Goal: Task Accomplishment & Management: Manage account settings

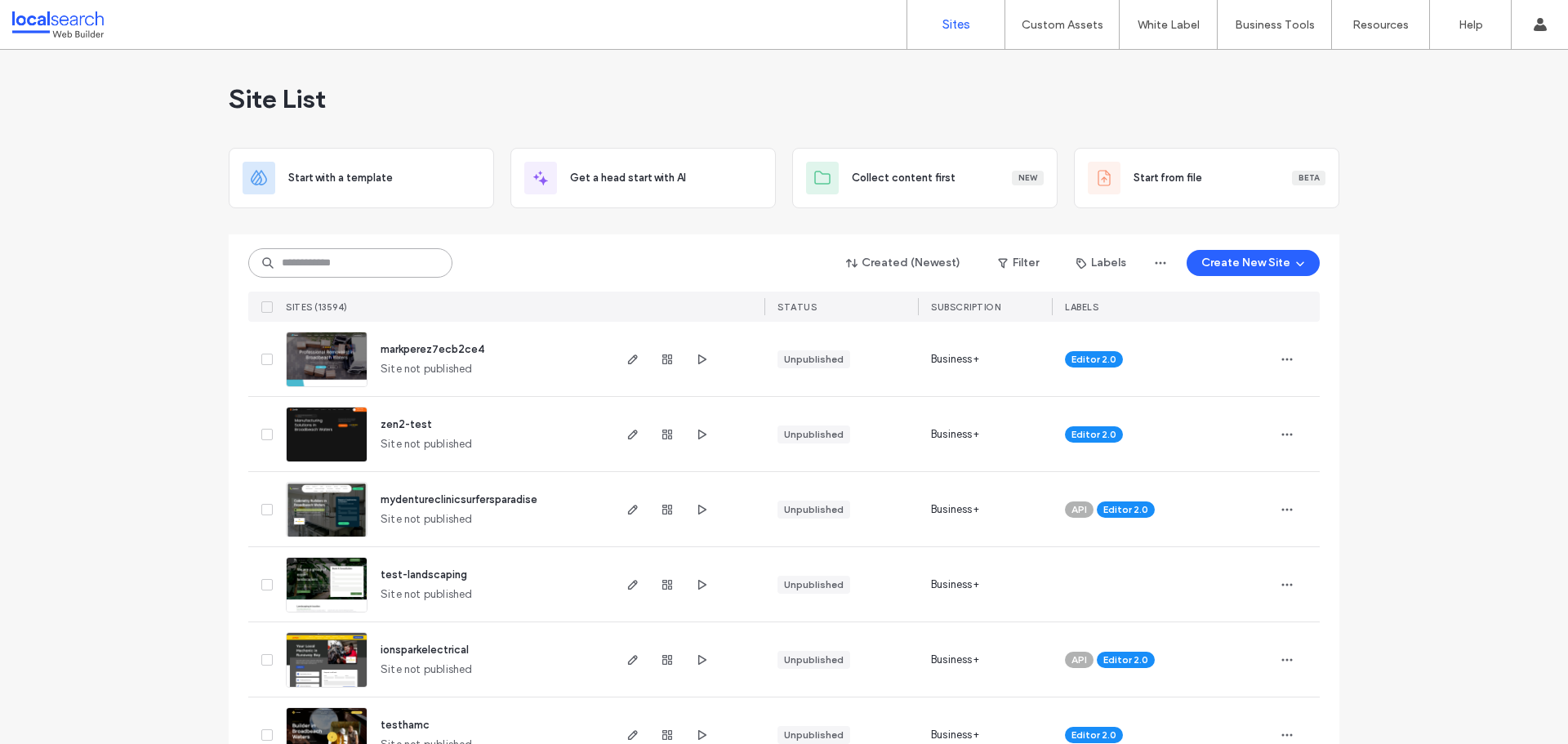
click at [337, 265] on input at bounding box center [350, 263] width 204 height 30
paste input "********"
type input "********"
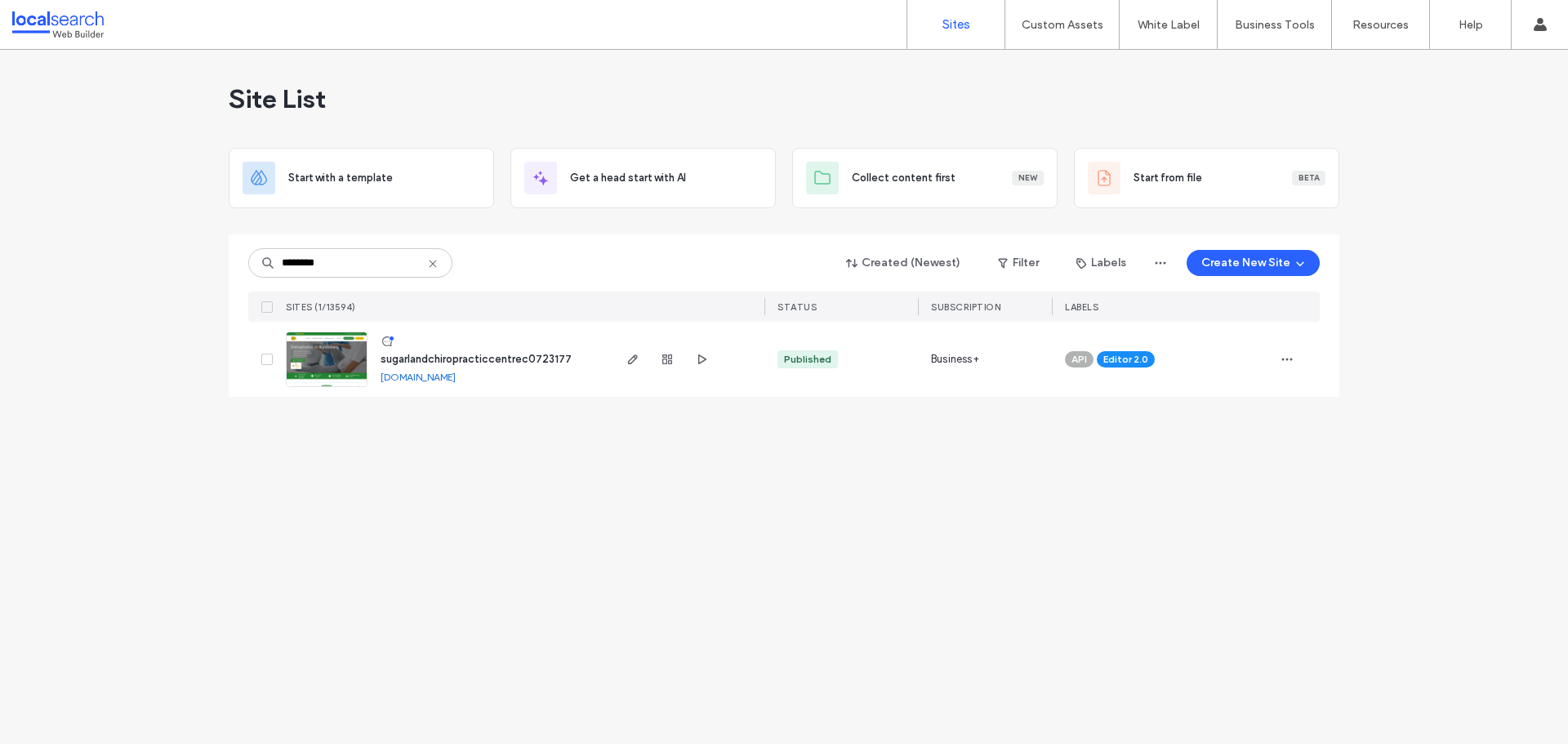
click at [328, 360] on img at bounding box center [326, 387] width 80 height 111
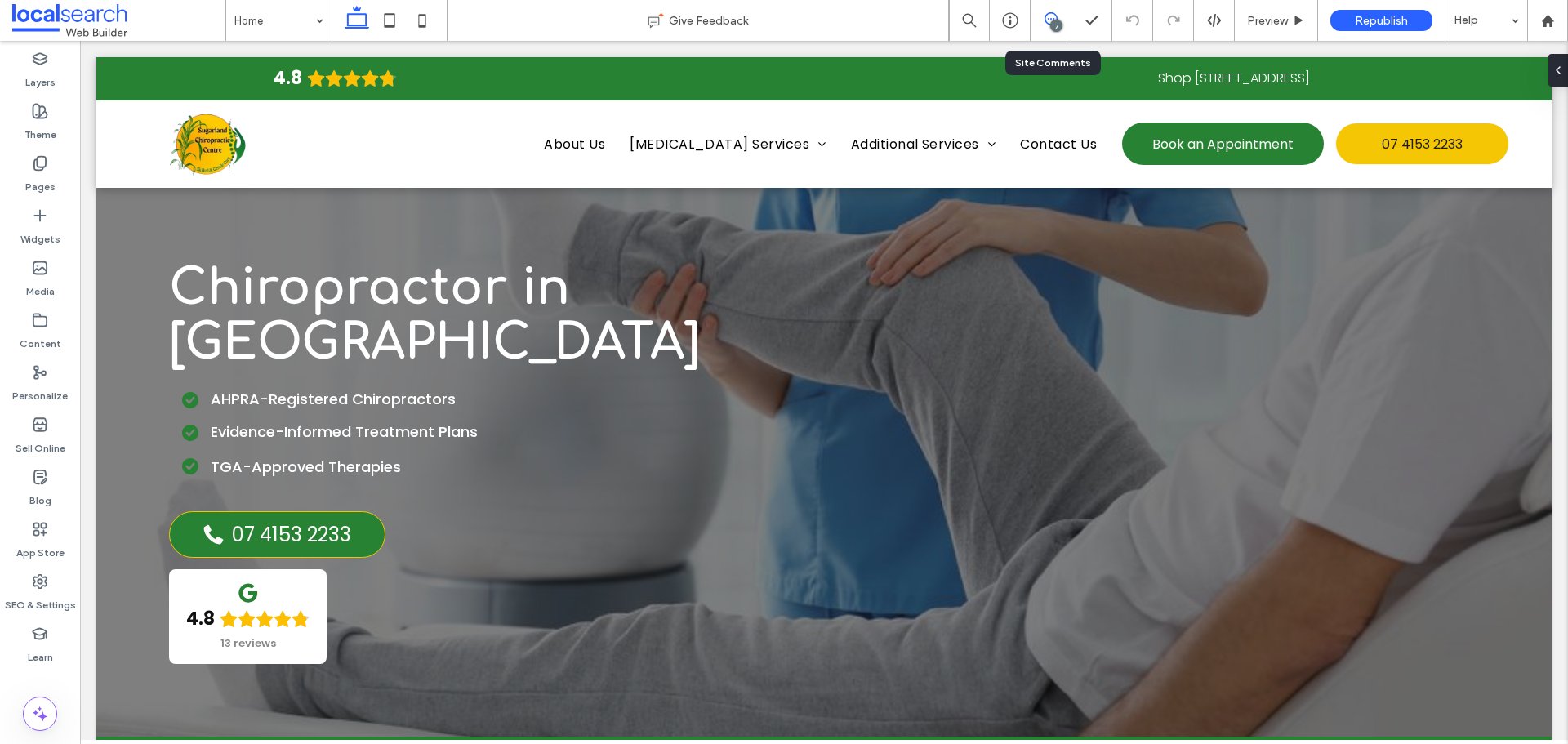
click at [1042, 15] on span at bounding box center [1050, 18] width 40 height 13
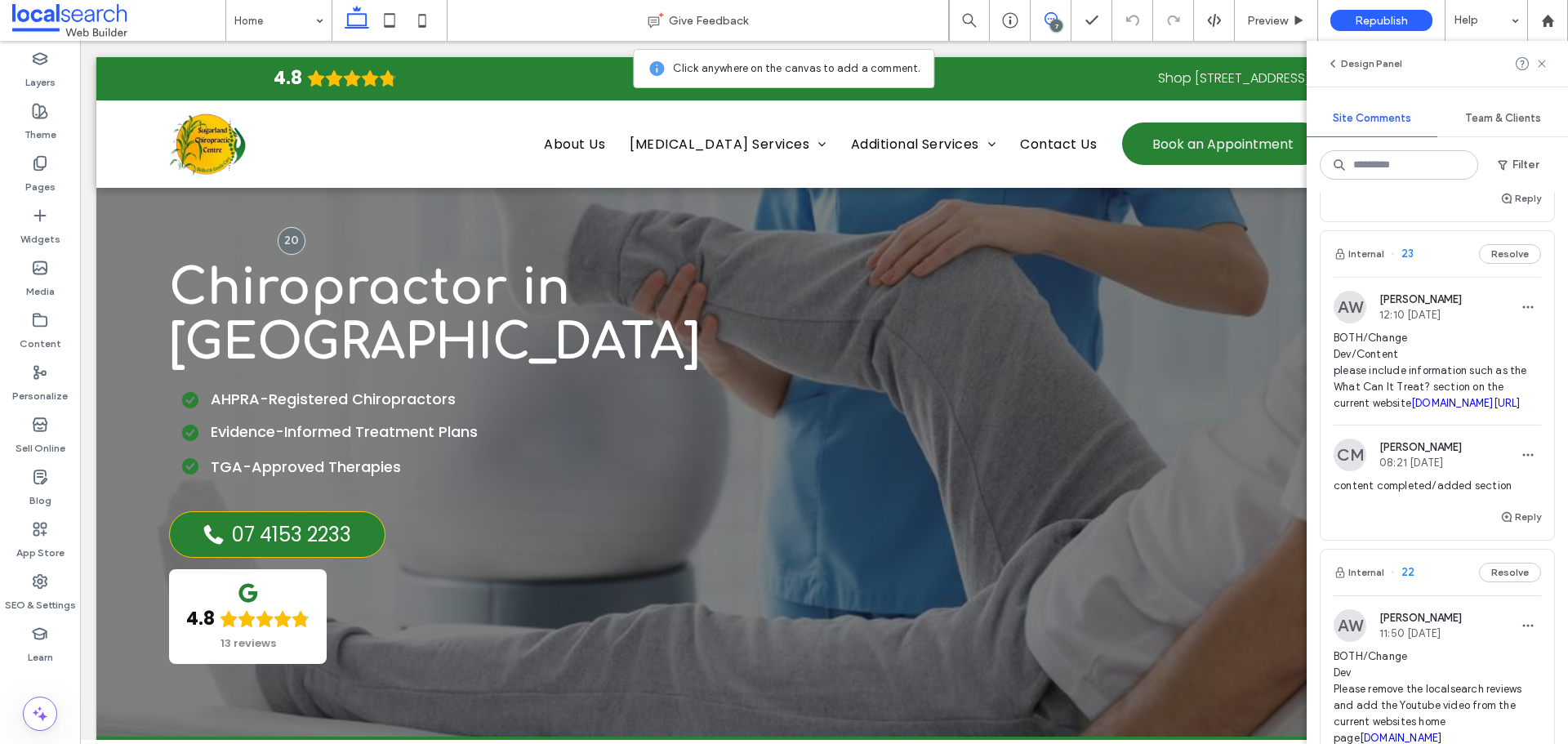
scroll to position [326, 0]
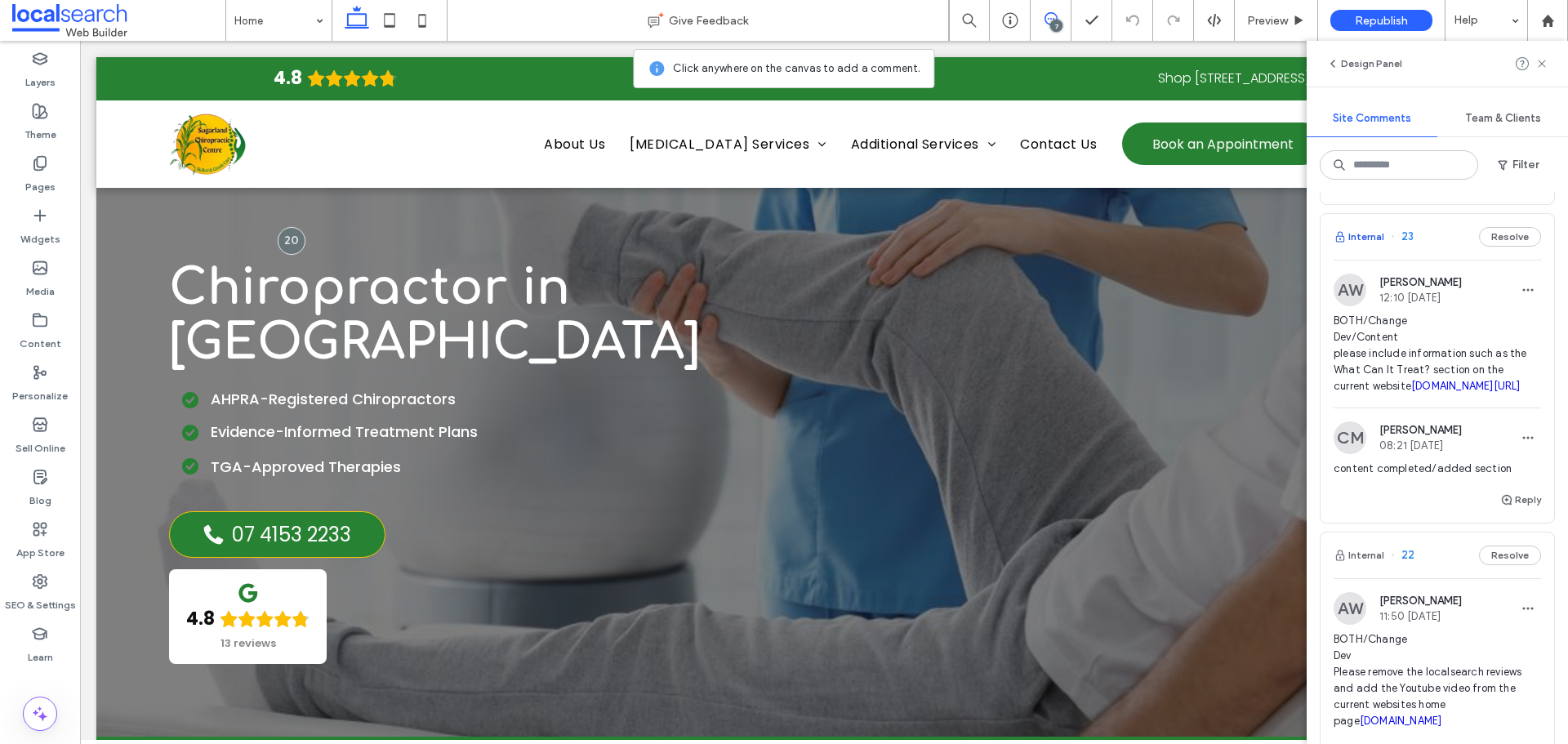
click at [1358, 247] on button "Internal" at bounding box center [1358, 237] width 51 height 19
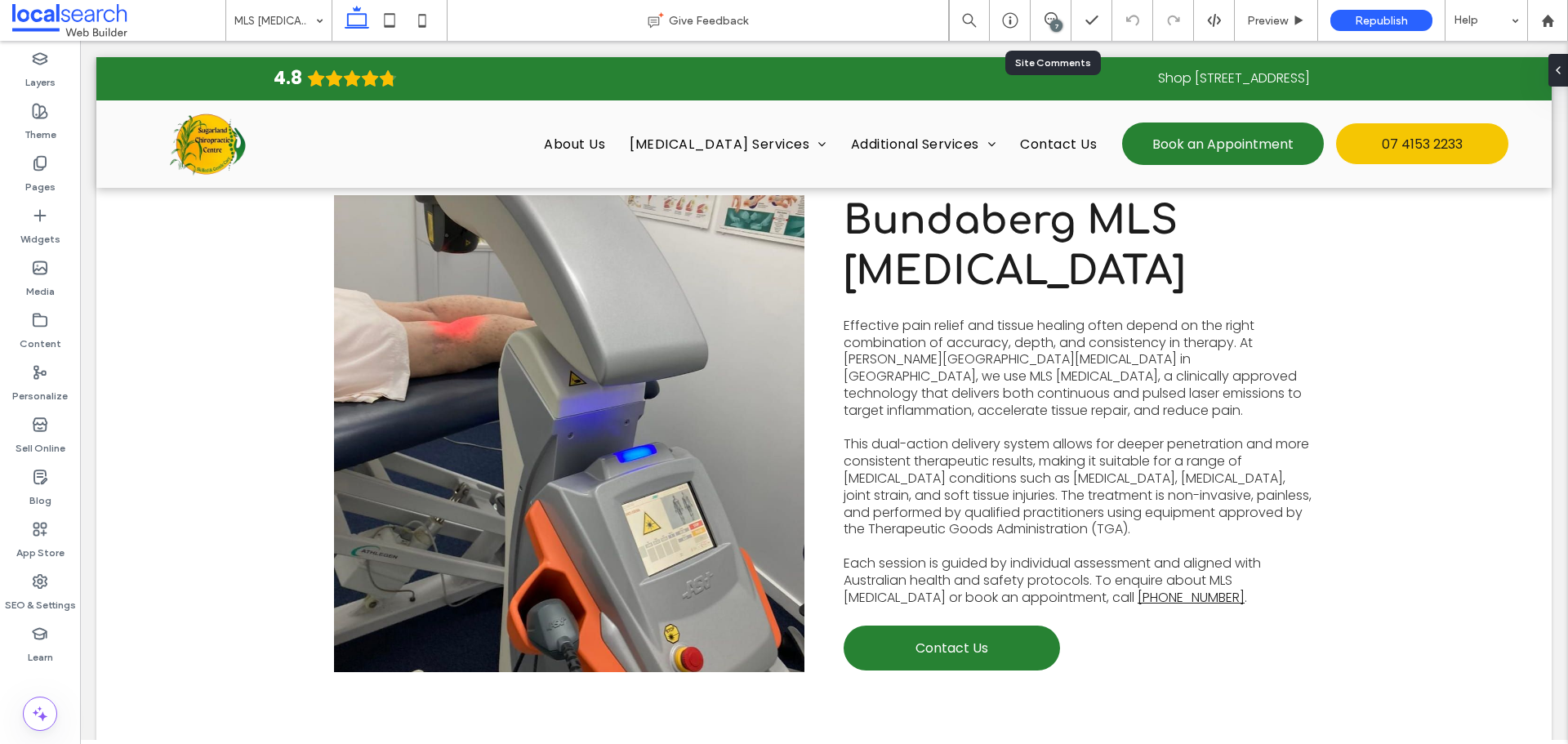
click at [1048, 33] on div "7" at bounding box center [1051, 20] width 41 height 41
click at [1057, 22] on div "7" at bounding box center [1056, 25] width 12 height 12
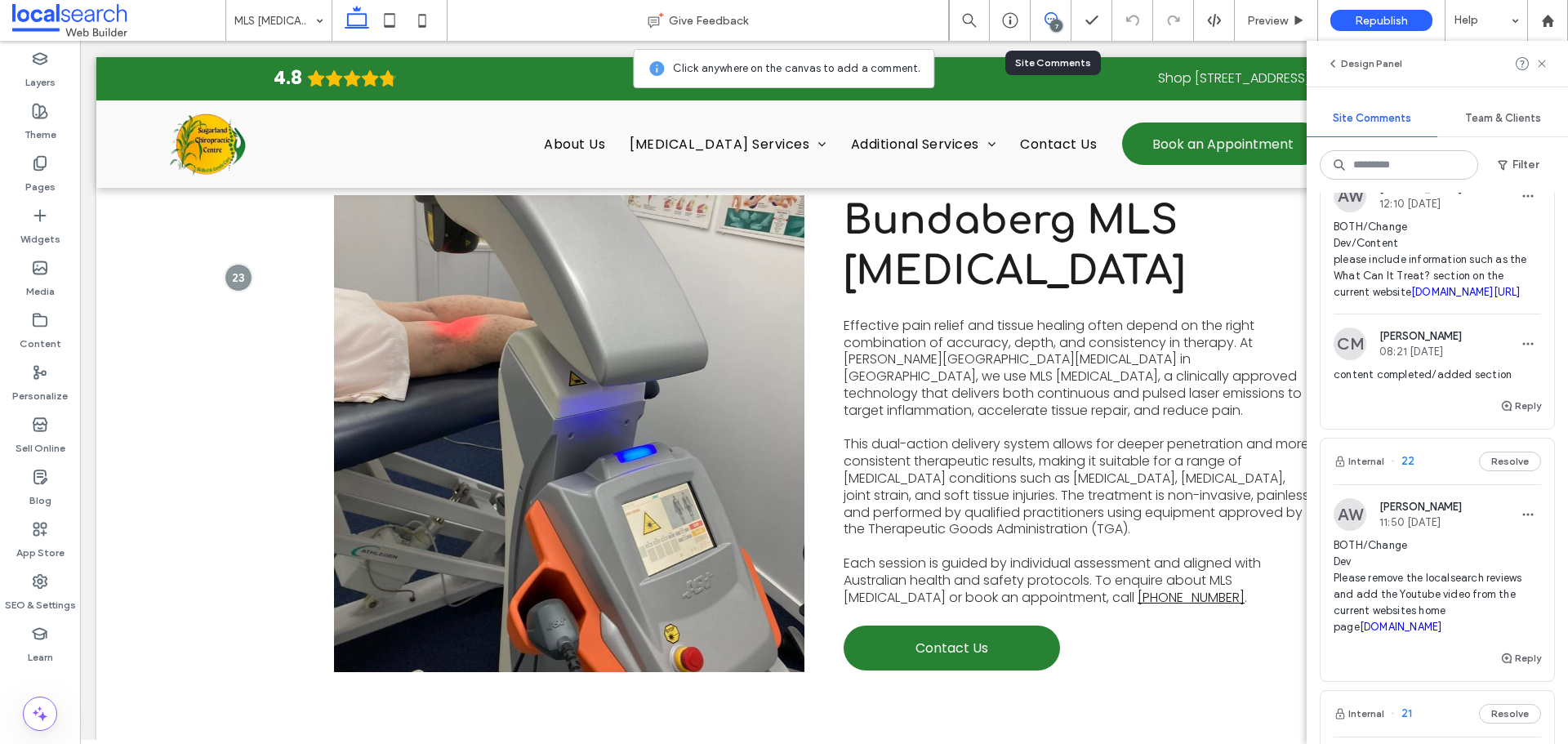
scroll to position [435, 0]
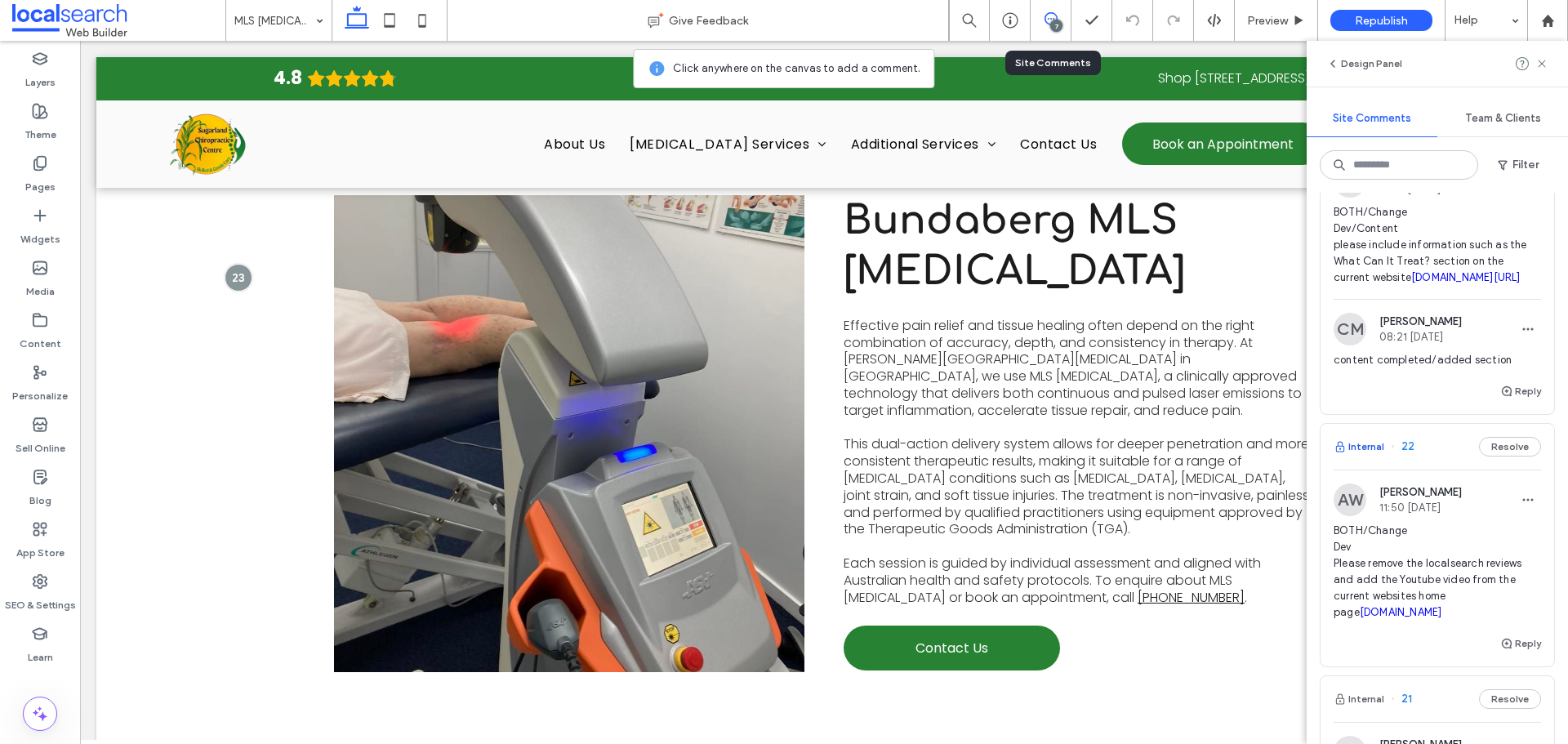
click at [1367, 457] on button "Internal" at bounding box center [1358, 446] width 51 height 19
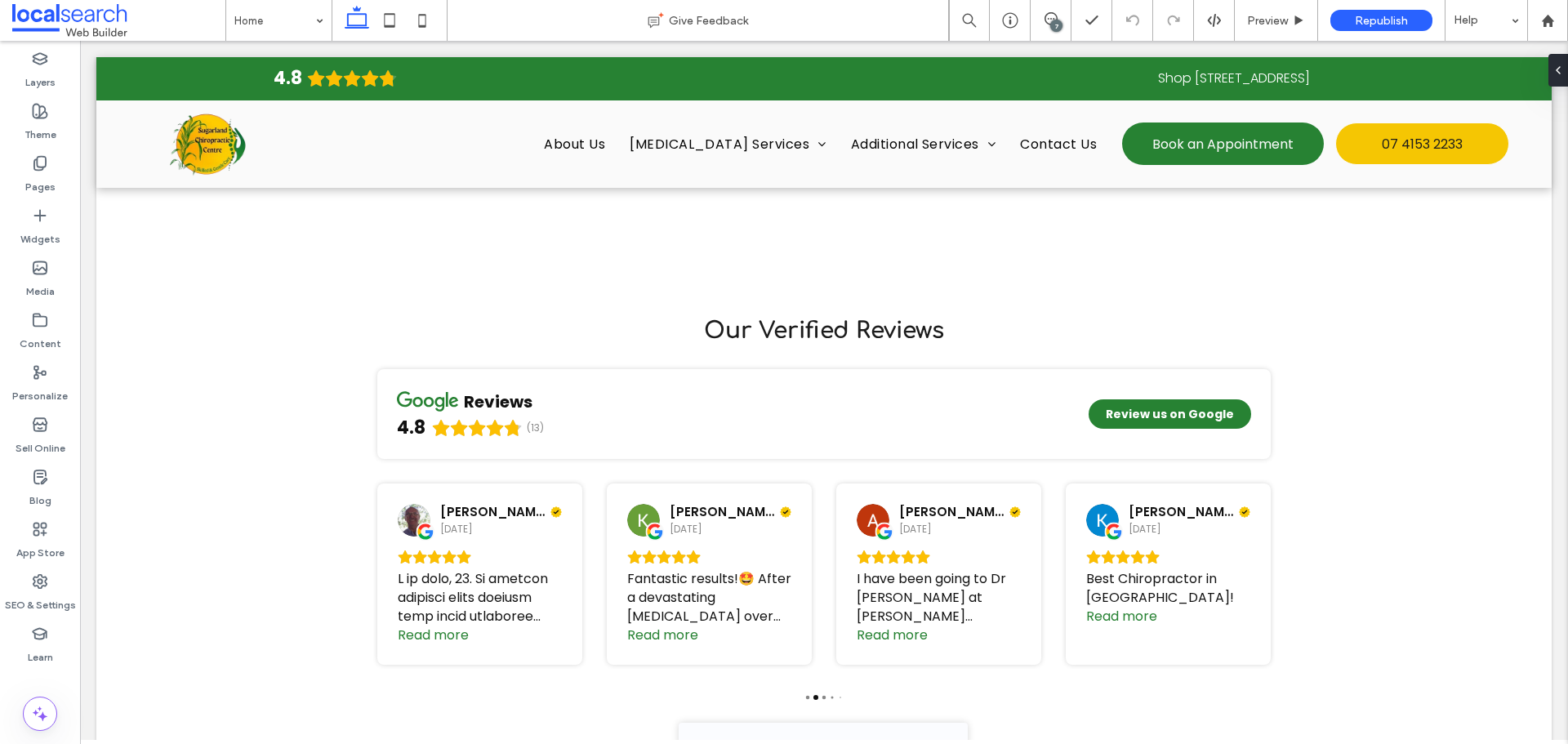
click at [1058, 20] on div "7" at bounding box center [1056, 25] width 12 height 12
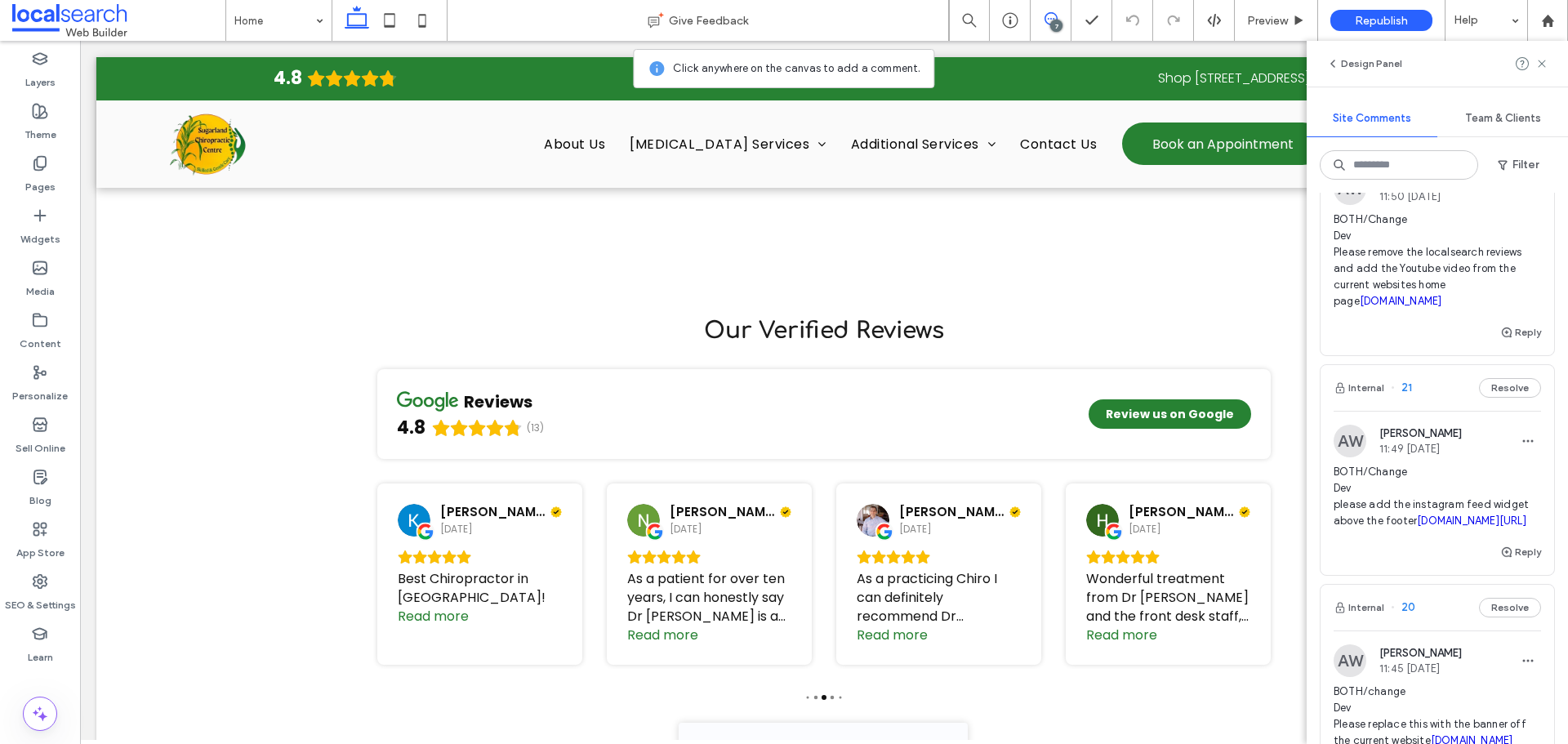
scroll to position [762, 0]
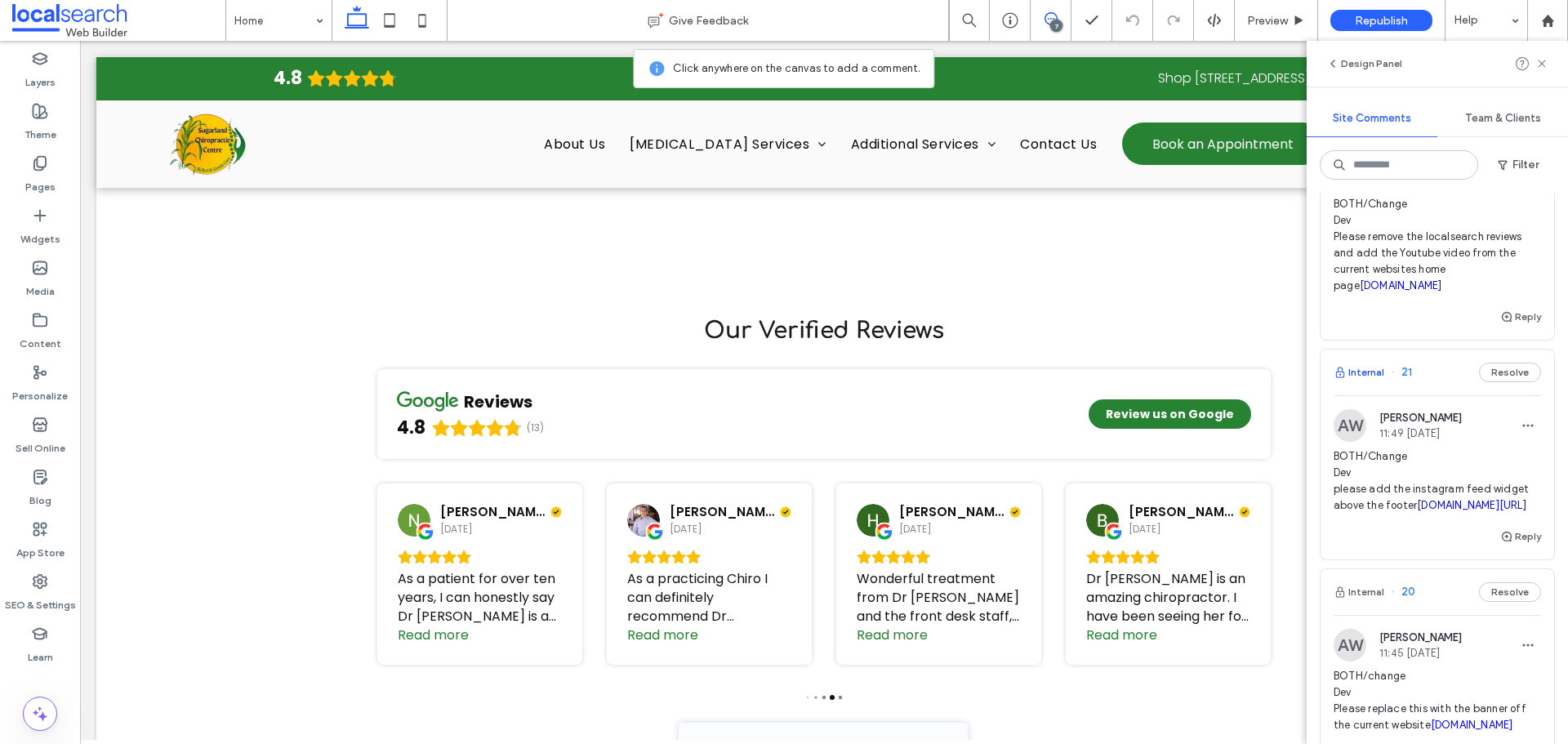
click at [1378, 382] on button "Internal" at bounding box center [1358, 372] width 51 height 19
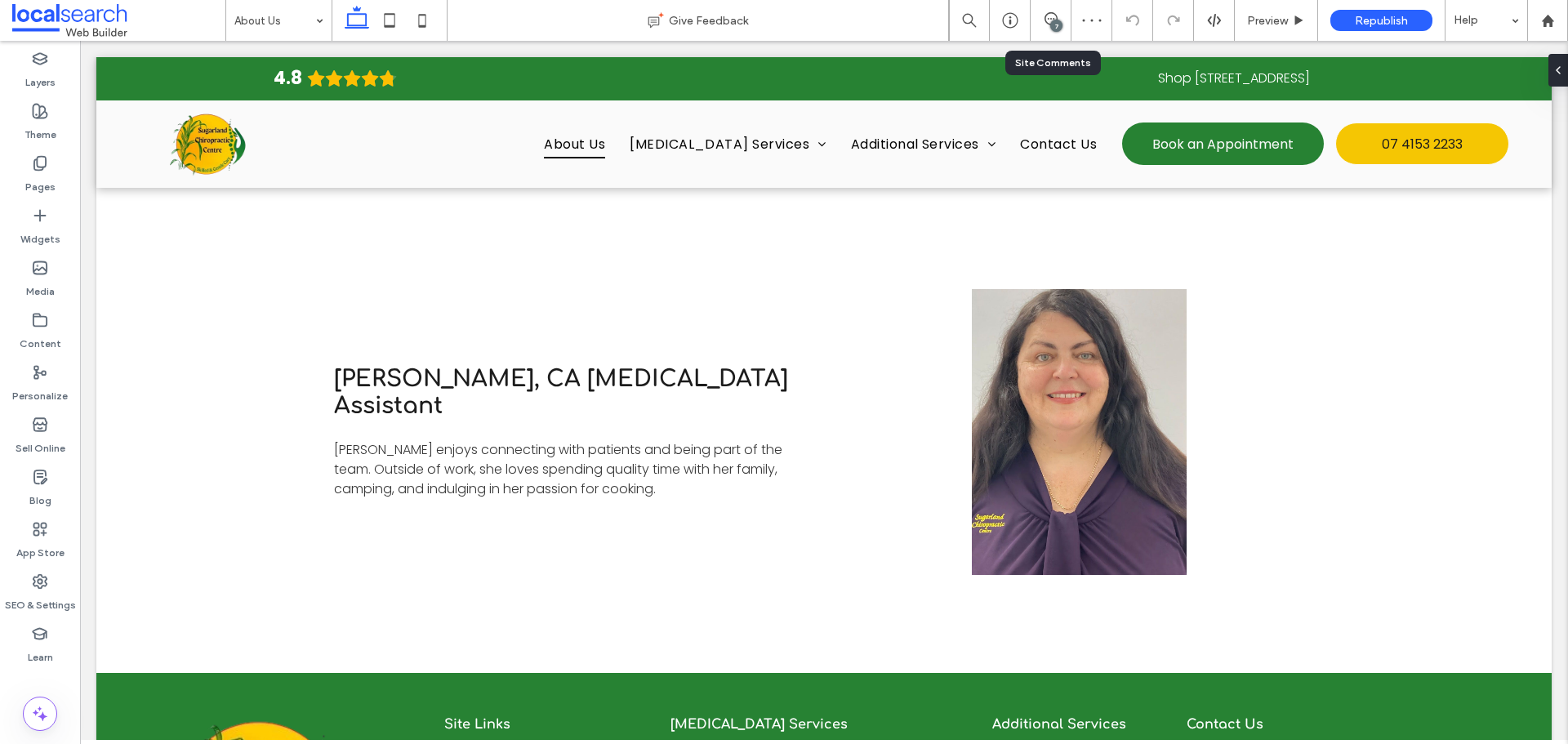
click at [1061, 27] on div "7" at bounding box center [1056, 25] width 12 height 12
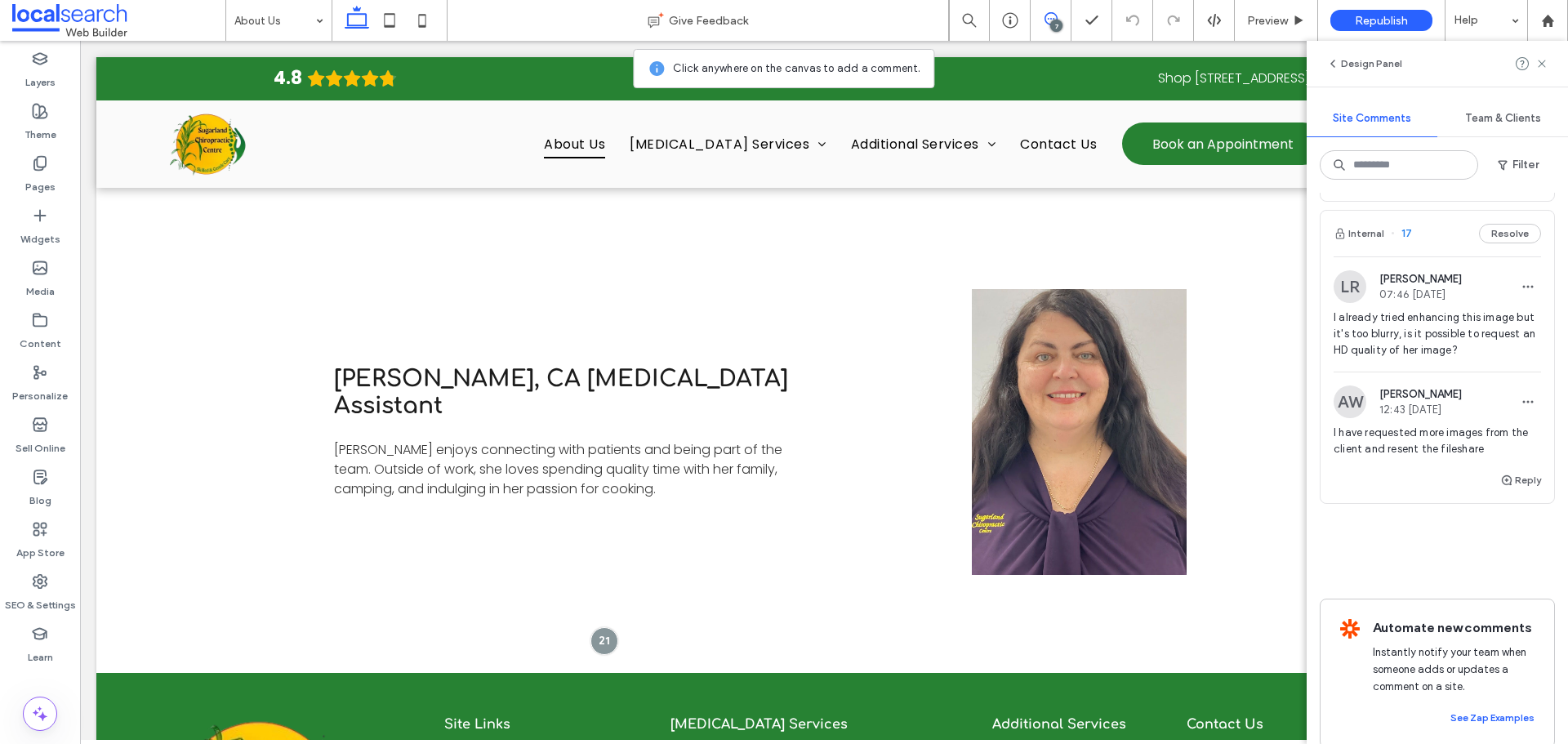
scroll to position [1633, 0]
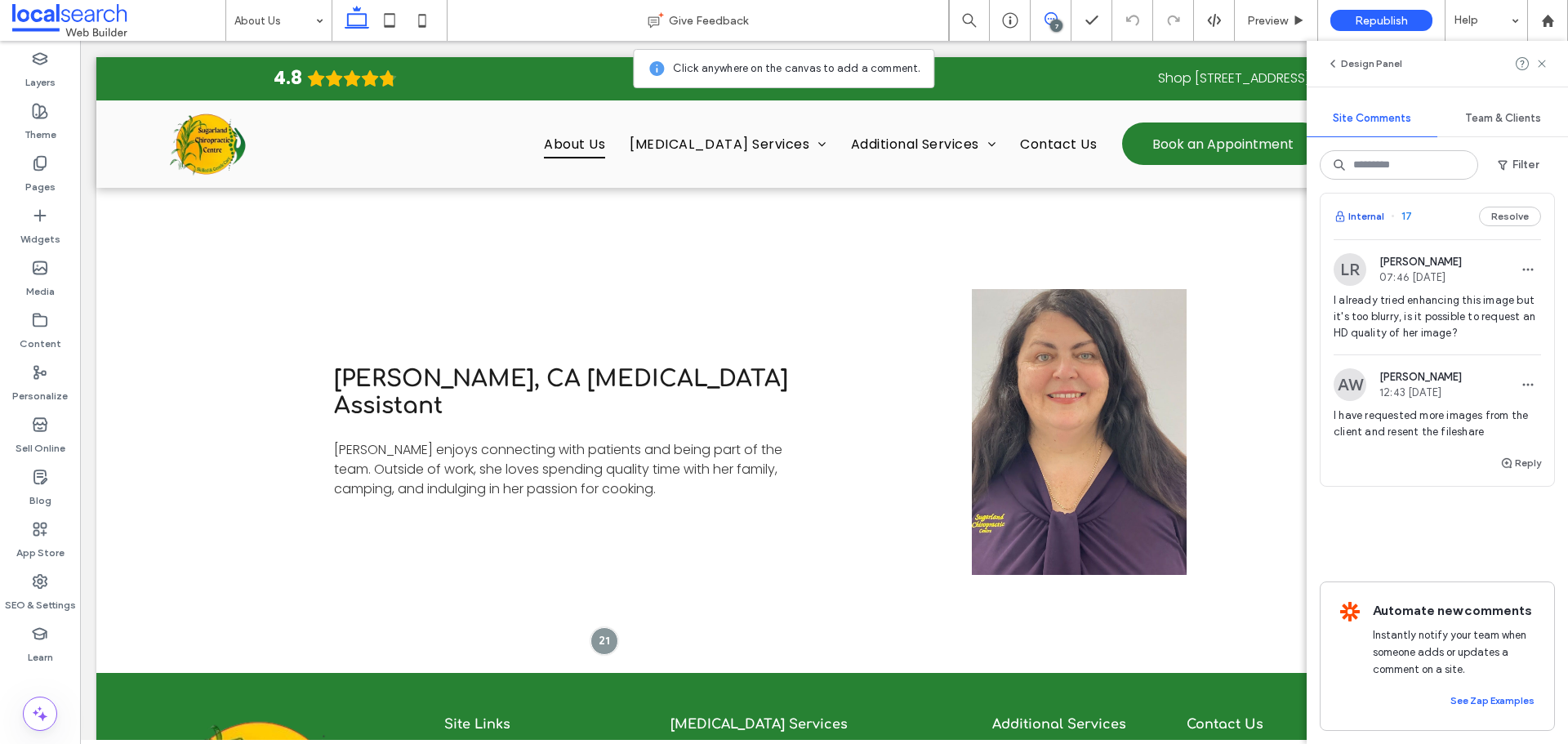
click at [1372, 227] on button "Internal" at bounding box center [1358, 216] width 51 height 19
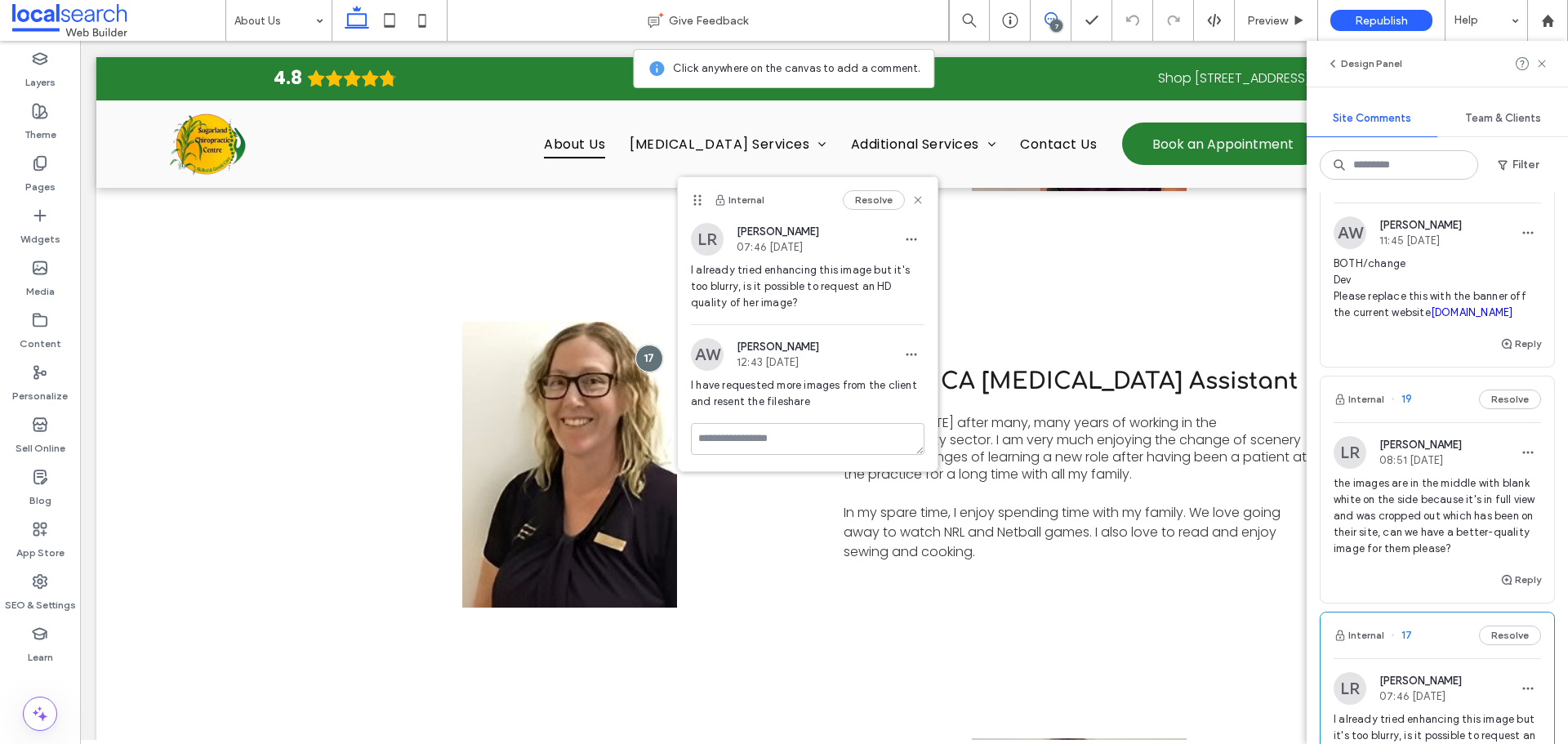
scroll to position [1035, 0]
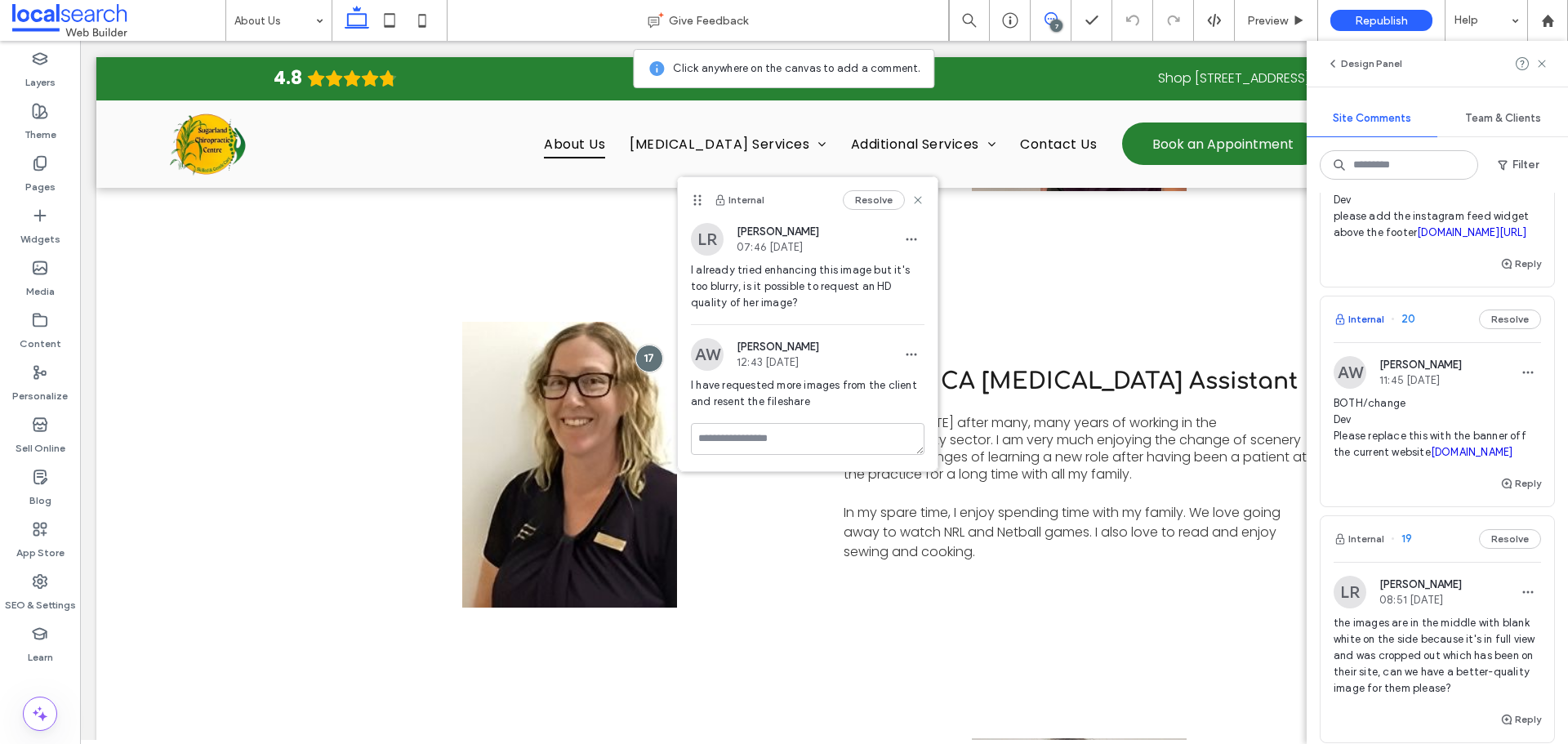
click at [1369, 329] on button "Internal" at bounding box center [1358, 319] width 51 height 19
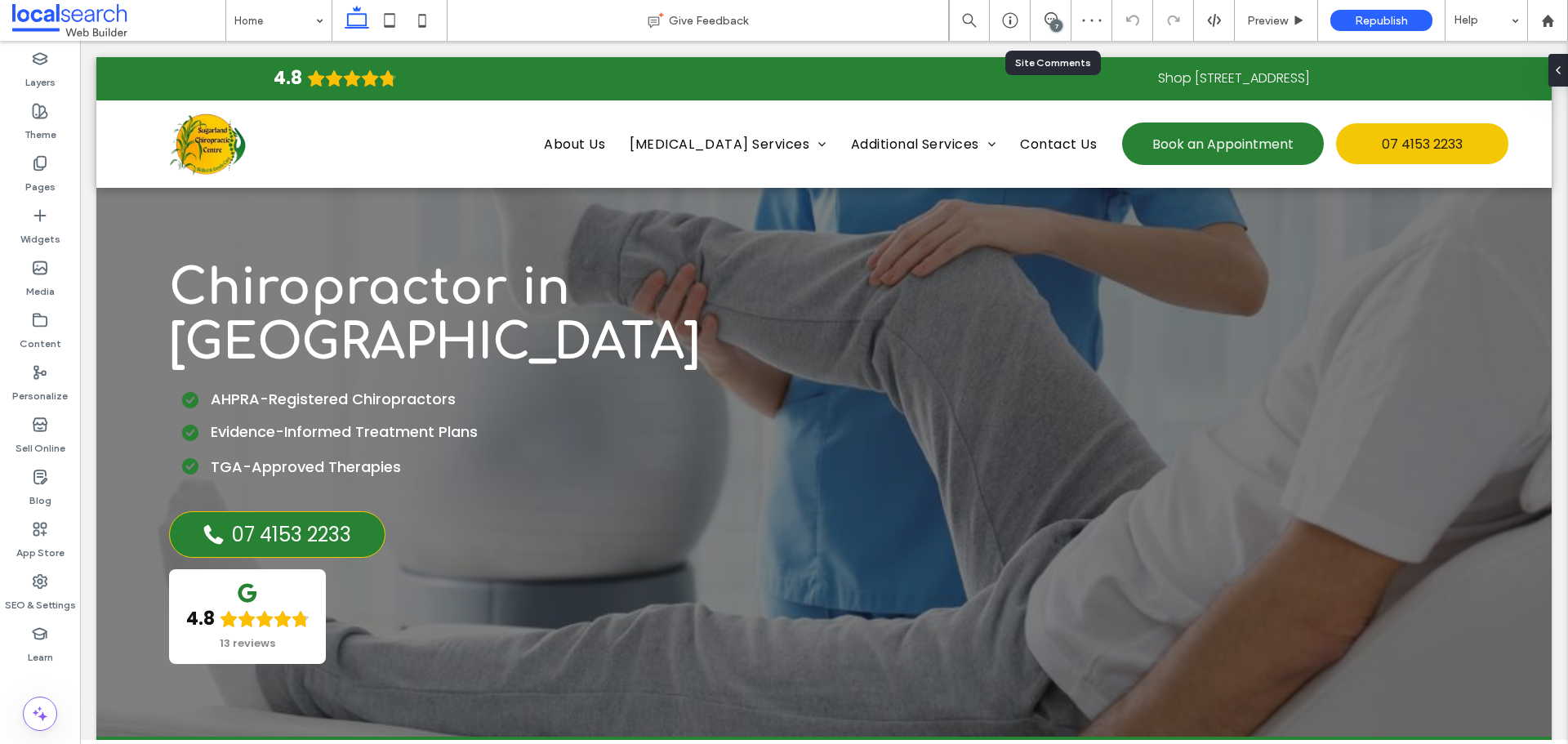
click at [1050, 23] on div "7" at bounding box center [1056, 25] width 12 height 12
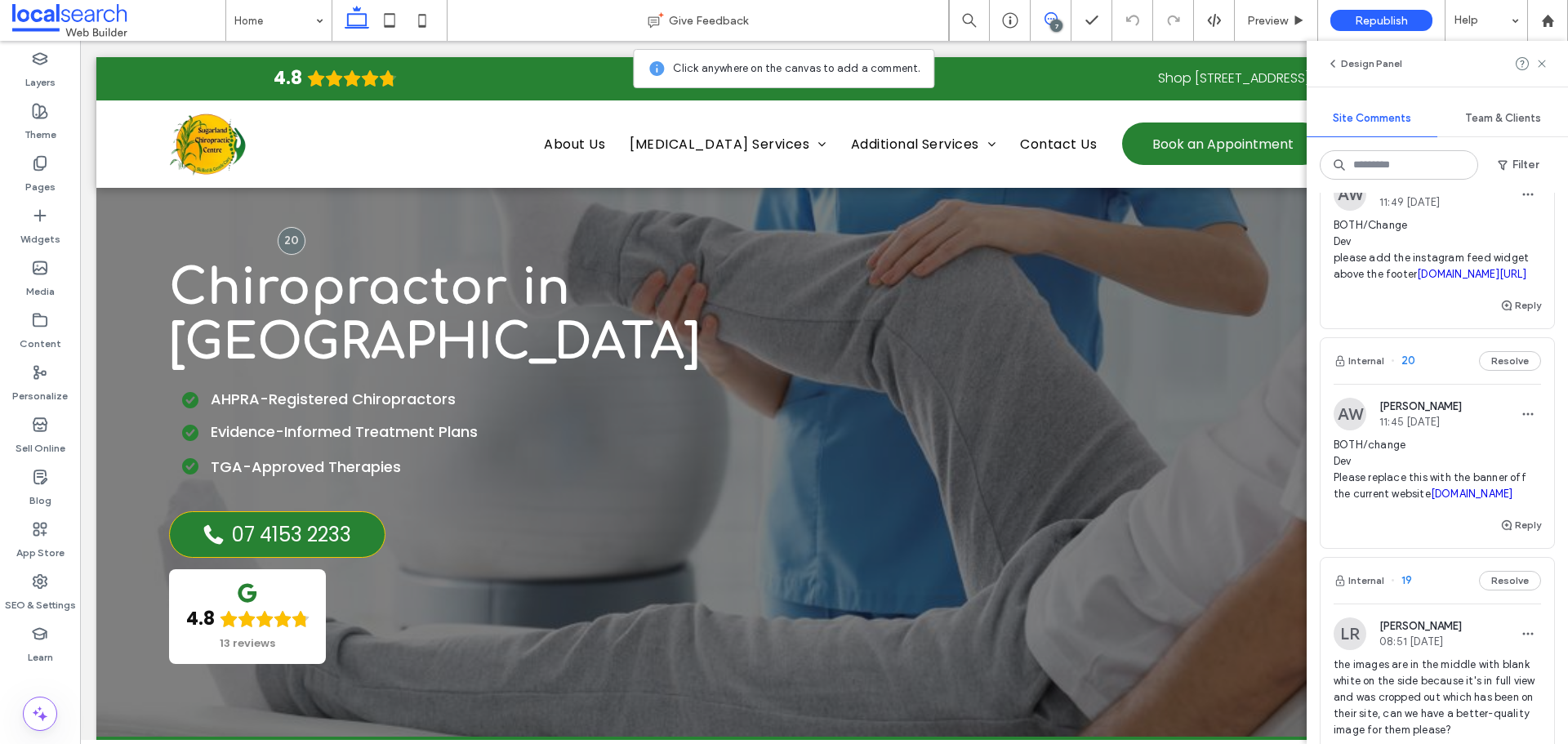
scroll to position [980, 0]
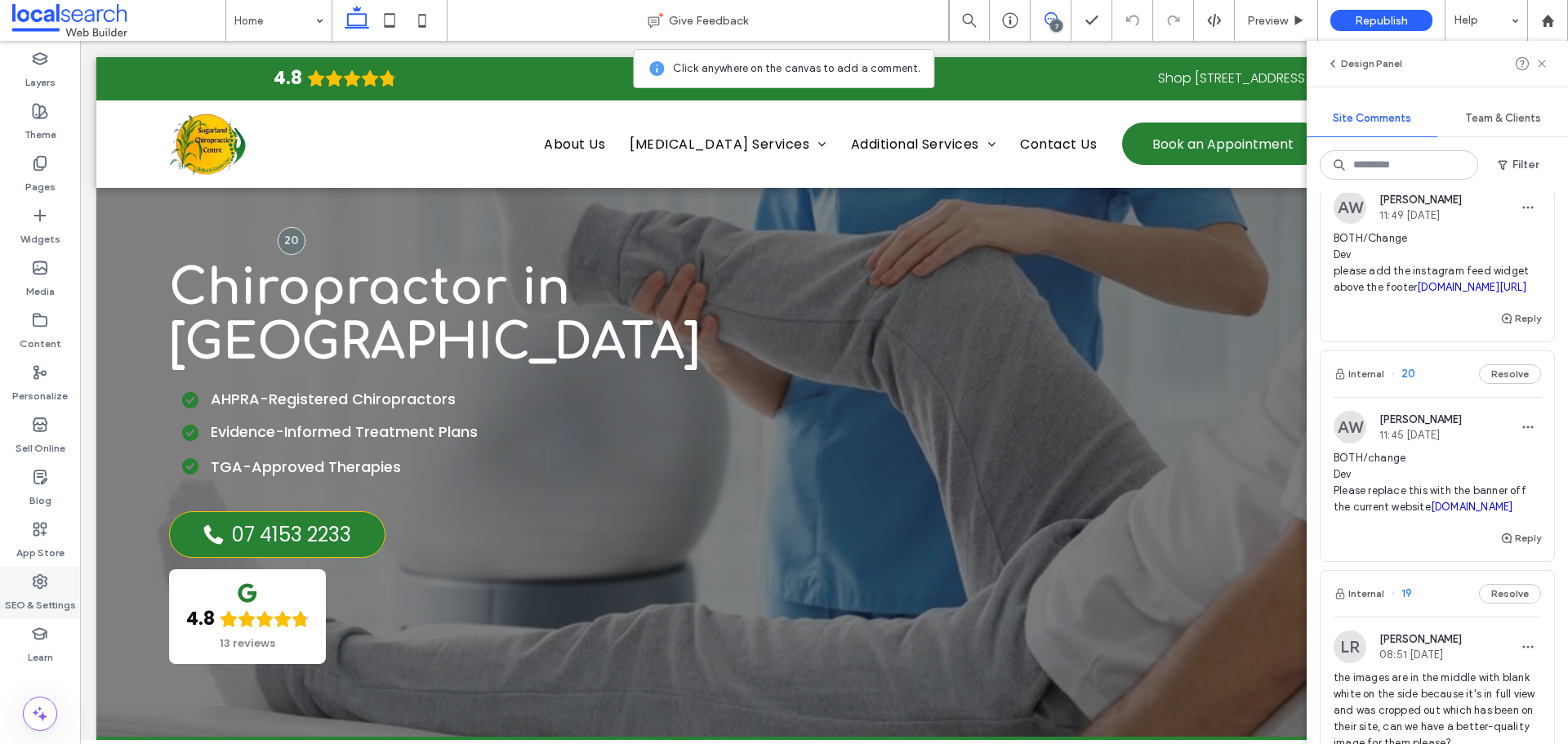
click at [54, 589] on label "SEO & Settings" at bounding box center [41, 600] width 71 height 23
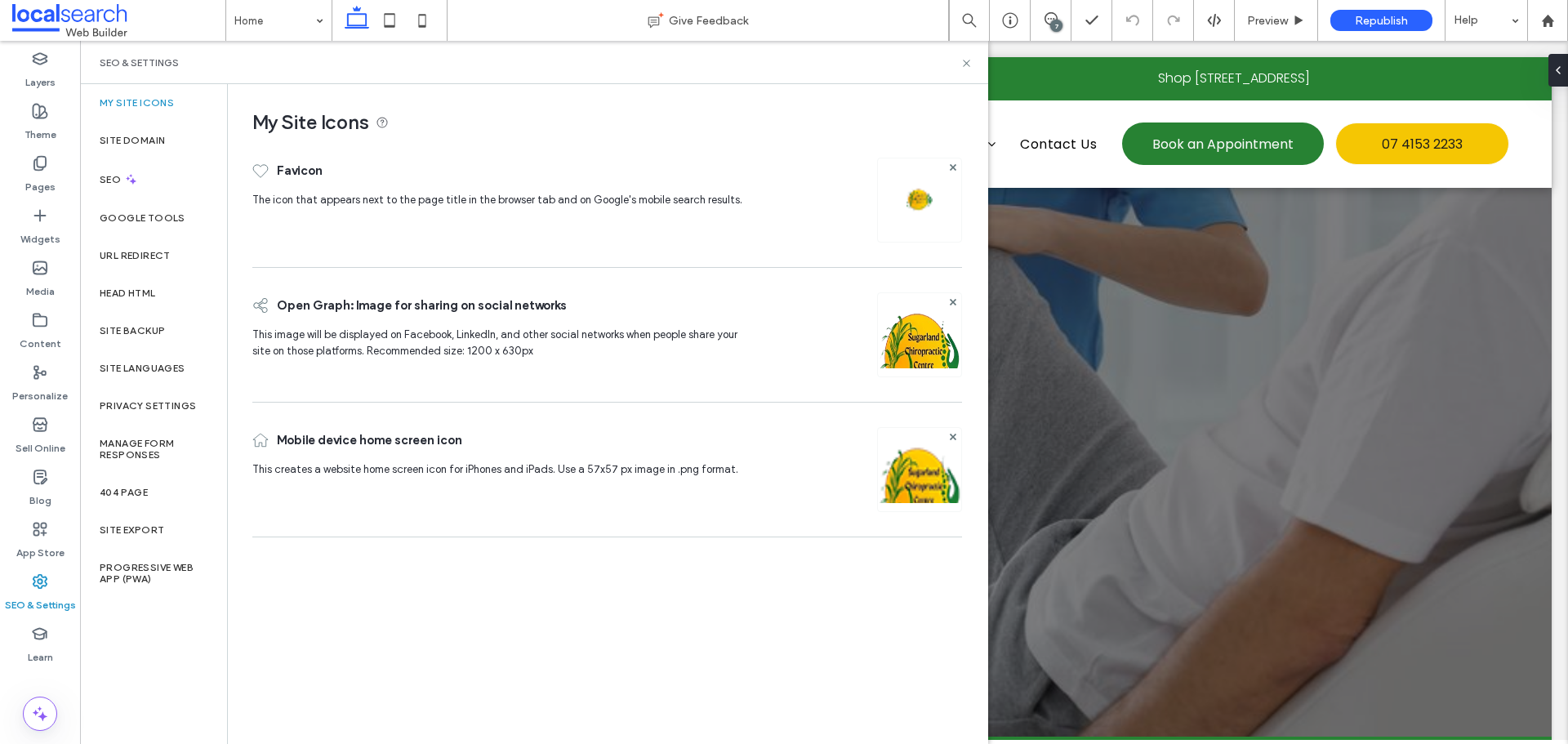
scroll to position [0, 0]
click at [142, 321] on div "Site Backup" at bounding box center [154, 331] width 147 height 37
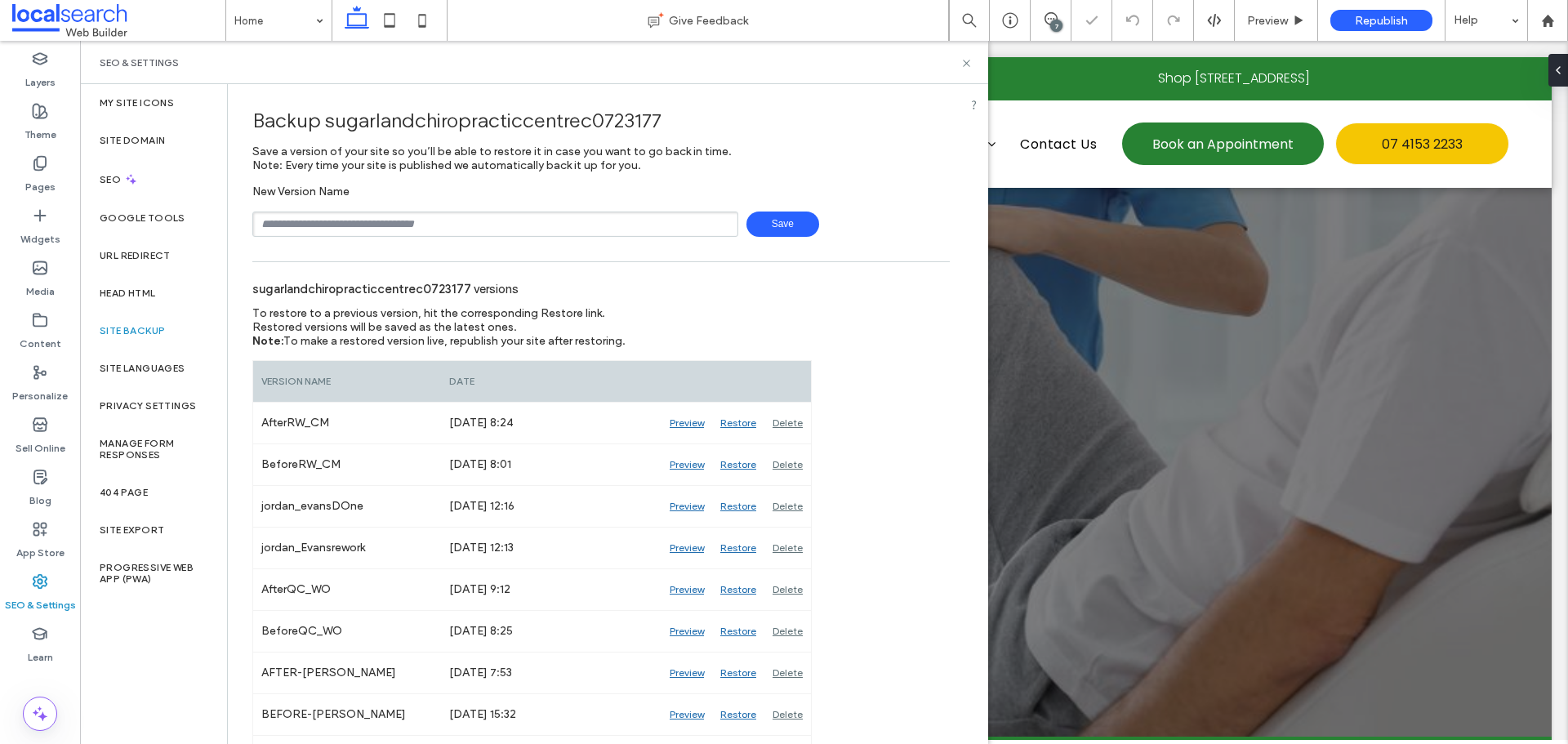
click at [415, 227] on input "text" at bounding box center [494, 224] width 486 height 25
click at [654, 287] on div "sugarlandchiropracticcentrec0723177 versions" at bounding box center [600, 288] width 697 height 36
drag, startPoint x: 1046, startPoint y: 16, endPoint x: 1253, endPoint y: 89, distance: 219.5
click at [1046, 16] on icon at bounding box center [1050, 18] width 13 height 13
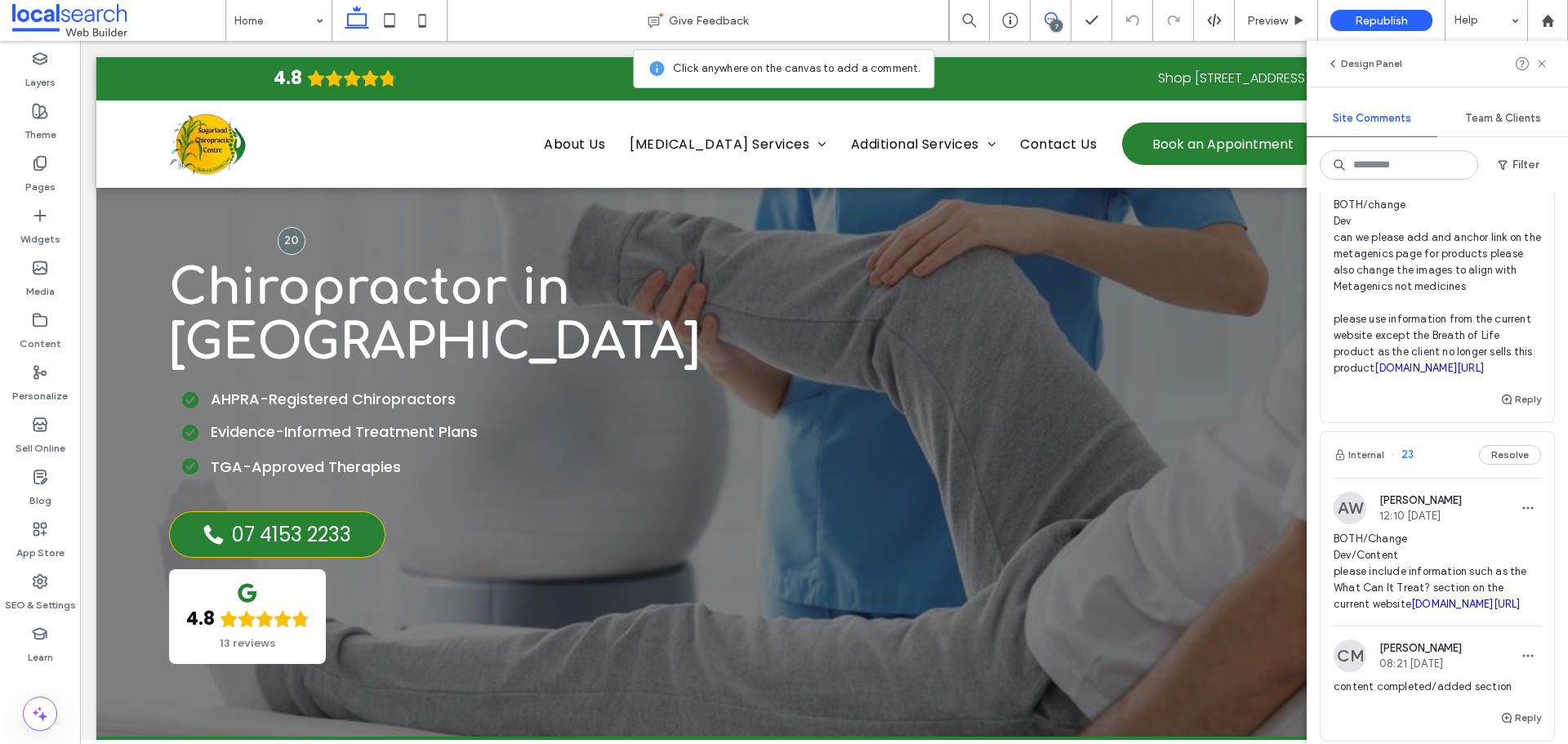
scroll to position [435, 0]
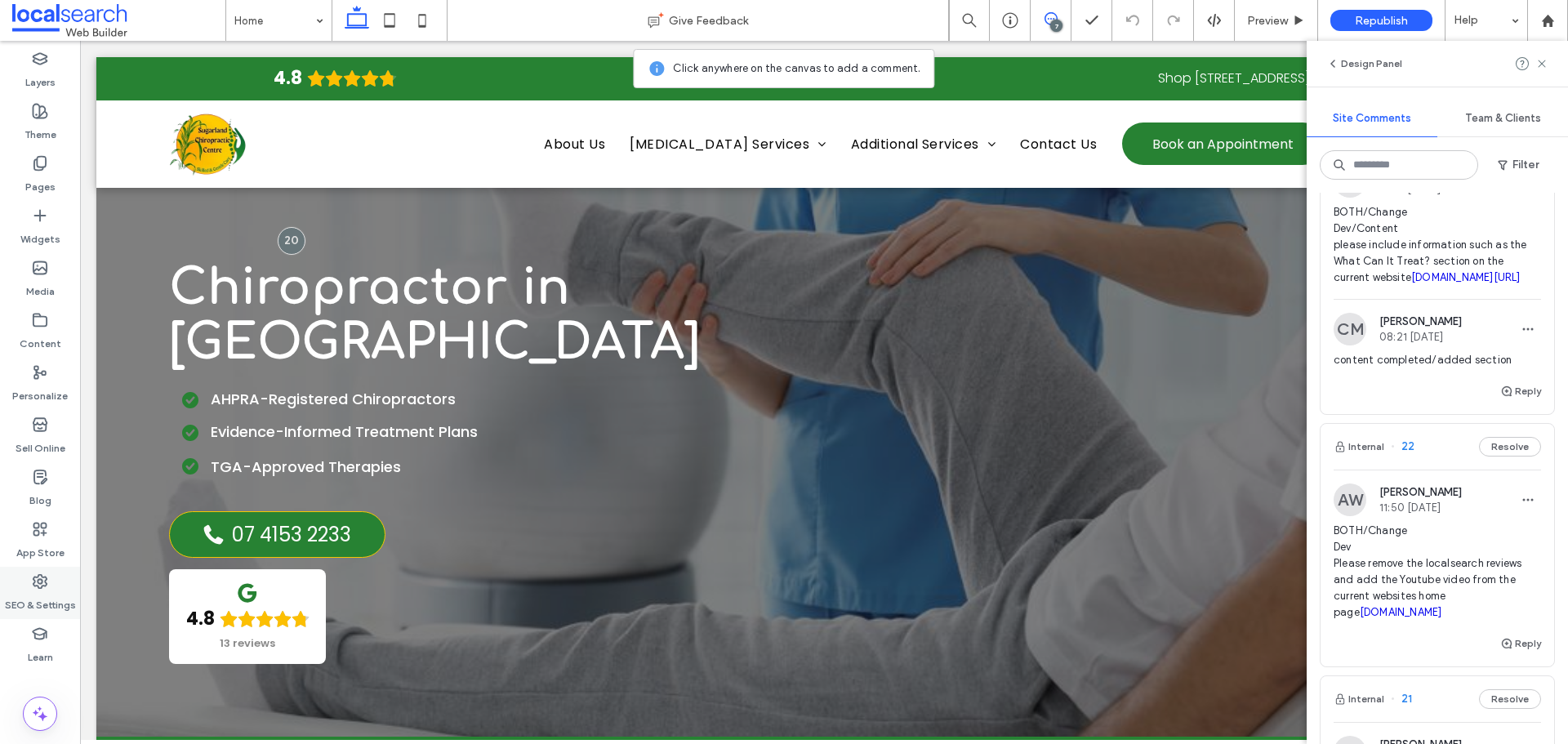
click at [45, 577] on use at bounding box center [40, 581] width 13 height 13
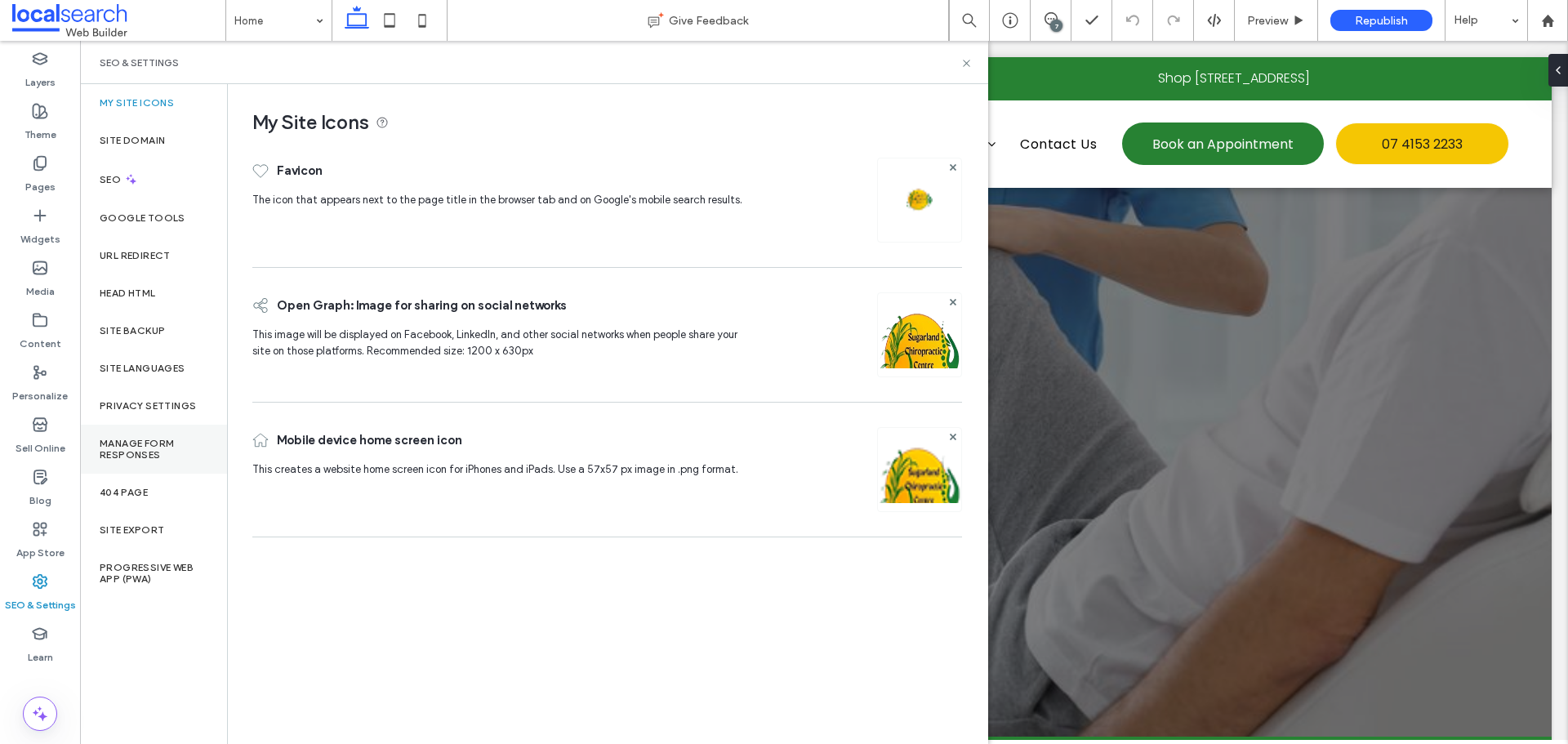
scroll to position [0, 0]
click at [148, 320] on div "Site Backup" at bounding box center [154, 331] width 147 height 37
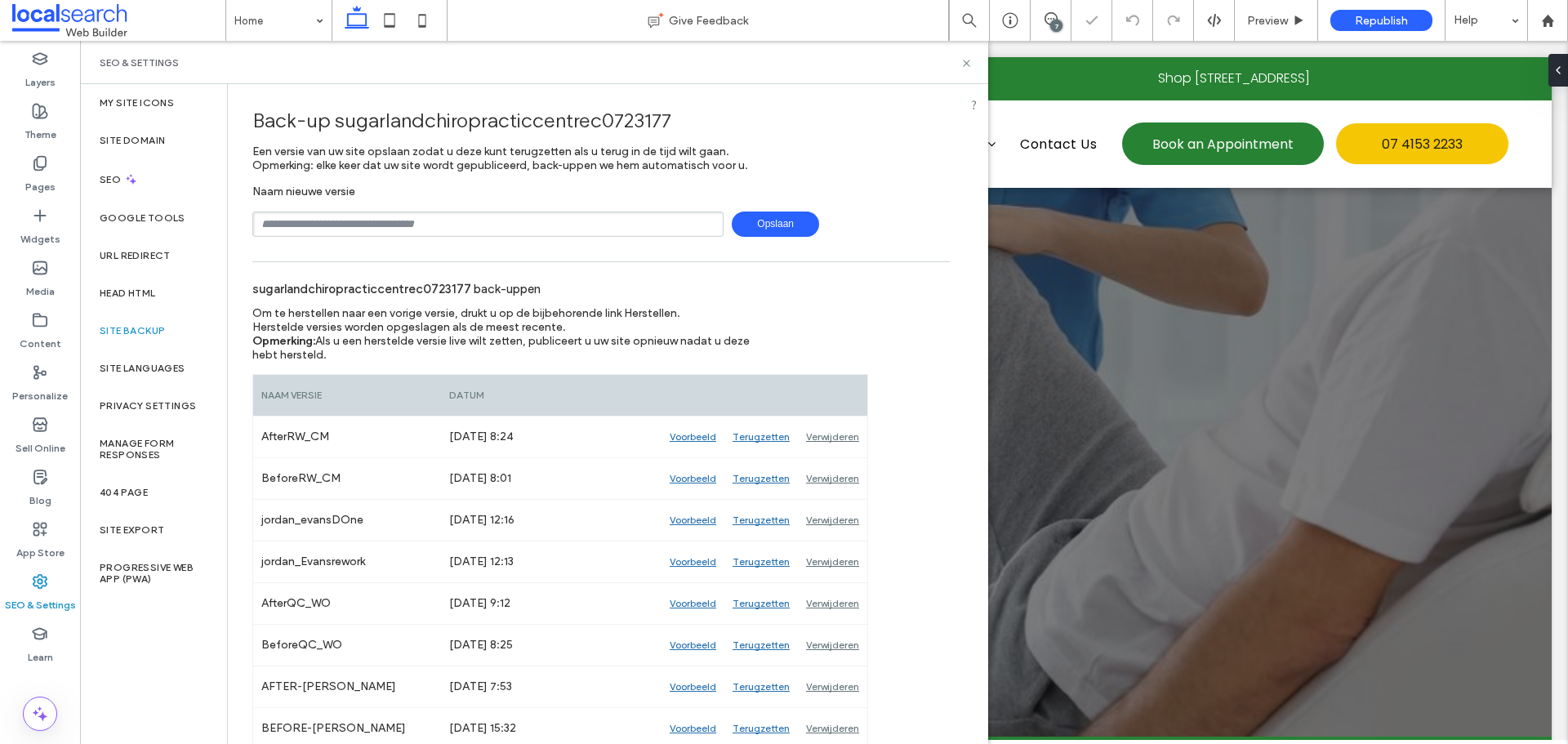
click at [403, 229] on input "text" at bounding box center [487, 224] width 471 height 25
type input "**********"
click at [776, 212] on span "Opslaan" at bounding box center [775, 224] width 87 height 25
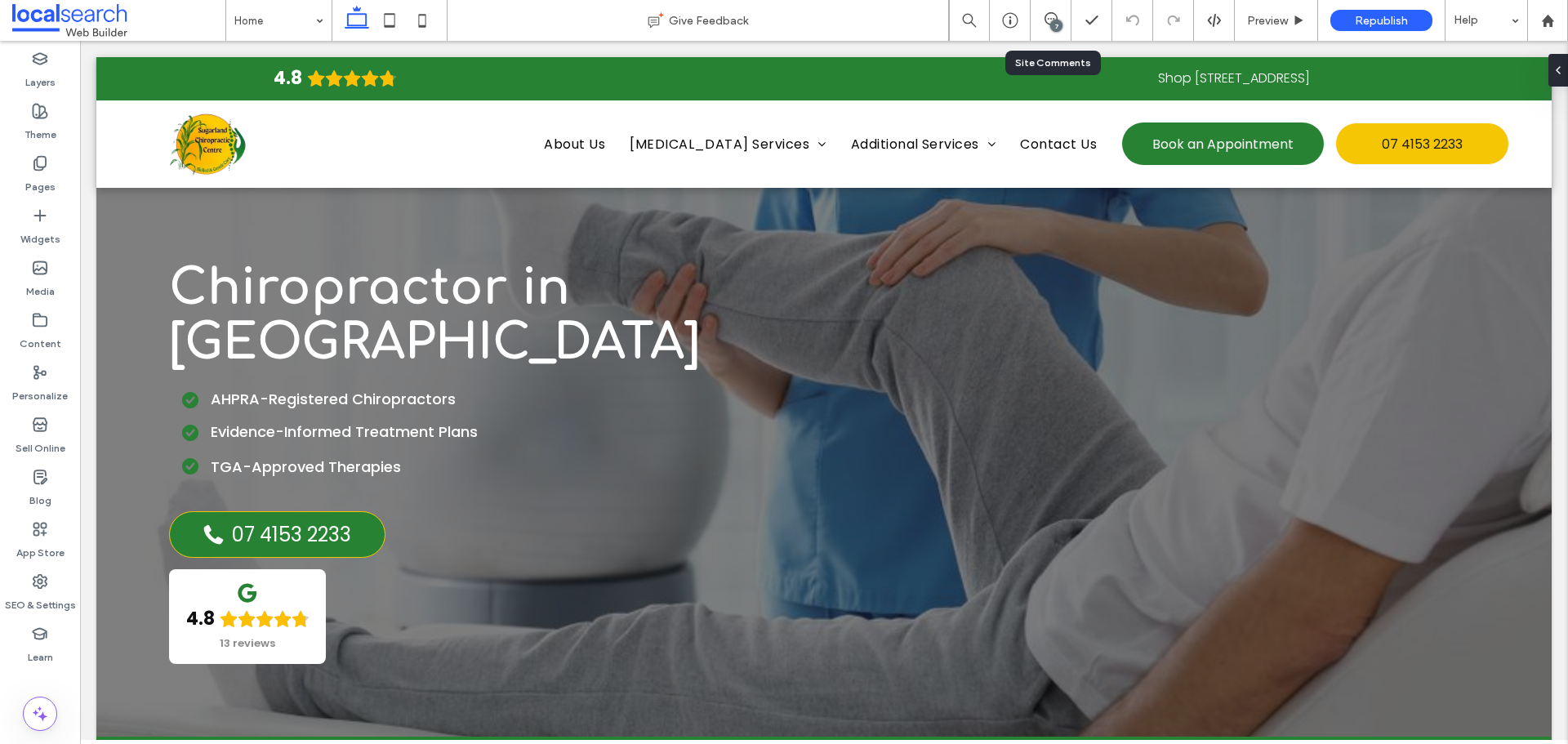
click at [1063, 34] on div "7" at bounding box center [1051, 20] width 41 height 41
click at [1047, 29] on div "7" at bounding box center [1051, 20] width 41 height 41
click at [1057, 18] on use at bounding box center [1050, 18] width 13 height 13
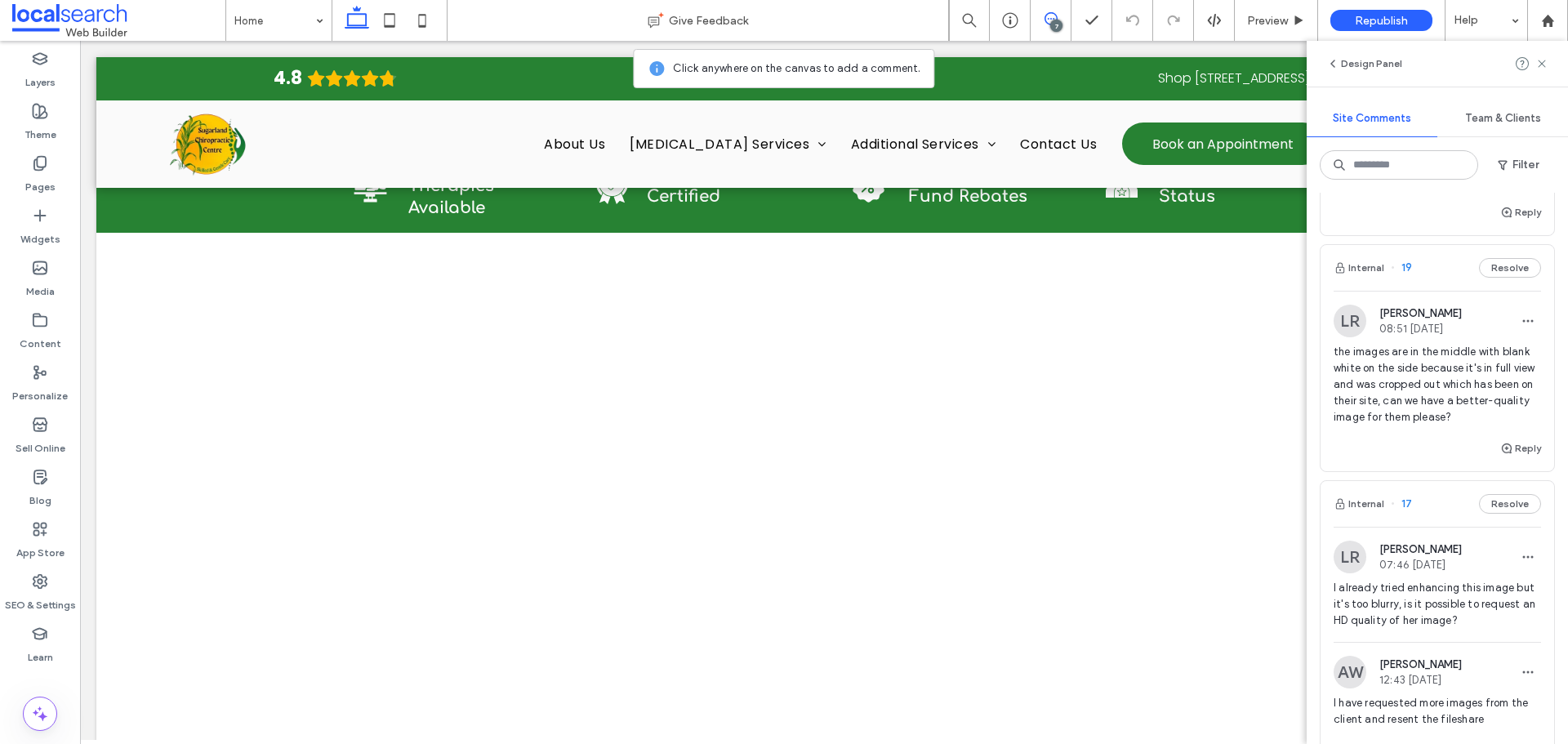
scroll to position [1314, 0]
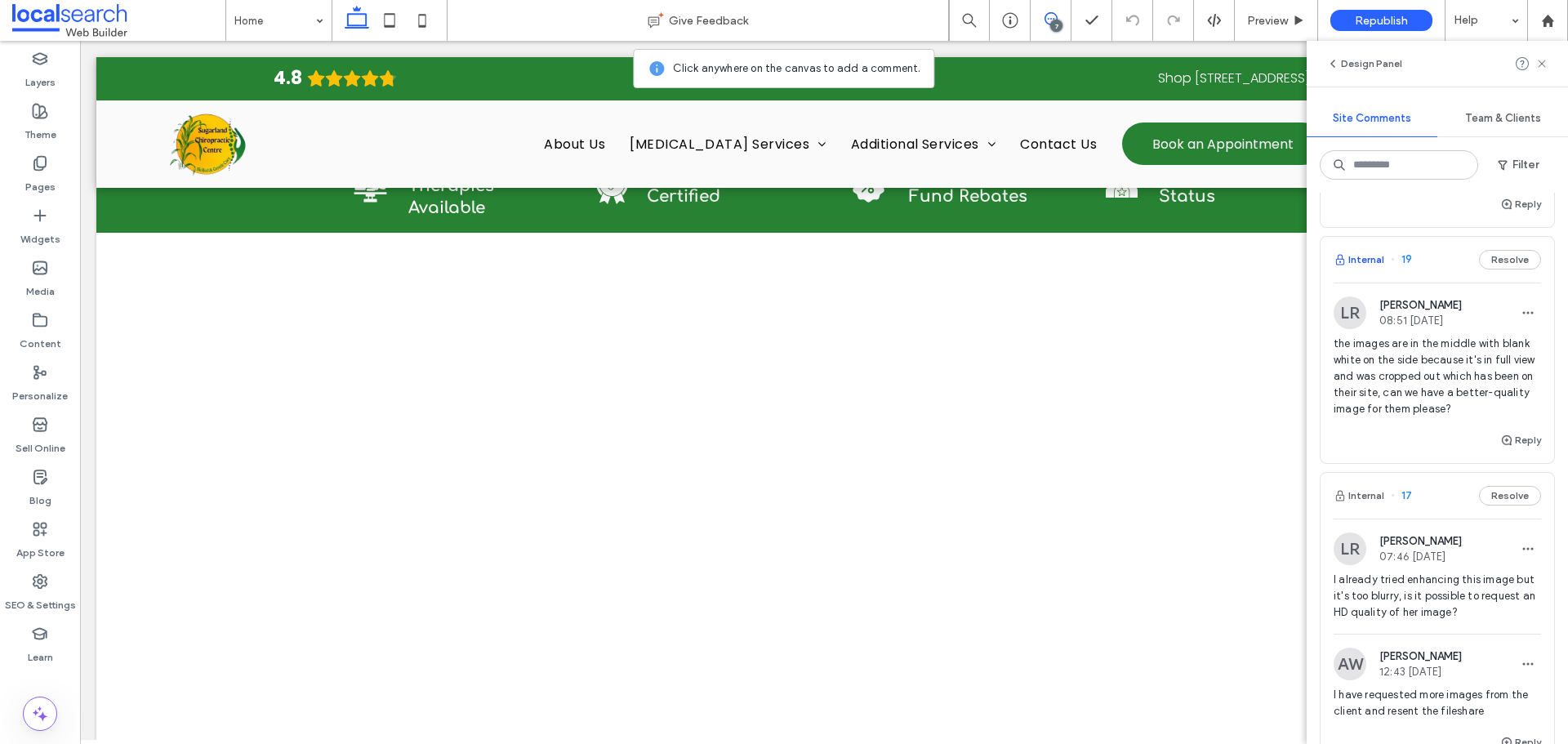
click at [1379, 270] on button "Internal" at bounding box center [1358, 260] width 51 height 19
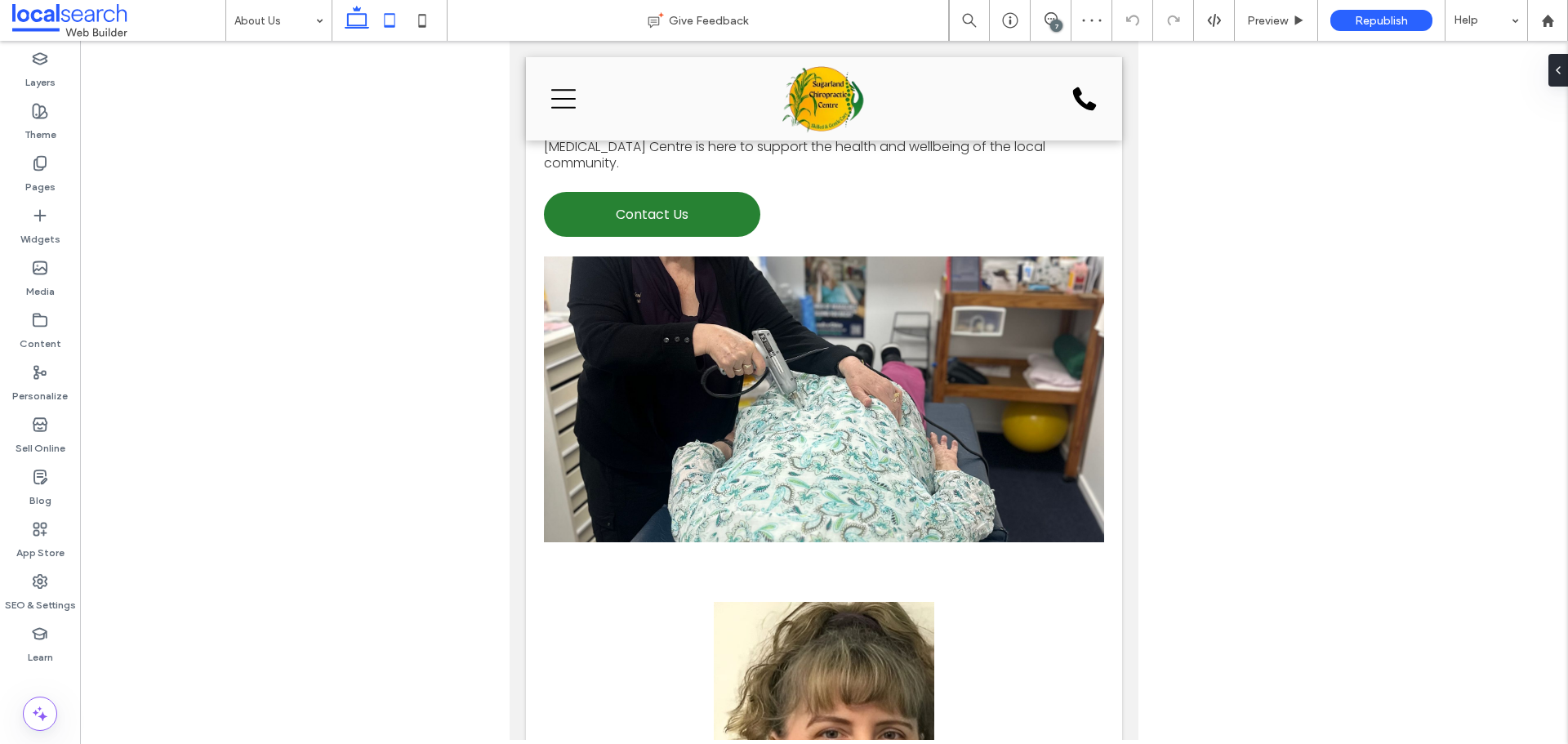
drag, startPoint x: 361, startPoint y: 20, endPoint x: 806, endPoint y: 146, distance: 462.5
click at [361, 20] on icon at bounding box center [357, 20] width 33 height 33
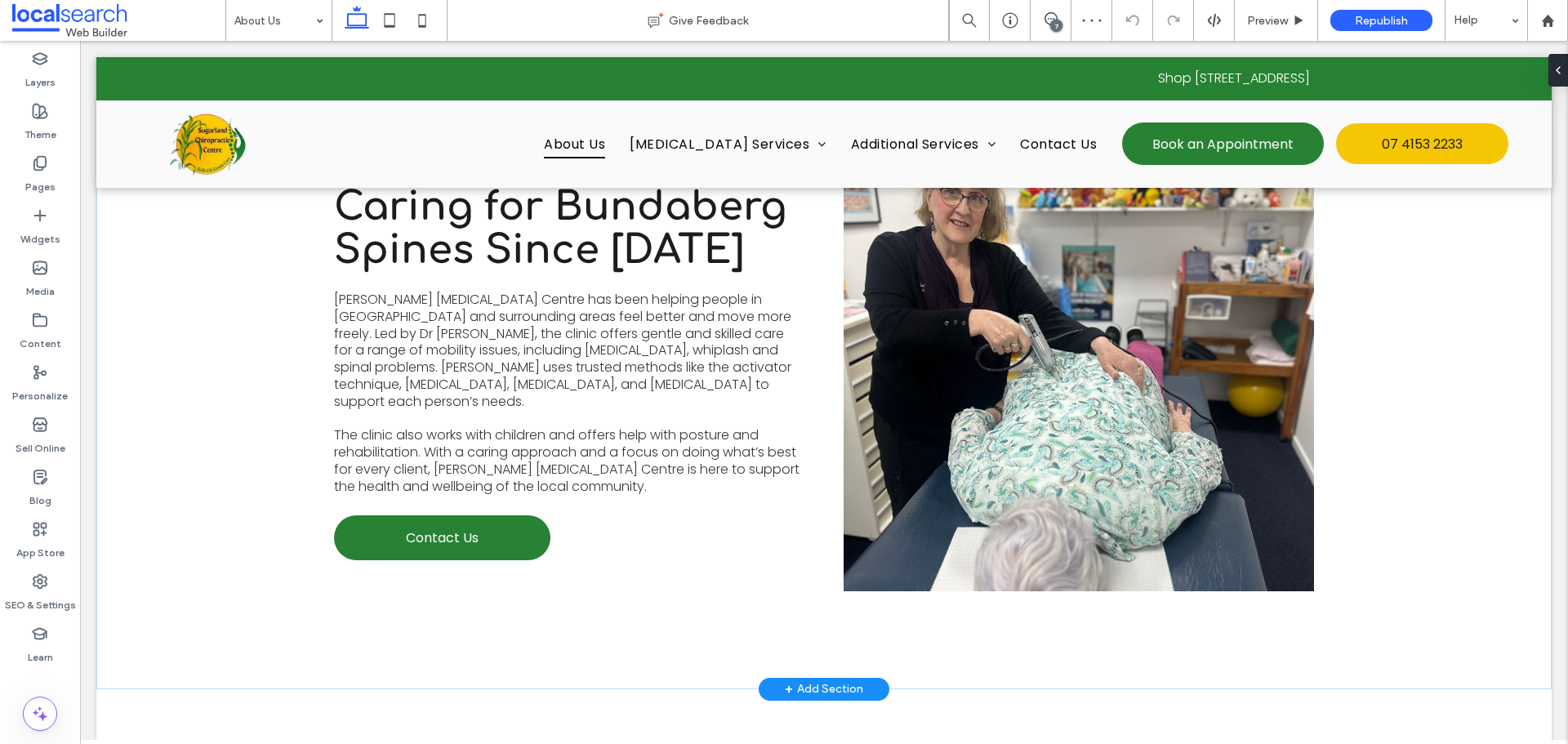
scroll to position [710, 0]
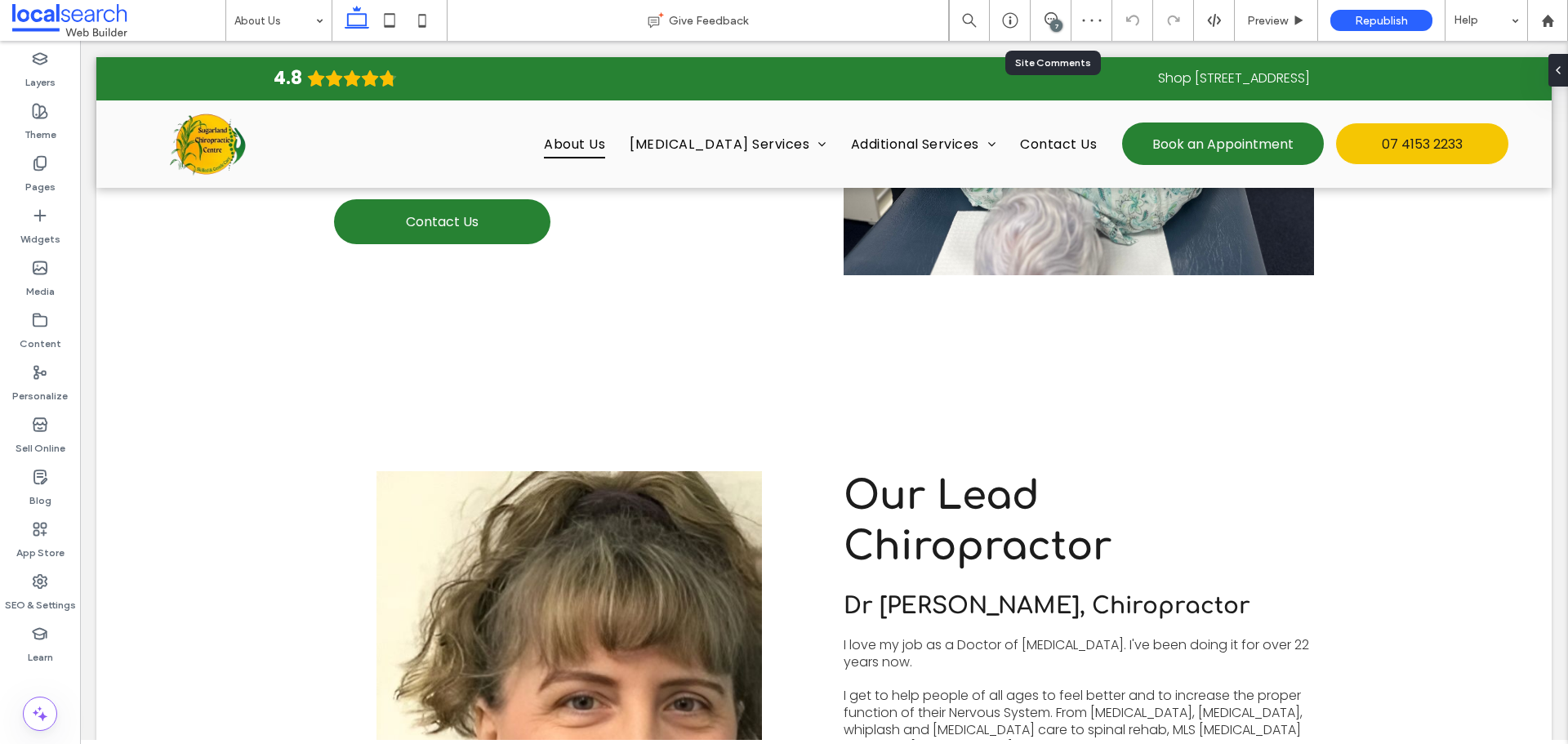
click at [1060, 24] on div "7" at bounding box center [1056, 25] width 12 height 12
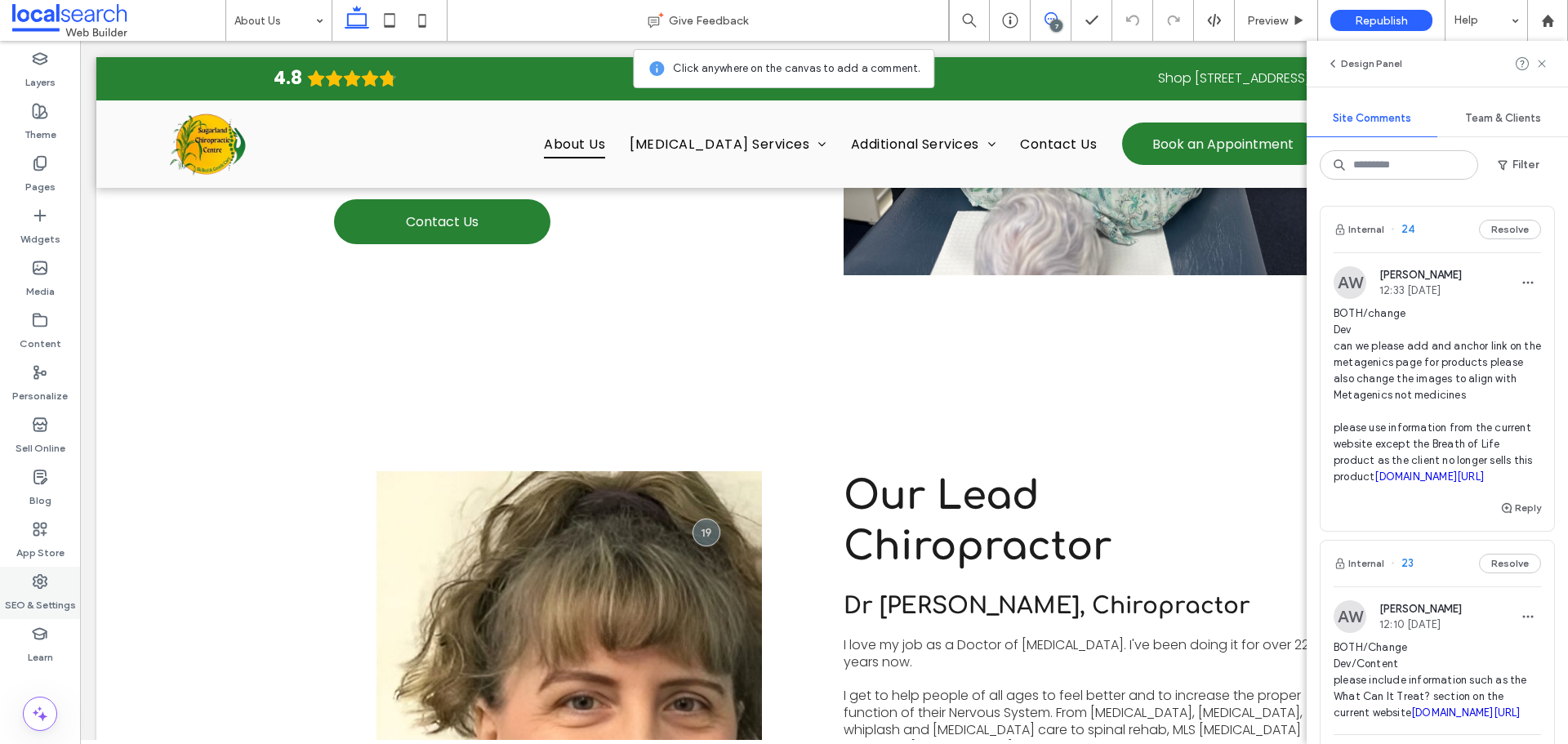
click at [60, 583] on div "SEO & Settings" at bounding box center [40, 593] width 80 height 52
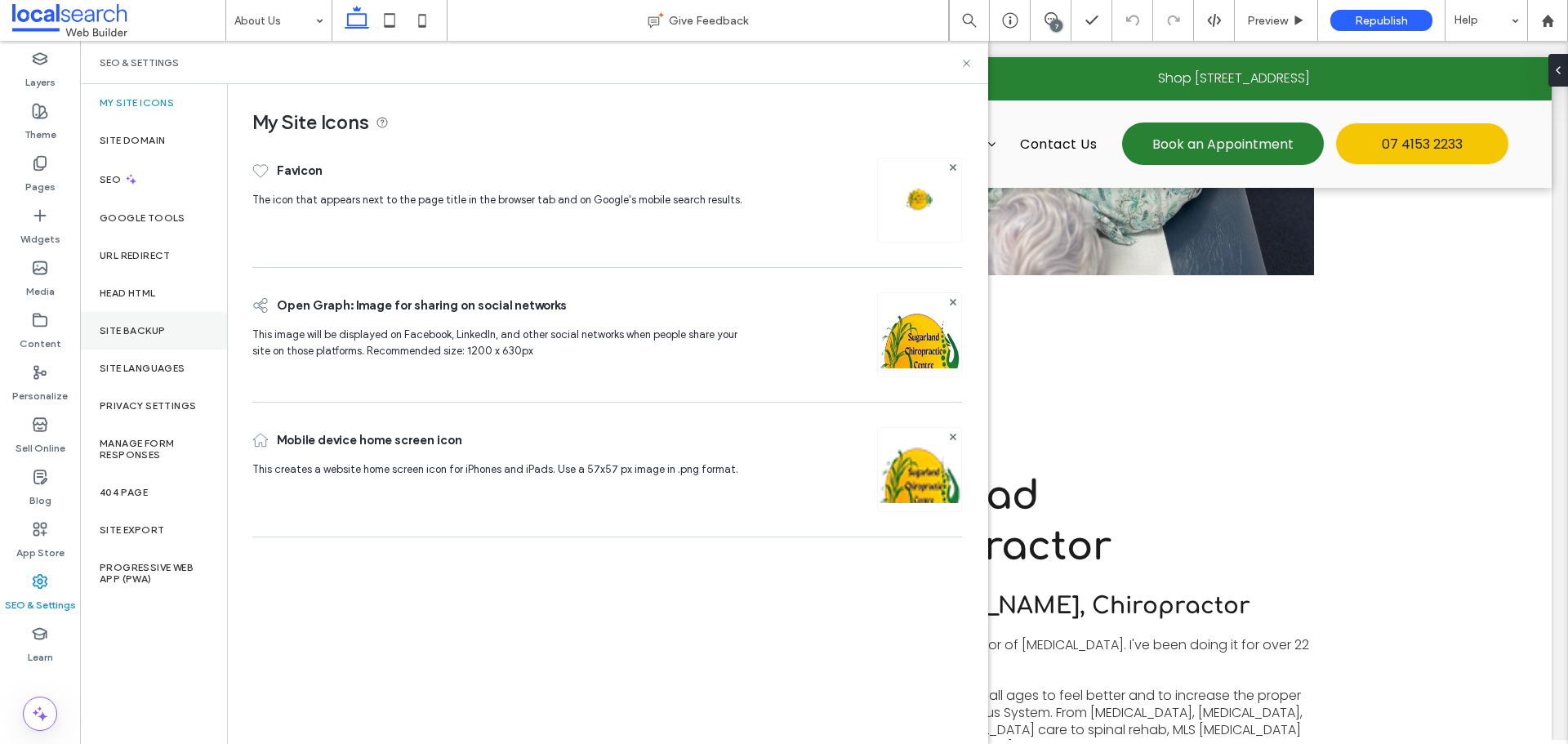
click at [148, 336] on label "Site Backup" at bounding box center [132, 331] width 65 height 12
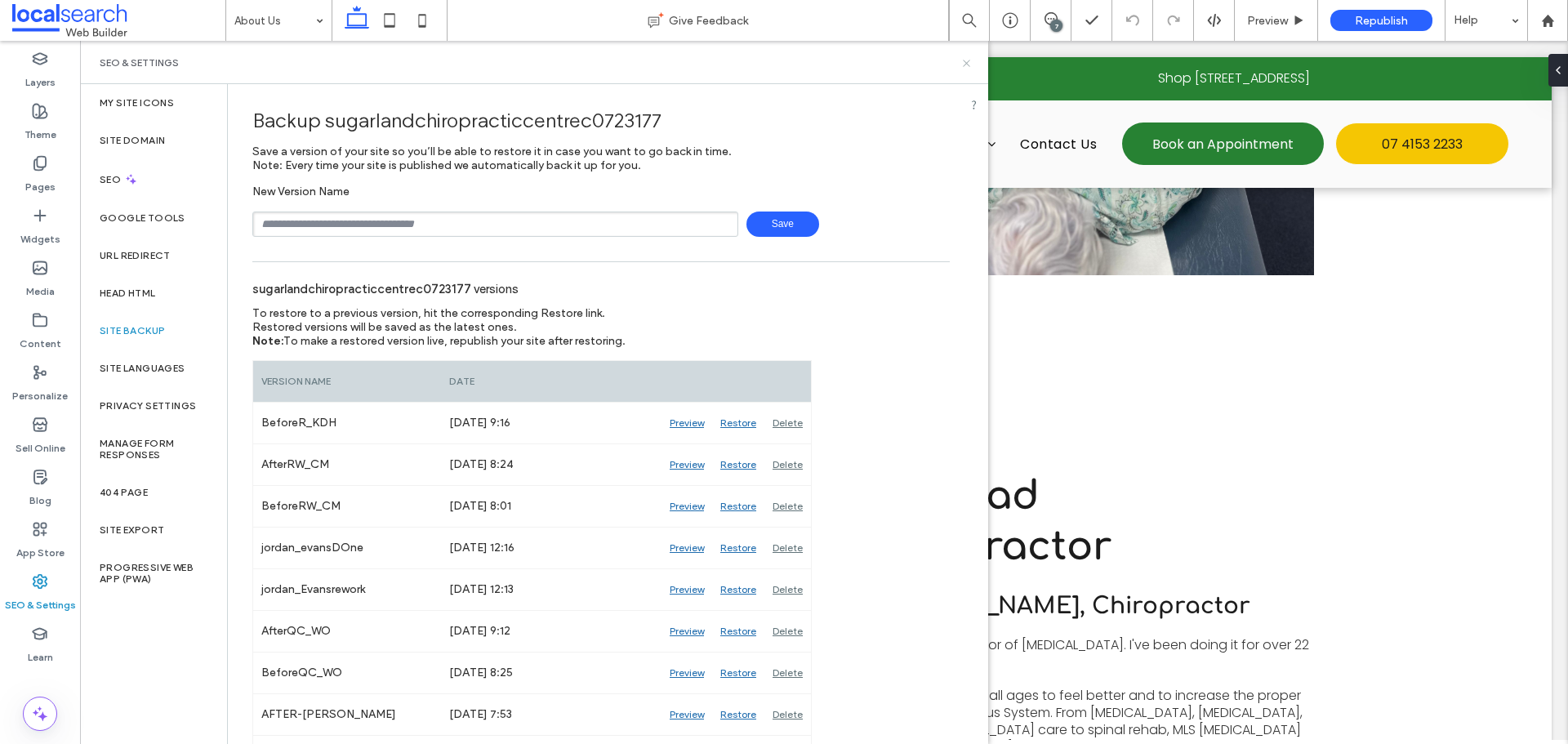
click at [963, 63] on icon at bounding box center [966, 63] width 12 height 12
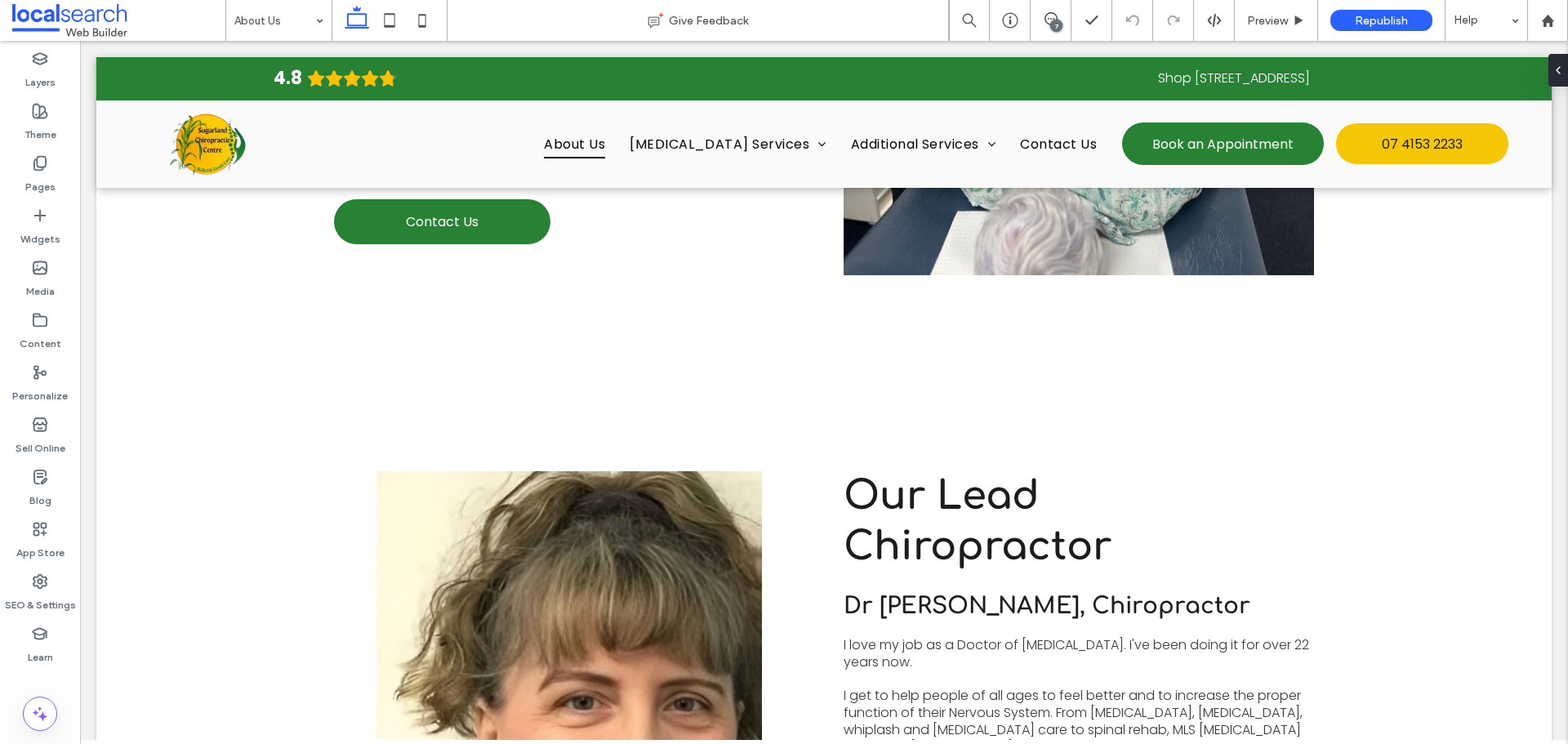
click at [1055, 30] on div "7" at bounding box center [1056, 25] width 12 height 12
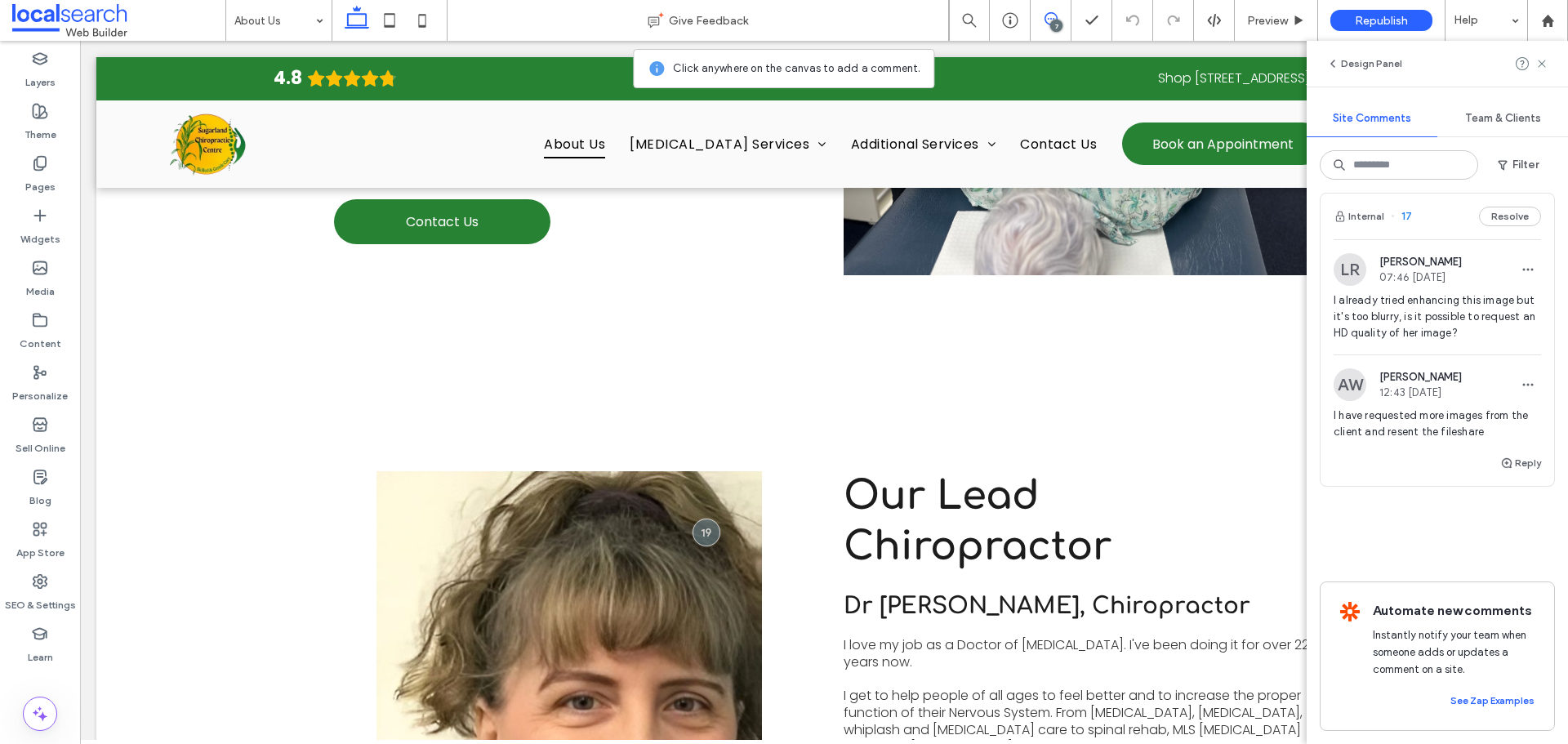
scroll to position [1726, 0]
click at [1549, 60] on div "Design Panel" at bounding box center [1437, 63] width 261 height 46
click at [1547, 62] on icon at bounding box center [1541, 63] width 13 height 13
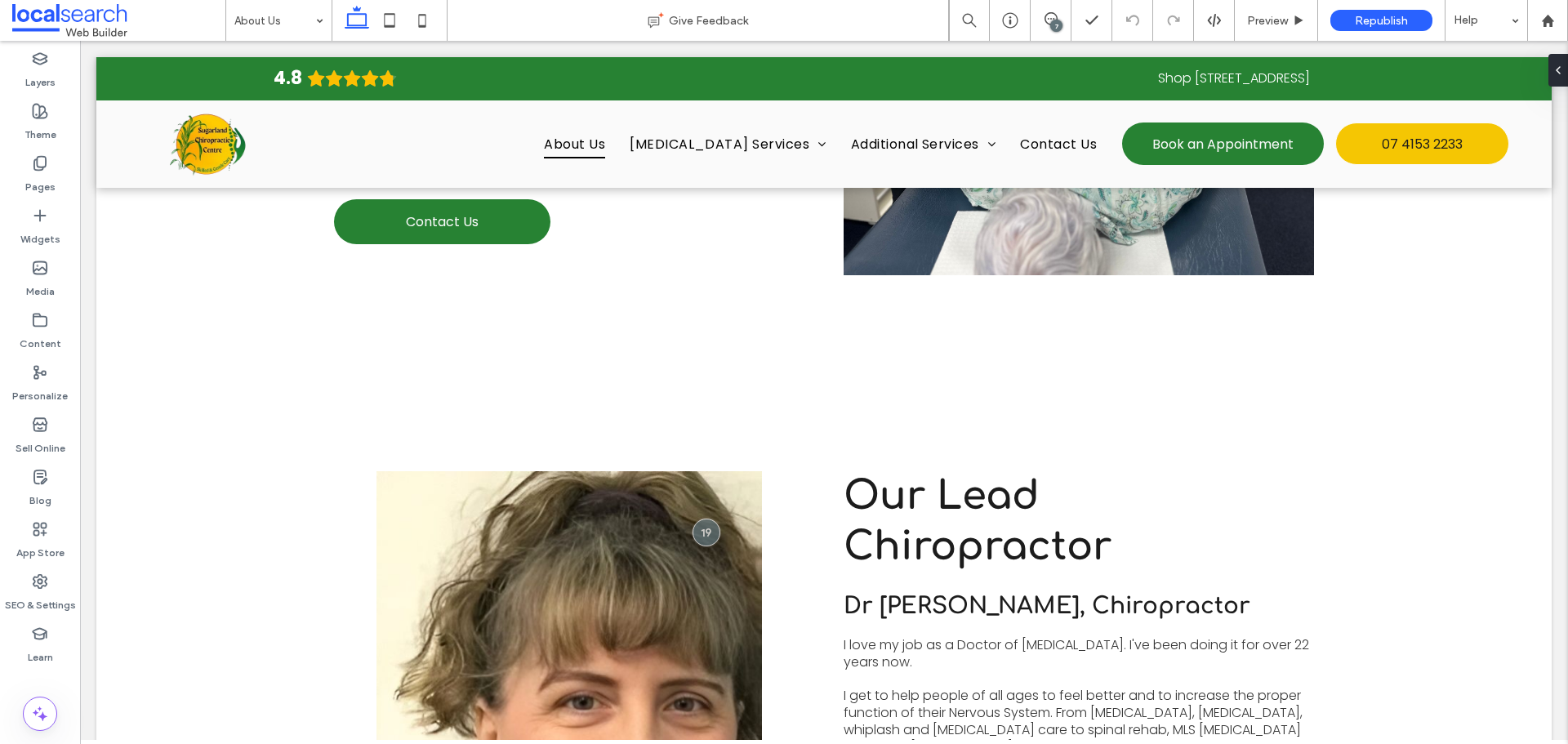
scroll to position [0, 0]
click at [1057, 10] on div "7" at bounding box center [1051, 20] width 41 height 41
click at [1056, 20] on div "7" at bounding box center [1056, 25] width 12 height 12
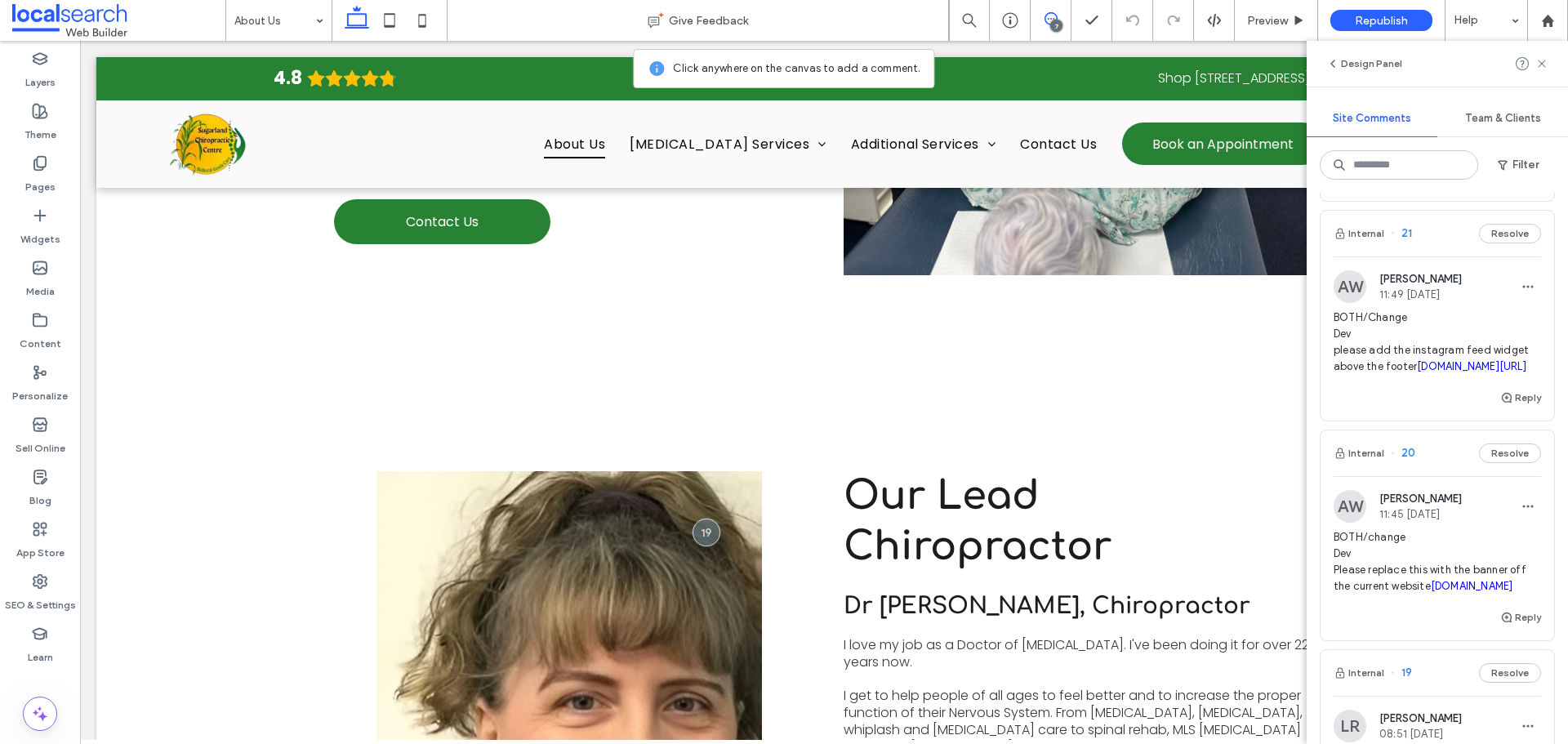
scroll to position [1064, 0]
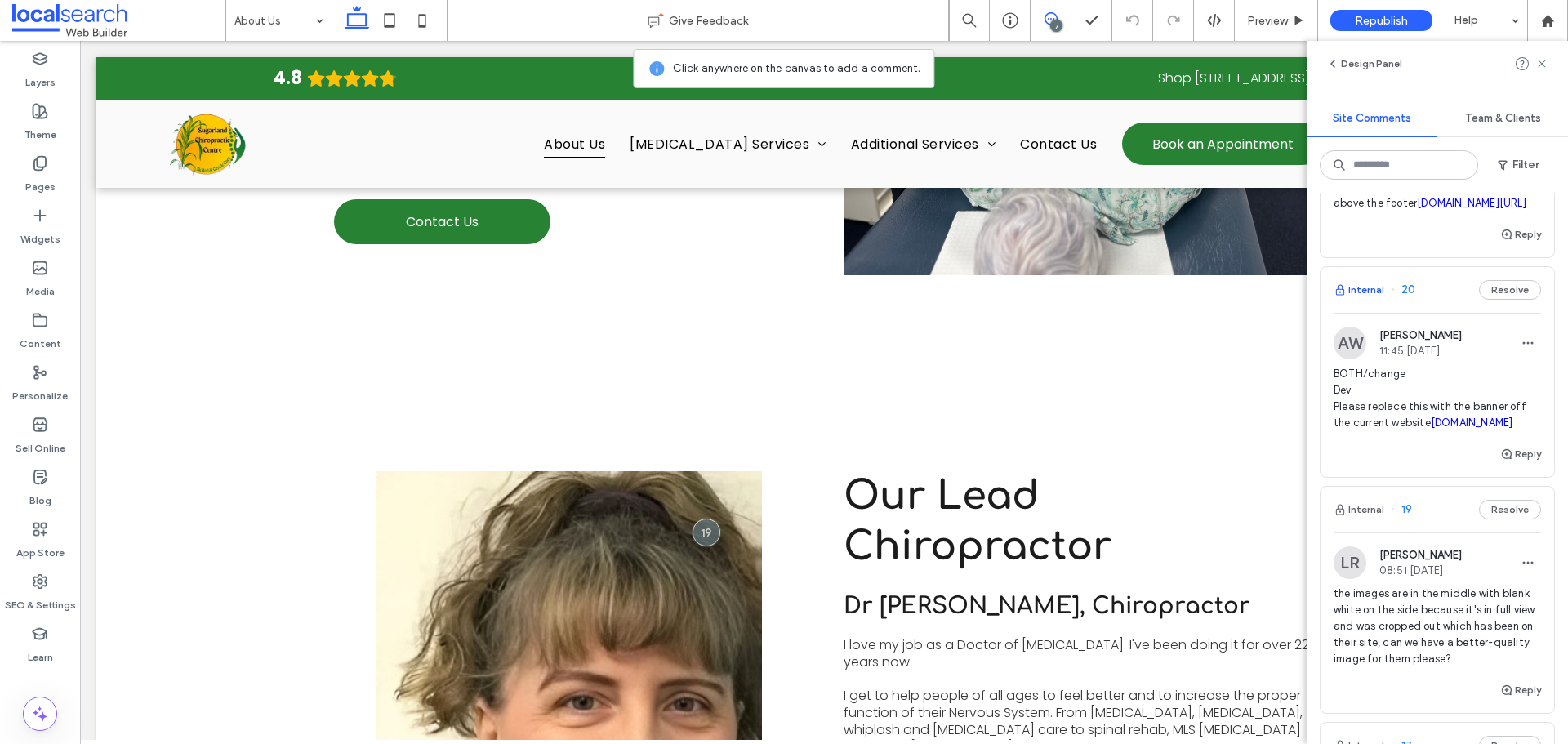
click at [1351, 300] on button "Internal" at bounding box center [1358, 289] width 51 height 19
click at [1363, 386] on div at bounding box center [784, 372] width 1568 height 744
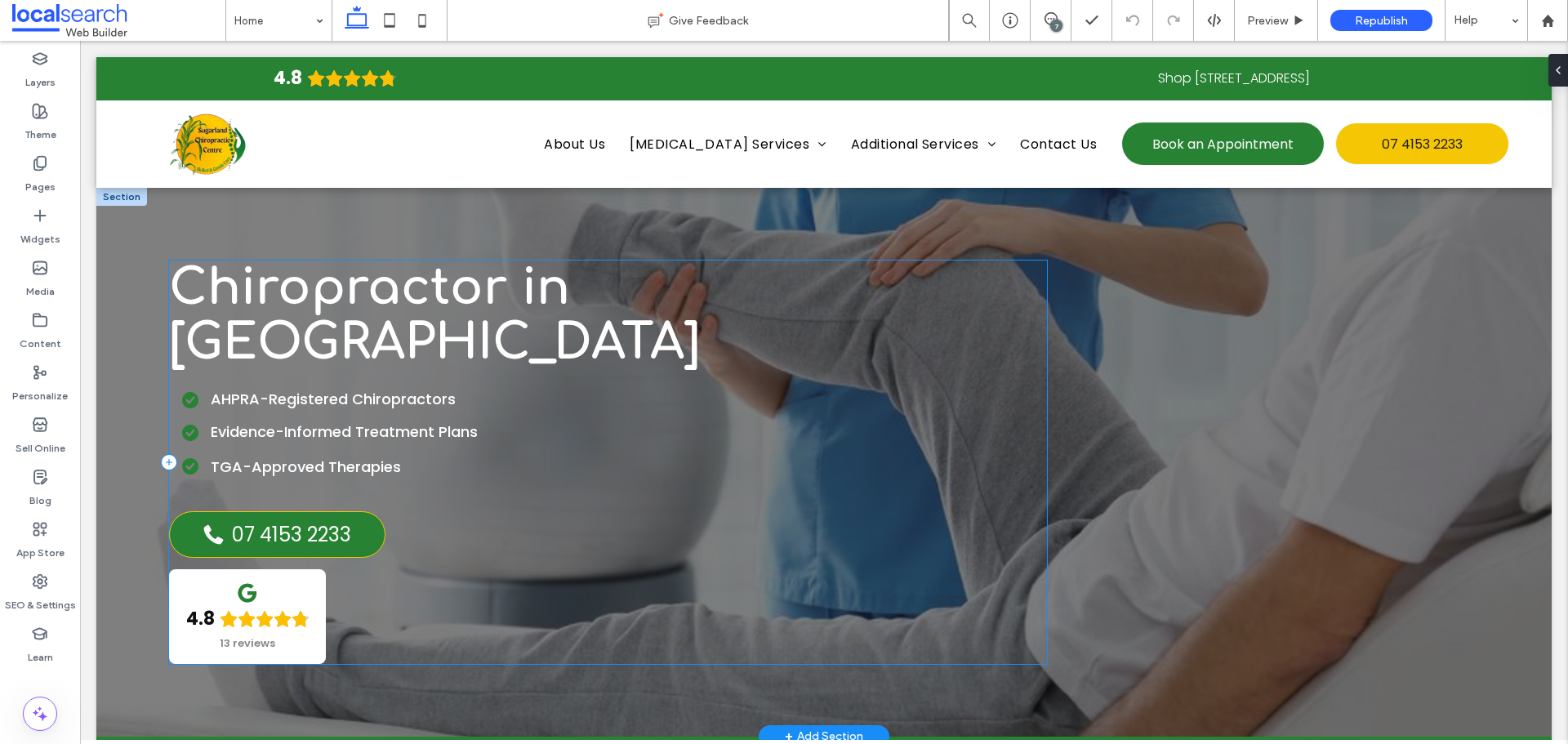
scroll to position [55, 0]
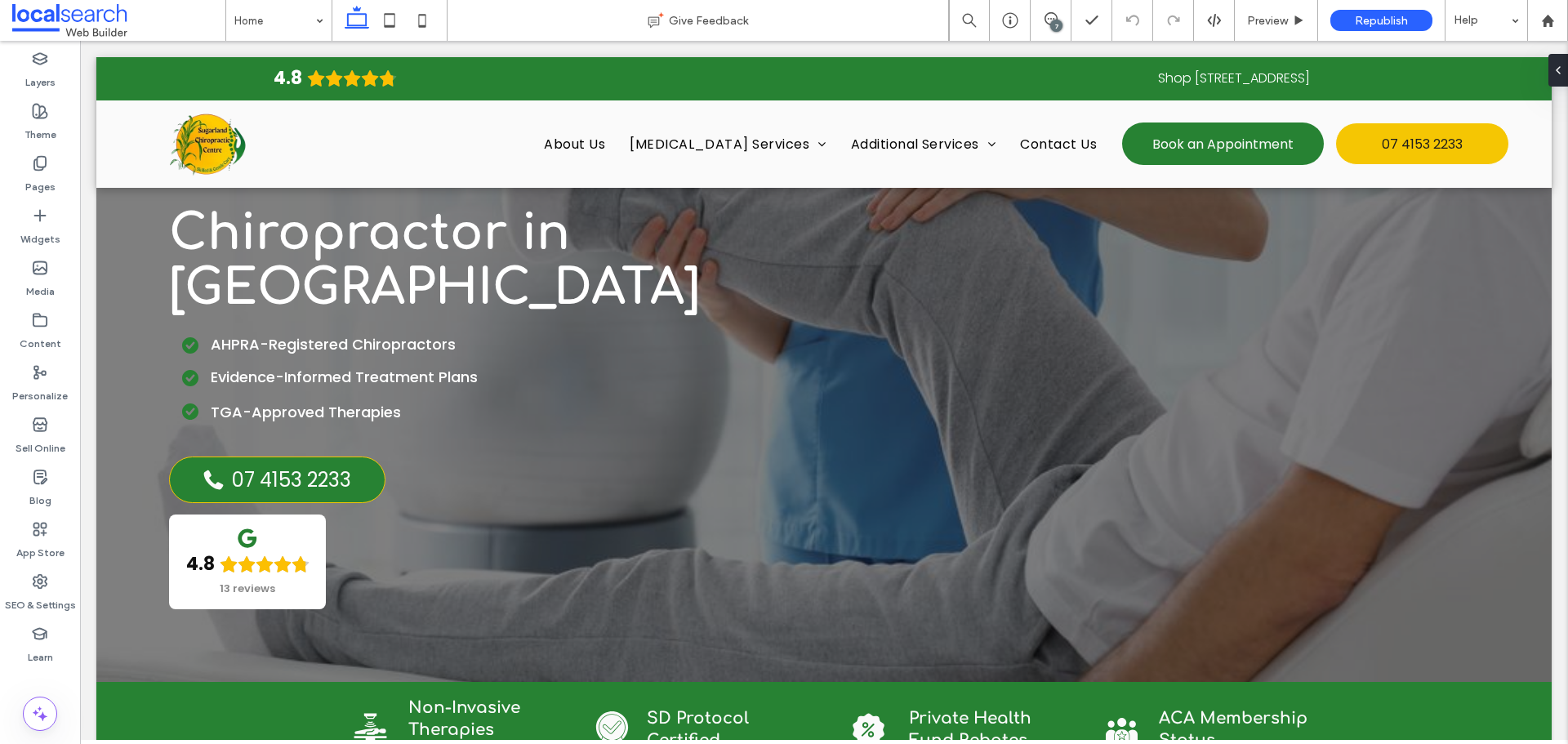
click at [1054, 28] on div "7" at bounding box center [1056, 25] width 12 height 12
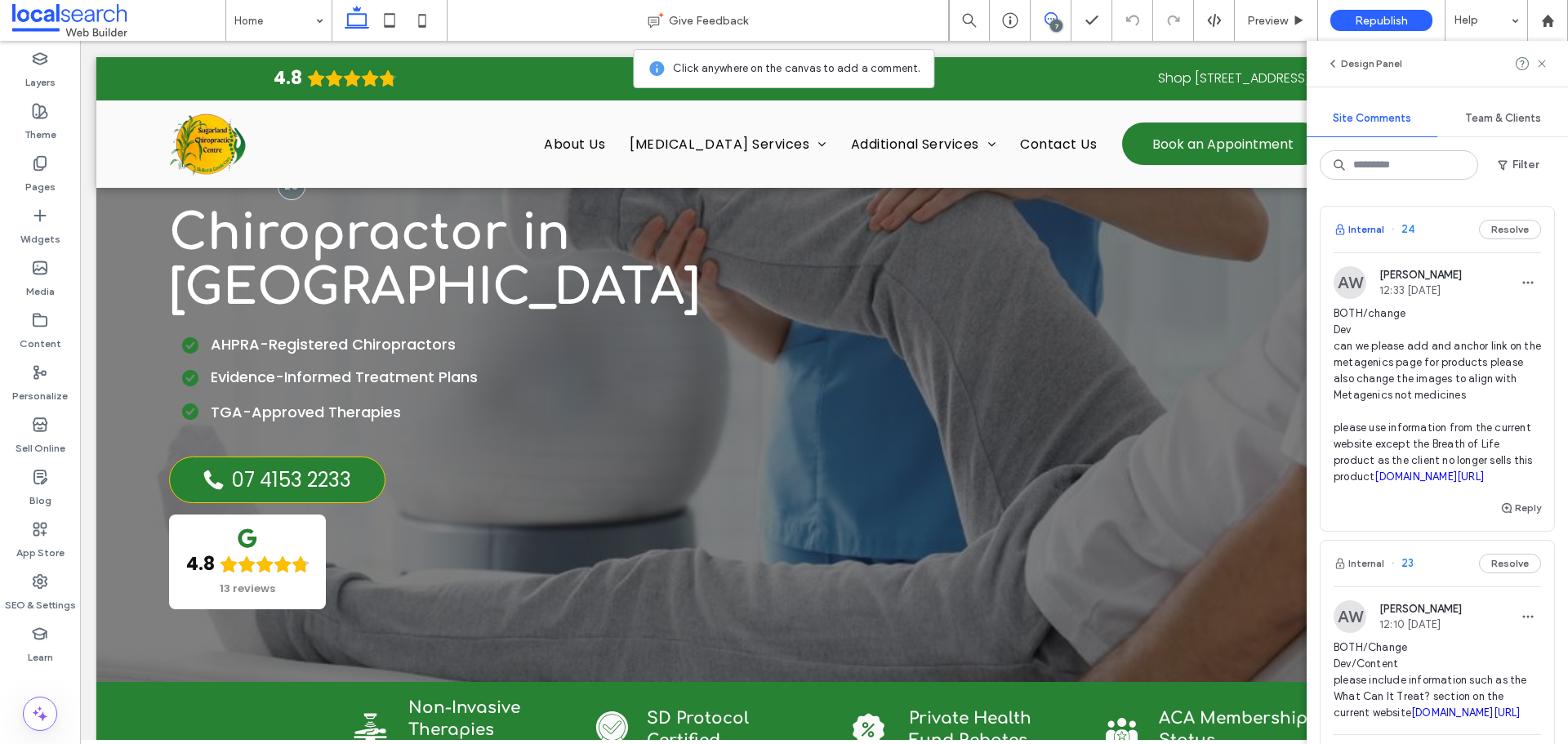
click at [1376, 227] on button "Internal" at bounding box center [1358, 229] width 51 height 19
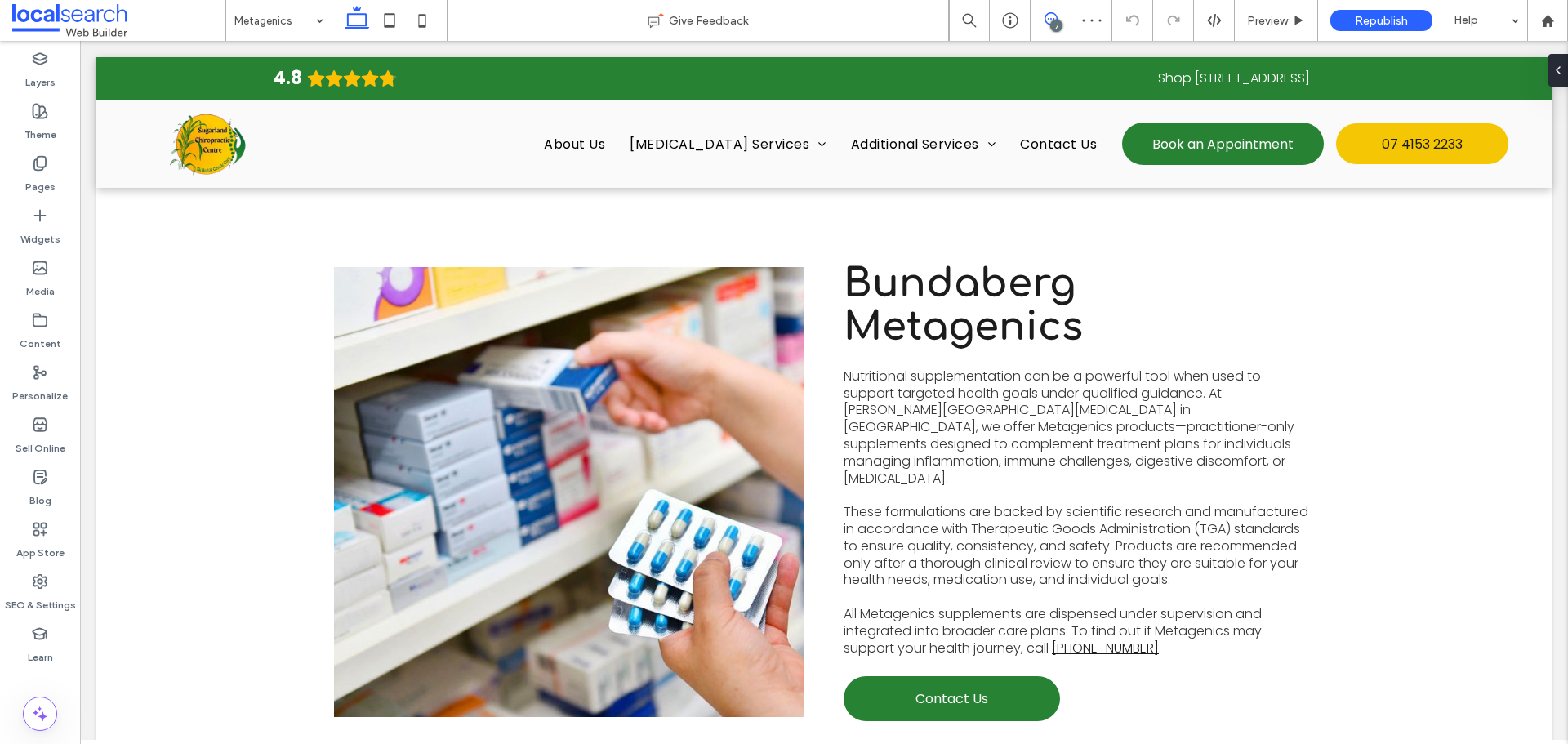
click at [1045, 17] on use at bounding box center [1050, 18] width 13 height 13
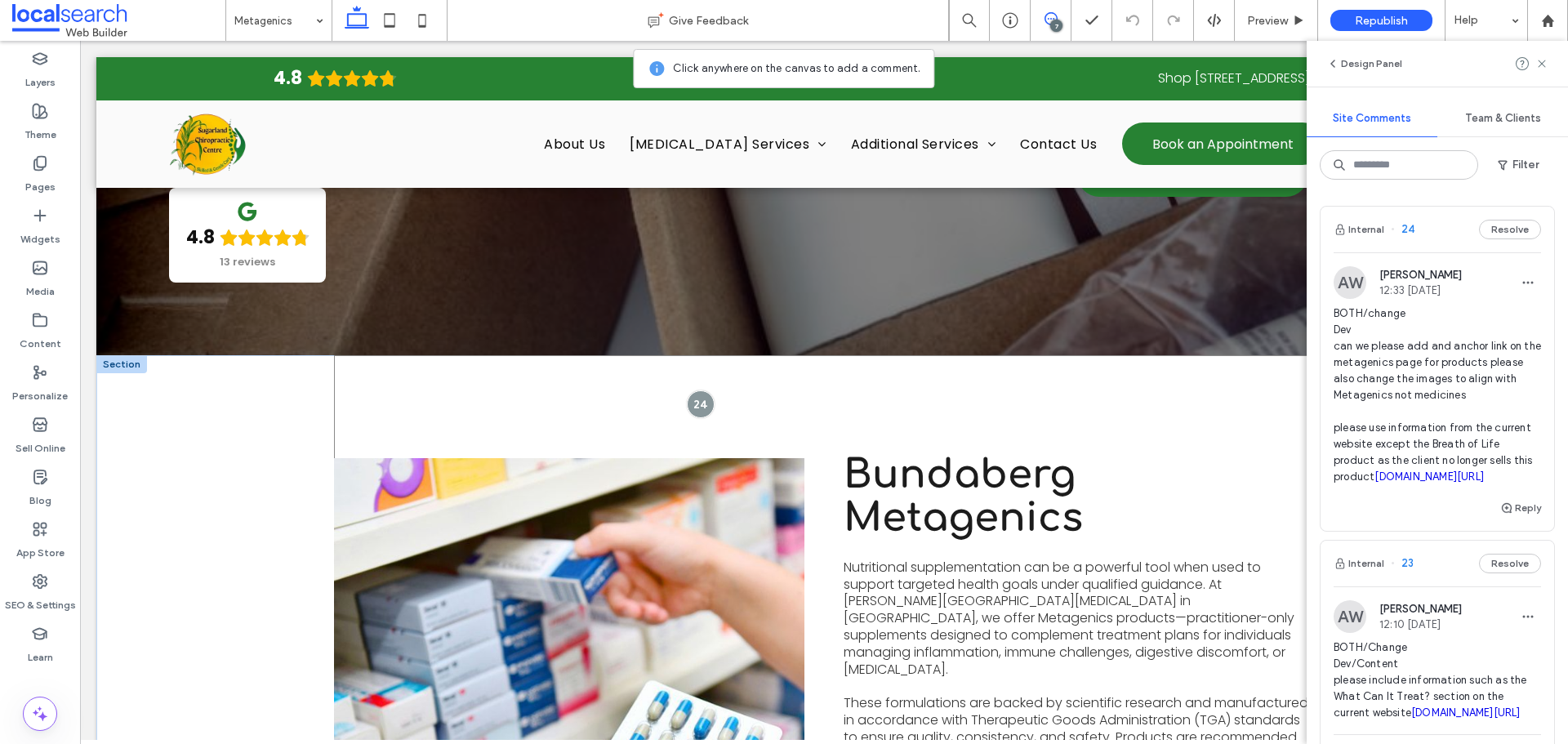
scroll to position [599, 0]
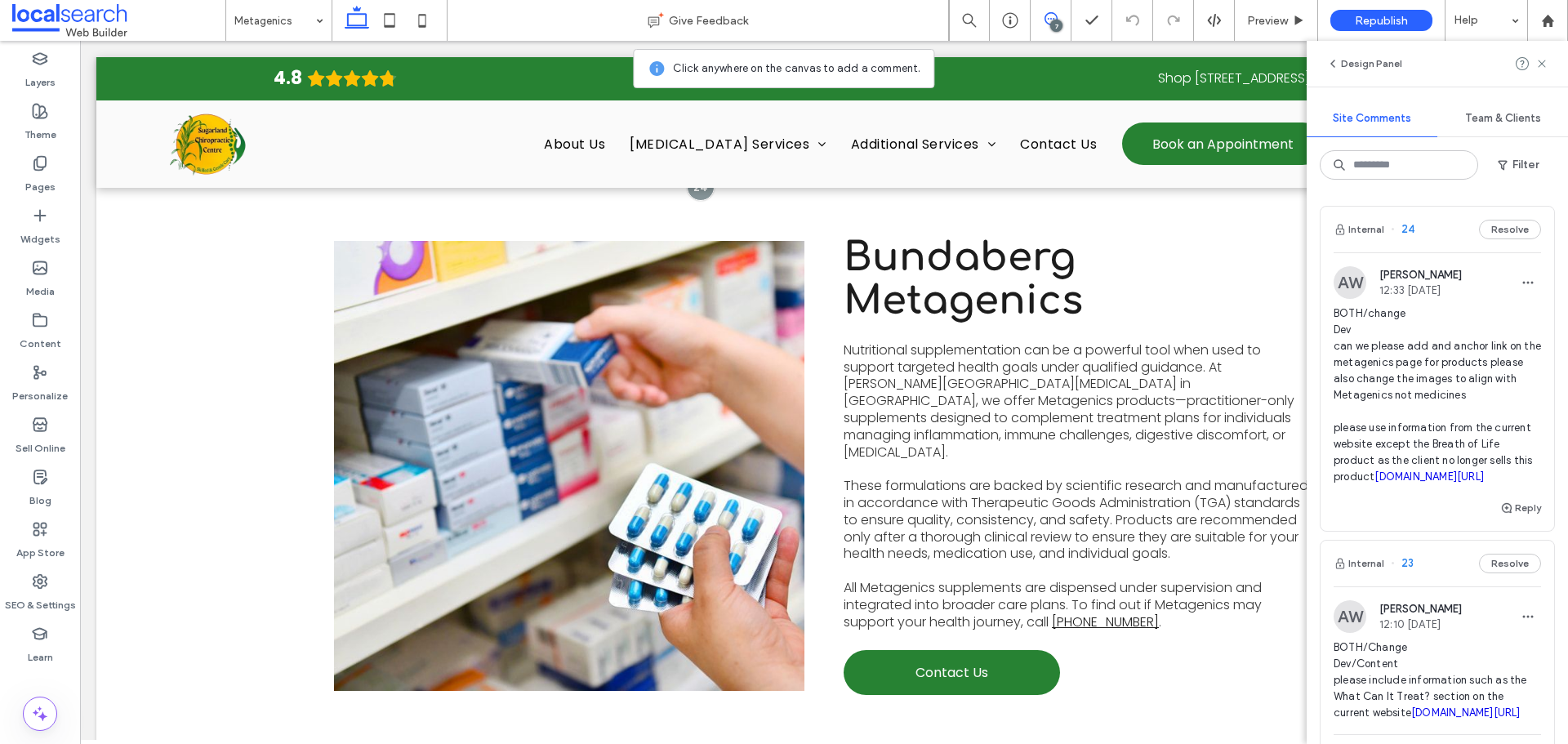
click at [1044, 23] on icon at bounding box center [1050, 18] width 13 height 13
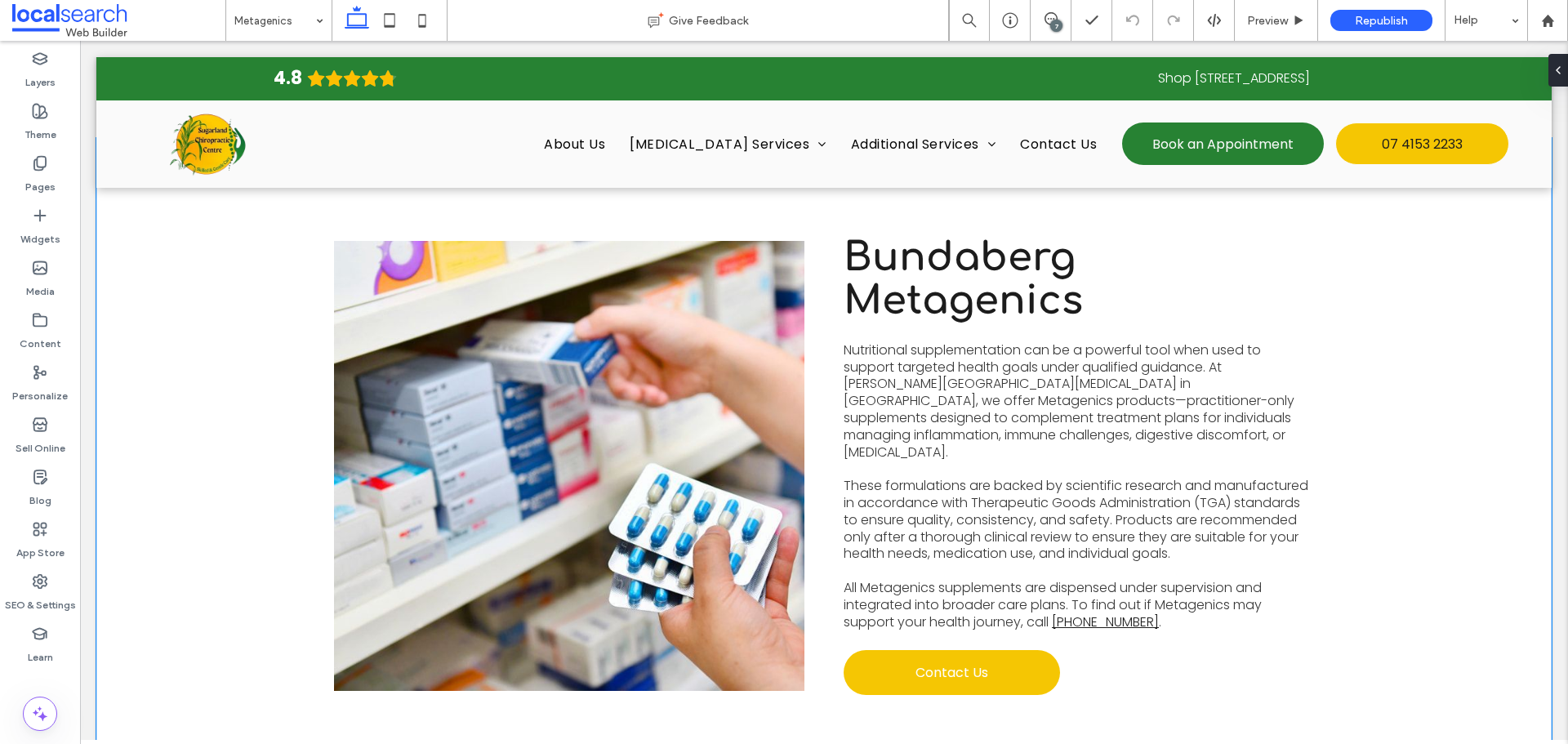
click at [991, 650] on link "Contact Us" at bounding box center [952, 672] width 216 height 45
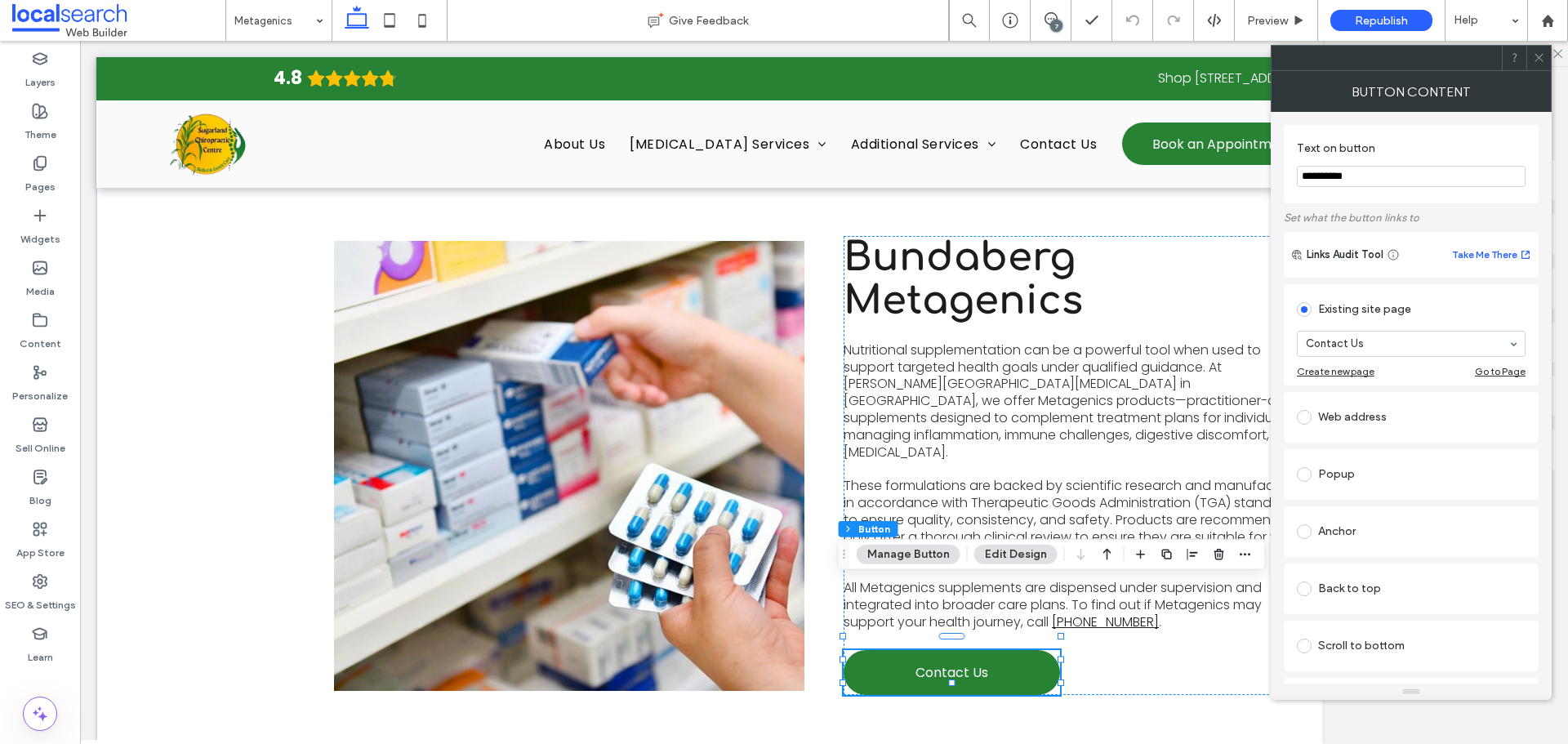
type input "**"
click at [1044, 19] on span at bounding box center [1050, 18] width 40 height 13
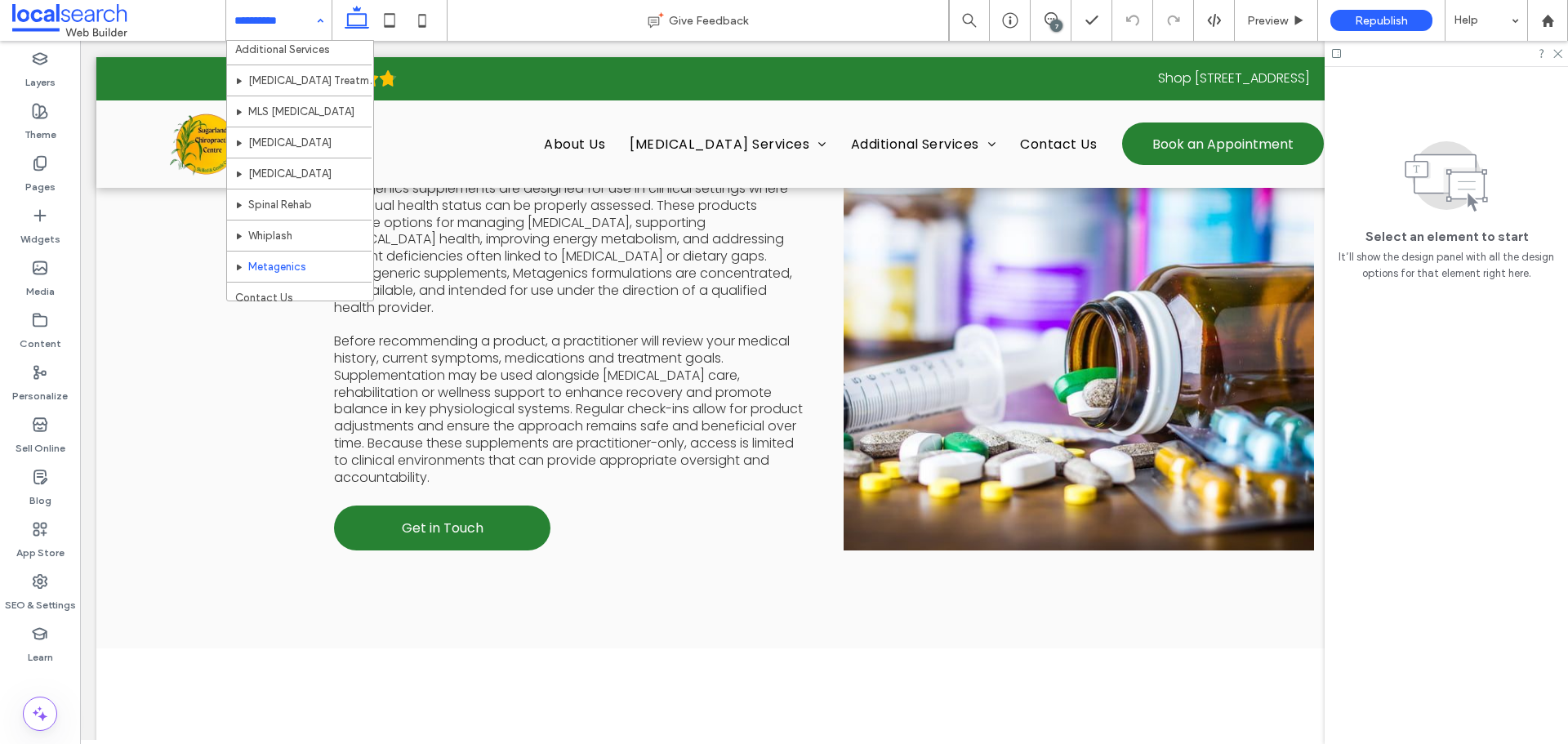
scroll to position [358, 0]
click at [1042, 25] on span at bounding box center [1050, 18] width 40 height 13
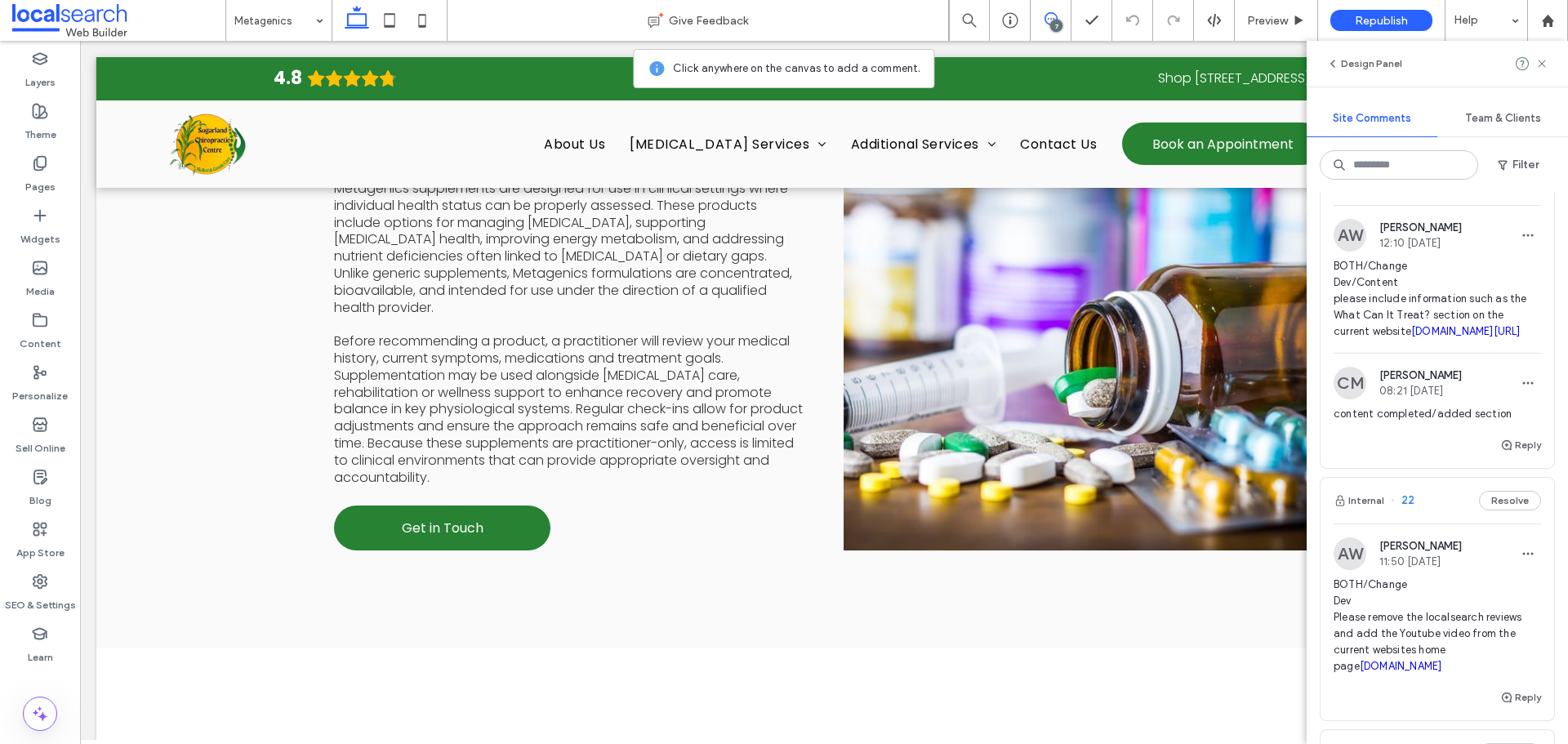
scroll to position [326, 0]
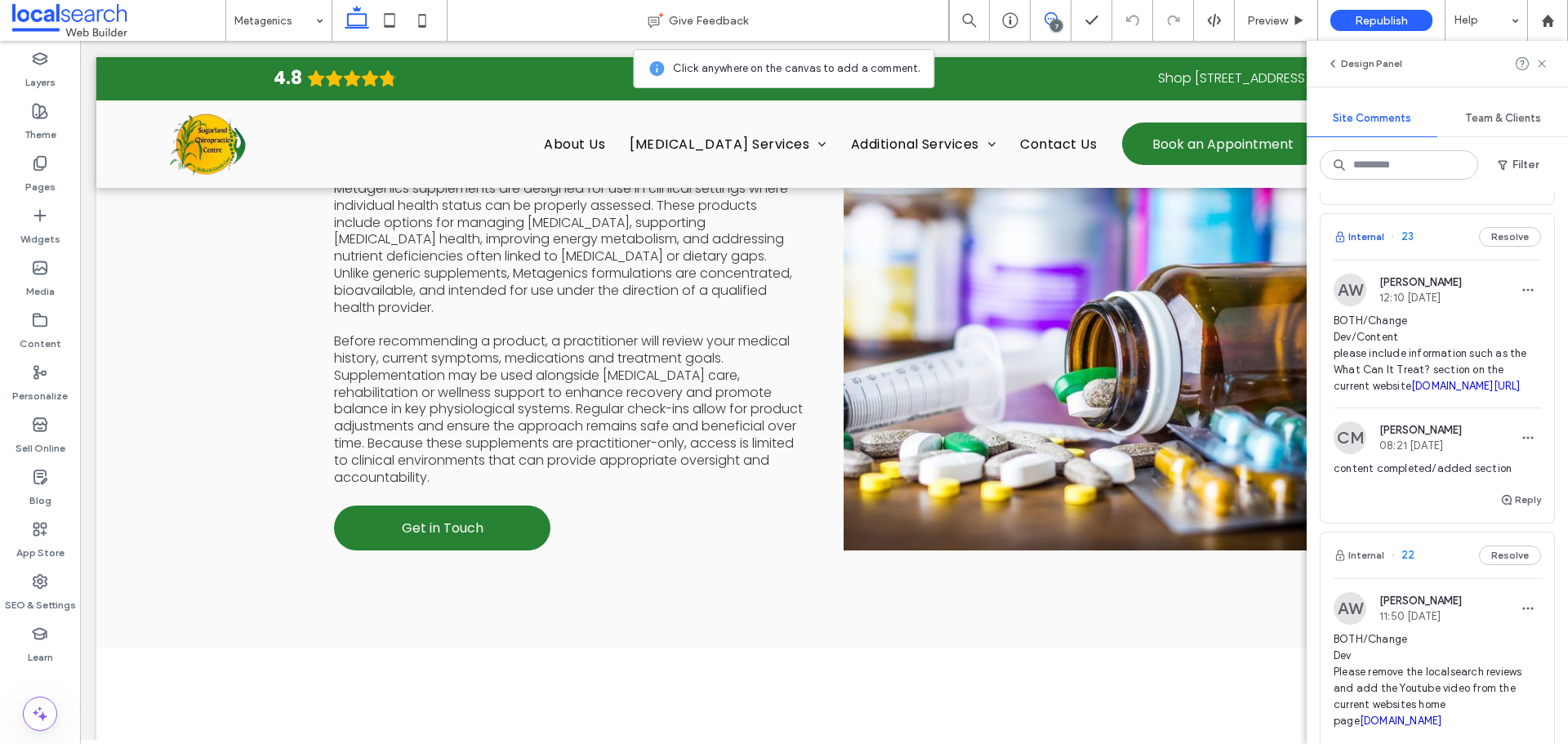
click at [1370, 247] on button "Internal" at bounding box center [1358, 237] width 51 height 19
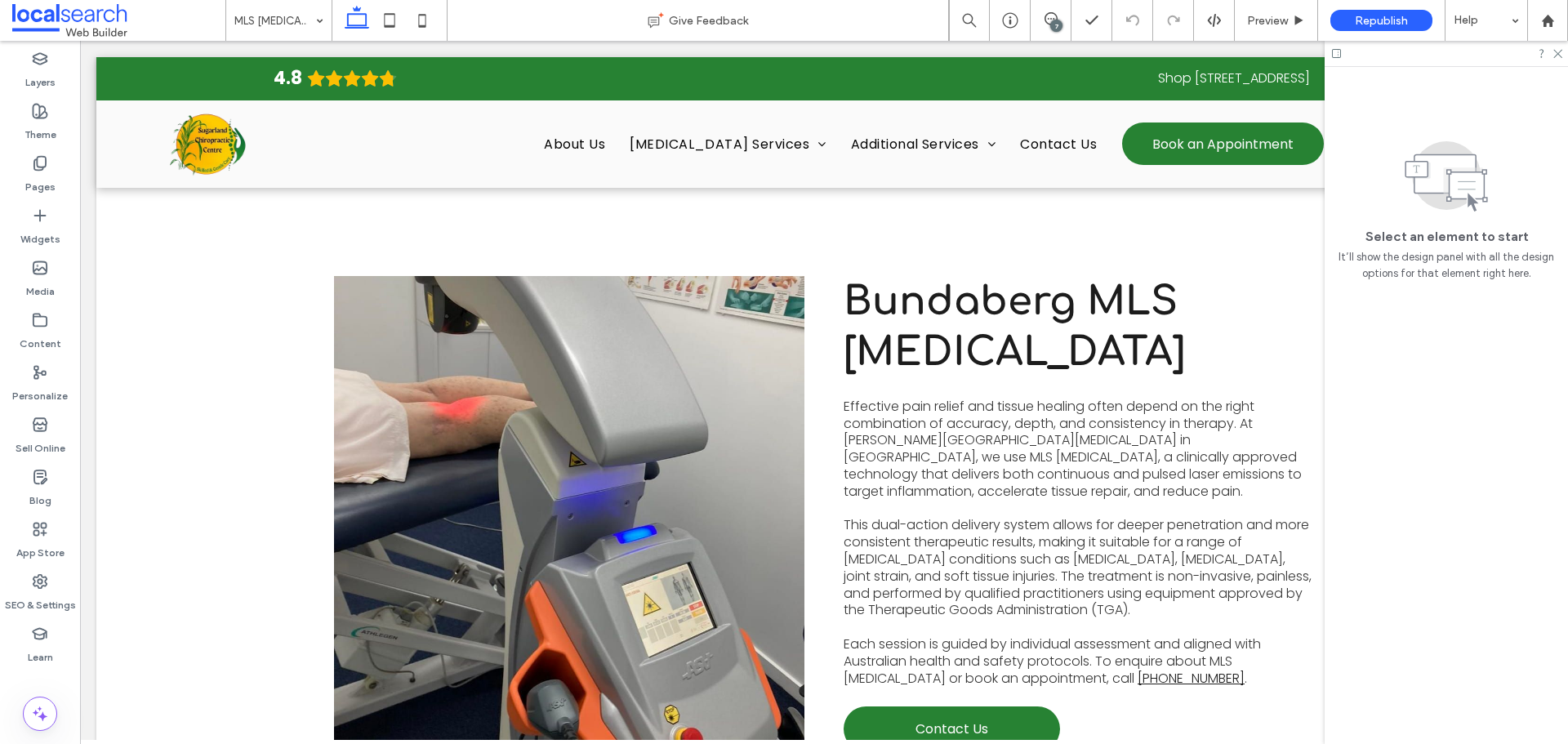
click at [1061, 25] on div "7" at bounding box center [1056, 25] width 12 height 12
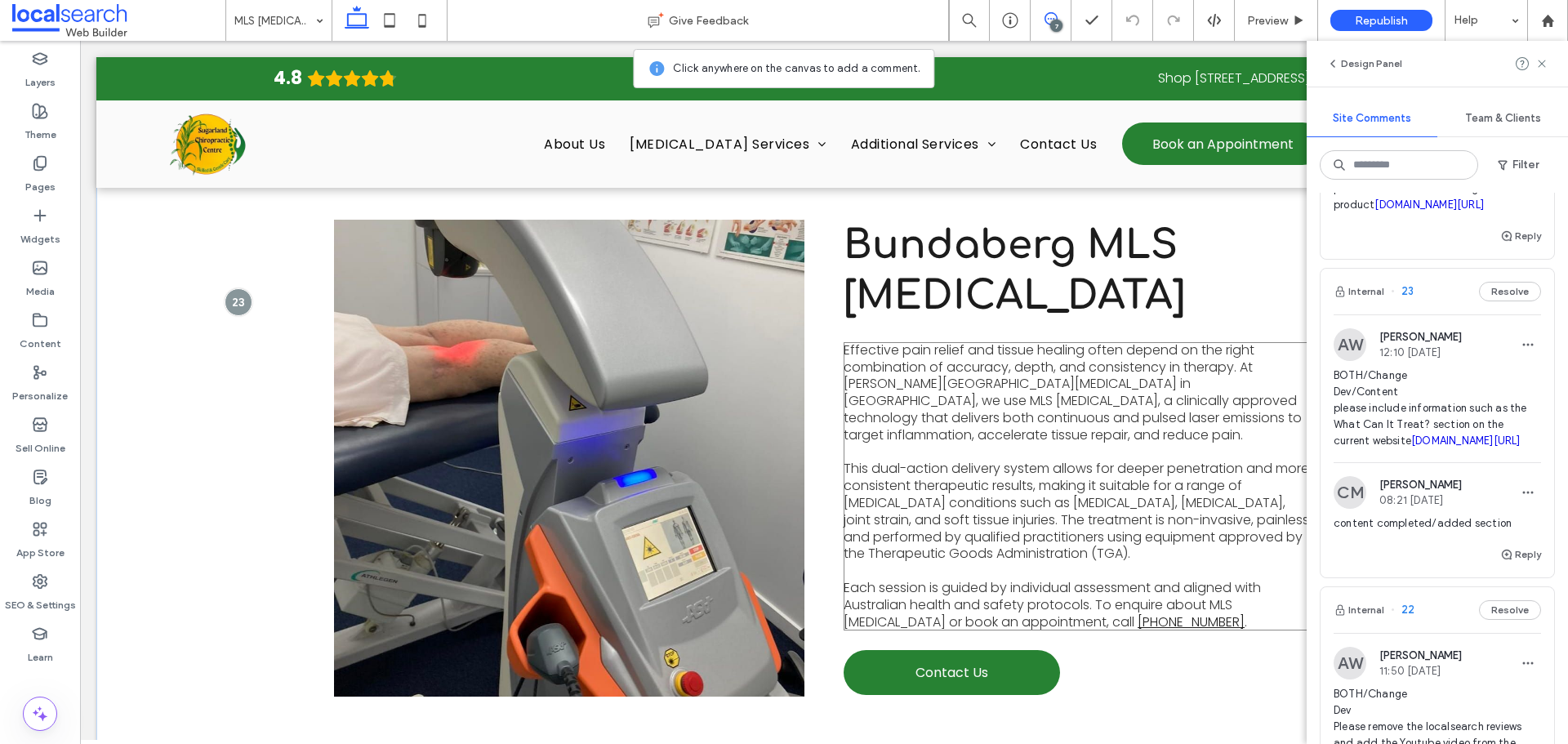
scroll to position [613, 0]
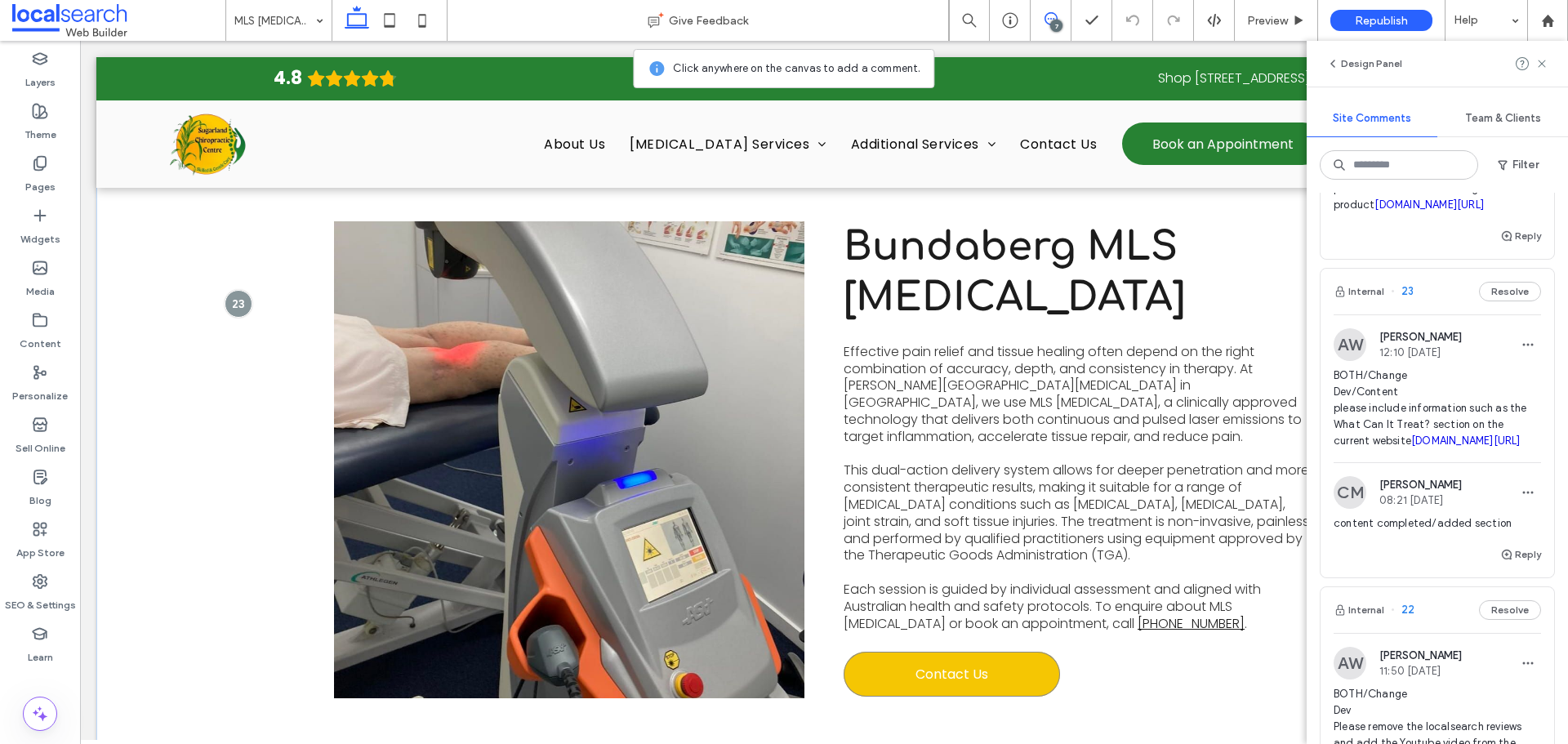
click at [990, 671] on link "Contact Us" at bounding box center [952, 674] width 216 height 45
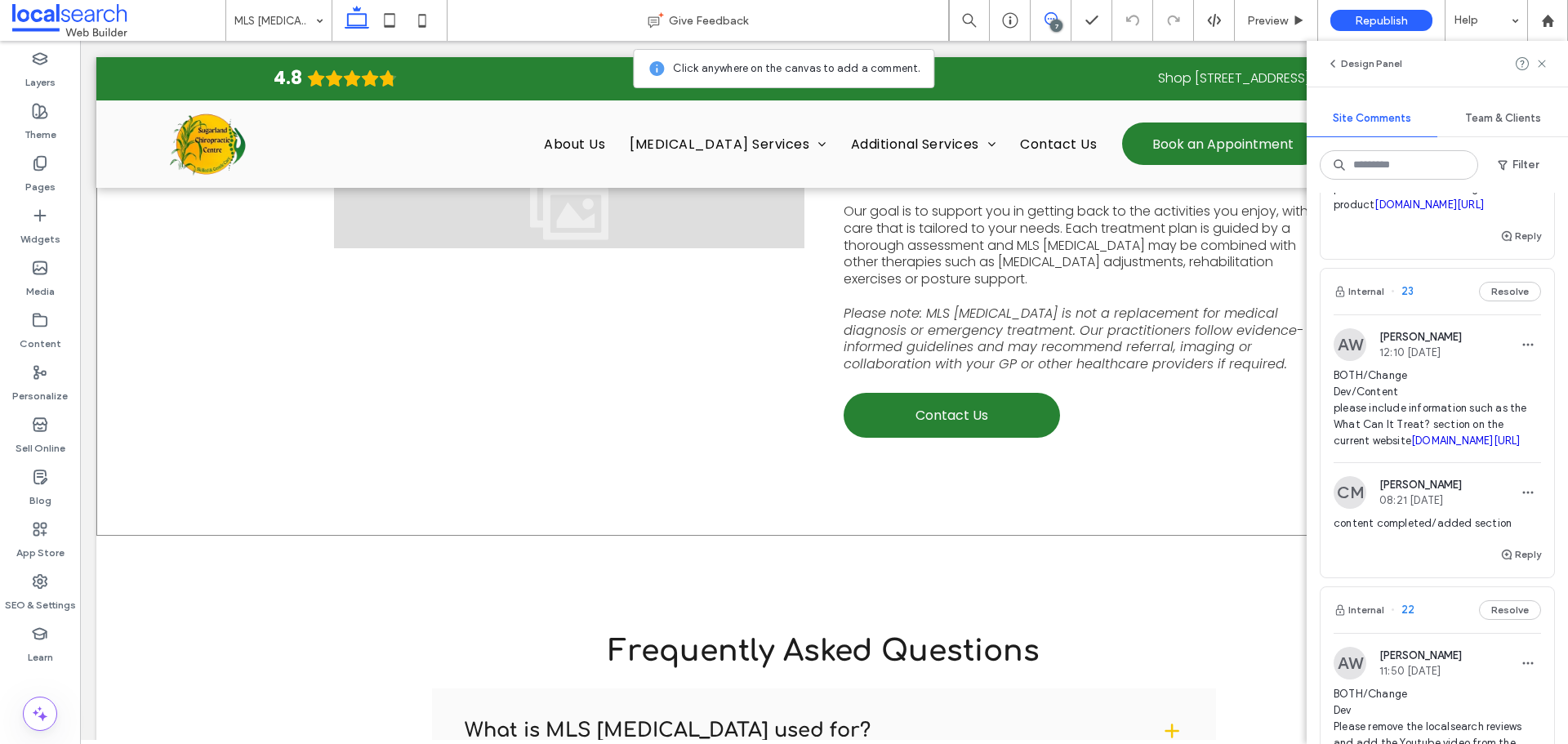
scroll to position [2246, 0]
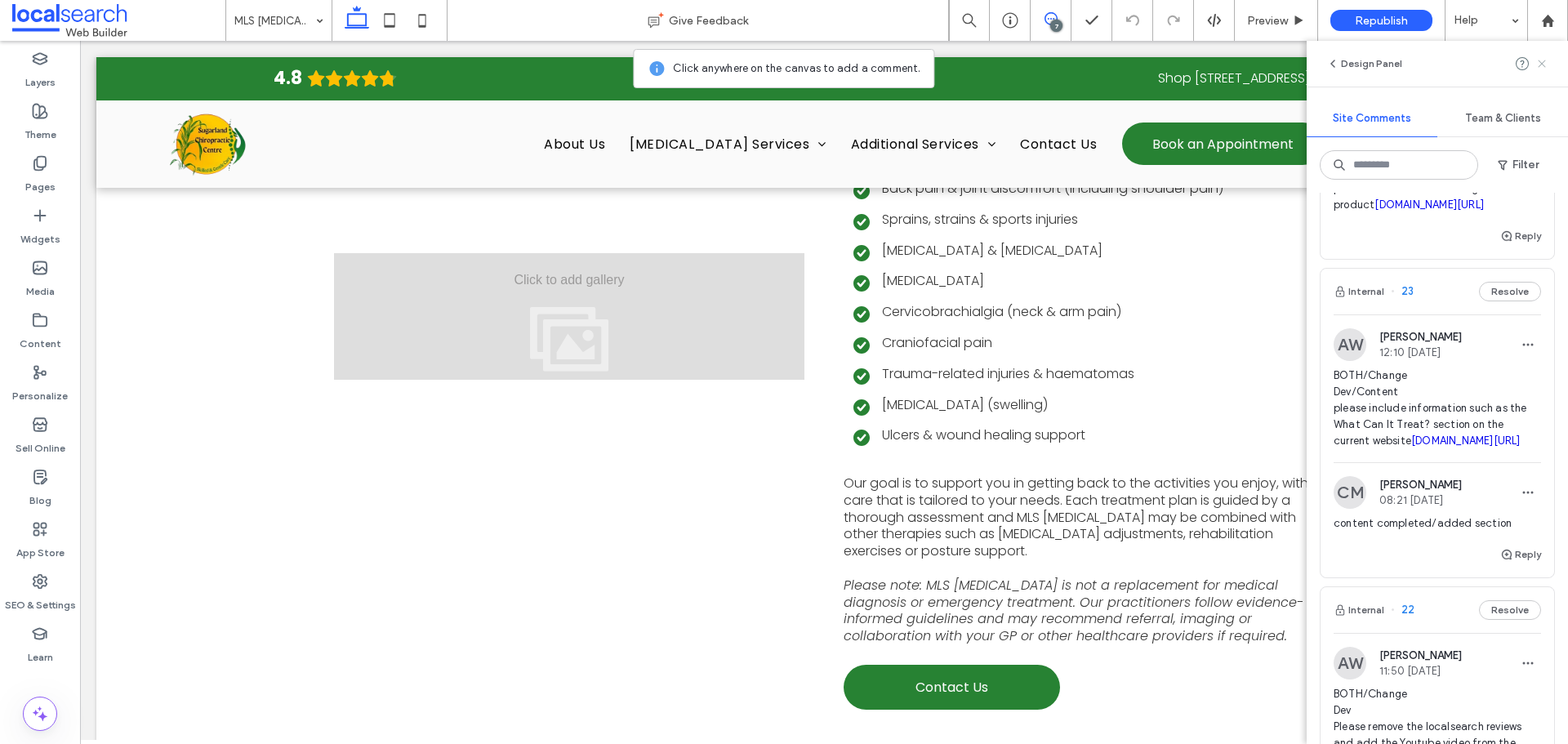
click at [1543, 60] on icon at bounding box center [1541, 63] width 13 height 13
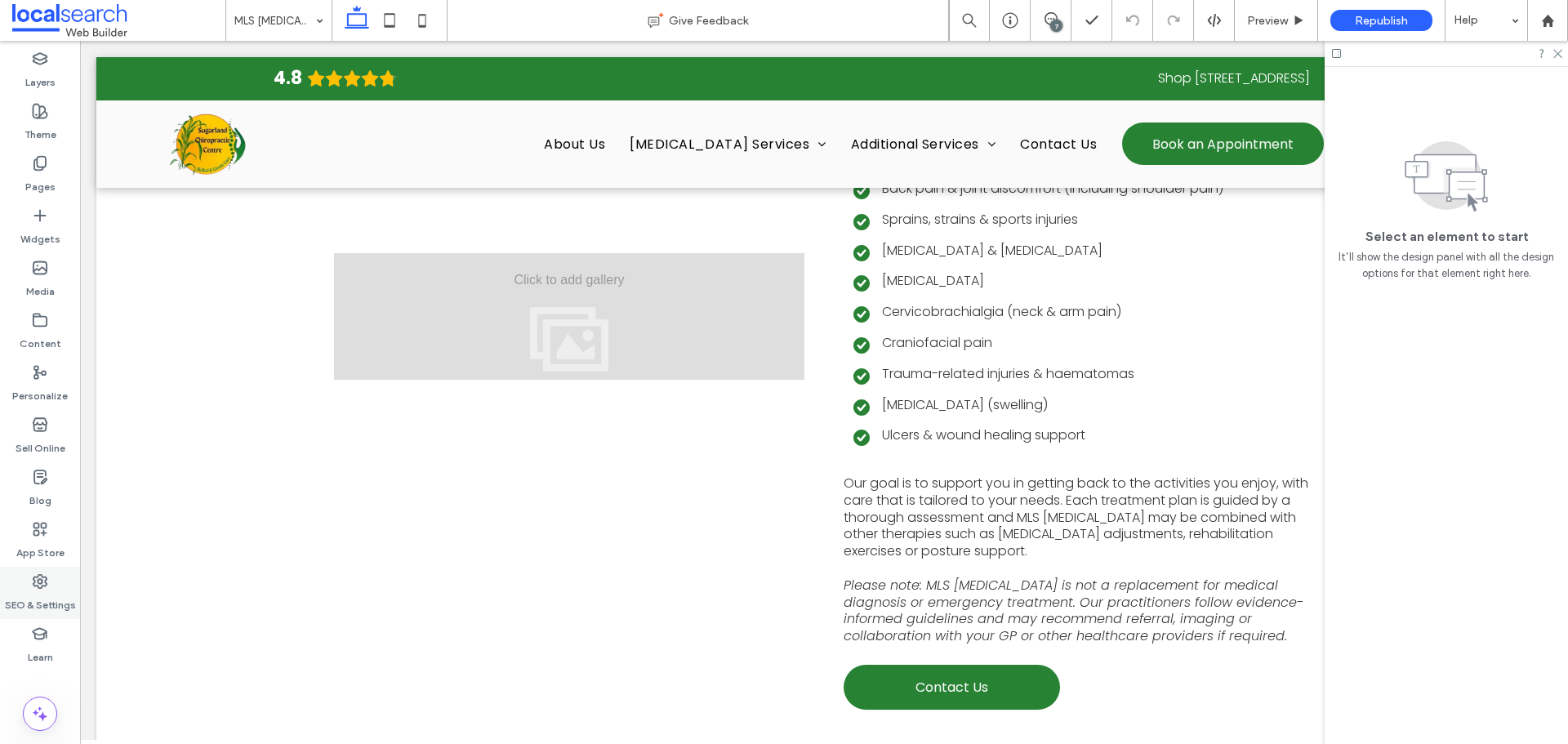
click at [31, 580] on div "SEO & Settings" at bounding box center [40, 593] width 80 height 52
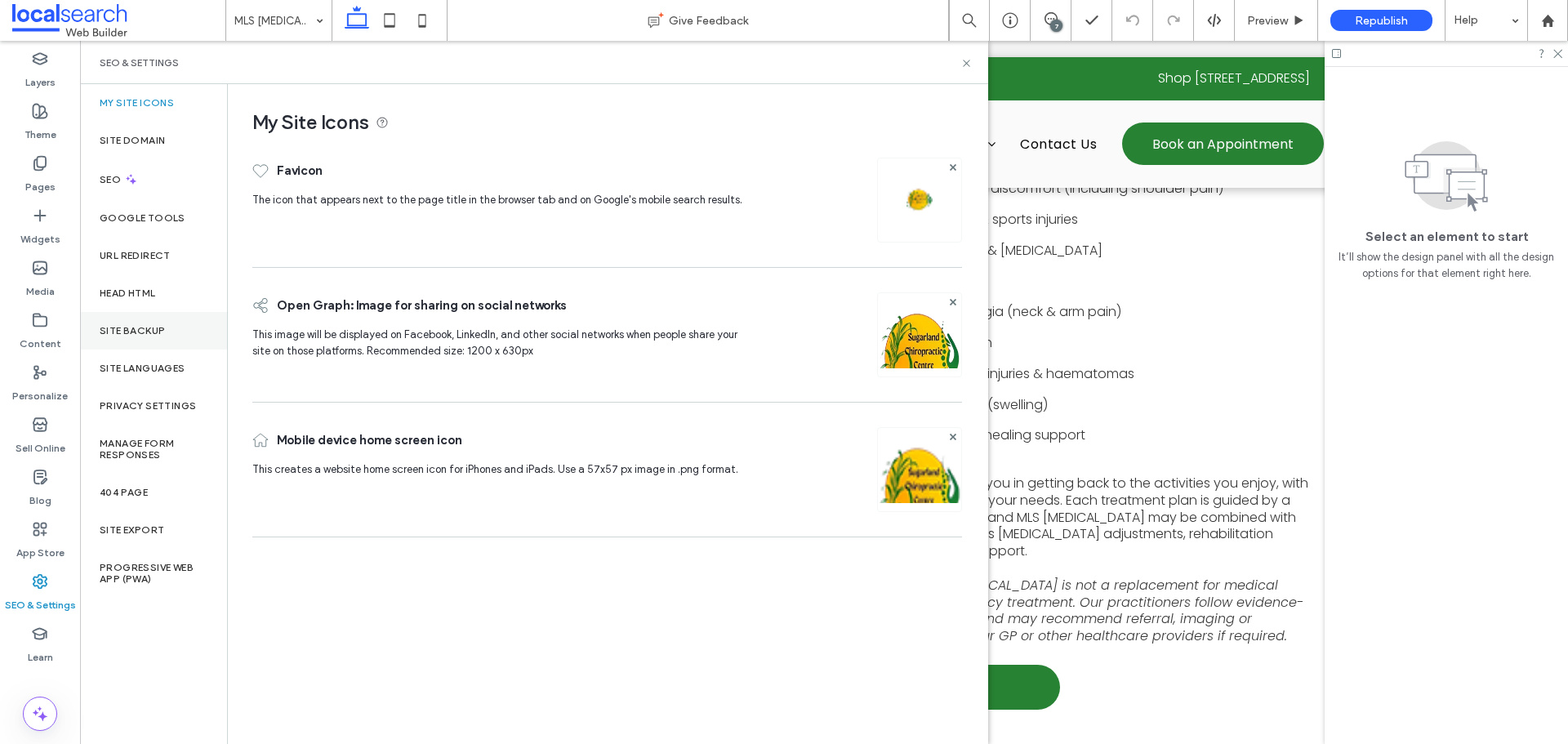
click at [162, 336] on div "Site Backup" at bounding box center [154, 331] width 147 height 37
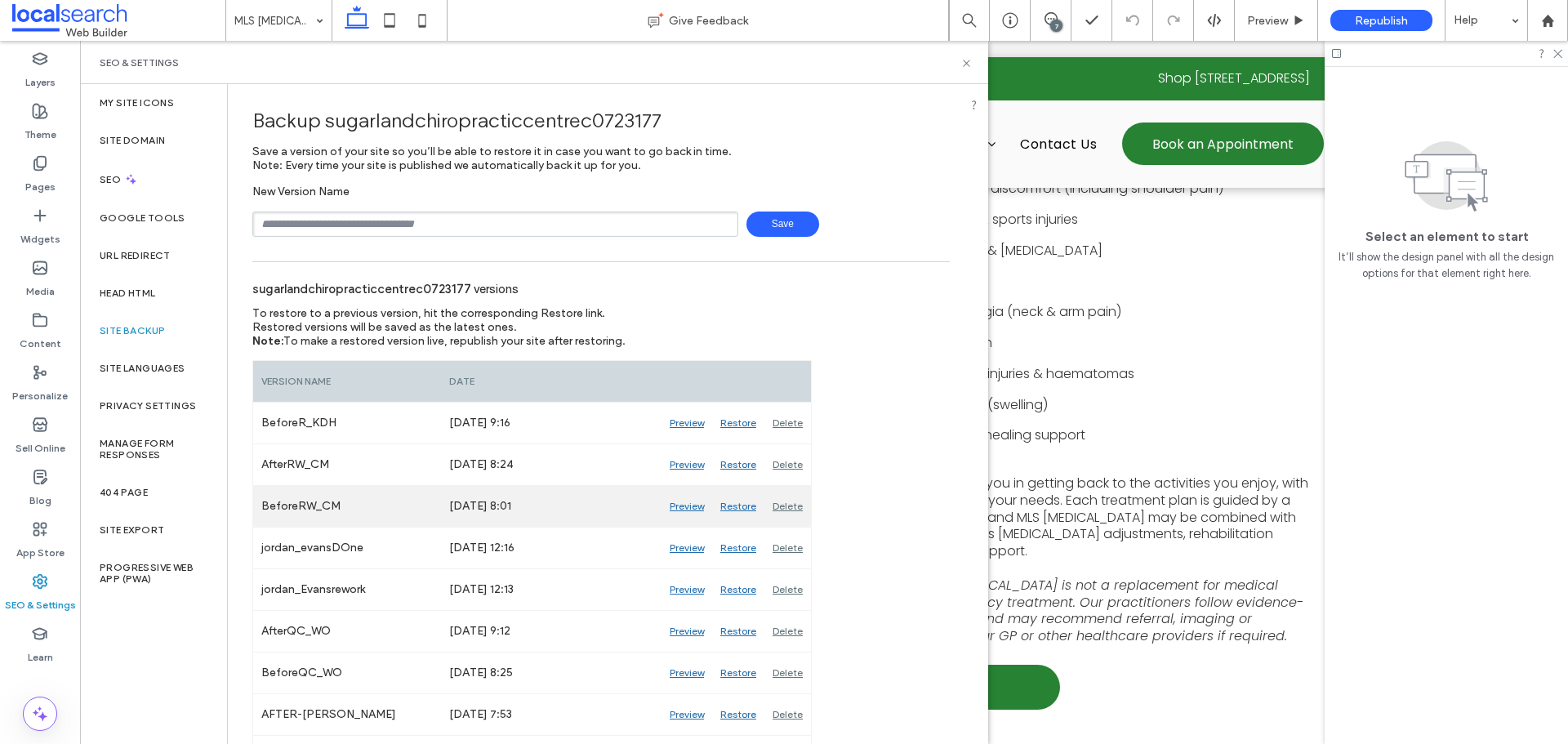
click at [669, 504] on div "Preview" at bounding box center [686, 506] width 51 height 41
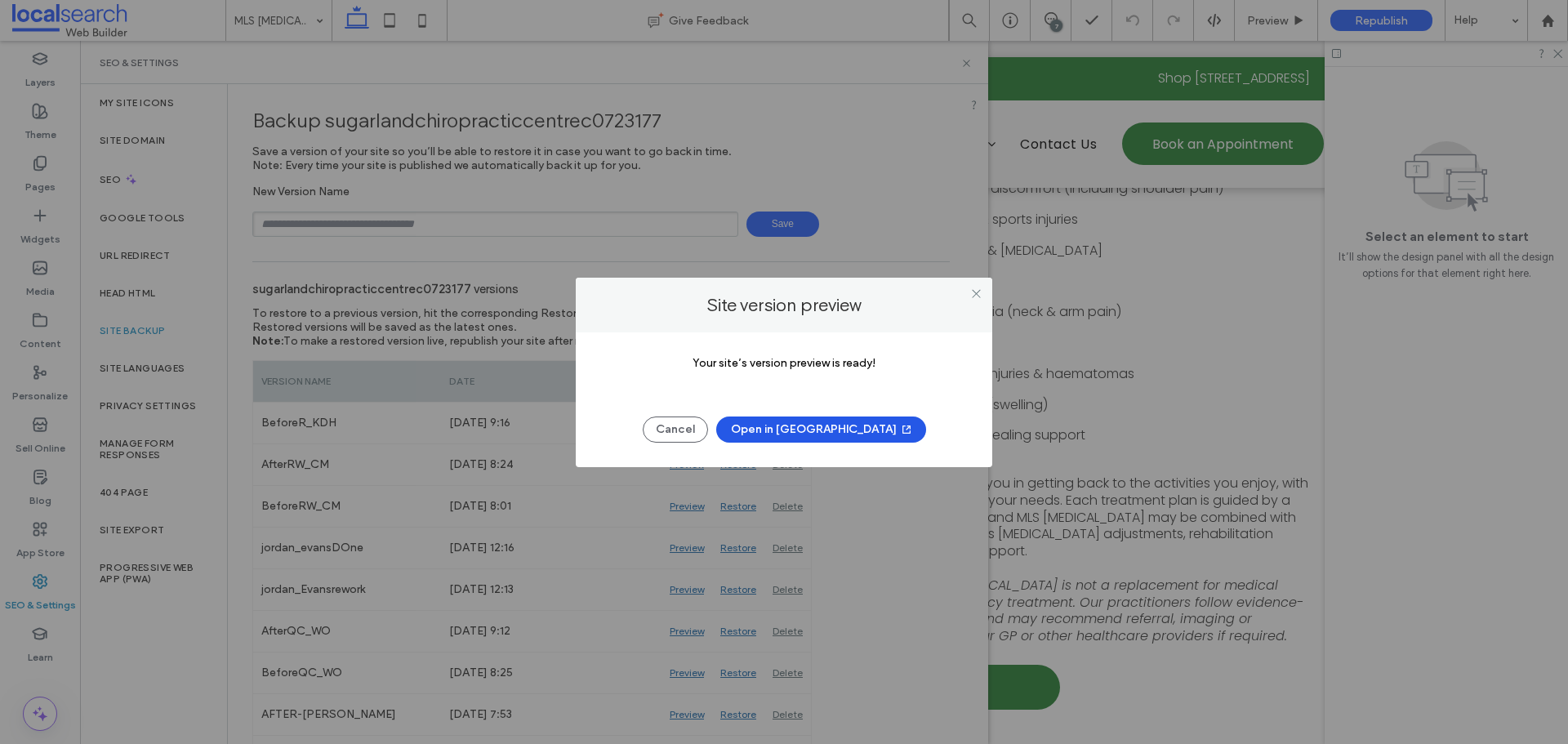
click at [816, 429] on button "Open in New Tab" at bounding box center [821, 429] width 210 height 26
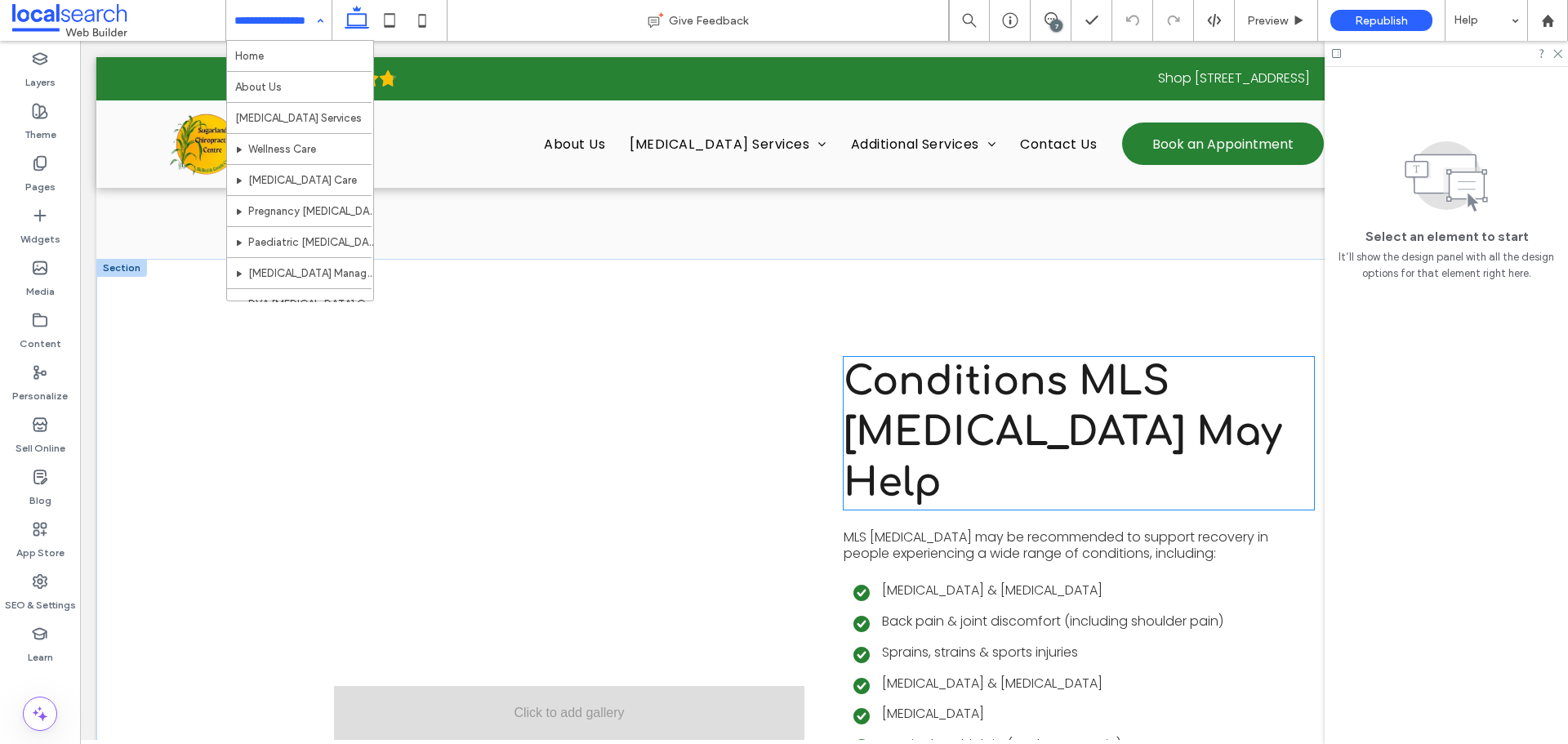
scroll to position [1811, 0]
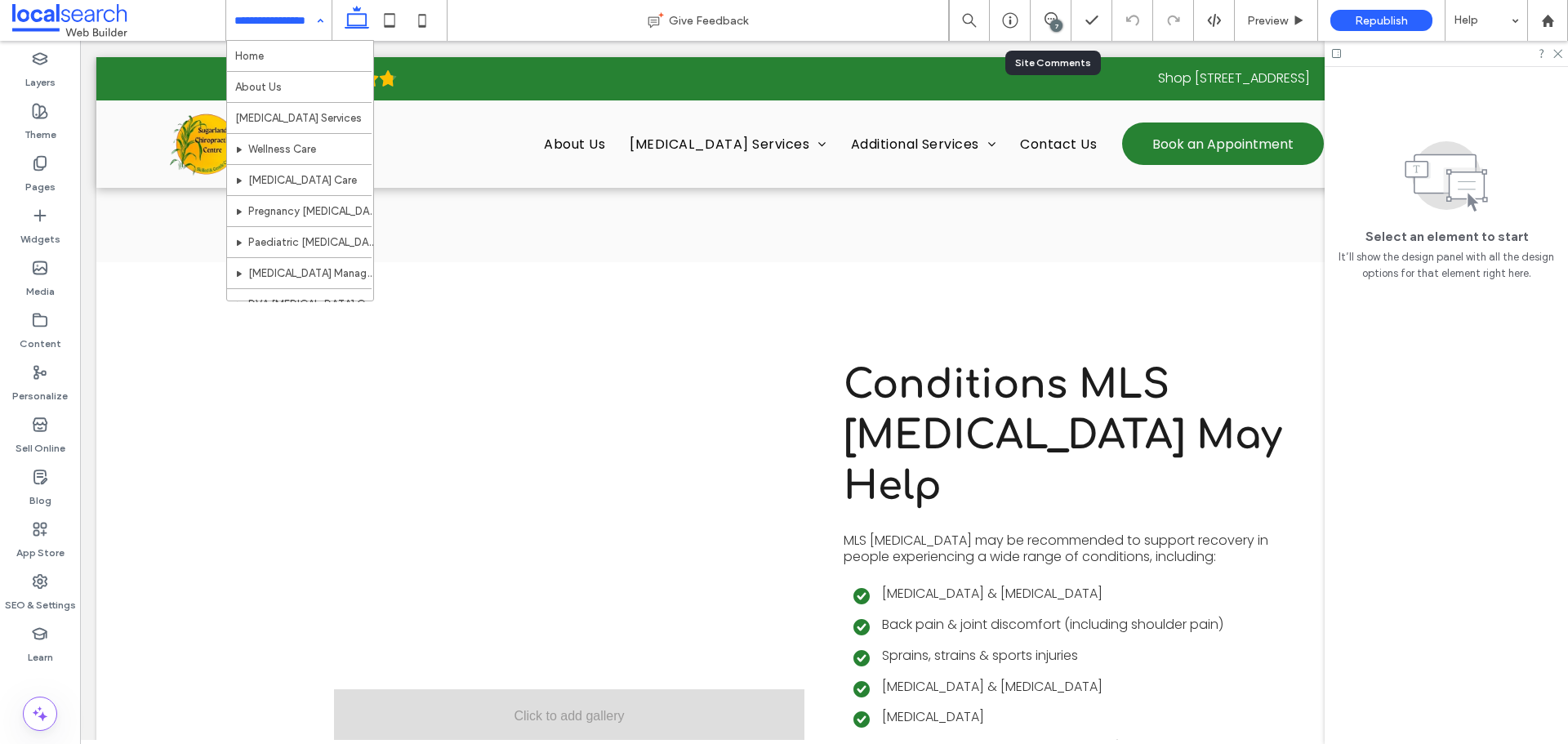
click at [1057, 33] on div "7" at bounding box center [1051, 20] width 41 height 41
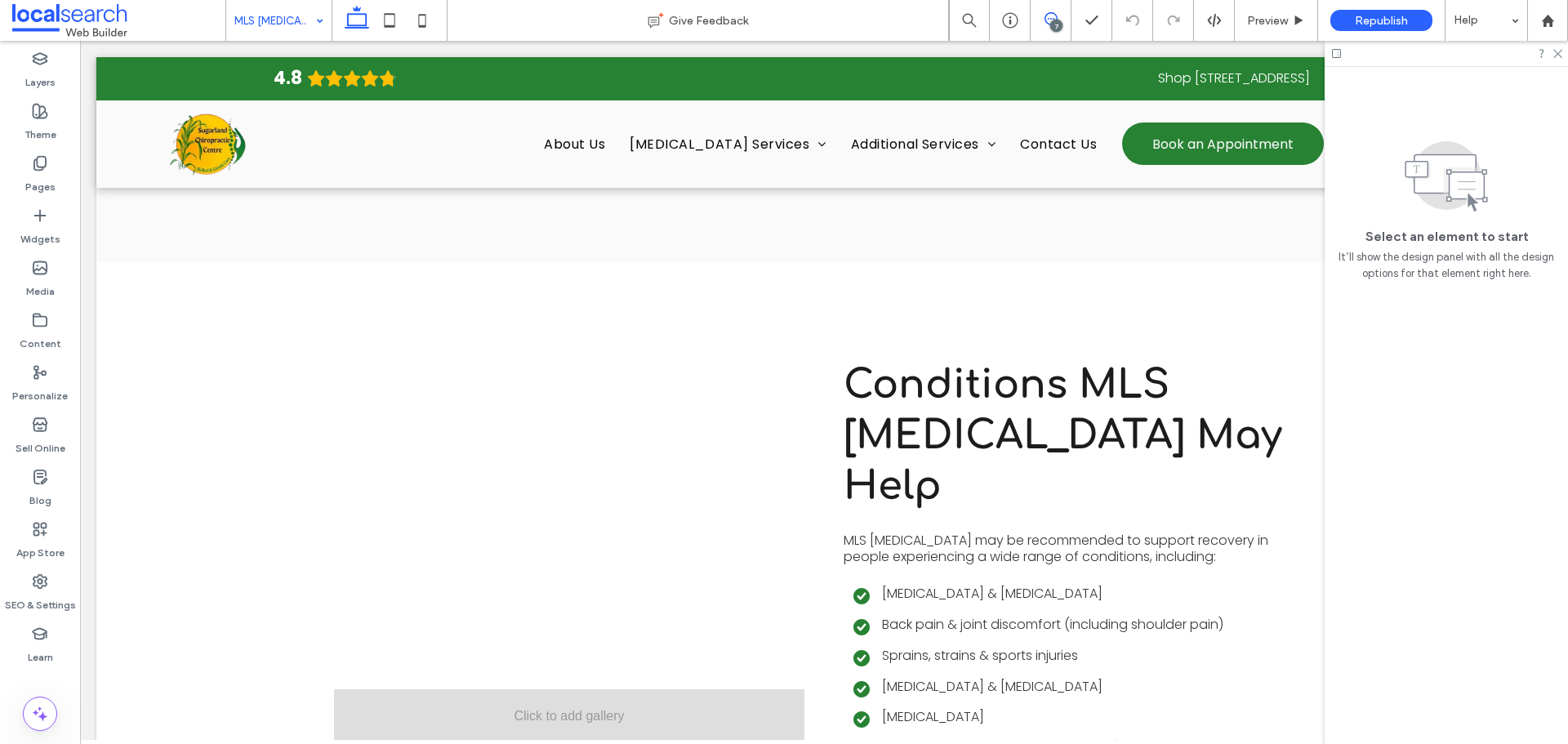
click at [1046, 14] on use at bounding box center [1050, 18] width 13 height 13
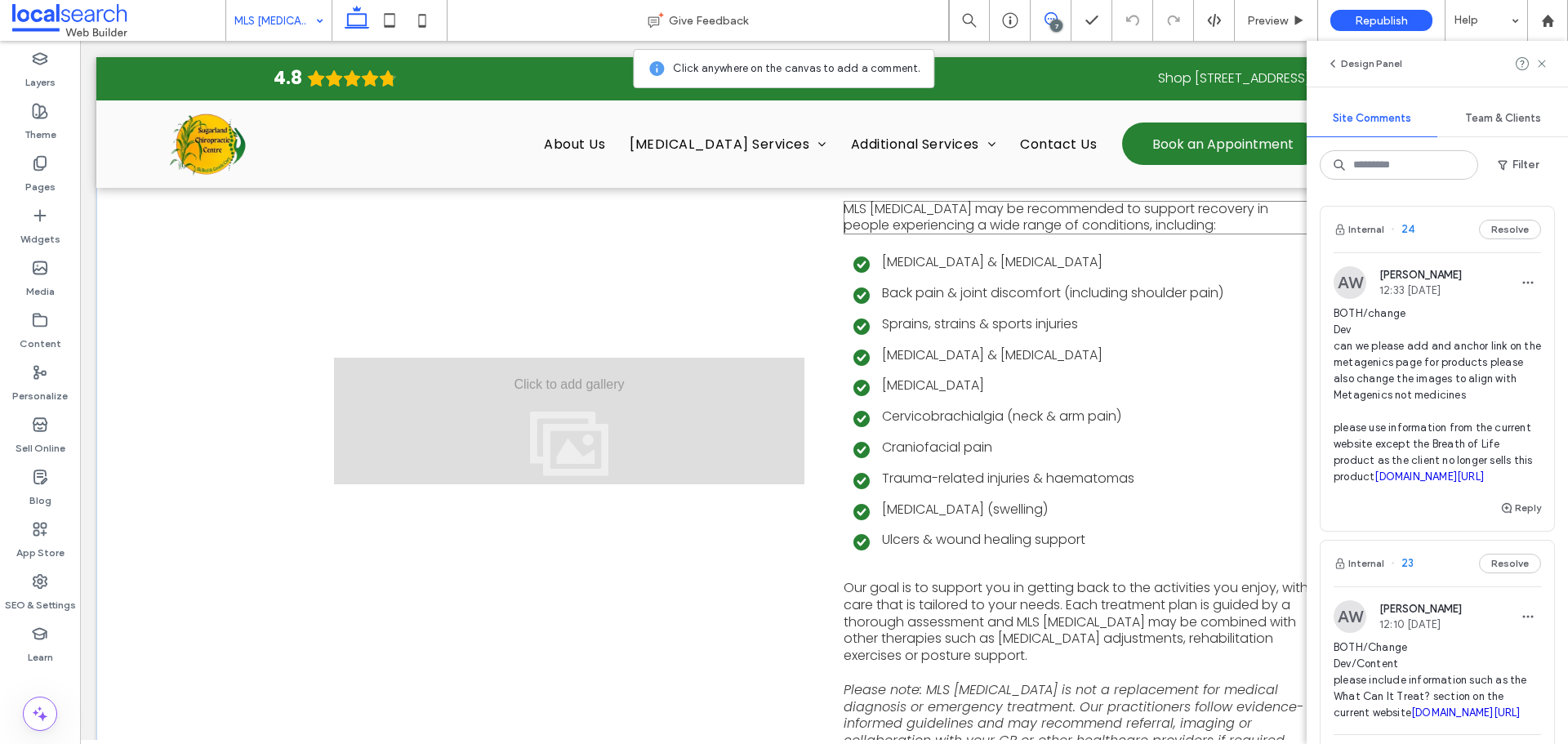
scroll to position [2300, 0]
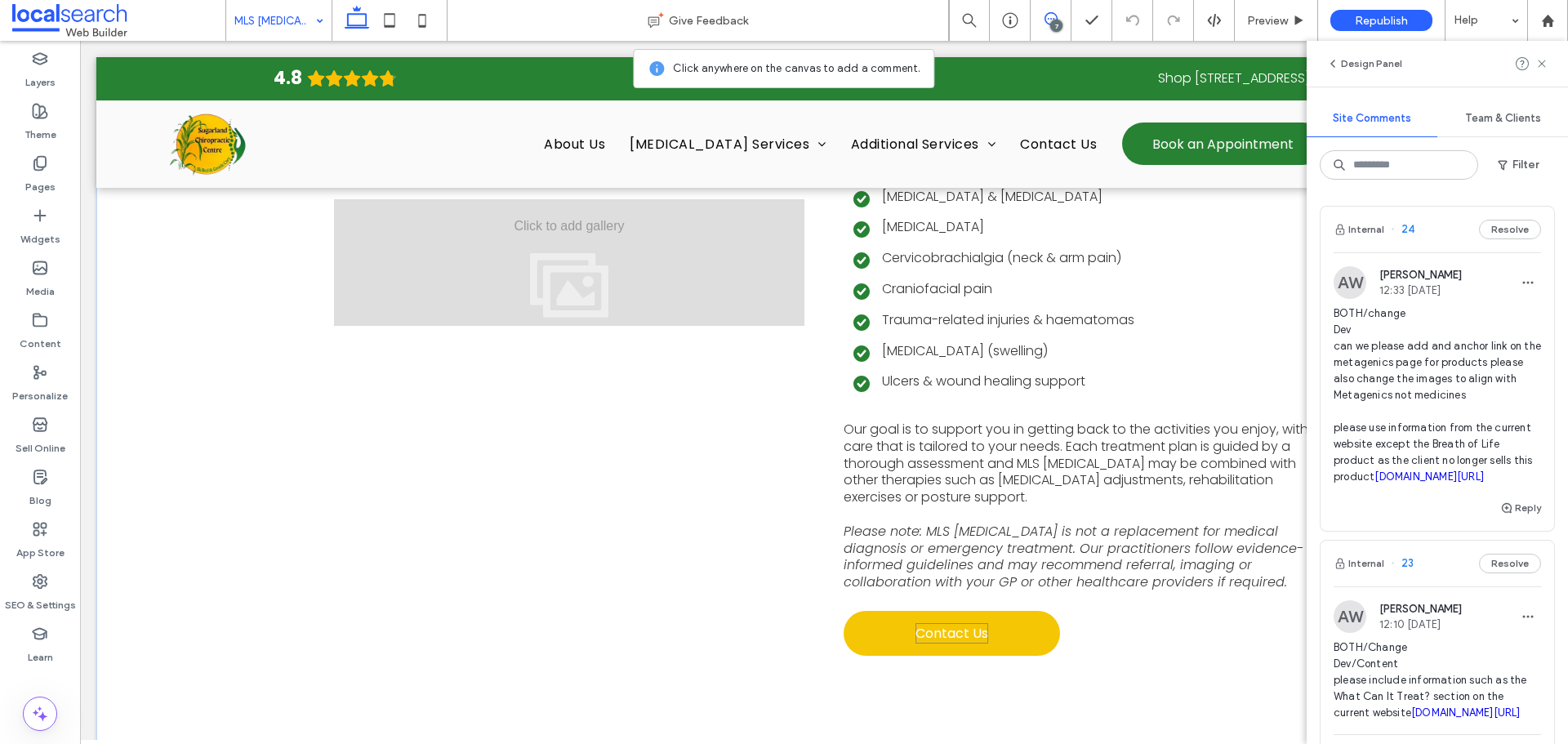
click at [964, 623] on span "Contact Us" at bounding box center [952, 633] width 73 height 20
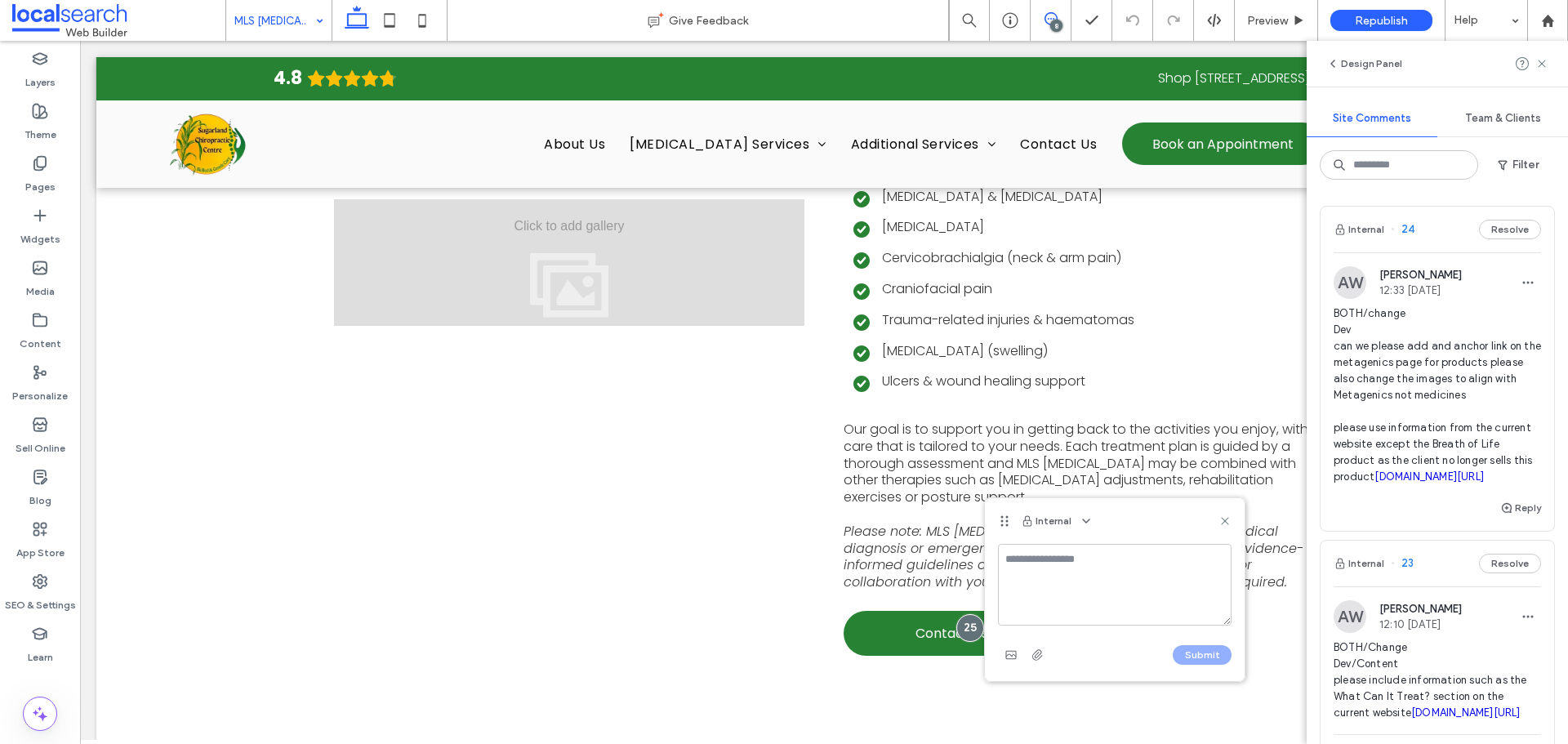
click at [1037, 15] on span at bounding box center [1050, 18] width 40 height 13
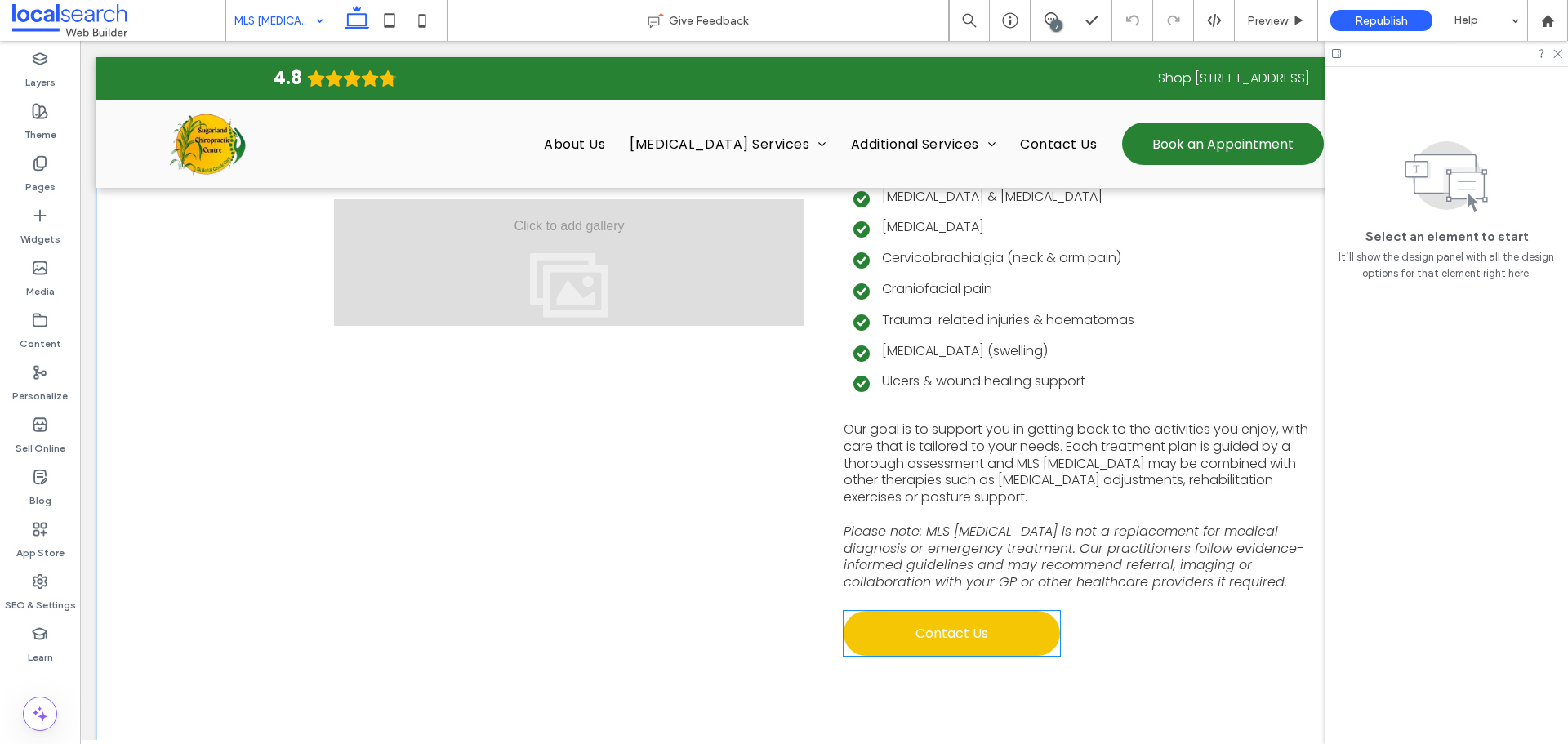
click at [953, 623] on span "Contact Us" at bounding box center [952, 633] width 73 height 20
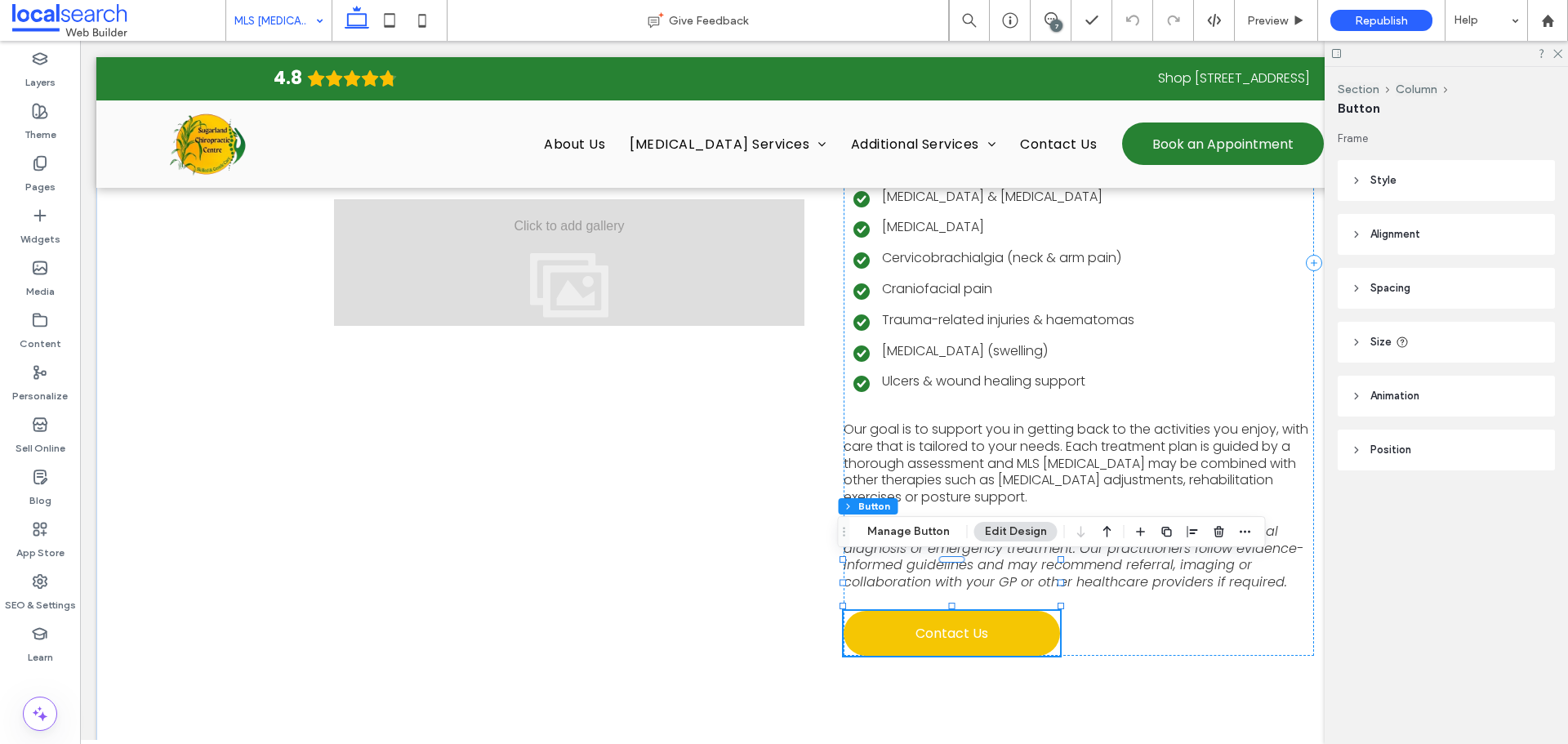
click at [953, 623] on span "Contact Us" at bounding box center [952, 633] width 73 height 20
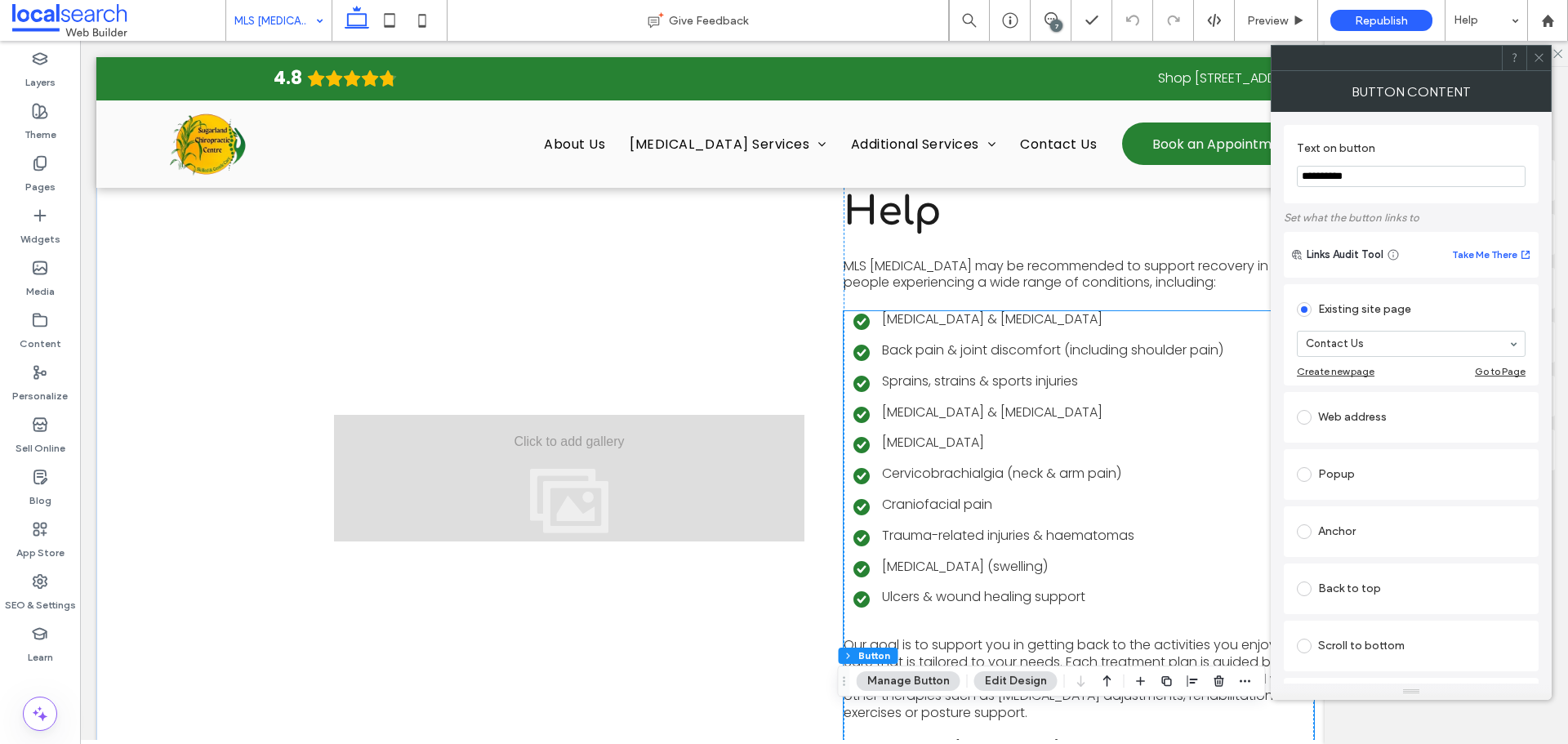
scroll to position [2083, 0]
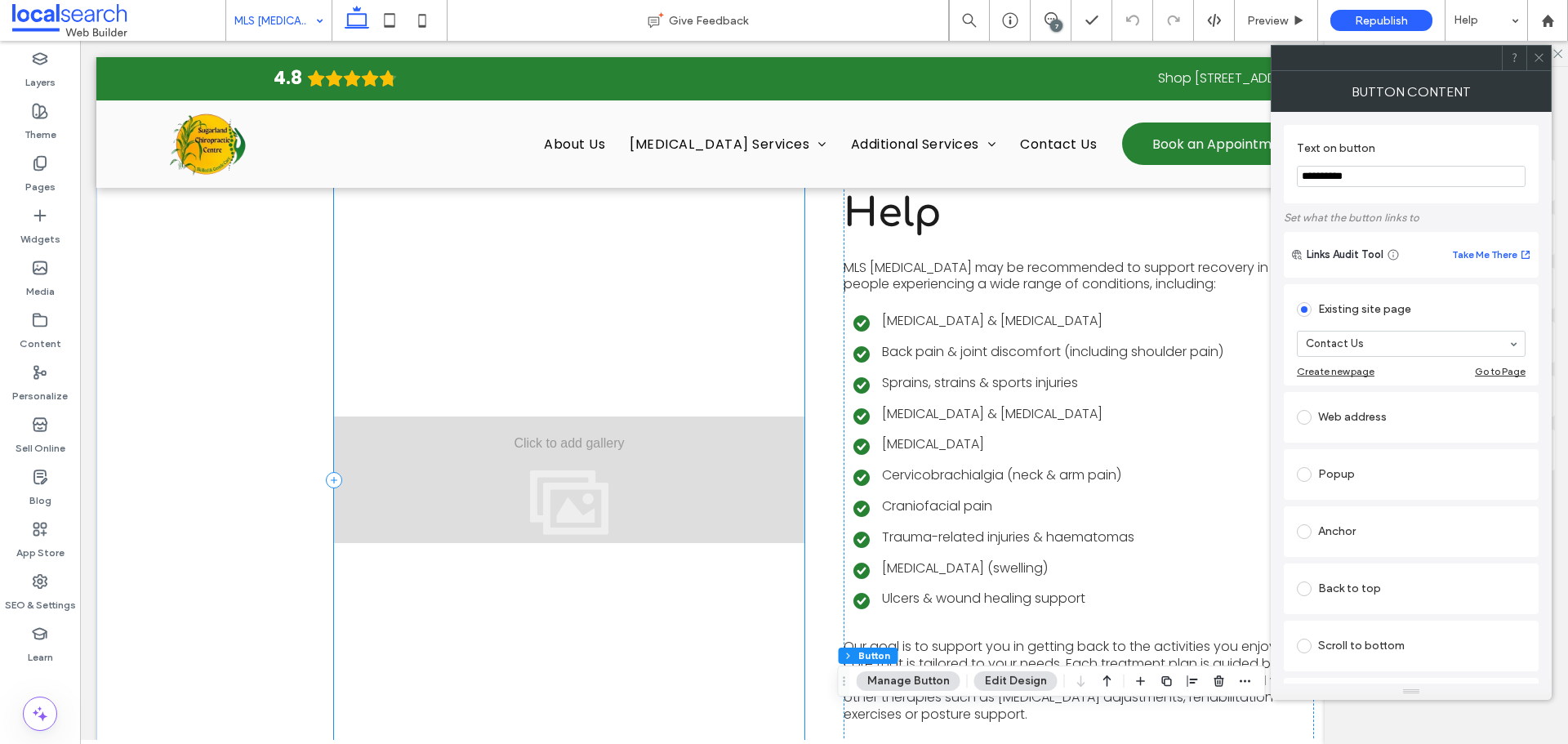
click at [786, 353] on div "View more" at bounding box center [569, 480] width 470 height 786
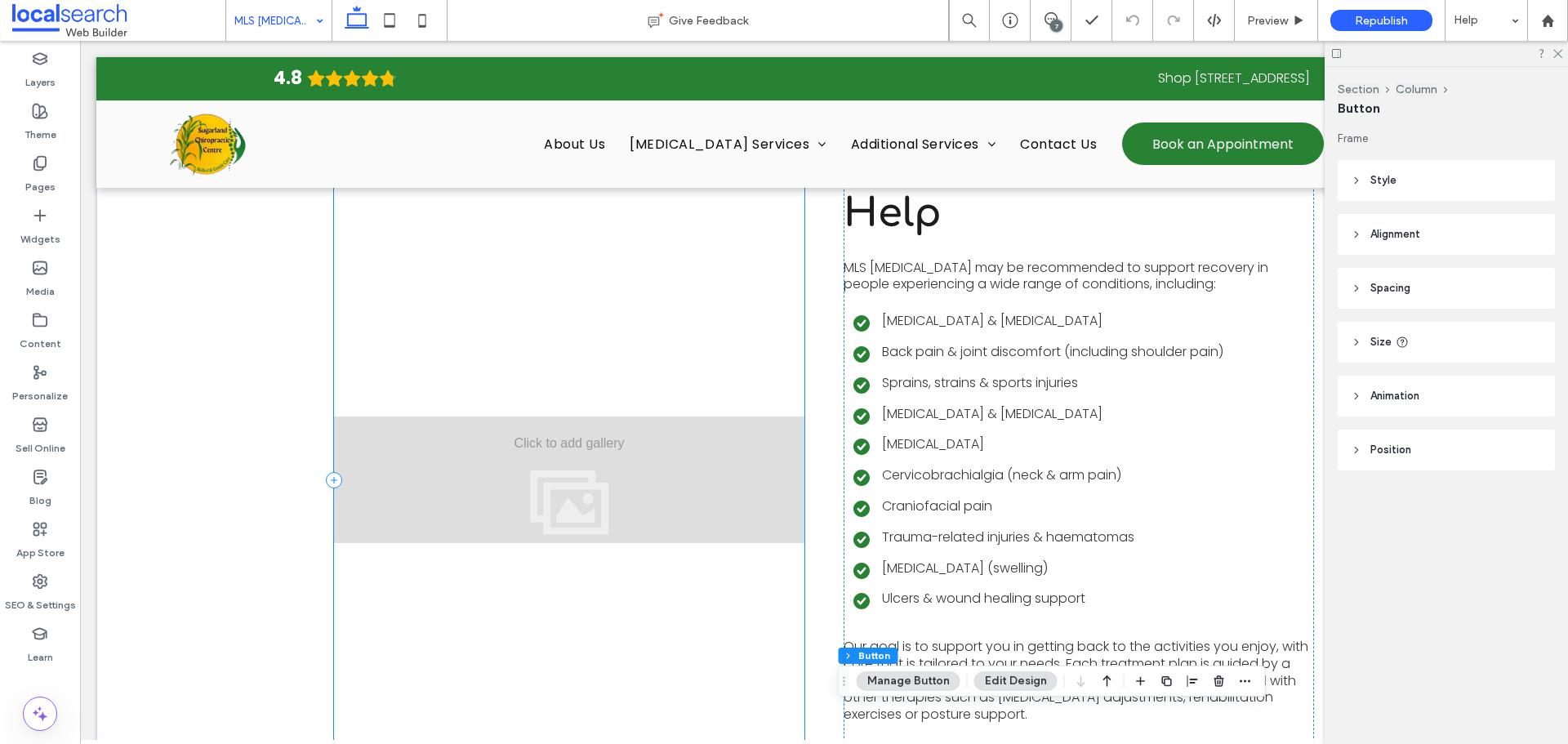
click at [786, 353] on div "View more" at bounding box center [569, 480] width 470 height 786
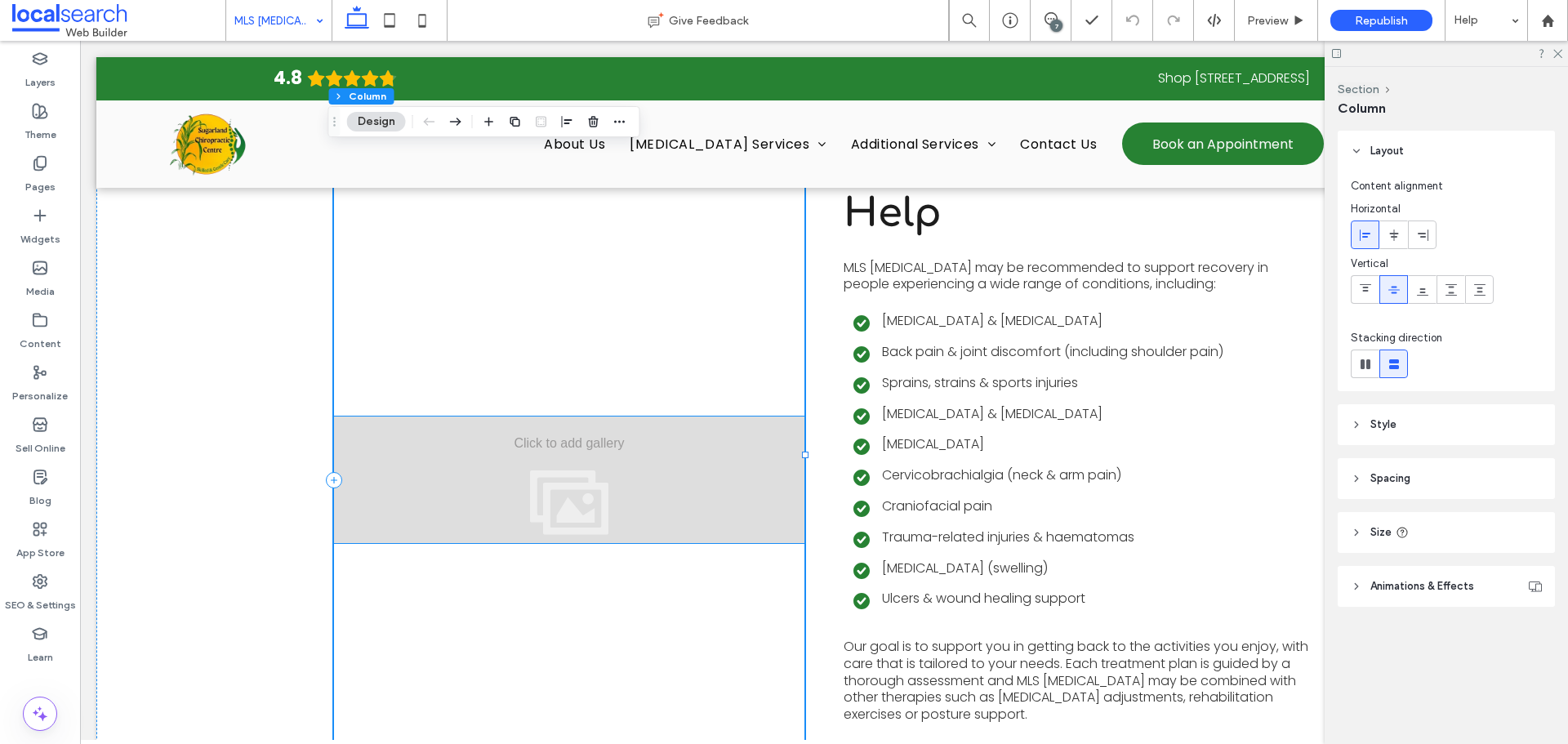
click at [692, 430] on div "View more" at bounding box center [569, 480] width 470 height 127
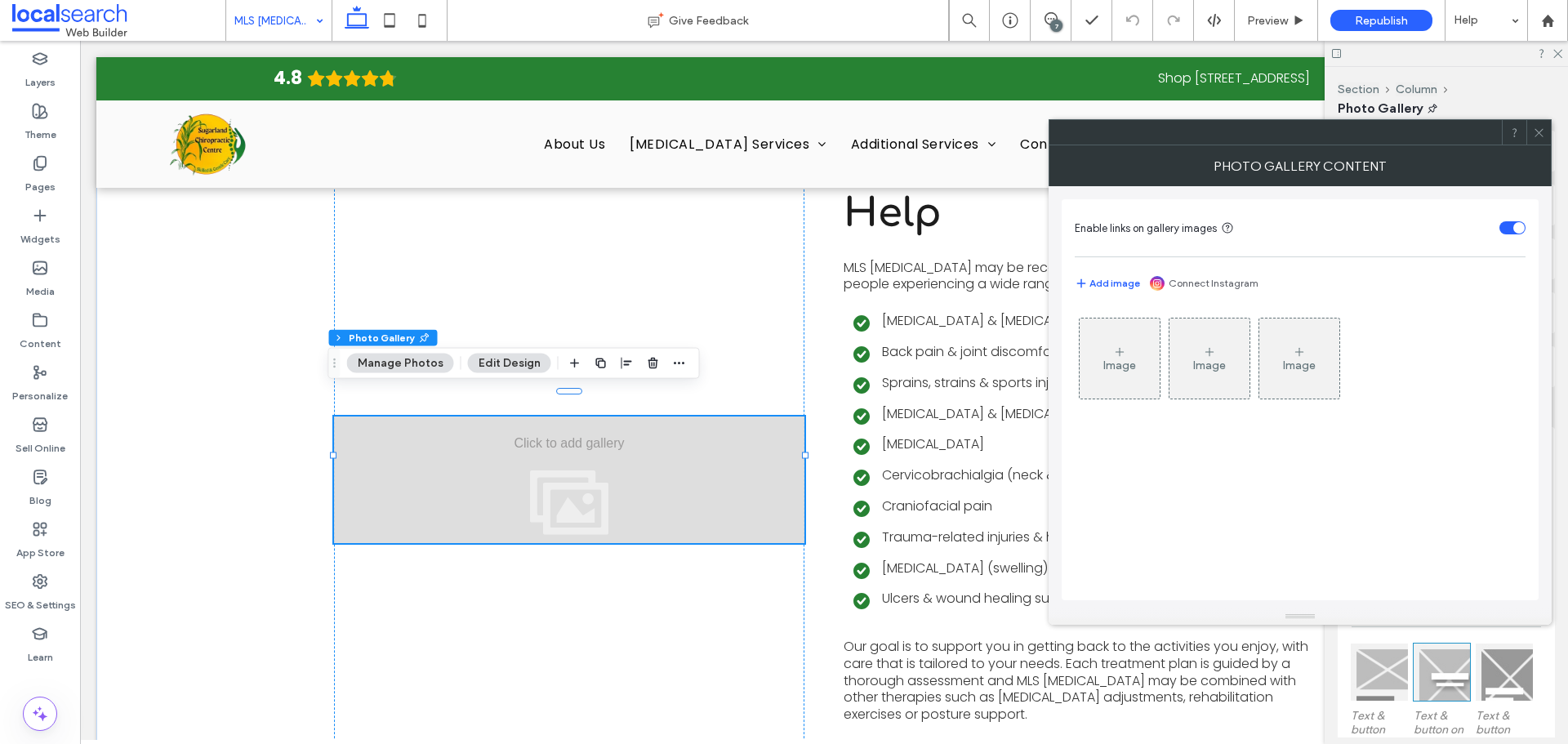
click at [1113, 353] on icon at bounding box center [1119, 352] width 13 height 13
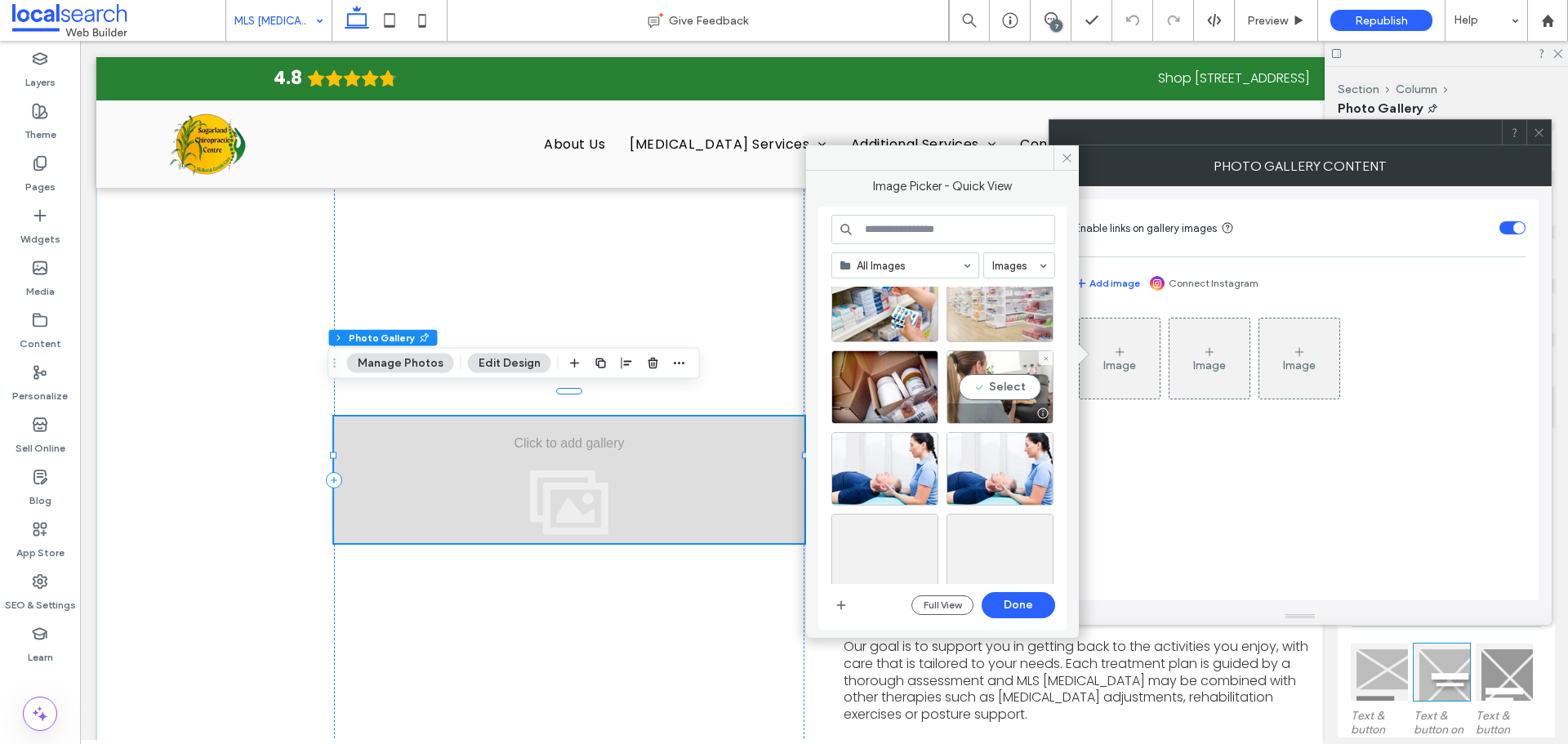
scroll to position [831, 0]
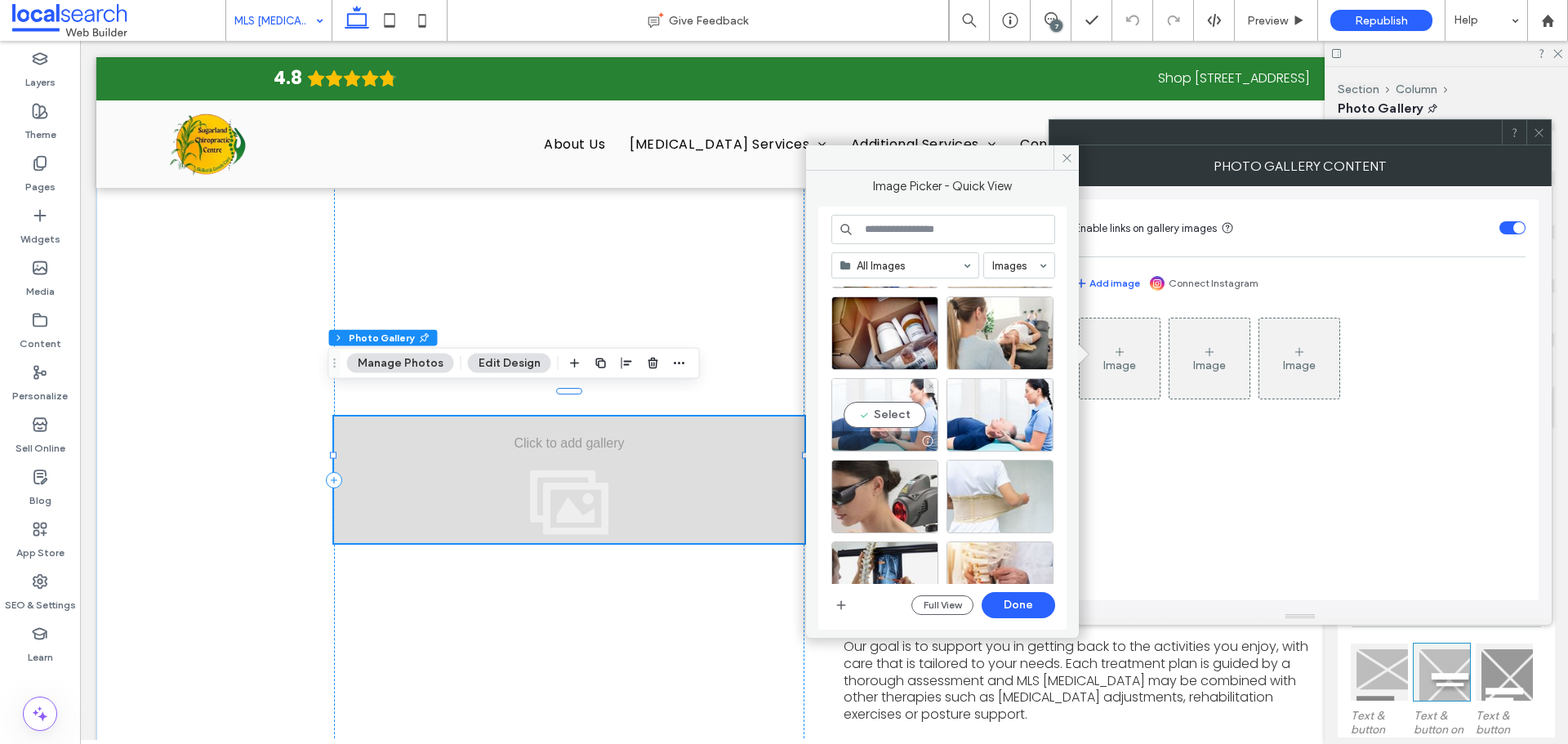
click at [885, 386] on div "Select" at bounding box center [884, 414] width 107 height 74
click at [1003, 601] on button "Done" at bounding box center [1018, 604] width 74 height 26
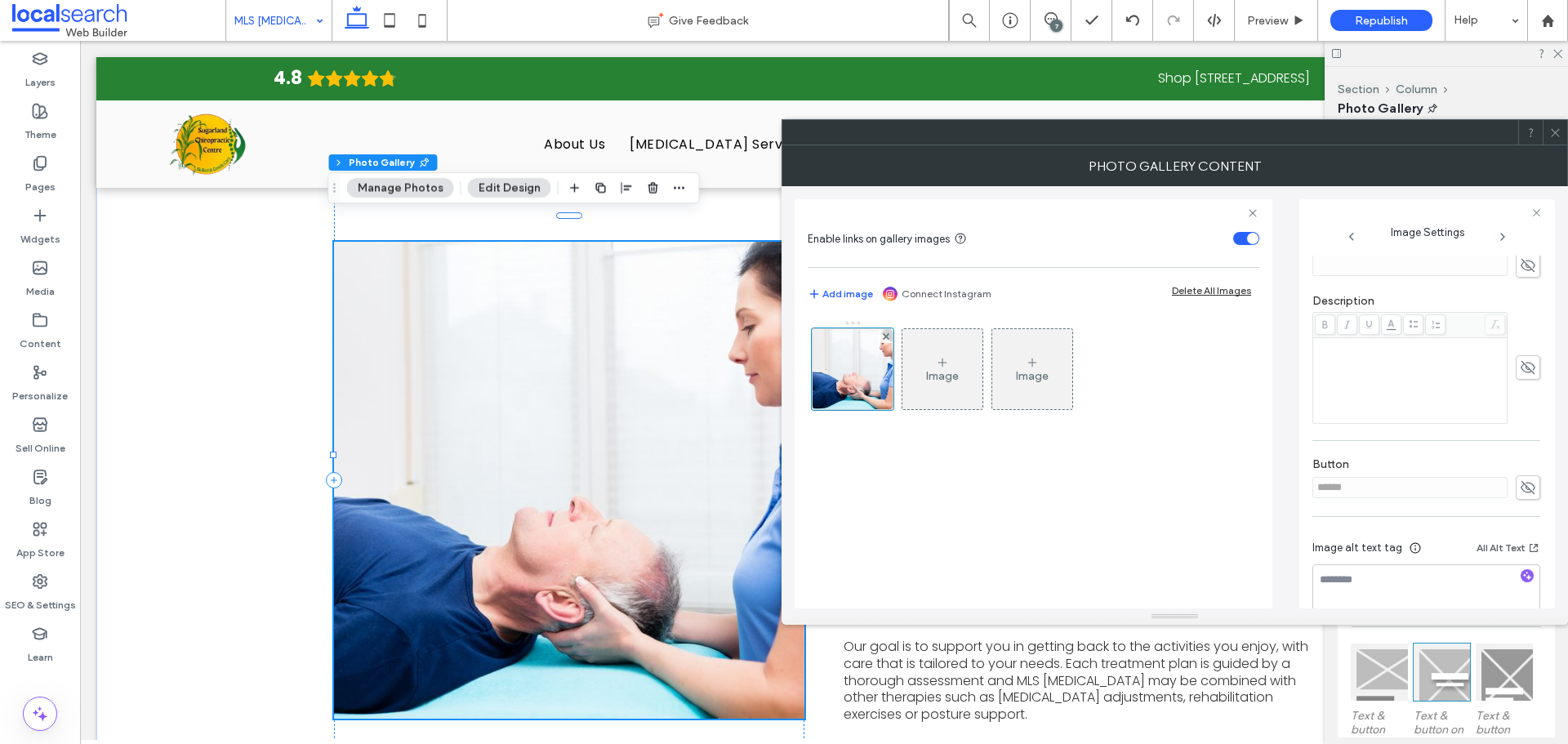
scroll to position [402, 0]
drag, startPoint x: 1508, startPoint y: 461, endPoint x: 1477, endPoint y: 470, distance: 32.3
click at [1516, 461] on span at bounding box center [1527, 464] width 25 height 25
click at [1467, 466] on input "******" at bounding box center [1409, 464] width 195 height 21
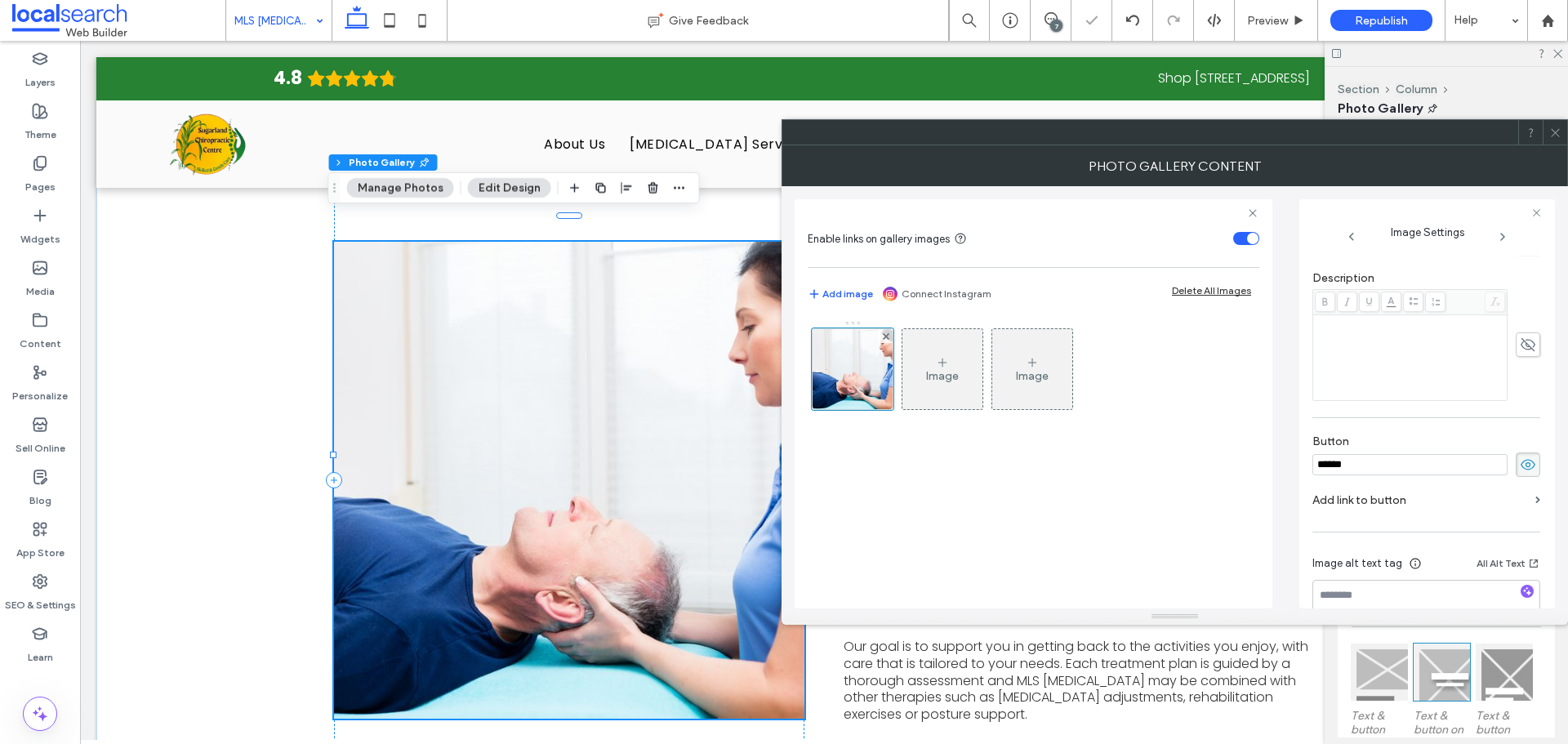
click at [1467, 466] on input "******" at bounding box center [1409, 464] width 195 height 21
click at [1521, 456] on icon at bounding box center [1527, 464] width 16 height 18
click at [1560, 135] on icon at bounding box center [1554, 133] width 12 height 12
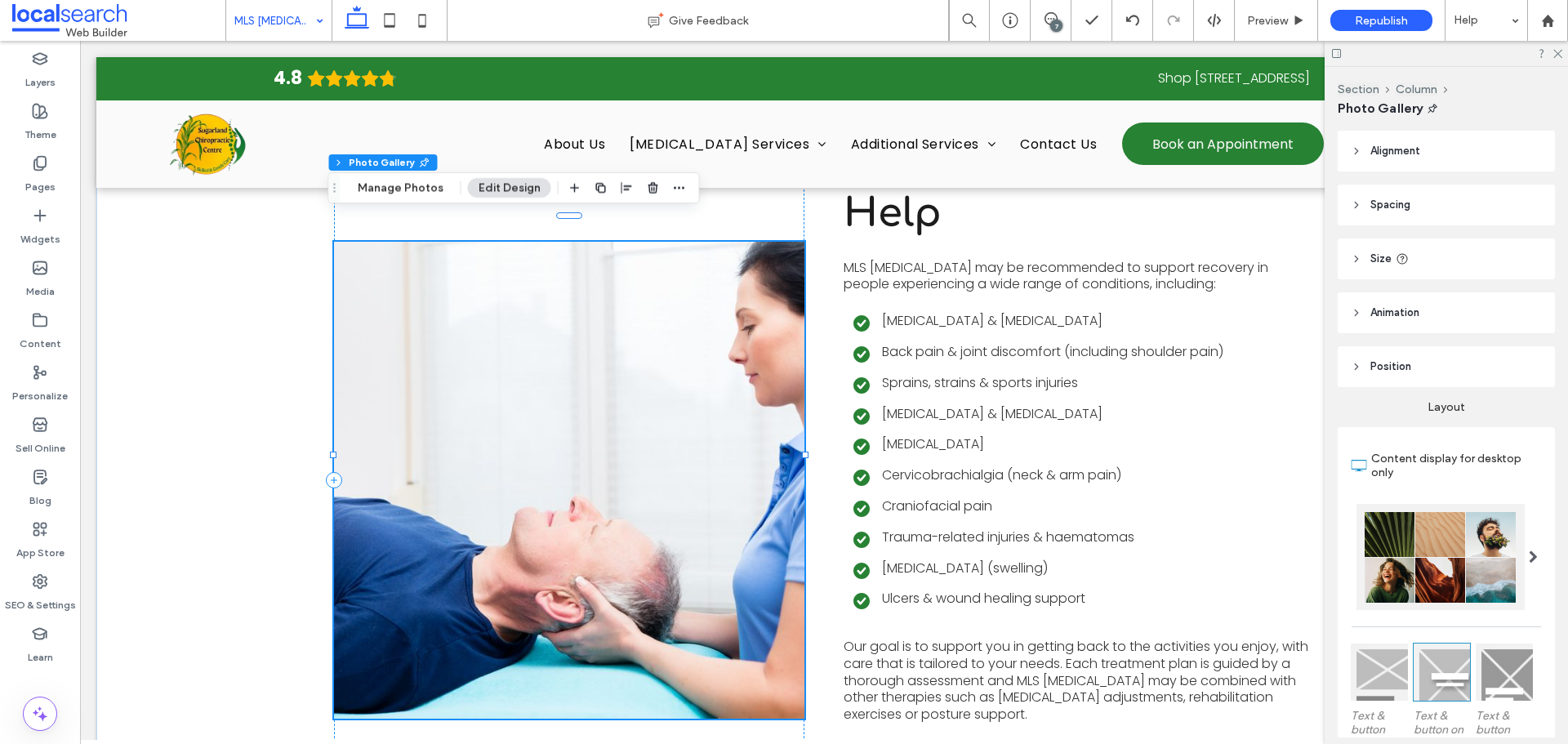
click at [669, 350] on link at bounding box center [569, 480] width 470 height 477
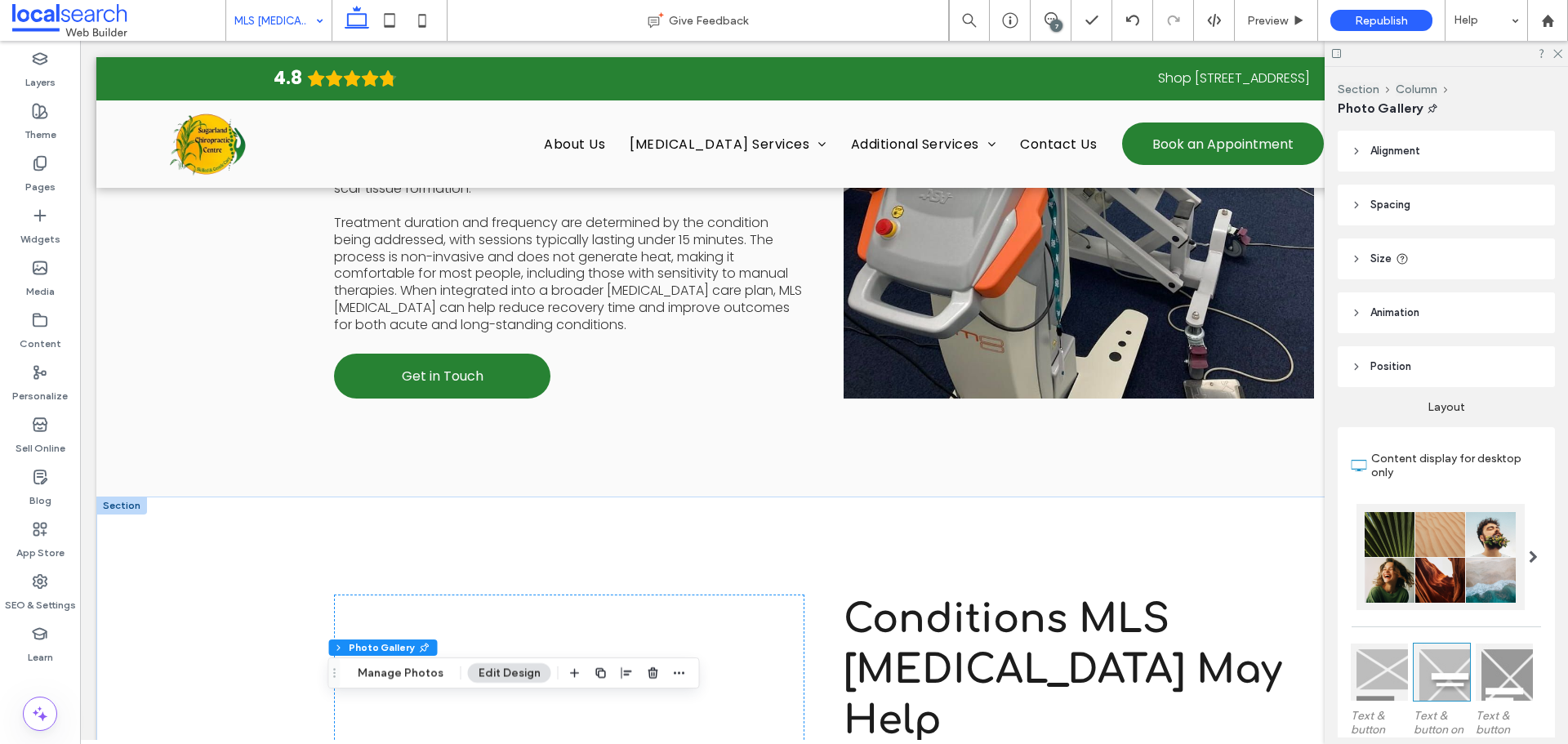
scroll to position [1484, 0]
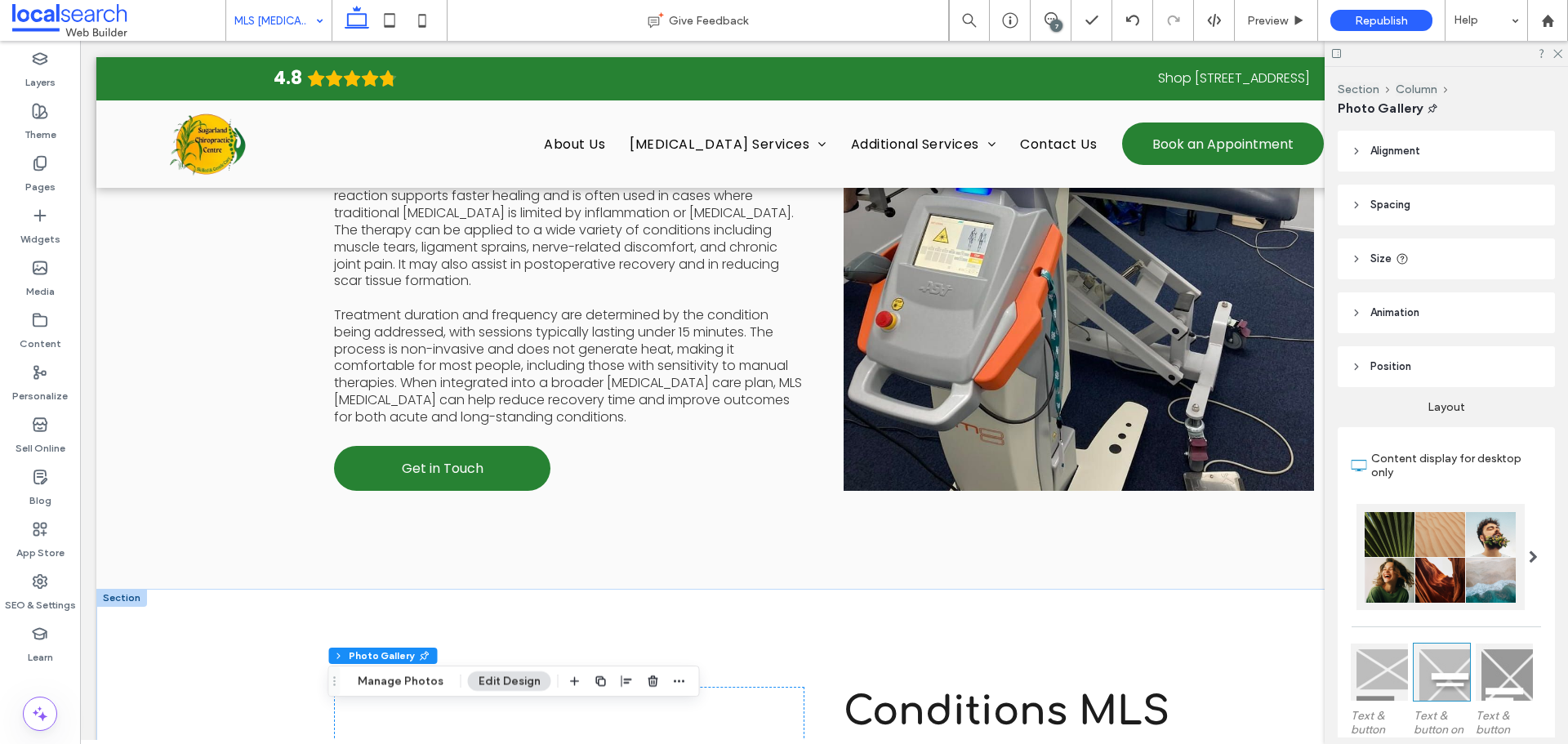
click at [1034, 363] on link at bounding box center [1079, 259] width 470 height 464
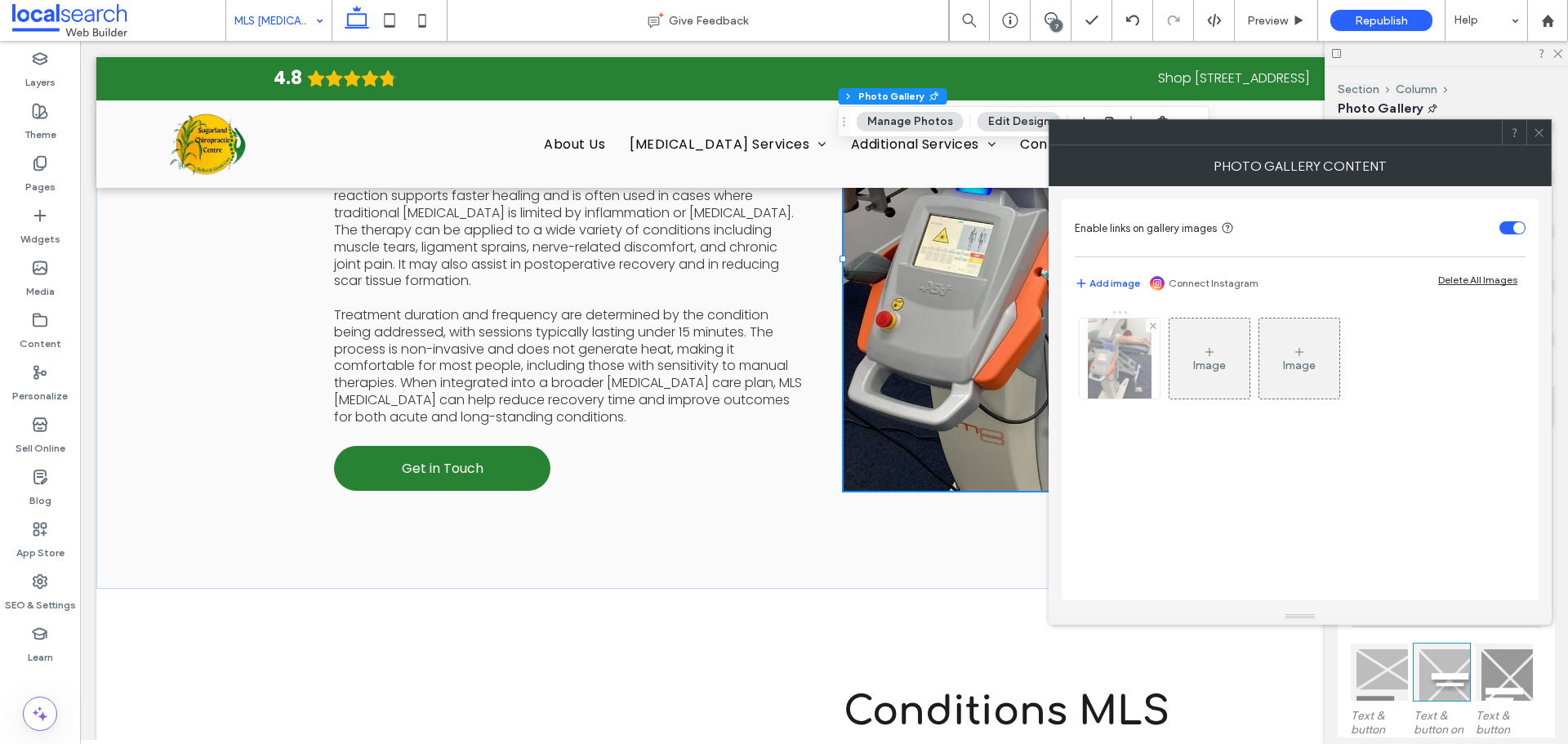
click at [1105, 356] on div at bounding box center [1119, 358] width 80 height 80
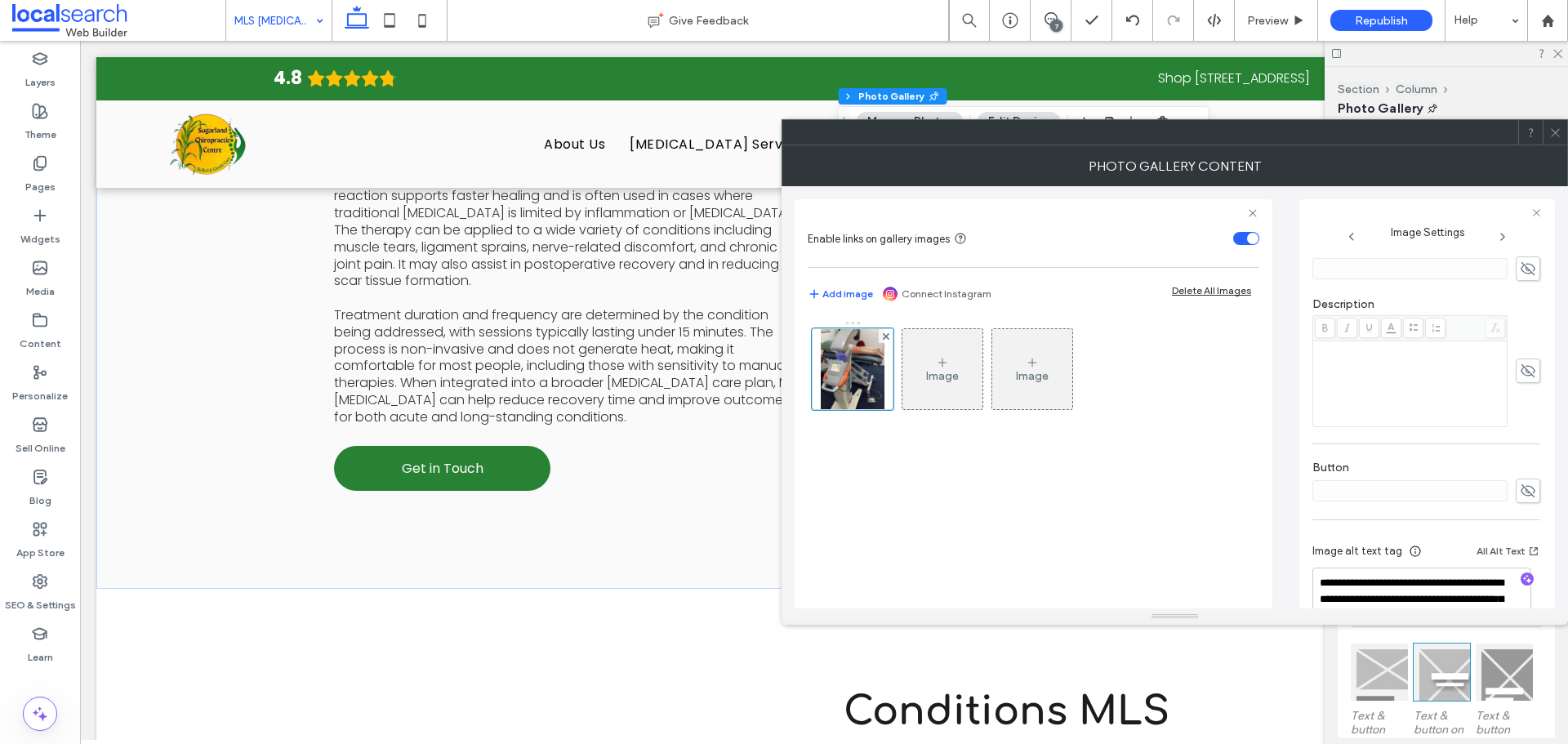
scroll to position [460, 0]
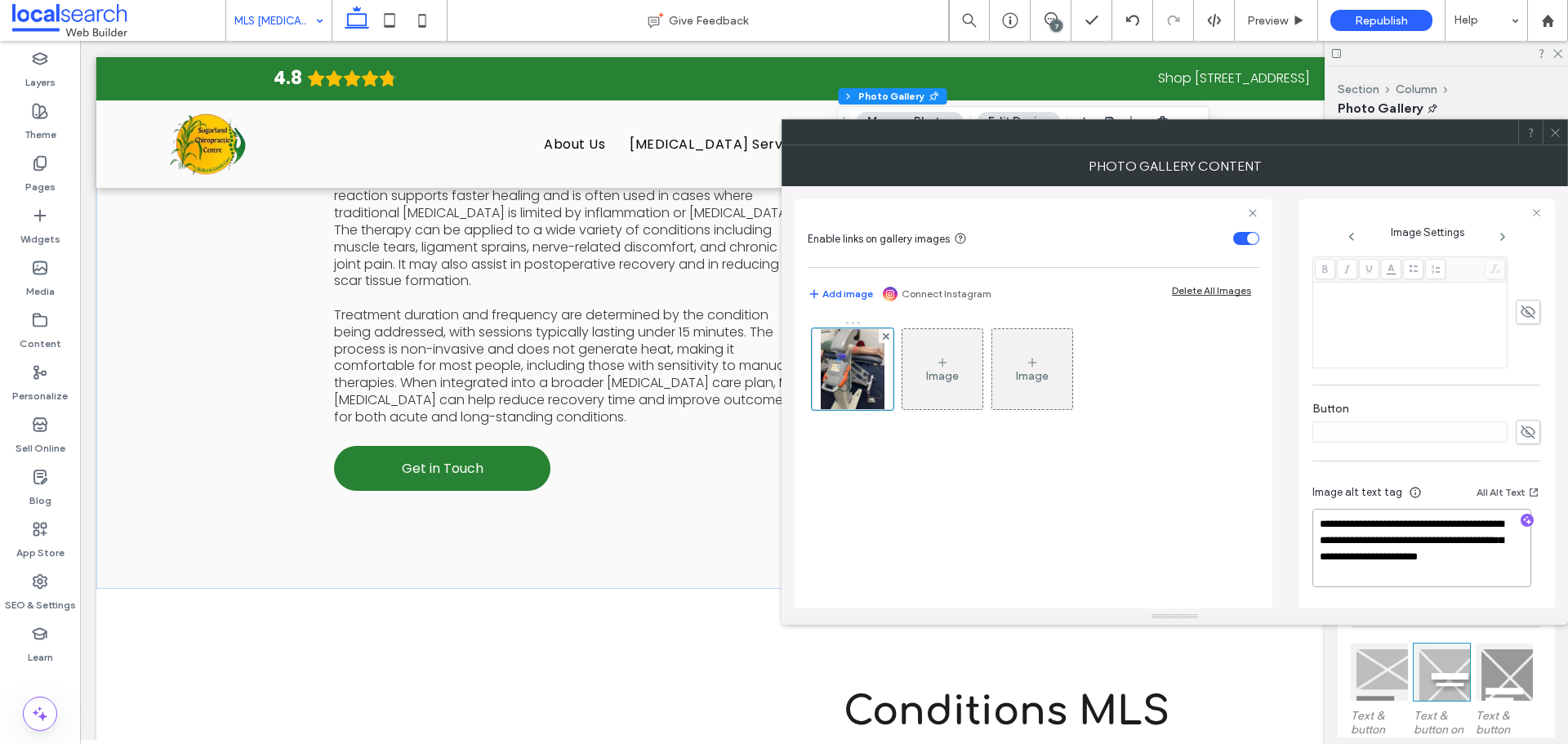
drag, startPoint x: 1468, startPoint y: 552, endPoint x: 1481, endPoint y: 576, distance: 27.3
click at [1481, 576] on textarea "**********" at bounding box center [1421, 548] width 219 height 79
click at [1563, 134] on div at bounding box center [1554, 132] width 25 height 25
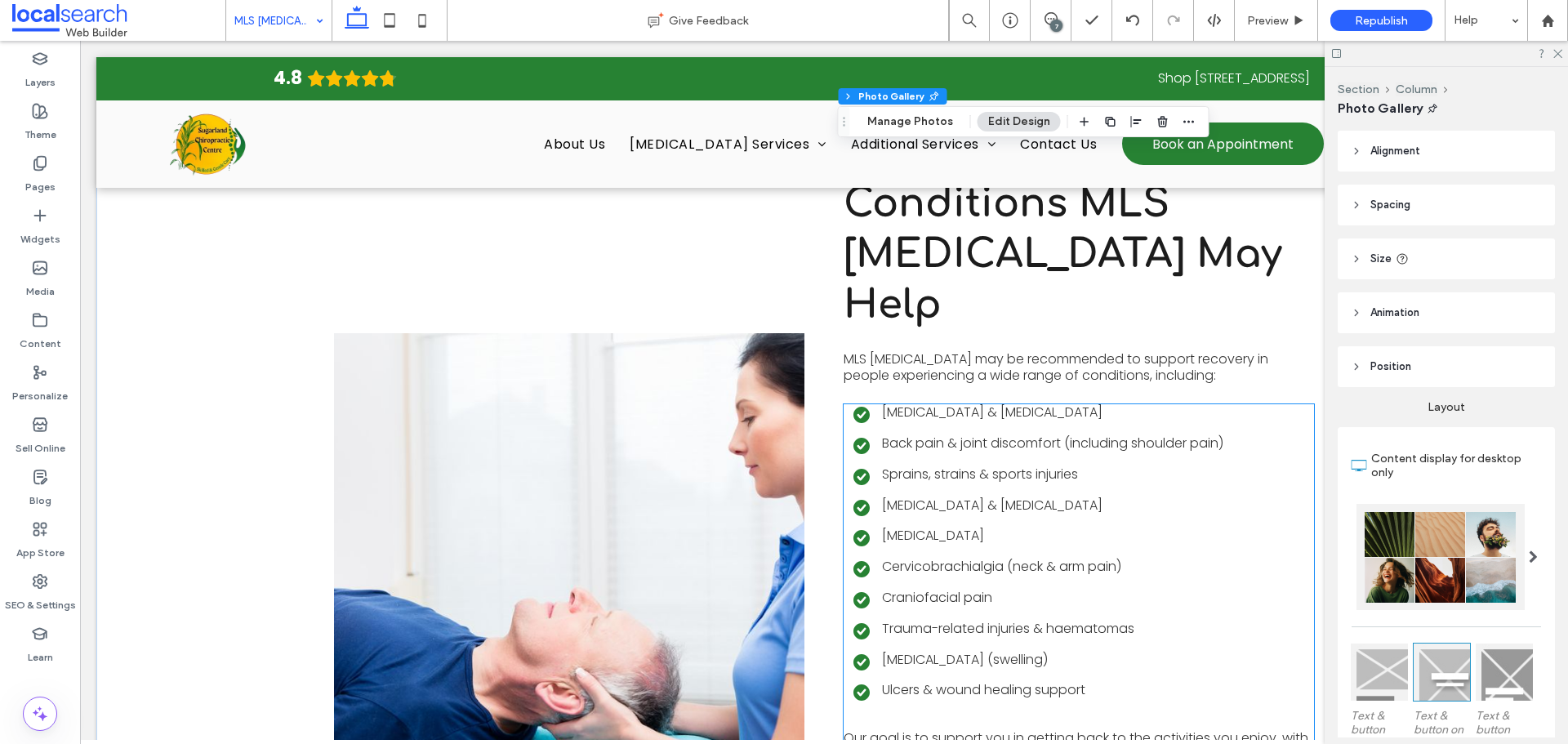
scroll to position [1865, 0]
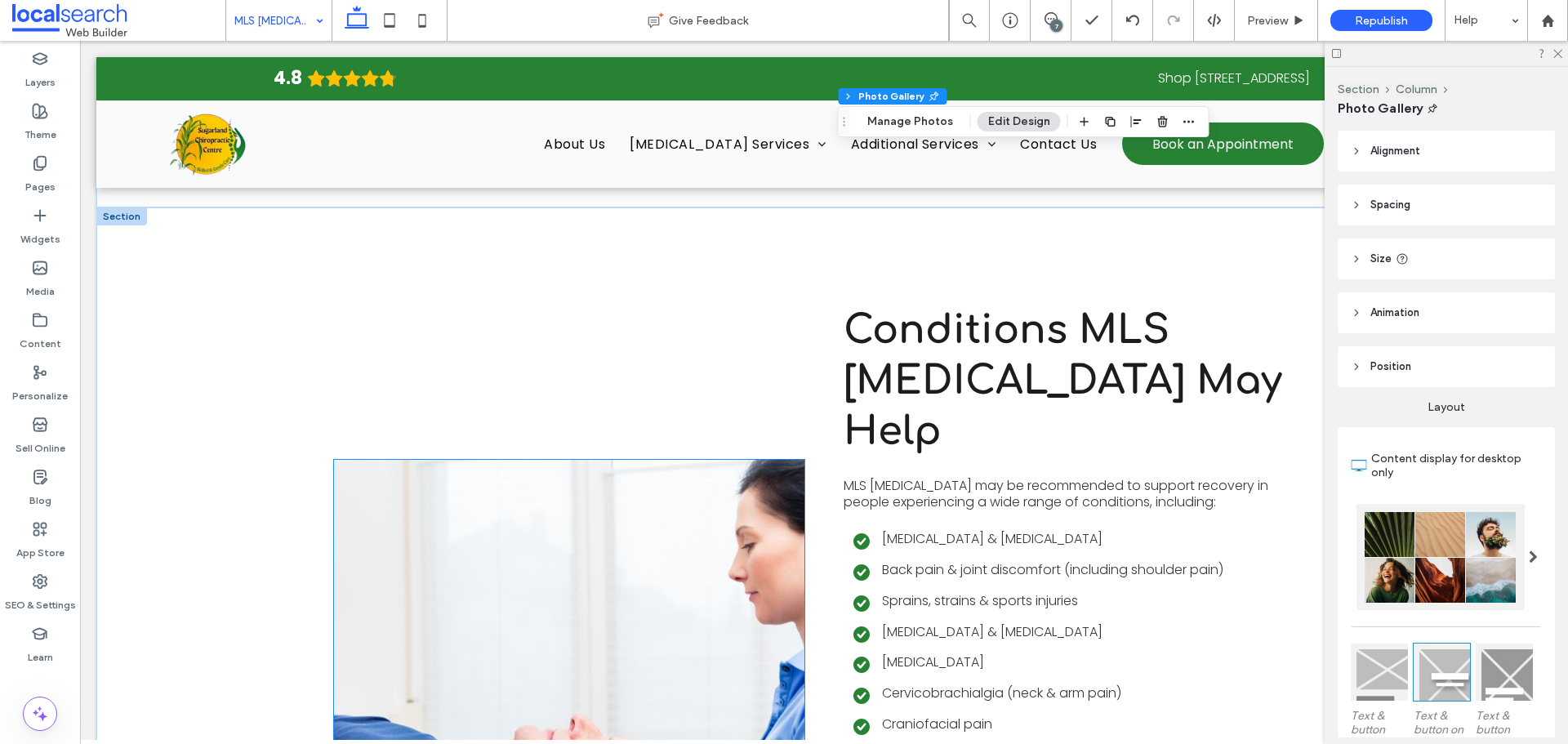
click at [785, 473] on link at bounding box center [569, 698] width 470 height 477
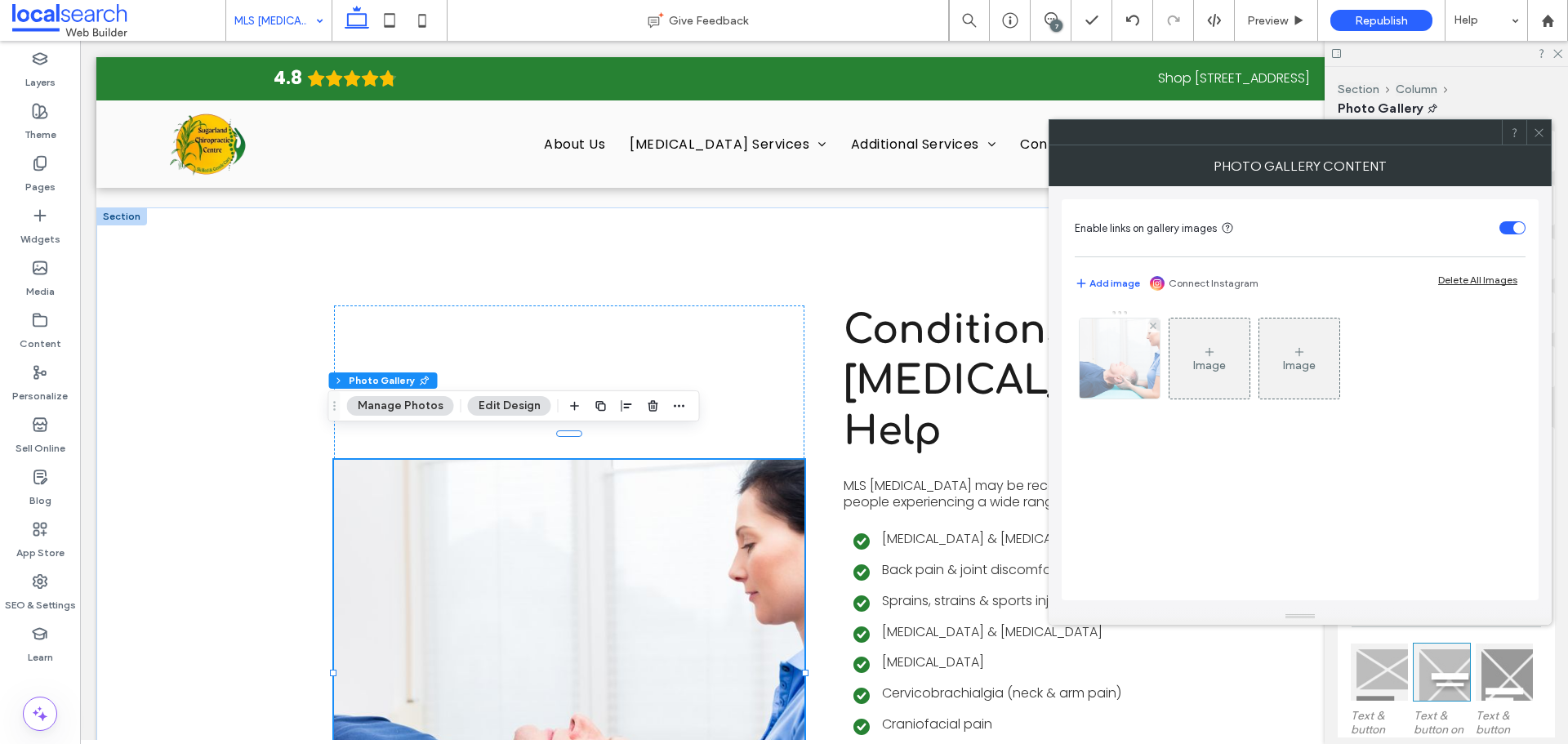
click at [1093, 375] on img at bounding box center [1120, 358] width 120 height 80
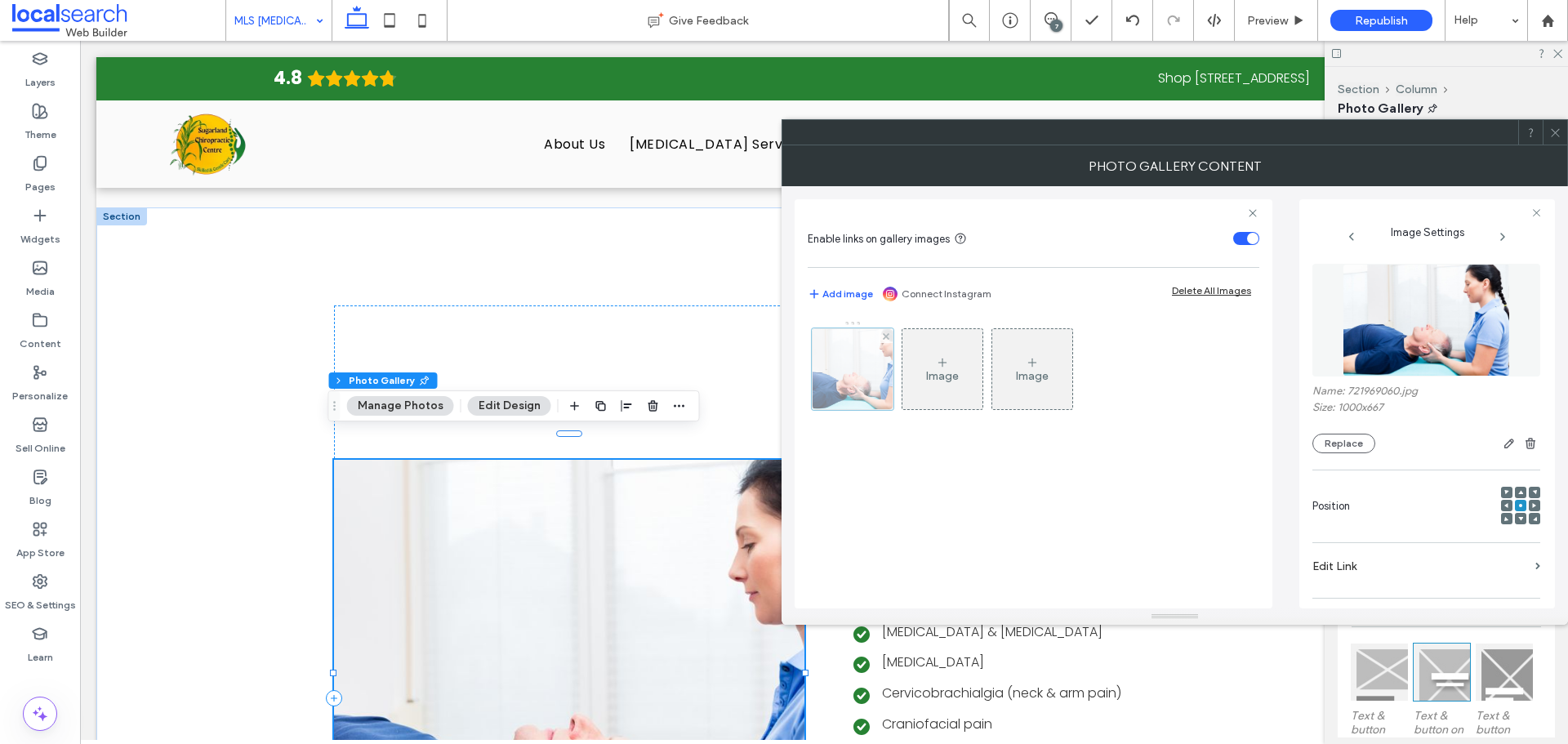
drag, startPoint x: 483, startPoint y: 404, endPoint x: 864, endPoint y: 342, distance: 386.0
click at [483, 405] on button "Edit Design" at bounding box center [509, 405] width 84 height 19
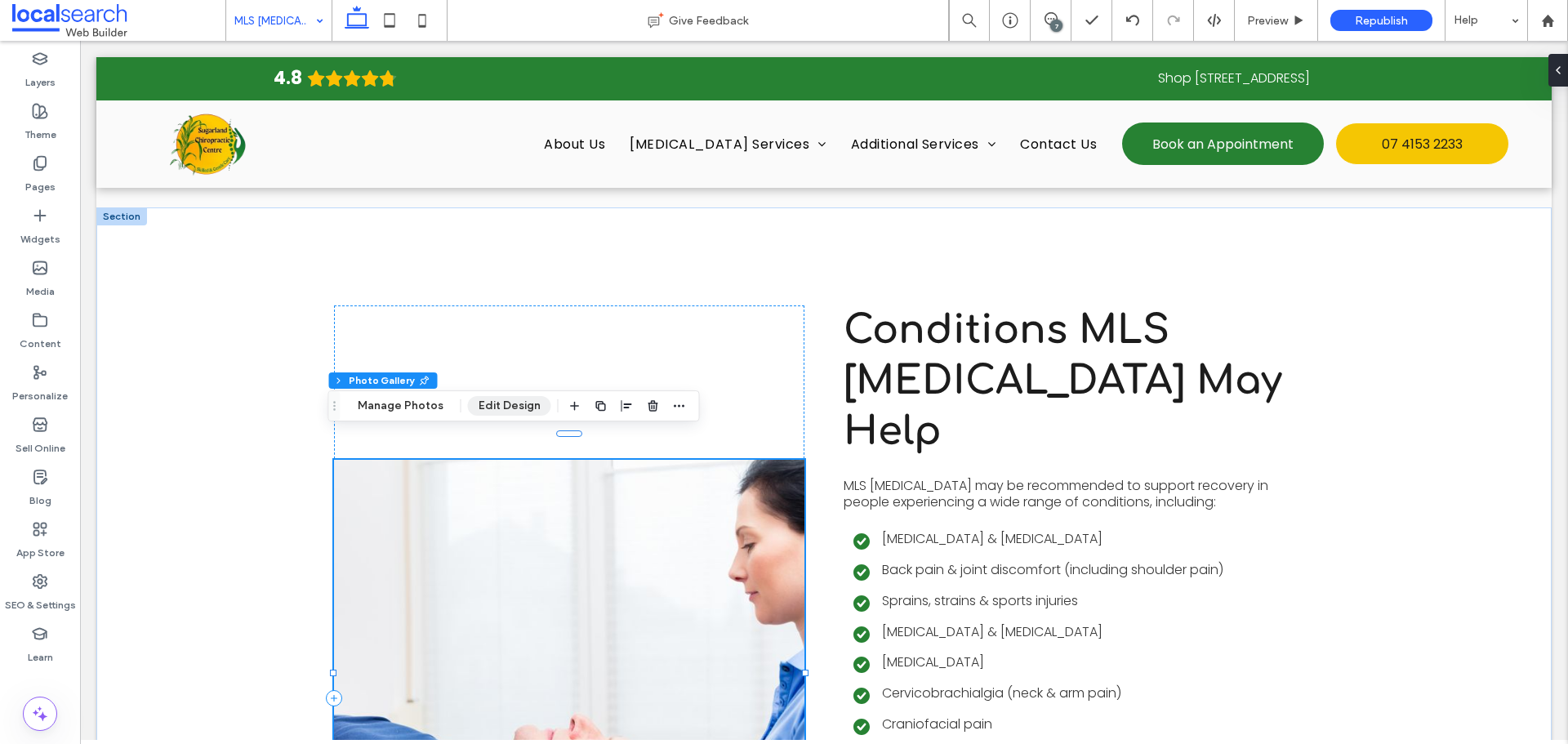
click at [478, 402] on button "Edit Design" at bounding box center [509, 405] width 84 height 19
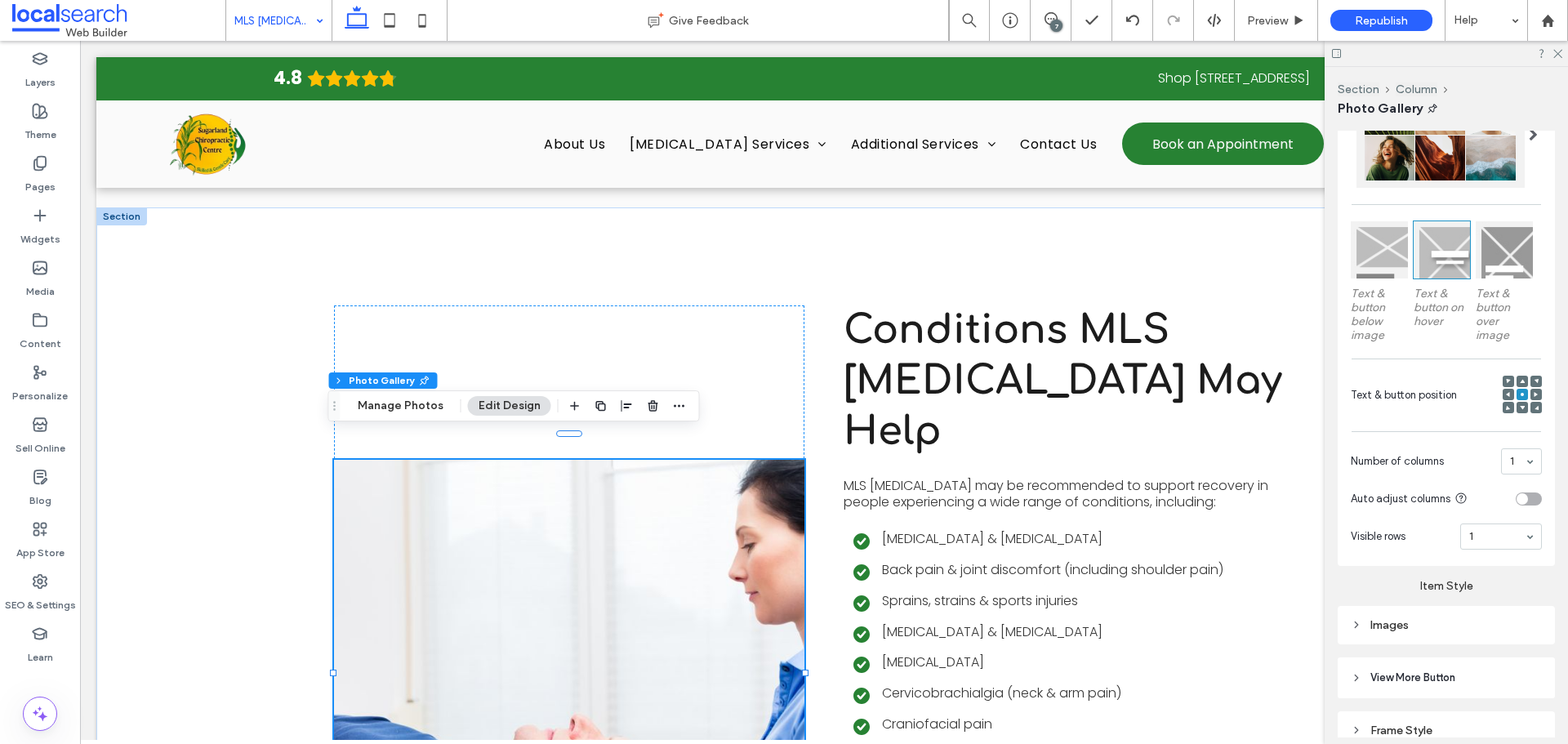
scroll to position [497, 0]
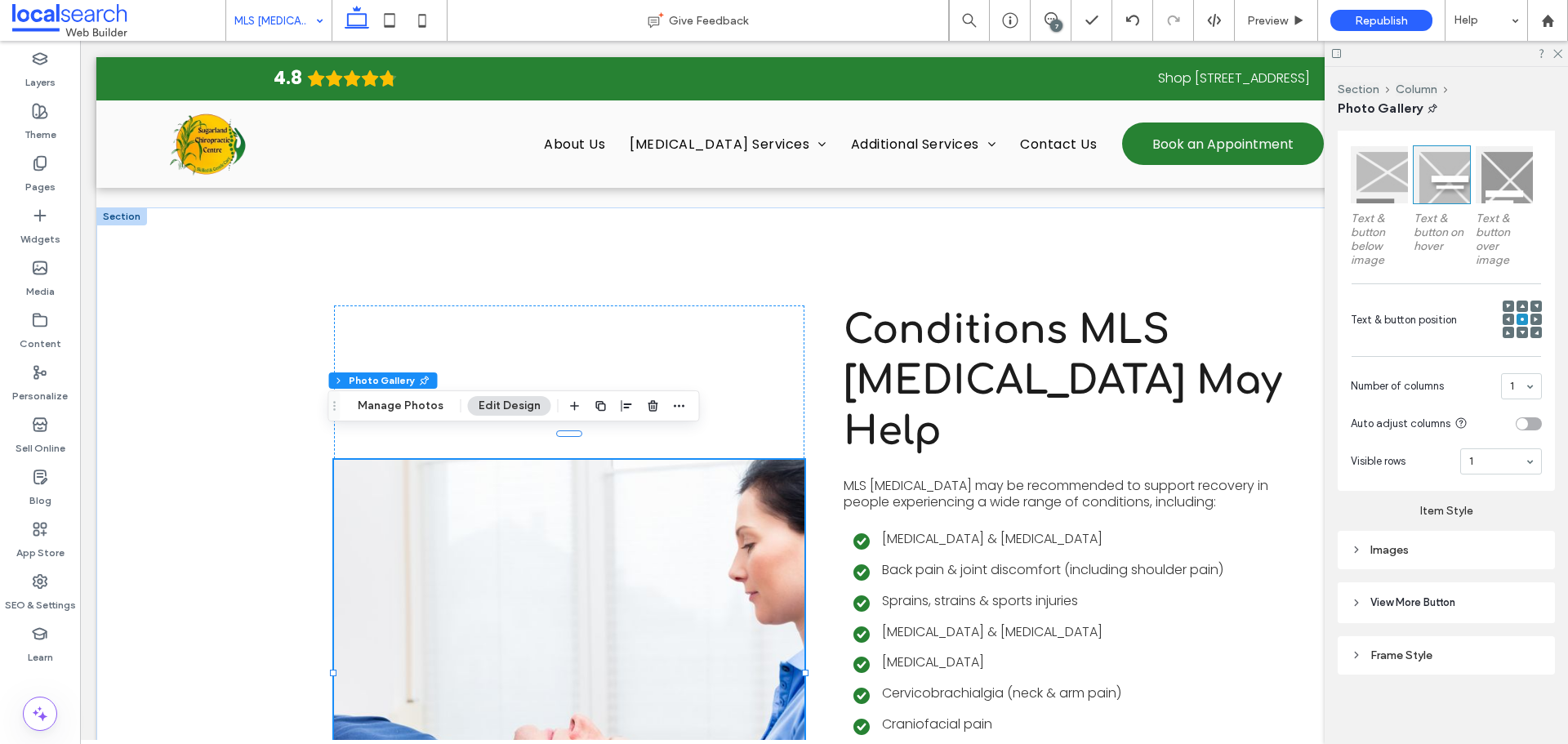
click at [1467, 548] on div "Images" at bounding box center [1446, 550] width 191 height 14
type input "***"
type input "*****"
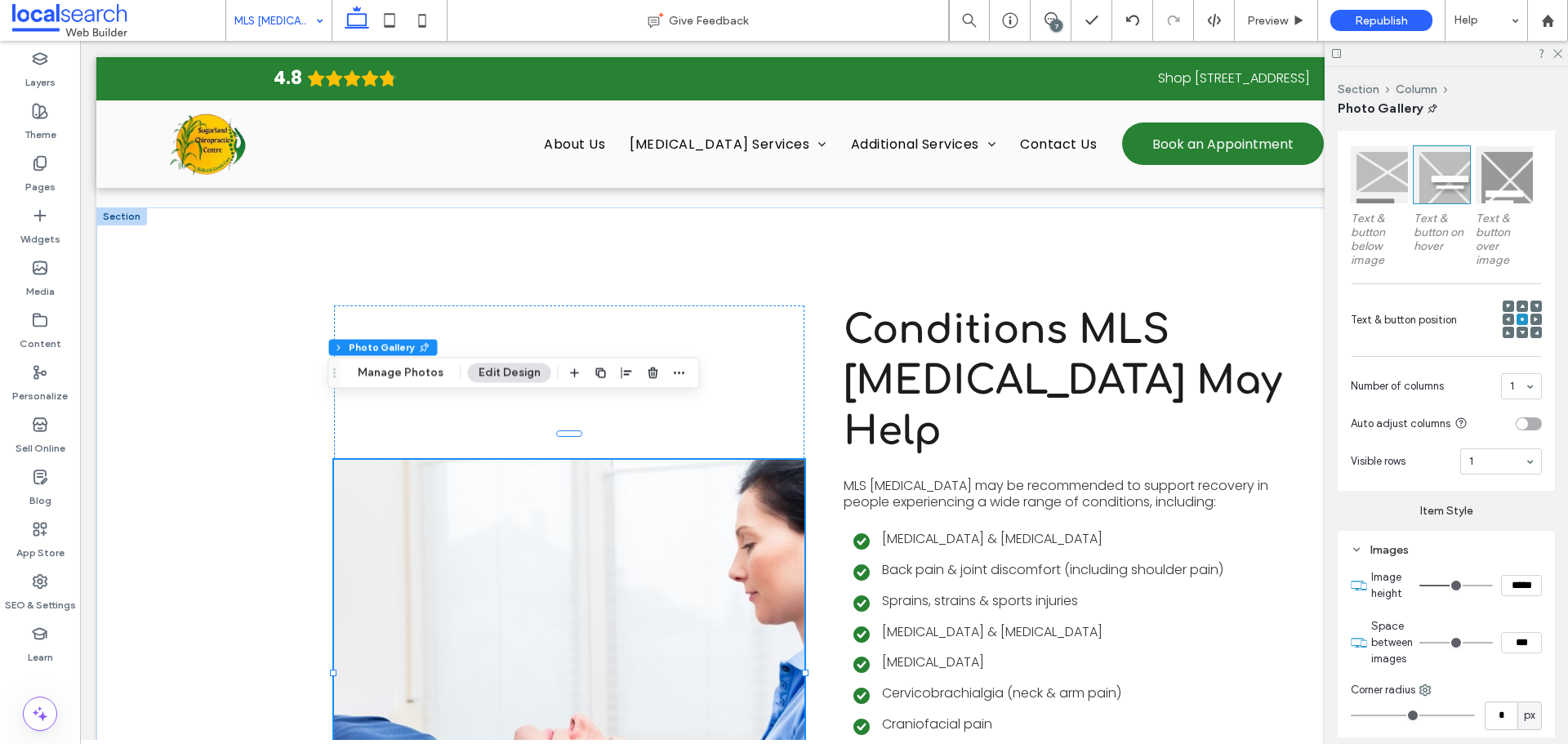
type input "***"
type input "*****"
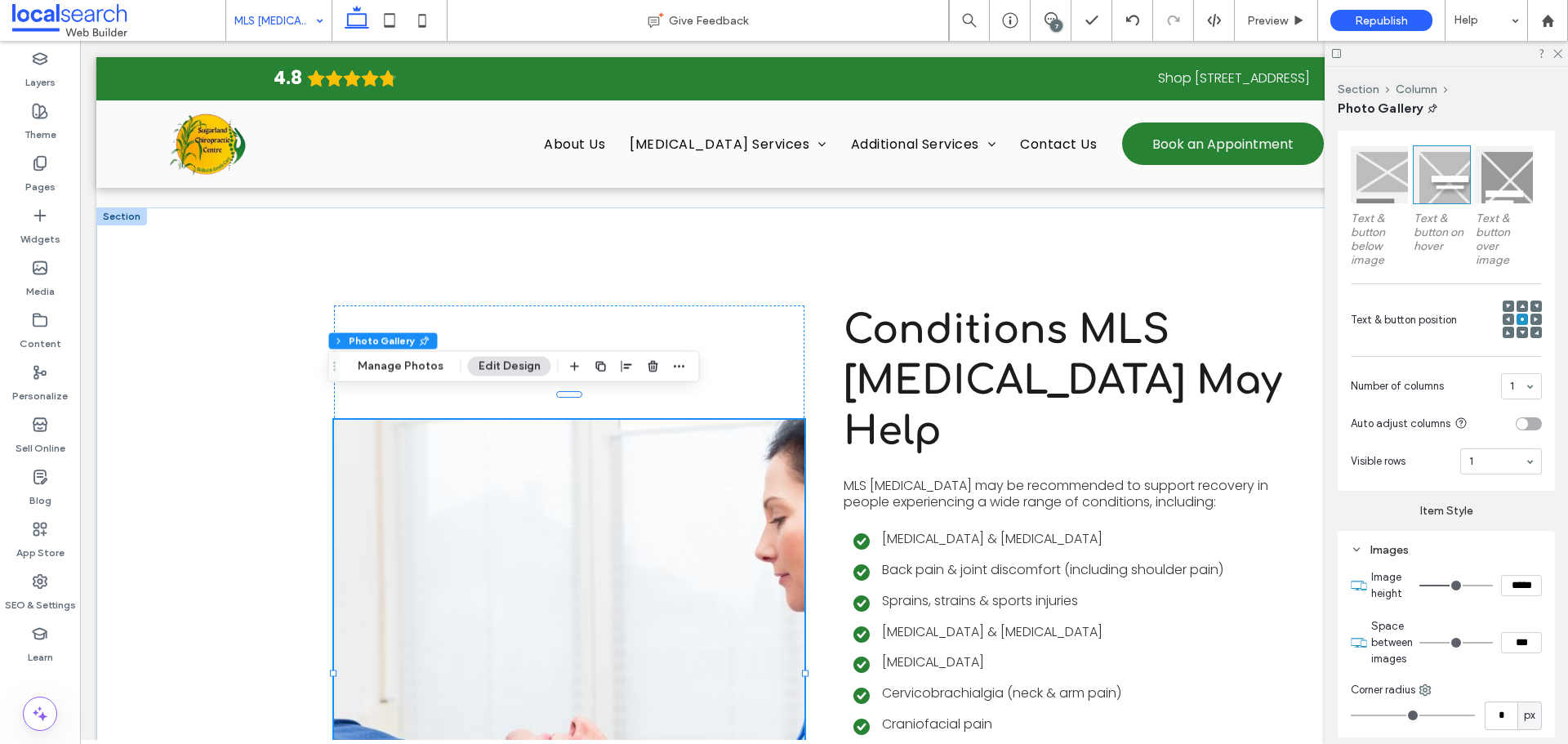
type input "***"
type input "*****"
type input "***"
type input "*****"
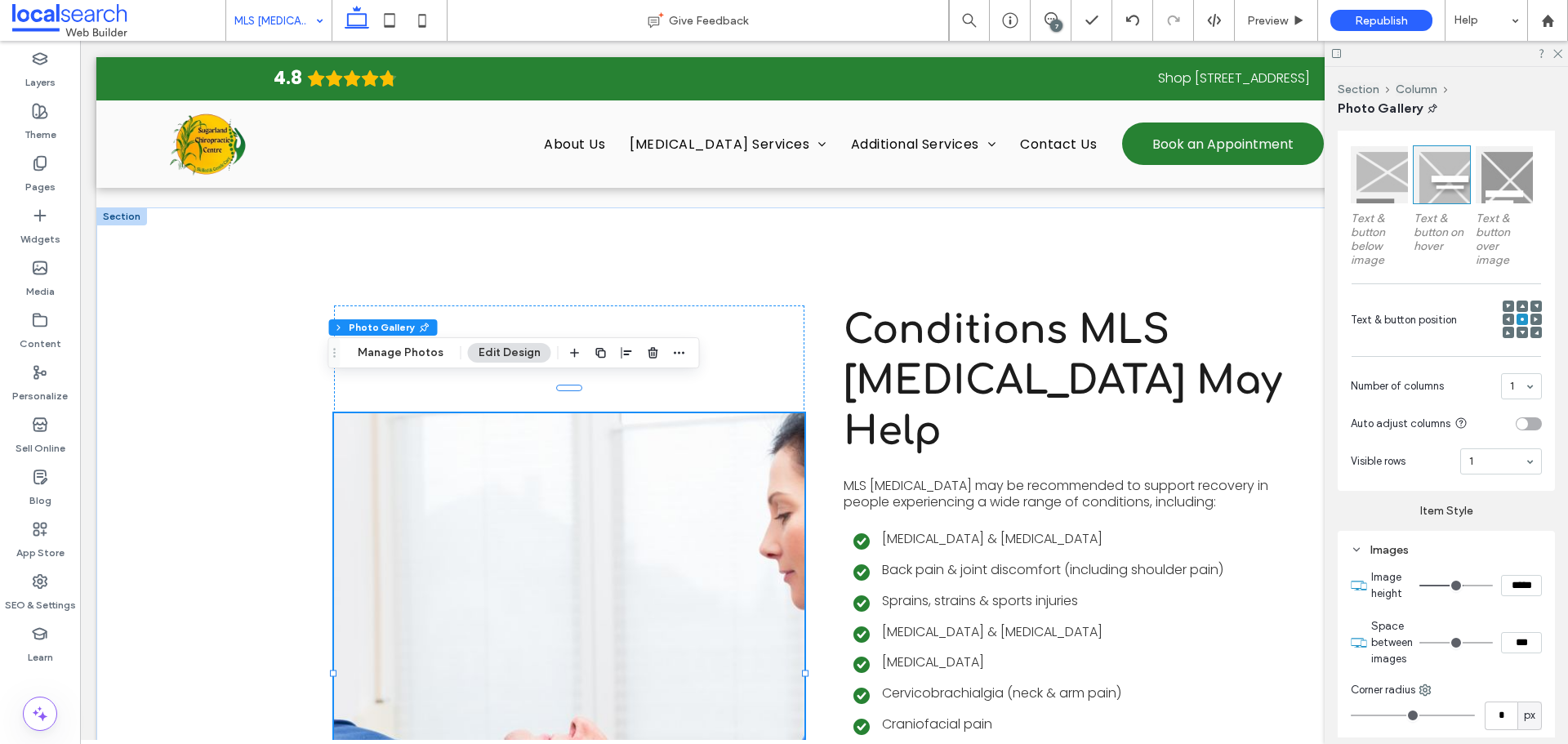
type input "***"
type input "*****"
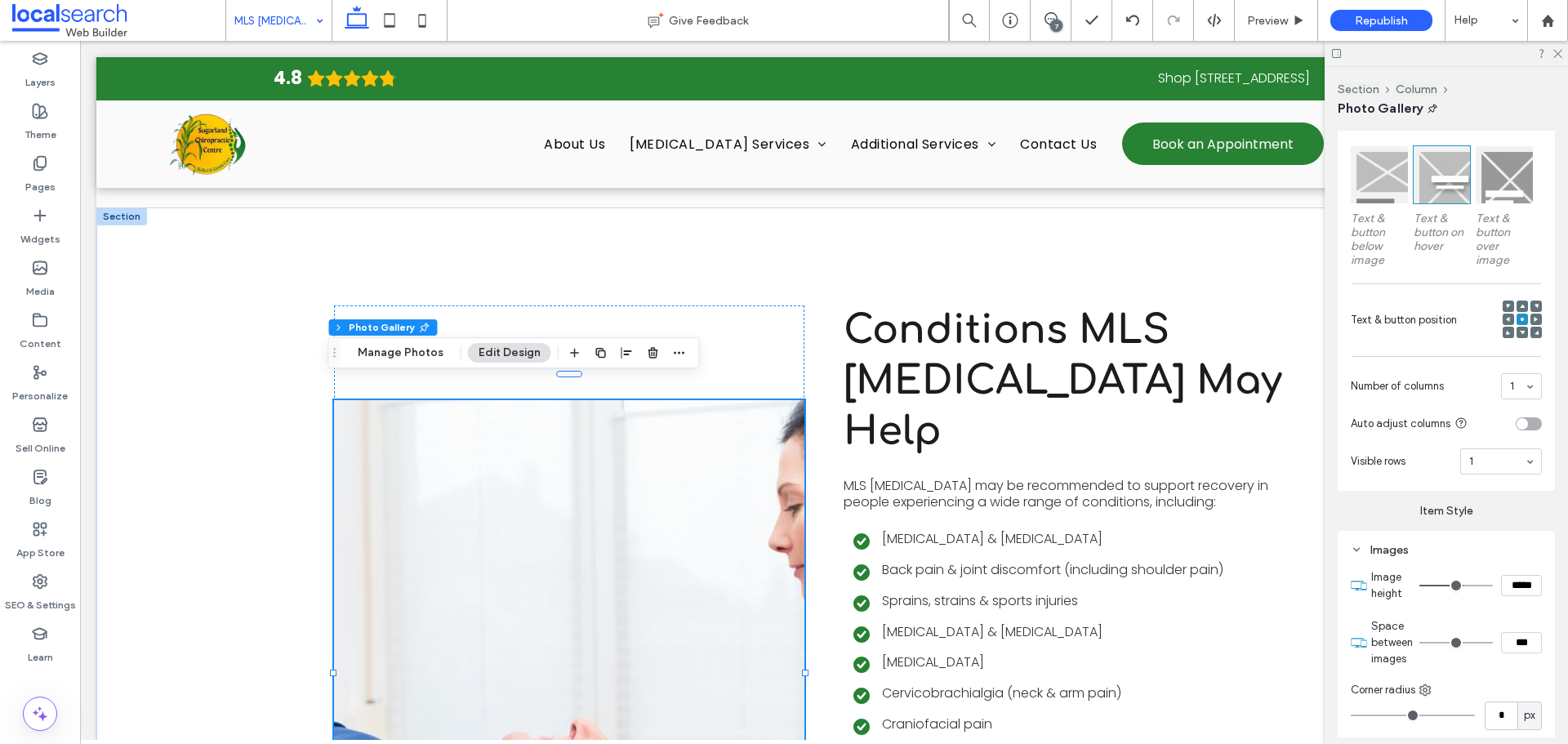
type input "***"
type input "*****"
type input "***"
type input "*****"
type input "***"
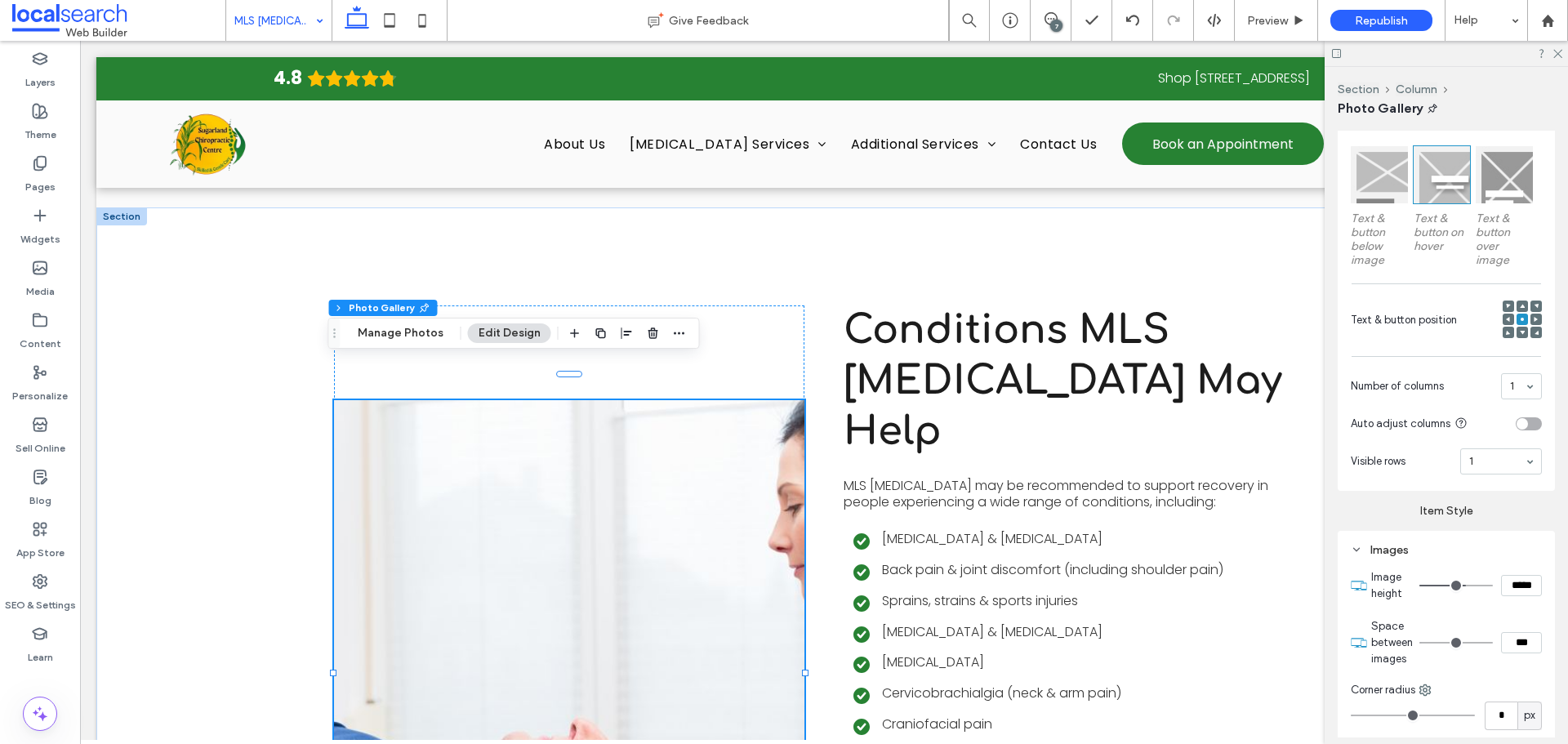
type input "*****"
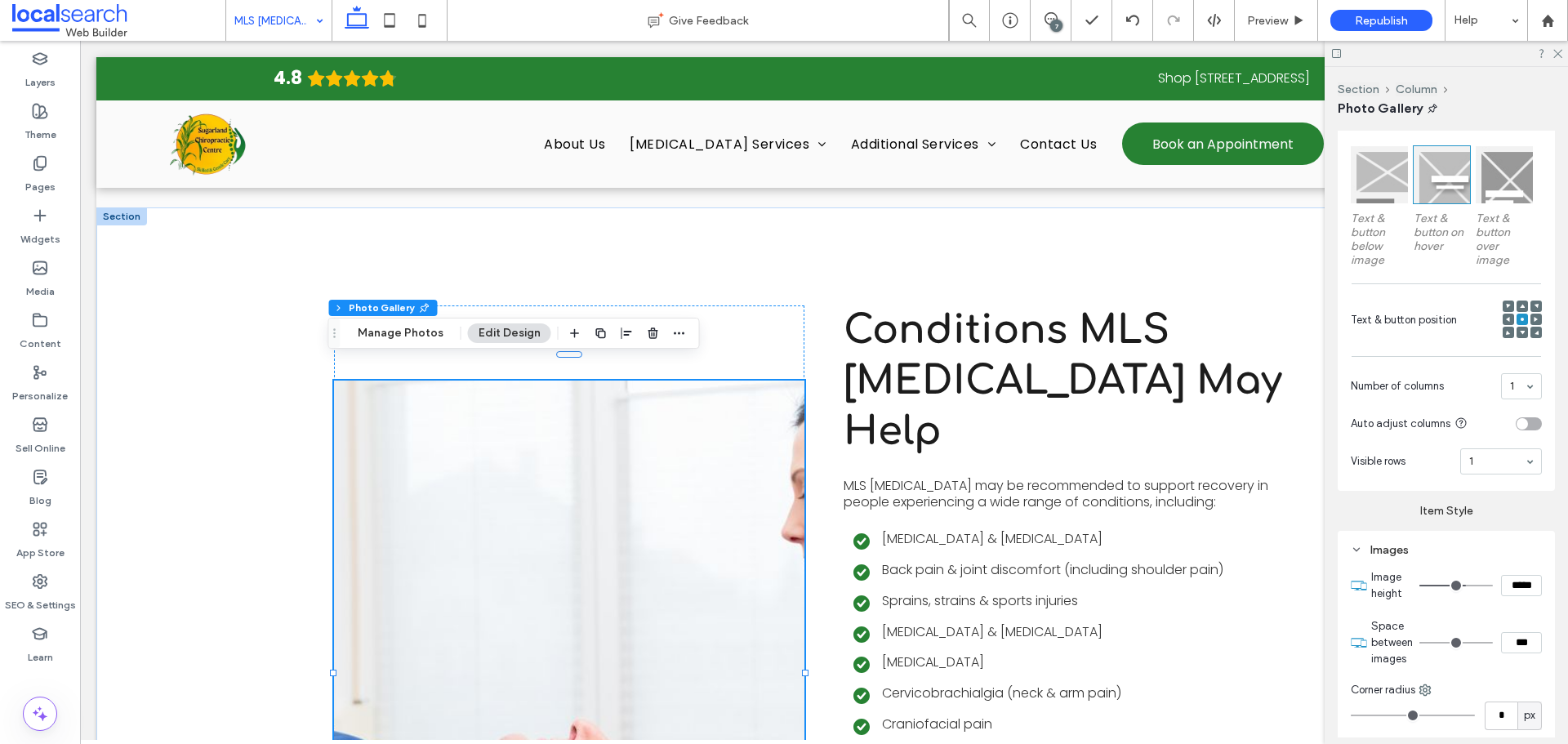
type input "***"
type input "*****"
type input "***"
type input "*****"
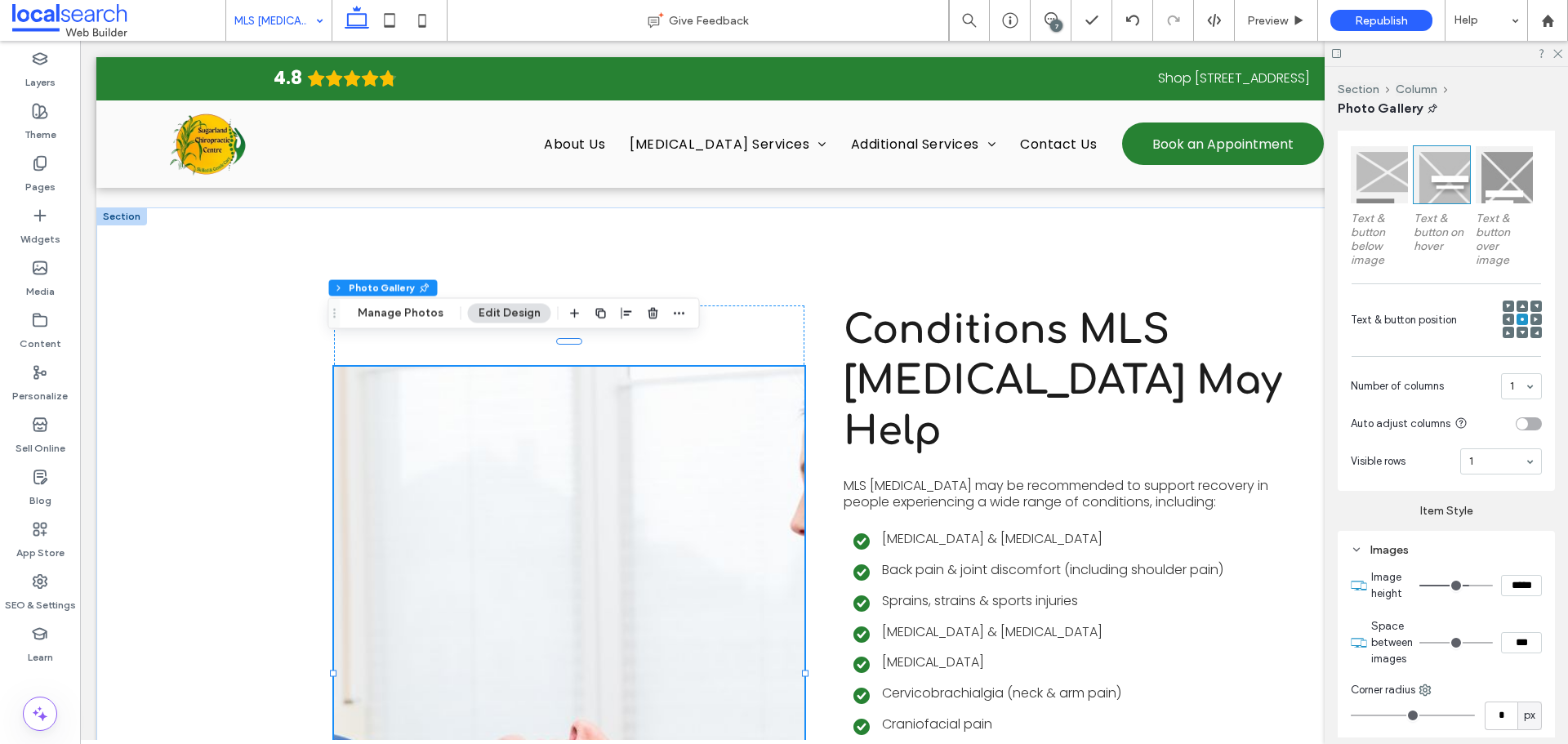
type input "***"
type input "*****"
type input "***"
type input "*****"
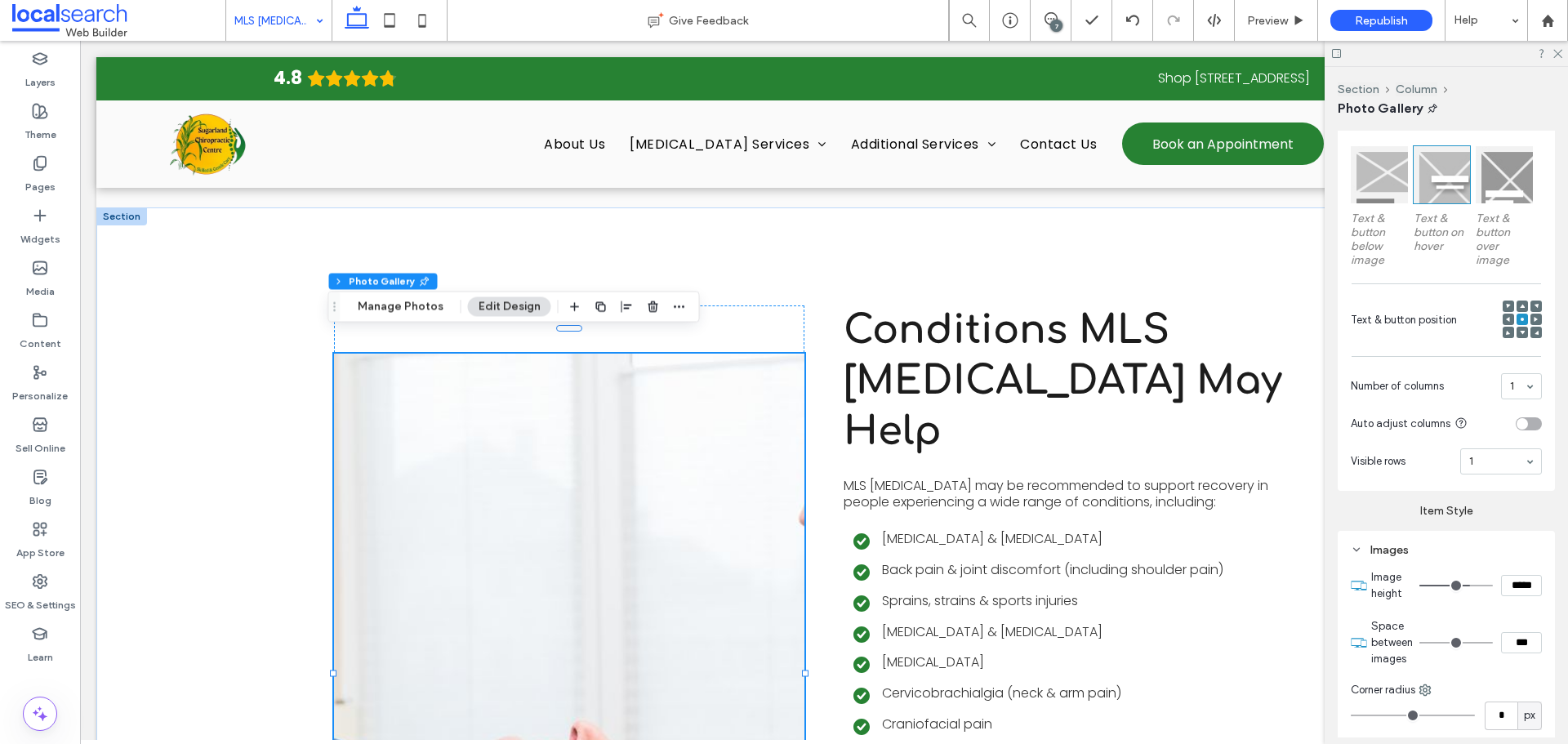
type input "***"
type input "*****"
type input "***"
type input "*****"
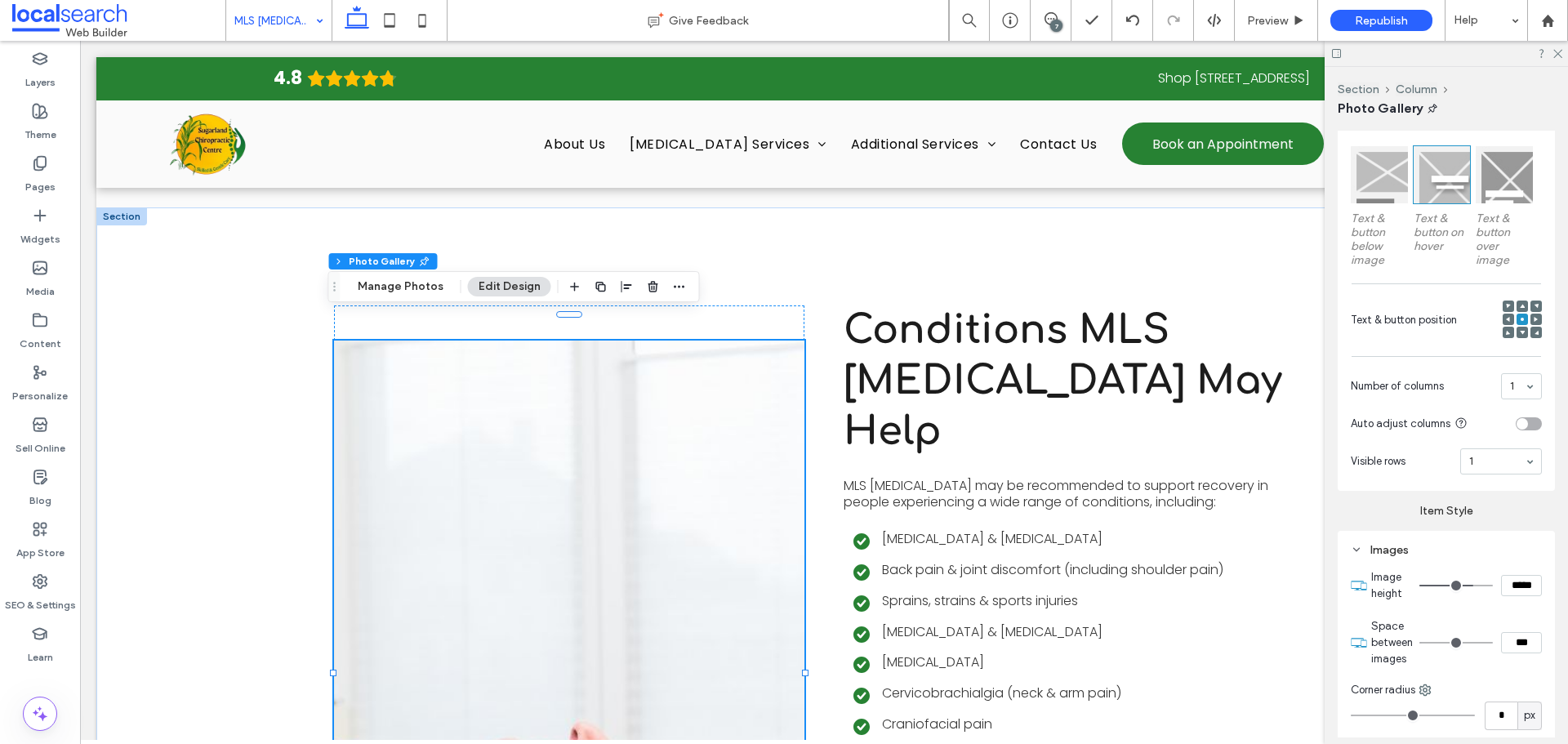
type input "***"
type input "*****"
type input "***"
type input "*****"
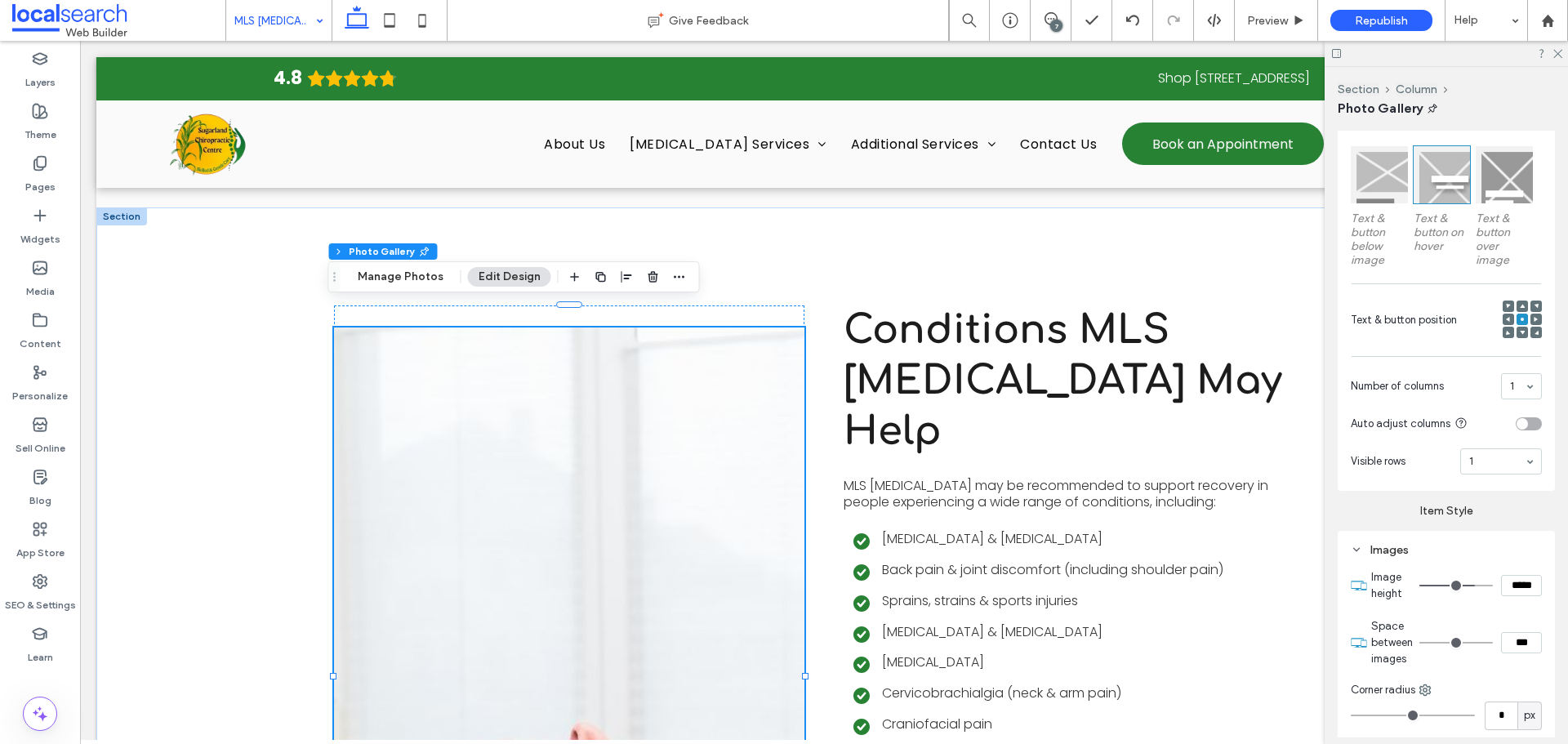
type input "***"
type input "*****"
drag, startPoint x: 1451, startPoint y: 585, endPoint x: 1462, endPoint y: 595, distance: 14.9
type input "***"
click at [1462, 587] on input "range" at bounding box center [1456, 586] width 74 height 2
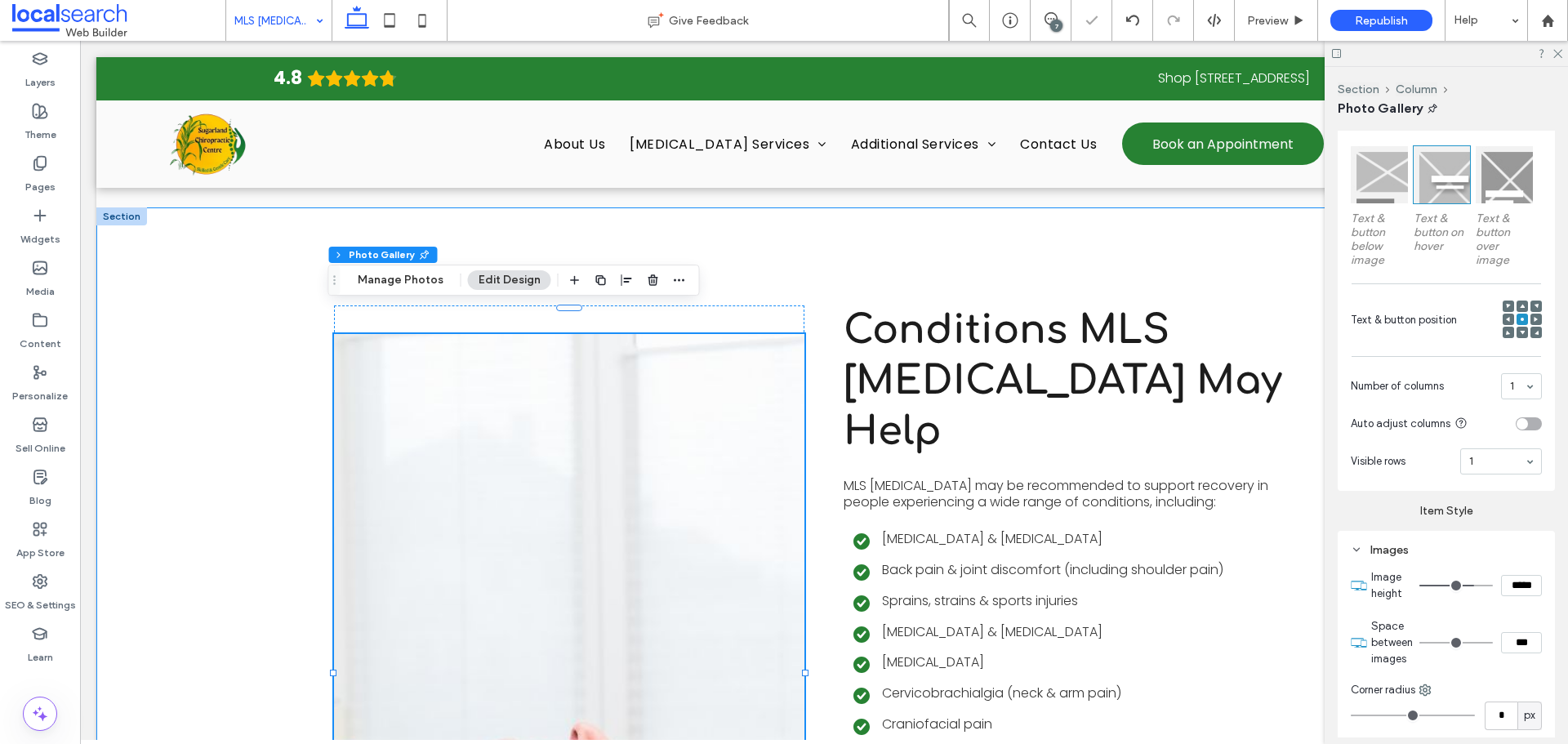
click at [763, 412] on link at bounding box center [569, 698] width 470 height 729
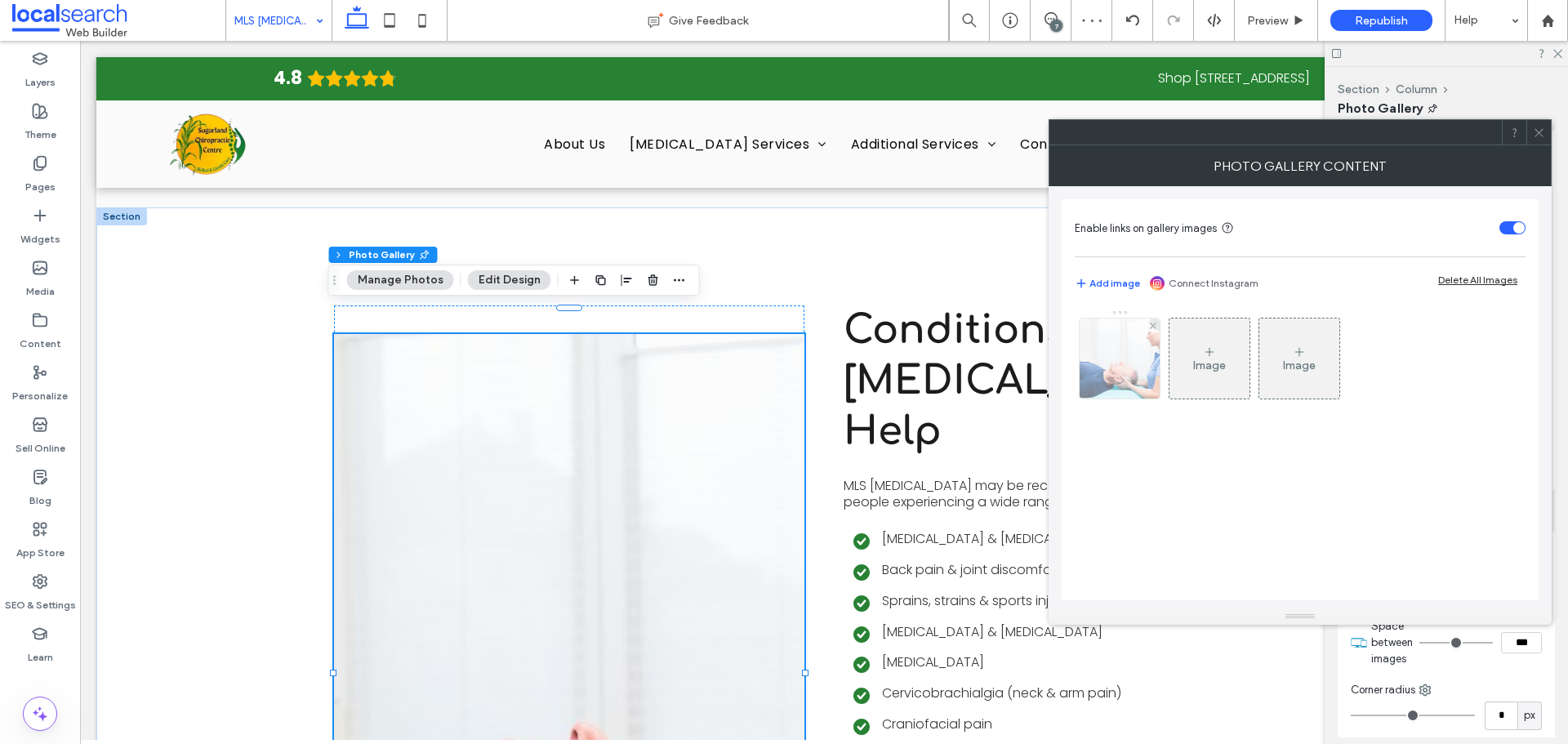
click at [1108, 363] on img at bounding box center [1120, 358] width 120 height 80
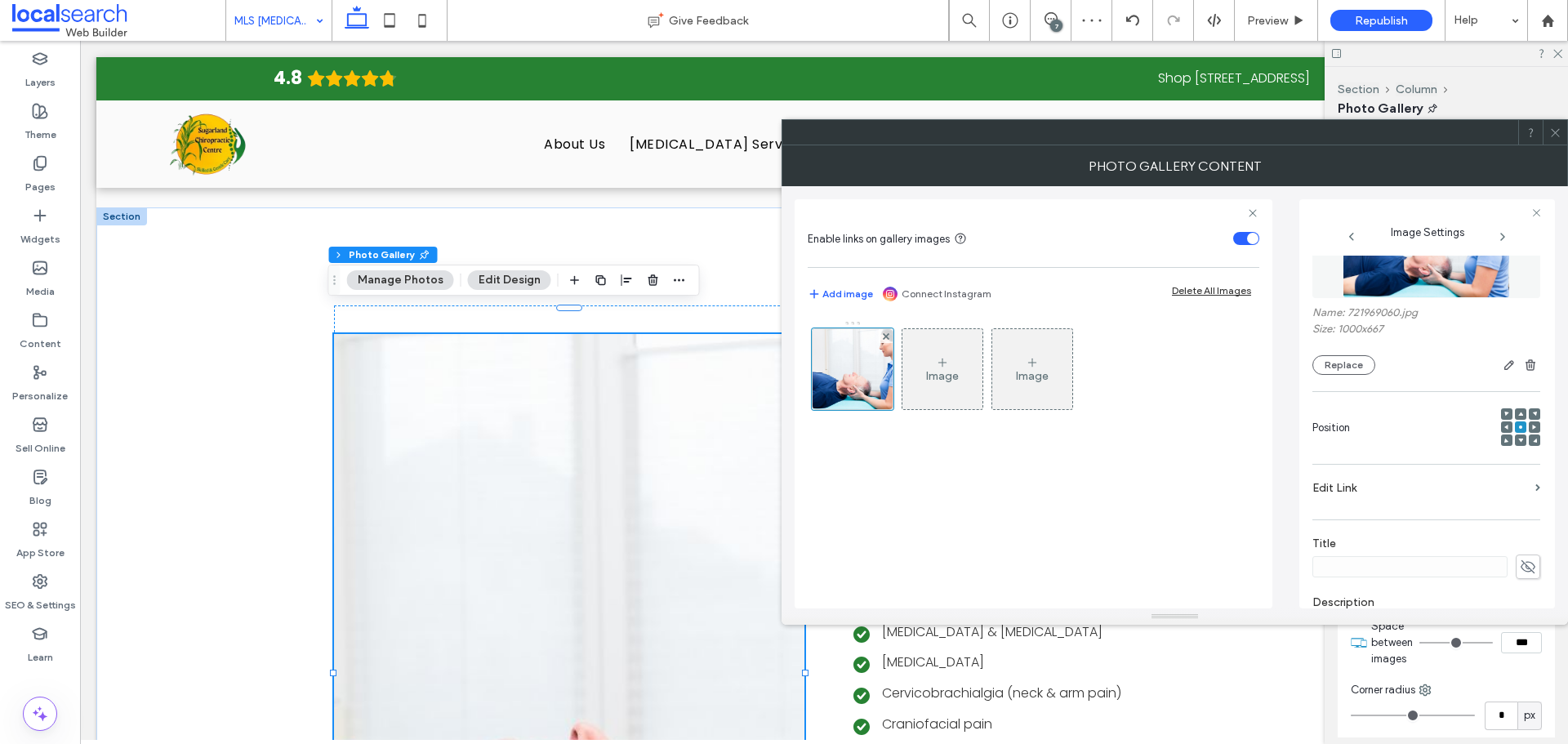
scroll to position [218, 0]
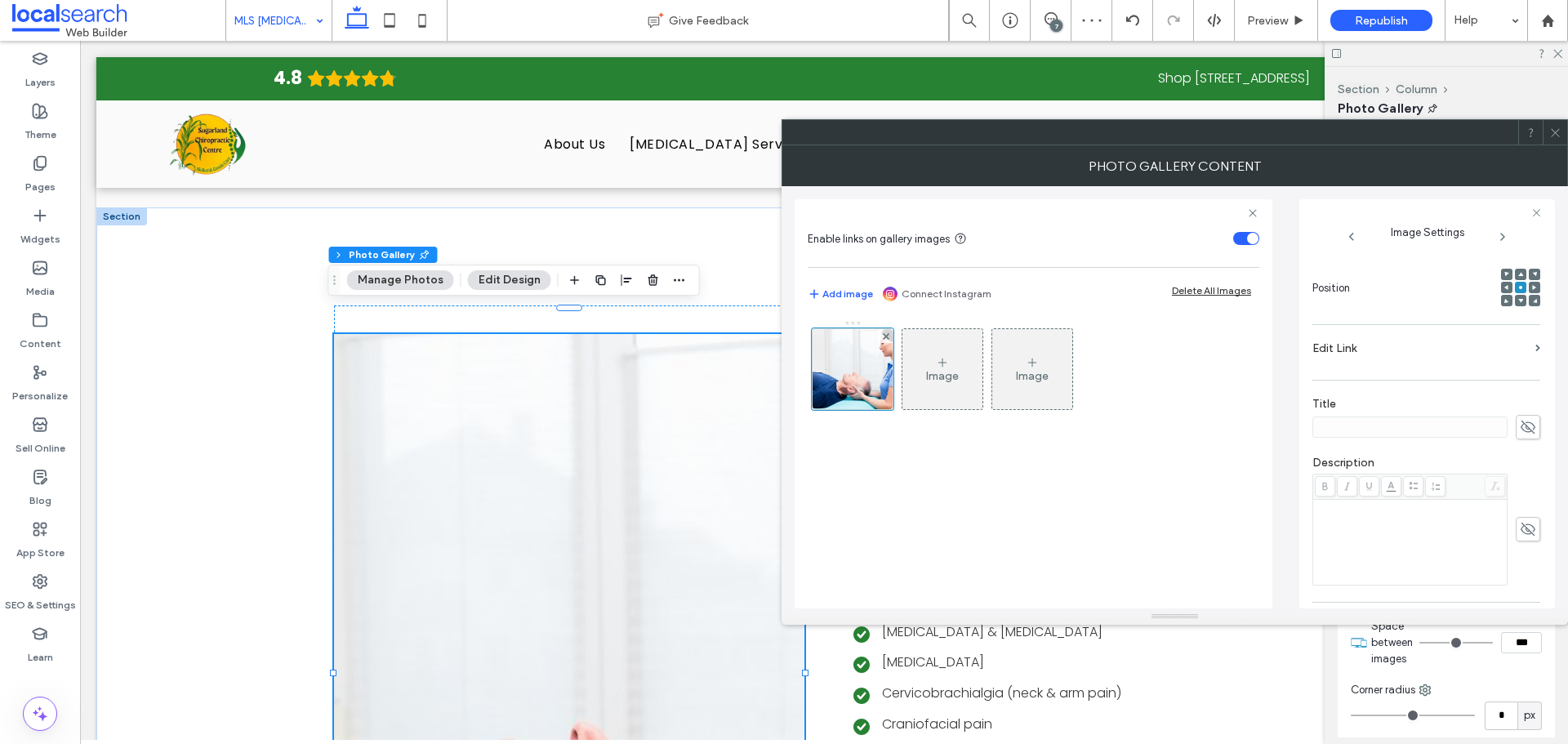
click at [1528, 285] on div at bounding box center [1534, 287] width 12 height 12
click at [1528, 288] on div at bounding box center [1534, 287] width 12 height 12
click at [1532, 290] on span at bounding box center [1534, 287] width 5 height 12
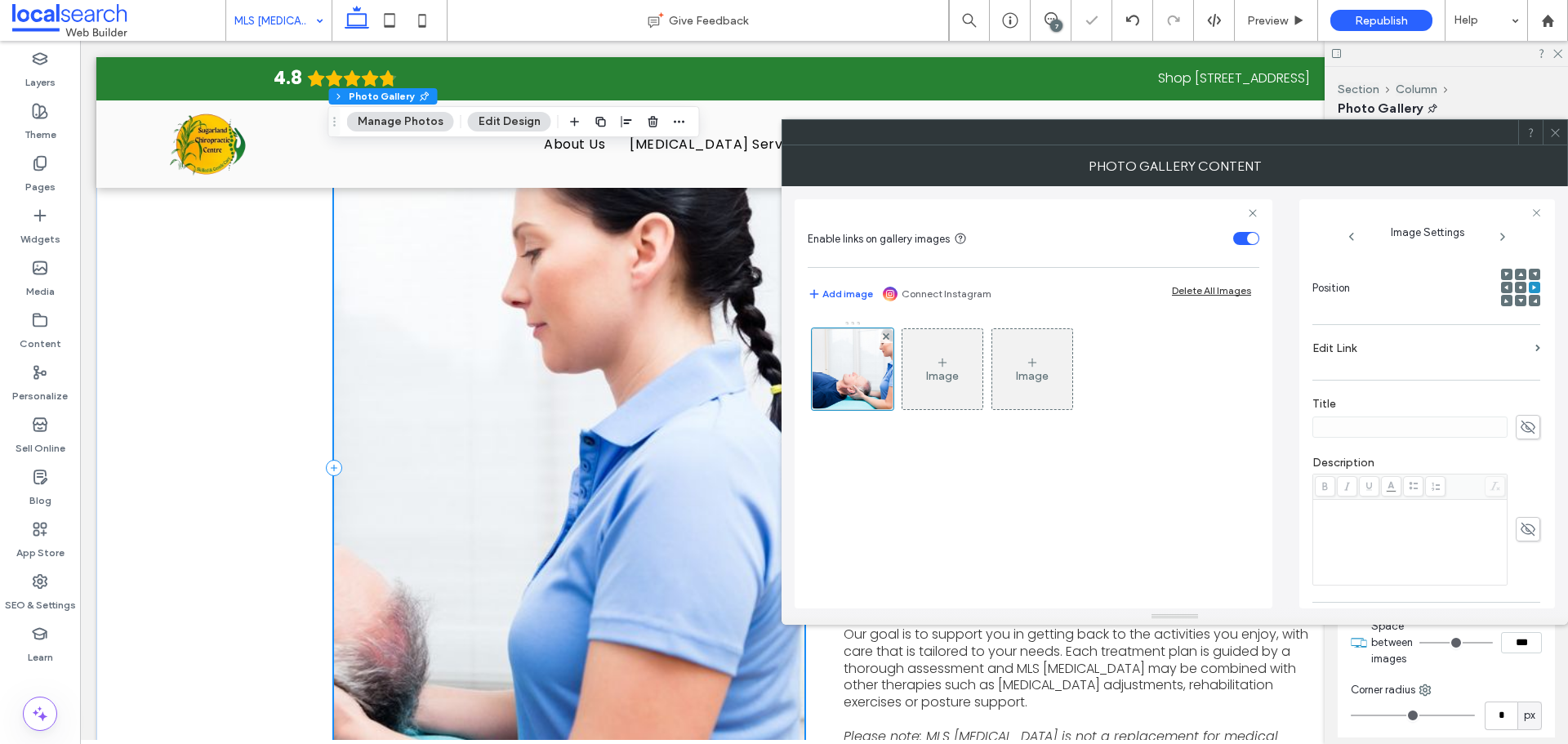
scroll to position [2192, 0]
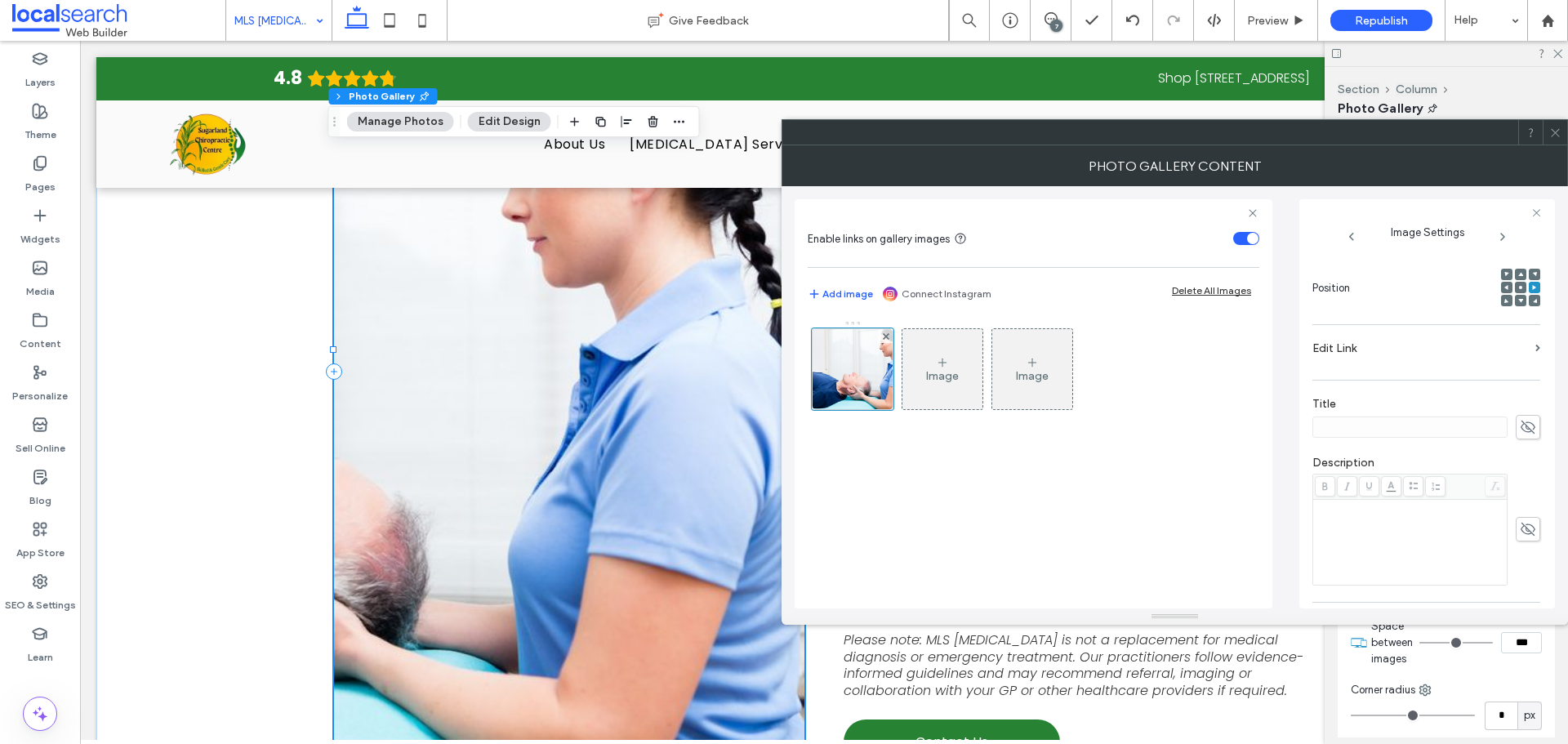
click at [1515, 288] on div at bounding box center [1521, 287] width 12 height 12
click at [1518, 288] on icon at bounding box center [1521, 287] width 5 height 5
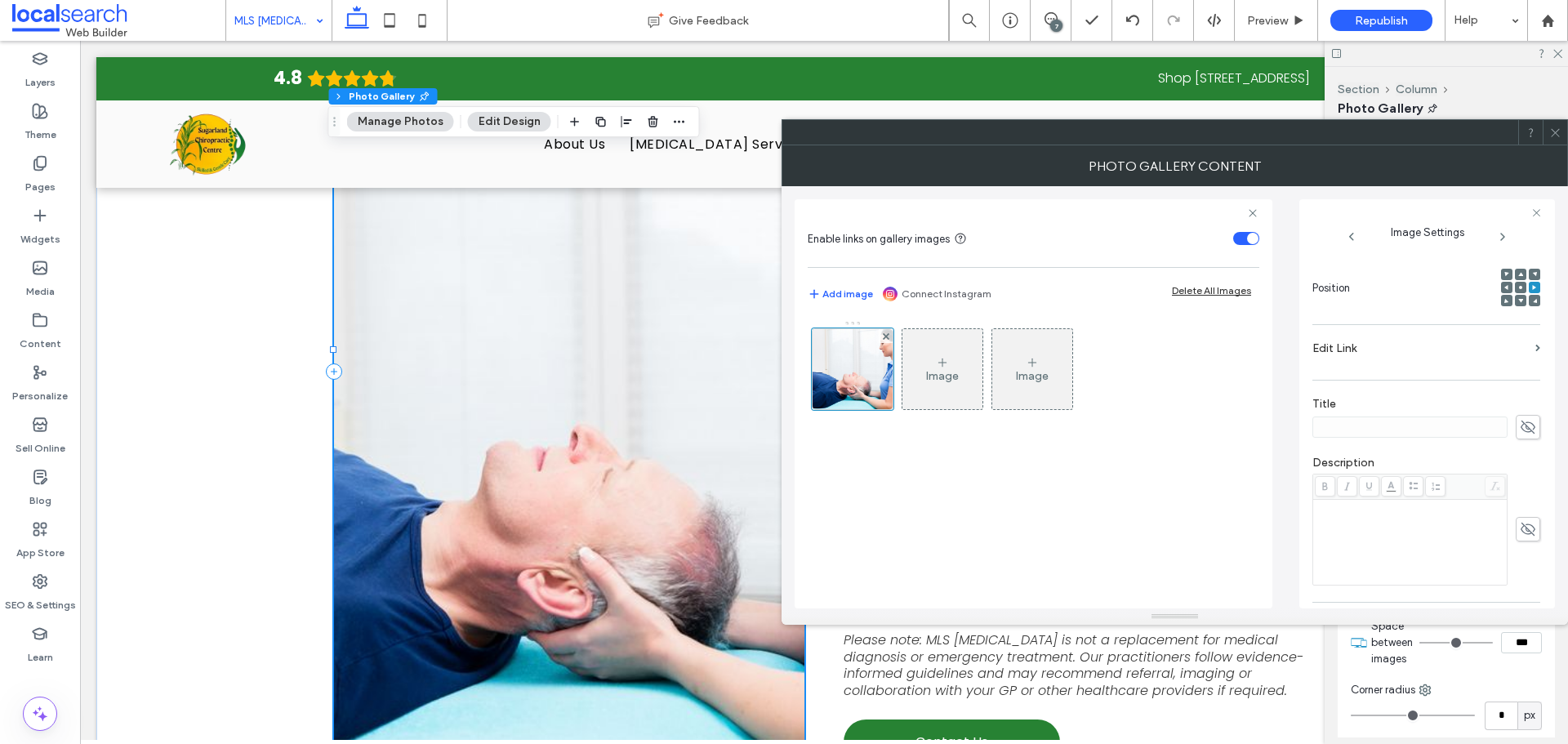
click at [1518, 288] on icon at bounding box center [1521, 287] width 5 height 5
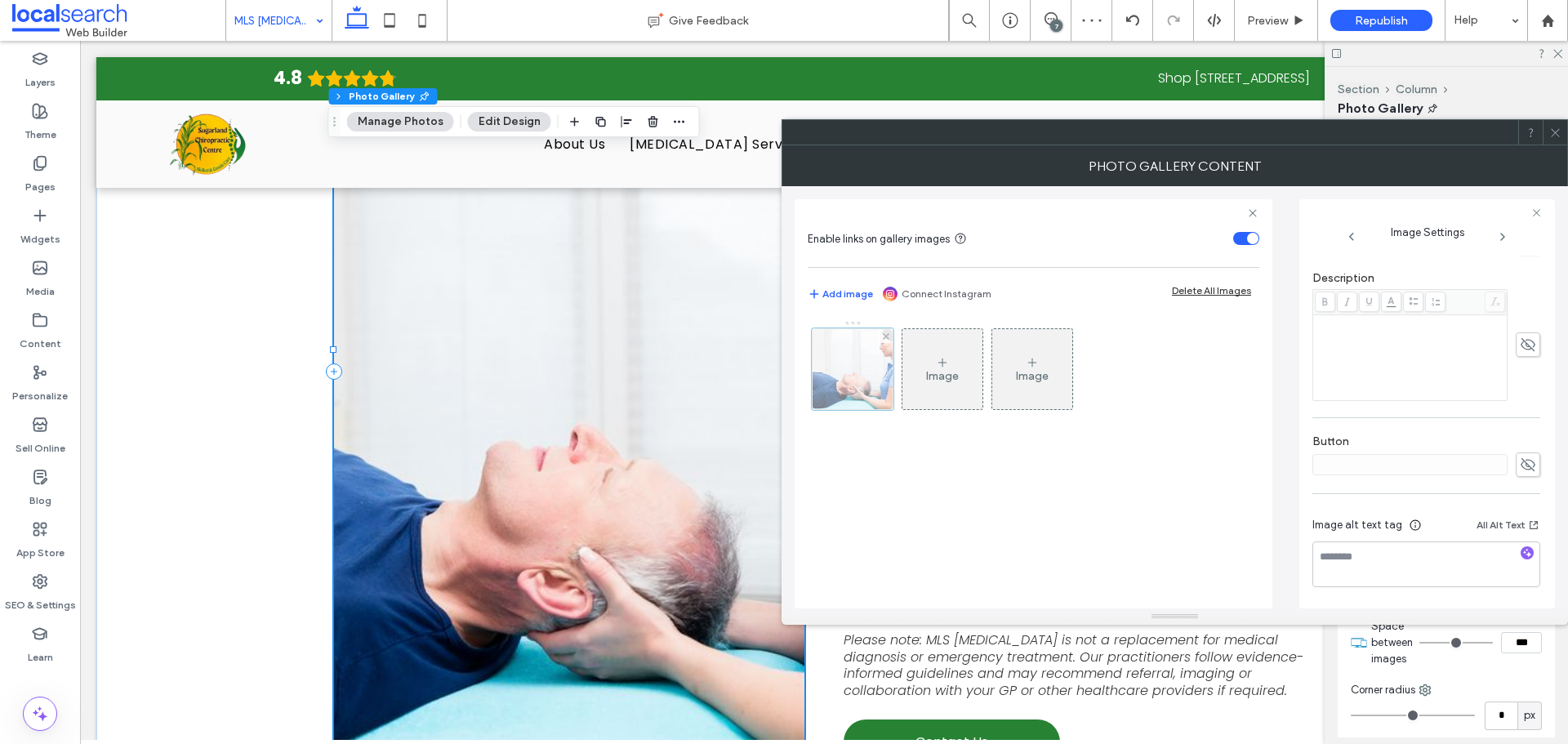
click at [863, 351] on div at bounding box center [852, 369] width 82 height 82
click at [844, 391] on div at bounding box center [852, 369] width 82 height 82
click at [852, 386] on div at bounding box center [852, 369] width 82 height 82
click at [1548, 129] on div at bounding box center [1554, 132] width 25 height 25
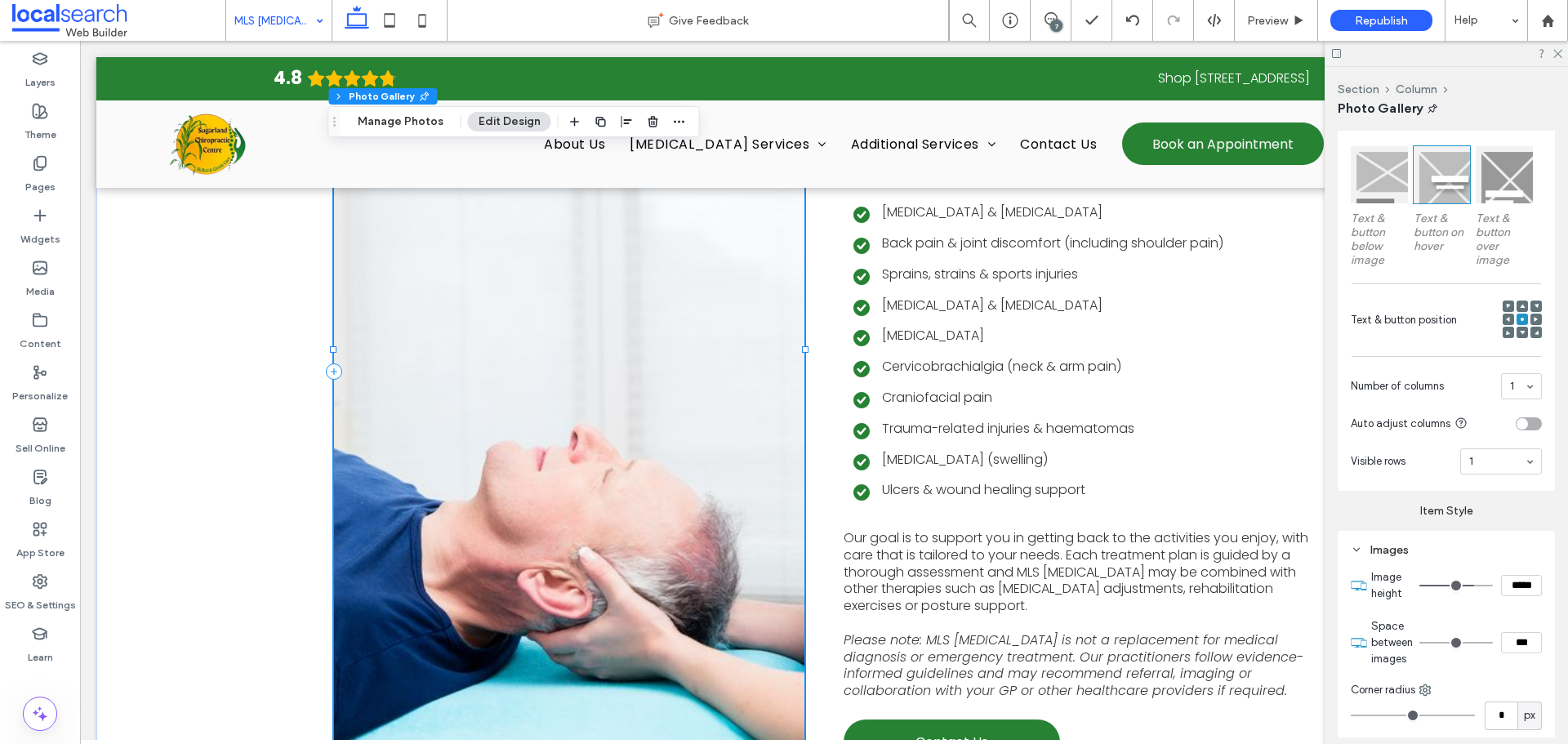
click at [732, 298] on link at bounding box center [569, 401] width 470 height 729
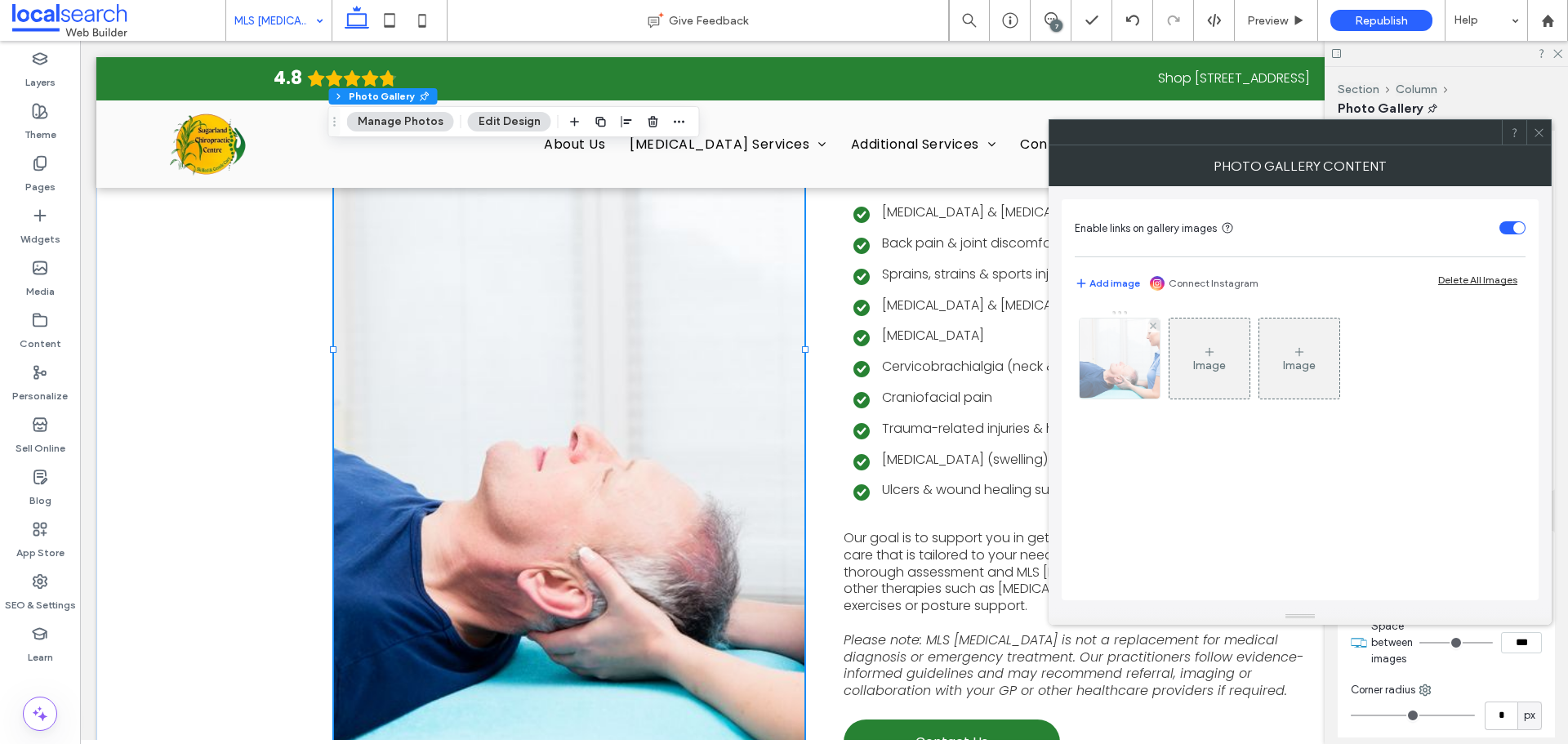
click at [1122, 357] on img at bounding box center [1120, 358] width 120 height 80
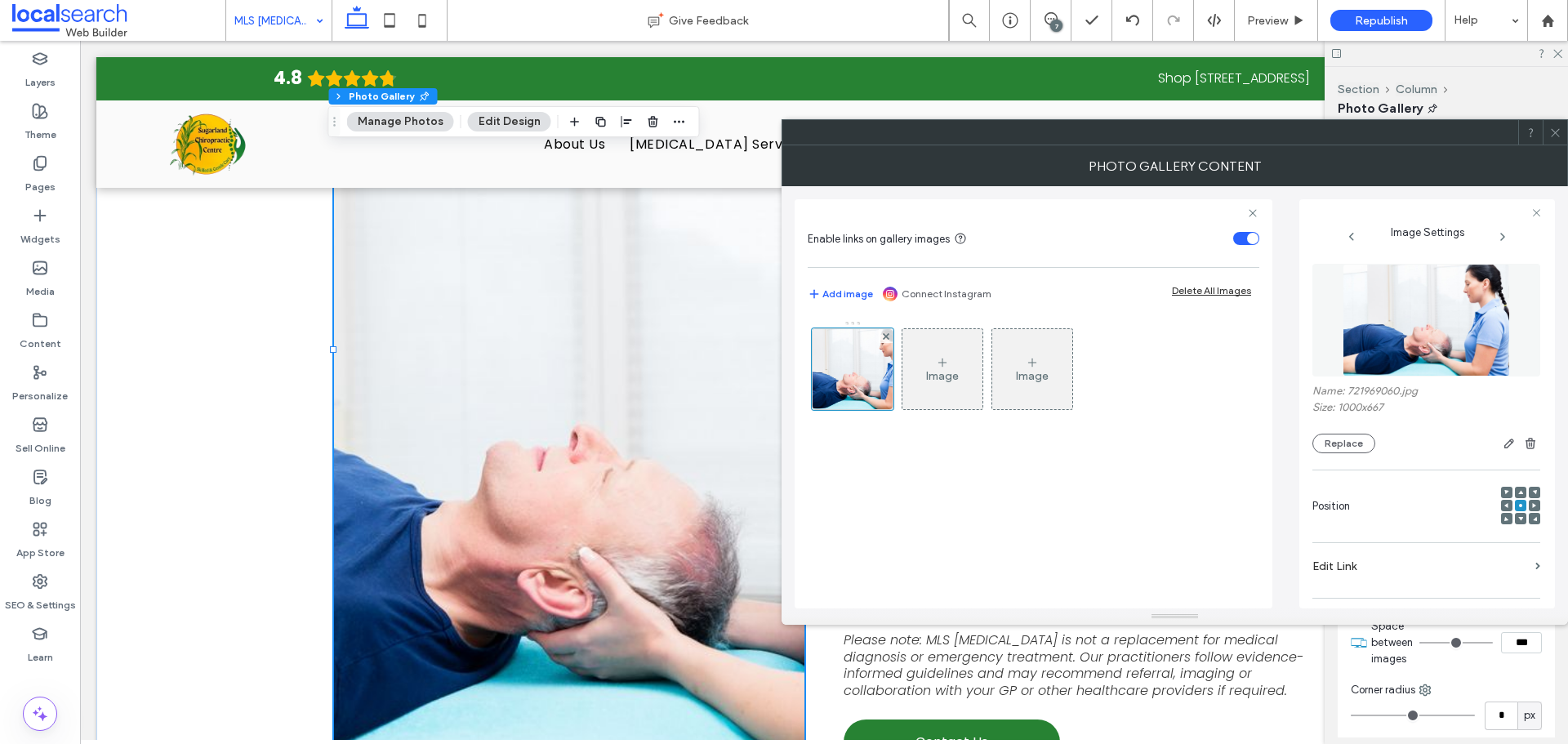
click at [1396, 334] on img at bounding box center [1426, 320] width 168 height 112
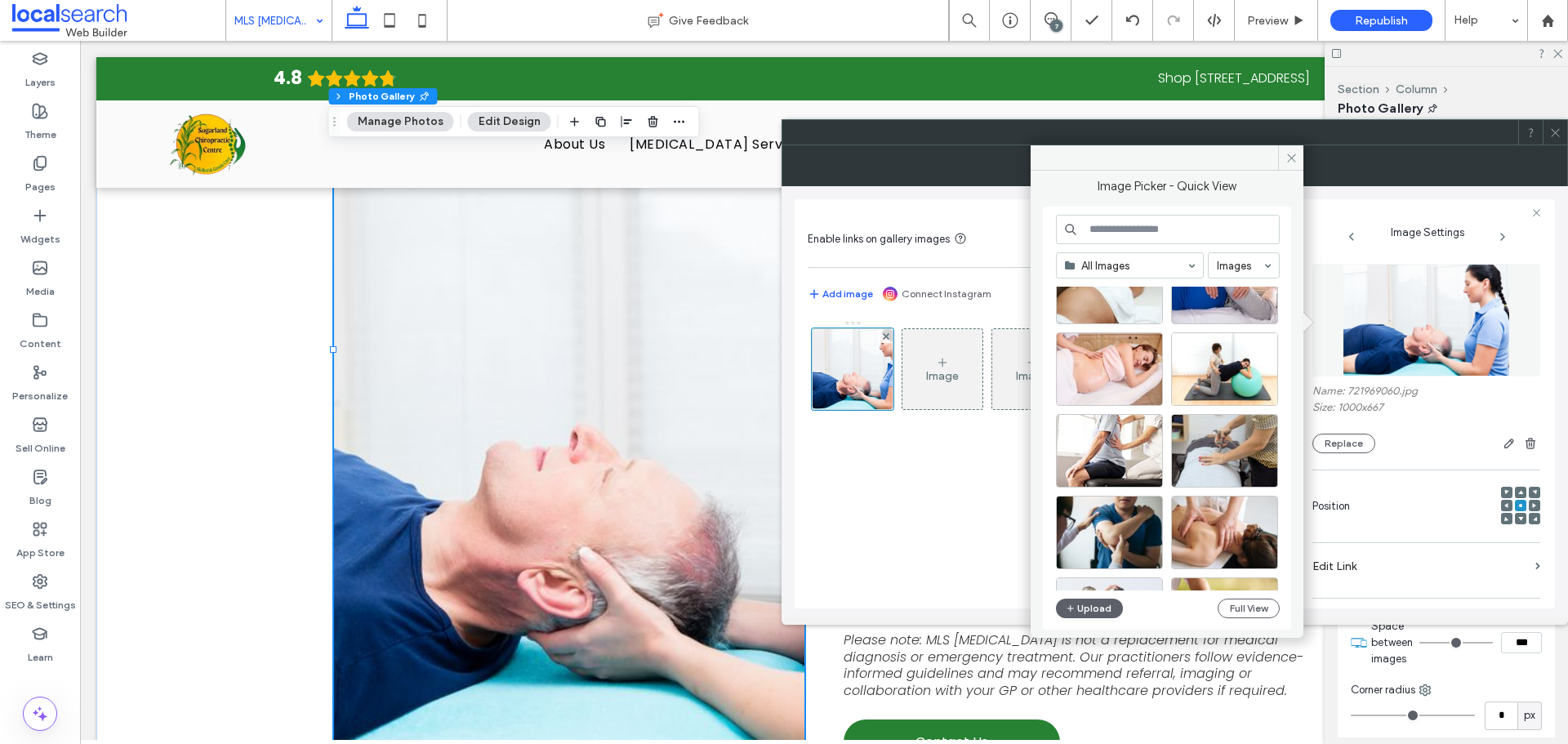
scroll to position [2606, 0]
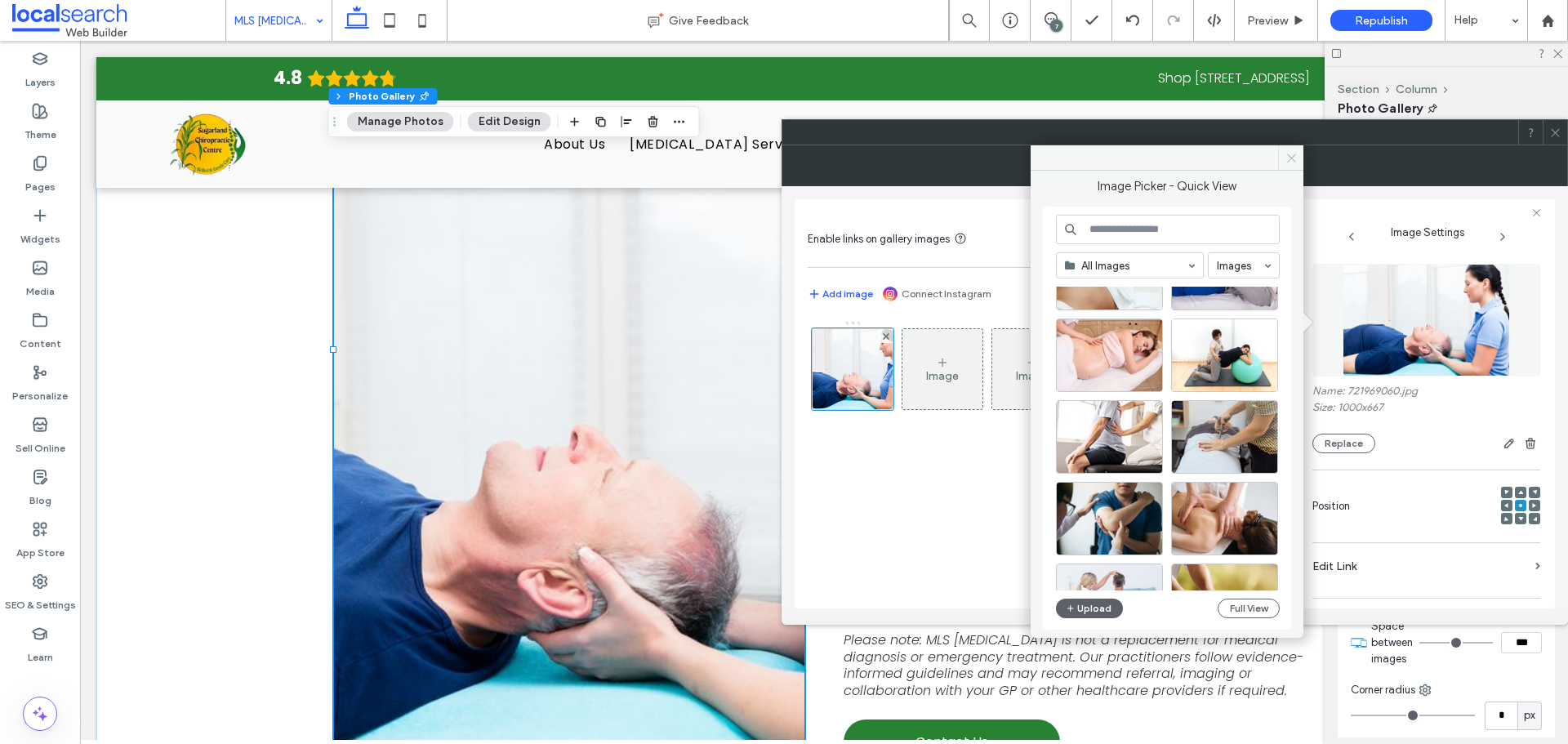
click at [1298, 161] on span at bounding box center [1291, 157] width 25 height 25
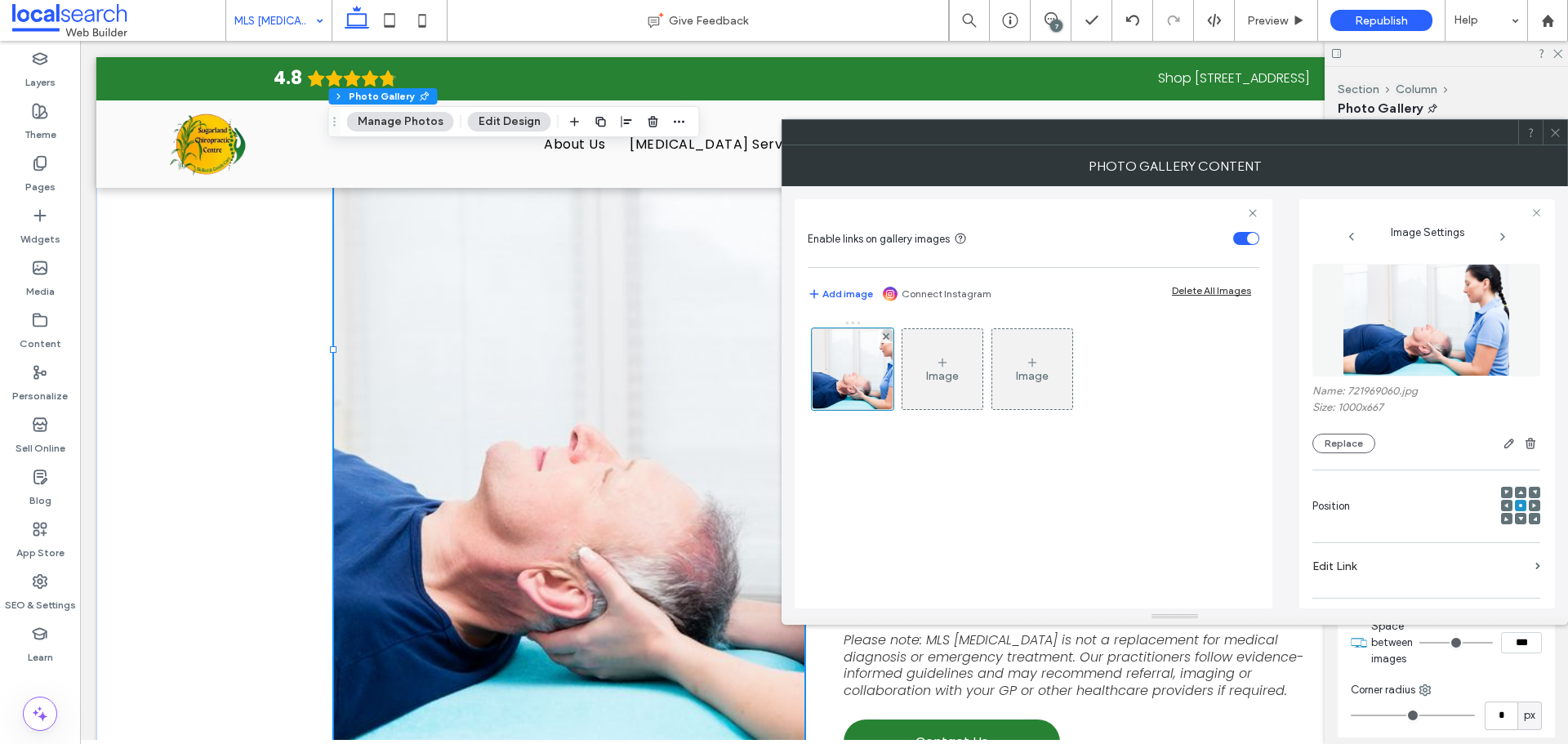
click at [1554, 134] on icon at bounding box center [1554, 133] width 12 height 12
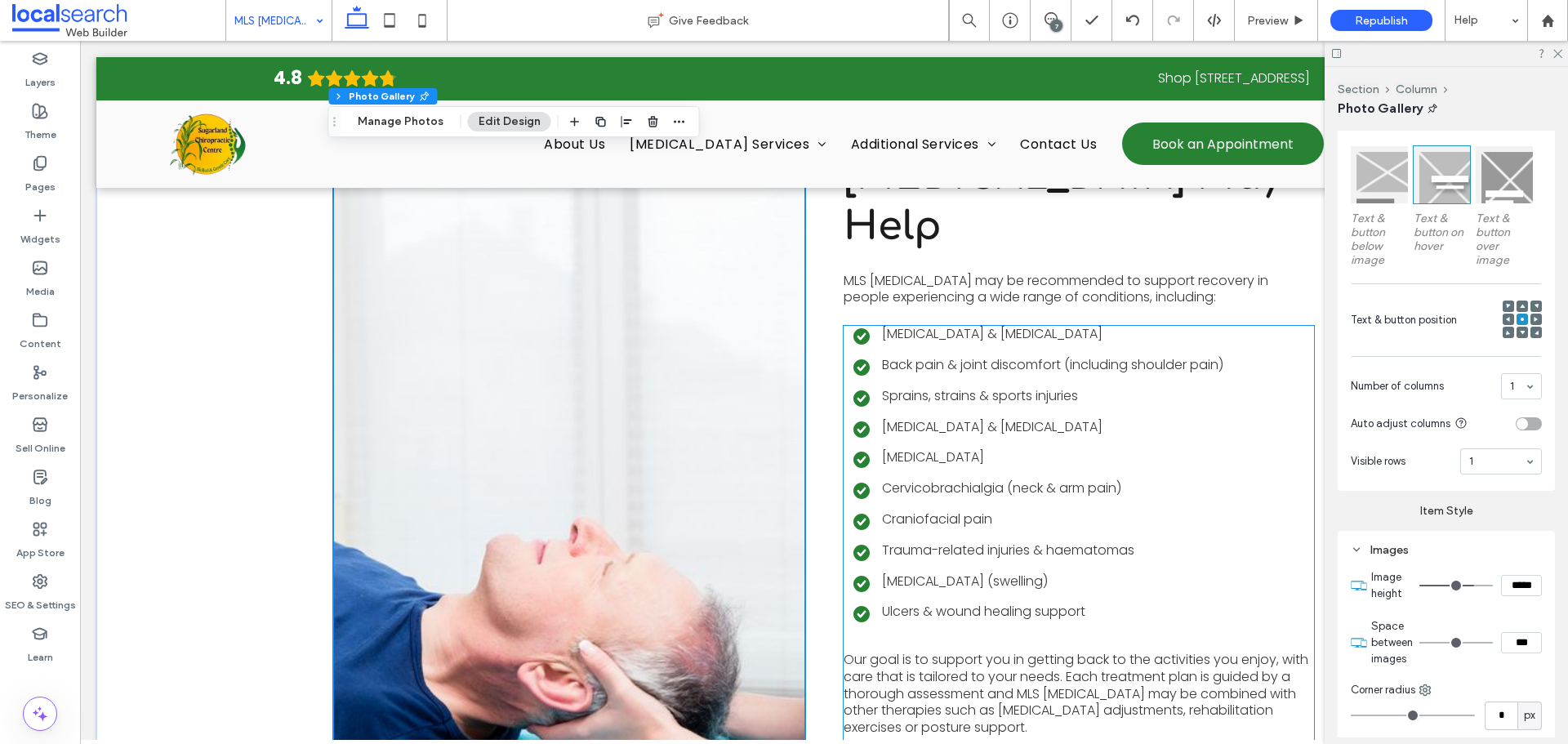
scroll to position [1974, 0]
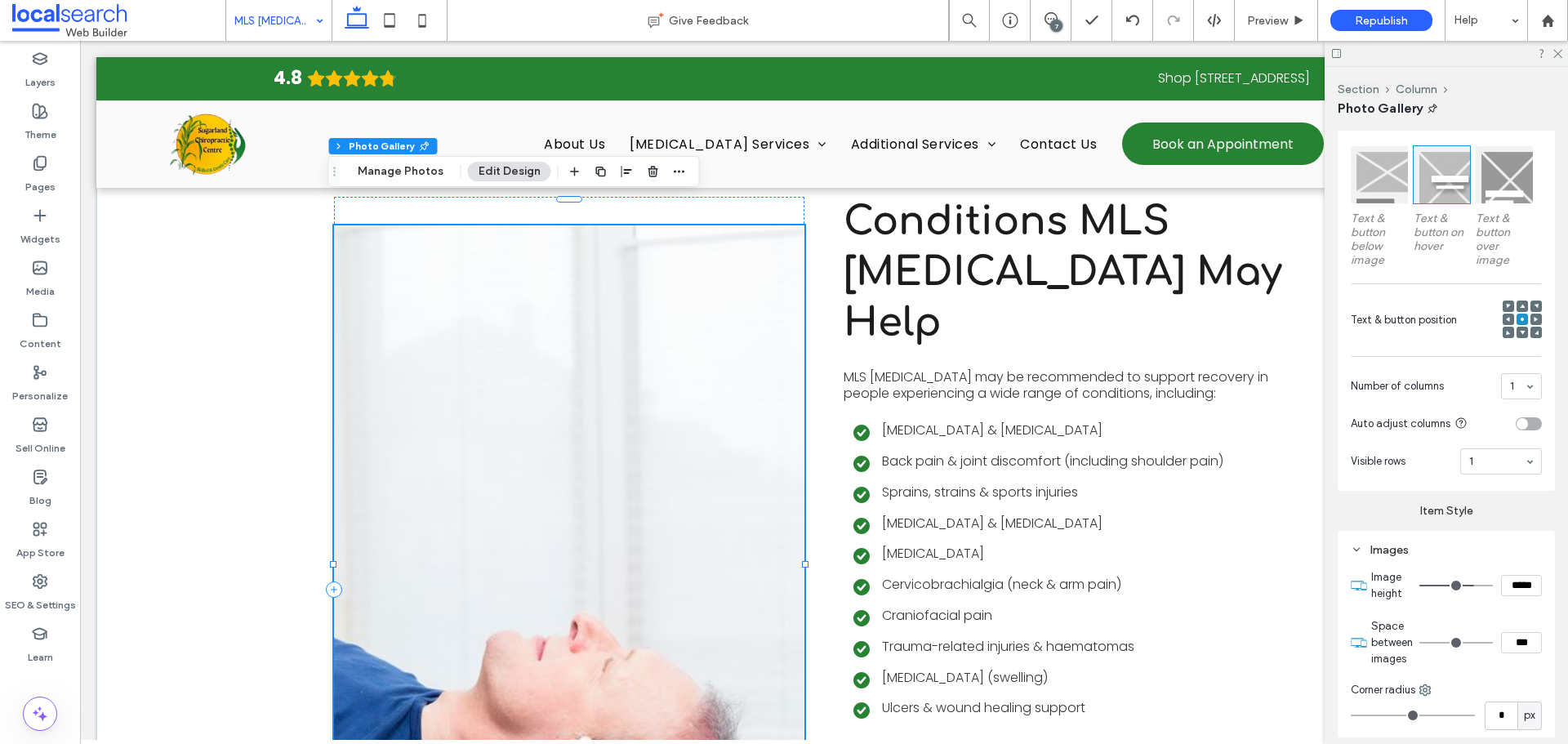
click at [682, 346] on link at bounding box center [569, 590] width 470 height 729
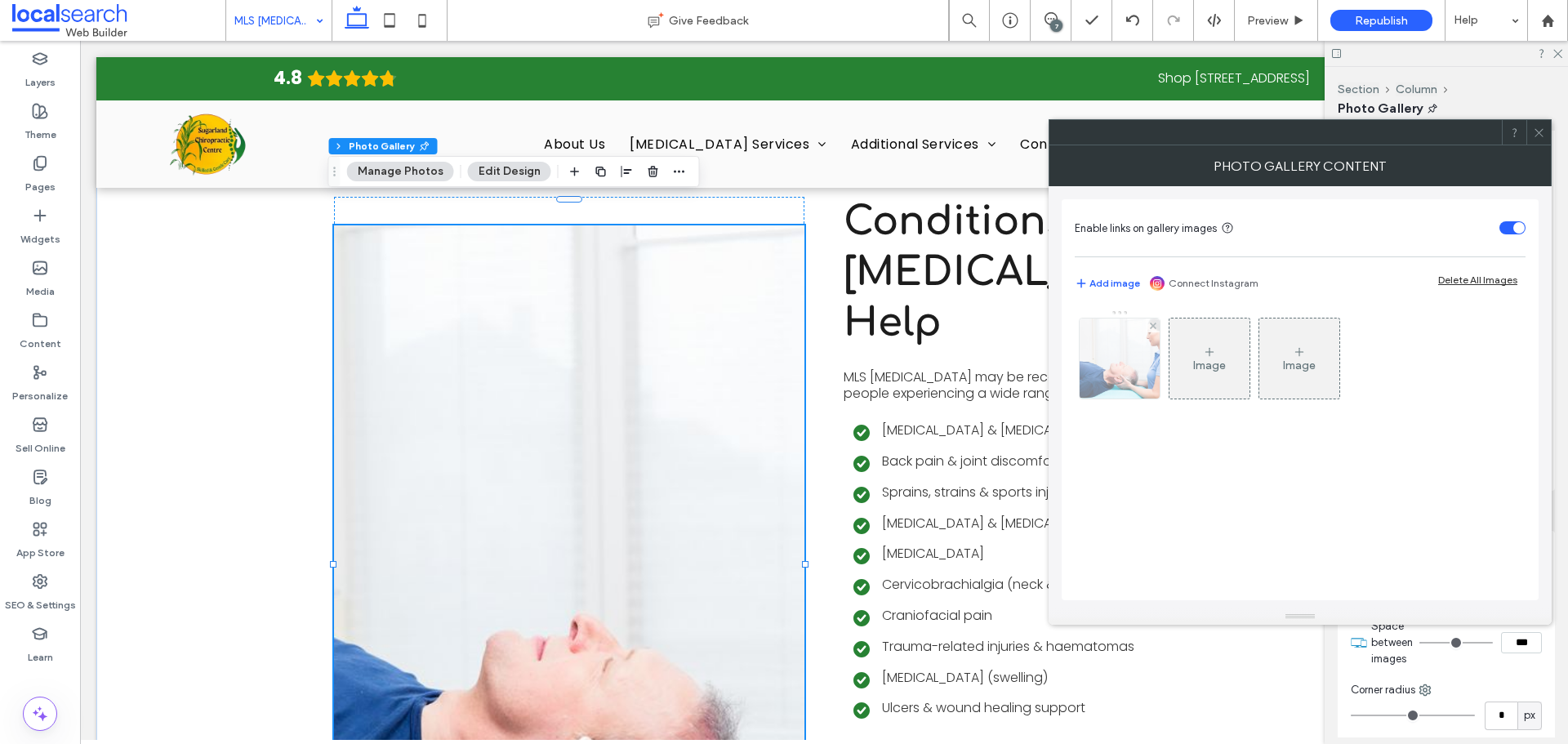
click at [1095, 332] on img at bounding box center [1120, 358] width 120 height 80
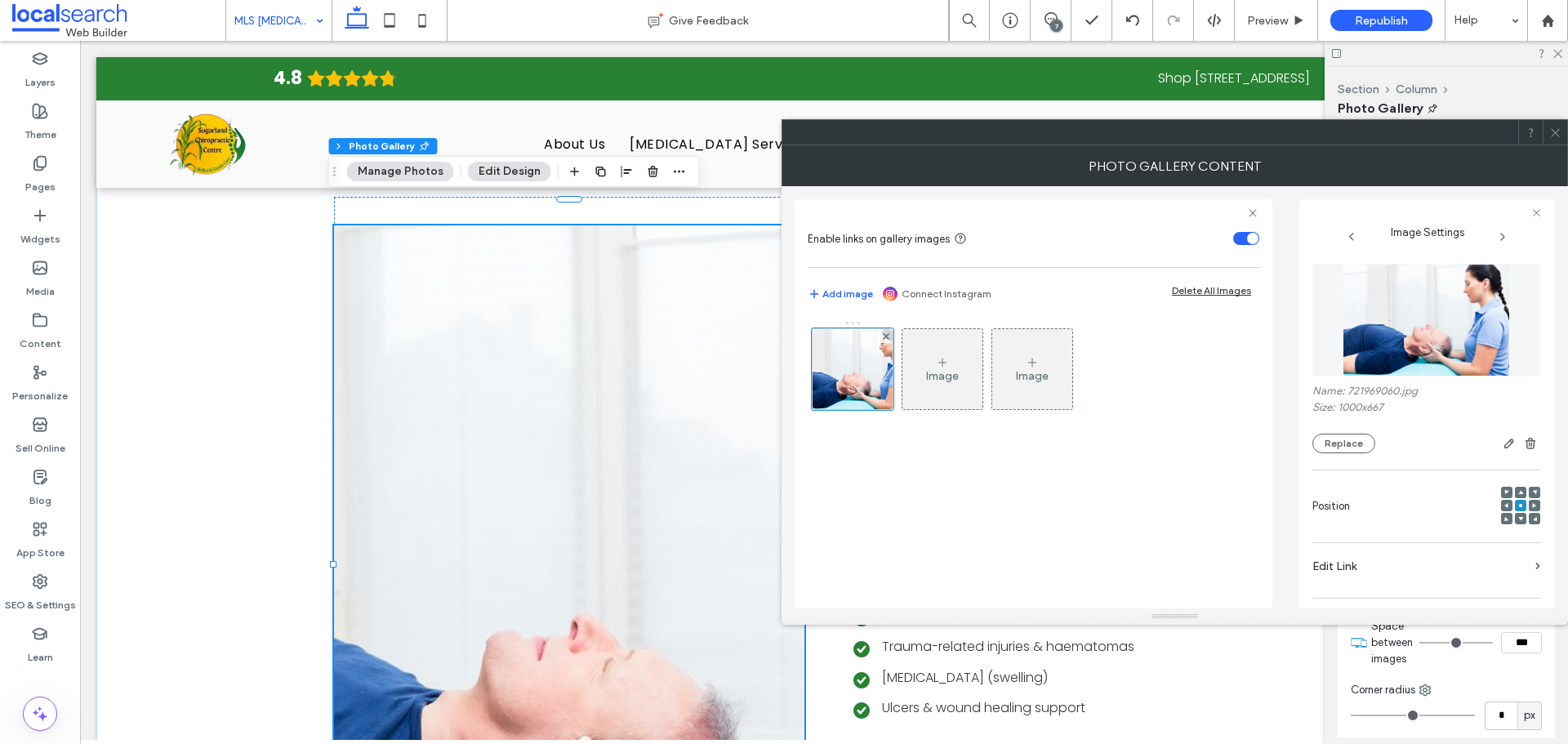
click at [1421, 344] on img at bounding box center [1426, 320] width 168 height 112
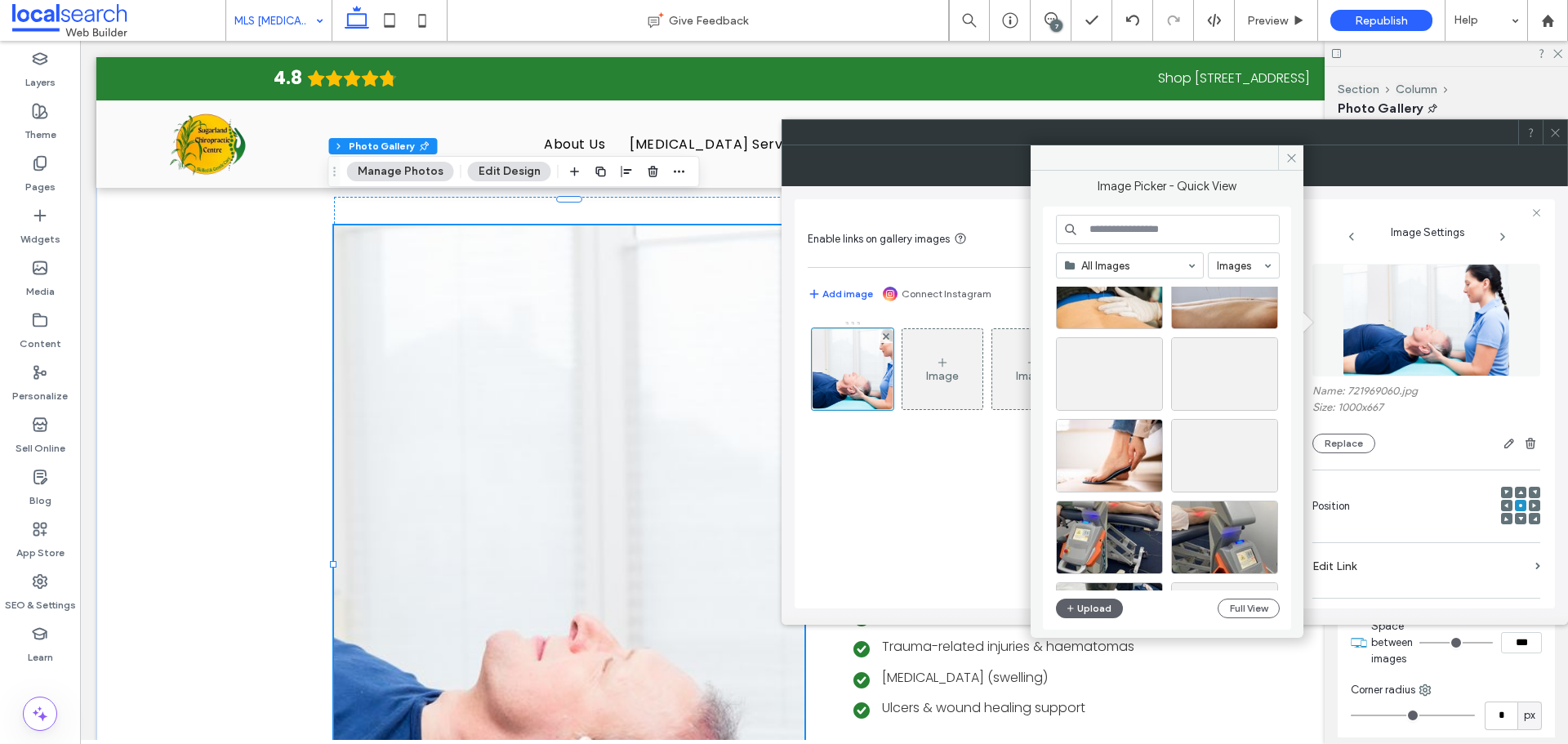
scroll to position [1370, 0]
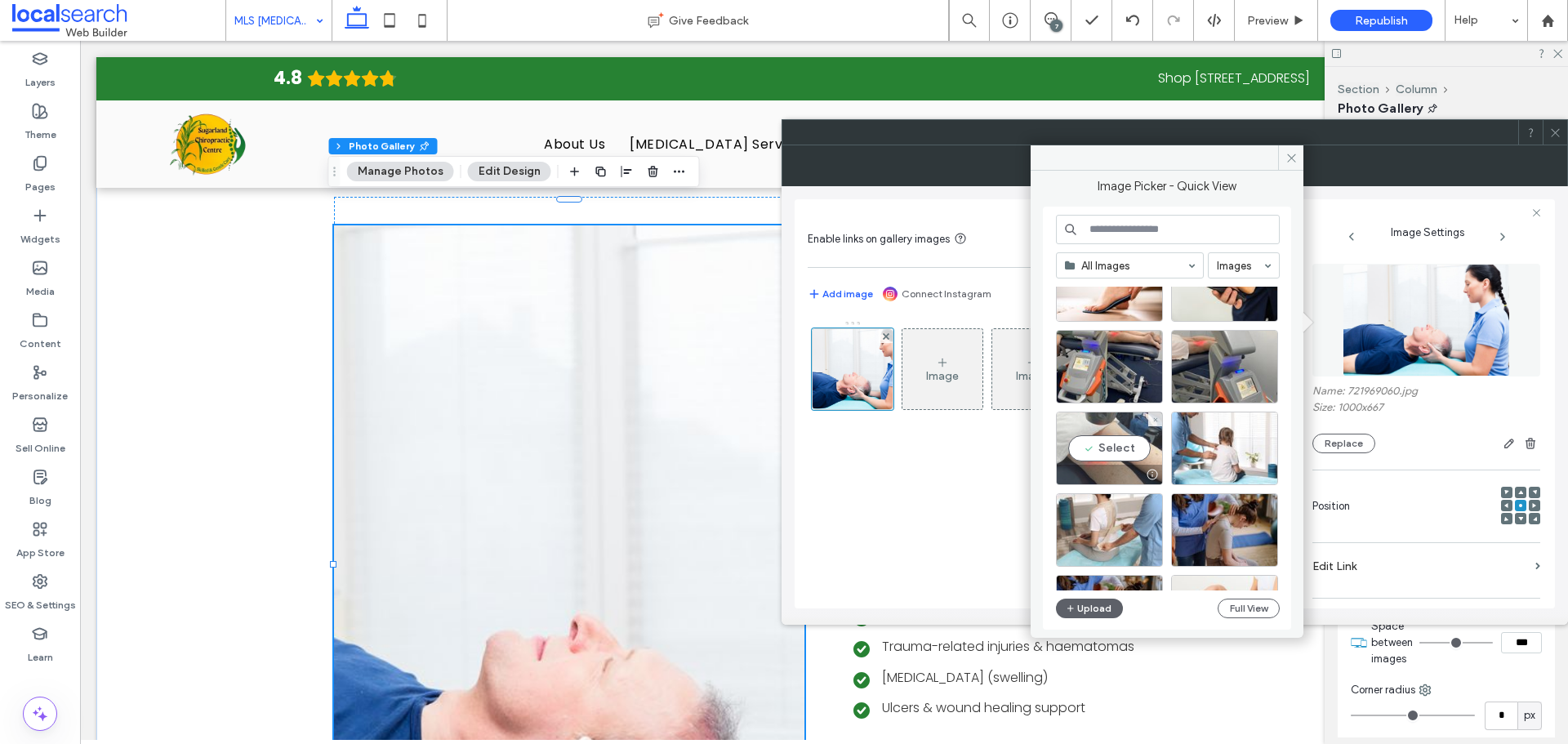
click at [1104, 437] on div "Select" at bounding box center [1109, 448] width 107 height 74
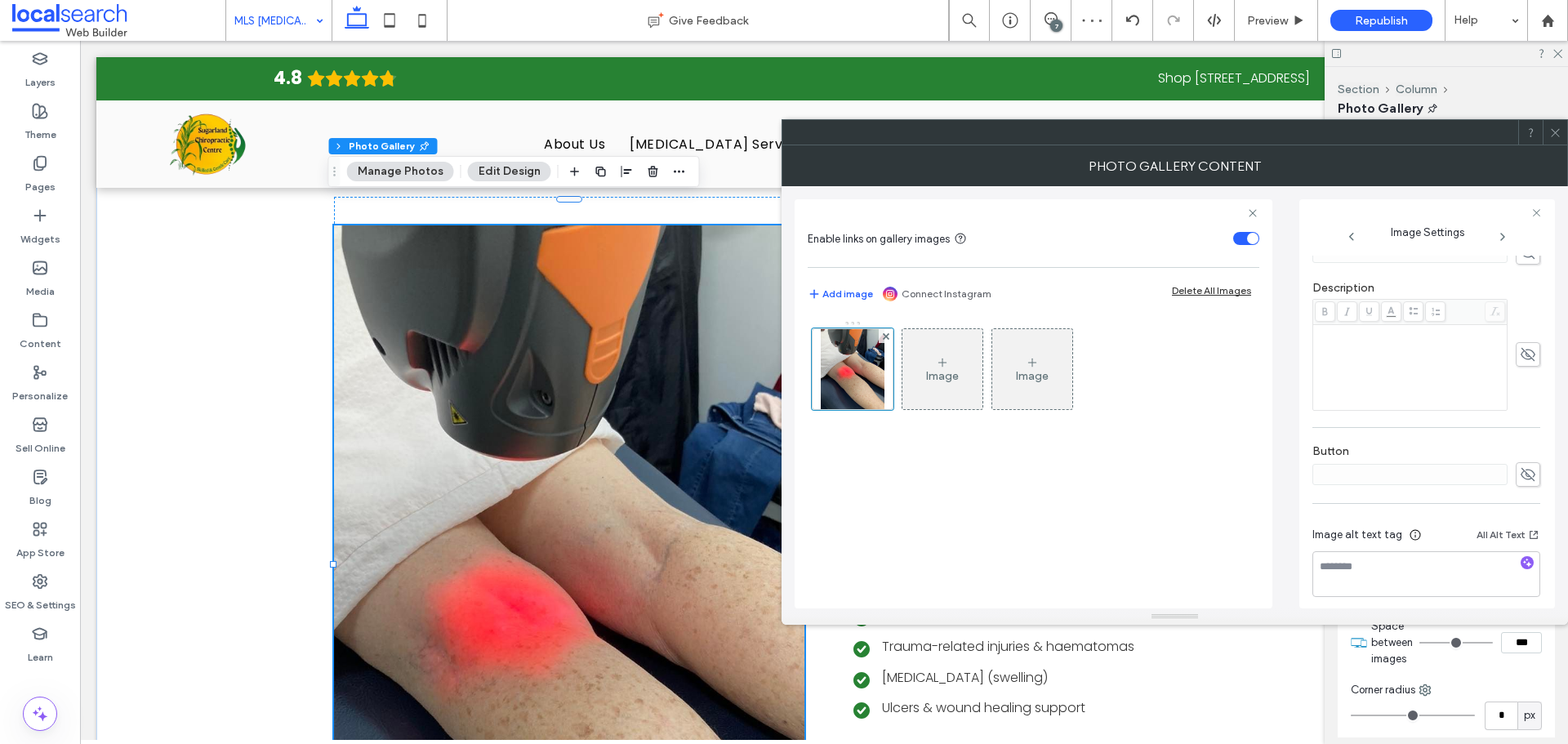
scroll to position [427, 0]
click at [1523, 550] on span "button" at bounding box center [1527, 552] width 13 height 13
drag, startPoint x: 1418, startPoint y: 588, endPoint x: 1386, endPoint y: 572, distance: 35.8
click at [1386, 572] on textarea "**********" at bounding box center [1421, 572] width 219 height 62
drag, startPoint x: 1438, startPoint y: 576, endPoint x: 1347, endPoint y: 557, distance: 93.0
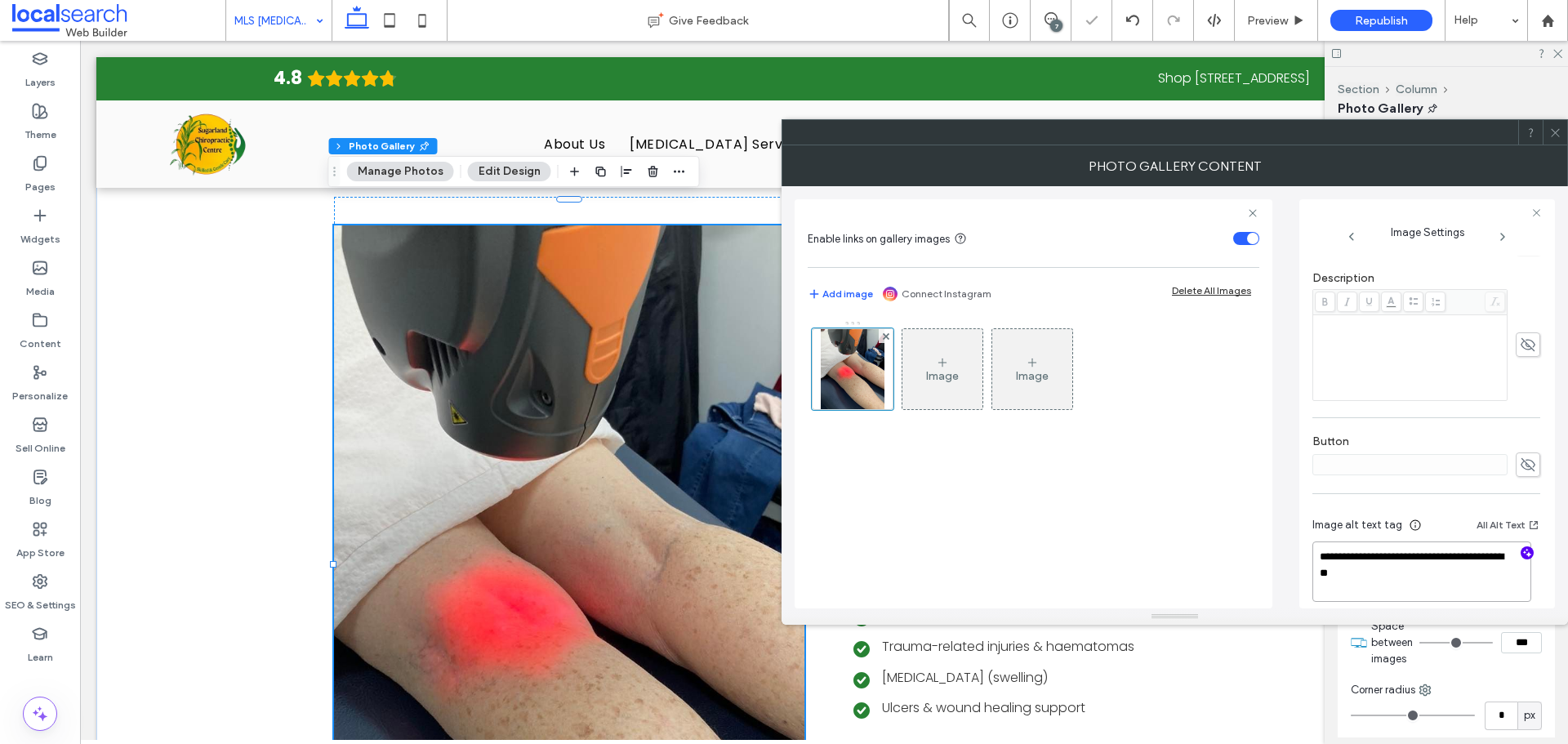
click at [1347, 557] on textarea "**********" at bounding box center [1421, 571] width 219 height 60
click at [1424, 584] on textarea "**********" at bounding box center [1421, 571] width 219 height 60
paste textarea "**********"
type textarea "**********"
click at [1560, 134] on icon at bounding box center [1554, 133] width 12 height 12
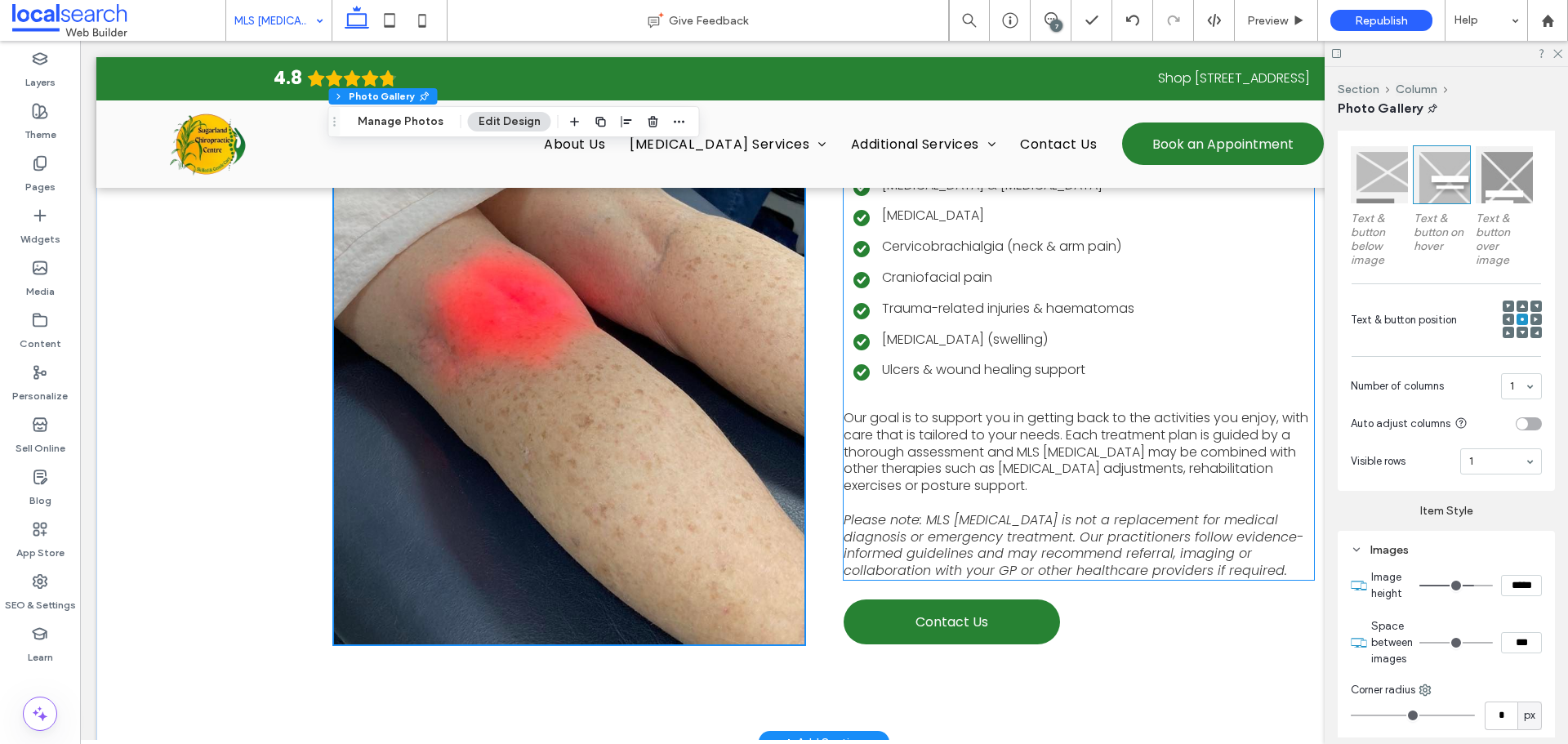
scroll to position [2300, 0]
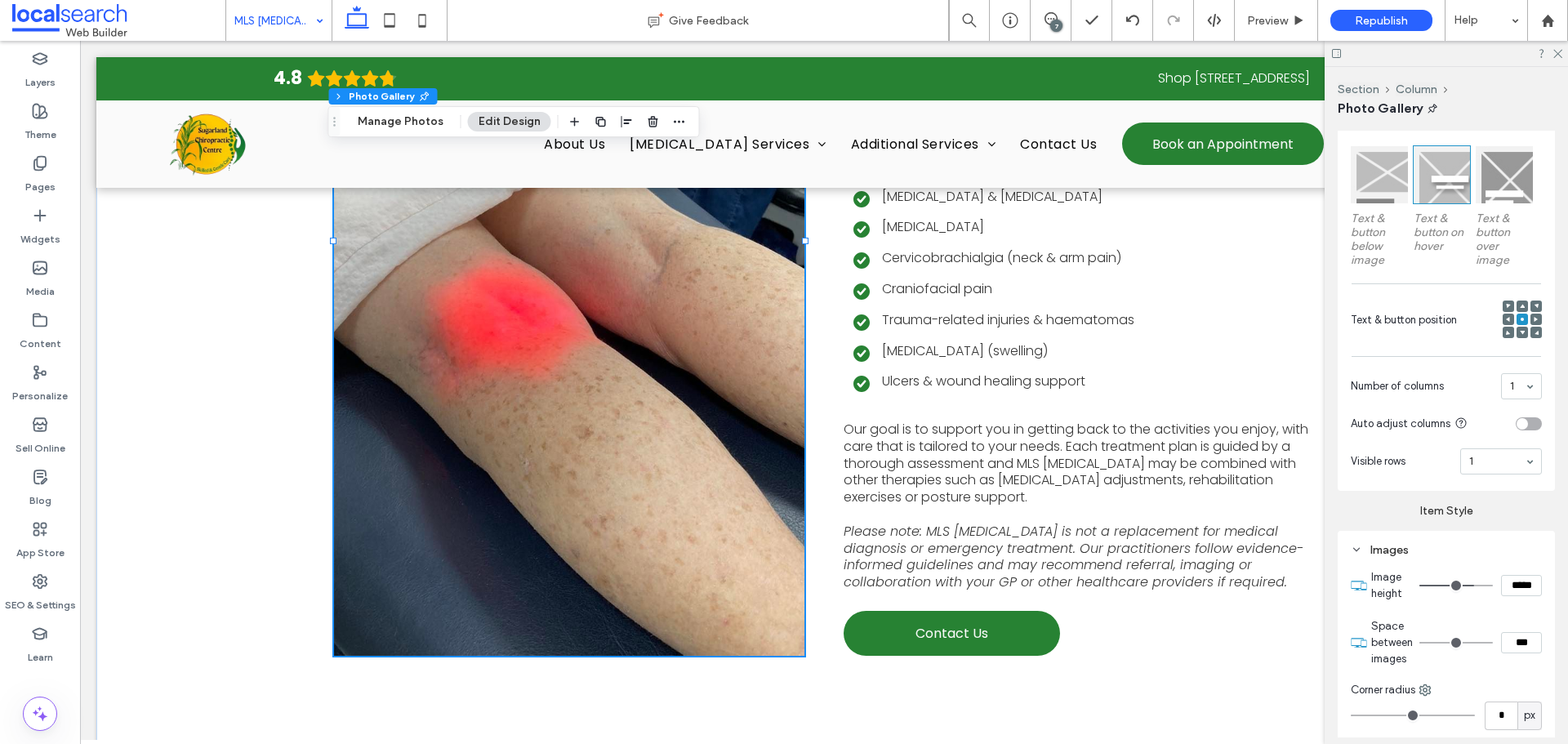
click at [1055, 25] on div "7" at bounding box center [1056, 25] width 12 height 12
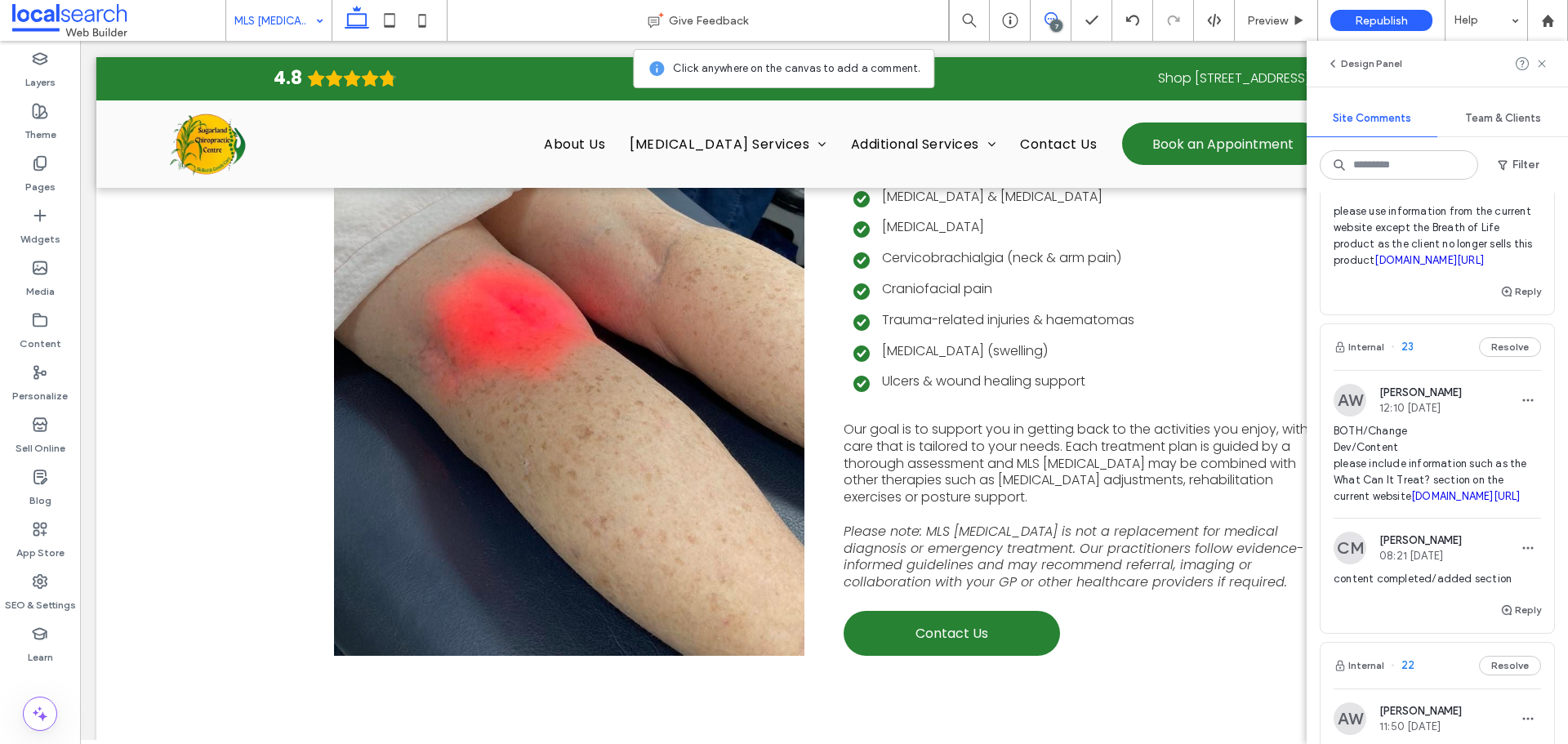
scroll to position [218, 0]
click at [1500, 618] on button "Reply" at bounding box center [1520, 608] width 41 height 19
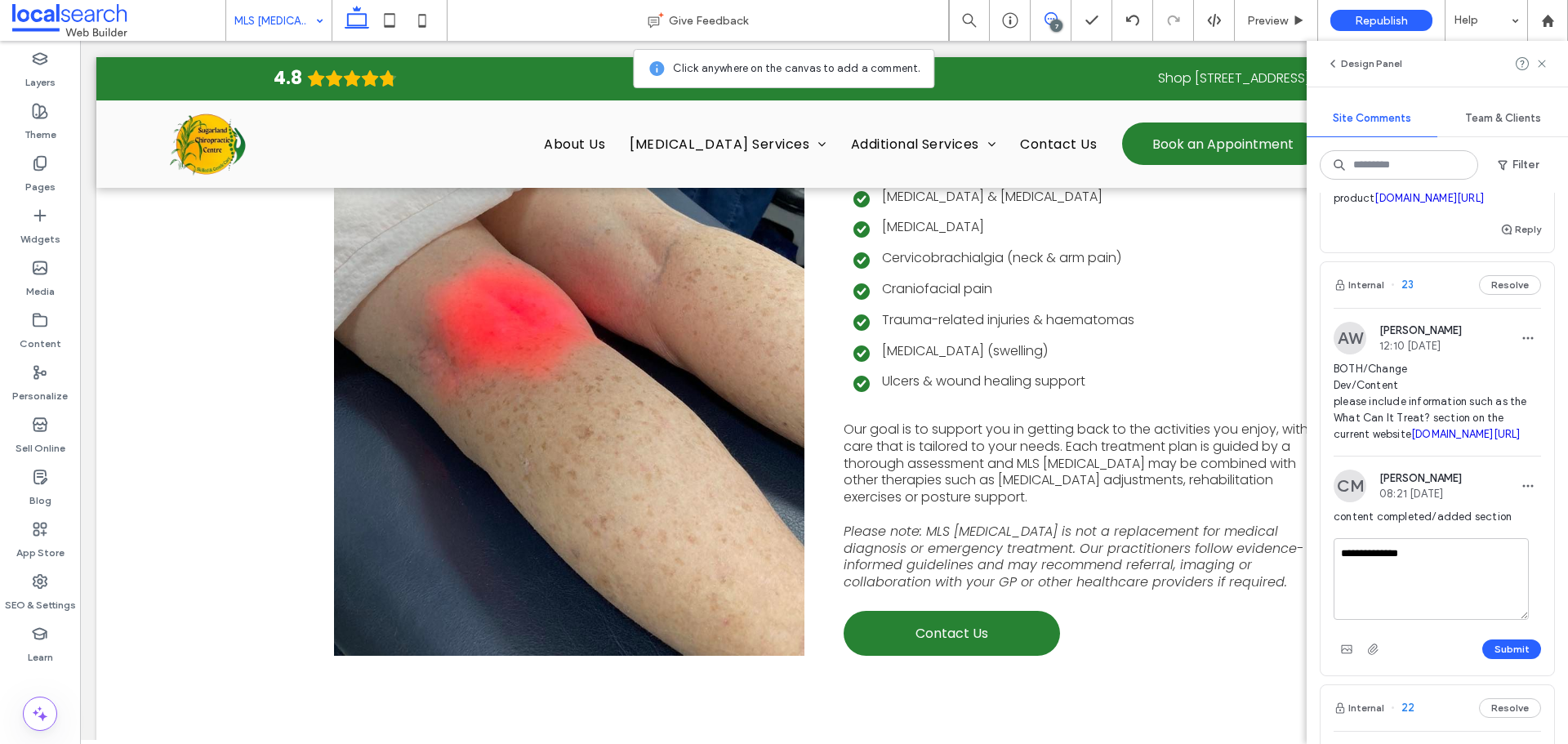
scroll to position [326, 0]
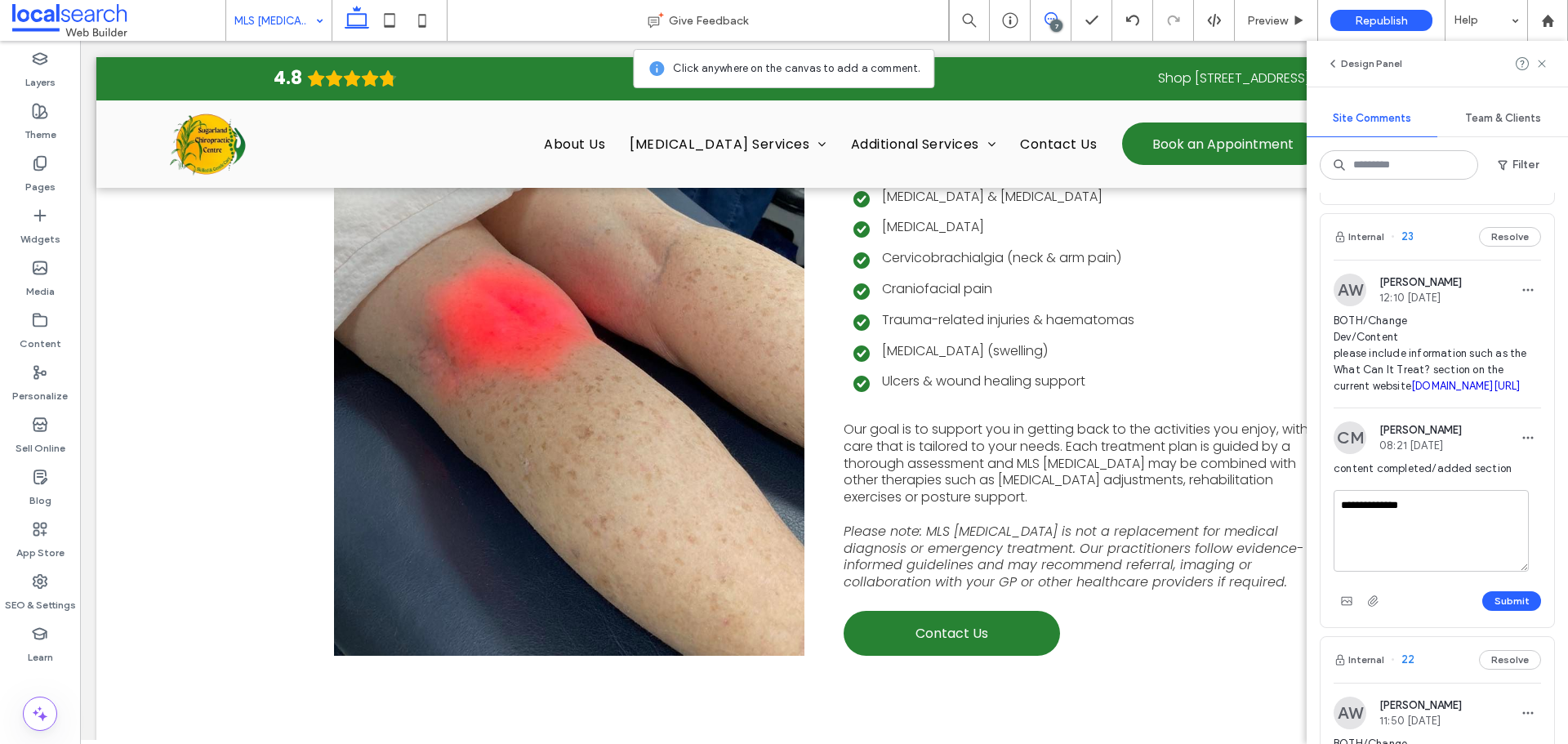
type textarea "**********"
click at [1507, 614] on div "Submit" at bounding box center [1436, 600] width 207 height 26
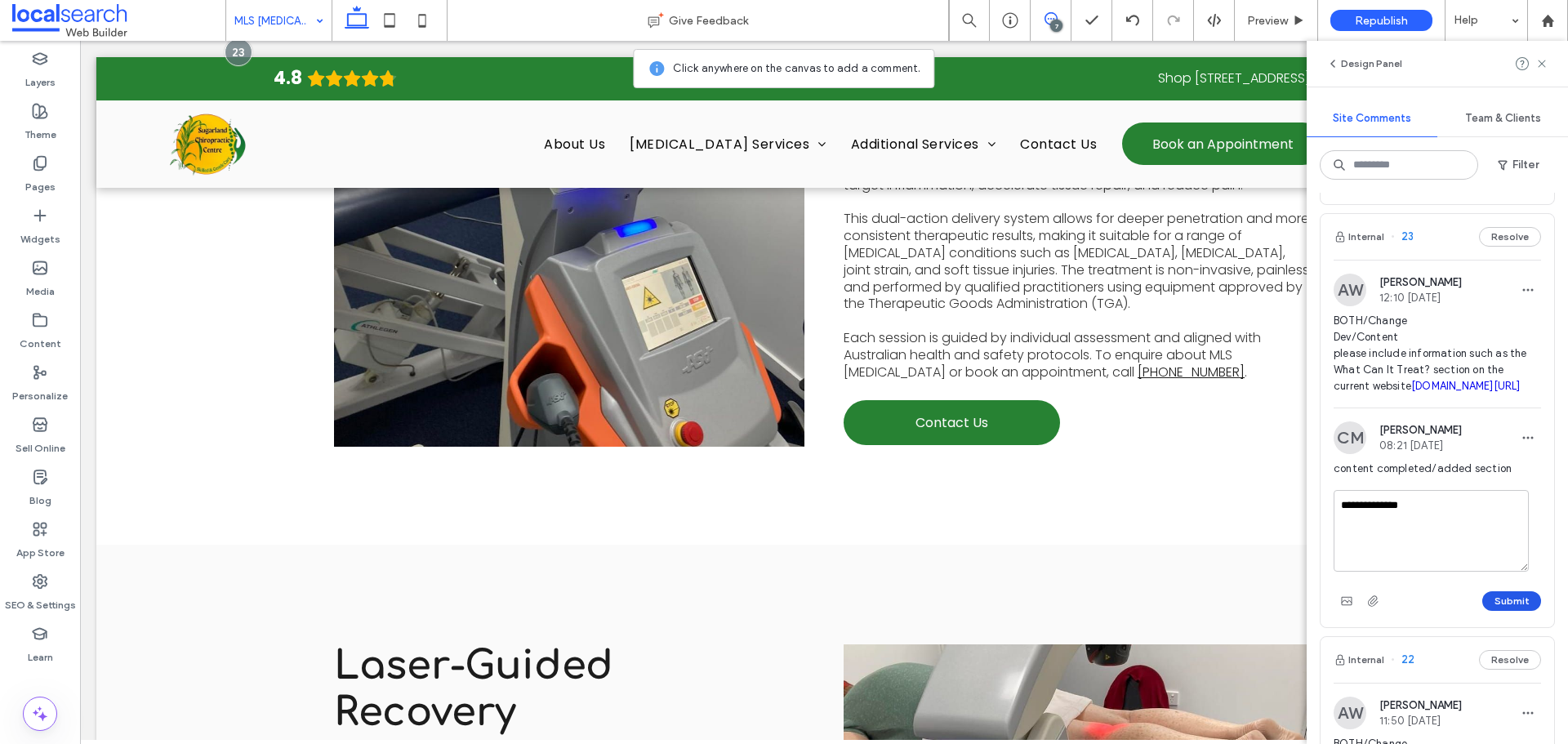
scroll to position [647, 0]
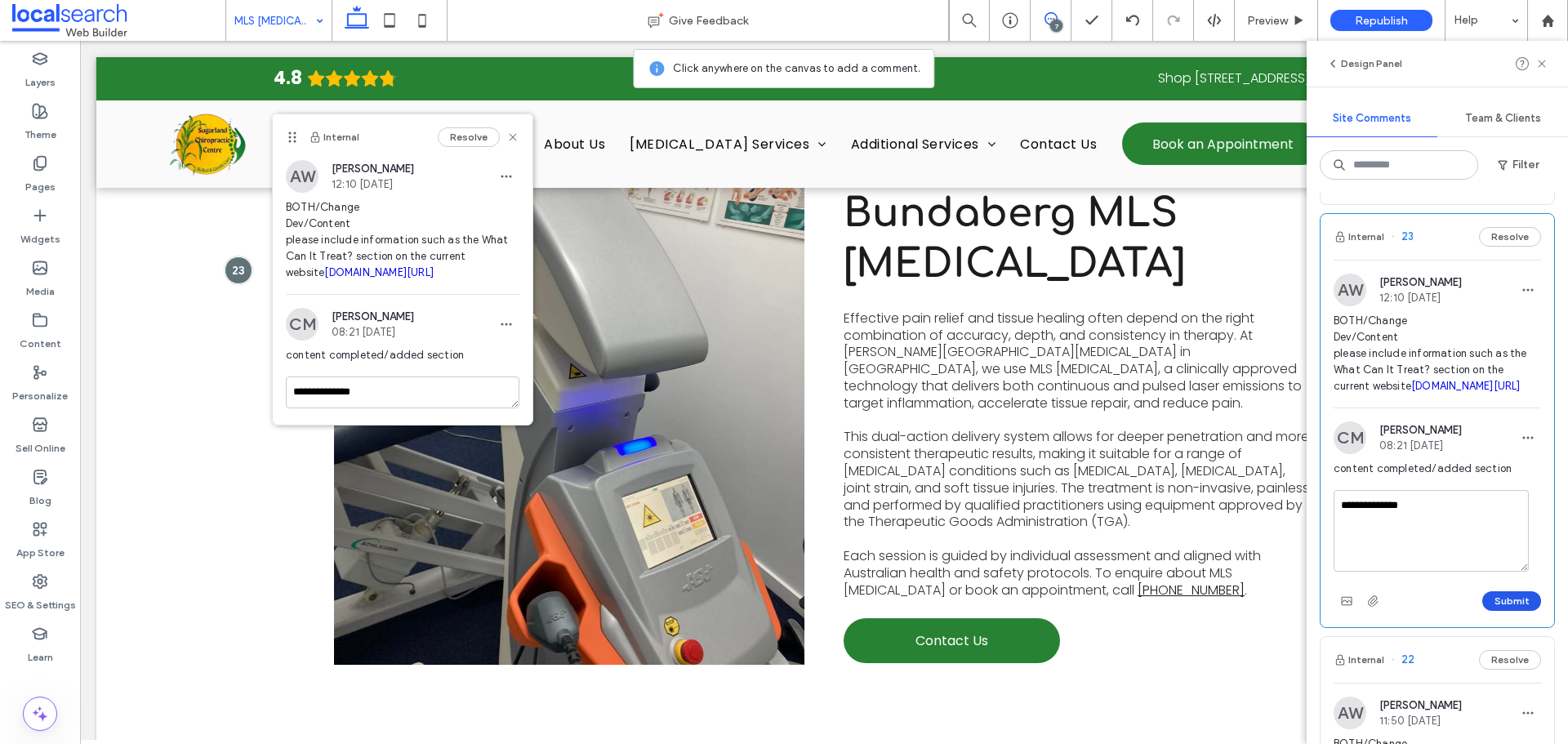
click at [1504, 611] on button "Submit" at bounding box center [1511, 600] width 59 height 19
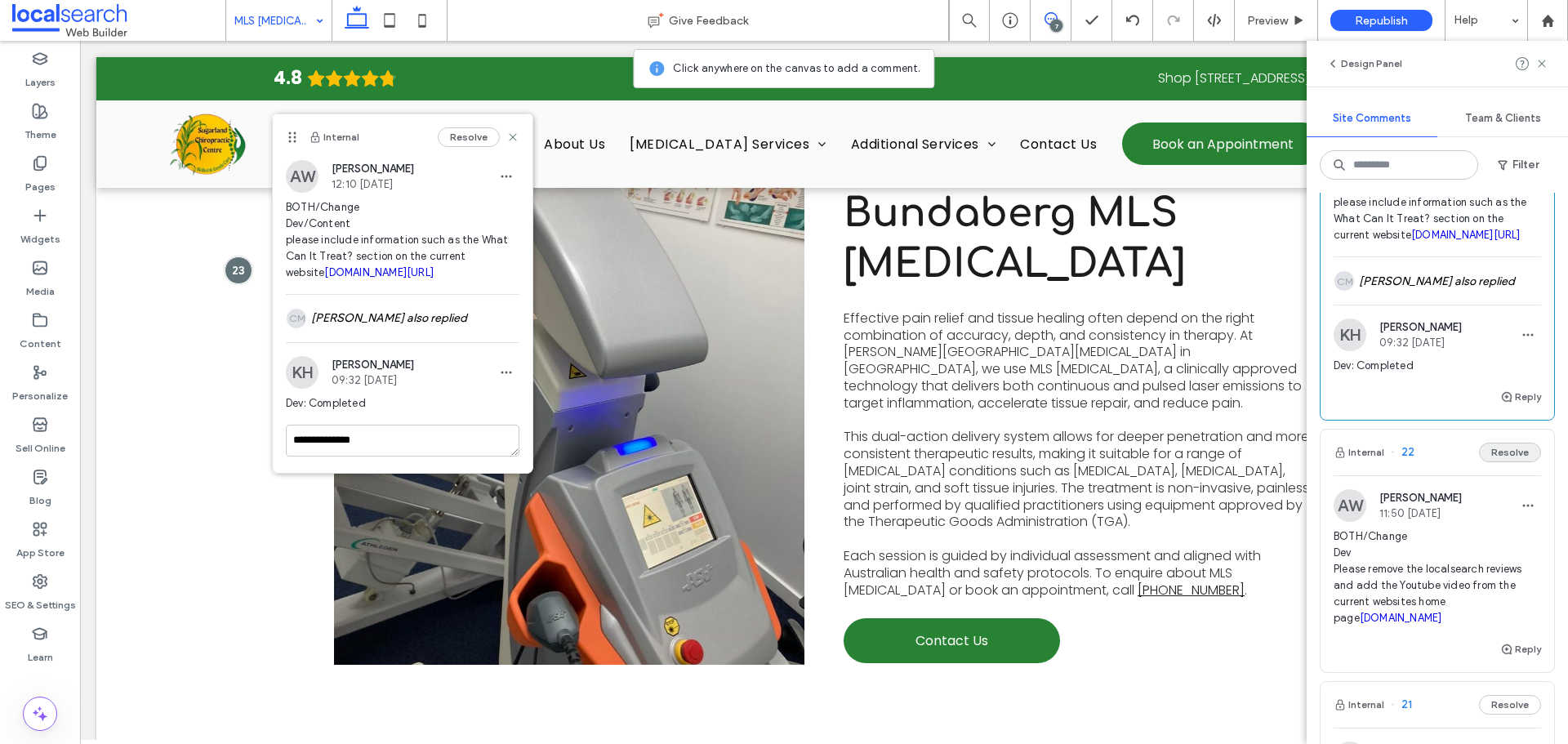
scroll to position [544, 0]
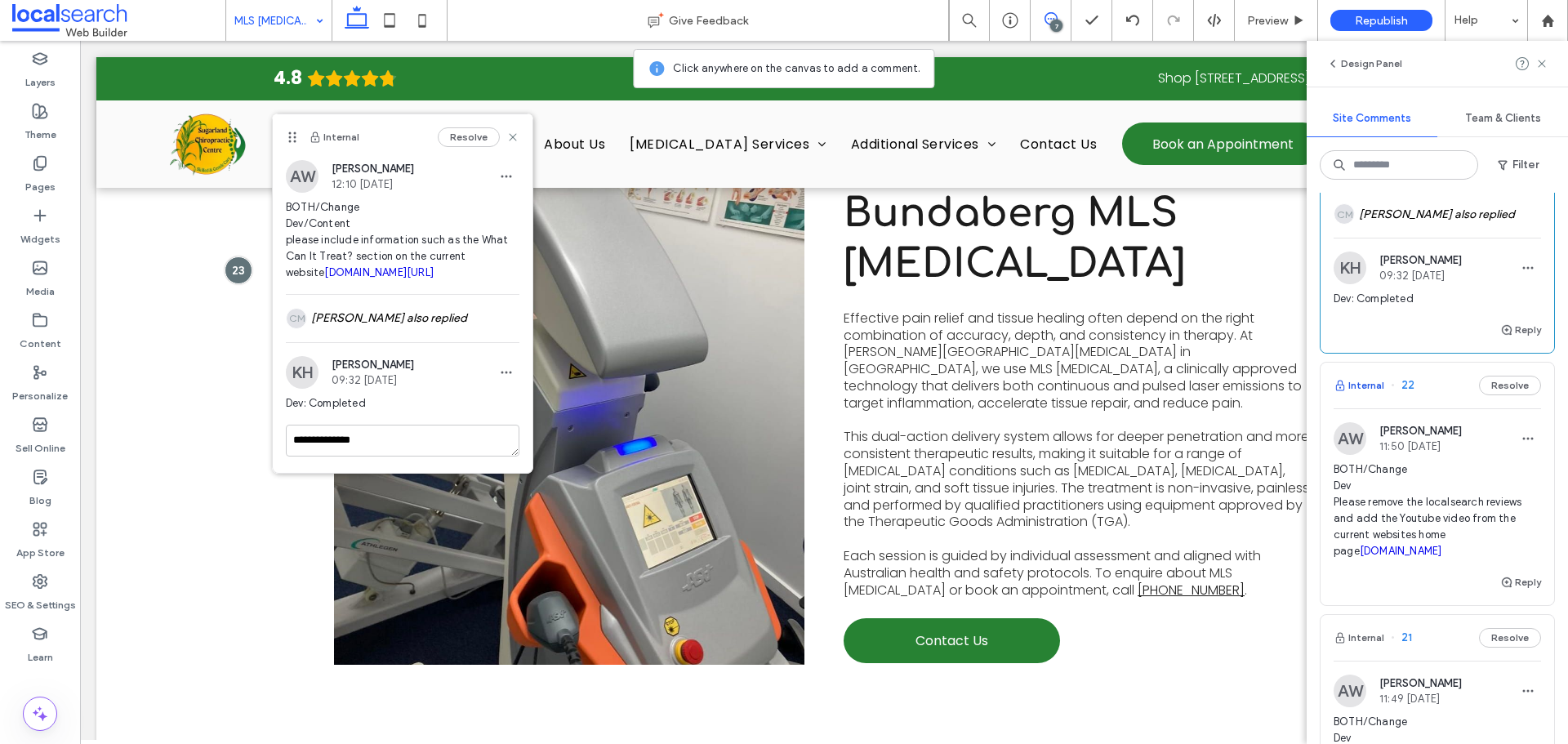
click at [1374, 396] on button "Internal" at bounding box center [1358, 385] width 51 height 19
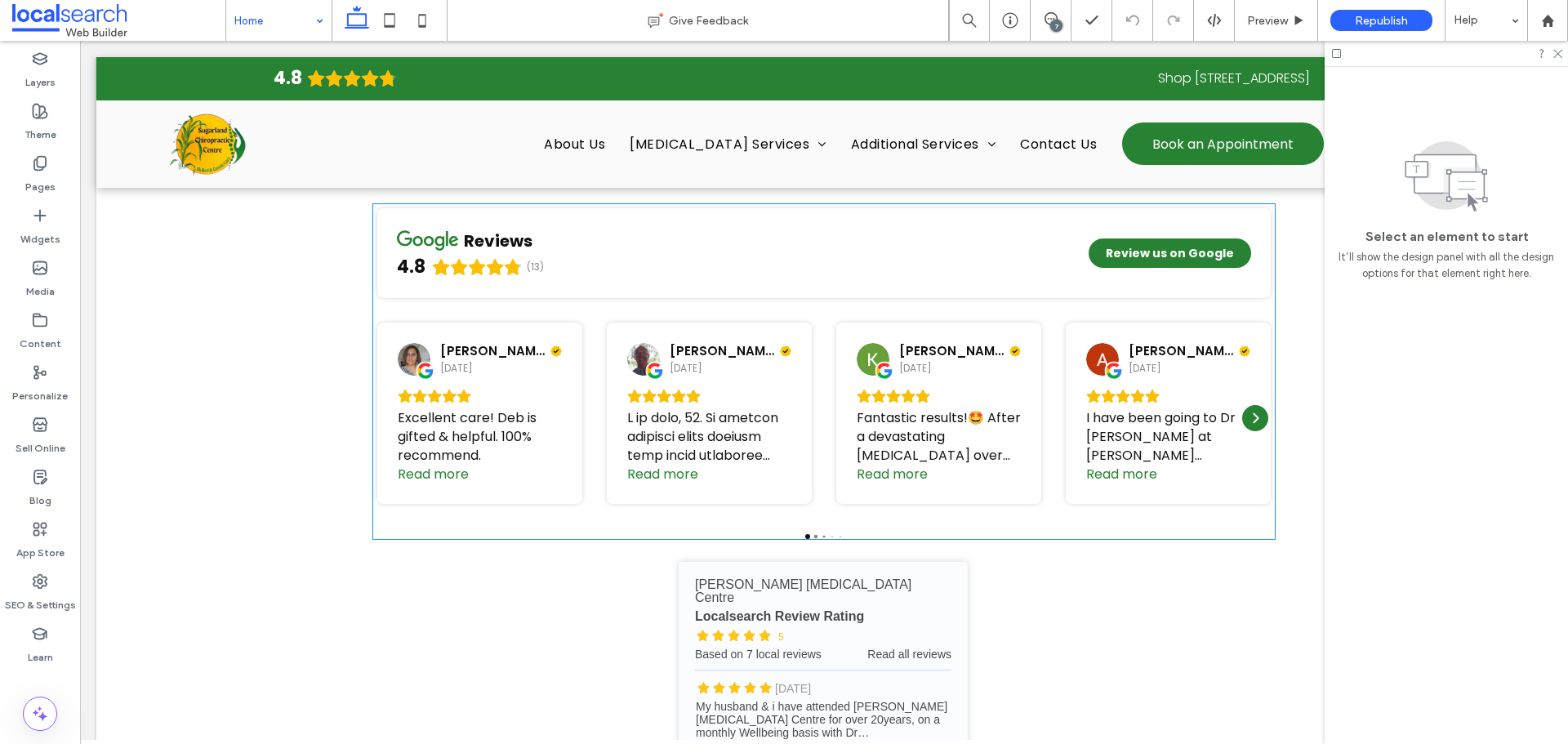
scroll to position [3565, 0]
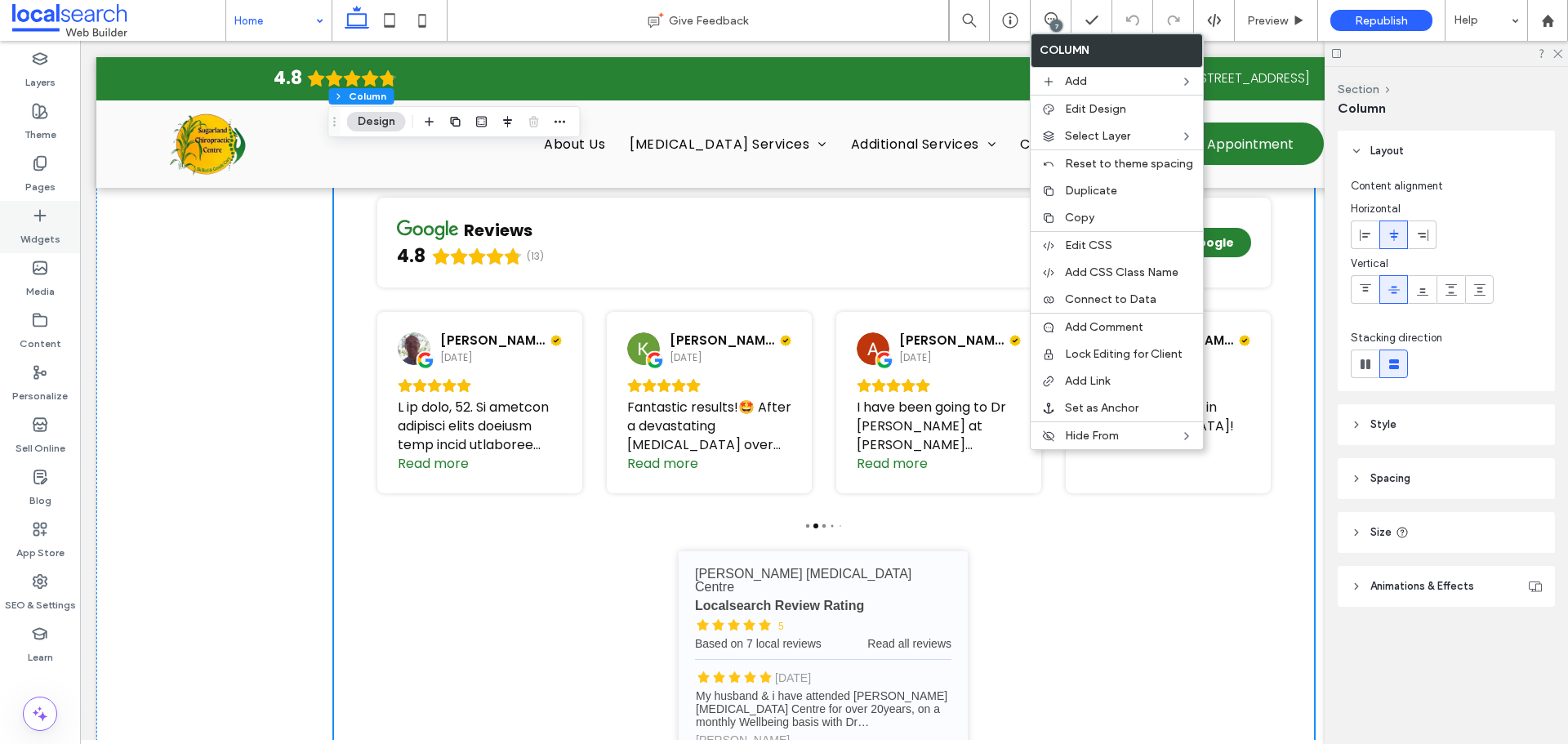
click at [70, 238] on div "Widgets" at bounding box center [40, 227] width 80 height 52
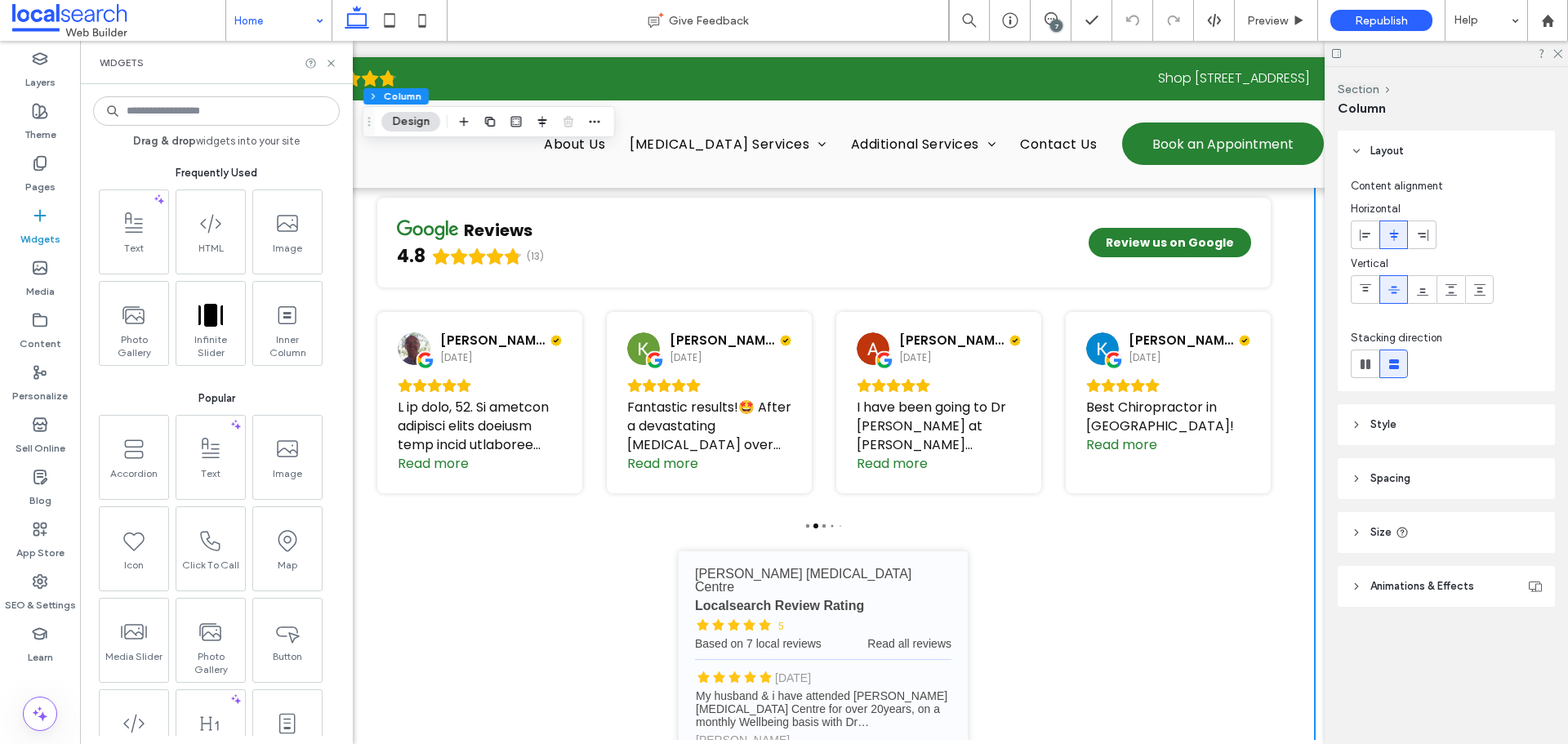
click at [210, 125] on input at bounding box center [216, 111] width 247 height 30
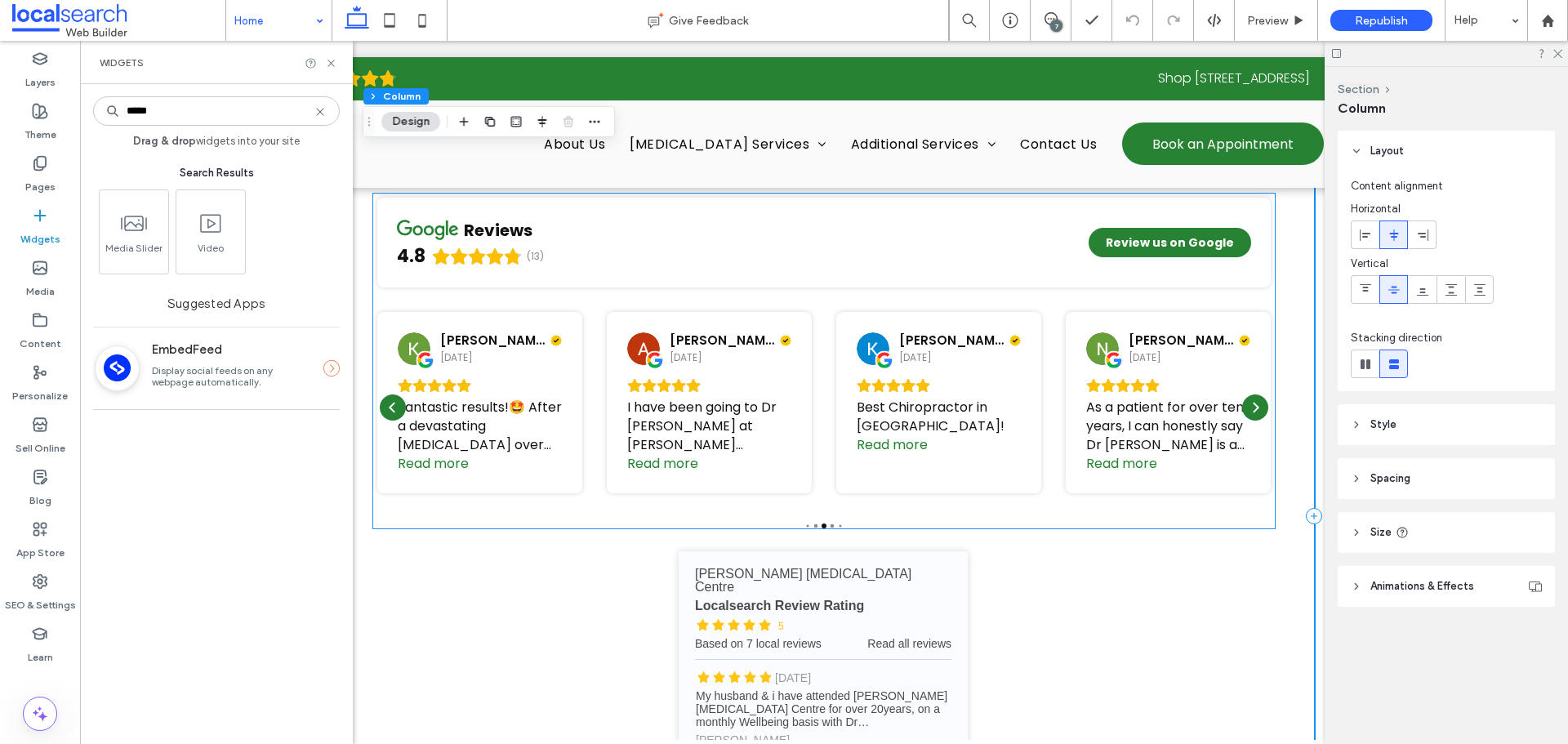
scroll to position [3620, 0]
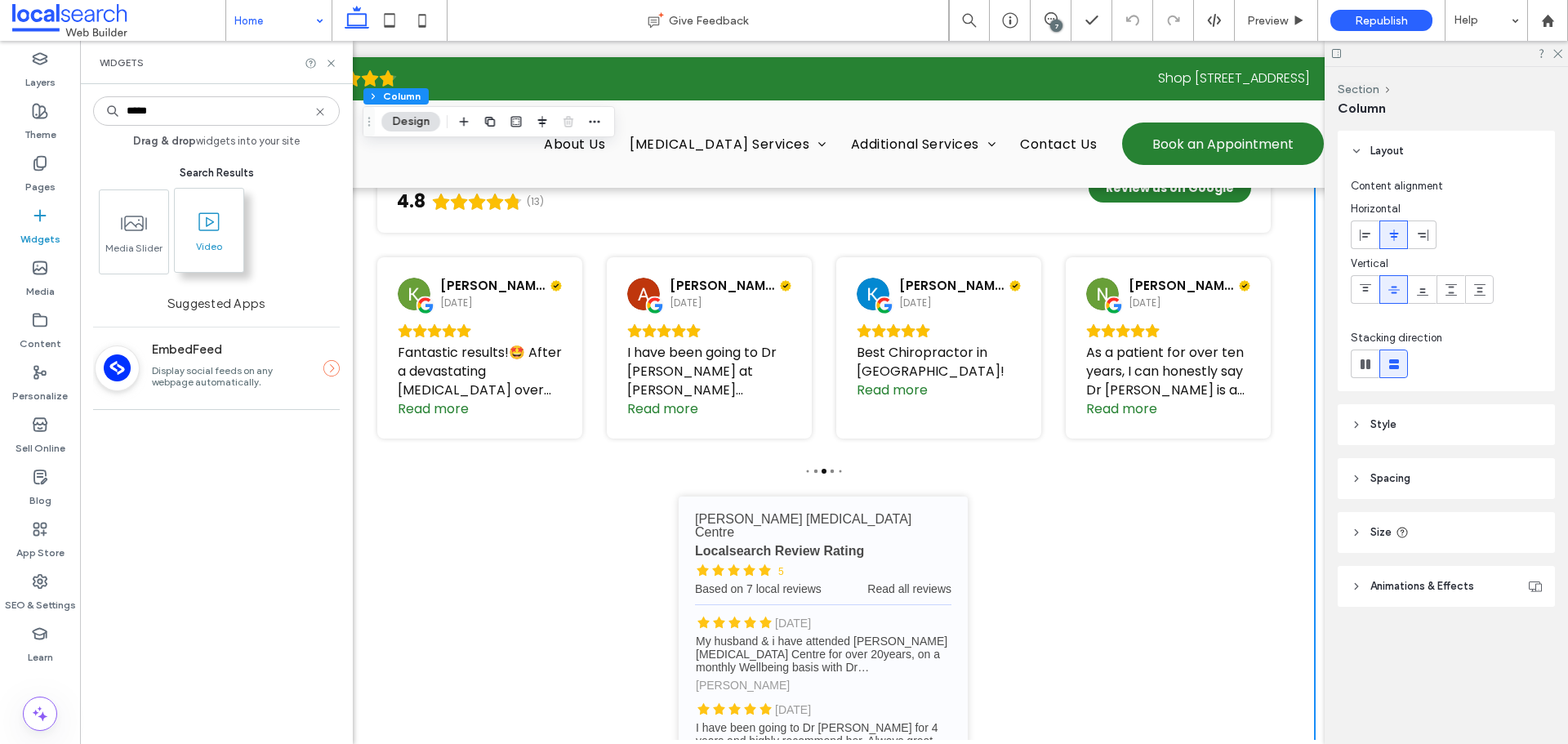
type input "*****"
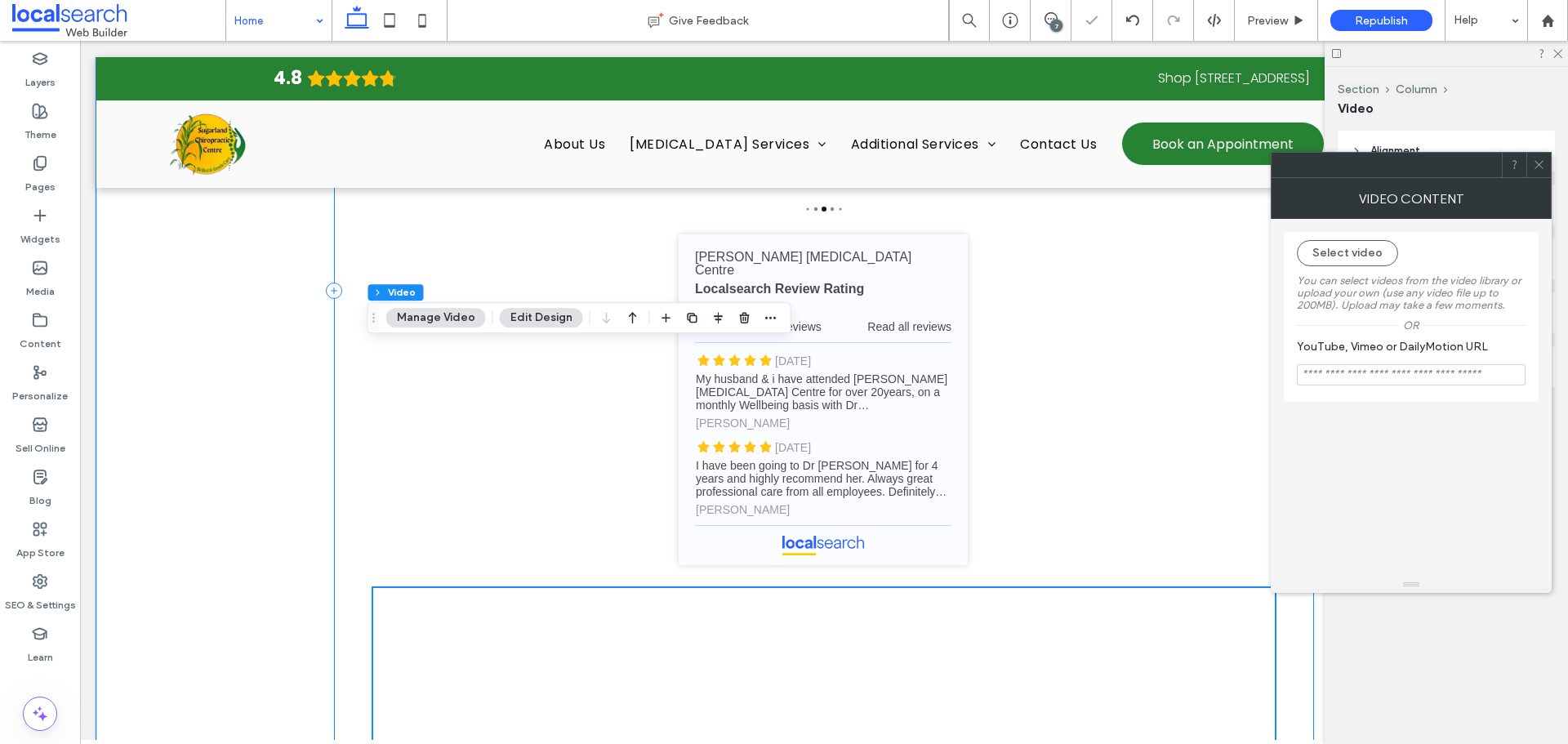
scroll to position [4100, 0]
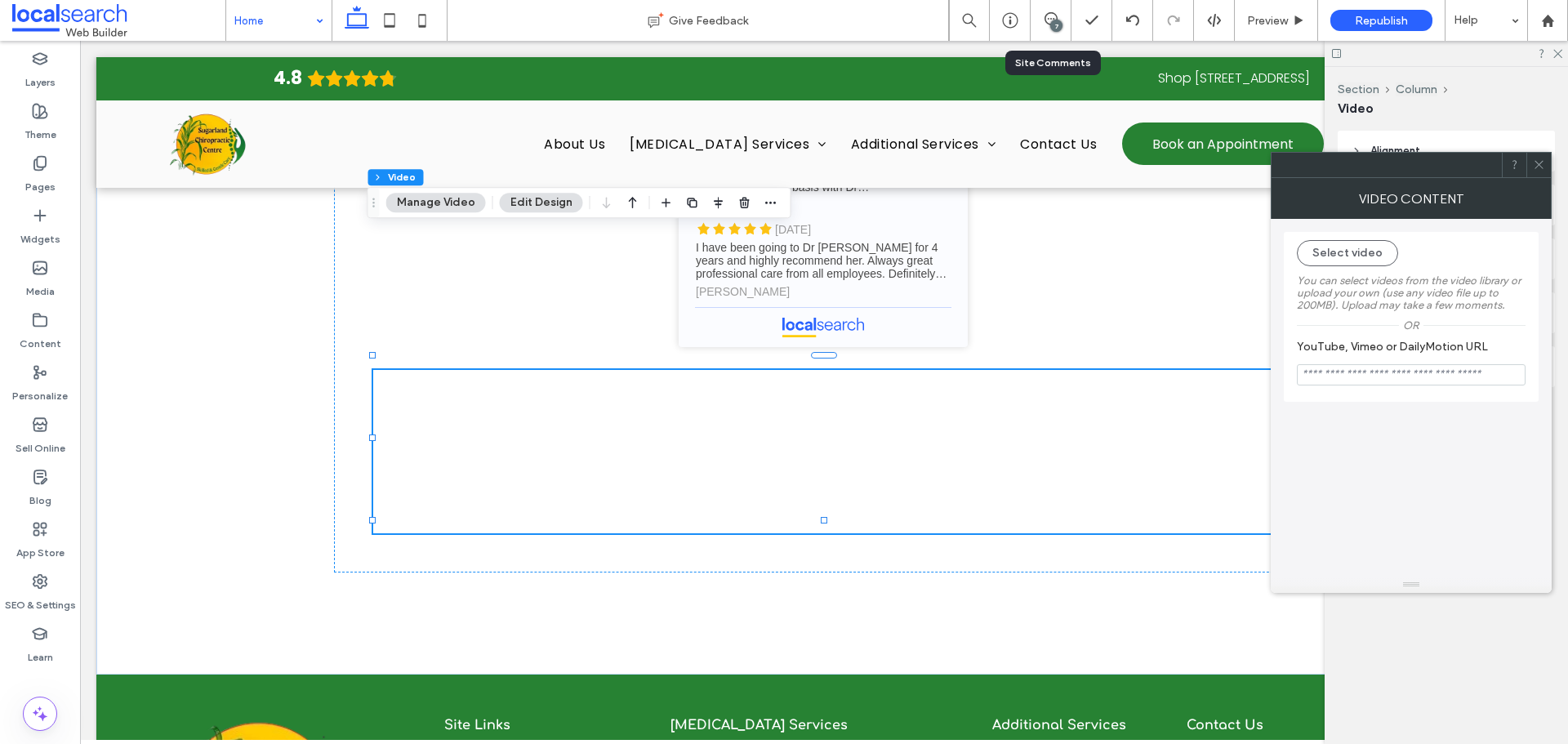
click at [1044, 28] on div "7" at bounding box center [1050, 19] width 40 height 16
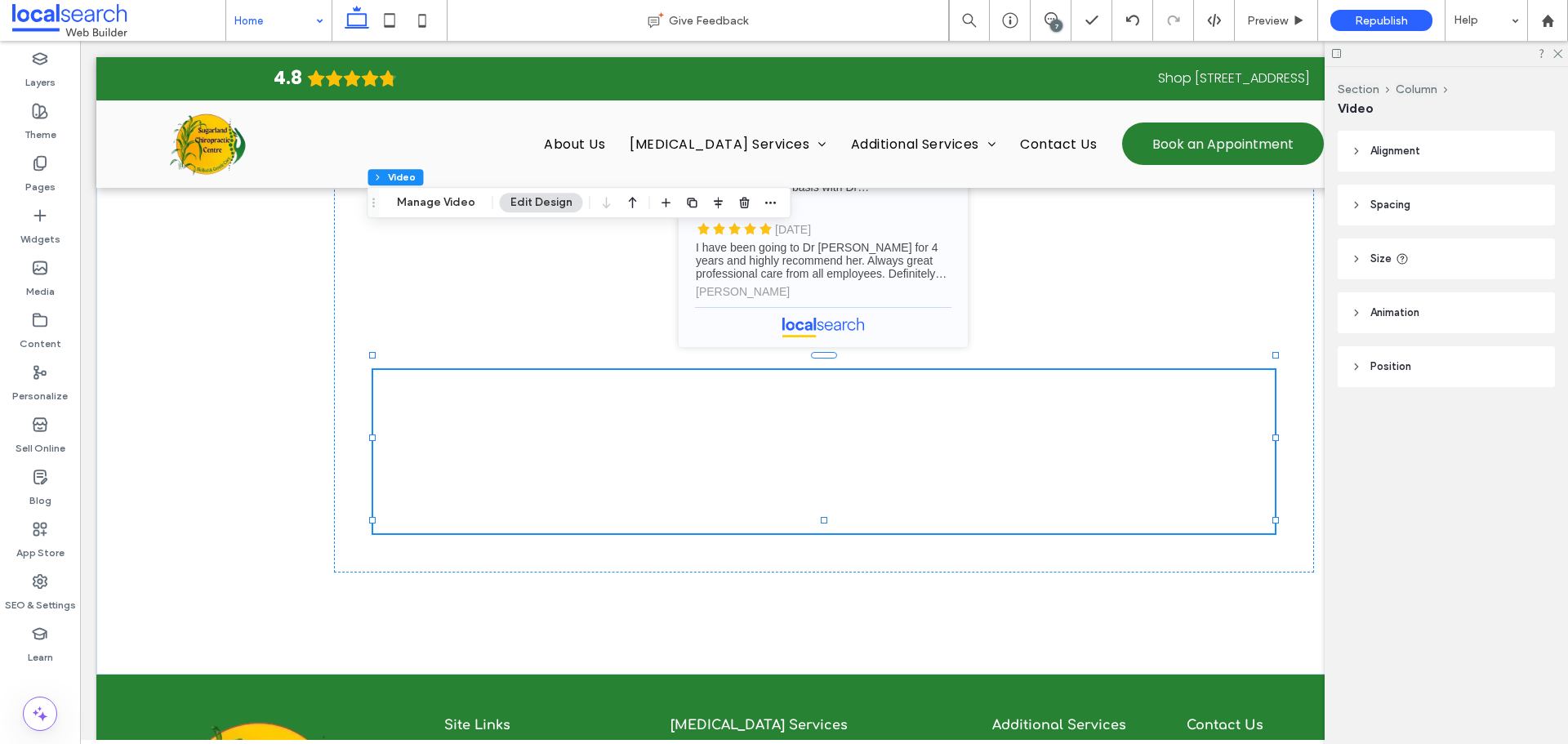
click at [1060, 24] on div "7" at bounding box center [1056, 25] width 12 height 12
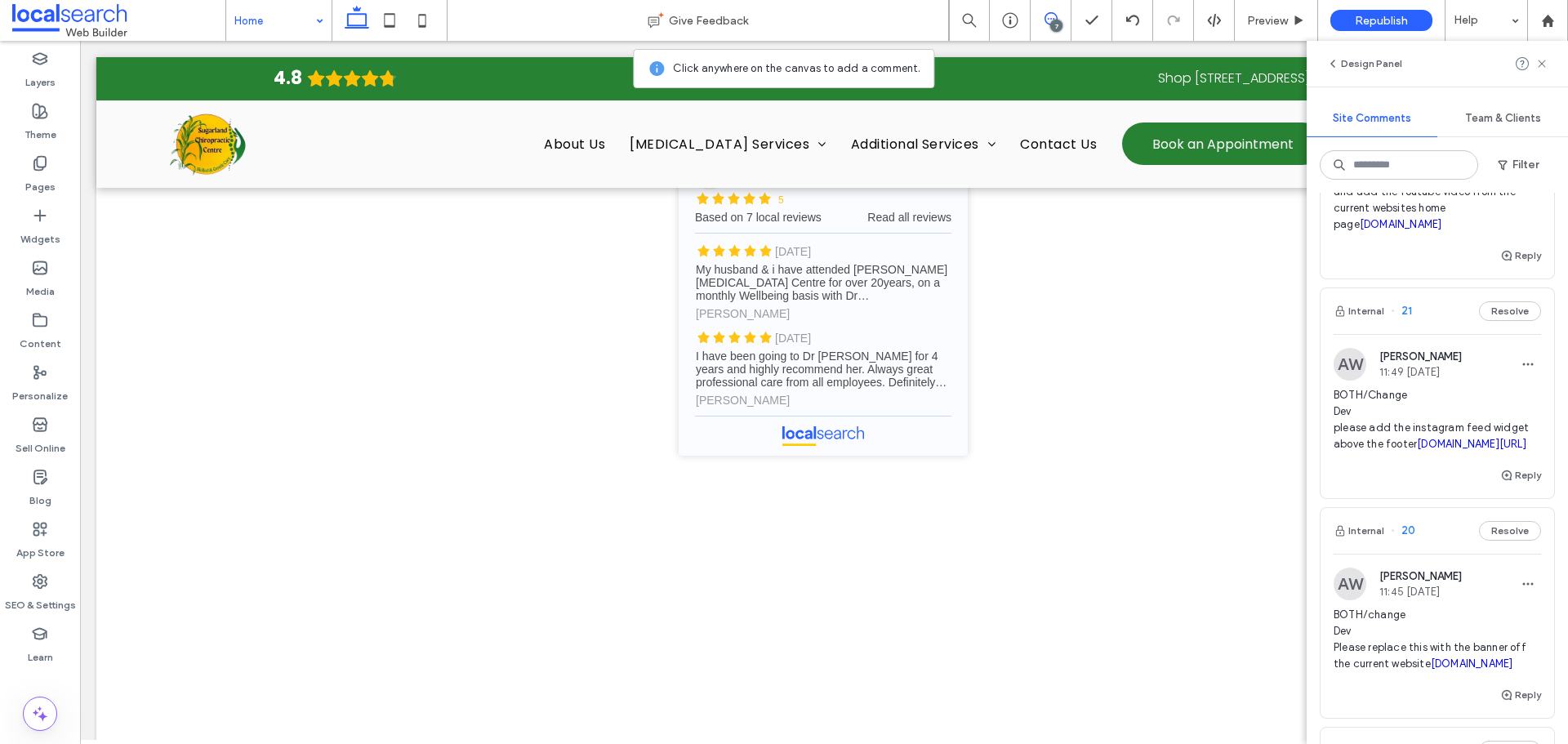
scroll to position [708, 0]
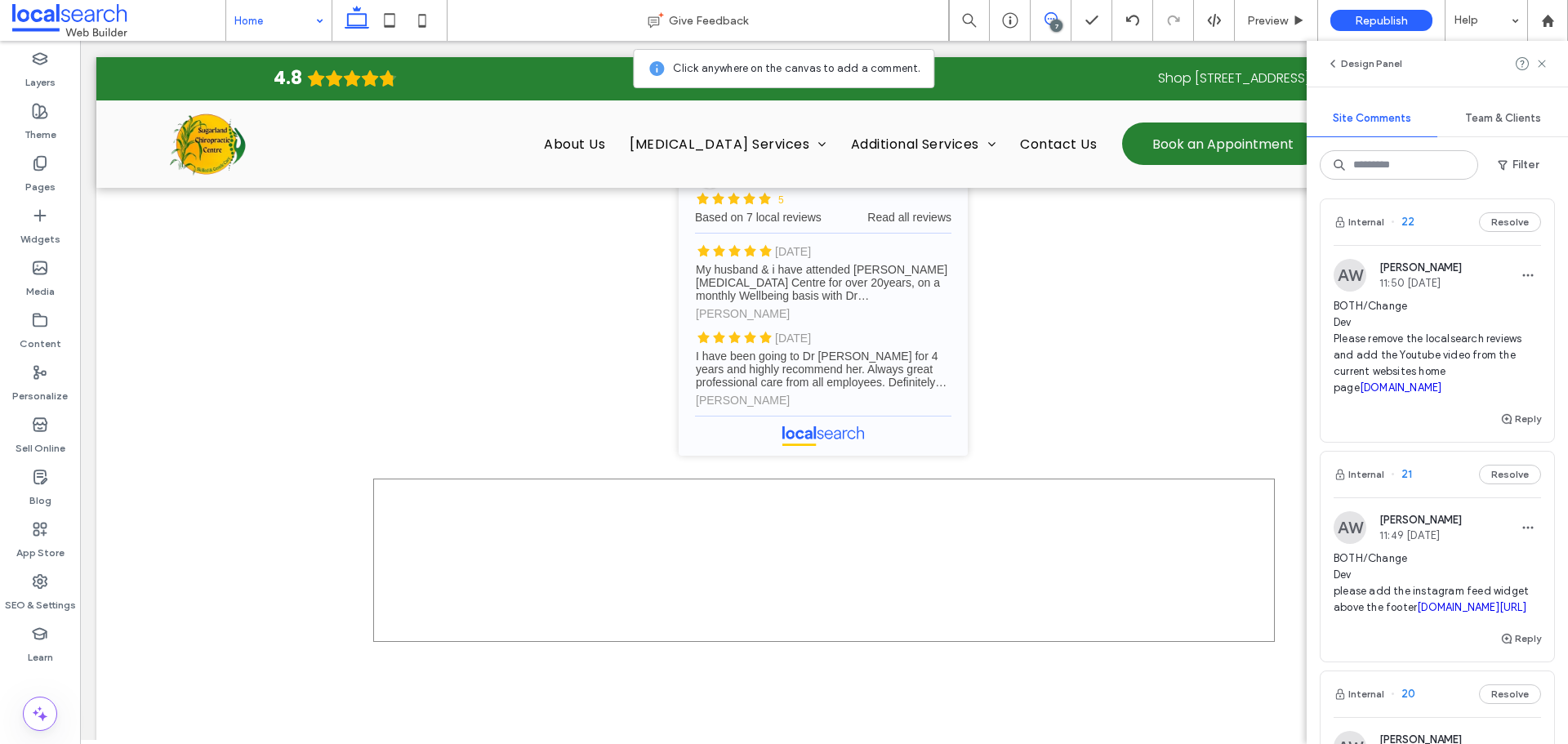
click at [1119, 479] on div at bounding box center [823, 560] width 901 height 163
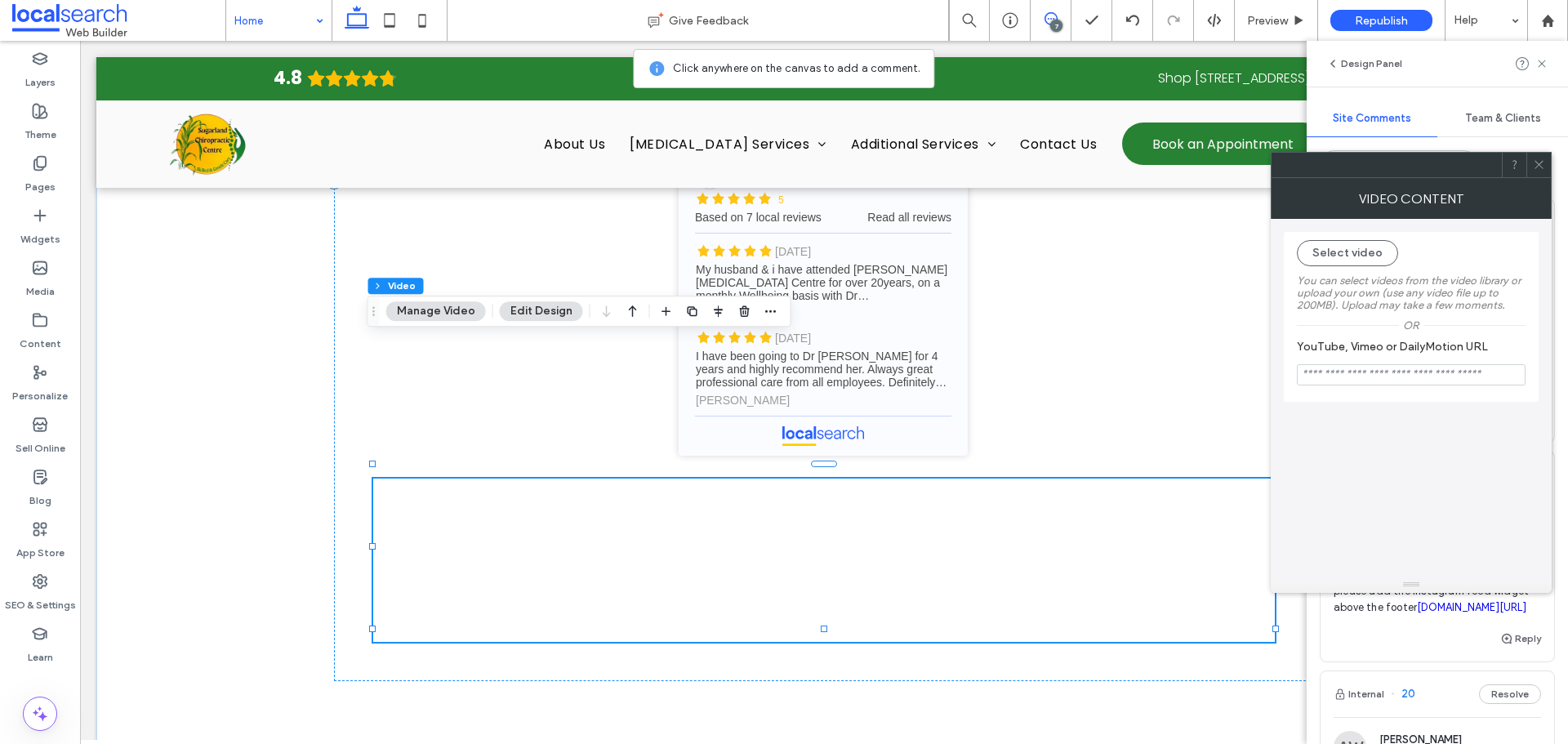
click at [1384, 384] on input "YouTube, Vimeo or DailyMotion URL" at bounding box center [1411, 375] width 228 height 21
paste input "**********"
type input "**********"
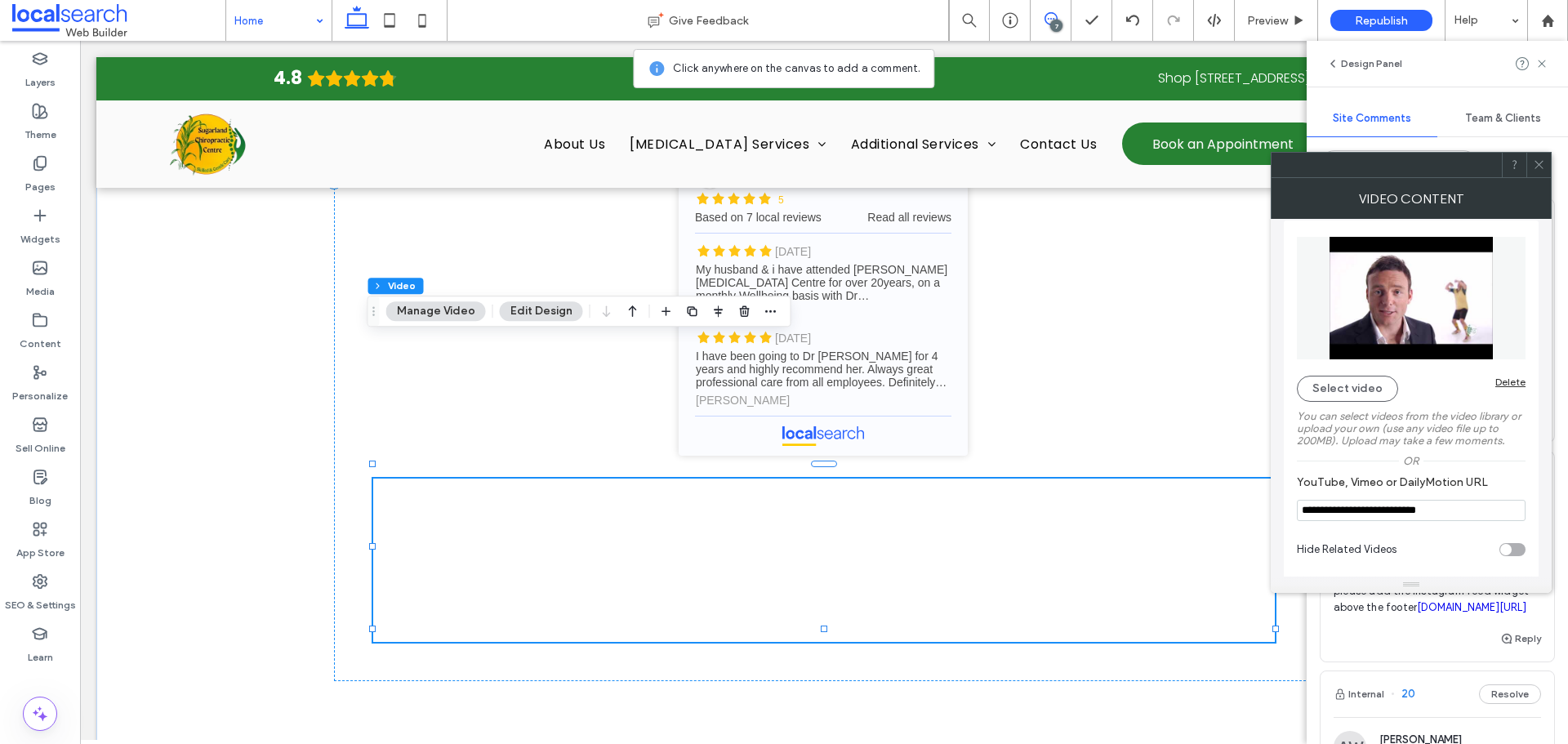
scroll to position [14, 0]
click at [1545, 166] on div at bounding box center [1538, 165] width 25 height 25
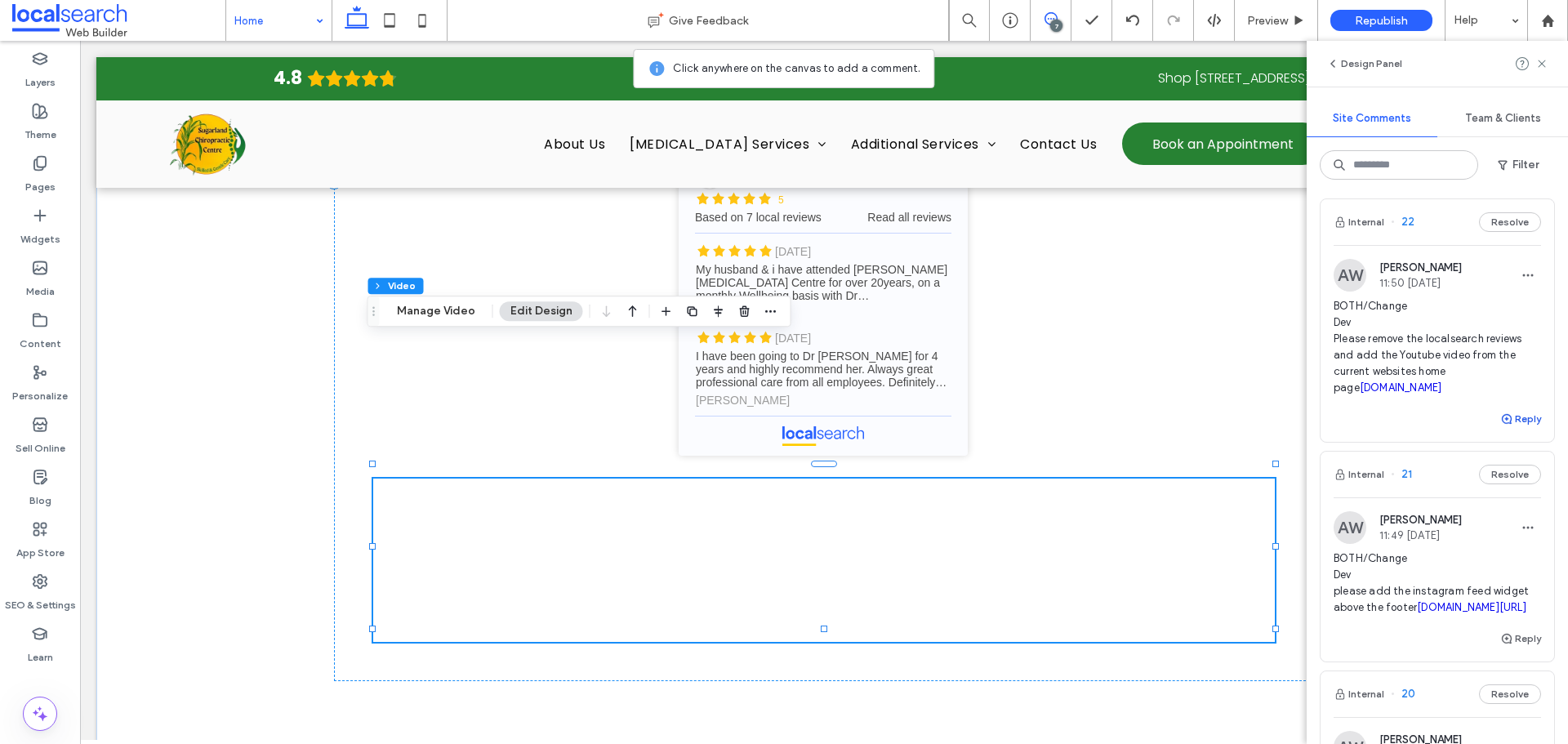
click at [1500, 428] on span "button" at bounding box center [1506, 418] width 14 height 18
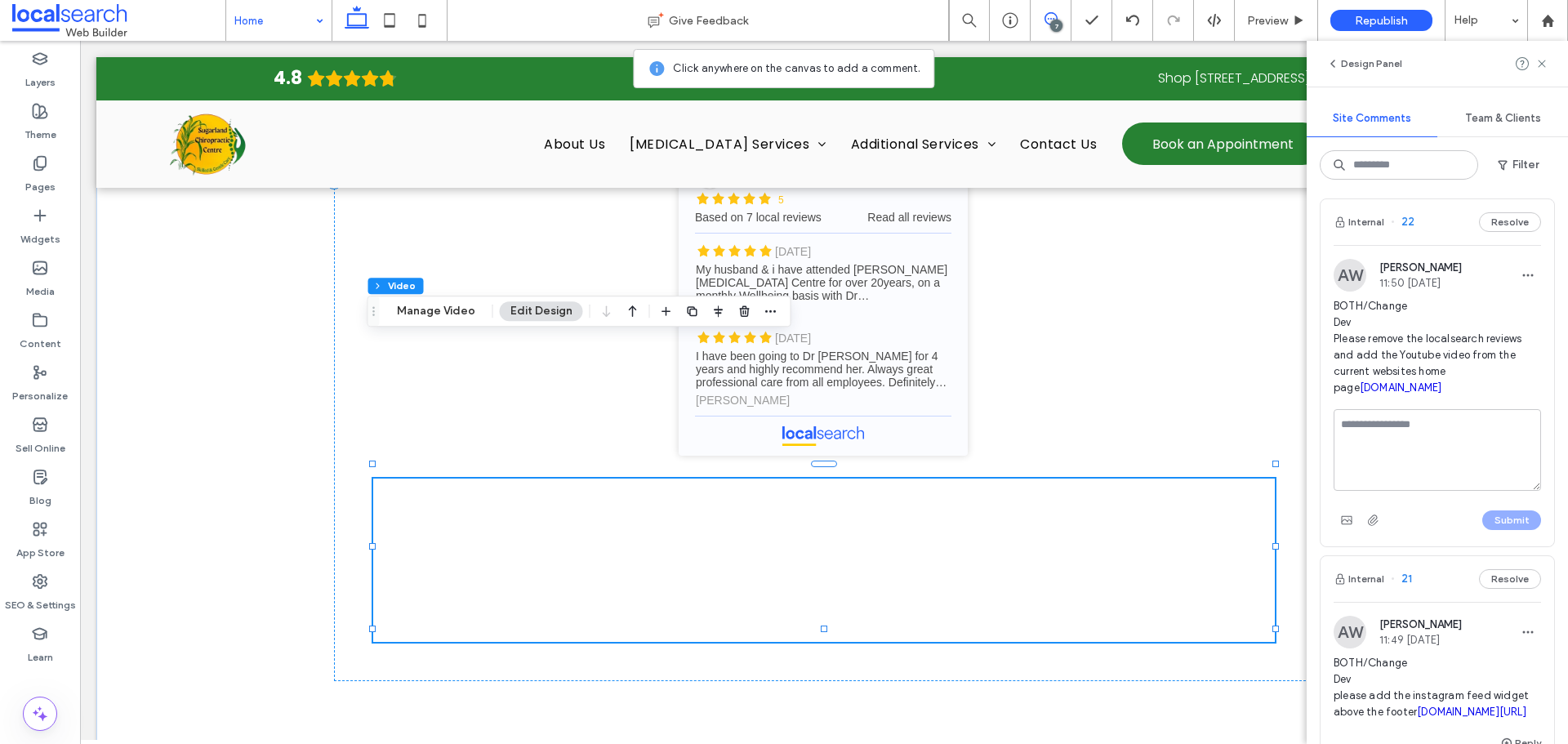
click at [1464, 489] on textarea at bounding box center [1436, 450] width 207 height 82
type textarea "**********"
click at [1502, 530] on button "Submit" at bounding box center [1511, 520] width 59 height 19
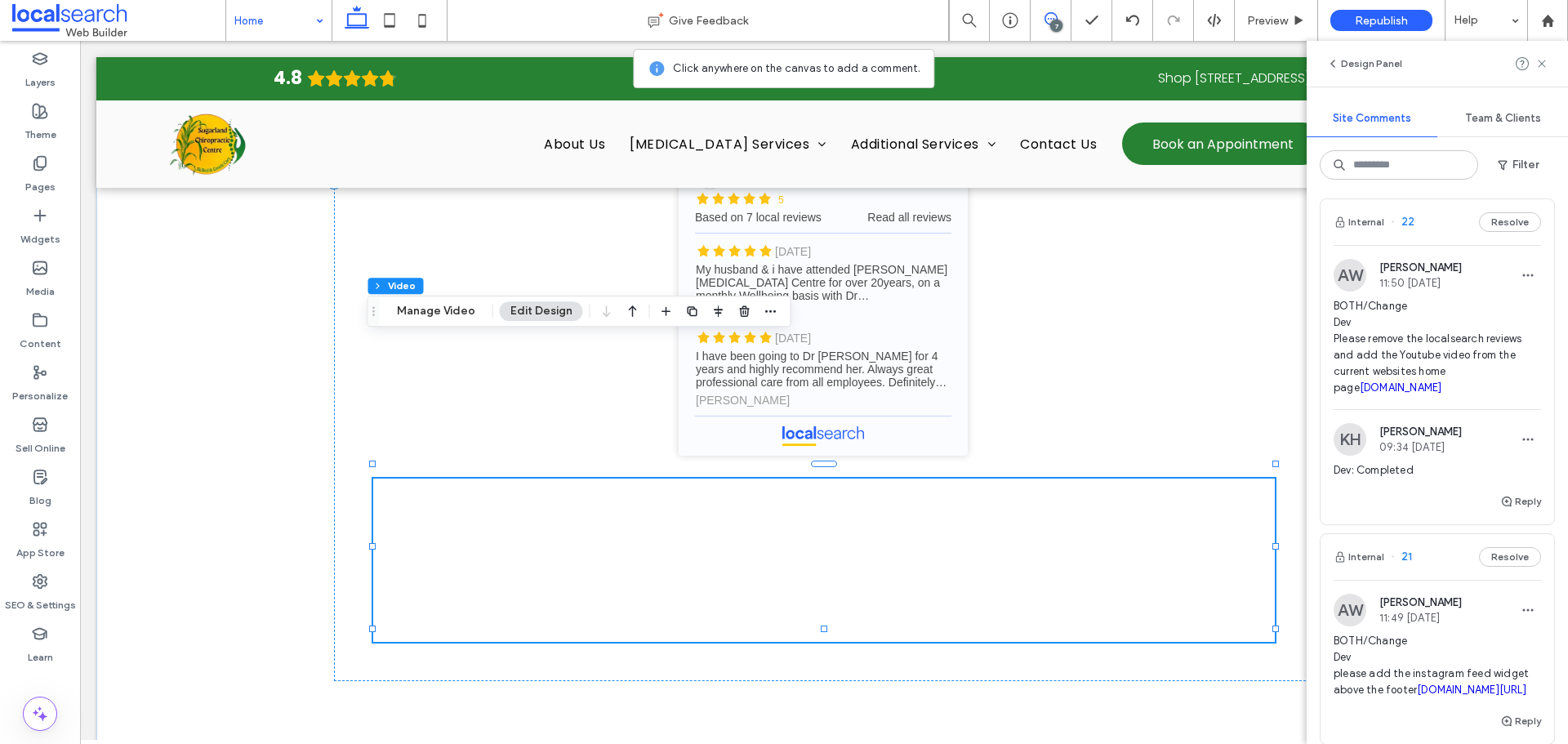
click at [1540, 67] on icon at bounding box center [1541, 63] width 13 height 13
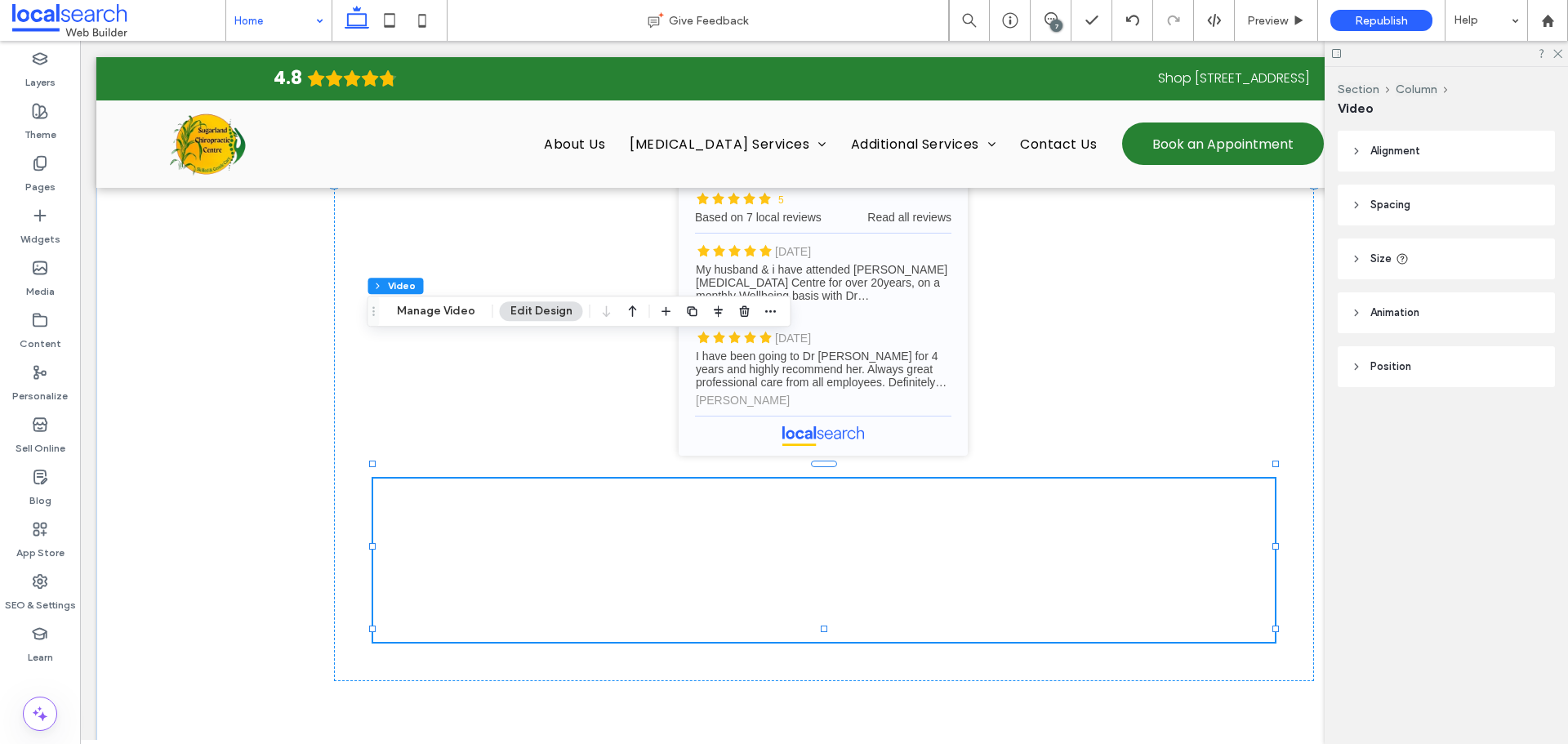
scroll to position [0, 0]
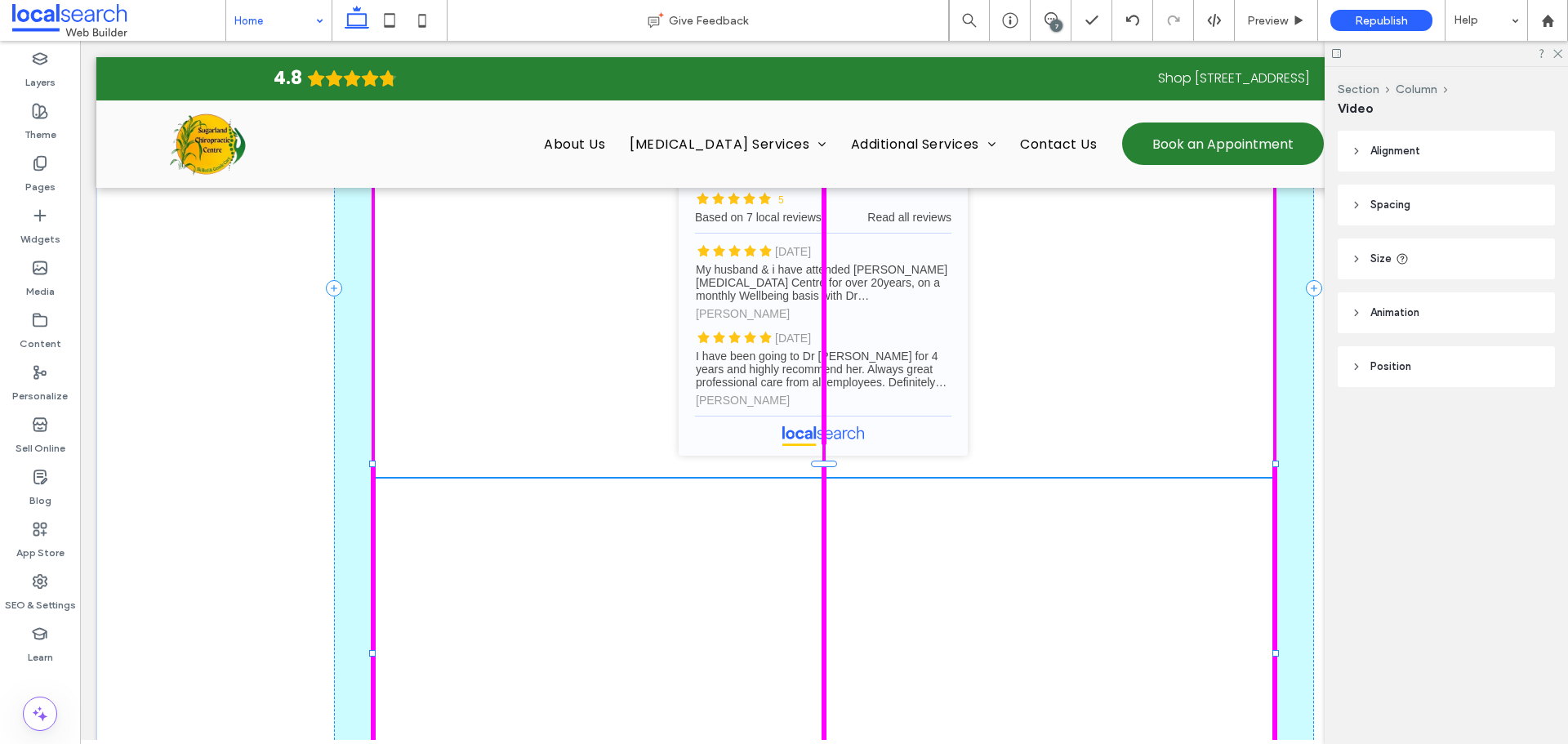
drag, startPoint x: 816, startPoint y: 503, endPoint x: 789, endPoint y: 610, distance: 110.4
click at [789, 610] on div "Our Verified Reviews reviews 4.8 (13) Review us on Google Rachel Lagoudakis 4 m…" at bounding box center [823, 287] width 980 height 1418
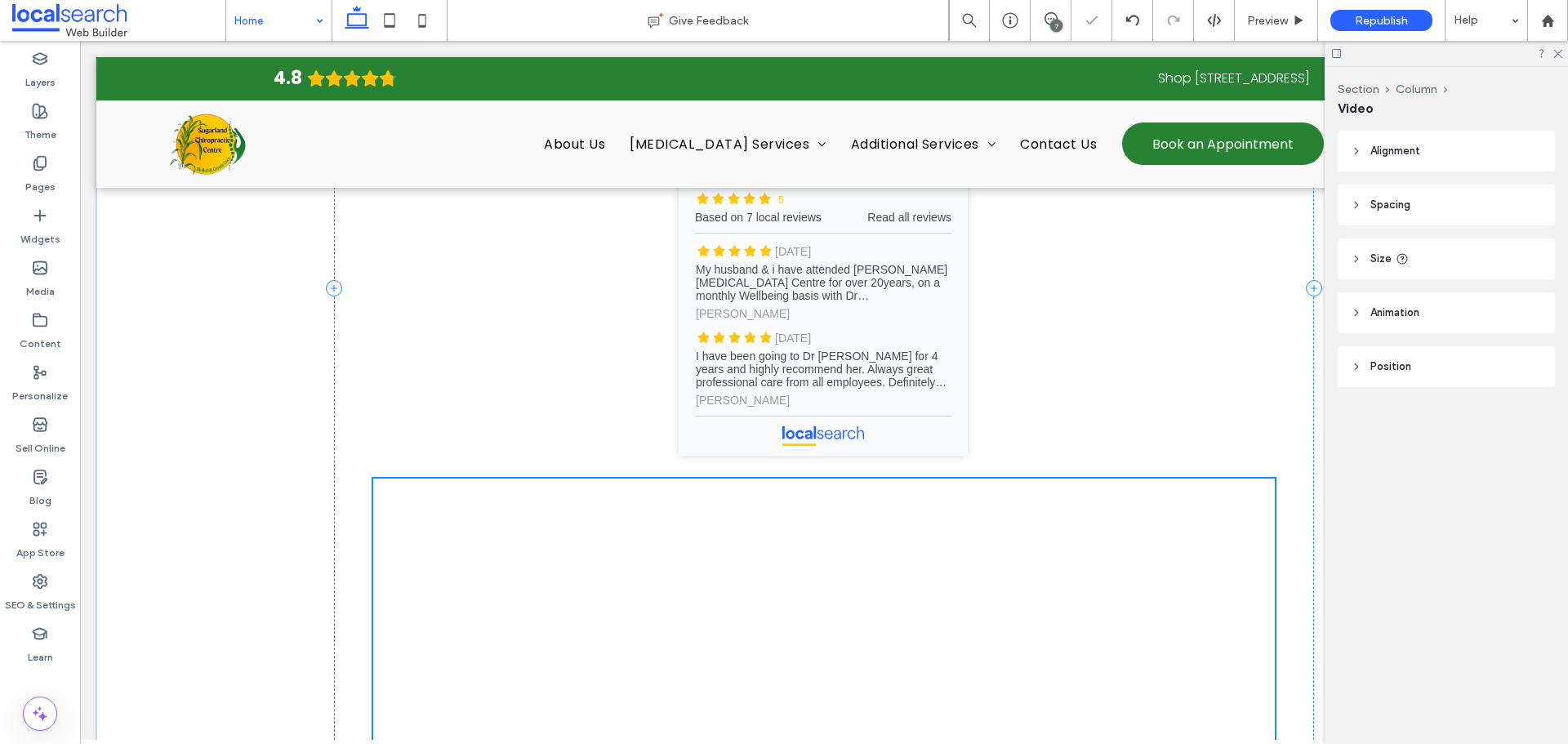
type input "***"
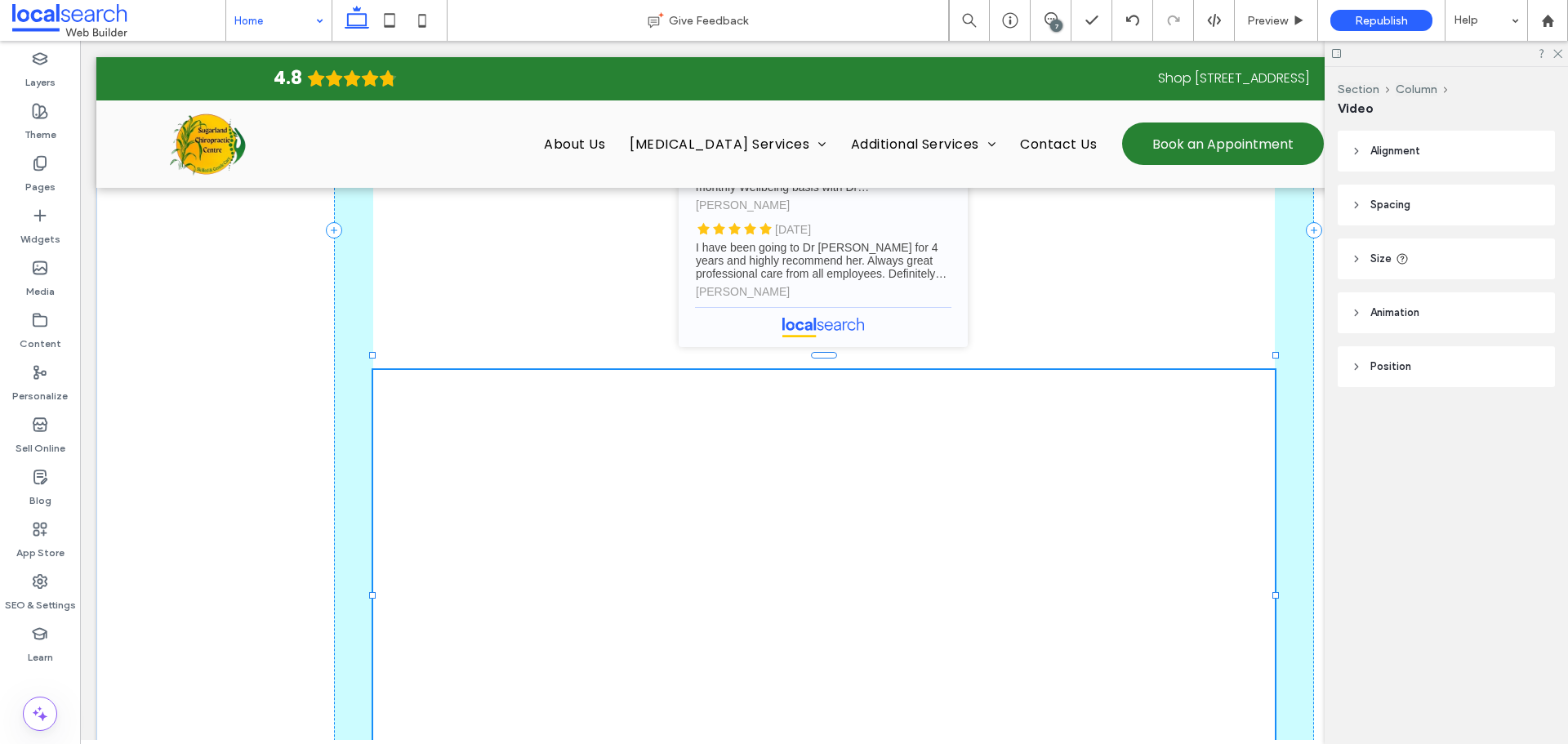
drag, startPoint x: 816, startPoint y: 610, endPoint x: 804, endPoint y: 660, distance: 51.4
click at [804, 660] on div "Our Verified Reviews reviews 4.8 (13) Review us on Google Rachel Lagoudakis 4 m…" at bounding box center [823, 229] width 980 height 1519
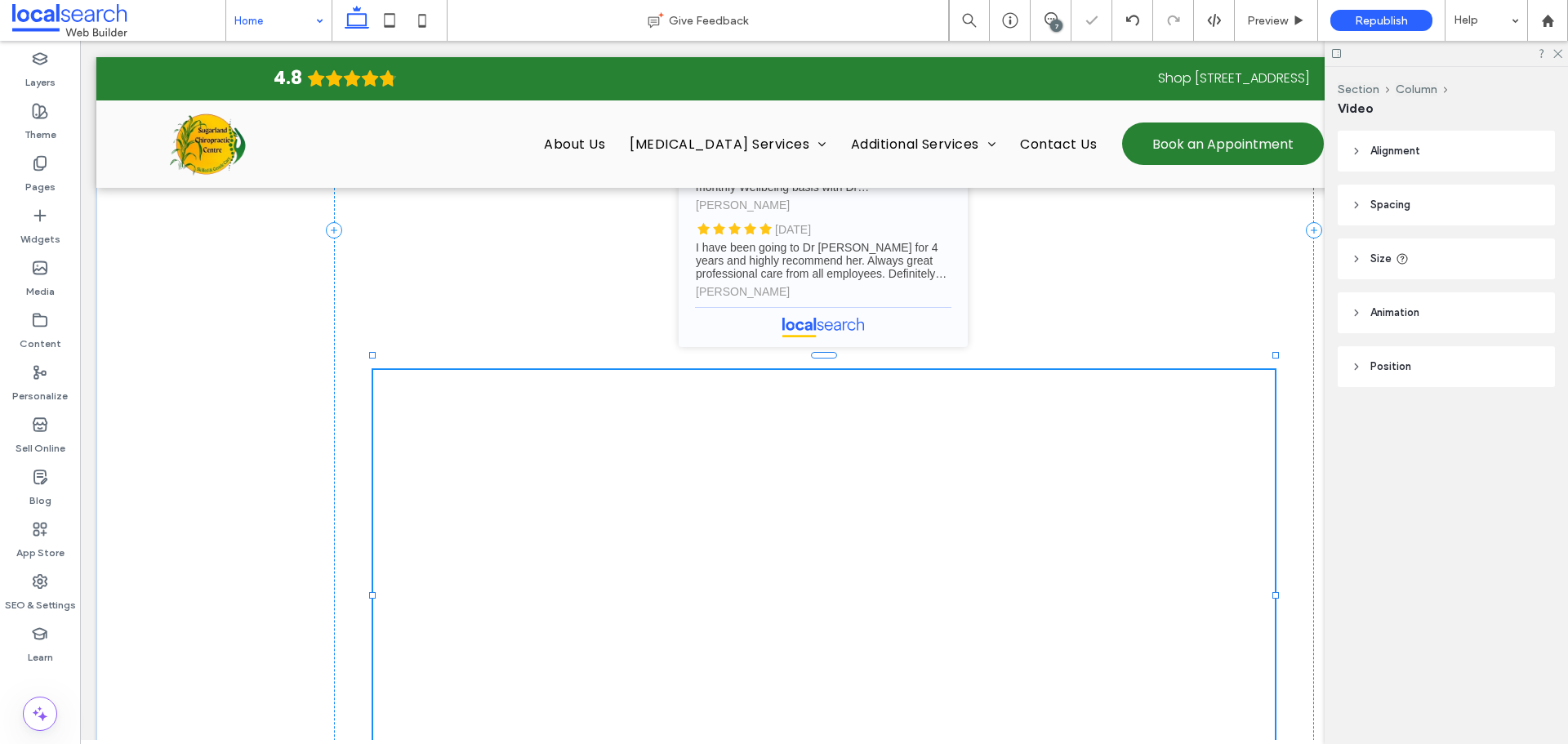
type input "***"
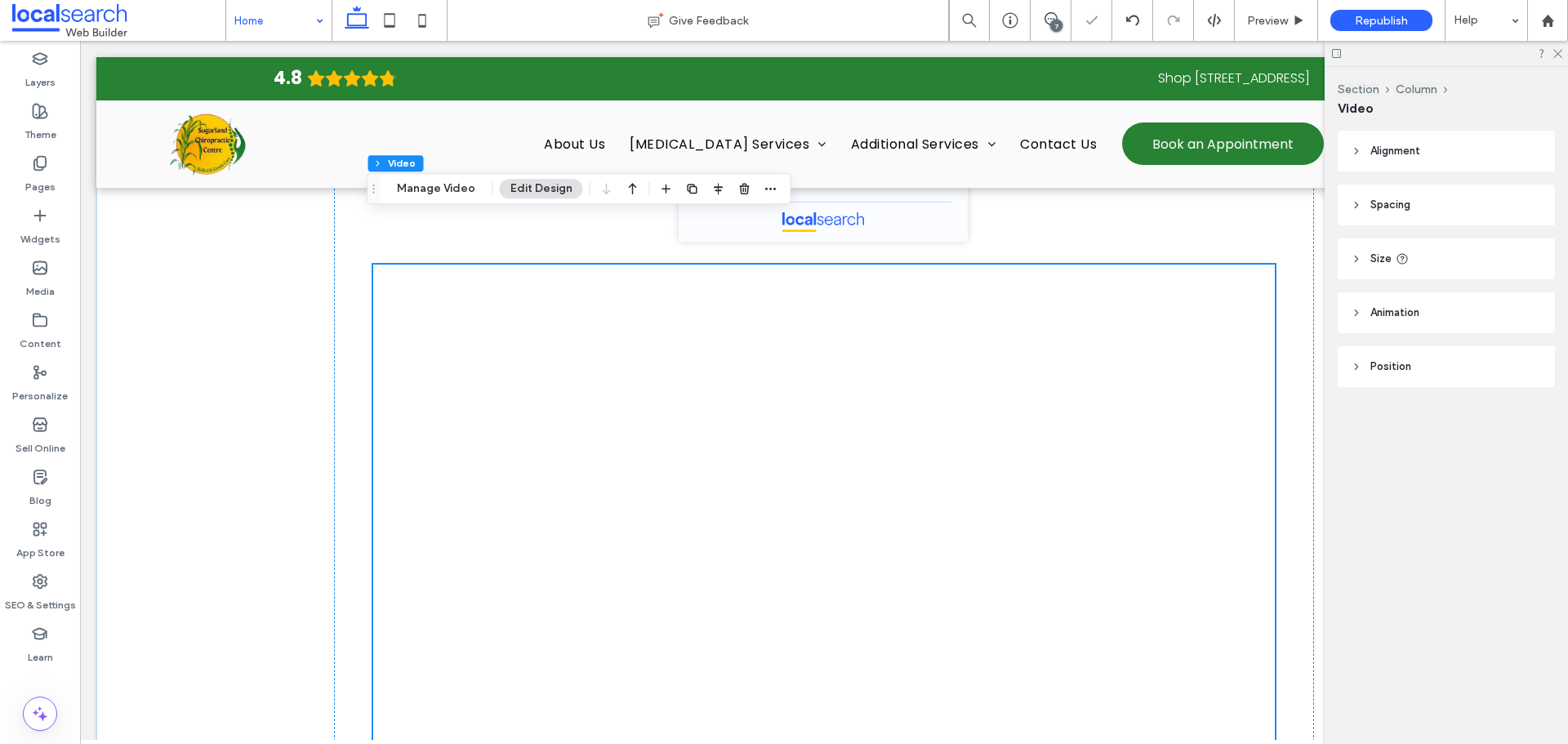
scroll to position [4210, 0]
click at [298, 522] on div "Our Verified Reviews reviews 4.8 (13) Review us on Google Rachel Lagoudakis 4 m…" at bounding box center [823, 121] width 1455 height 1519
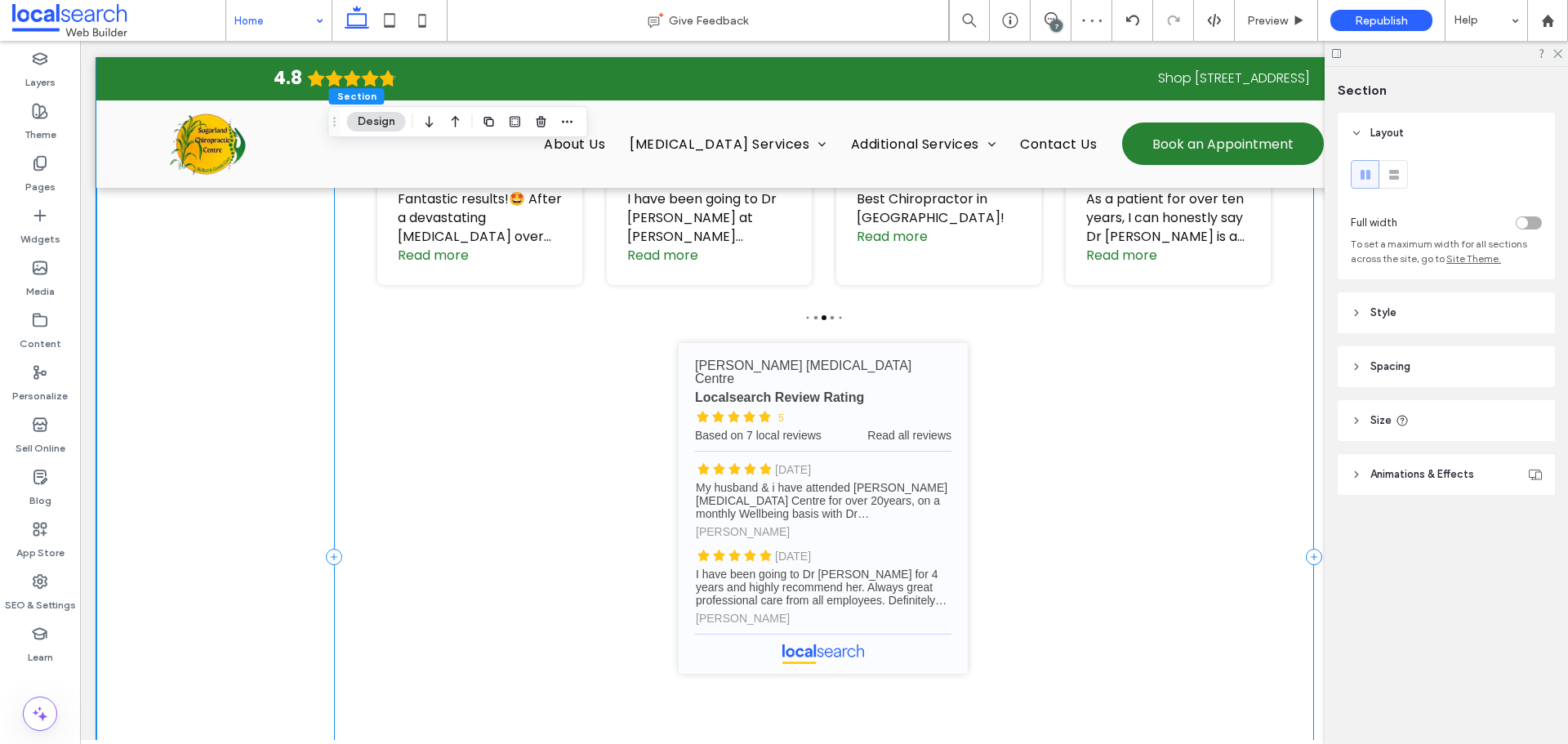
scroll to position [3556, 0]
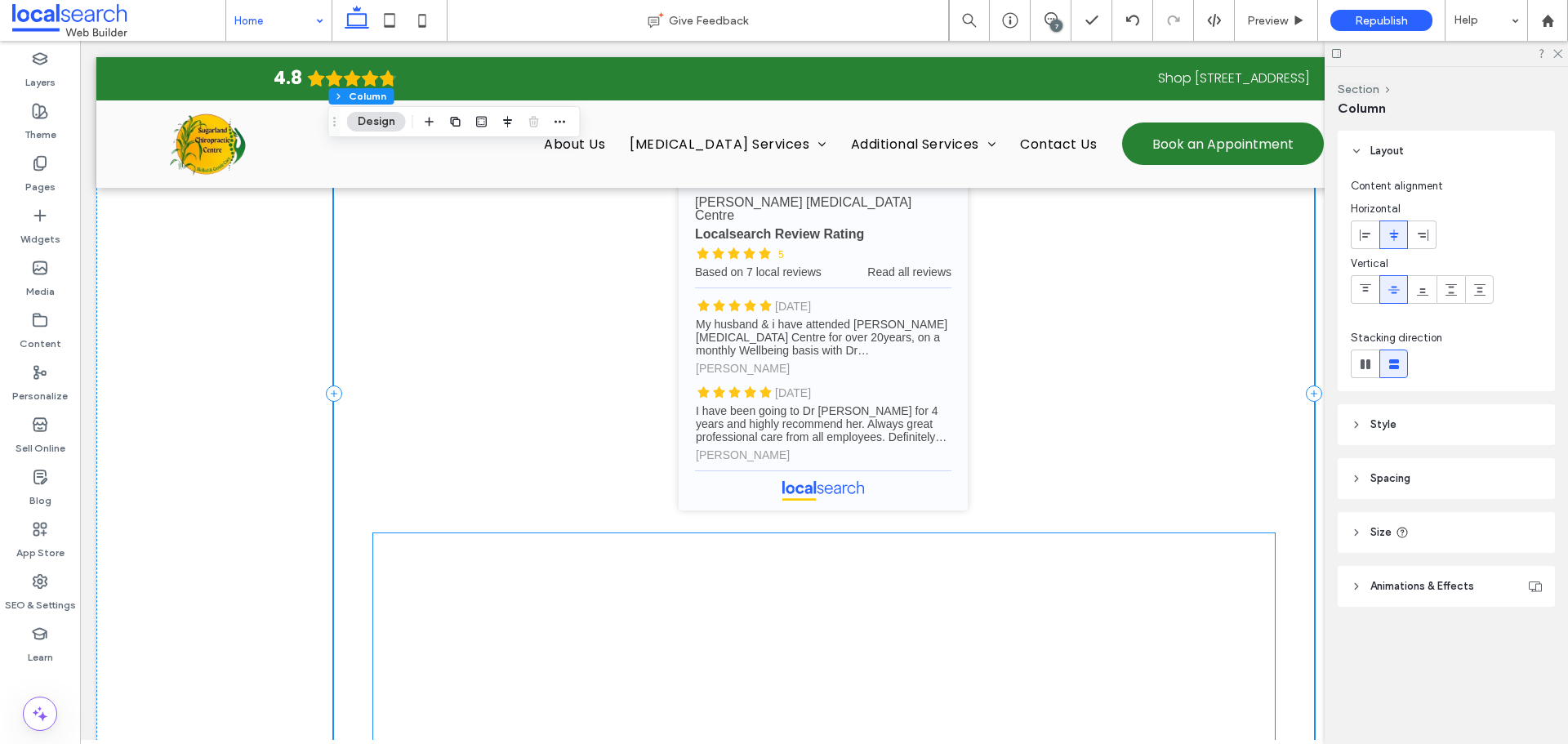
scroll to position [4210, 0]
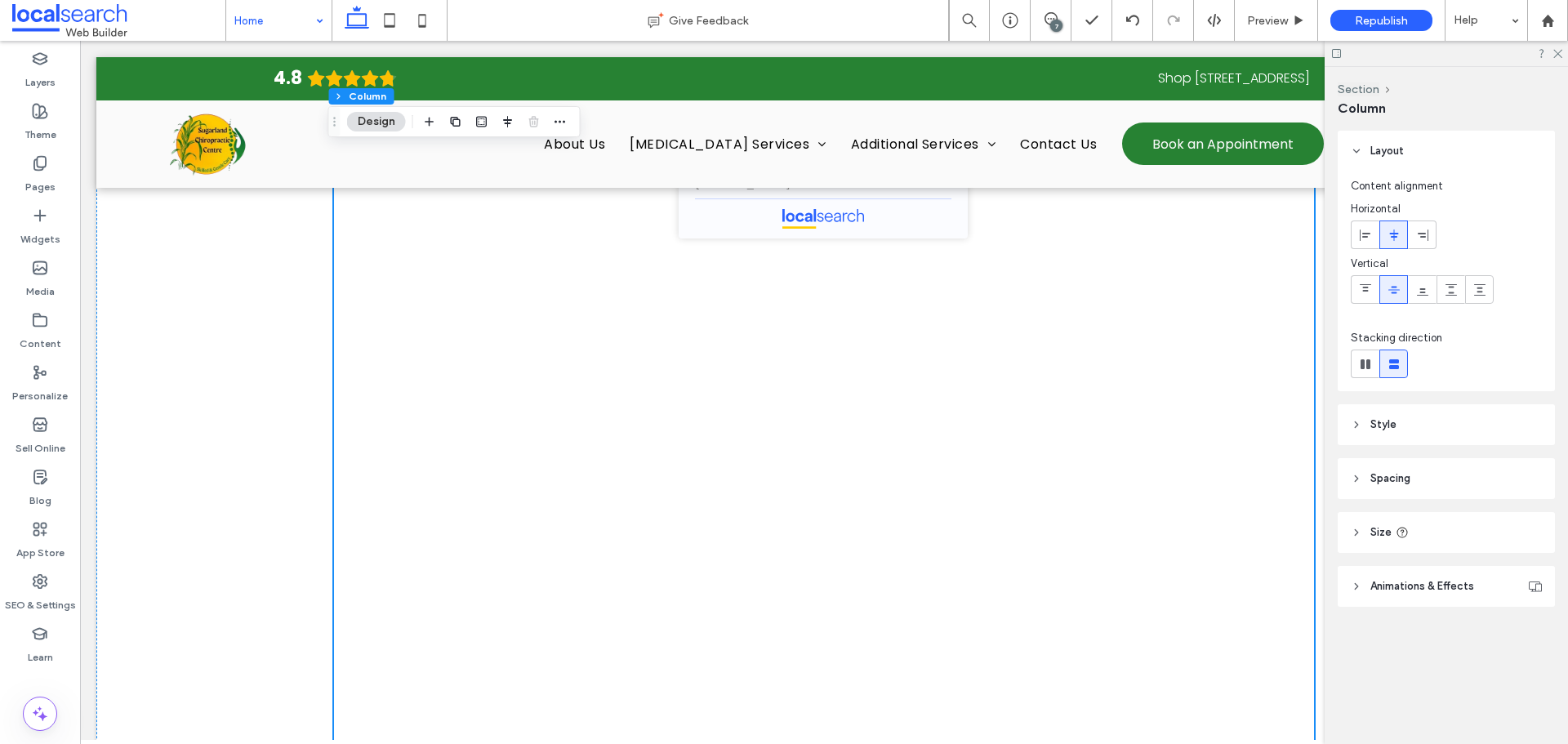
click at [1278, 476] on div "Our Verified Reviews reviews 4.8 (13) Review us on Google Rachel Lagoudakis 4 m…" at bounding box center [823, 121] width 980 height 1316
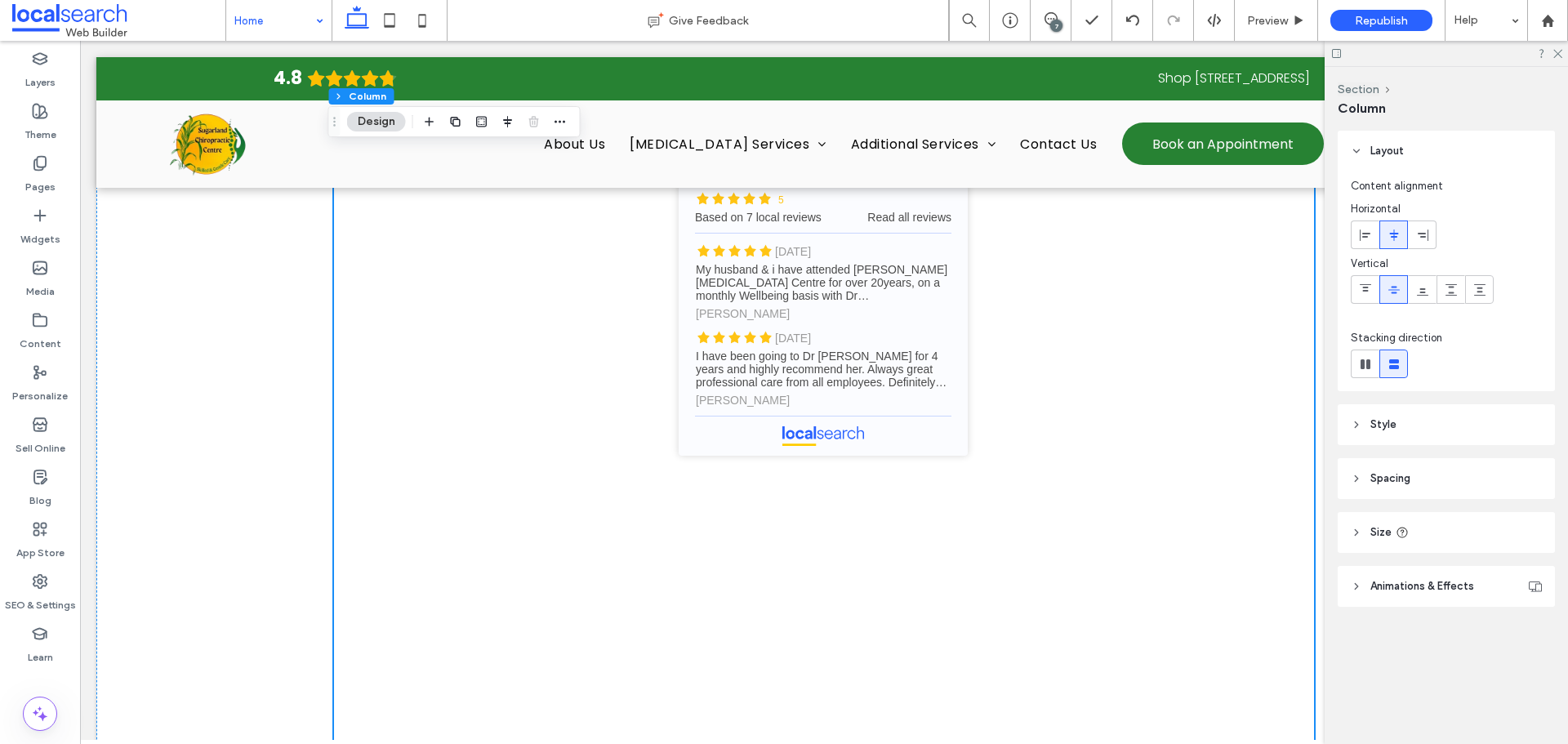
click at [1055, 30] on div "7" at bounding box center [1056, 25] width 12 height 12
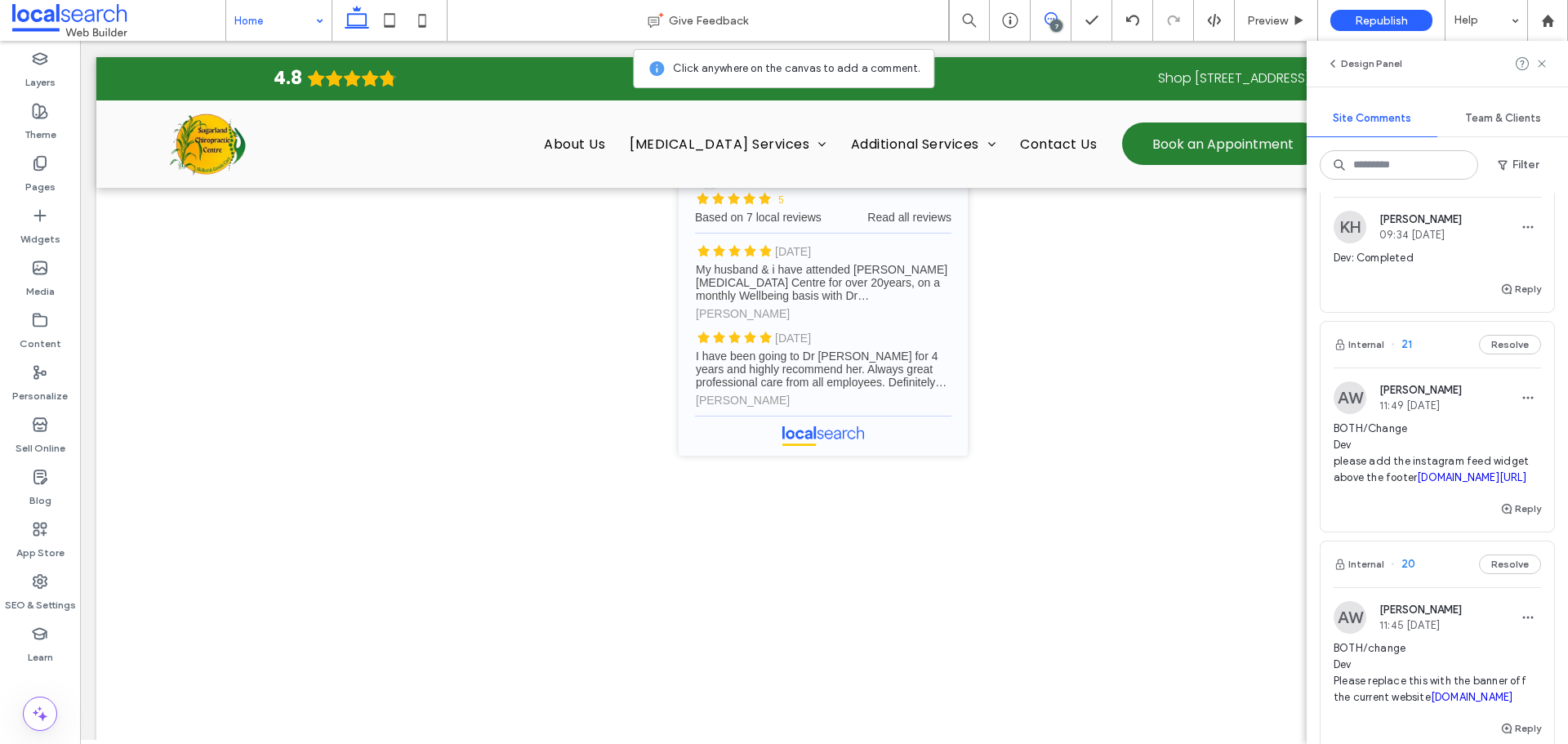
scroll to position [925, 0]
click at [1373, 349] on button "Internal" at bounding box center [1358, 339] width 51 height 19
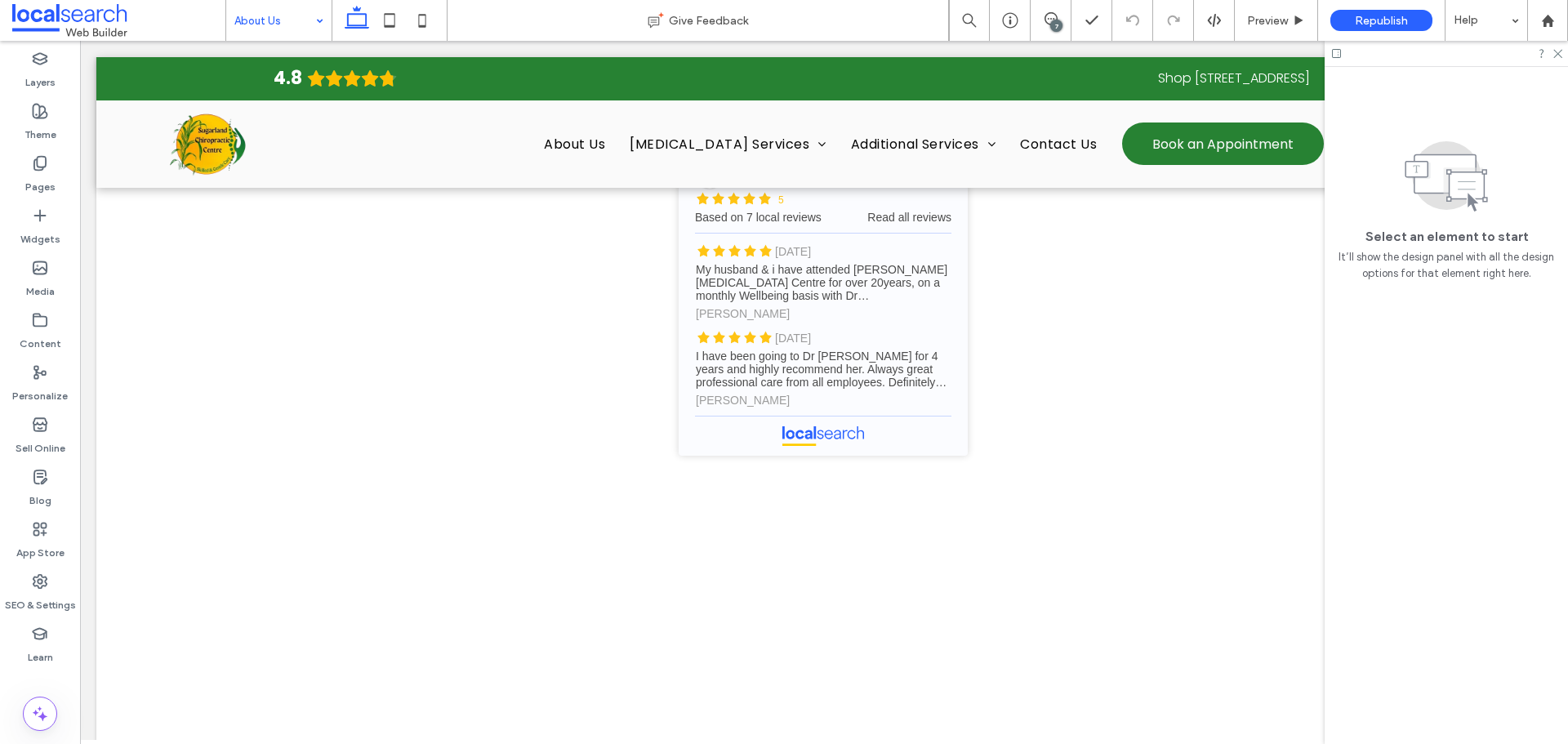
click at [1053, 23] on div "7" at bounding box center [1056, 25] width 12 height 12
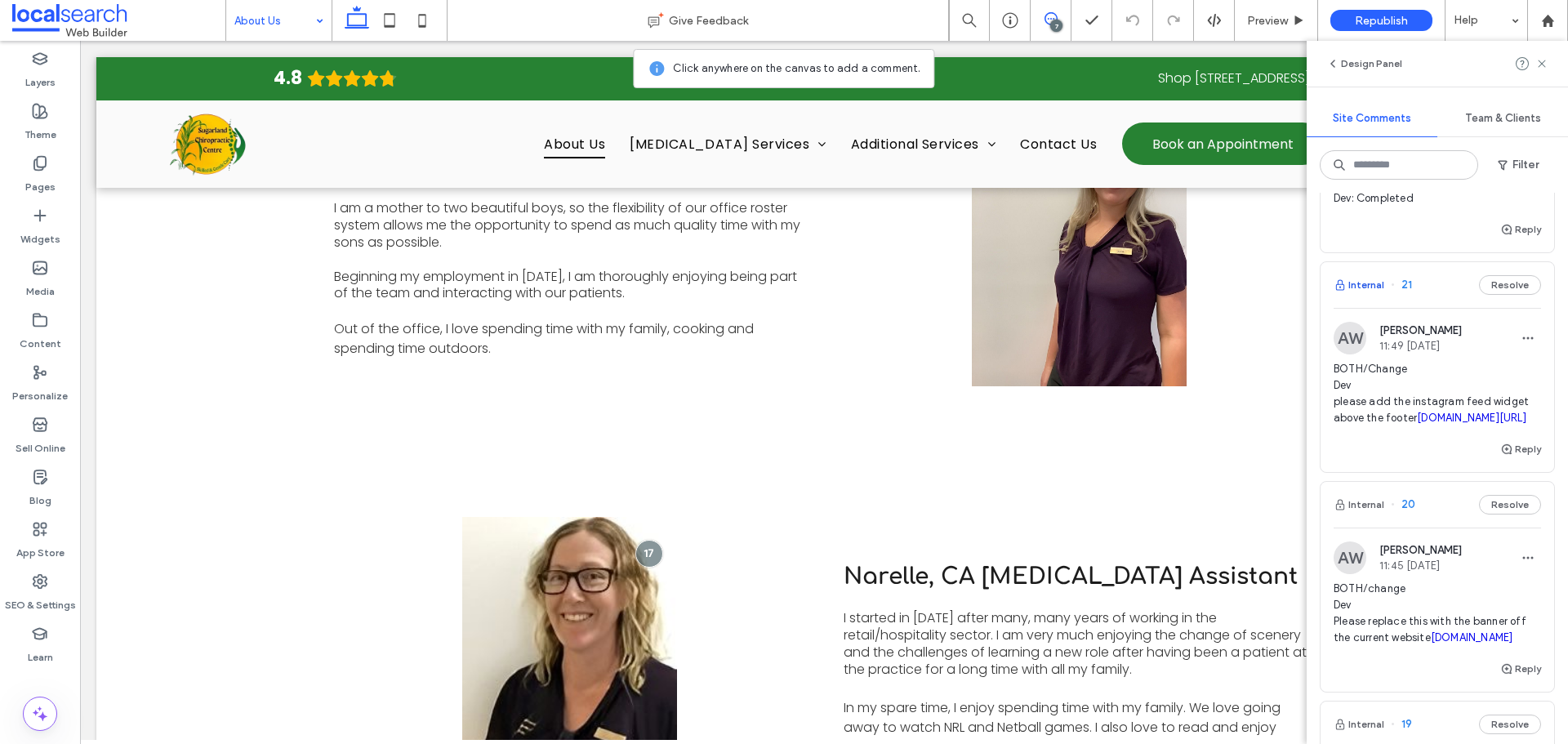
click at [1376, 295] on button "Internal" at bounding box center [1358, 285] width 51 height 19
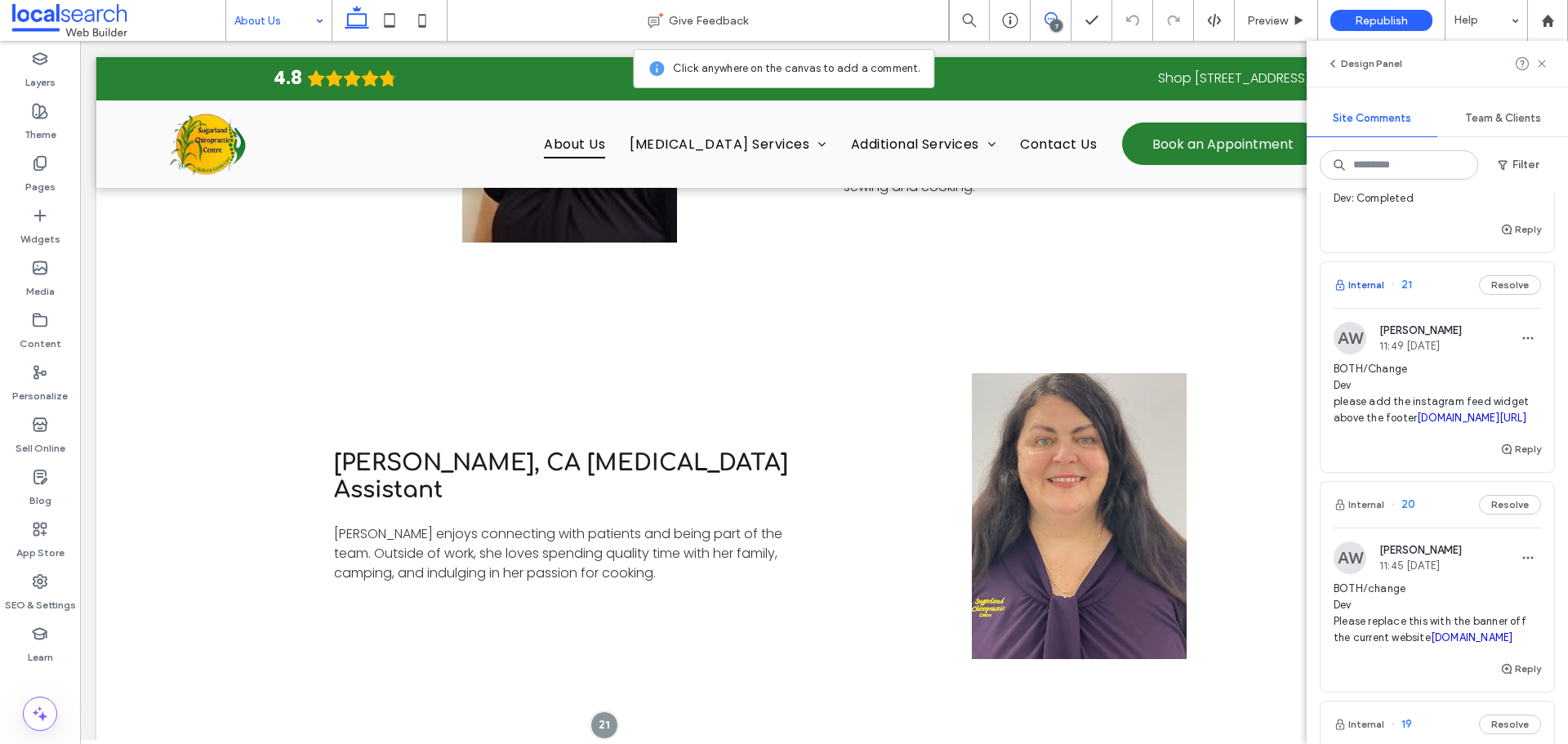
scroll to position [2699, 0]
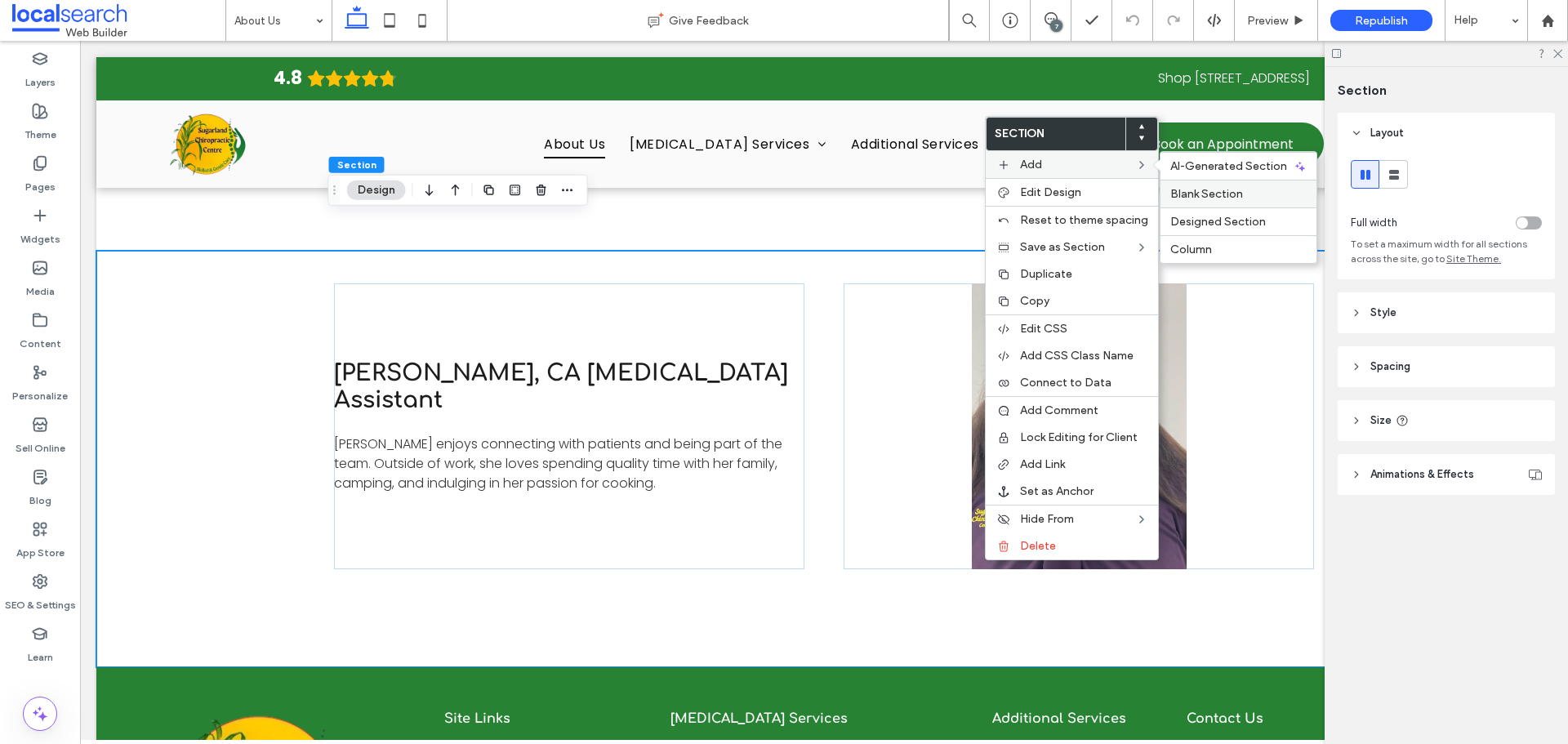
click at [1183, 183] on div "Blank Section" at bounding box center [1238, 194] width 156 height 28
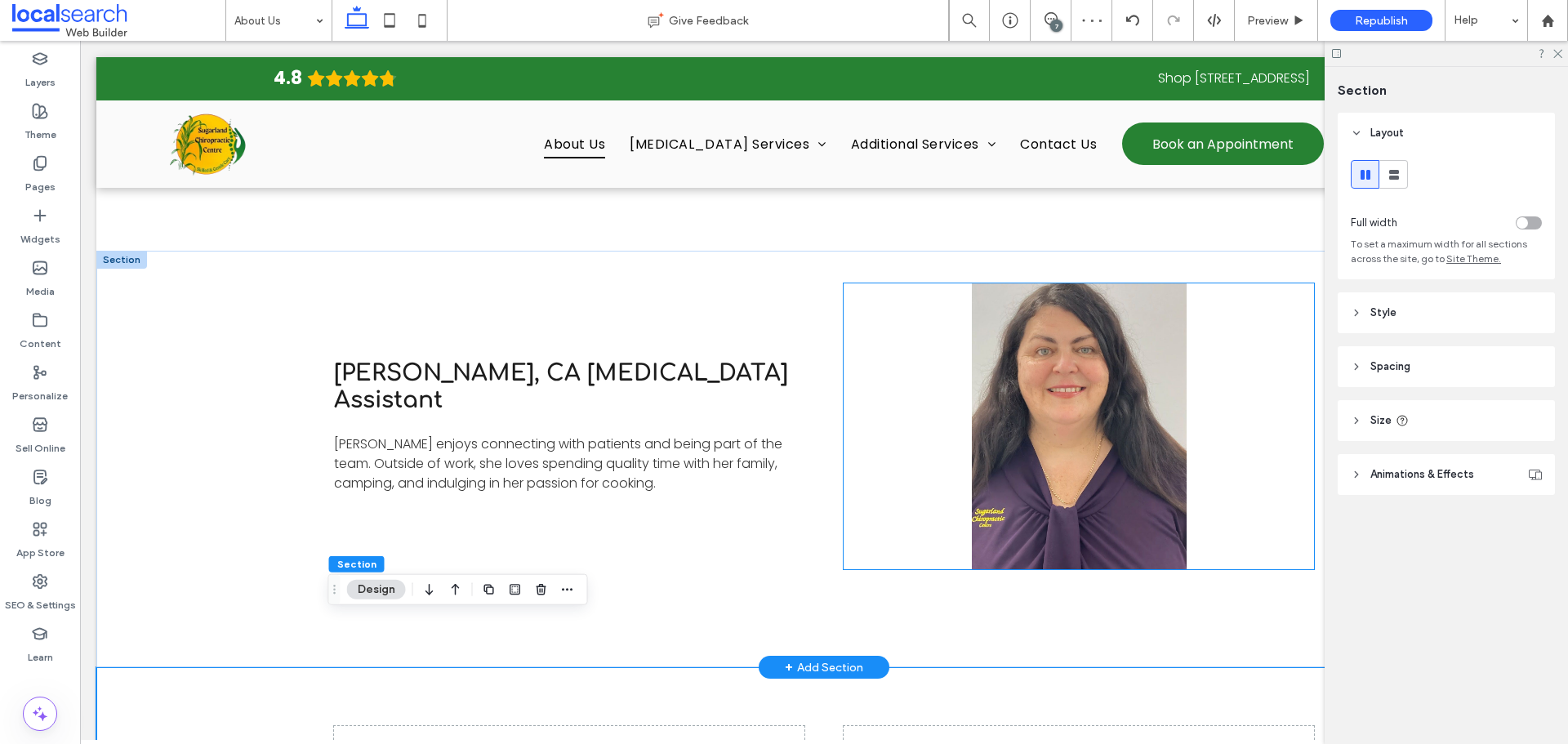
scroll to position [2971, 0]
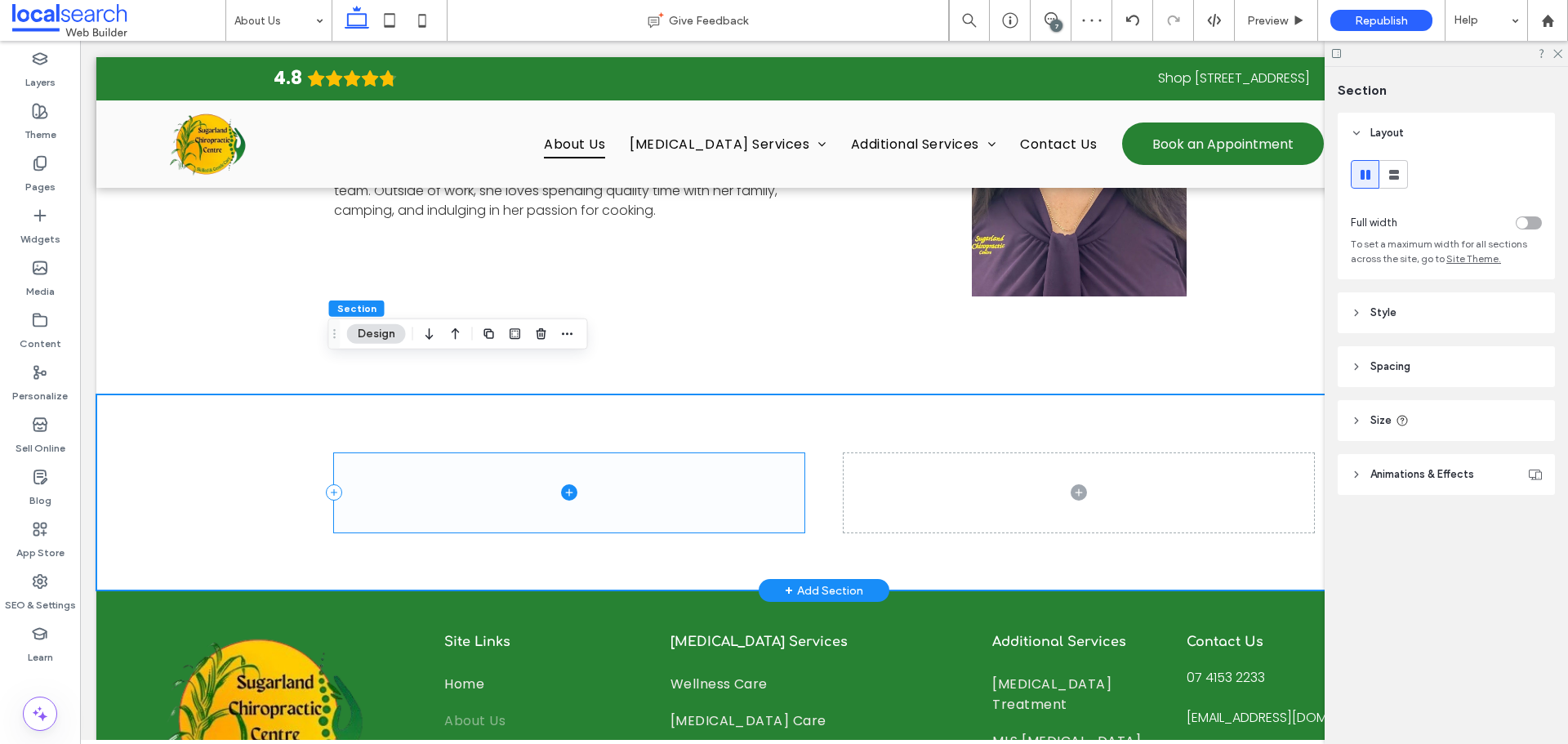
click at [770, 453] on span at bounding box center [569, 493] width 470 height 79
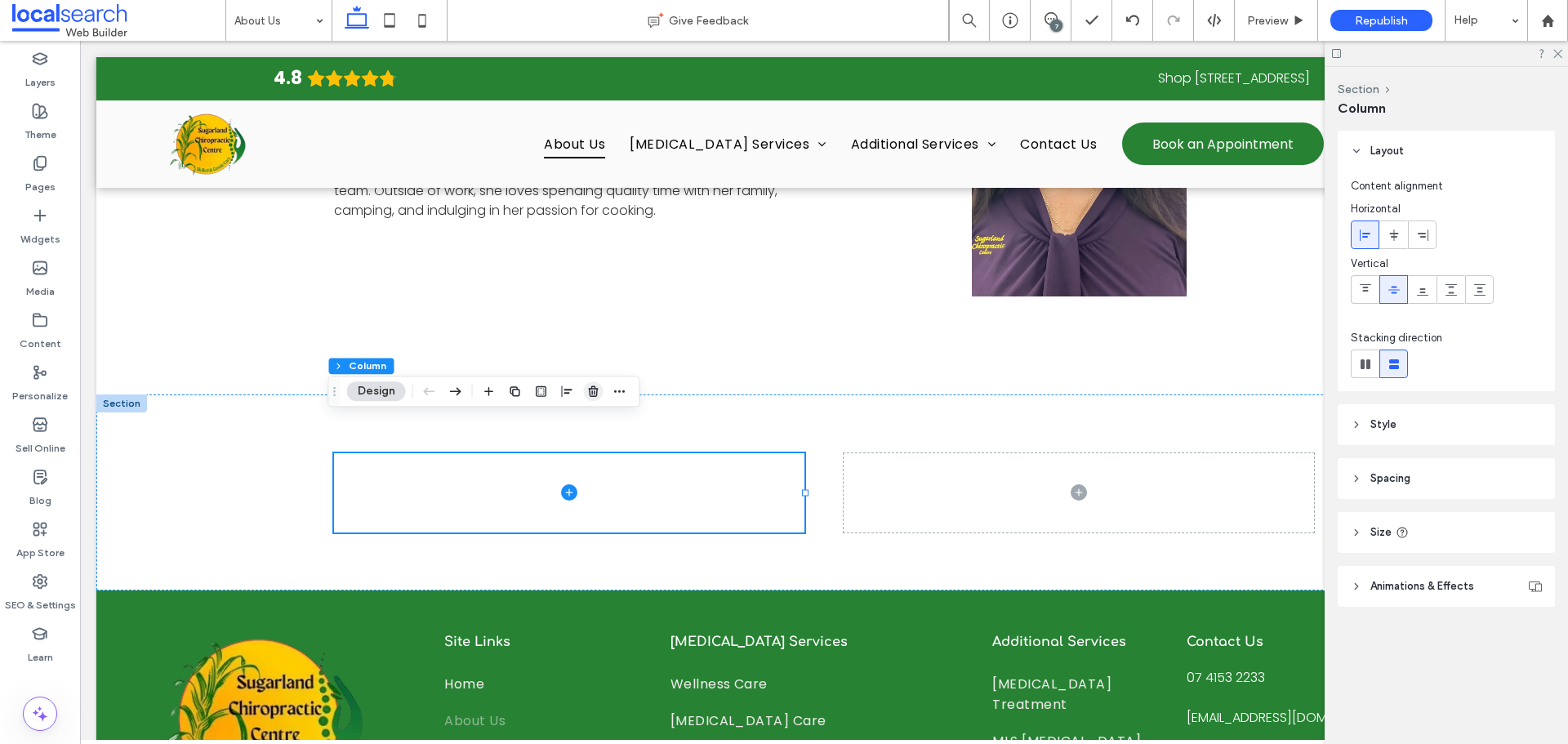
click at [596, 395] on use "button" at bounding box center [593, 391] width 10 height 11
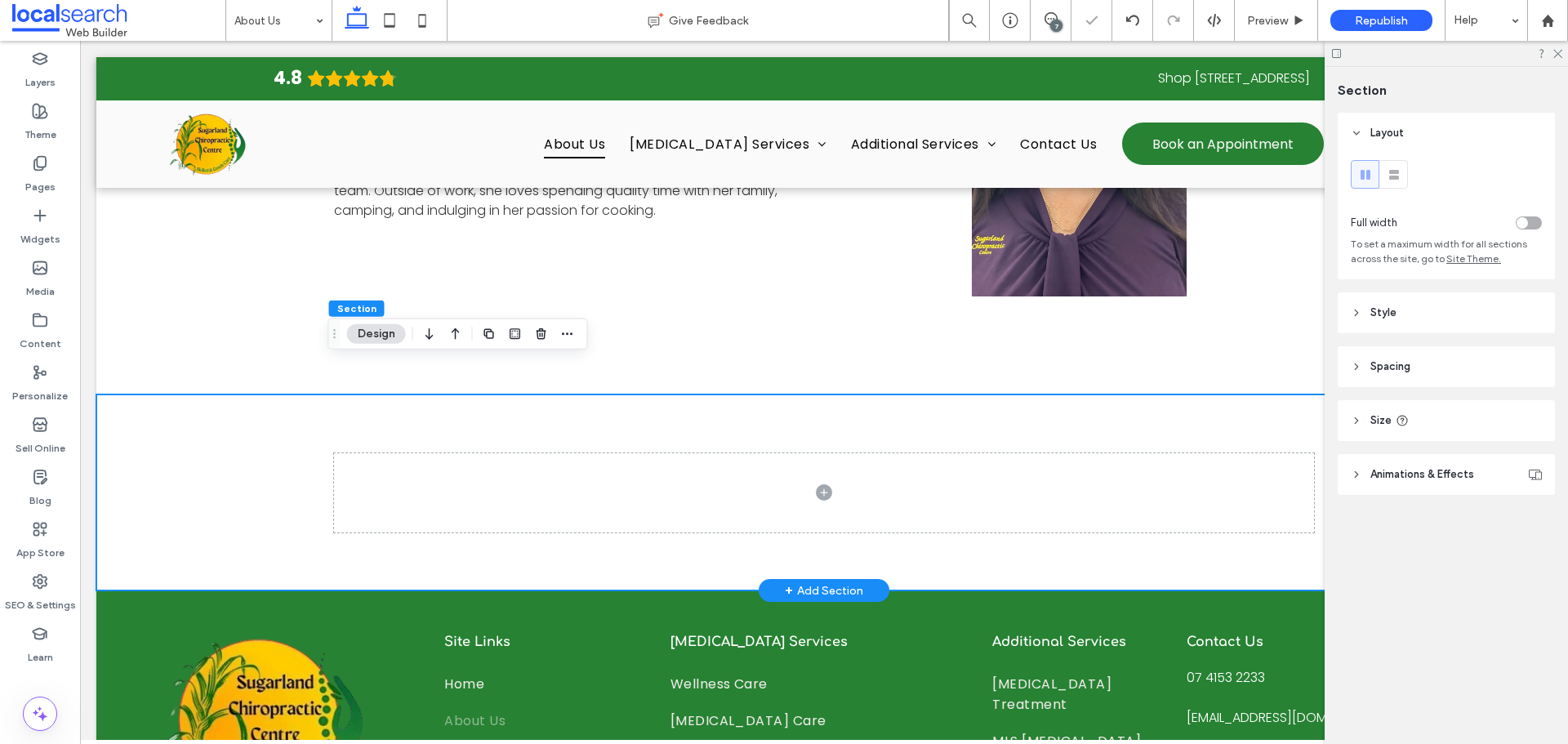
click at [739, 395] on div at bounding box center [823, 493] width 980 height 196
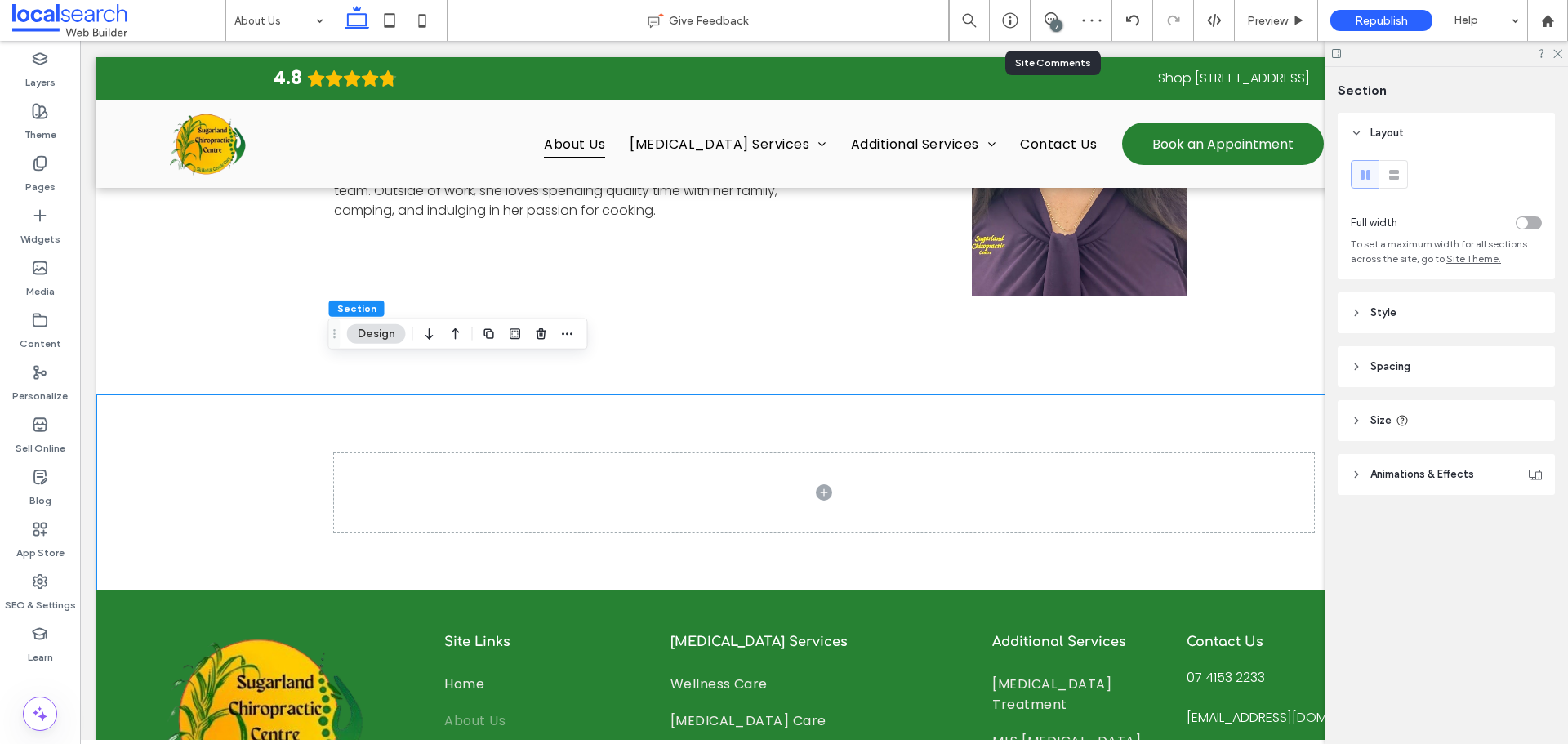
click at [1063, 28] on div "7" at bounding box center [1050, 19] width 40 height 16
click at [409, 22] on icon at bounding box center [422, 20] width 33 height 33
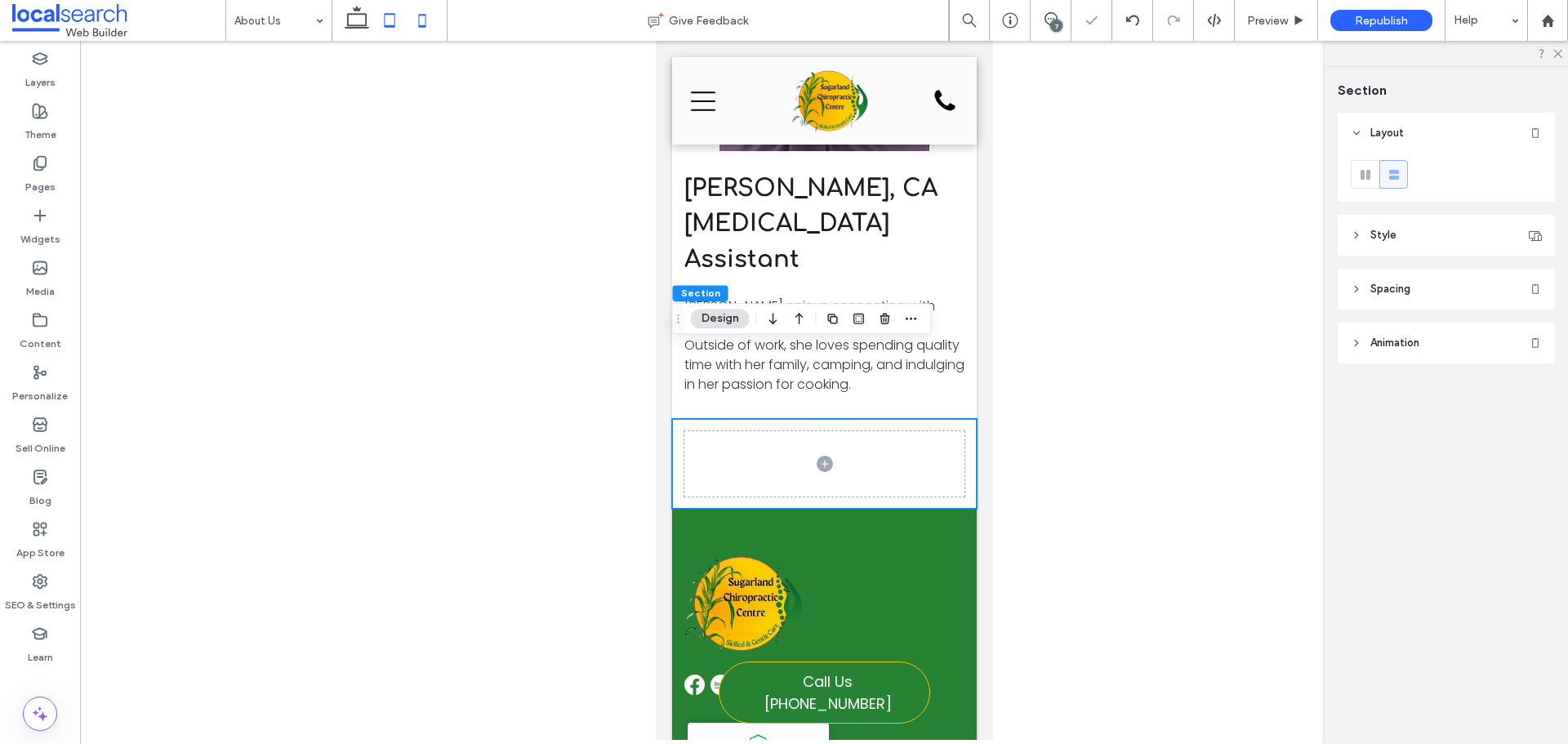
click at [402, 19] on icon at bounding box center [389, 20] width 33 height 33
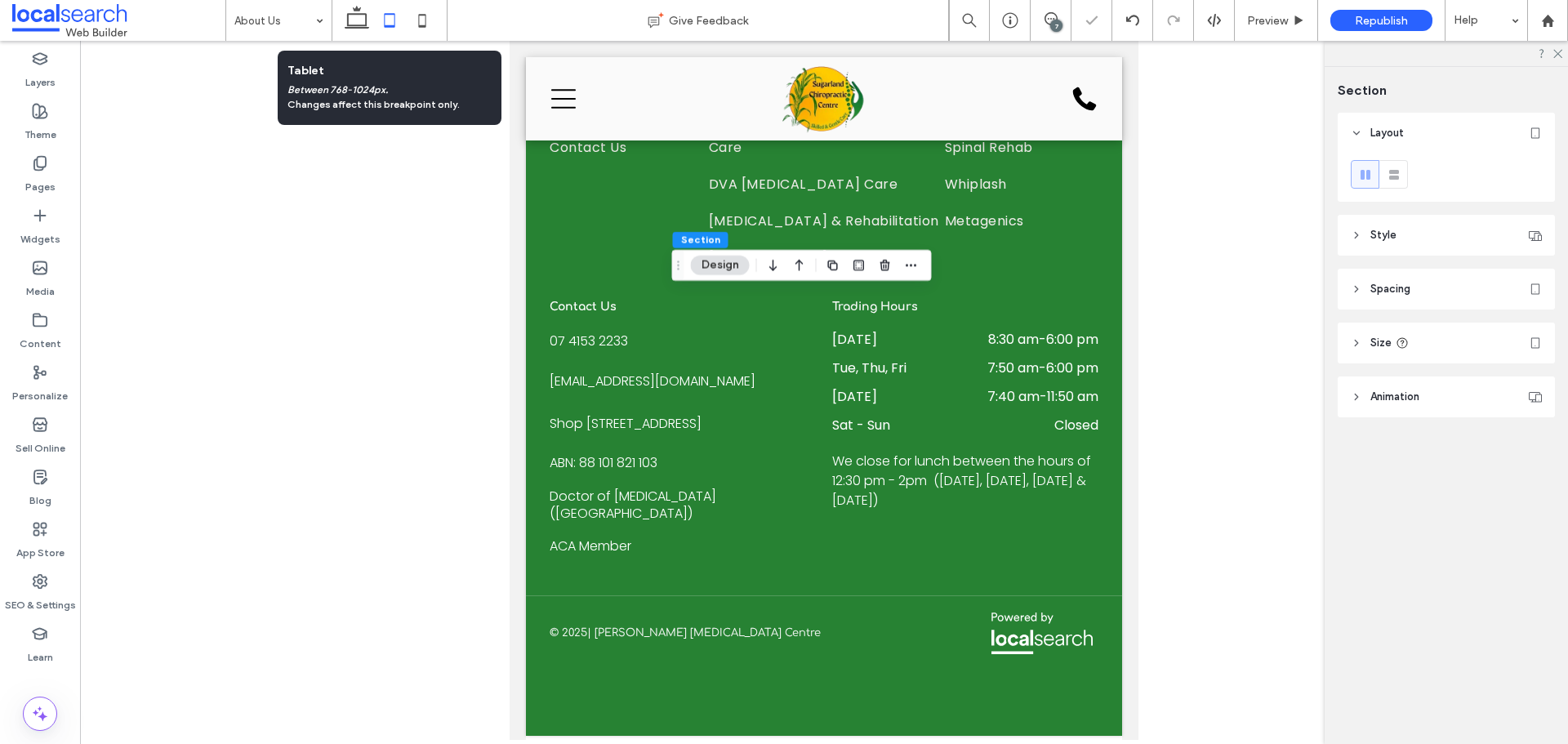
scroll to position [3240, 0]
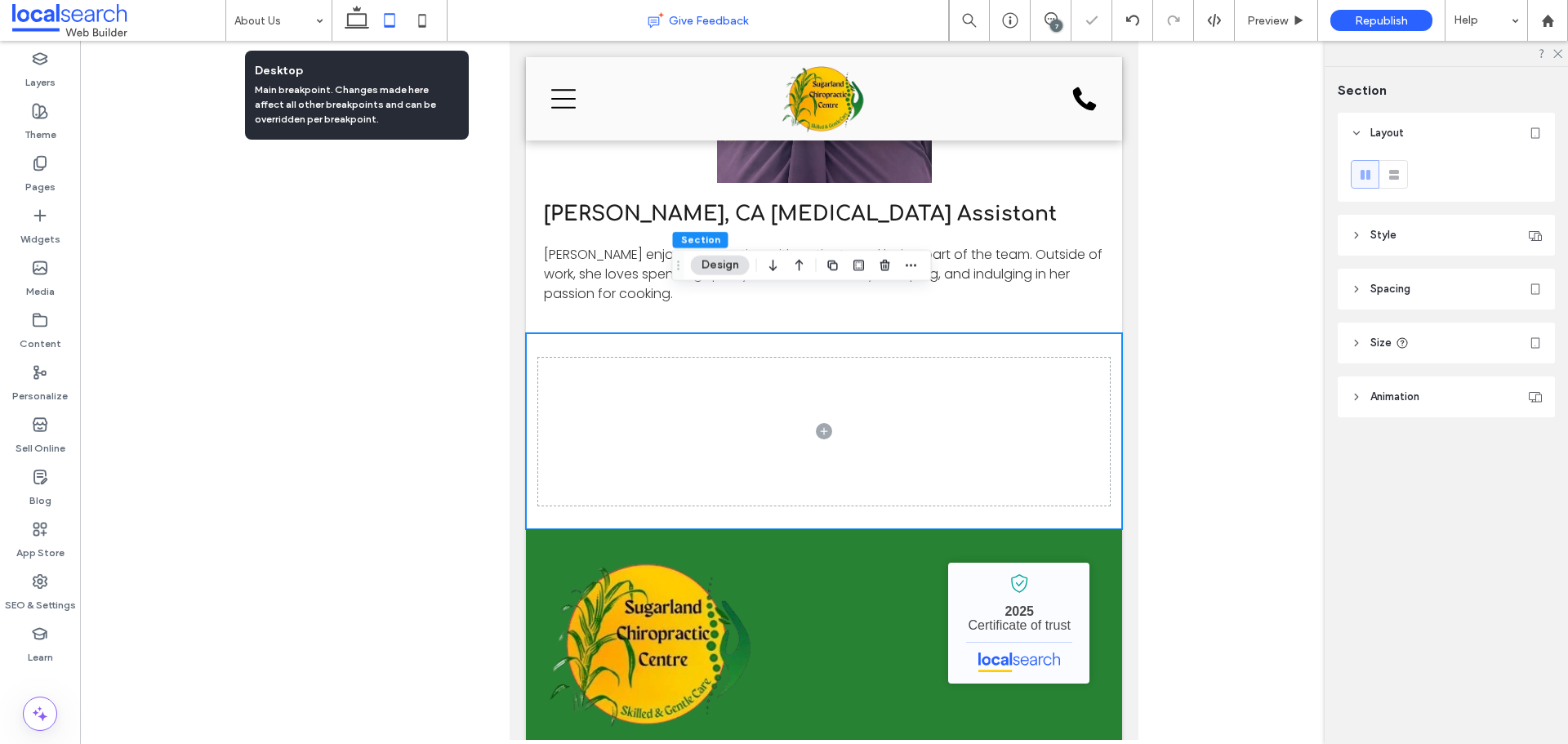
click at [347, 17] on icon at bounding box center [357, 20] width 33 height 33
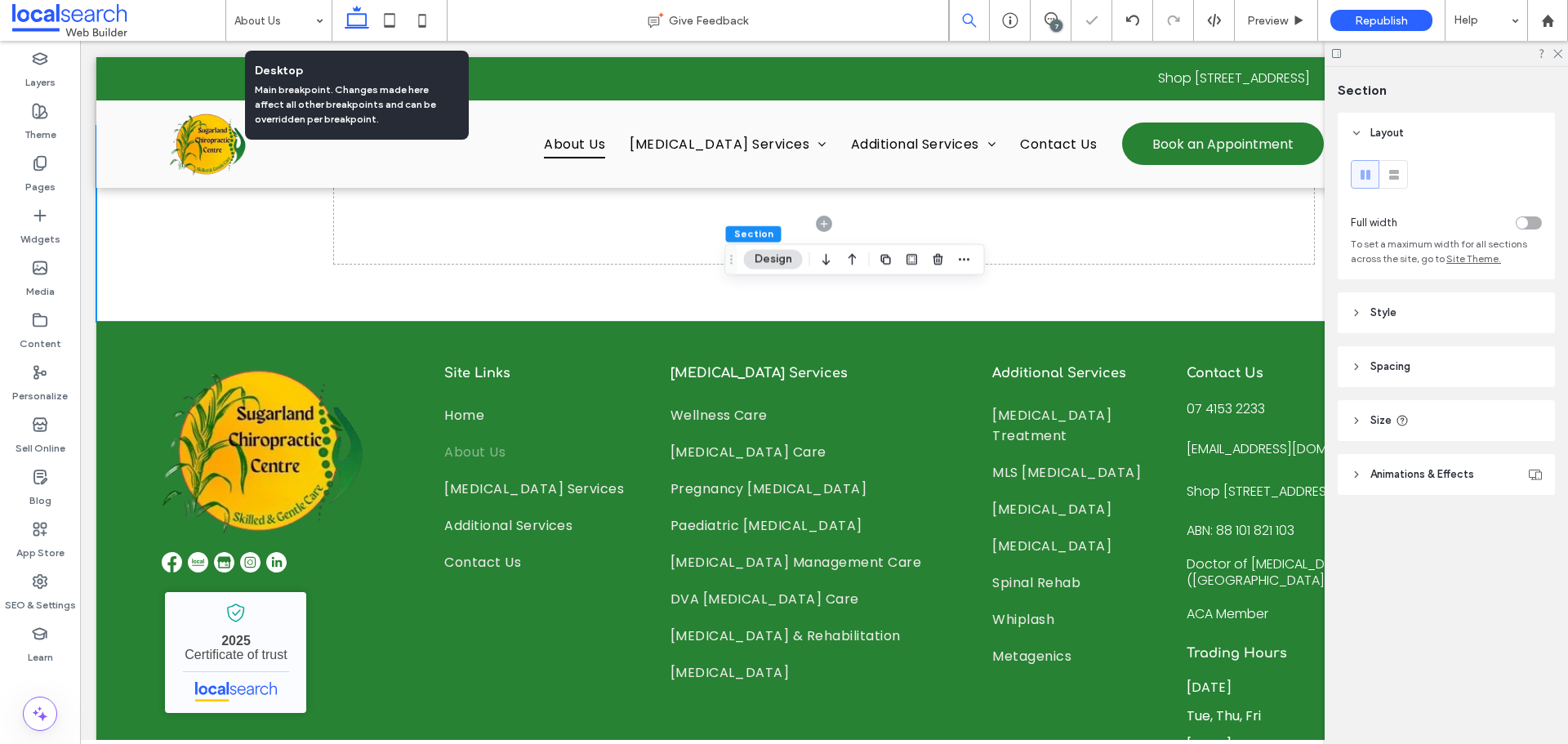
scroll to position [3045, 0]
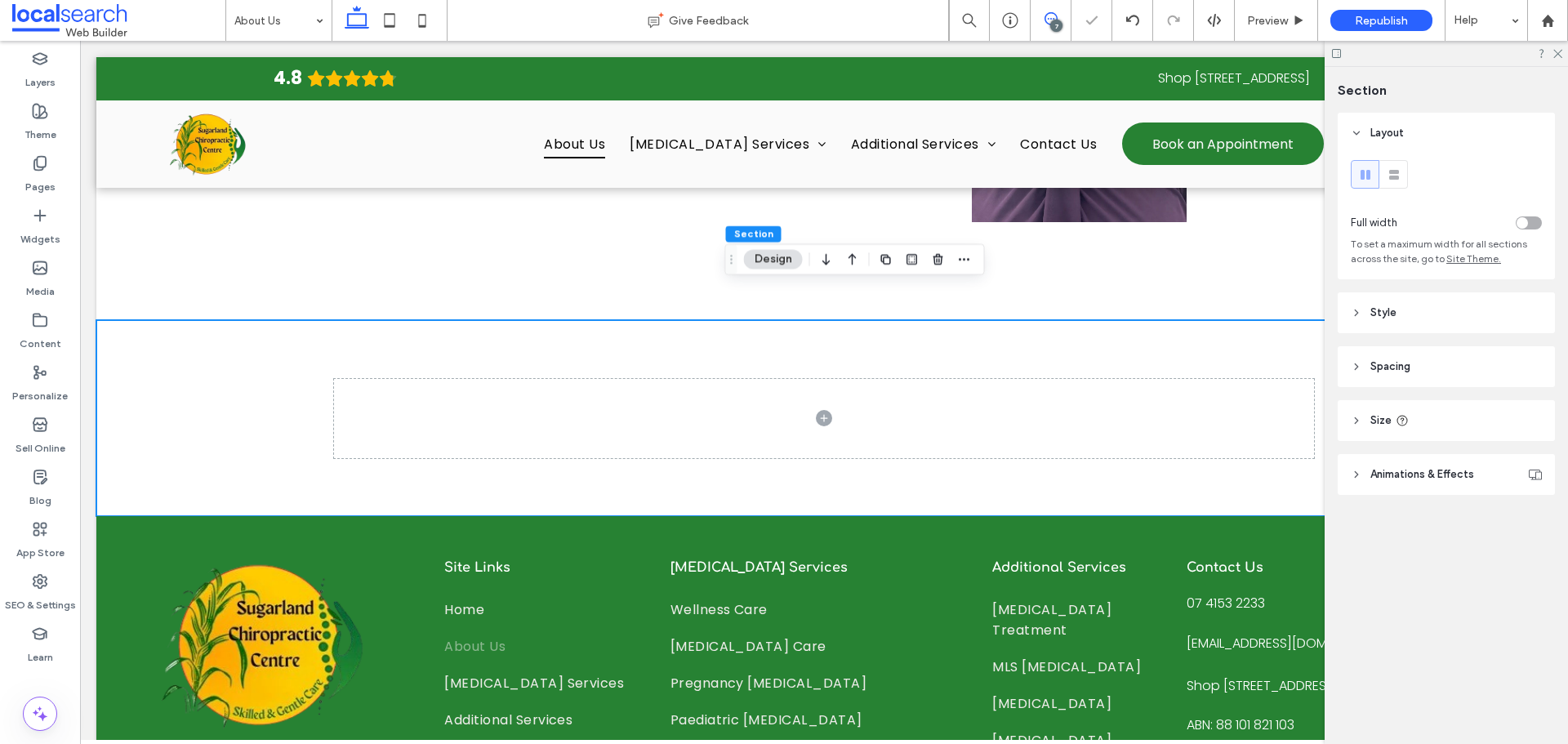
click at [1060, 19] on span at bounding box center [1050, 18] width 40 height 13
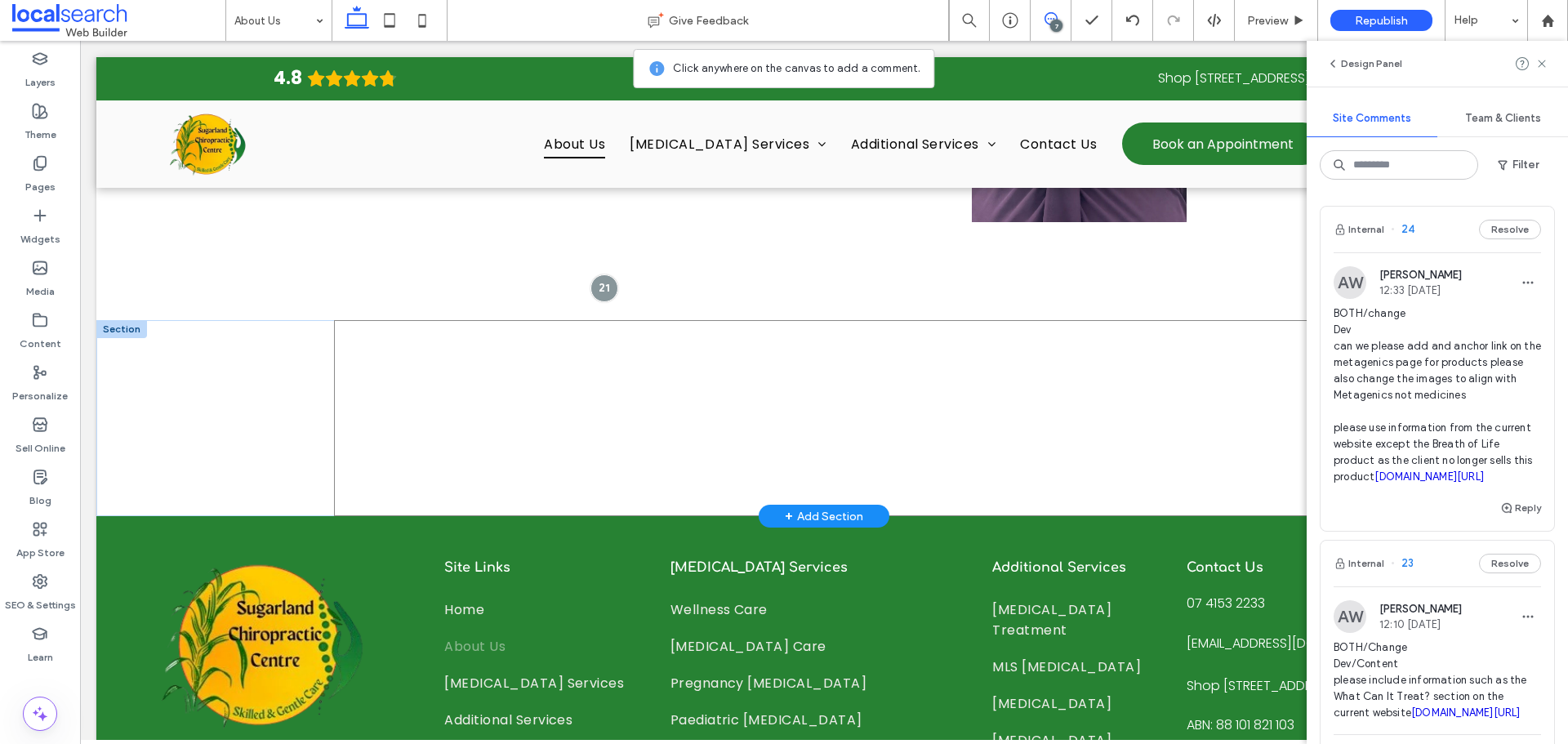
click at [636, 324] on div at bounding box center [823, 418] width 980 height 196
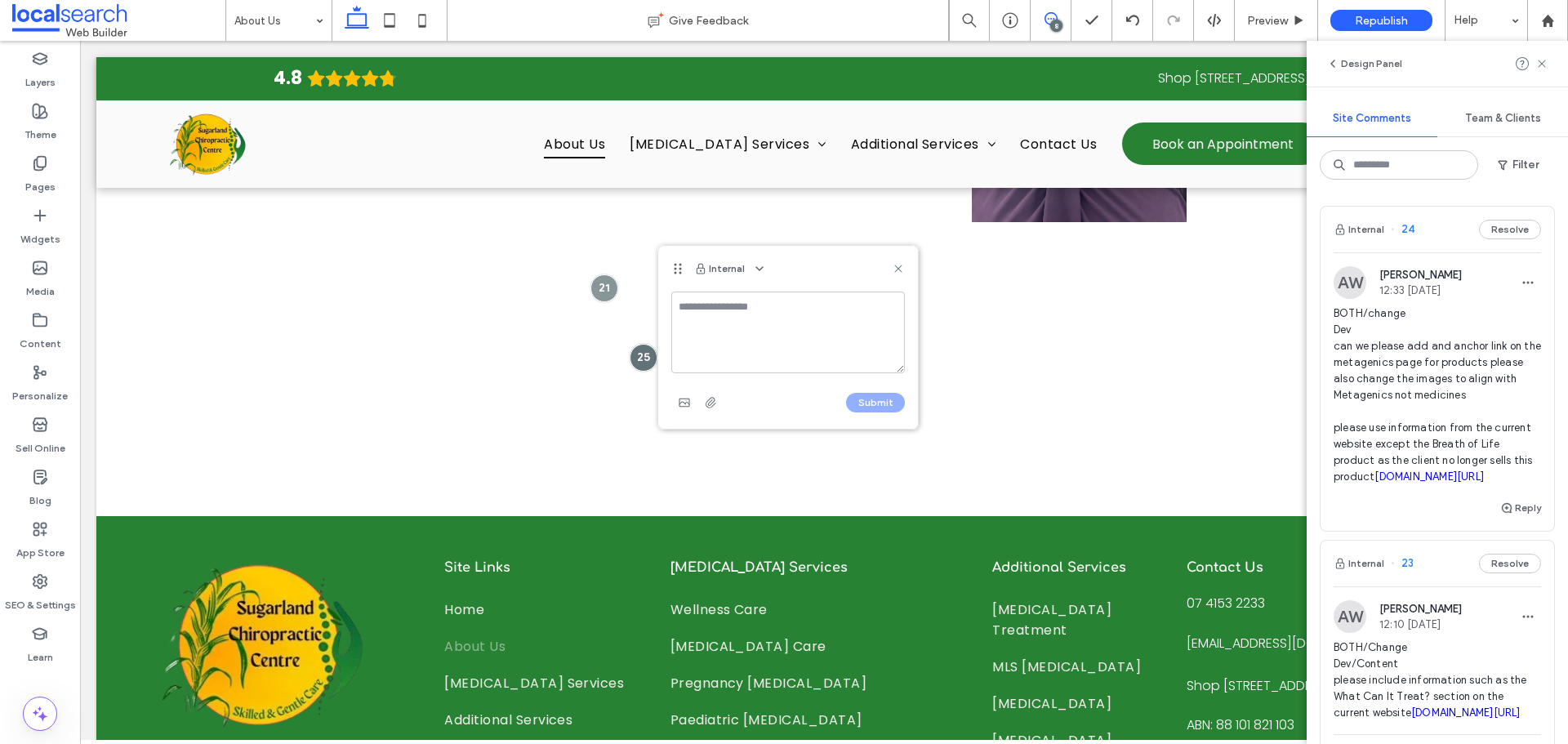
click at [733, 323] on textarea at bounding box center [788, 332] width 233 height 82
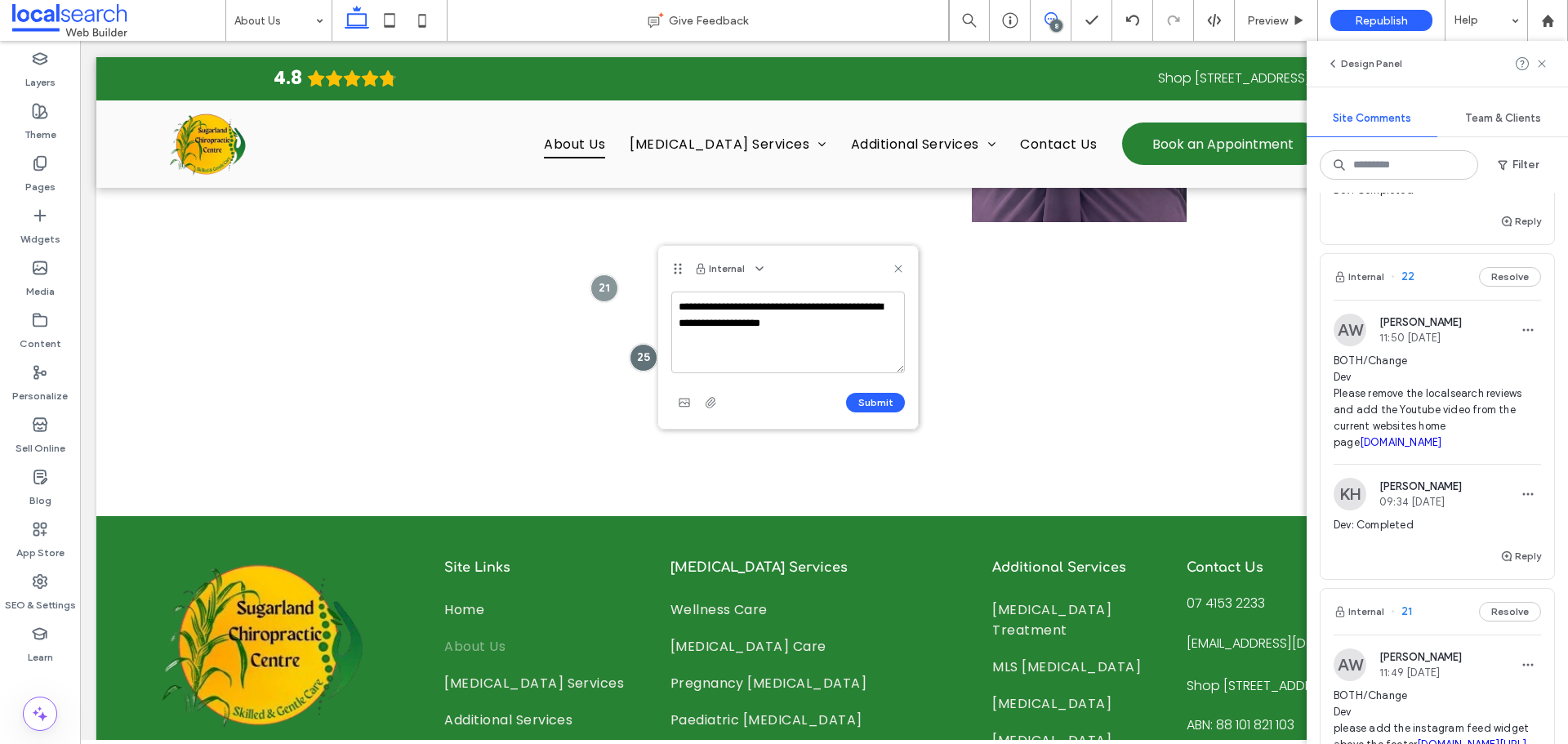
scroll to position [872, 0]
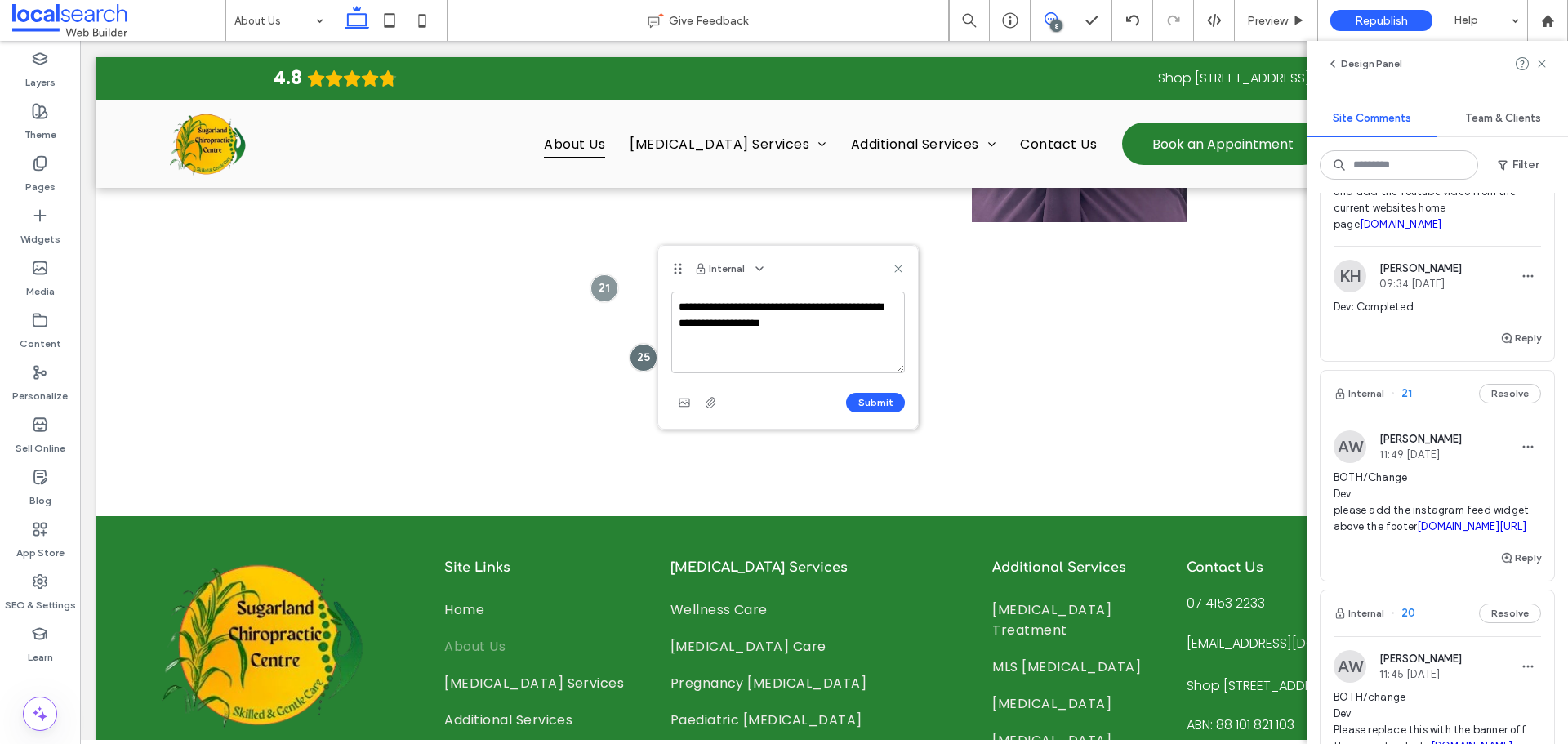
click at [804, 327] on textarea "**********" at bounding box center [788, 332] width 233 height 82
click at [820, 305] on textarea "**********" at bounding box center [788, 332] width 233 height 82
click at [852, 308] on textarea "**********" at bounding box center [788, 332] width 233 height 82
type textarea "**********"
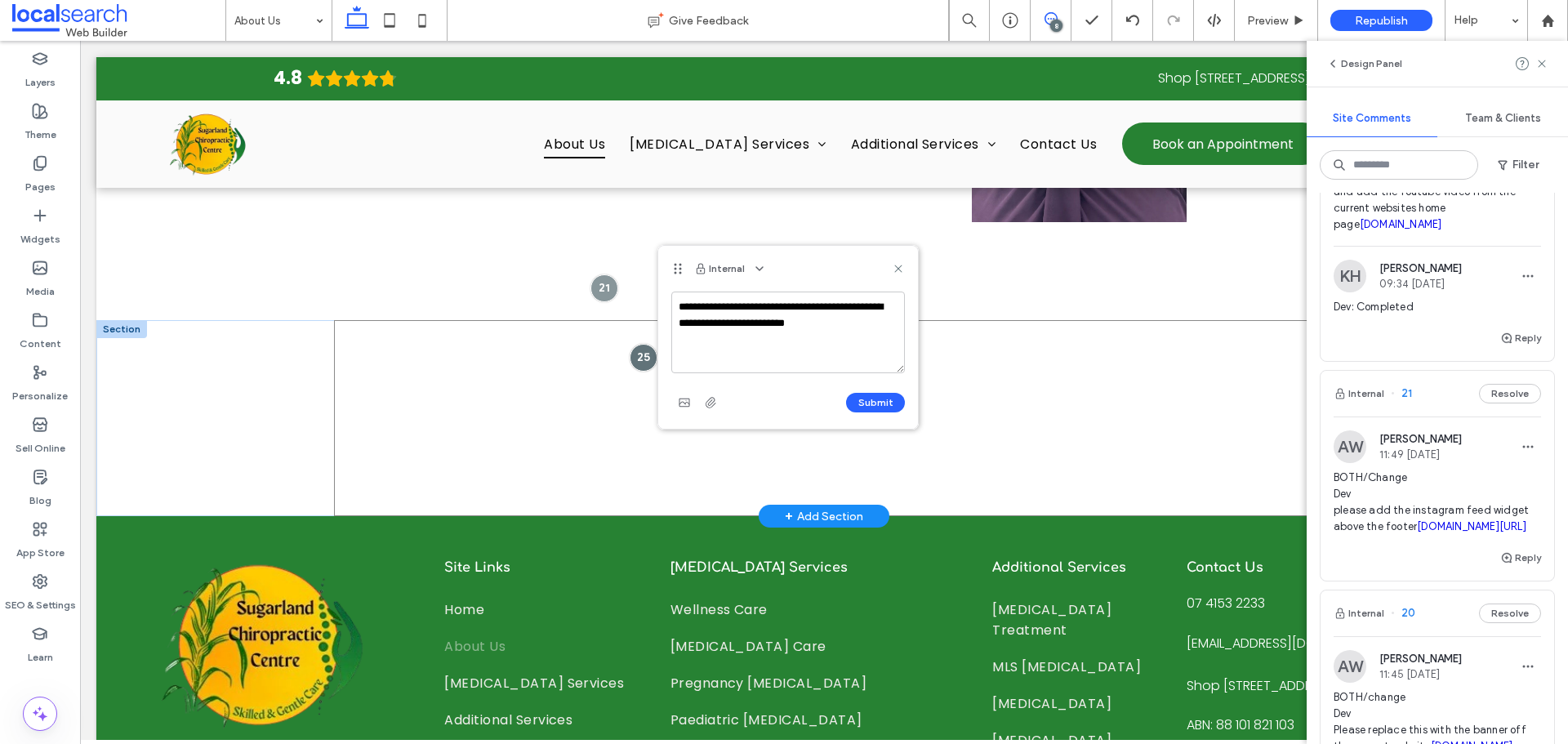
drag, startPoint x: 920, startPoint y: 313, endPoint x: 877, endPoint y: 318, distance: 43.3
click at [881, 320] on div at bounding box center [823, 418] width 980 height 196
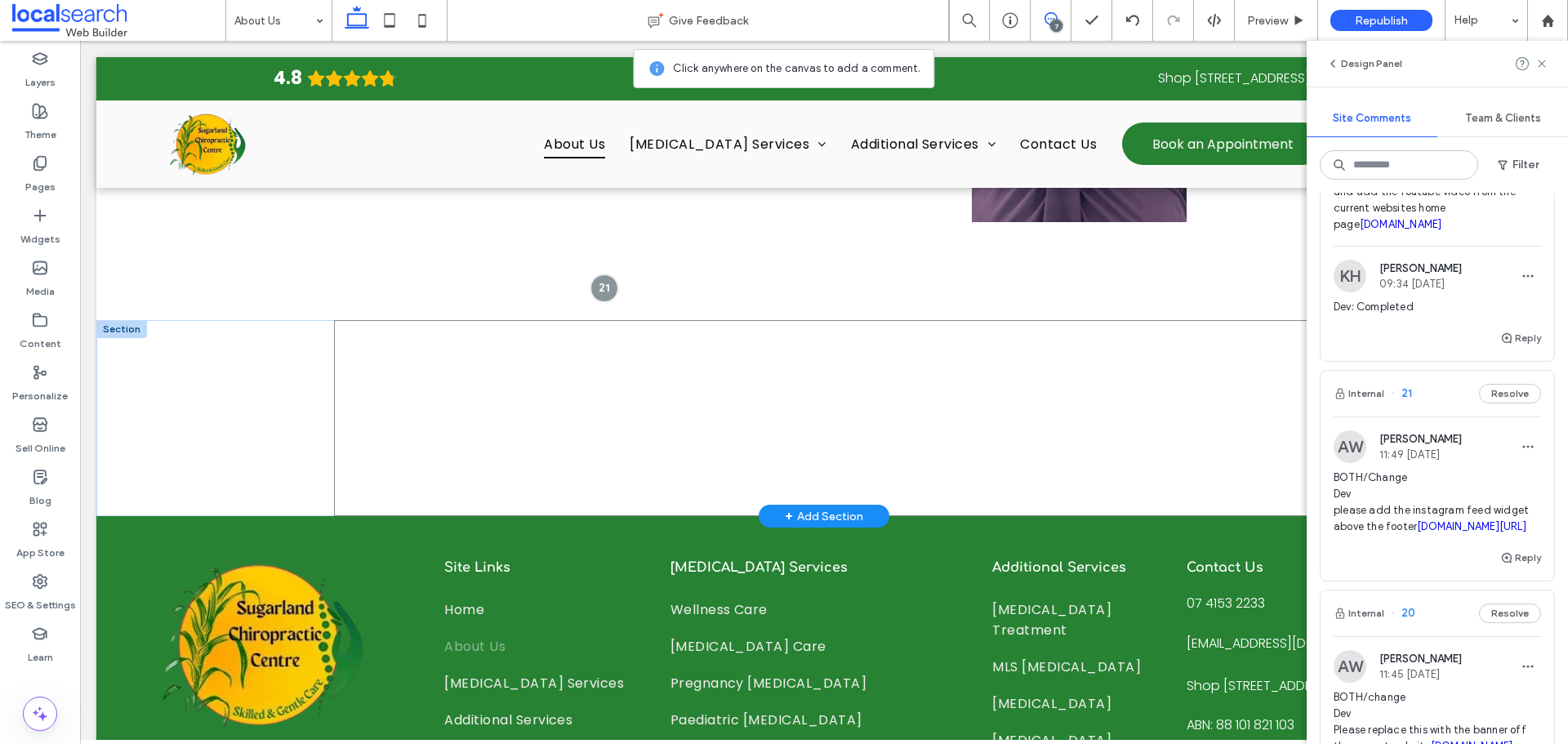
click at [700, 339] on div at bounding box center [823, 418] width 980 height 196
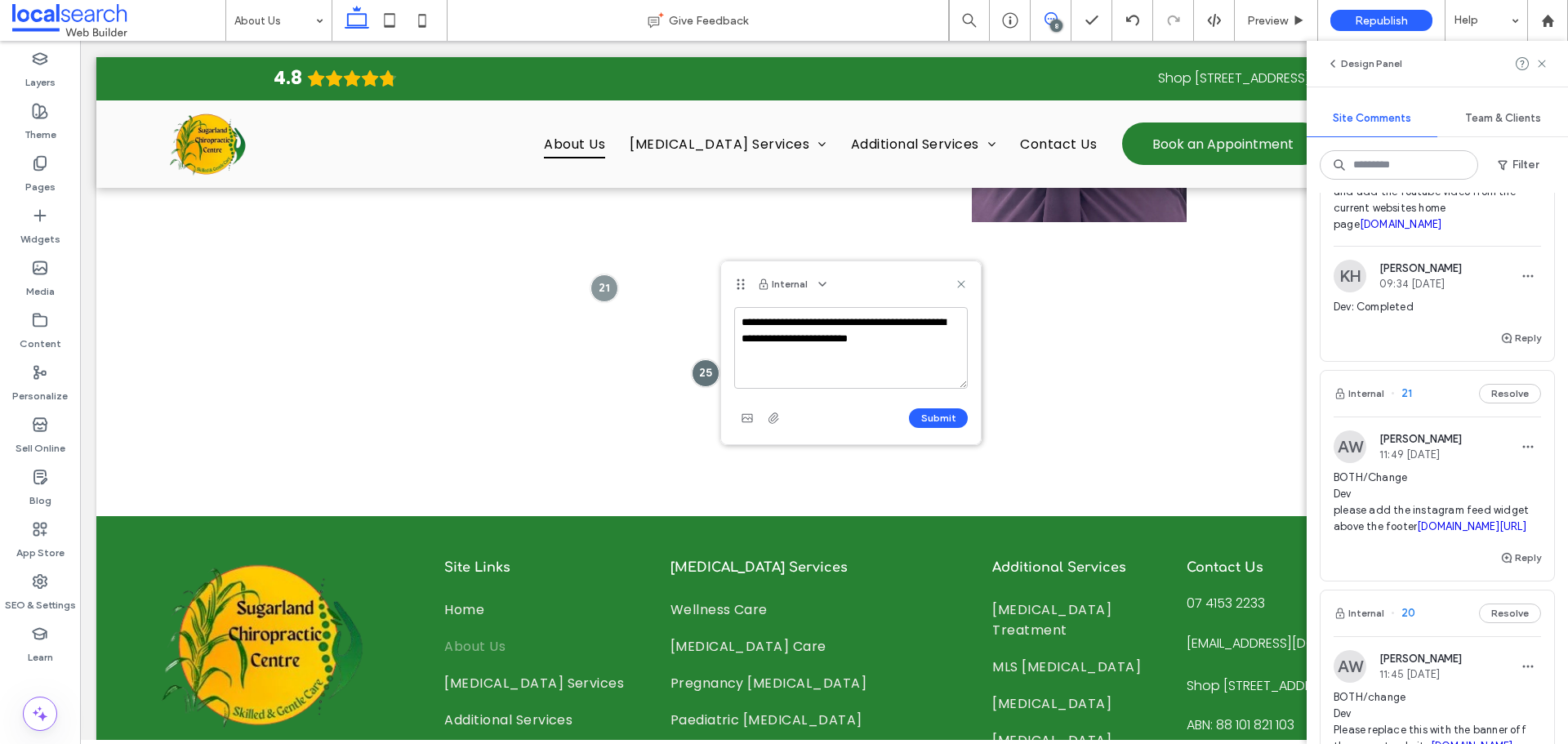
click at [811, 336] on textarea "**********" at bounding box center [850, 347] width 233 height 82
type textarea "**********"
click at [931, 429] on div "Submit" at bounding box center [850, 418] width 233 height 26
click at [937, 424] on button "Submit" at bounding box center [938, 418] width 59 height 19
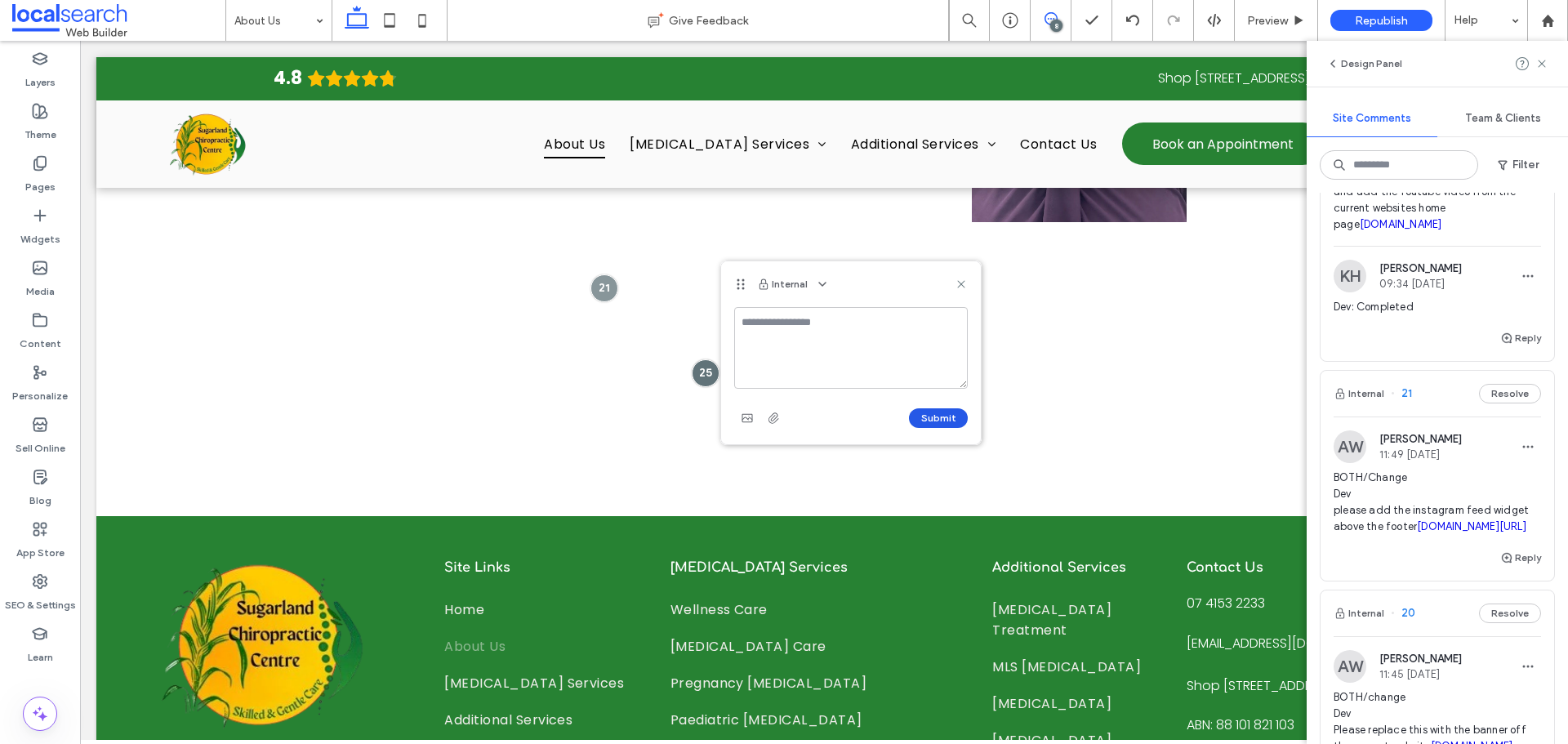
scroll to position [1059, 0]
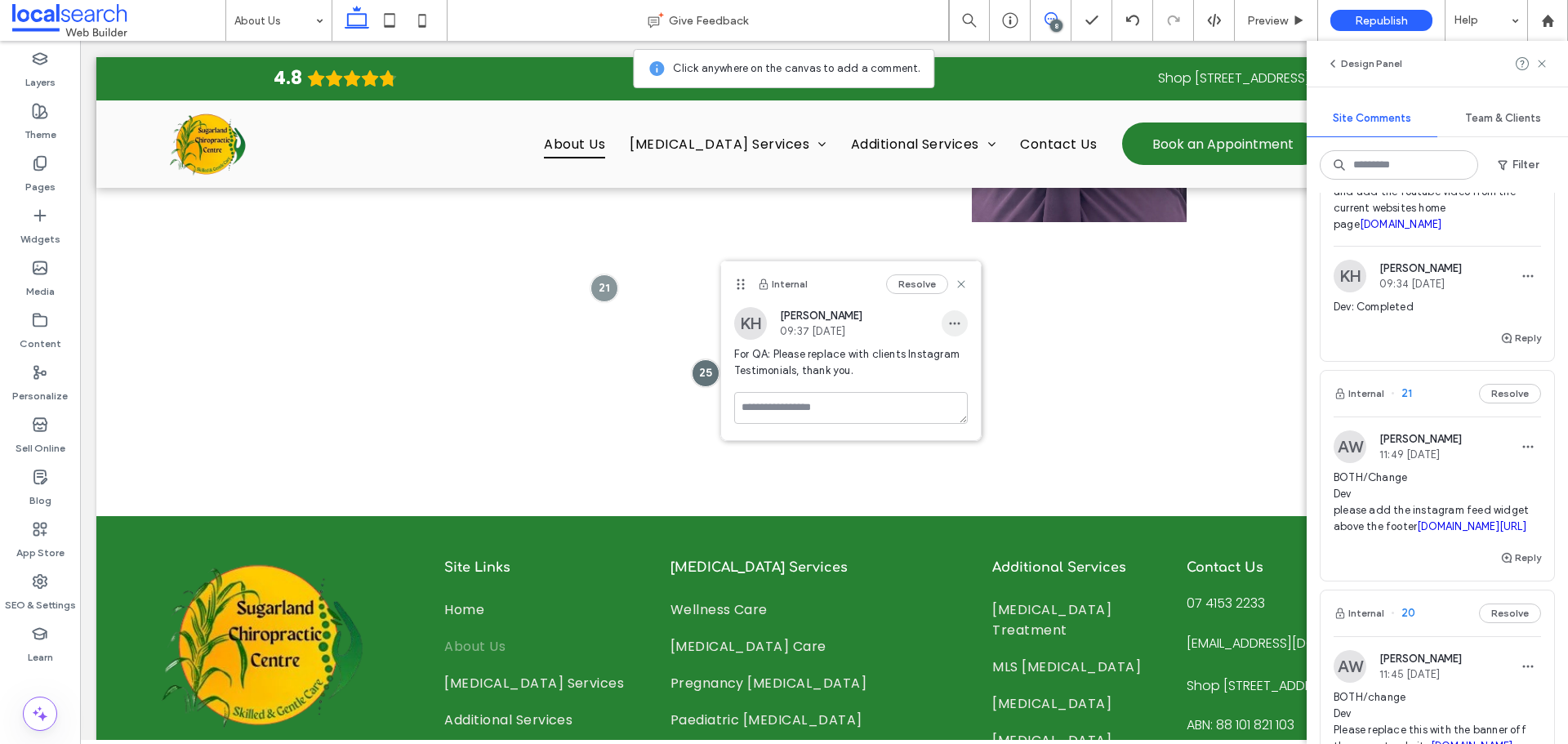
click at [947, 324] on span "button" at bounding box center [954, 323] width 26 height 26
click at [967, 365] on span "Edit" at bounding box center [965, 365] width 21 height 16
click at [837, 393] on textarea "**********" at bounding box center [850, 404] width 233 height 82
type textarea "**********"
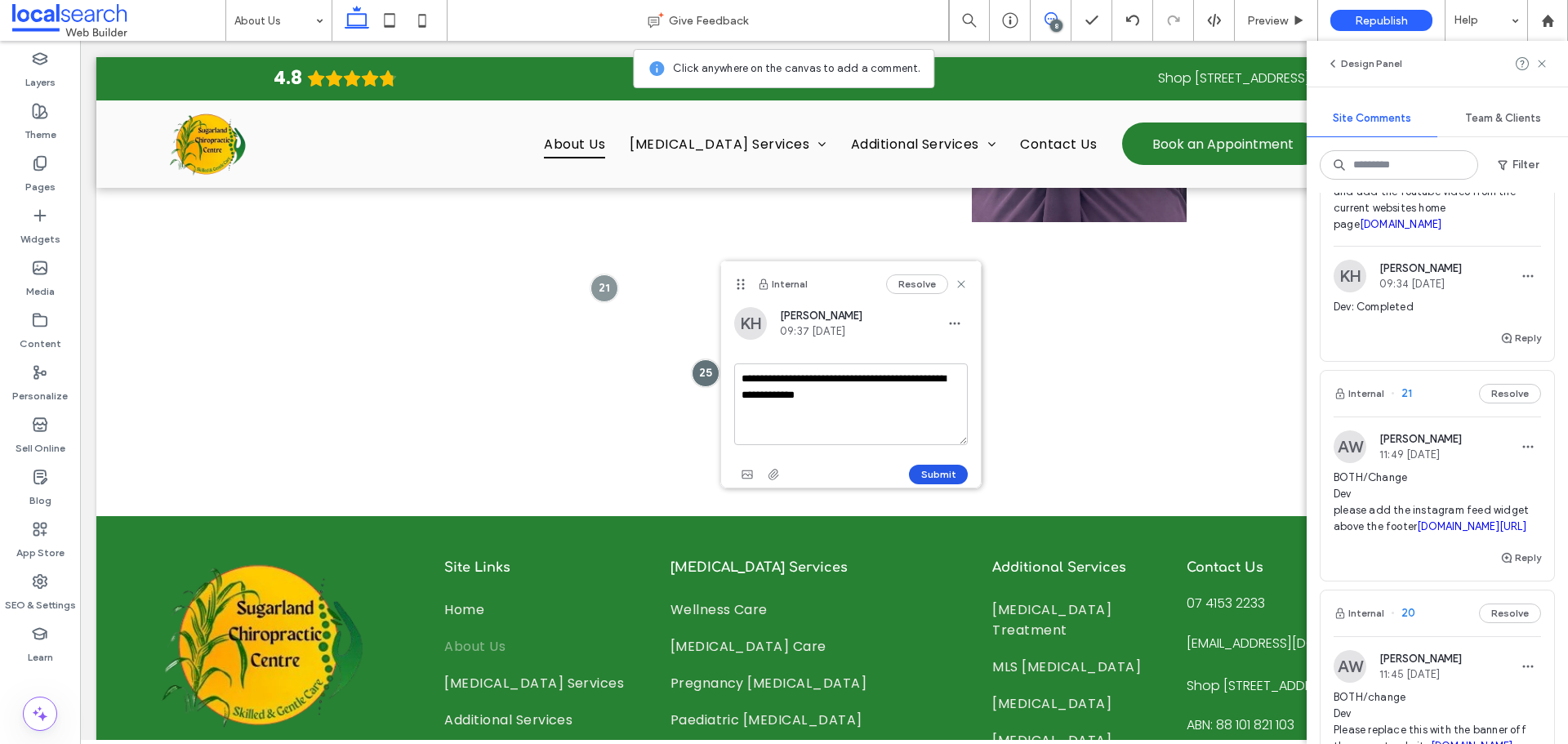
click at [916, 466] on button "Submit" at bounding box center [938, 474] width 59 height 19
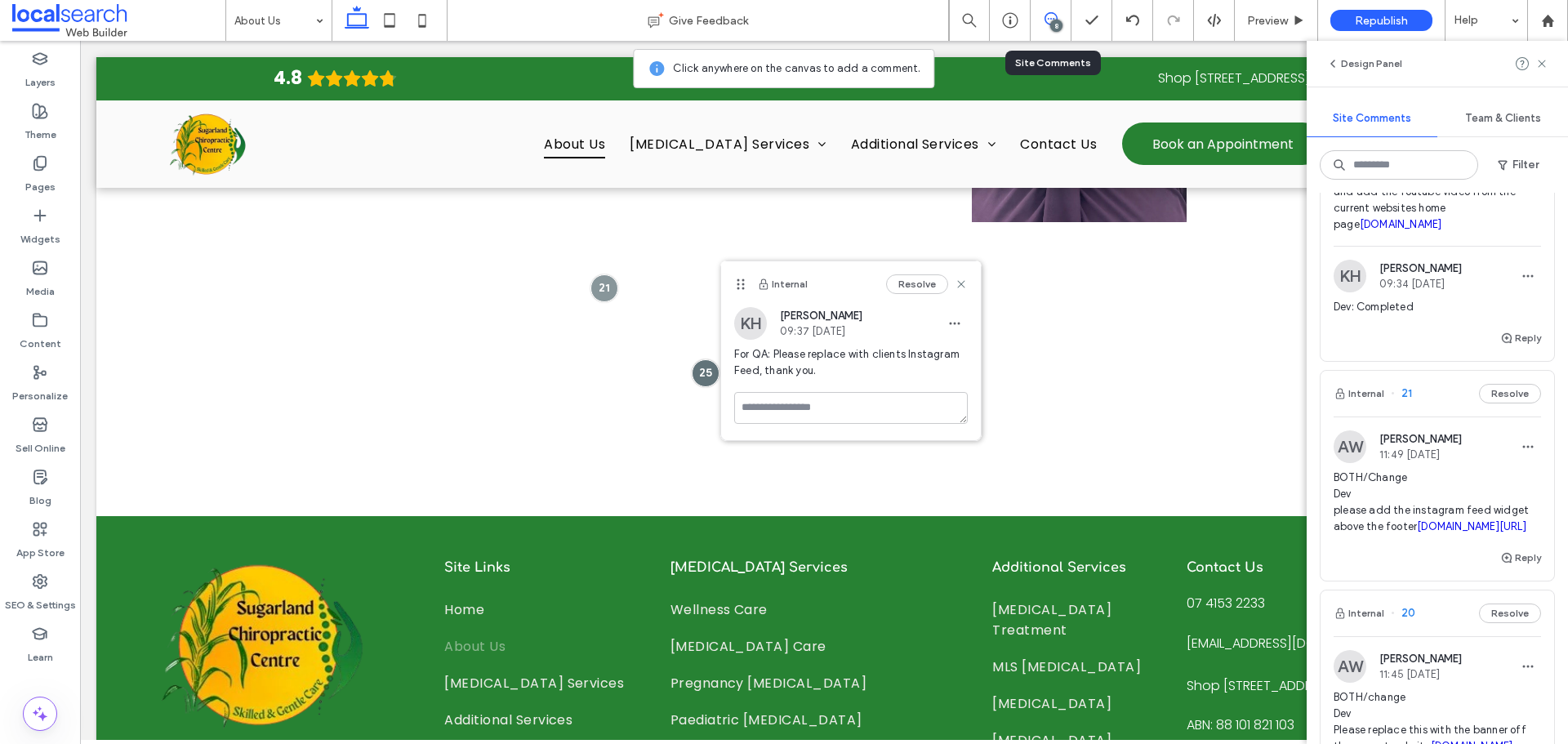
click at [1499, 548] on div "BOTH/Change Dev please add the instagram feed widget above the footer instagram…" at bounding box center [1436, 508] width 207 height 79
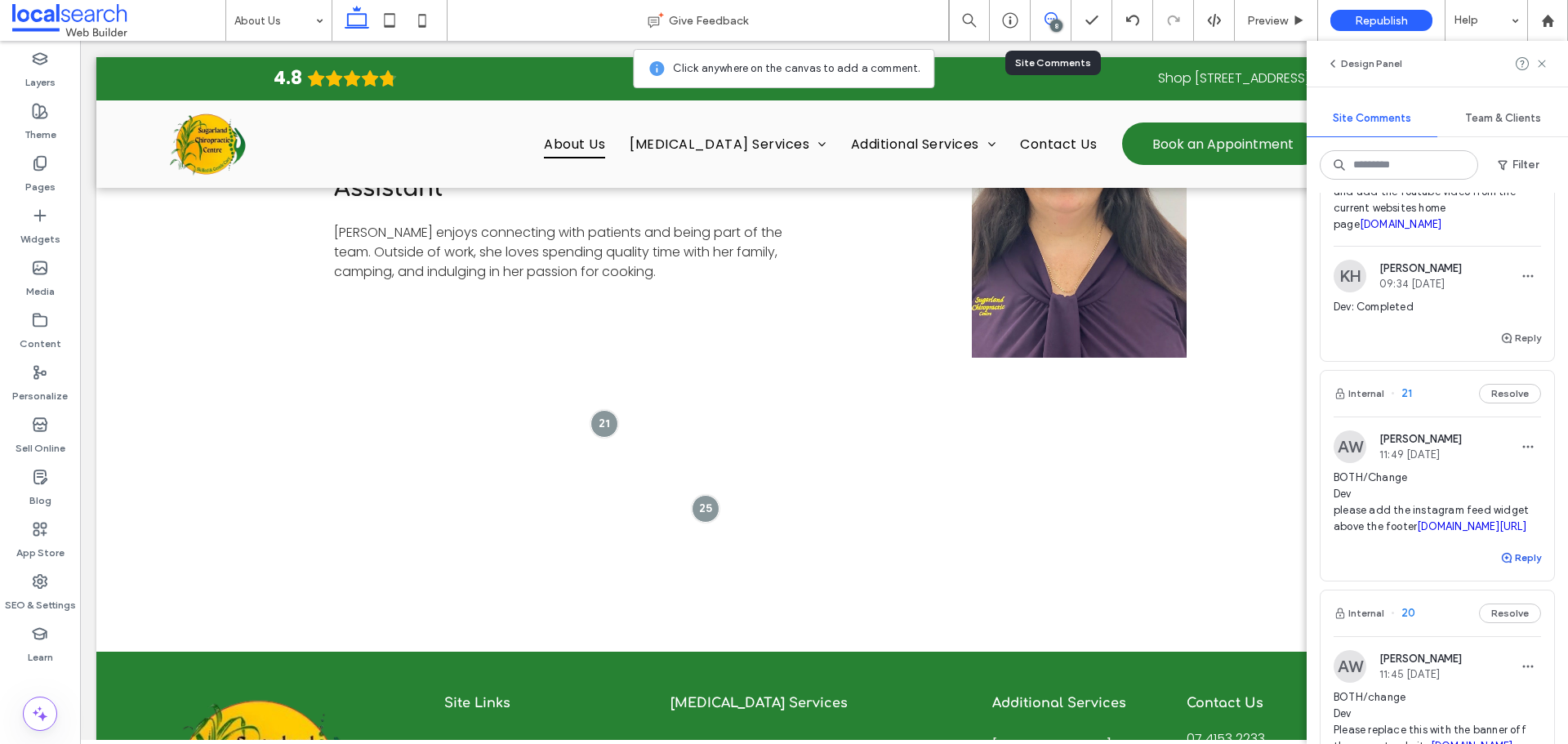
click at [1500, 564] on icon "button" at bounding box center [1505, 557] width 13 height 13
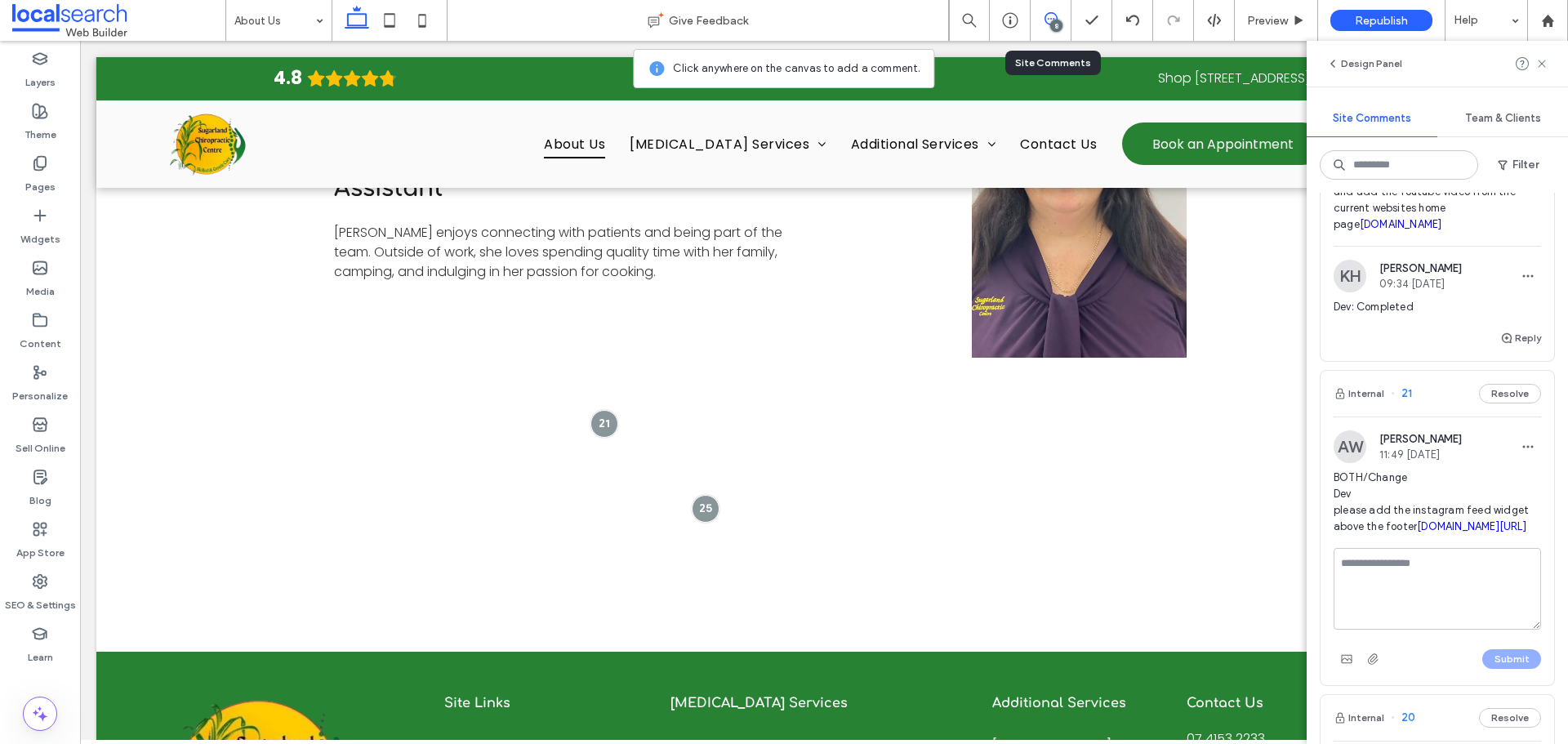
scroll to position [2699, 0]
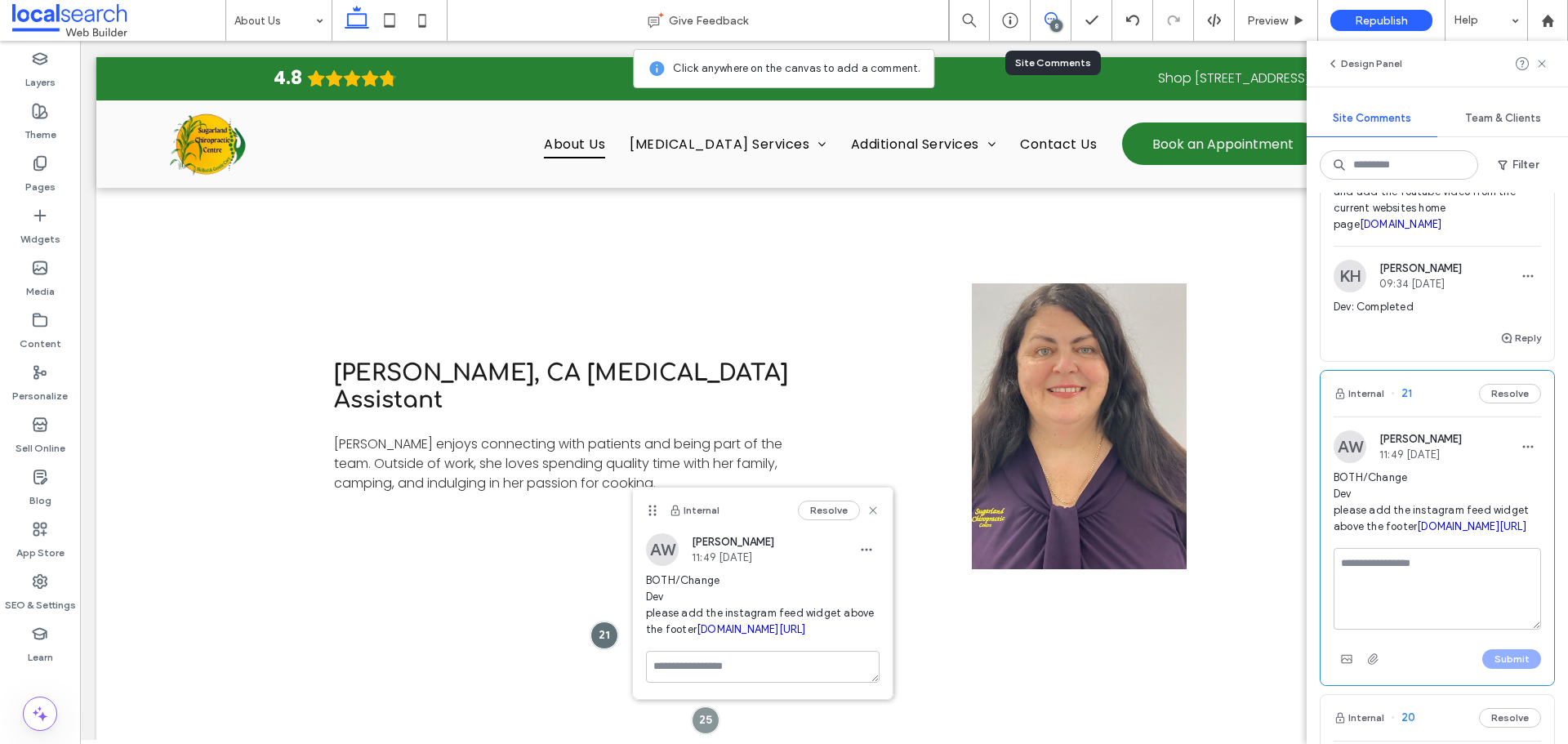
click at [1421, 630] on textarea at bounding box center [1436, 588] width 207 height 82
click at [1421, 630] on textarea "***" at bounding box center [1430, 588] width 195 height 82
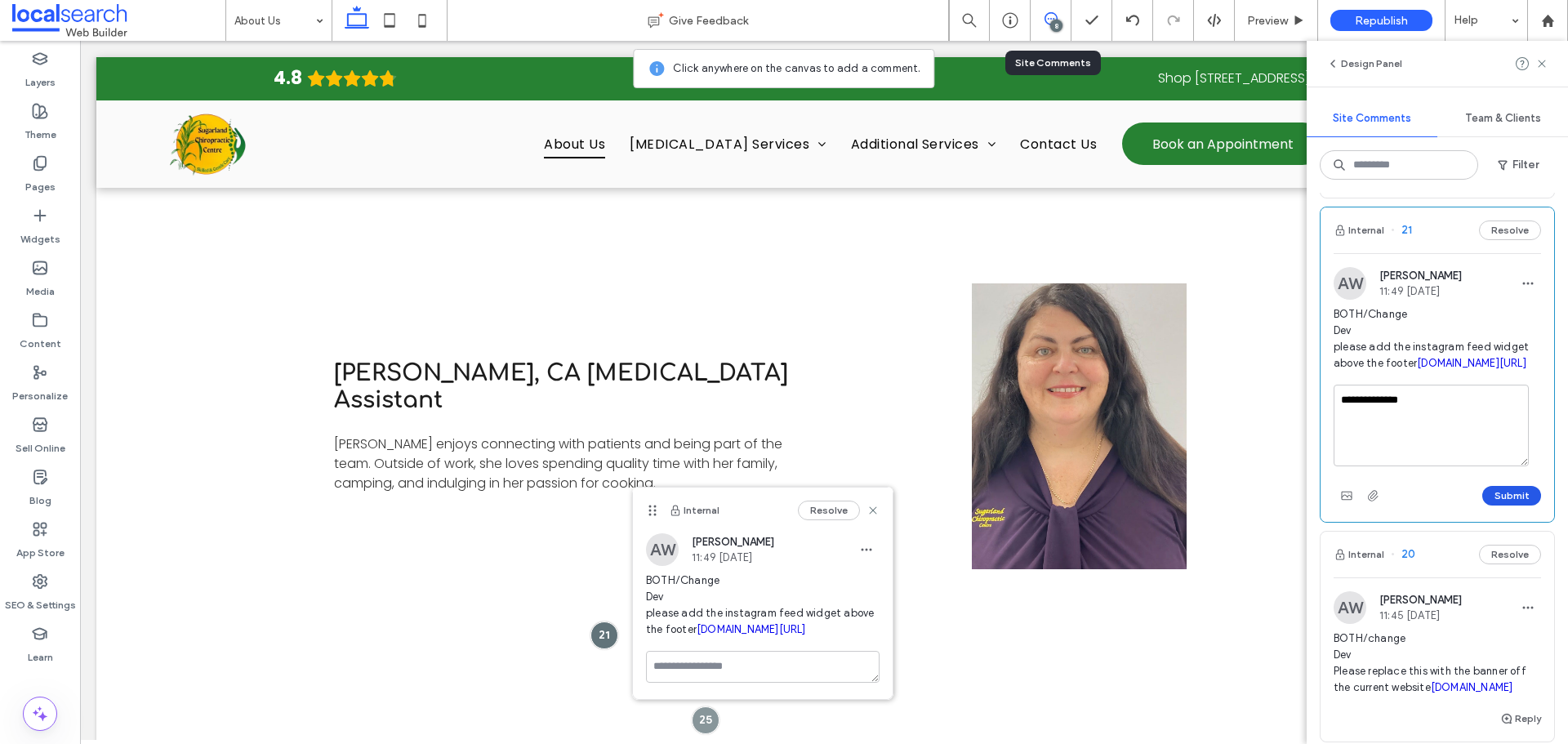
type textarea "**********"
click at [1509, 506] on button "Submit" at bounding box center [1511, 495] width 59 height 19
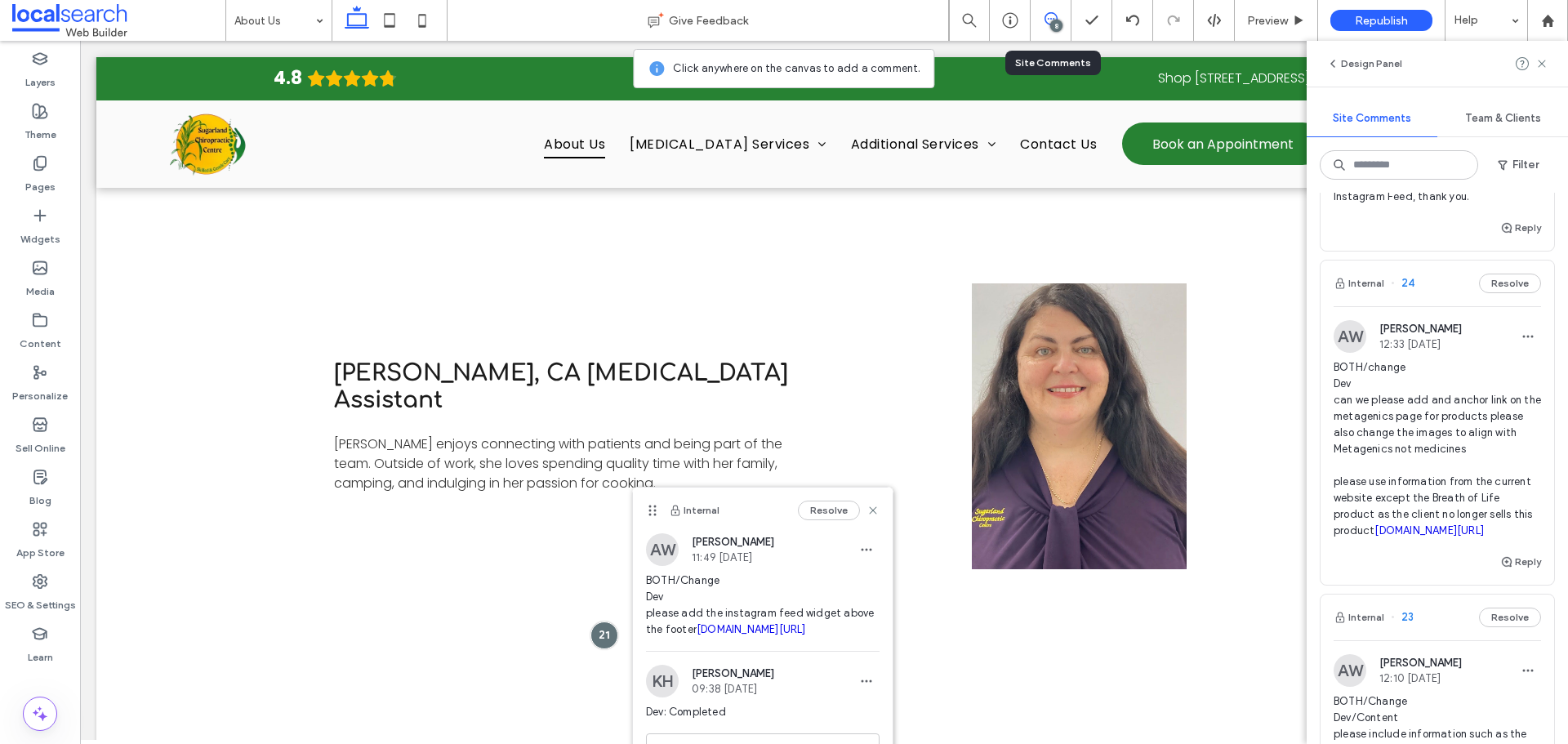
scroll to position [132, 0]
click at [1350, 276] on button "Internal" at bounding box center [1358, 284] width 51 height 19
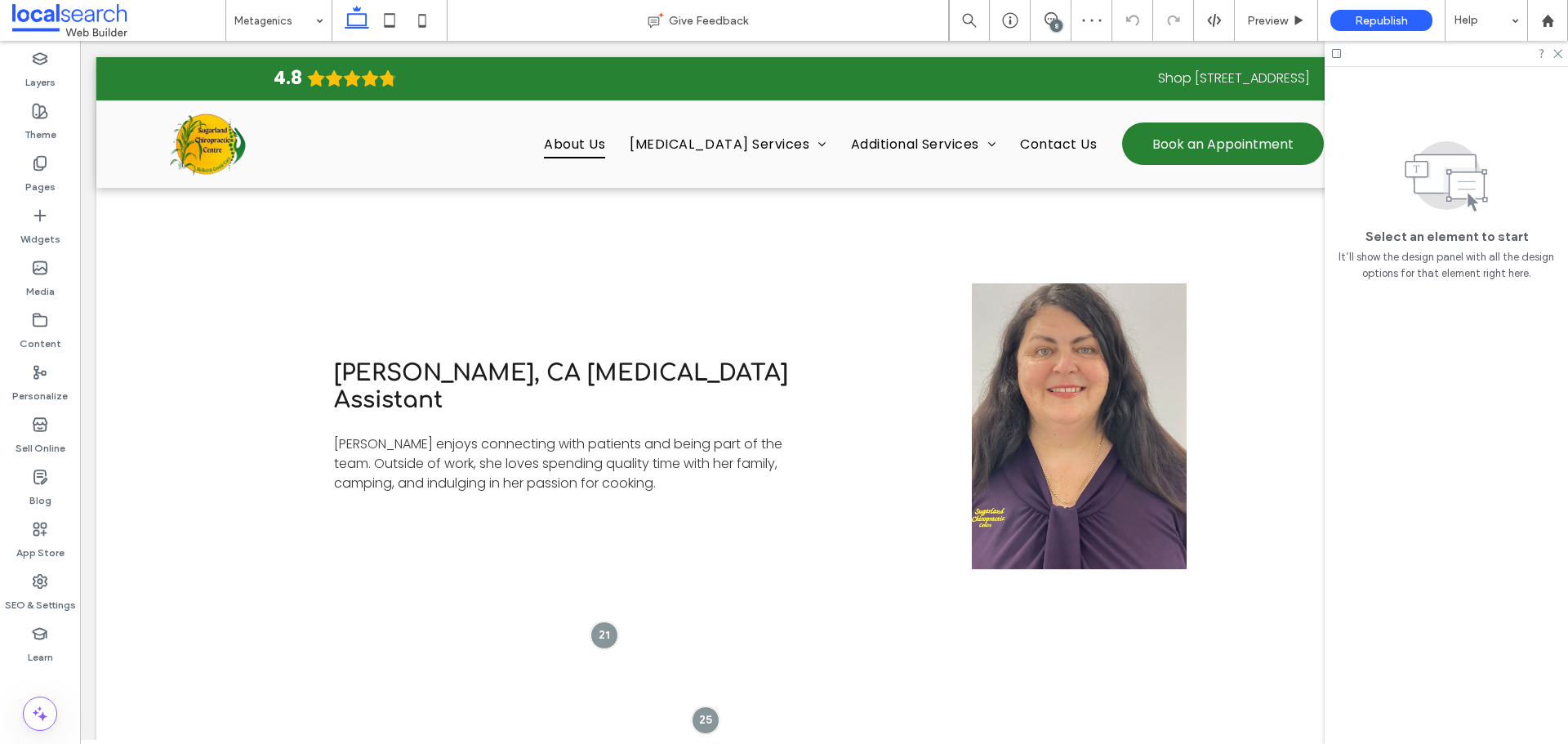
click at [1058, 31] on div "8" at bounding box center [1056, 25] width 12 height 12
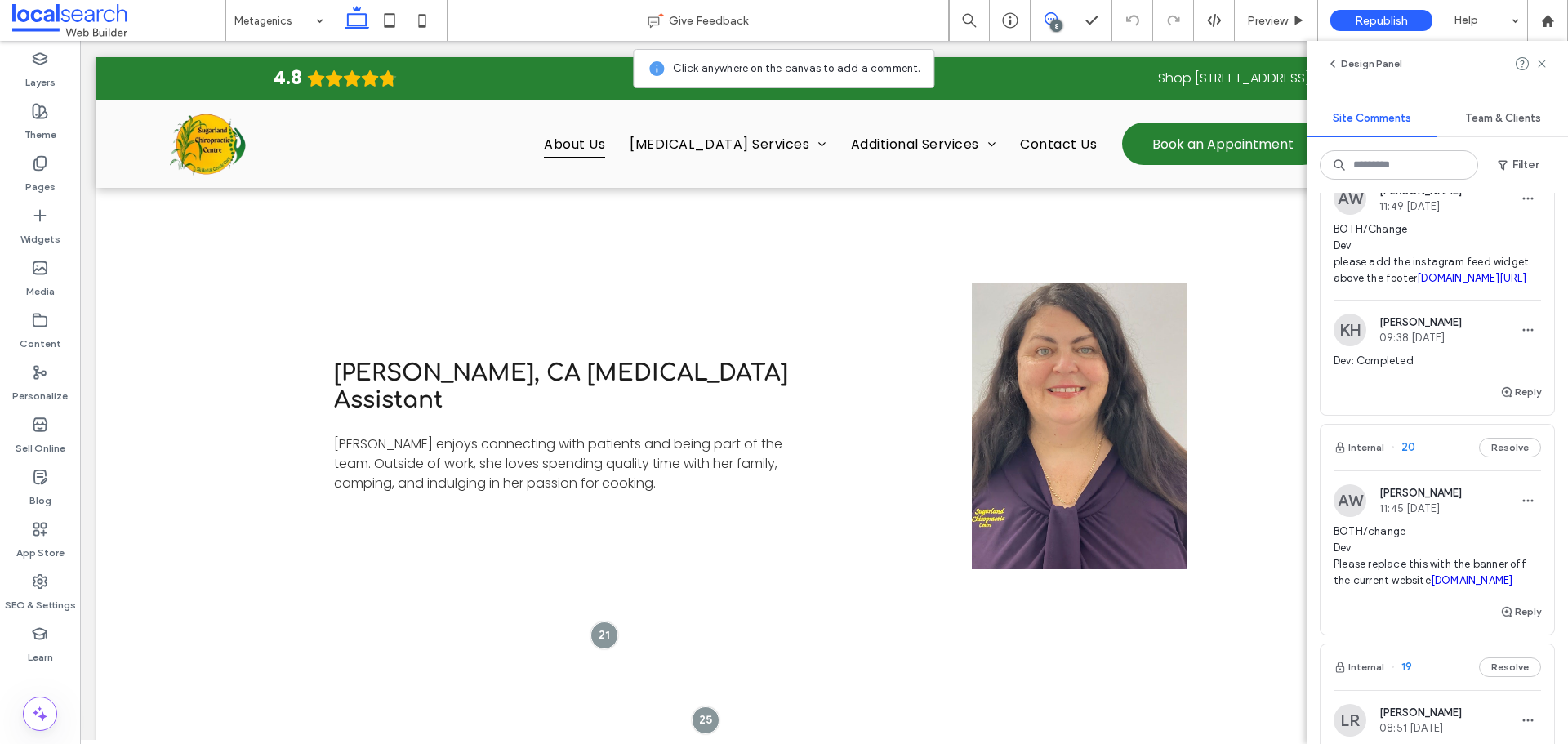
scroll to position [1470, 0]
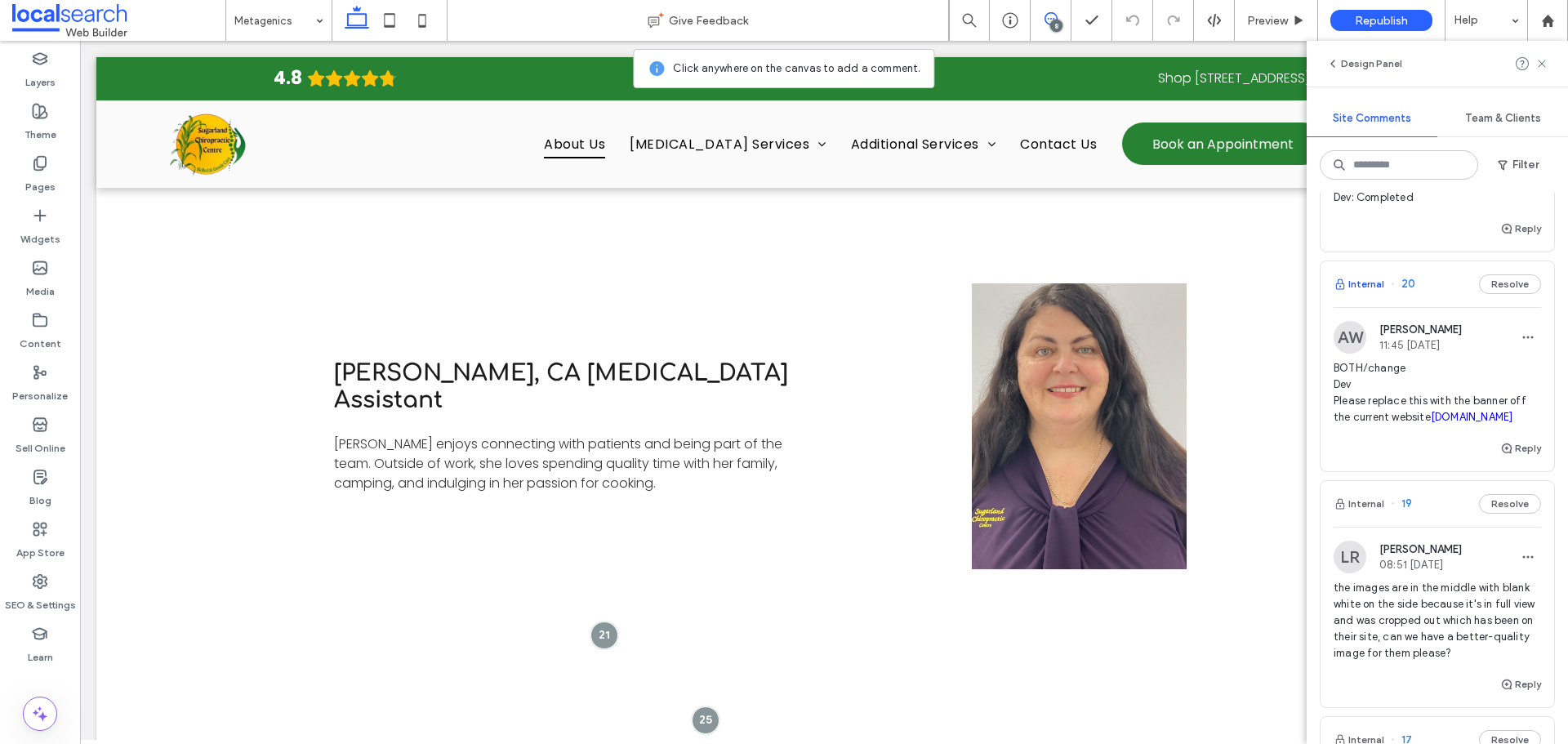
click at [1352, 294] on button "Internal" at bounding box center [1358, 284] width 51 height 19
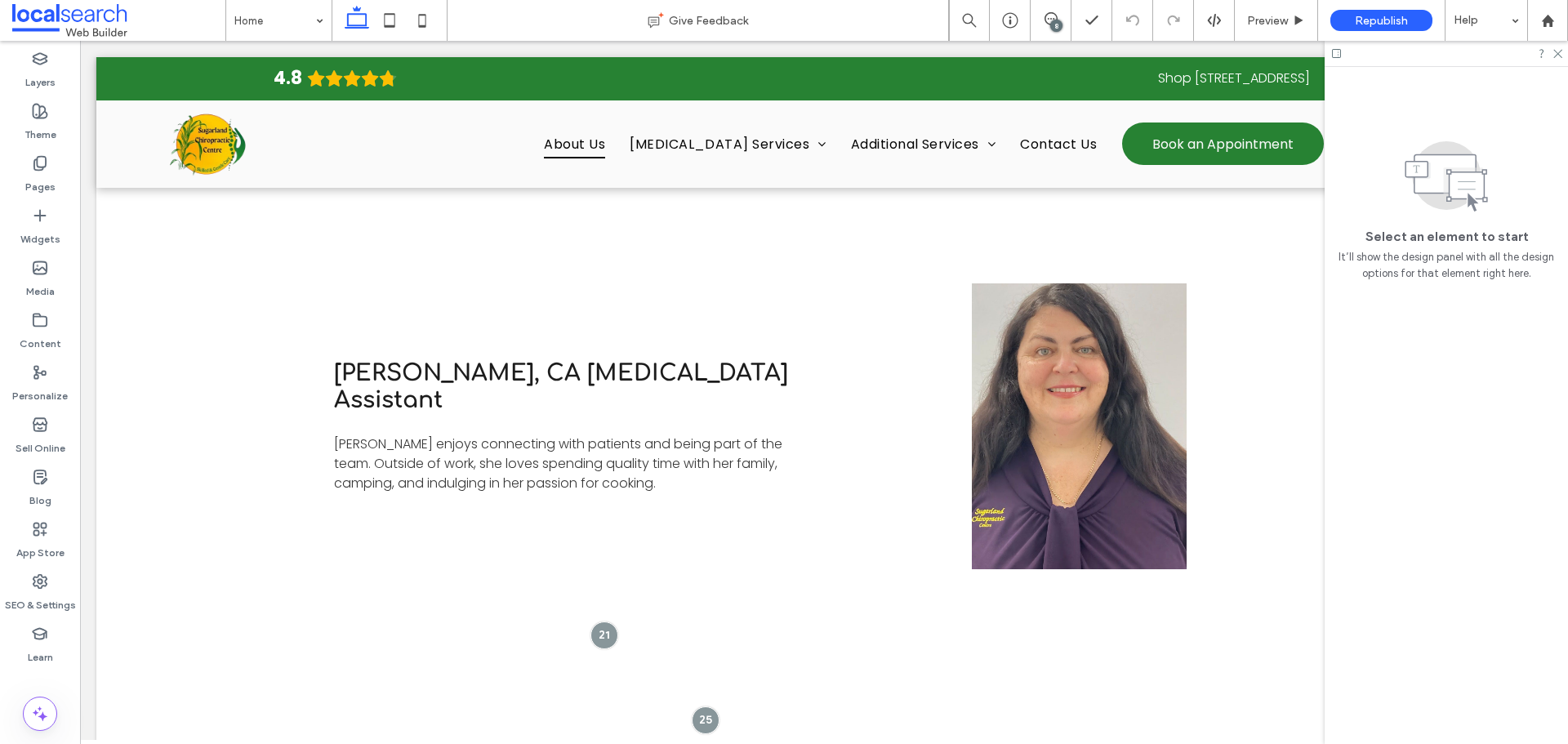
click at [1057, 25] on div "8" at bounding box center [1056, 25] width 12 height 12
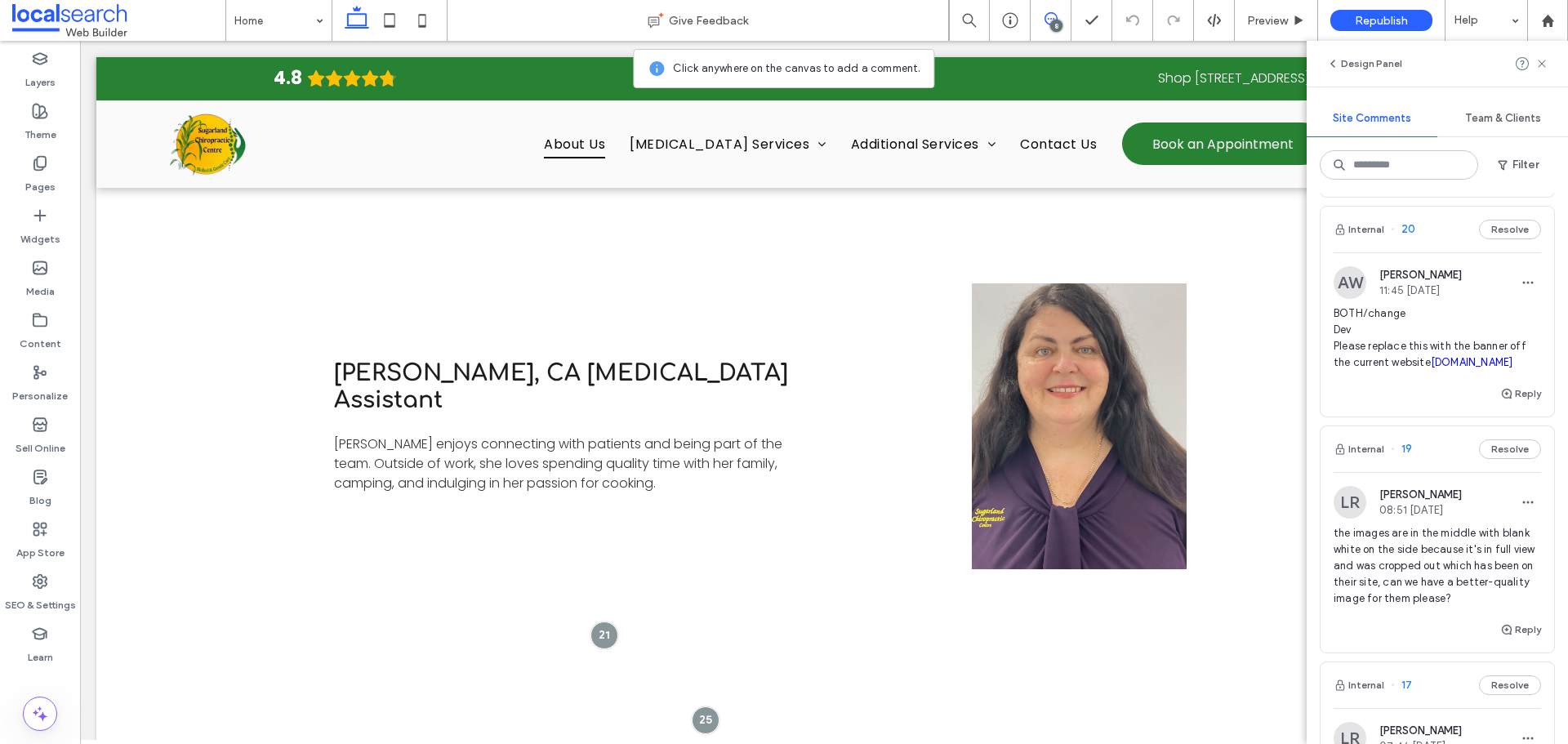
scroll to position [1578, 0]
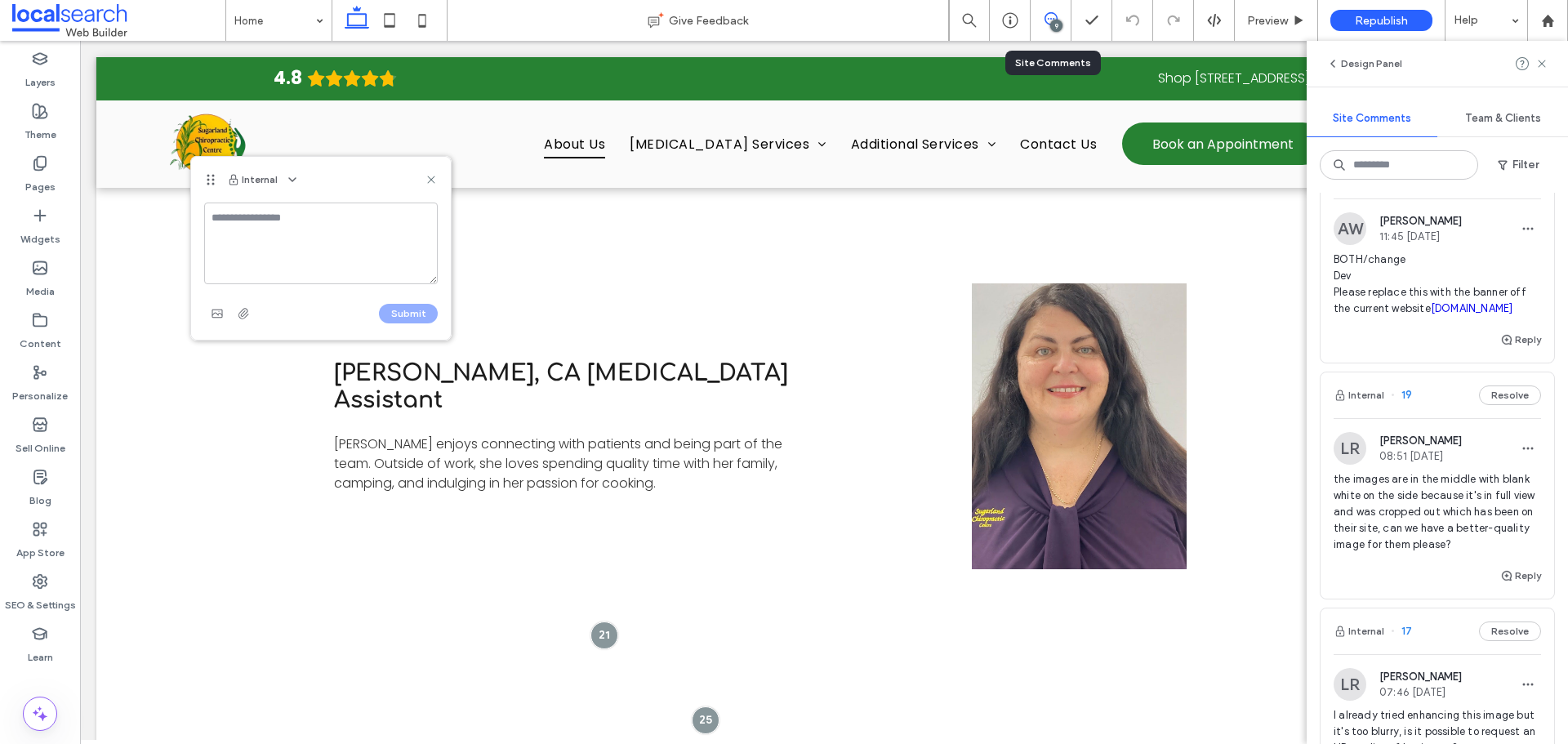
click at [1050, 35] on div "9" at bounding box center [1051, 20] width 41 height 41
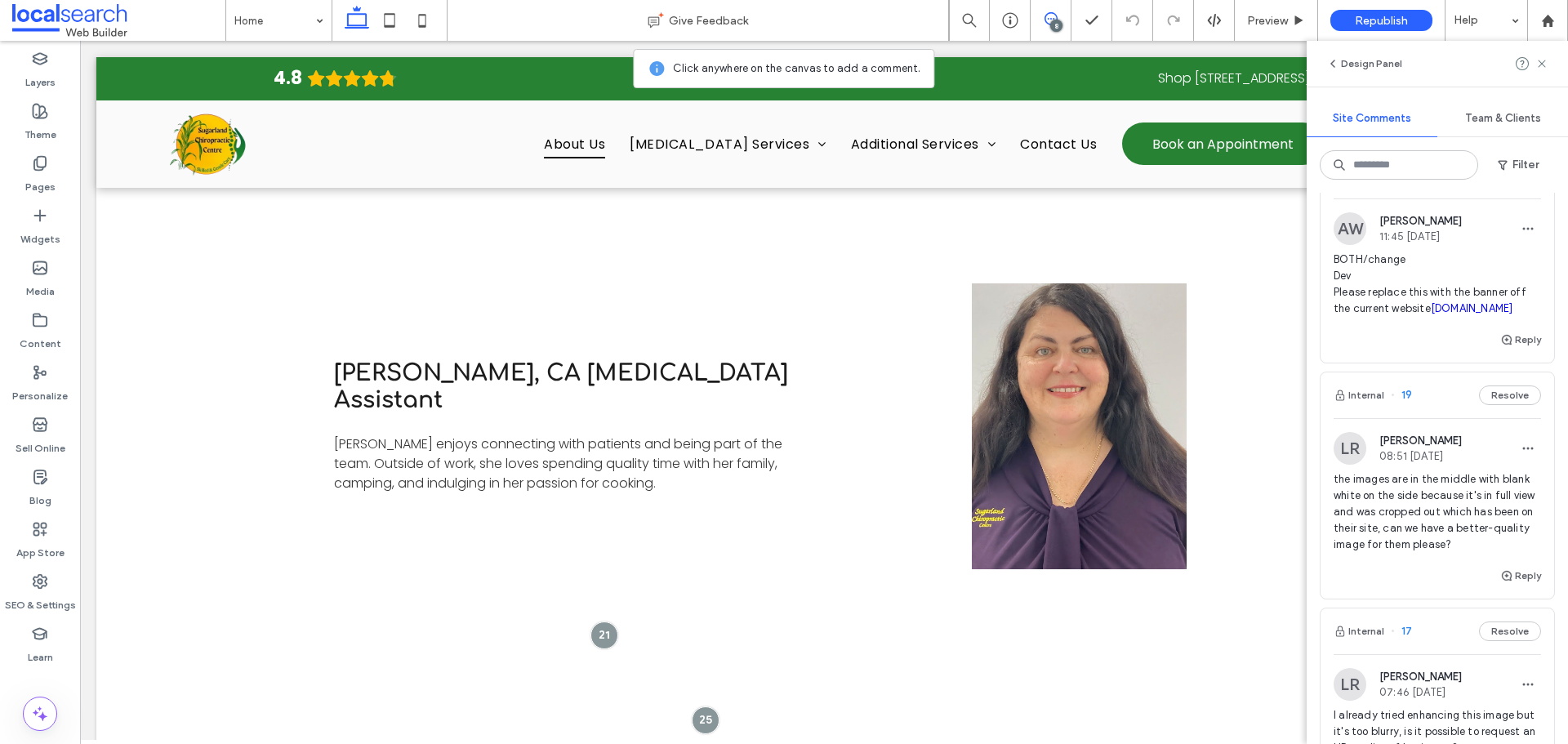
click at [1065, 15] on span at bounding box center [1050, 18] width 40 height 13
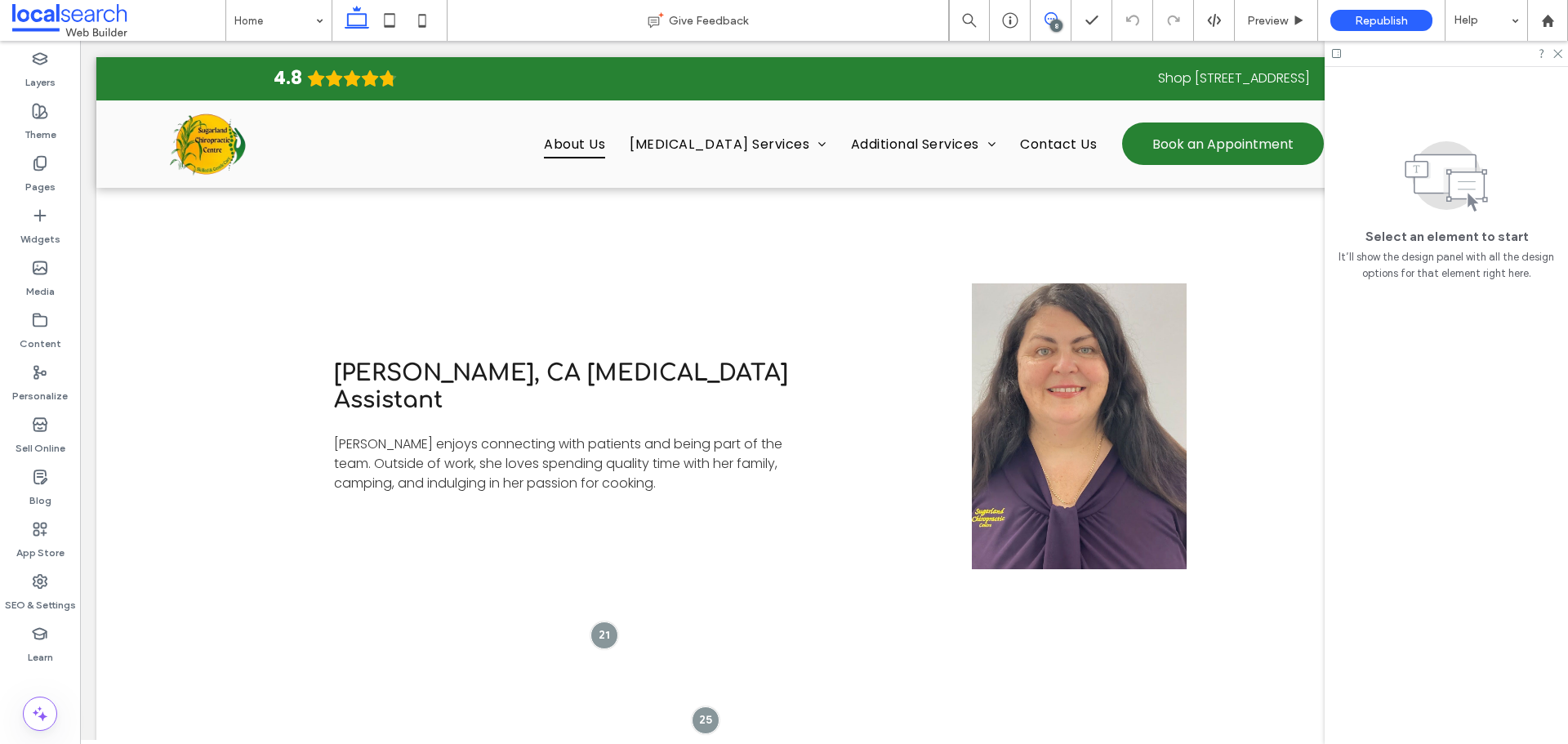
scroll to position [0, 0]
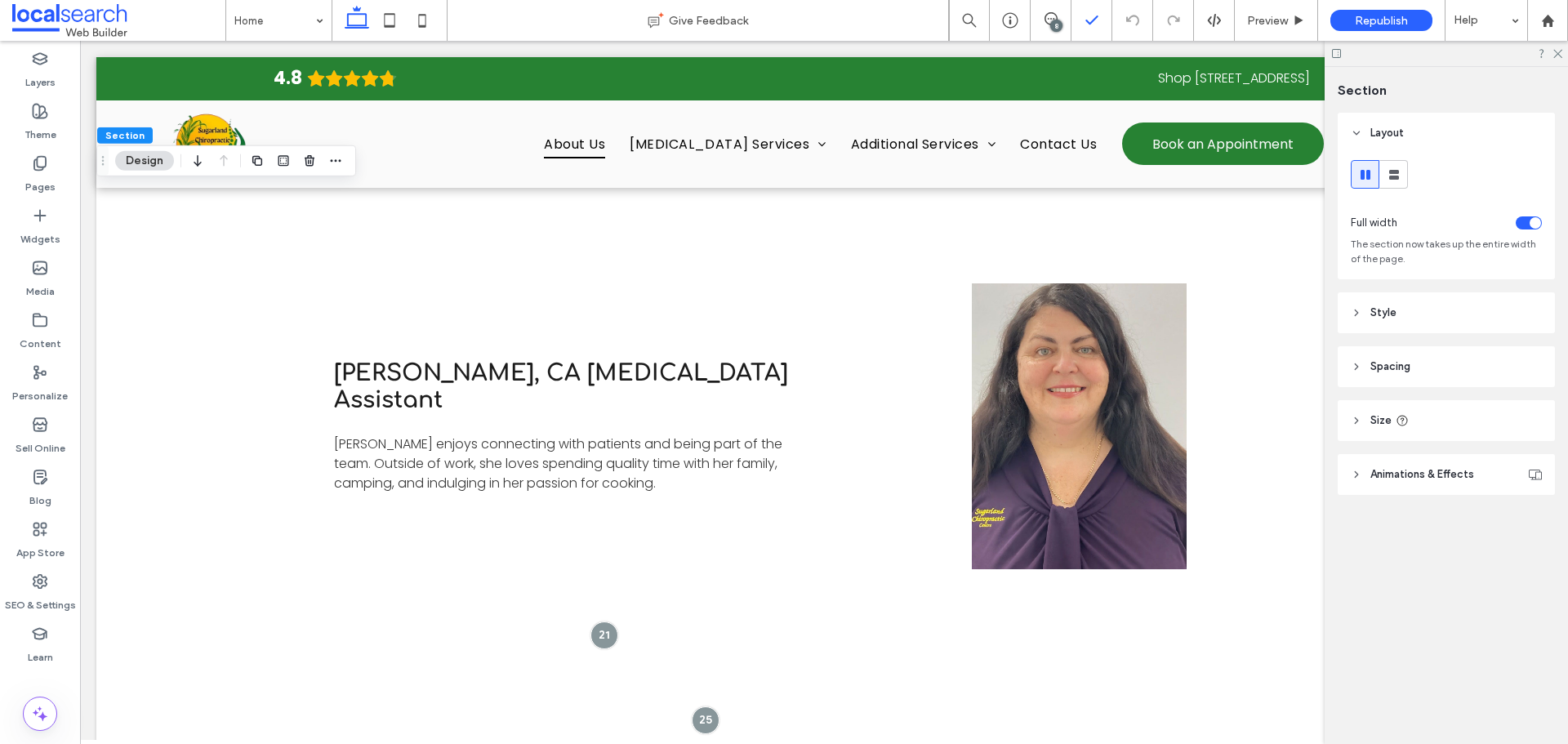
drag, startPoint x: 1047, startPoint y: 16, endPoint x: 1110, endPoint y: 23, distance: 63.4
click at [1047, 16] on icon at bounding box center [1050, 18] width 13 height 13
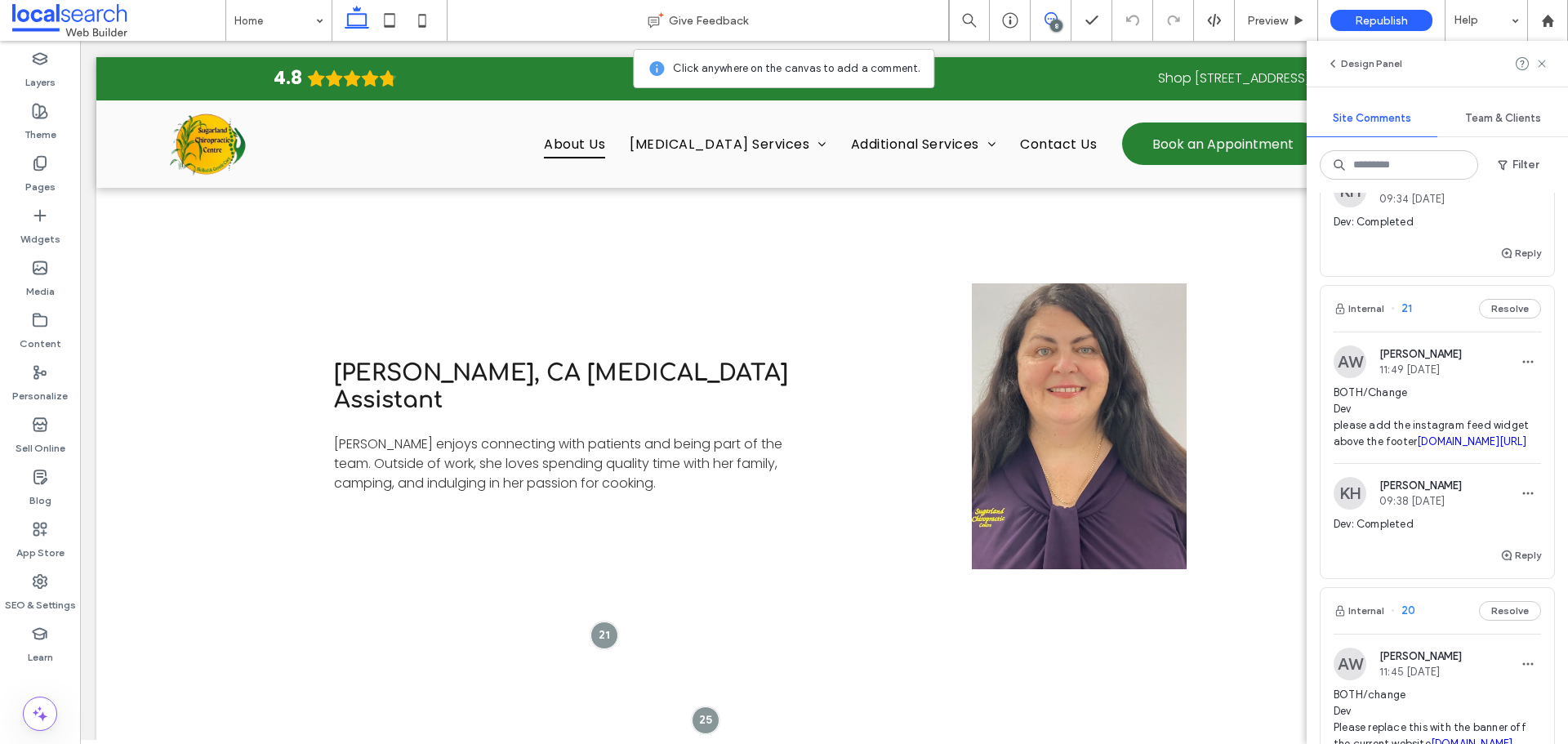
scroll to position [1415, 0]
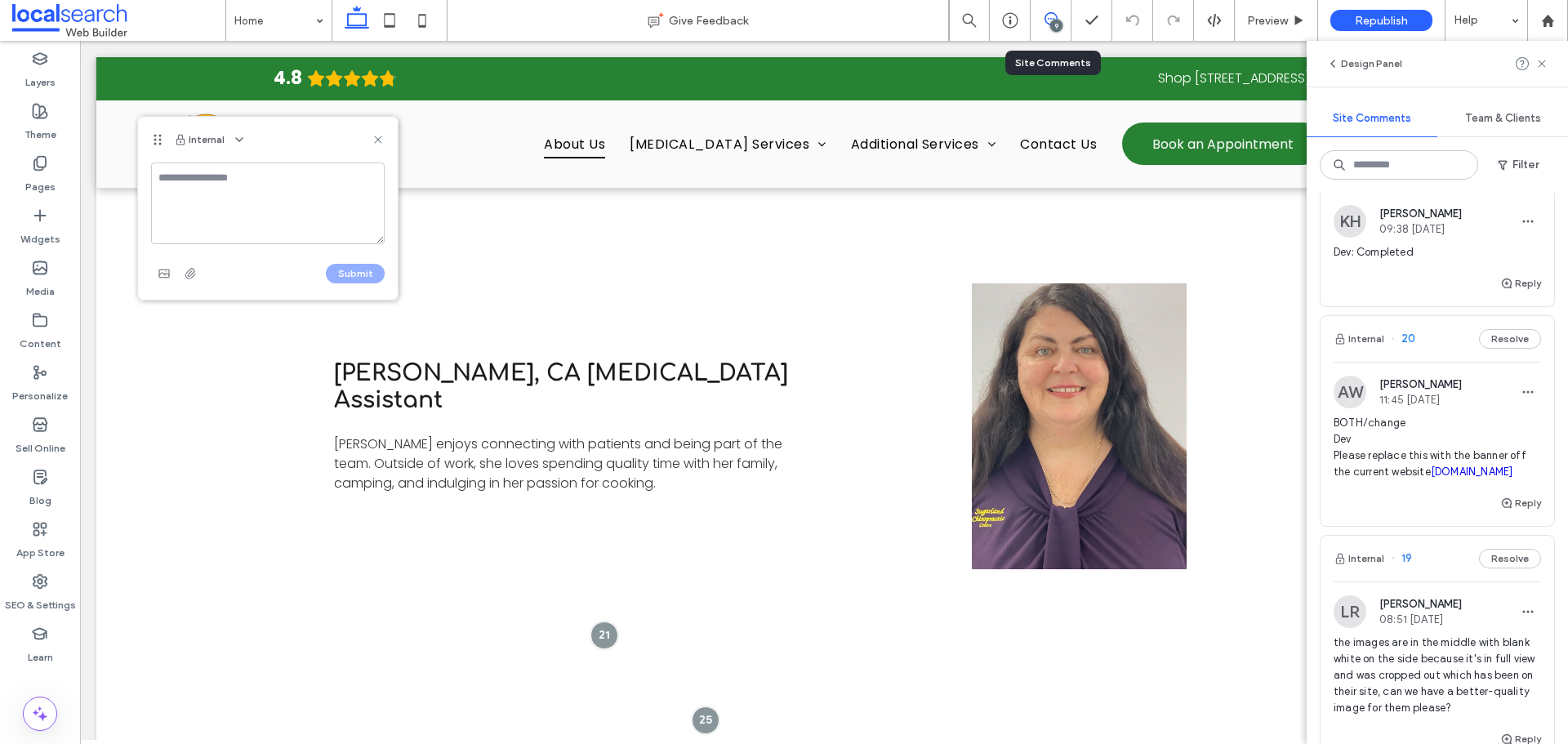
click at [1050, 30] on div "9" at bounding box center [1051, 20] width 41 height 41
click at [1061, 22] on div "9" at bounding box center [1056, 25] width 12 height 12
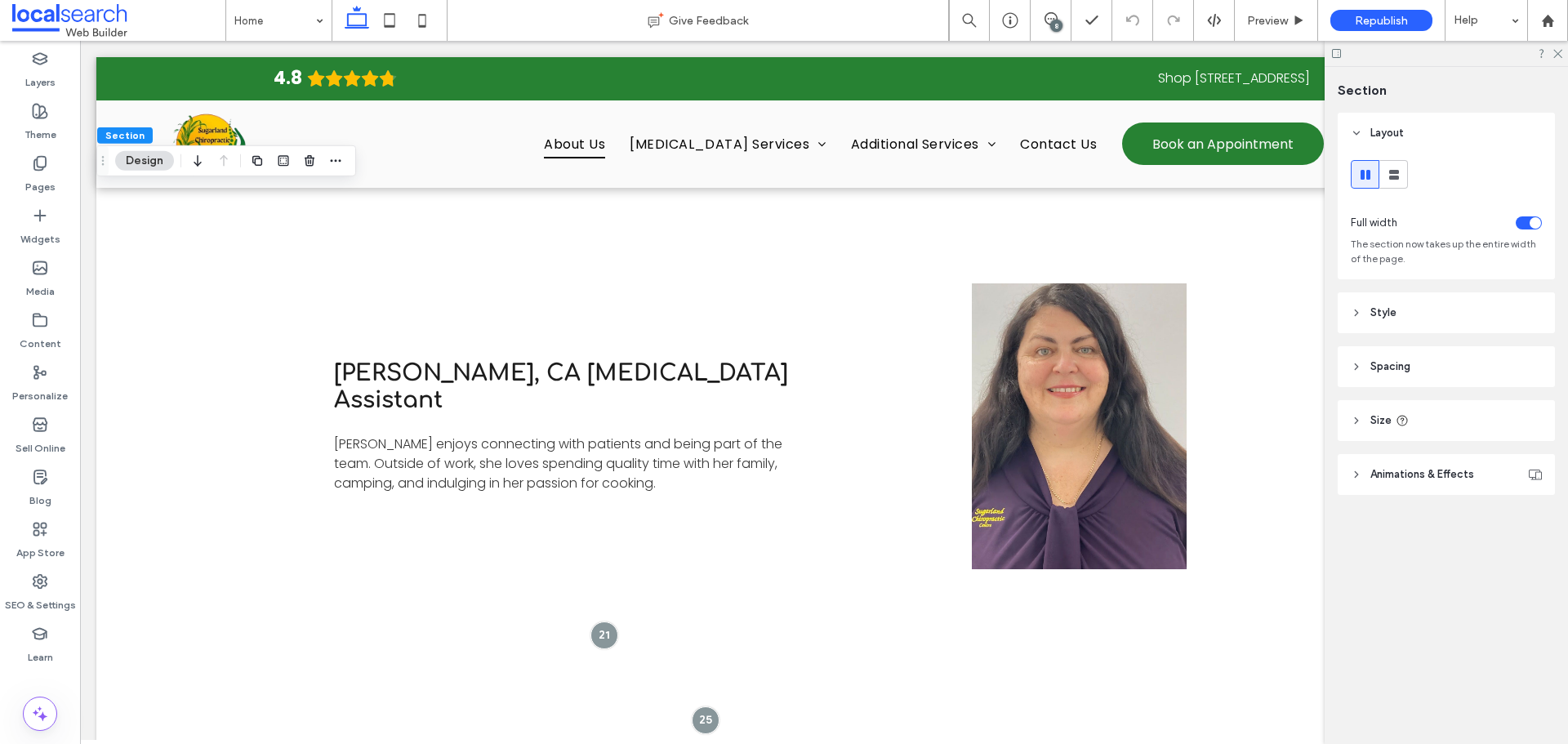
click at [1472, 469] on span "Animations & Effects" at bounding box center [1422, 474] width 104 height 16
click at [1384, 464] on header "Animations & Effects" at bounding box center [1445, 474] width 217 height 41
click at [145, 166] on button "Design" at bounding box center [145, 161] width 59 height 19
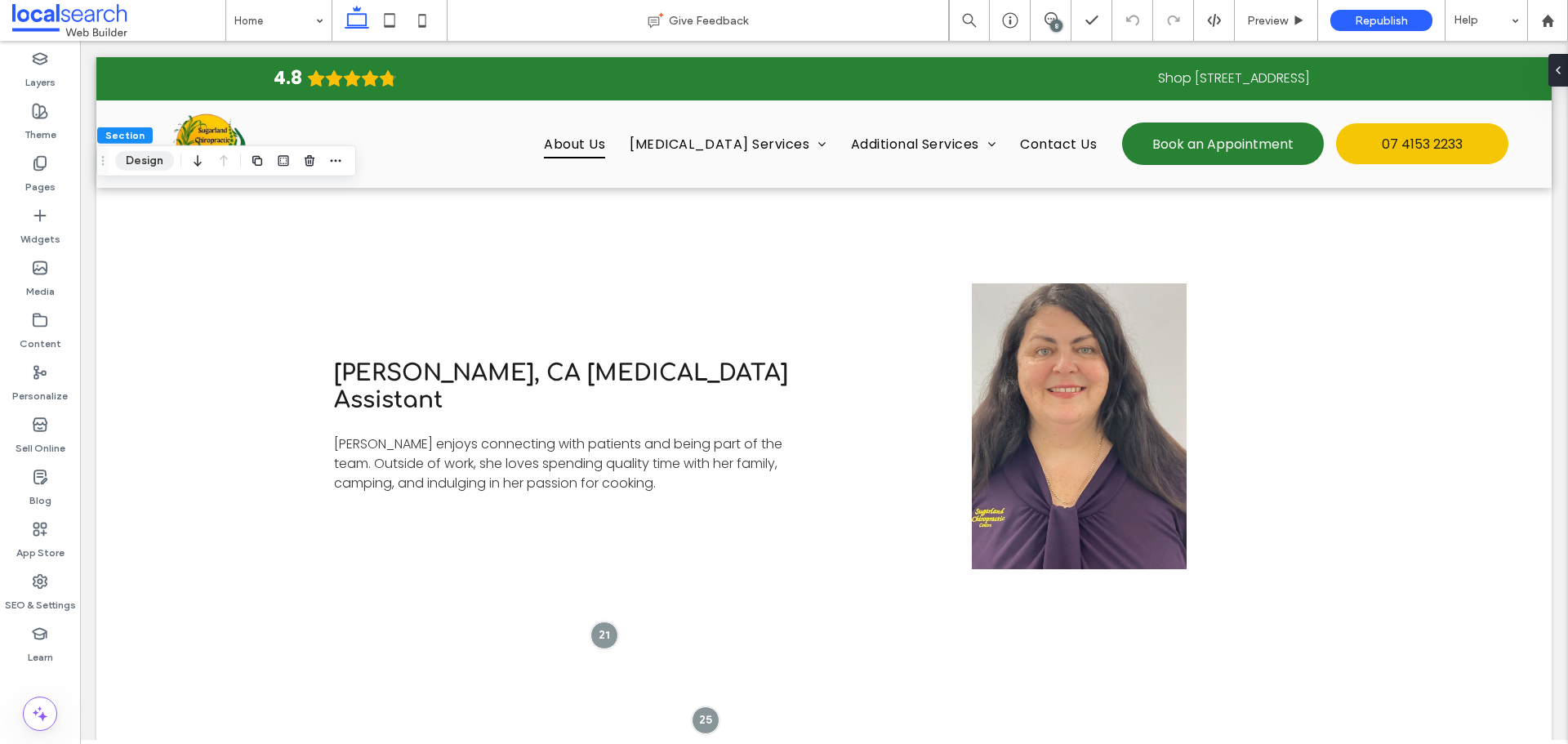
click at [141, 166] on button "Design" at bounding box center [145, 161] width 59 height 19
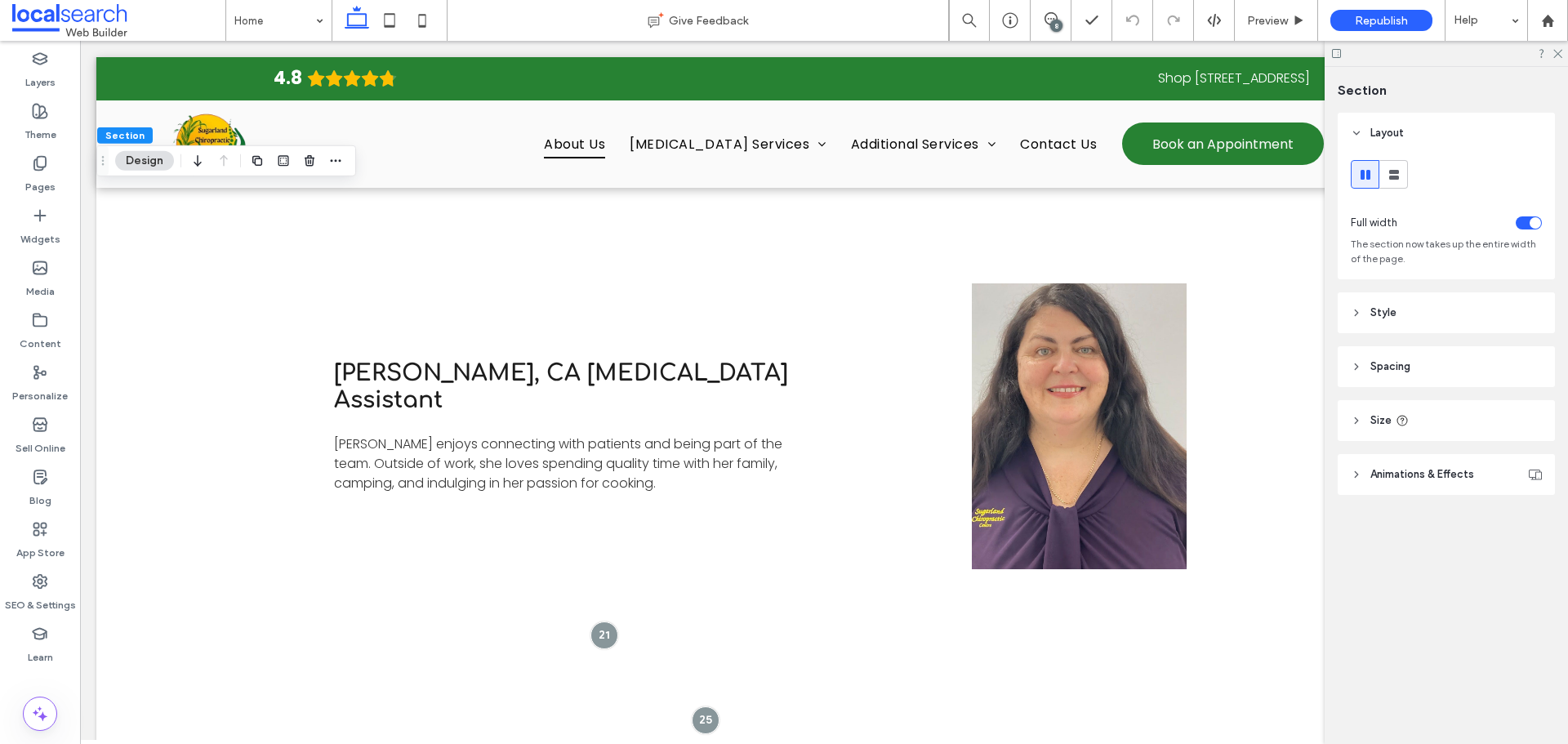
click at [1468, 456] on header "Animations & Effects" at bounding box center [1445, 474] width 217 height 41
click at [1409, 468] on span "Animations & Effects" at bounding box center [1422, 474] width 104 height 16
click at [1419, 432] on header "Size" at bounding box center [1445, 420] width 217 height 41
click at [1440, 425] on header "Size" at bounding box center [1445, 420] width 217 height 41
click at [1438, 384] on header "Spacing" at bounding box center [1445, 367] width 217 height 41
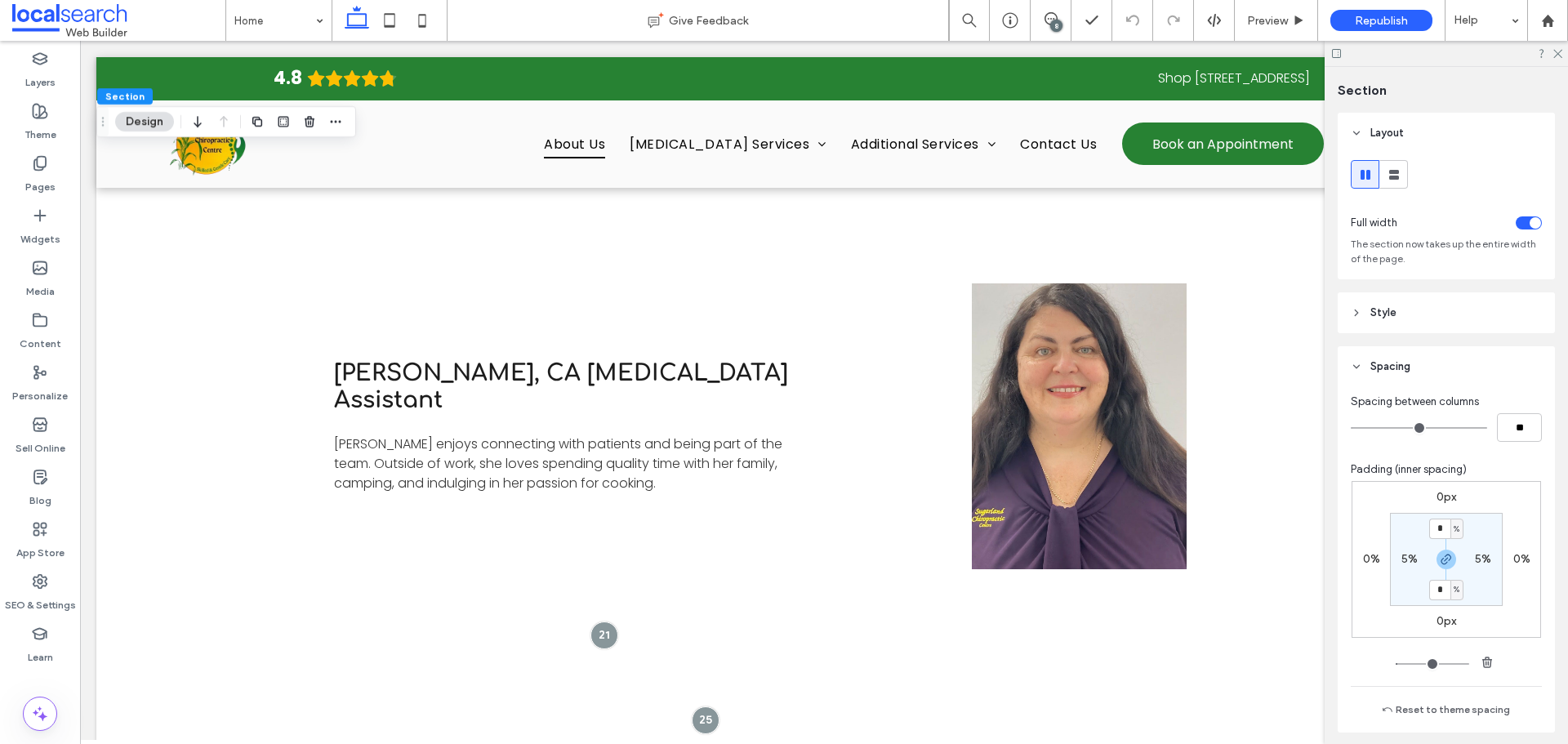
click at [1387, 326] on header "Style" at bounding box center [1445, 313] width 217 height 41
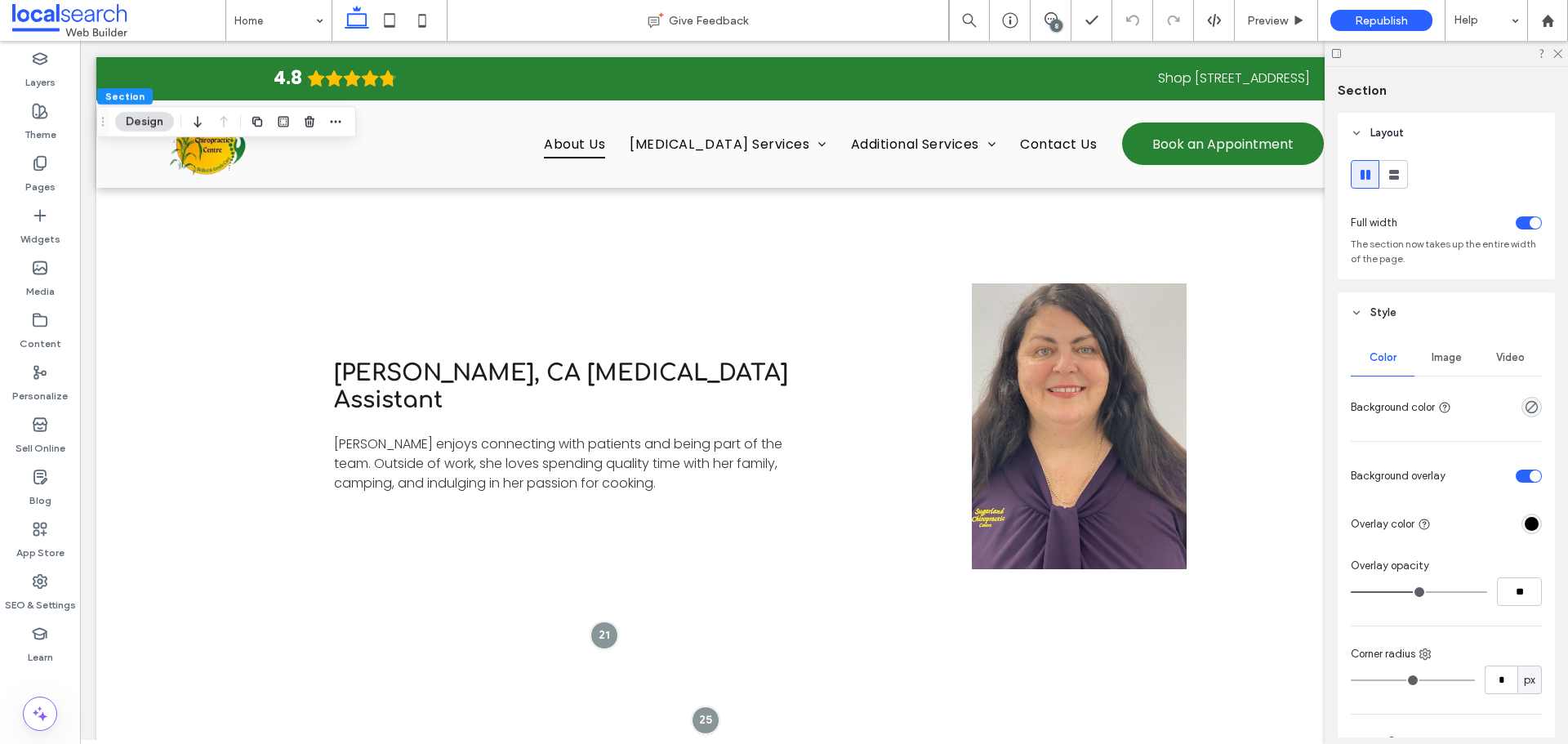
click at [1444, 359] on span "Image" at bounding box center [1446, 357] width 30 height 13
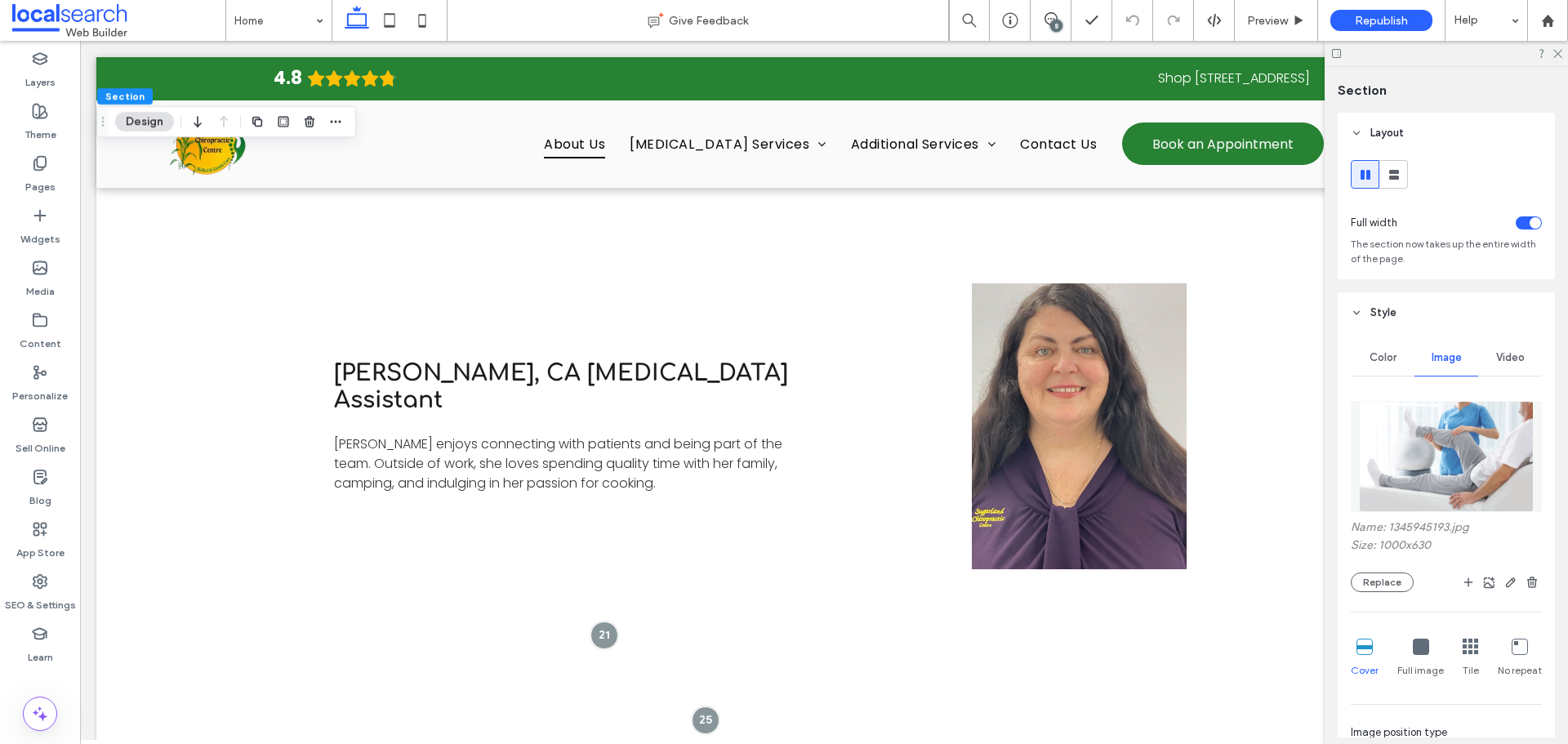
click at [1460, 420] on img at bounding box center [1446, 456] width 176 height 111
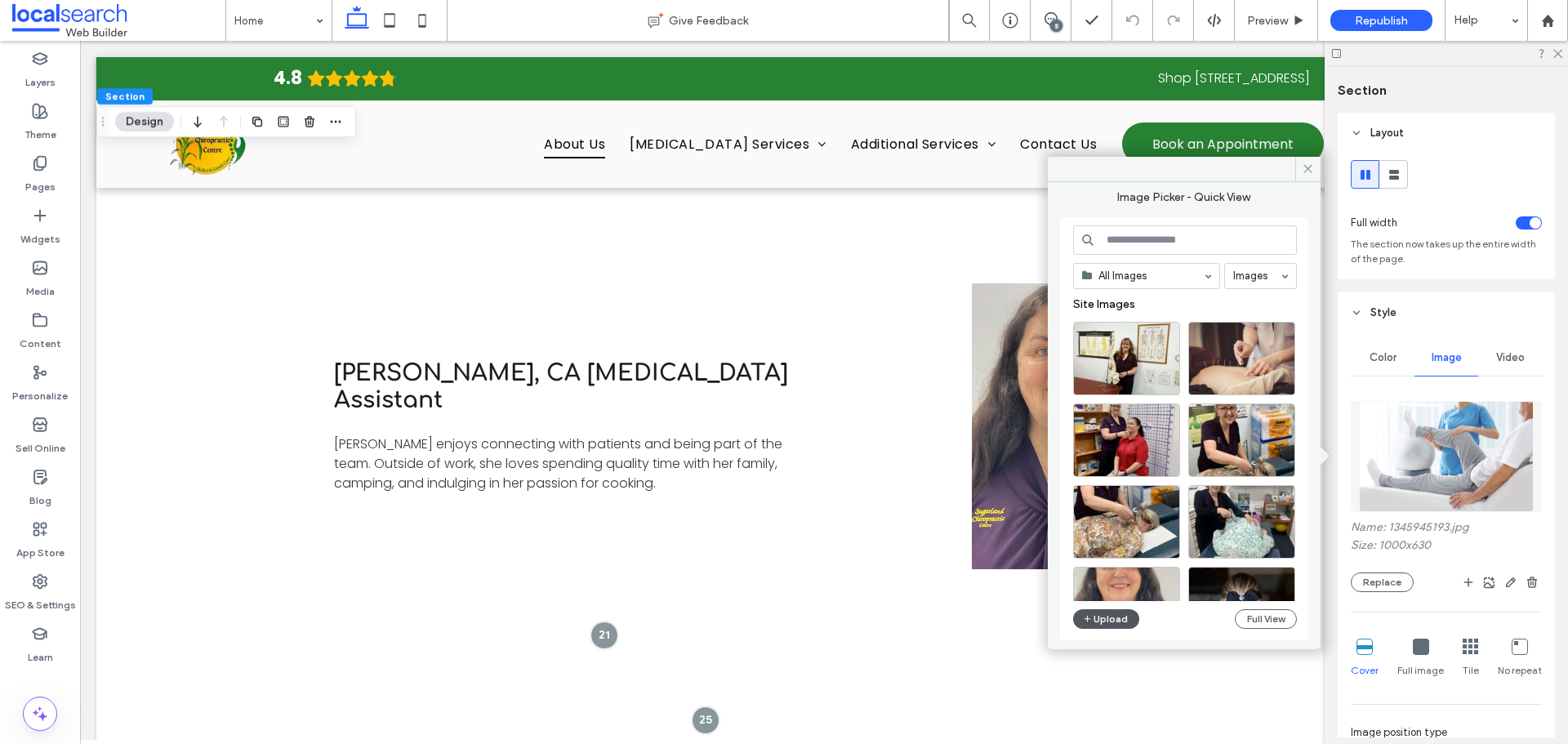
click at [1111, 615] on button "Upload" at bounding box center [1106, 619] width 67 height 19
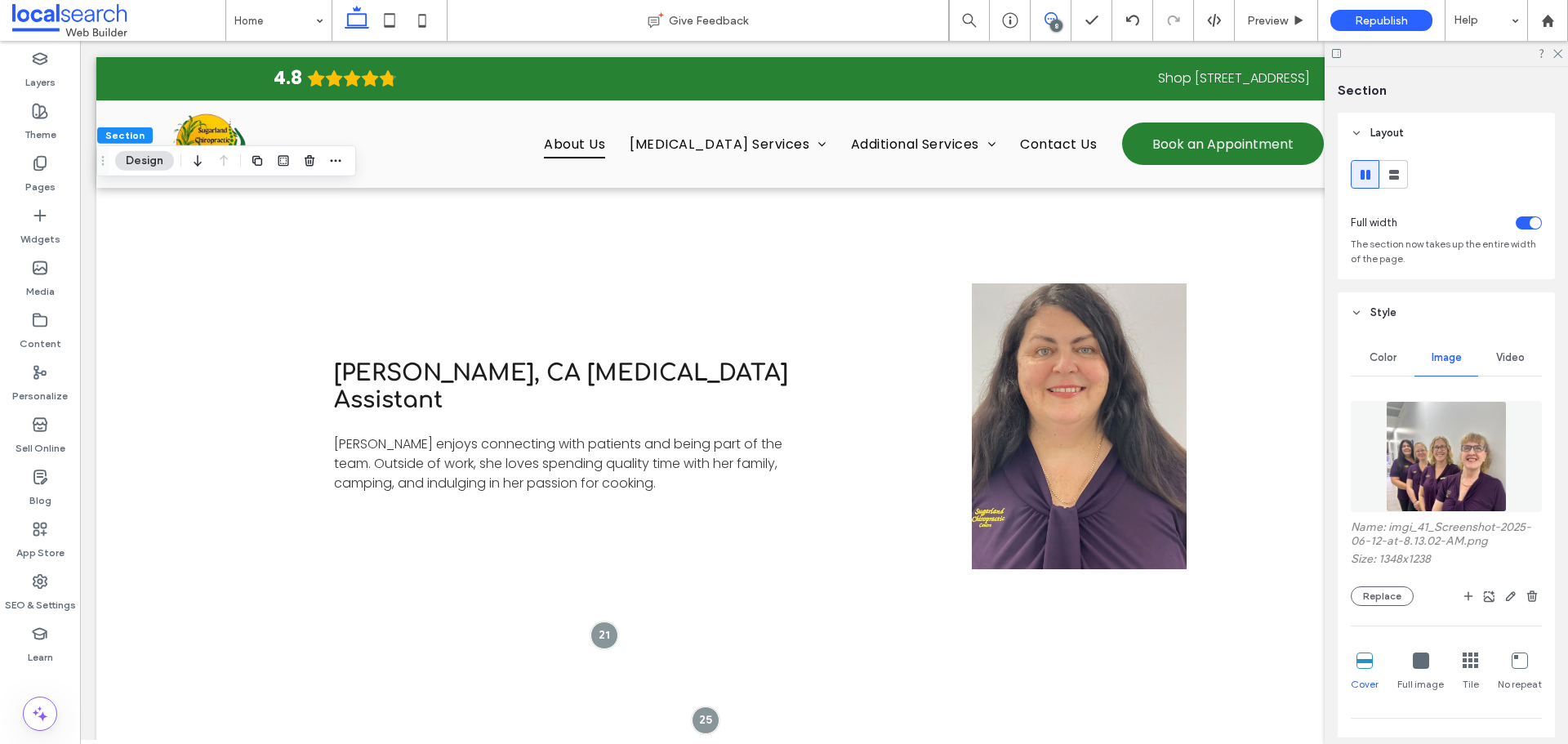
click at [1063, 19] on span at bounding box center [1050, 18] width 40 height 13
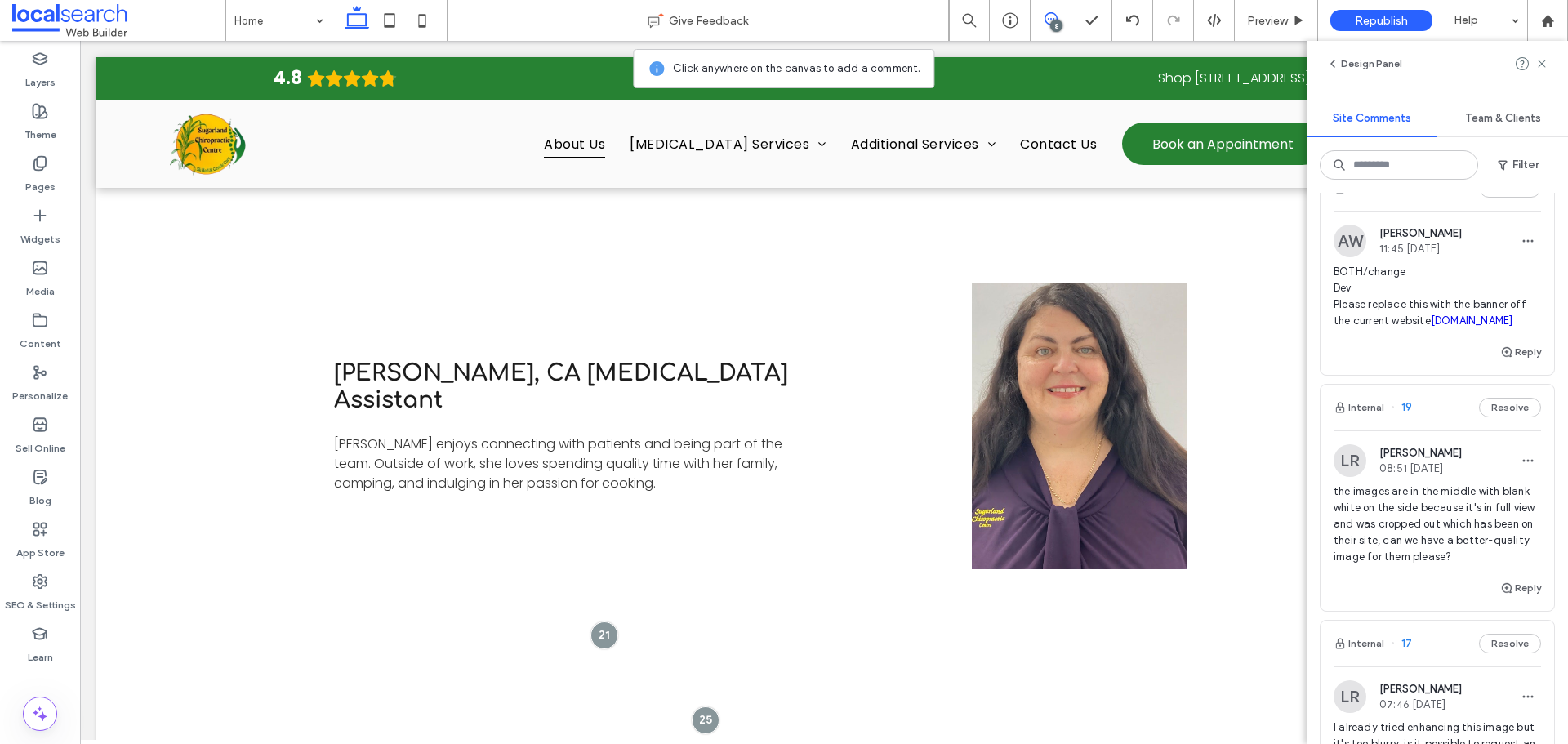
scroll to position [1578, 0]
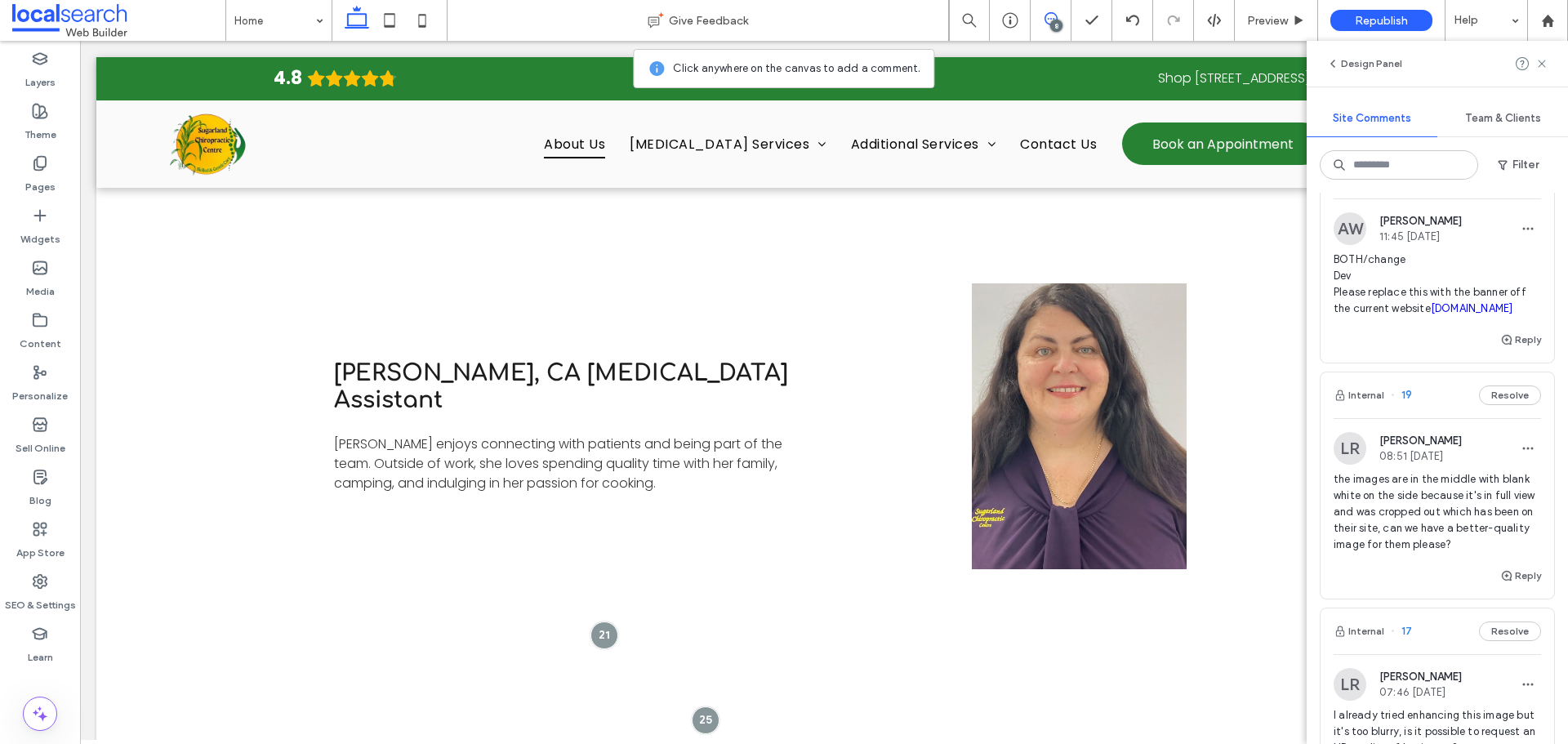
click at [1517, 330] on div "BOTH/change Dev Please replace this with the banner off the current website sug…" at bounding box center [1436, 291] width 207 height 79
click at [1511, 349] on button "Reply" at bounding box center [1520, 339] width 41 height 19
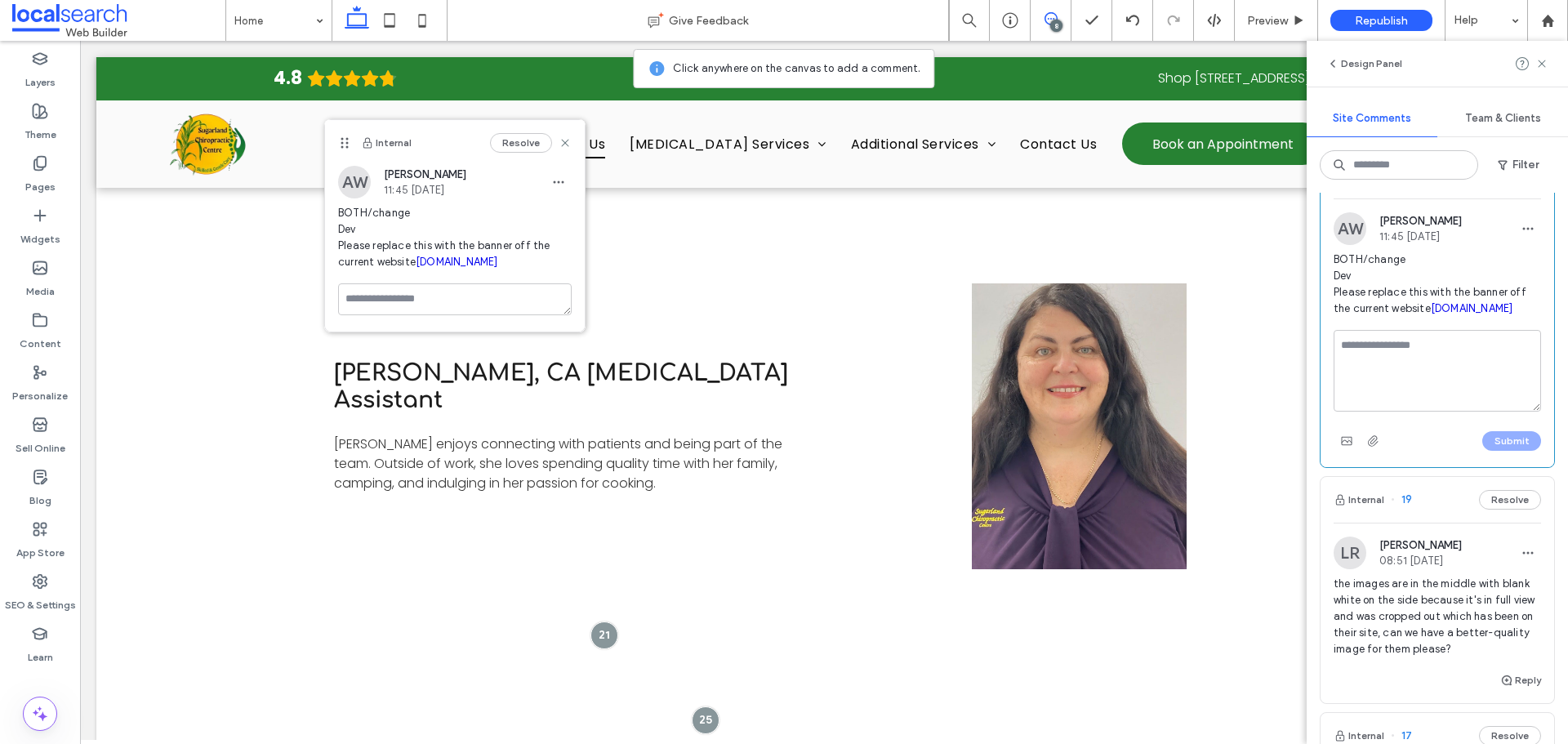
click at [1479, 412] on textarea at bounding box center [1436, 370] width 207 height 82
click at [1433, 412] on textarea at bounding box center [1436, 370] width 207 height 82
type textarea "**********"
click at [1509, 451] on button "Submit" at bounding box center [1511, 440] width 59 height 19
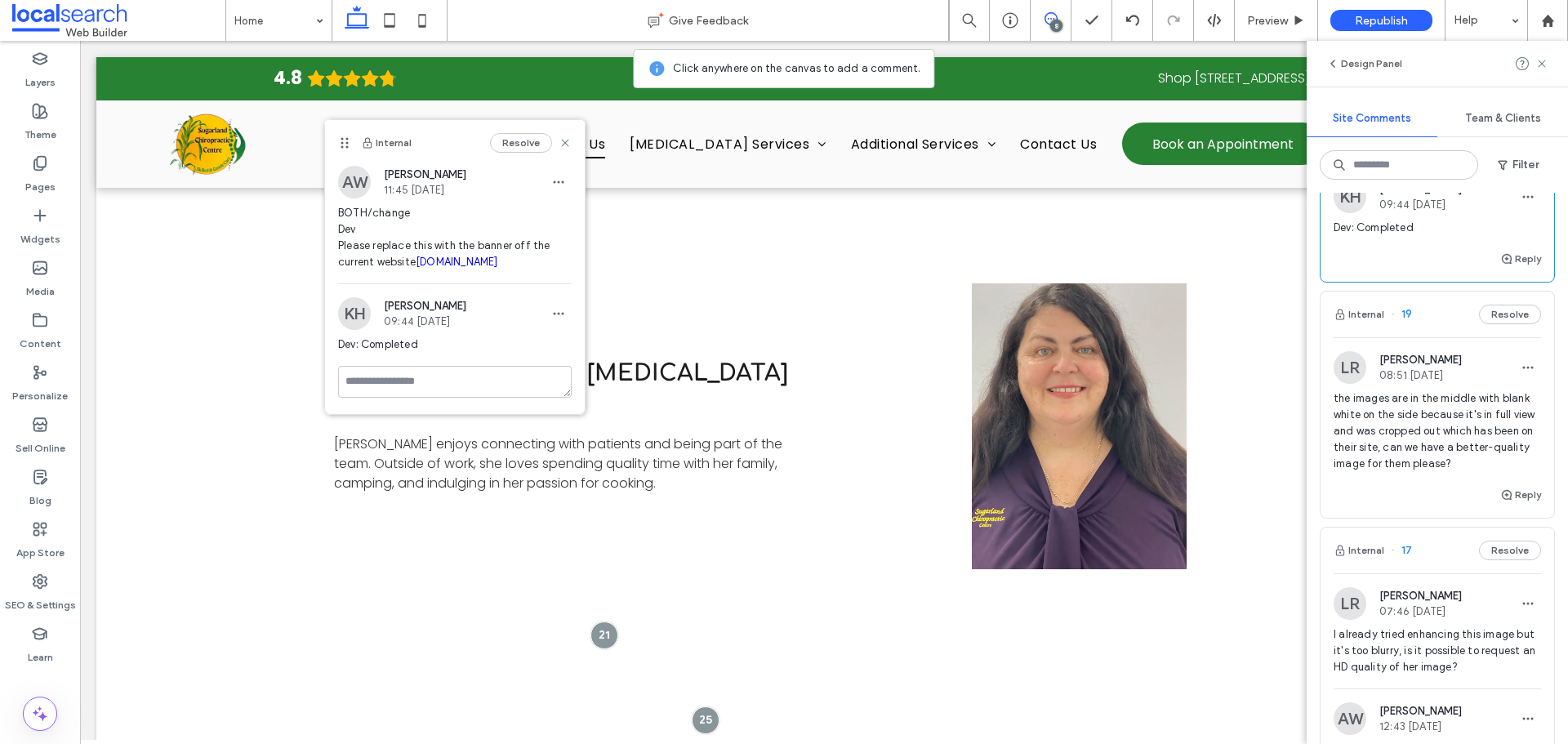
scroll to position [1852, 0]
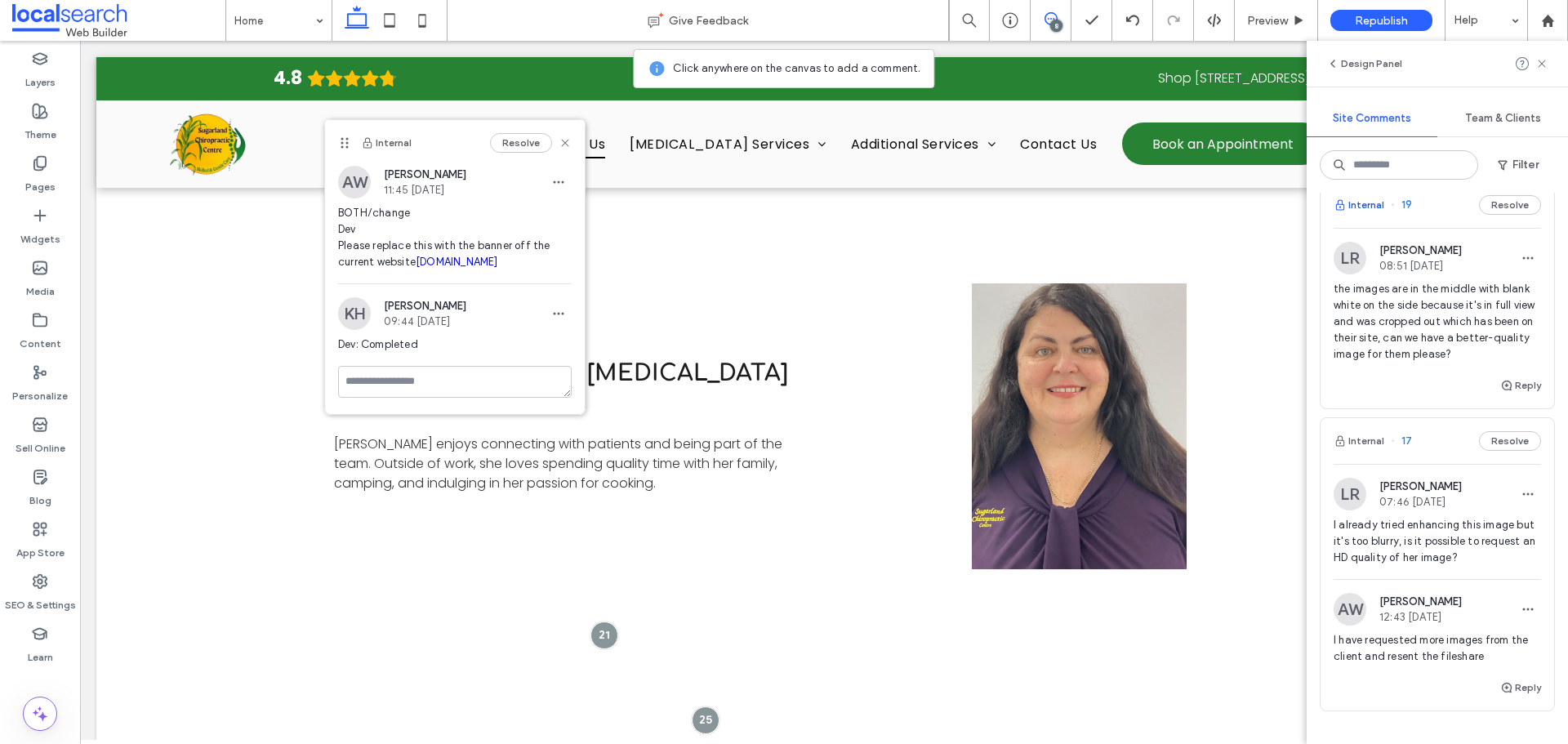
click at [1368, 215] on button "Internal" at bounding box center [1358, 205] width 51 height 19
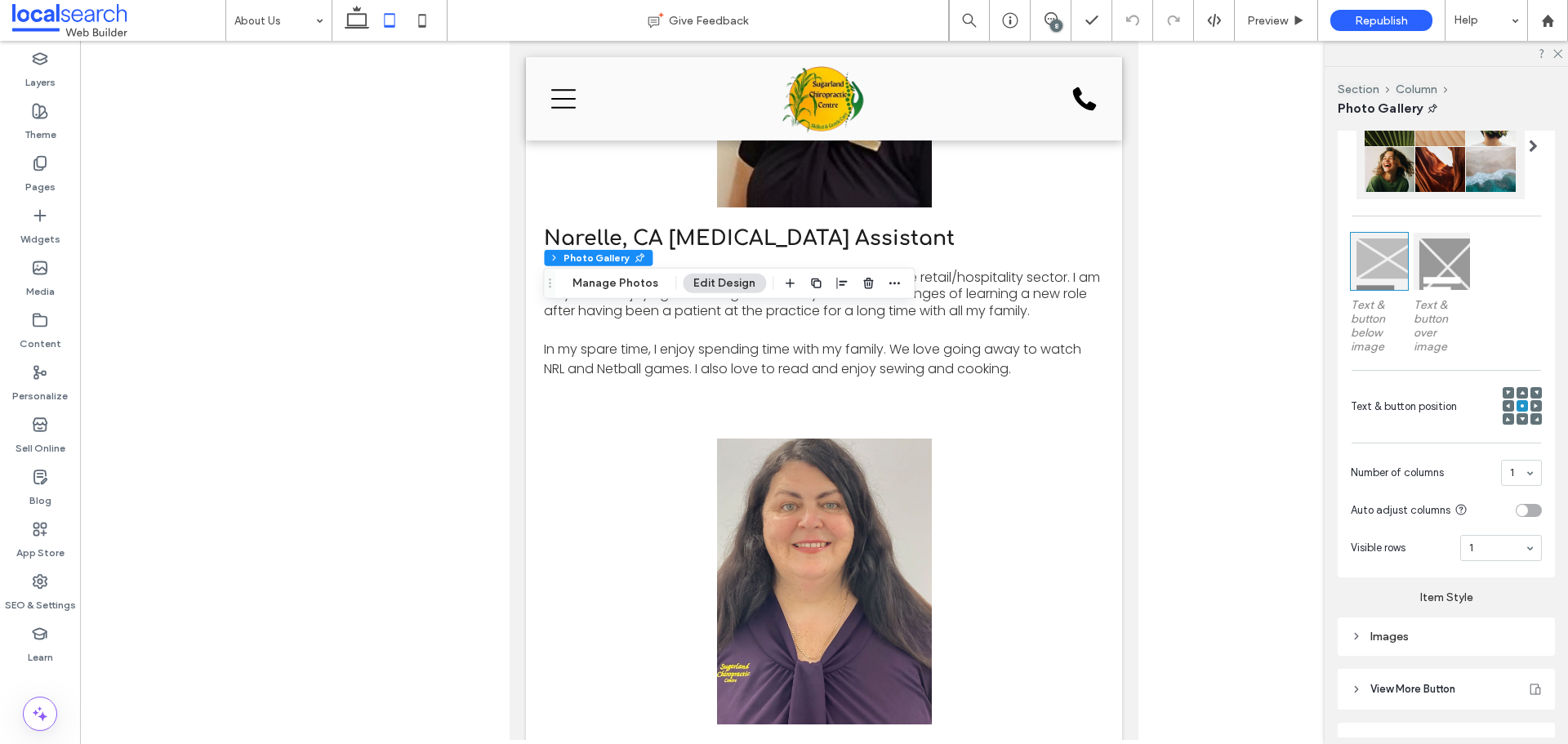
scroll to position [484, 0]
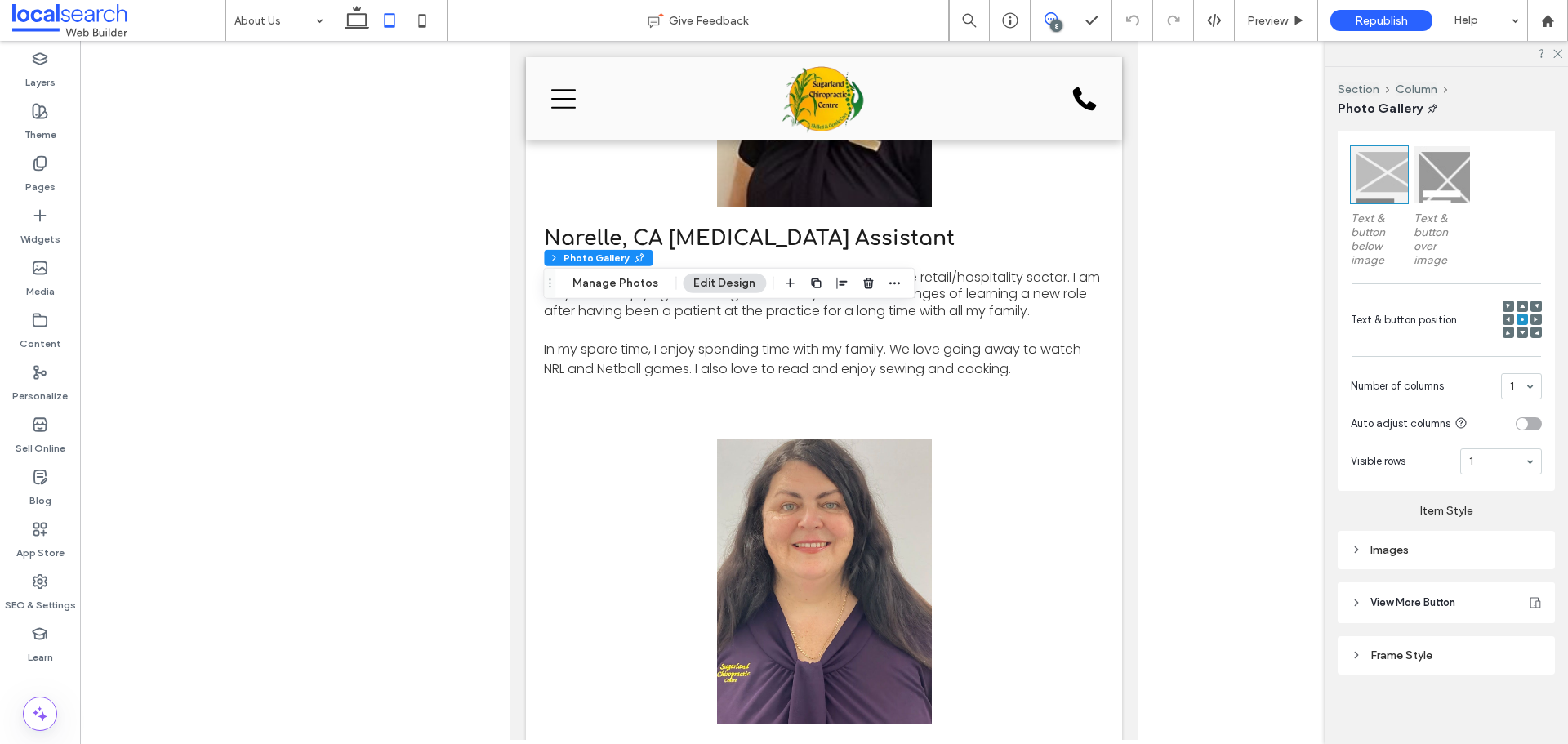
click at [1063, 21] on span at bounding box center [1050, 18] width 40 height 13
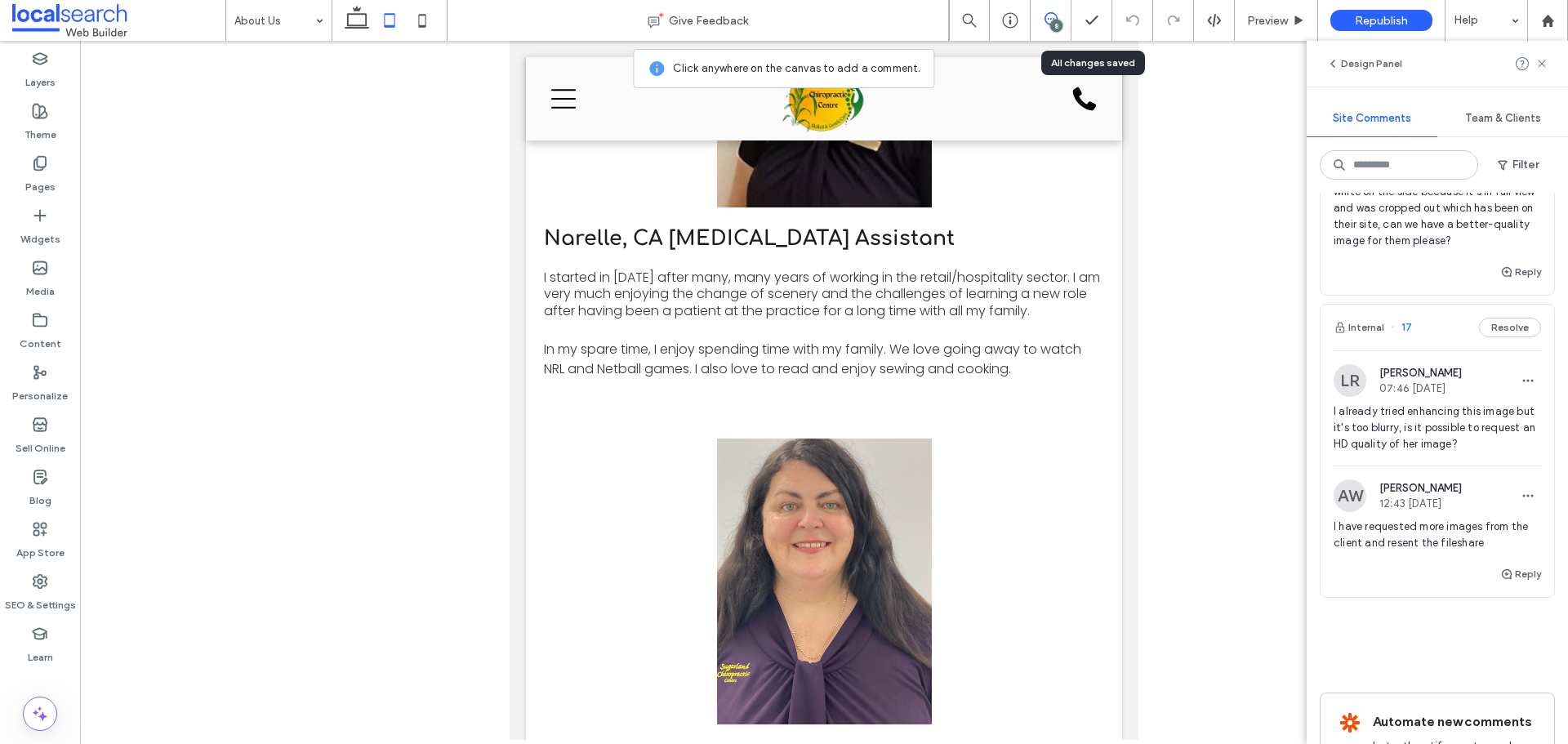
scroll to position [1906, 0]
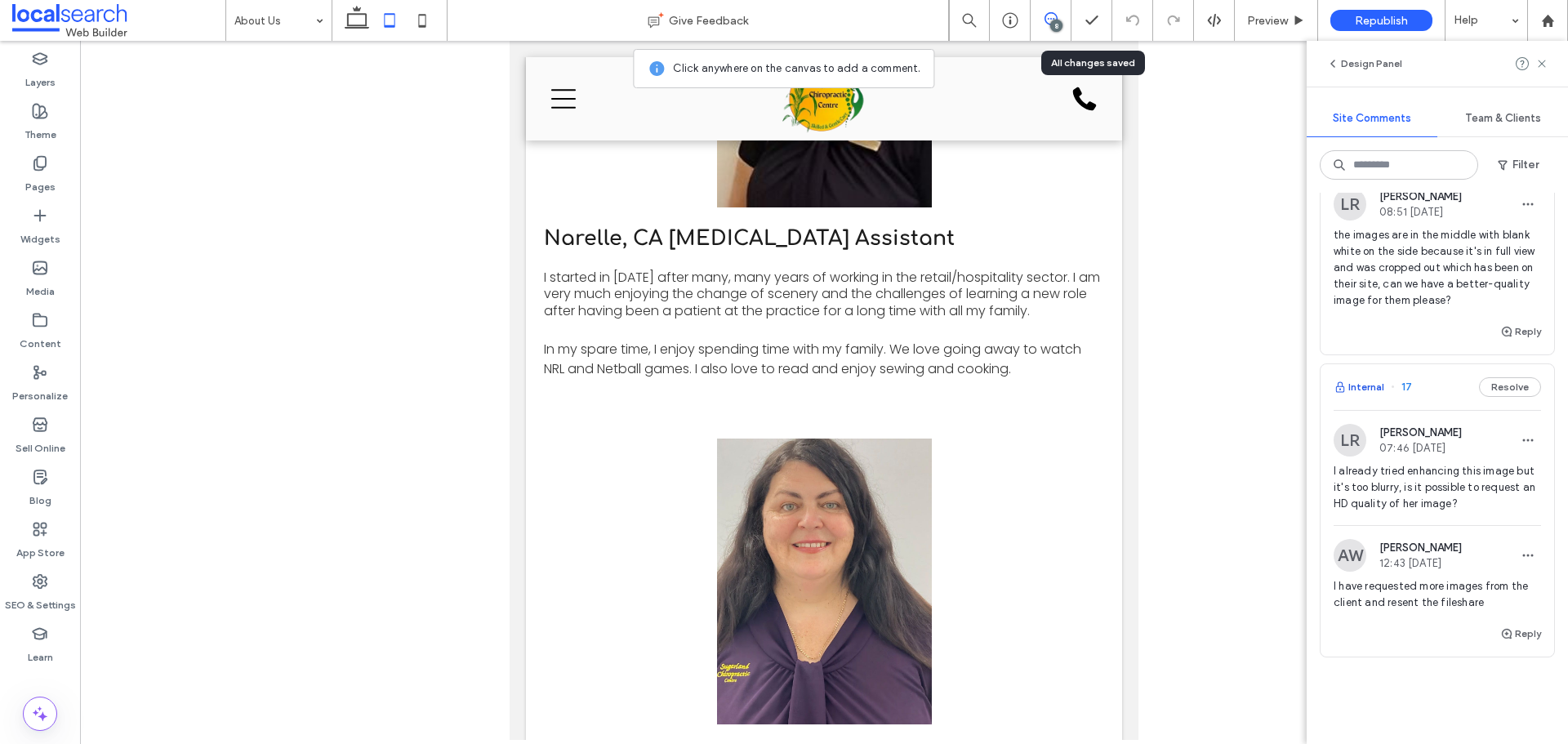
click at [1355, 397] on button "Internal" at bounding box center [1358, 386] width 51 height 19
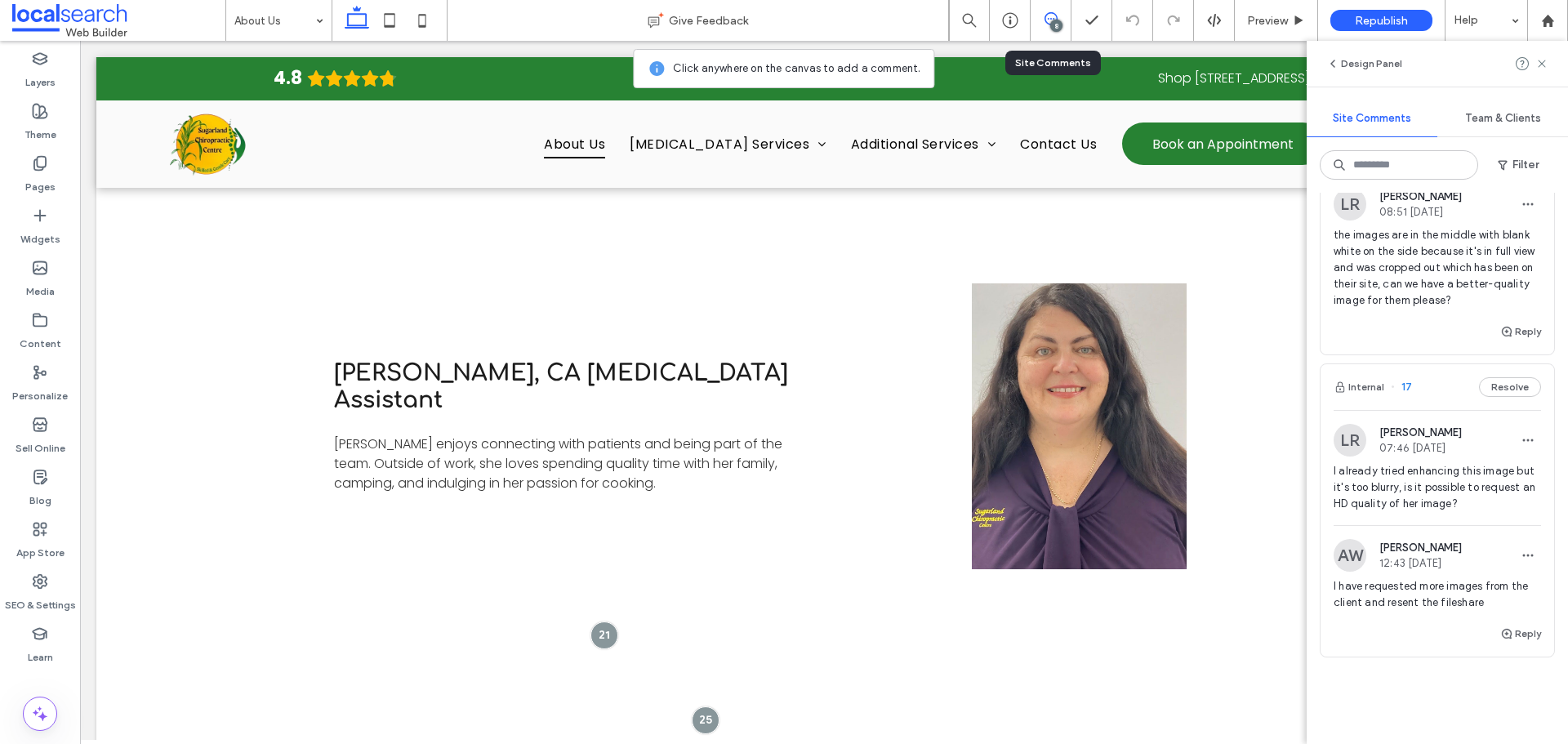
click at [1045, 31] on div "8" at bounding box center [1051, 20] width 41 height 41
click at [39, 584] on use at bounding box center [40, 581] width 13 height 13
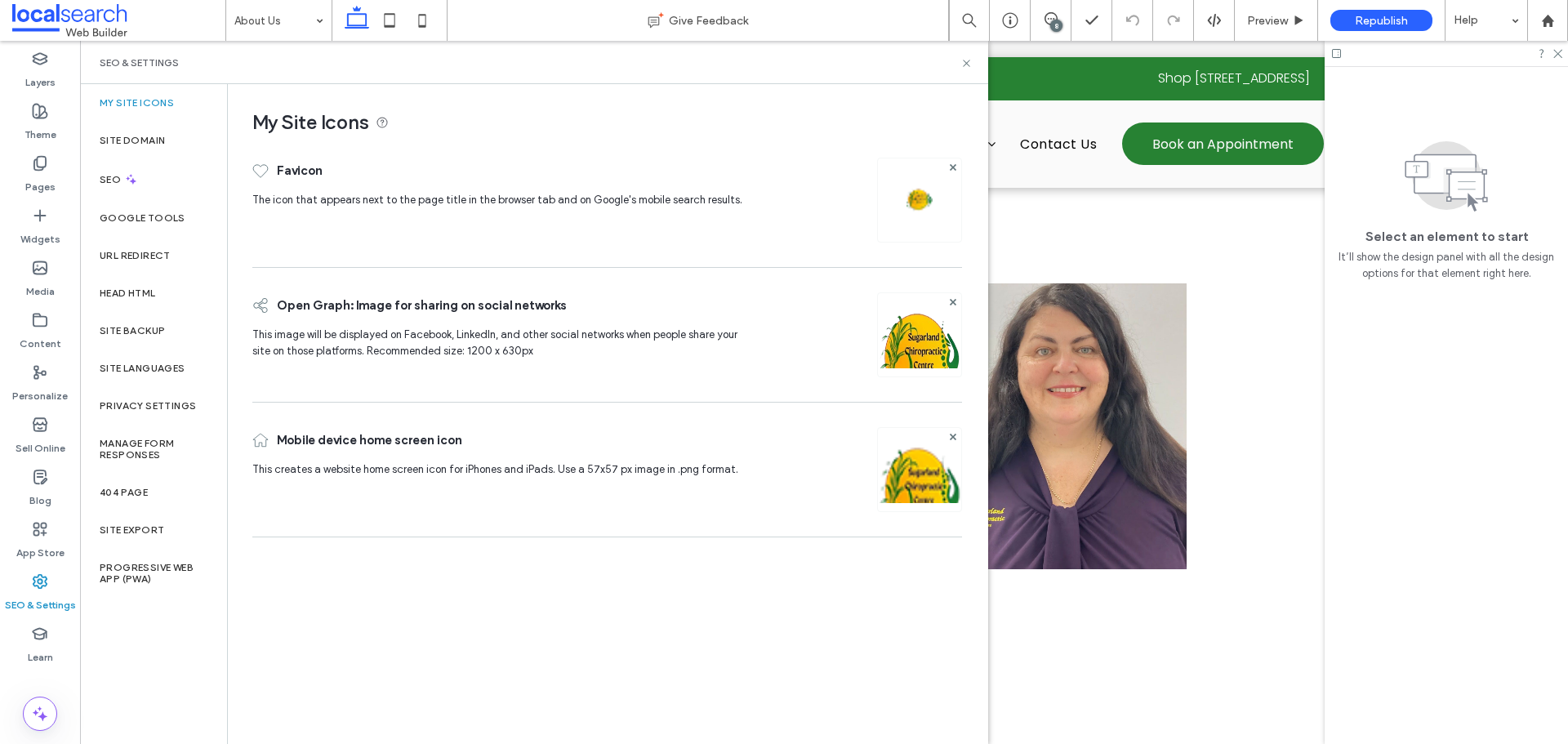
scroll to position [0, 0]
click at [166, 331] on div "Site Backup" at bounding box center [154, 331] width 147 height 37
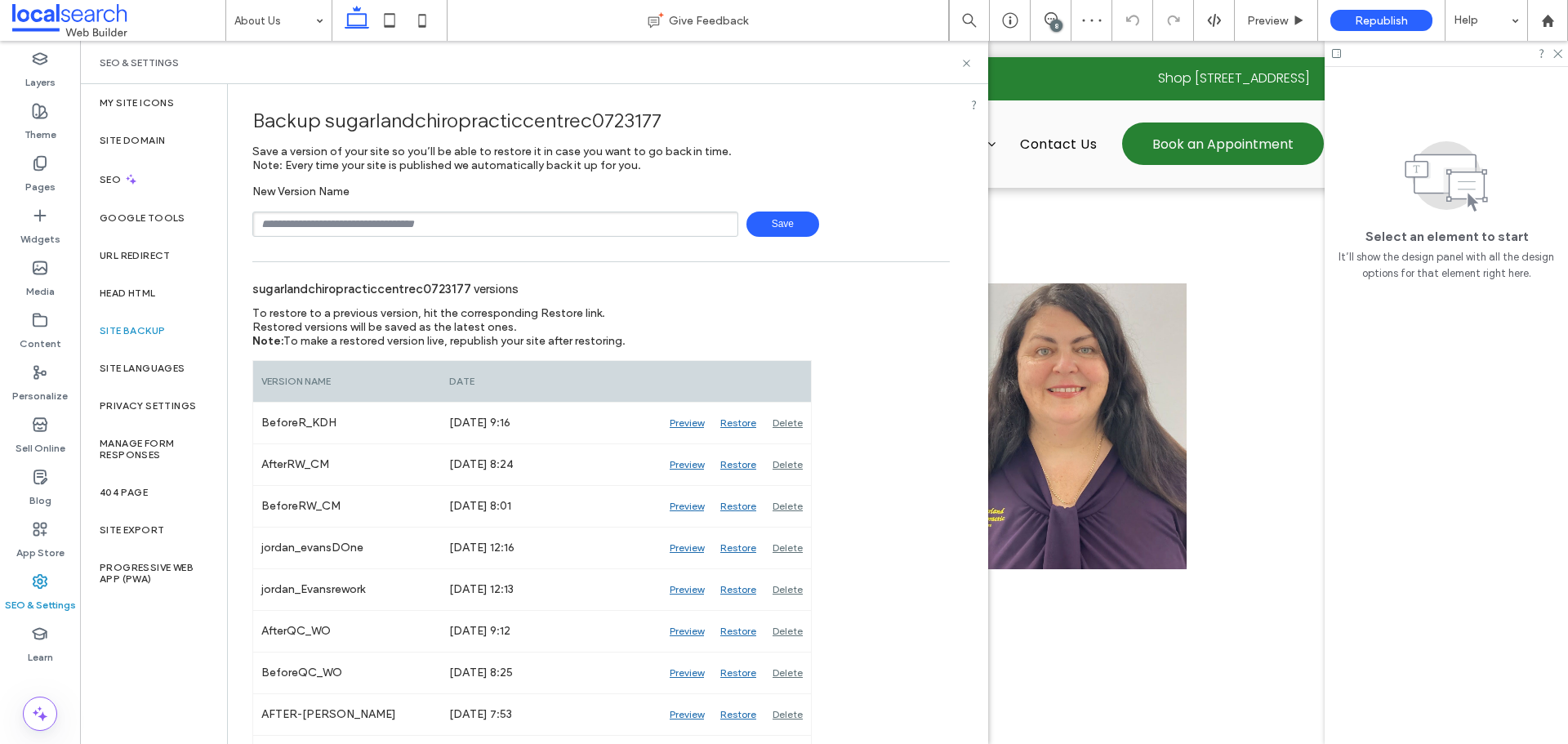
click at [974, 57] on div "SEO & Settings" at bounding box center [534, 62] width 908 height 43
click at [970, 59] on icon at bounding box center [966, 63] width 12 height 12
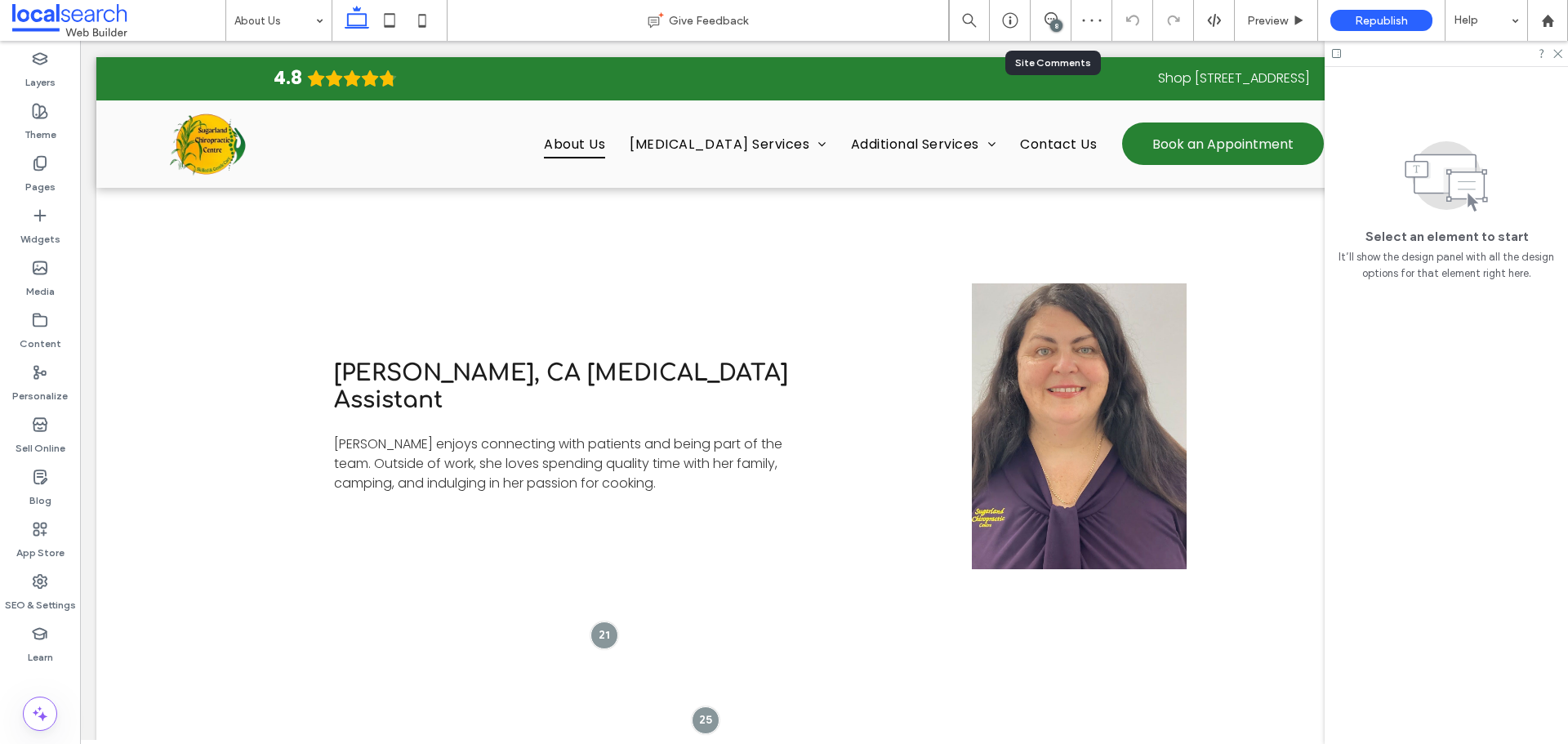
click at [1041, 28] on div "8" at bounding box center [1050, 19] width 40 height 16
click at [1045, 21] on use at bounding box center [1050, 18] width 13 height 13
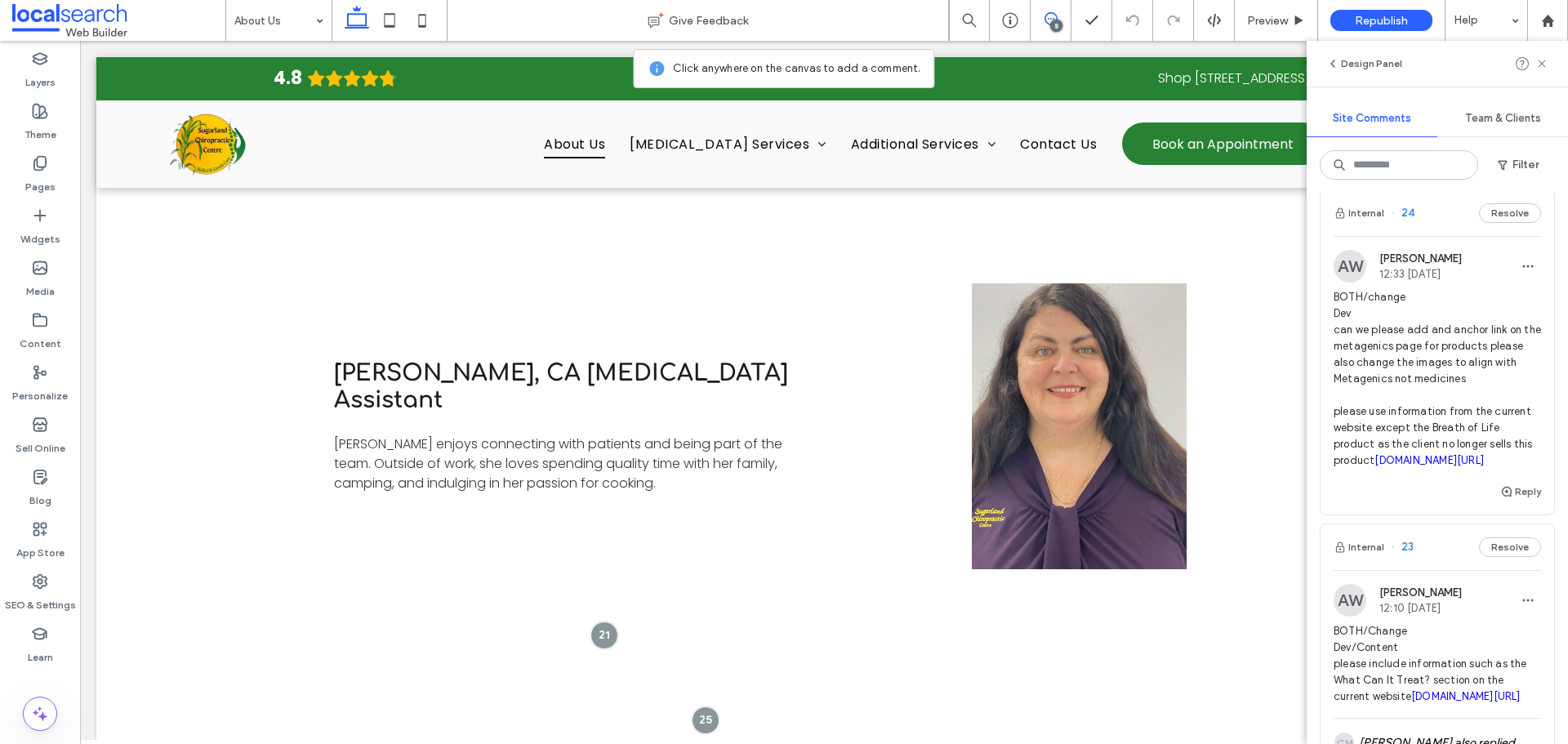
scroll to position [218, 0]
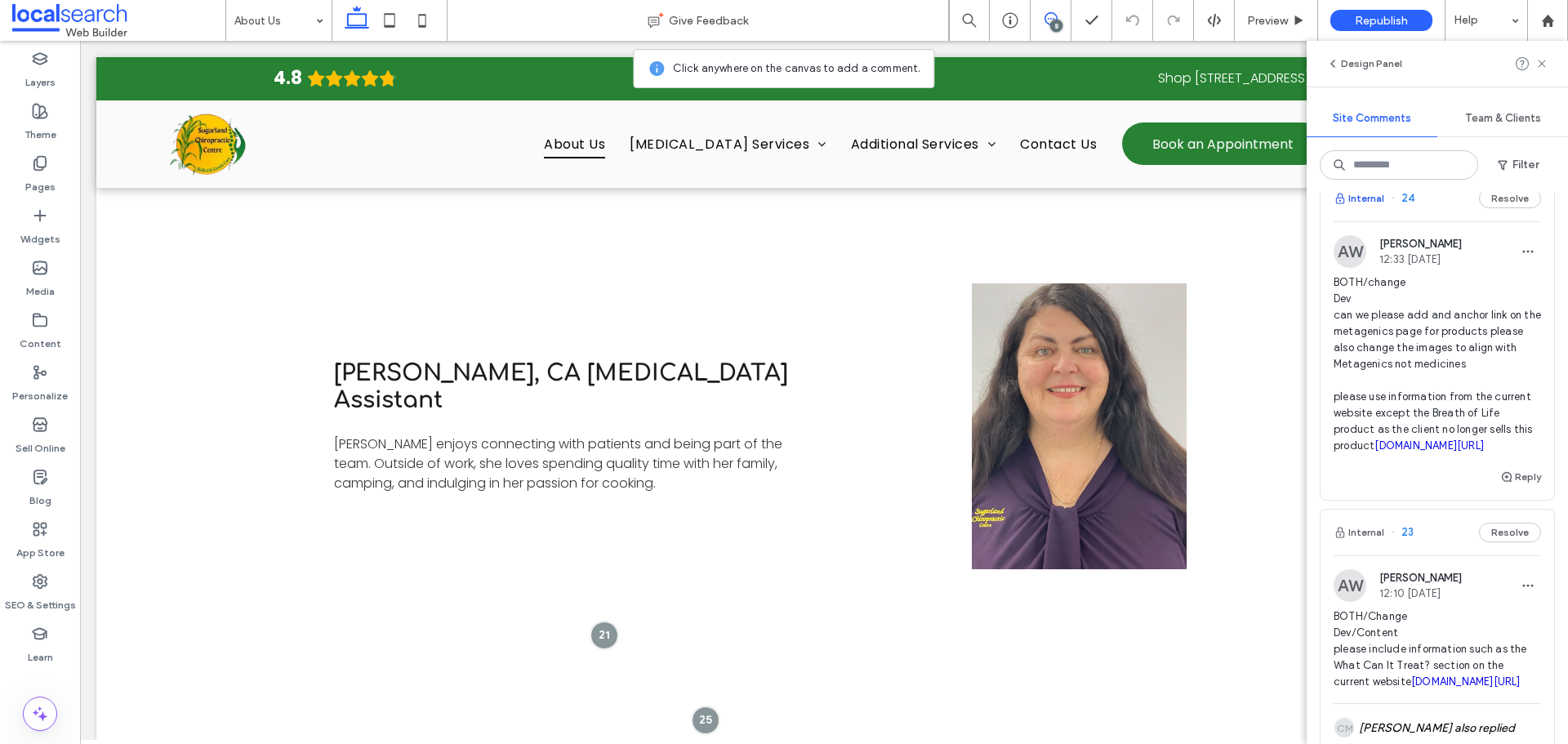
click at [1356, 204] on button "Internal" at bounding box center [1358, 198] width 51 height 19
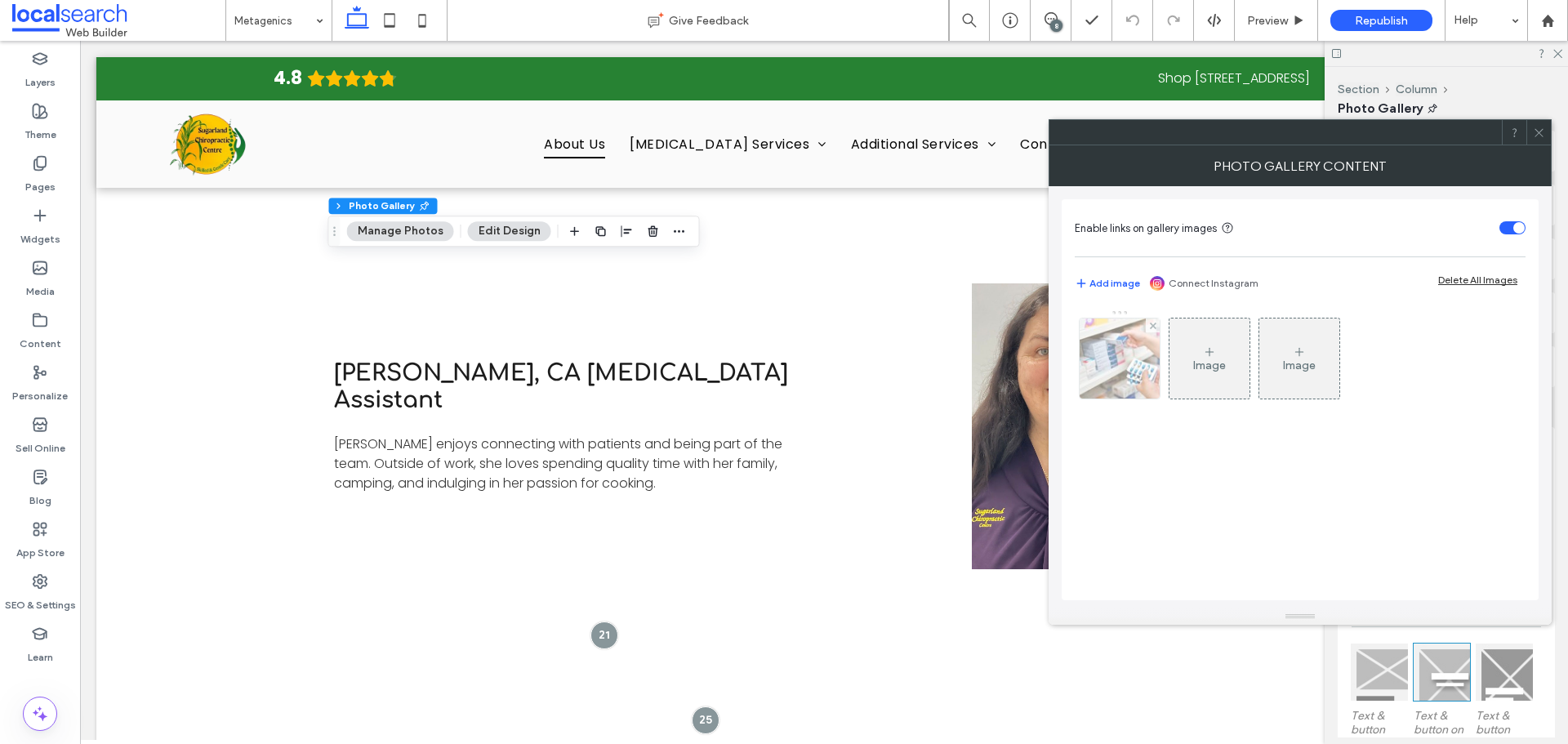
click at [1106, 372] on img at bounding box center [1119, 358] width 121 height 80
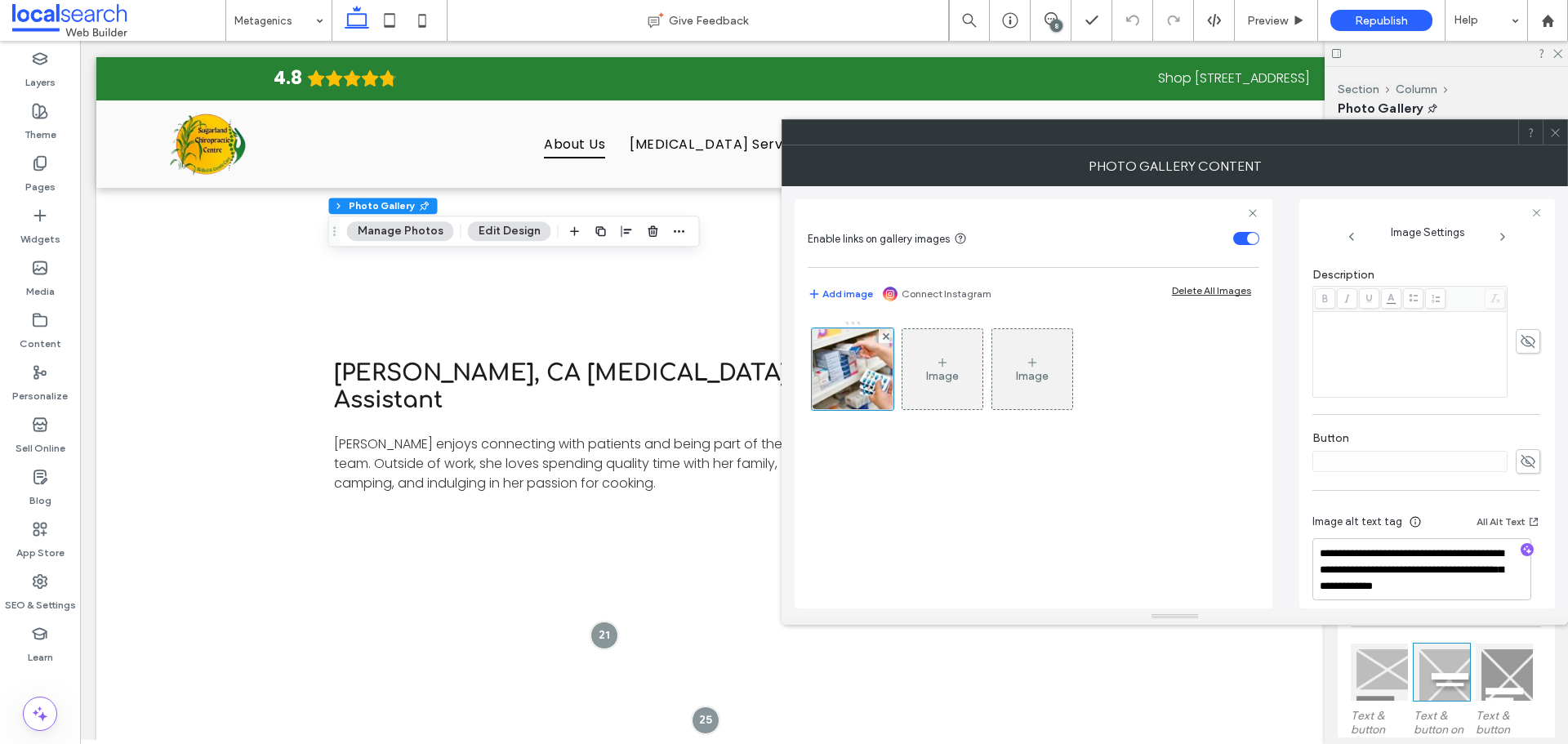
scroll to position [419, 0]
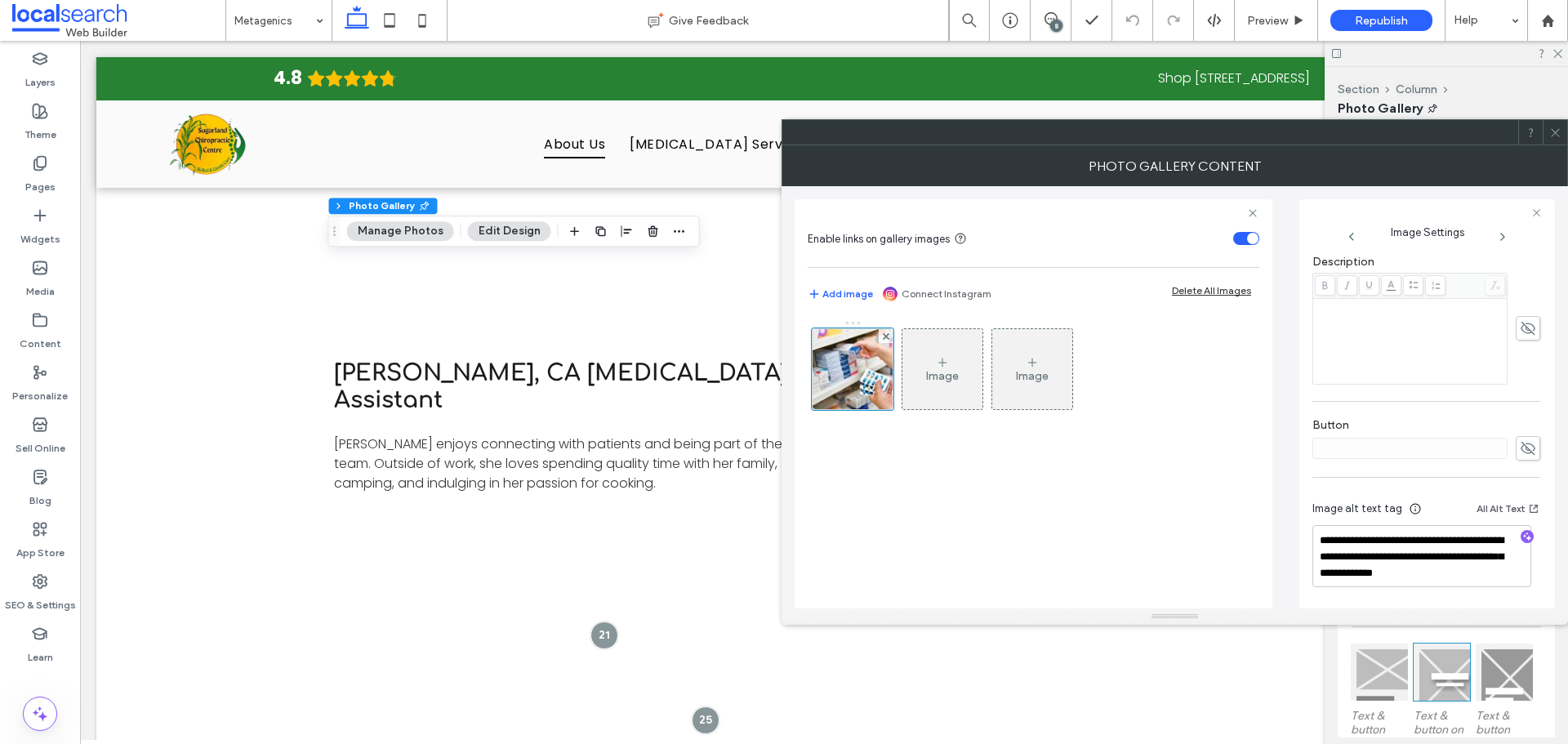
click at [1551, 142] on span at bounding box center [1554, 132] width 12 height 25
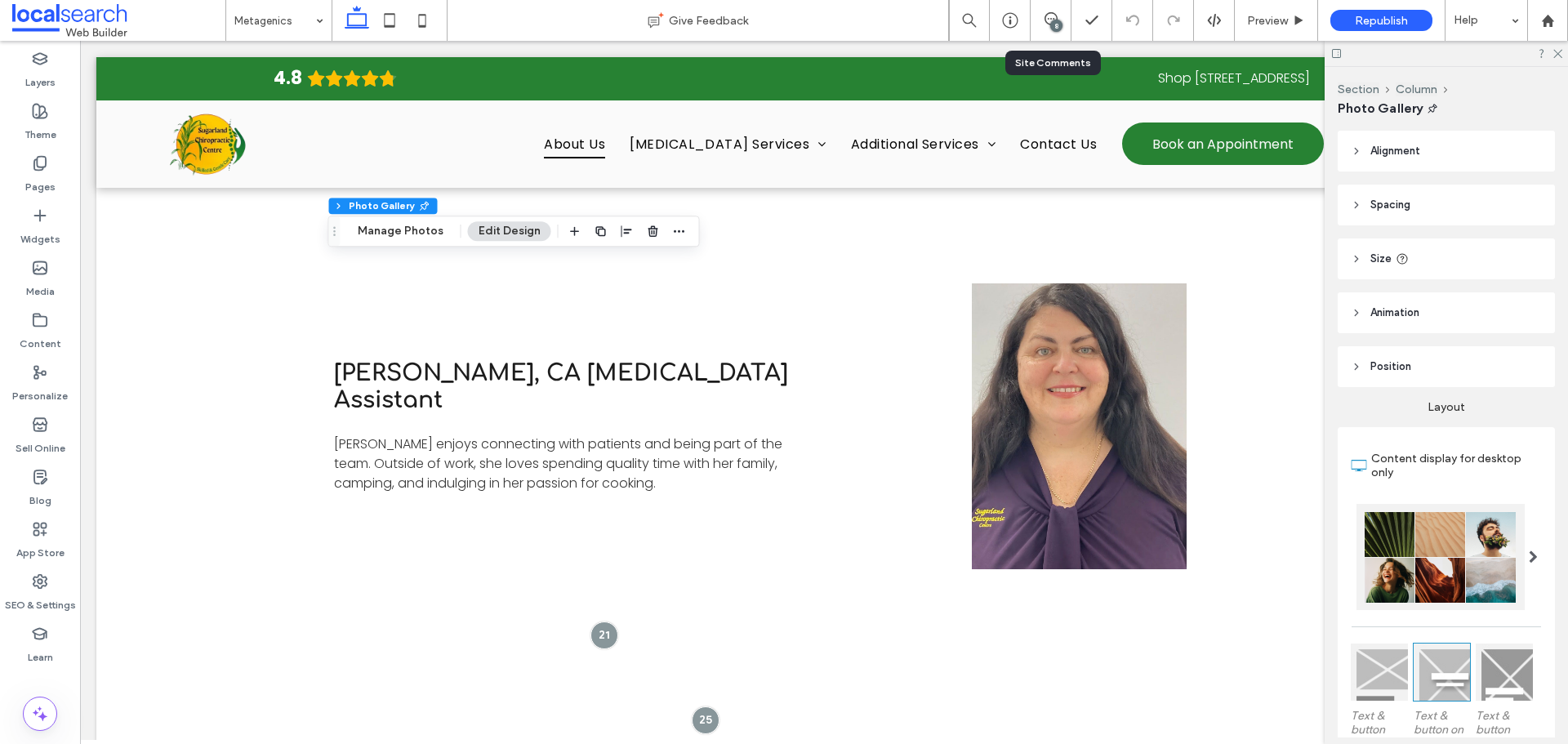
click at [1050, 32] on div "8" at bounding box center [1051, 20] width 41 height 41
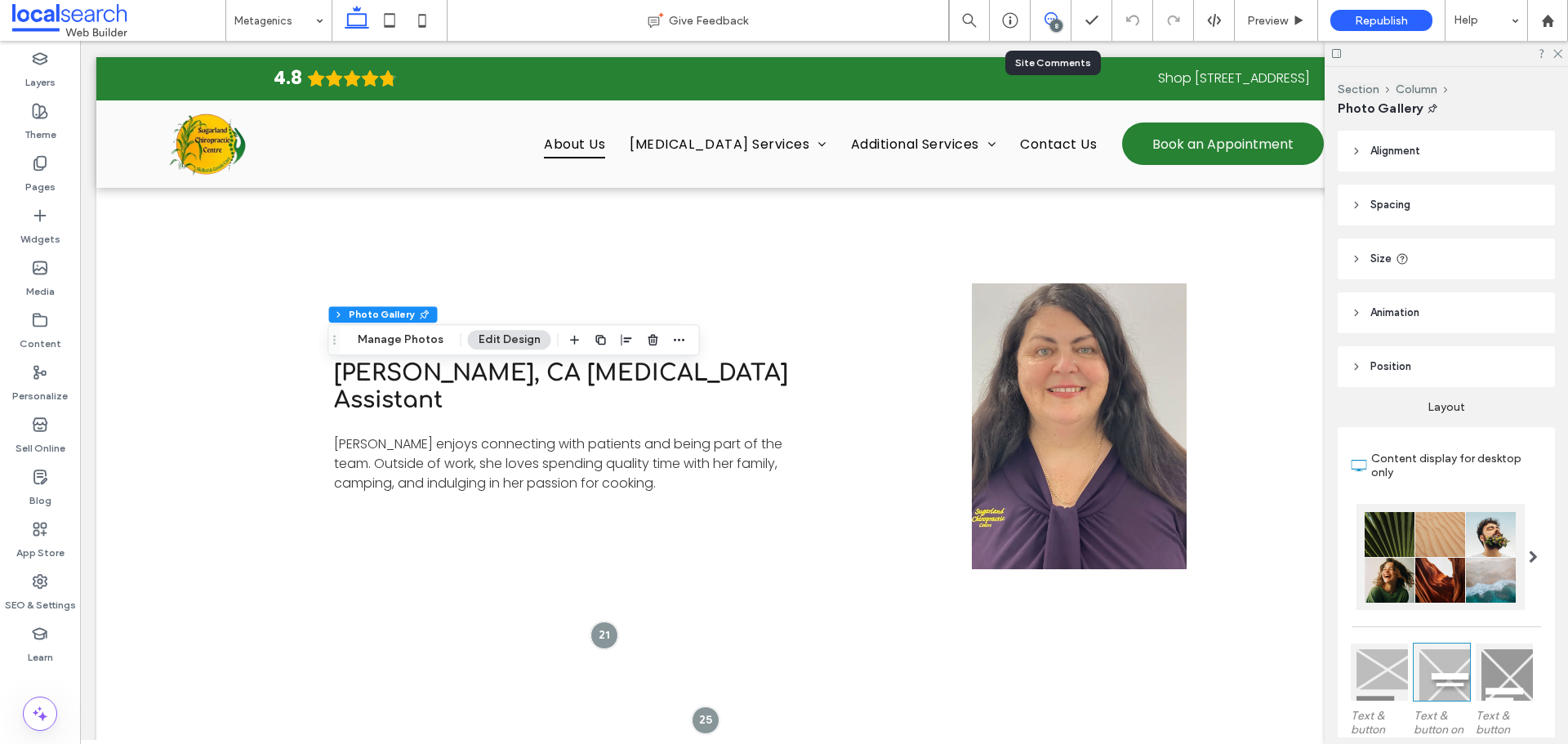
click at [1045, 24] on icon at bounding box center [1050, 18] width 13 height 13
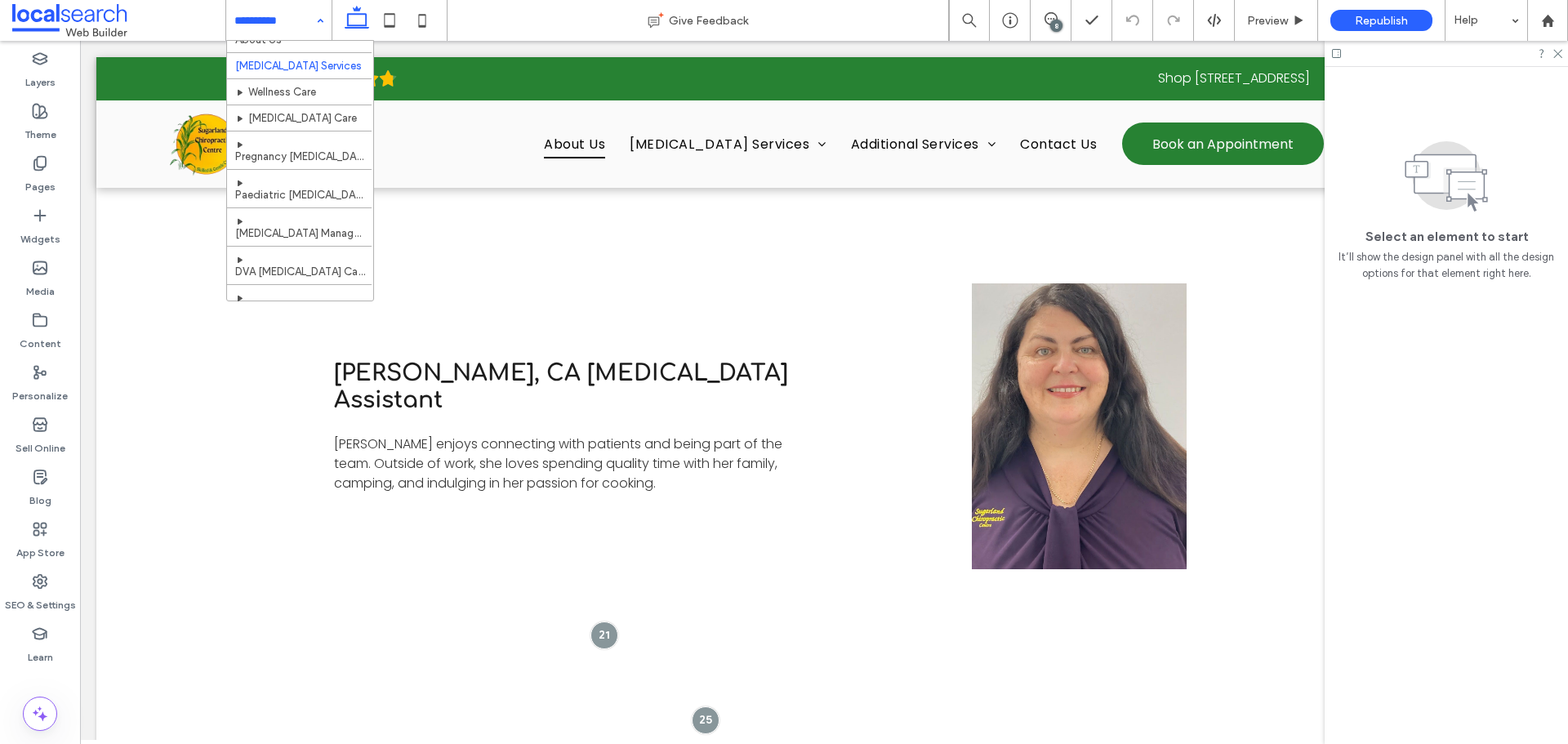
scroll to position [0, 0]
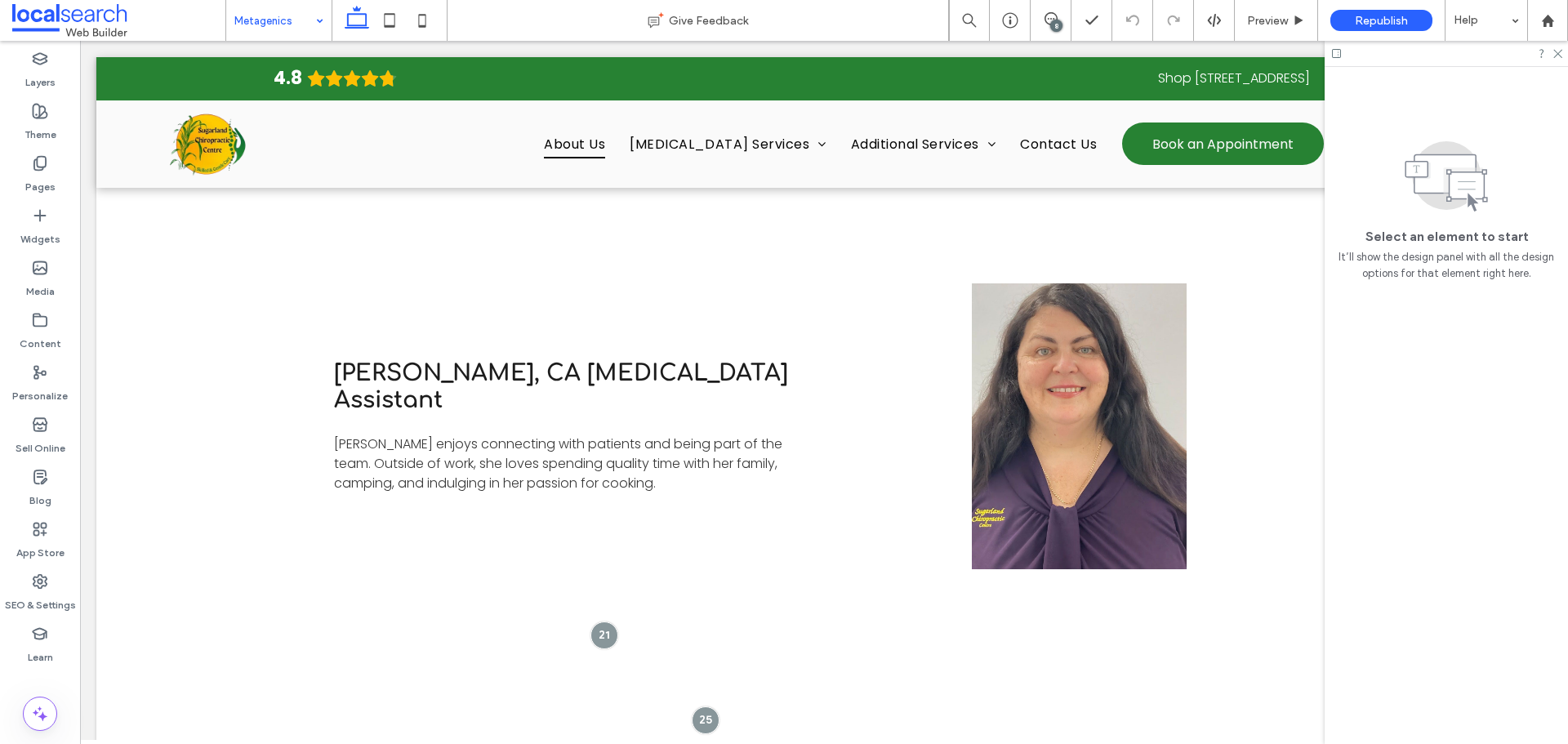
click at [1057, 25] on div "8" at bounding box center [1056, 25] width 12 height 12
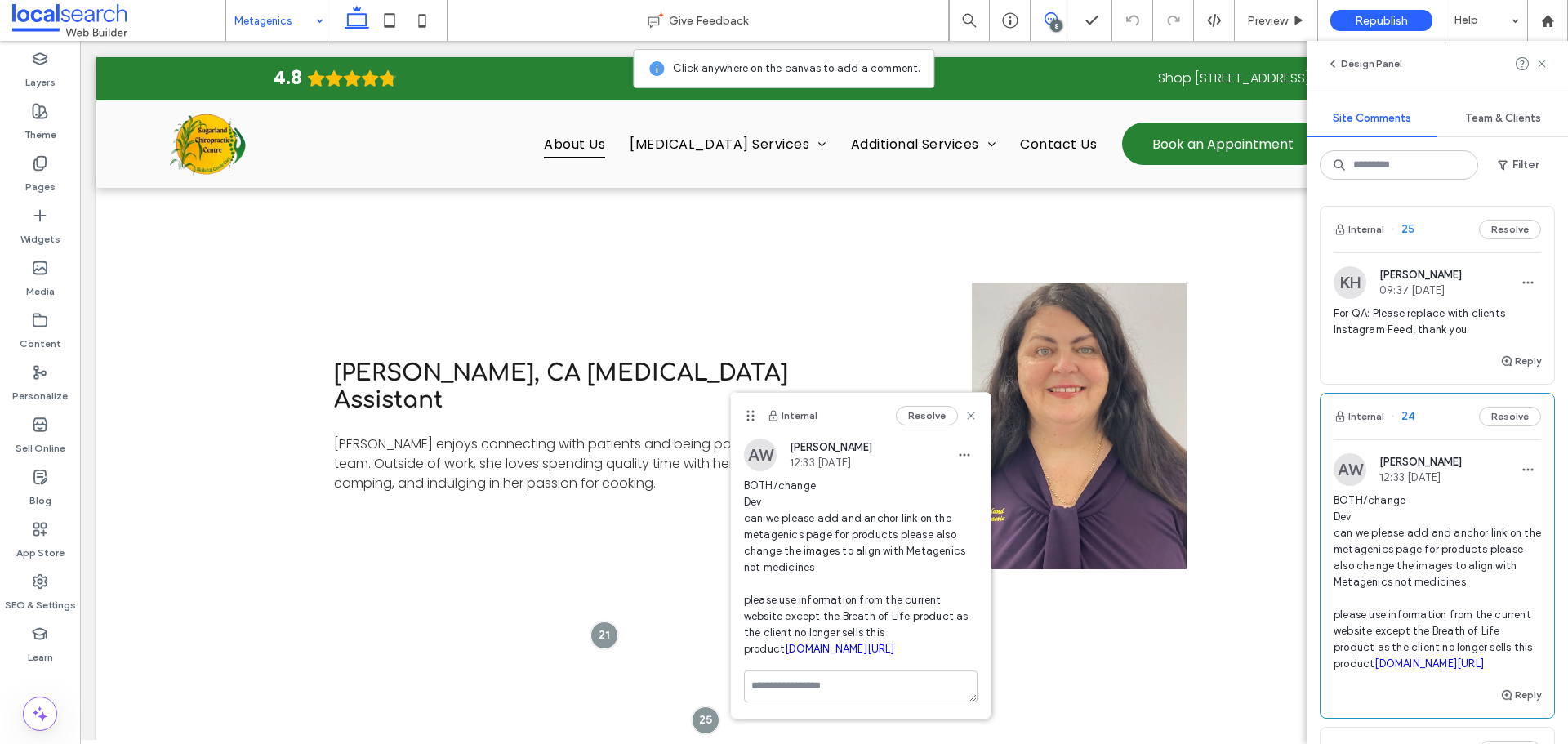
click at [894, 651] on link "[DOMAIN_NAME][URL]" at bounding box center [839, 648] width 109 height 12
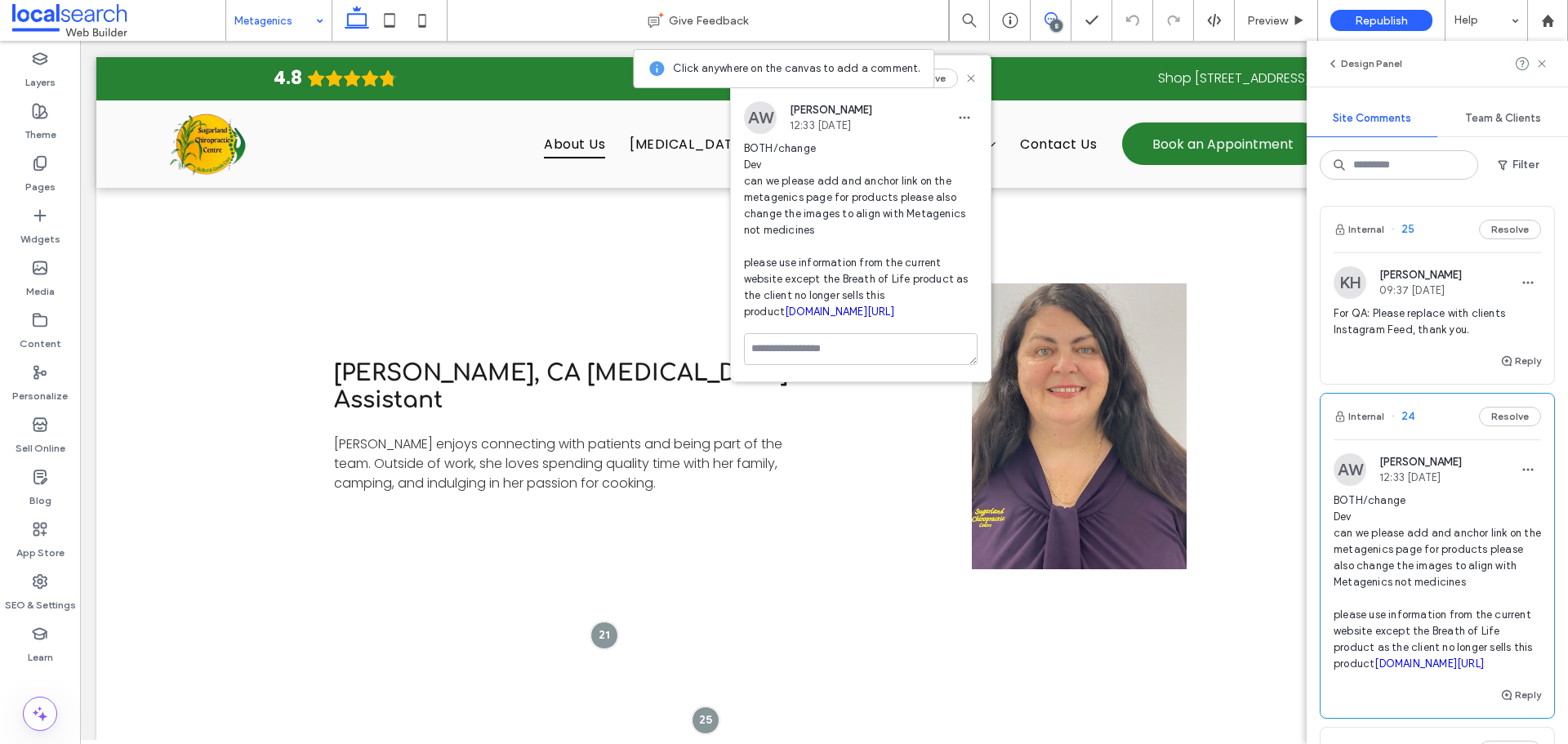
click at [907, 320] on span "BOTH/change Dev can we please add and anchor link on the metagenics page for pr…" at bounding box center [860, 230] width 233 height 180
click at [894, 313] on link "[DOMAIN_NAME][URL]" at bounding box center [839, 311] width 109 height 12
click at [844, 185] on span "BOTH/change Dev can we please add and anchor link on the metagenics page for pr…" at bounding box center [860, 230] width 233 height 180
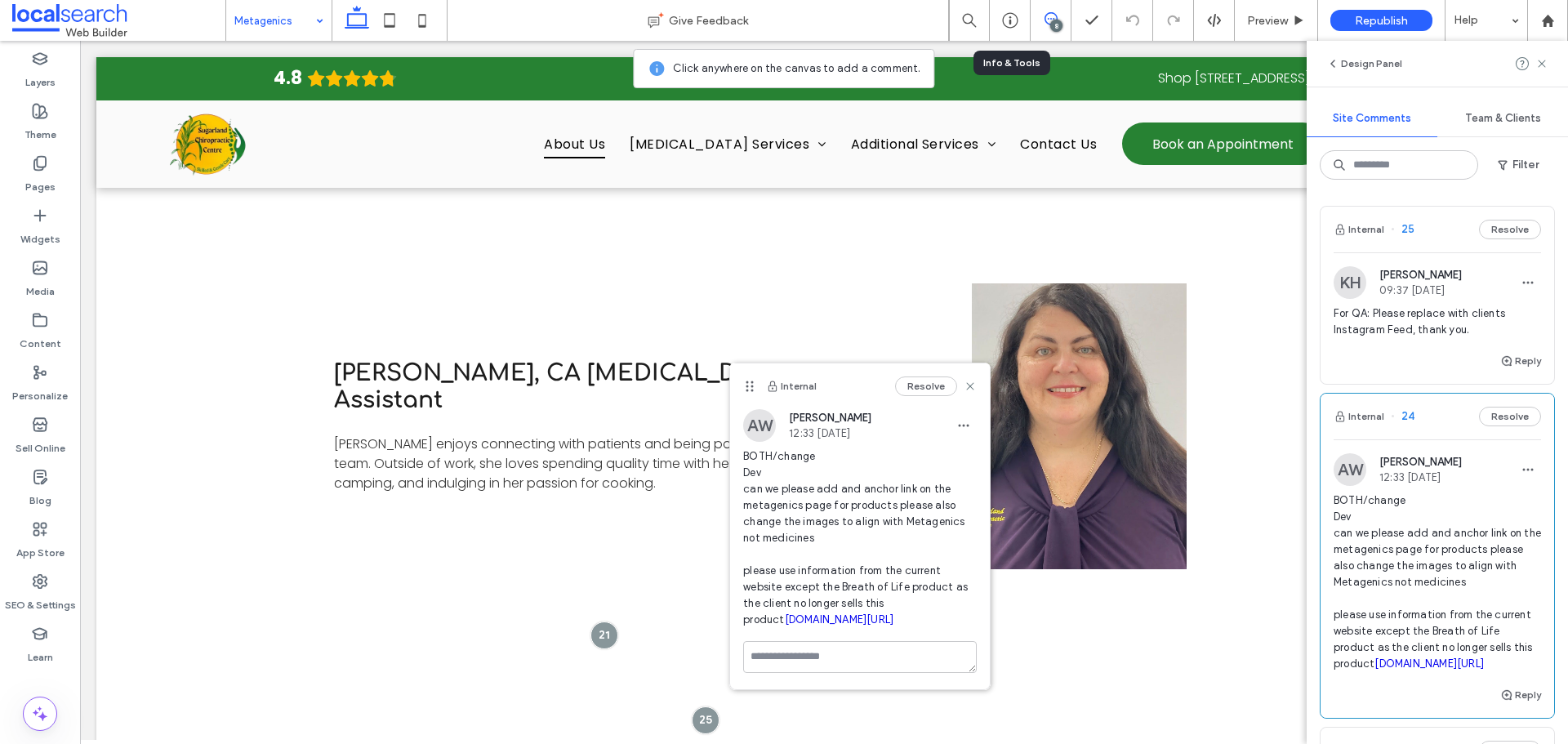
drag, startPoint x: 807, startPoint y: 637, endPoint x: 739, endPoint y: 471, distance: 179.4
click at [739, 471] on div "AW Asher Webber 12:33 Sep 12 2025 BOTH/change Dev can we please add and anchor …" at bounding box center [860, 525] width 260 height 232
copy span "Dev can we please add and anchor link on the metagenics page for products pleas…"
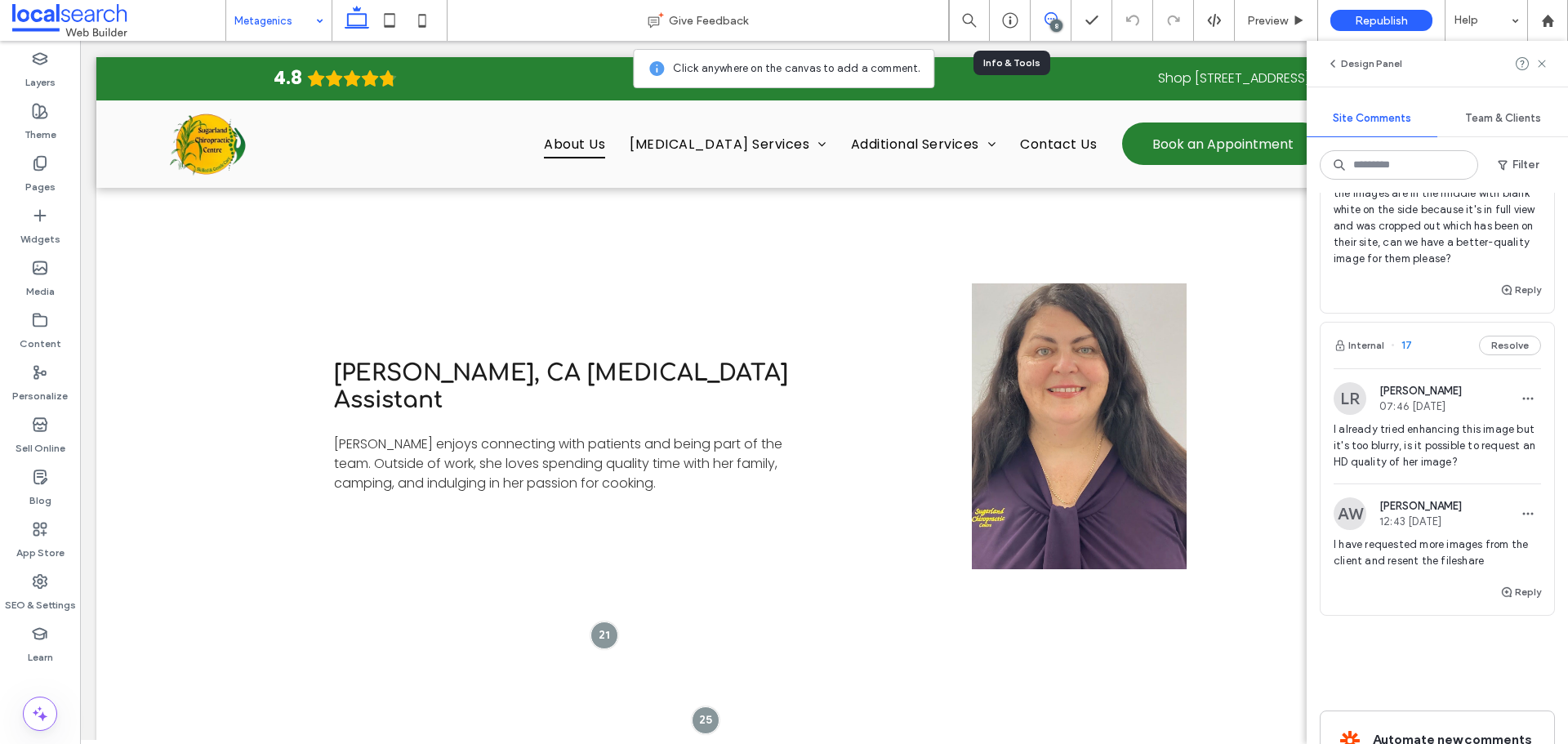
scroll to position [1960, 0]
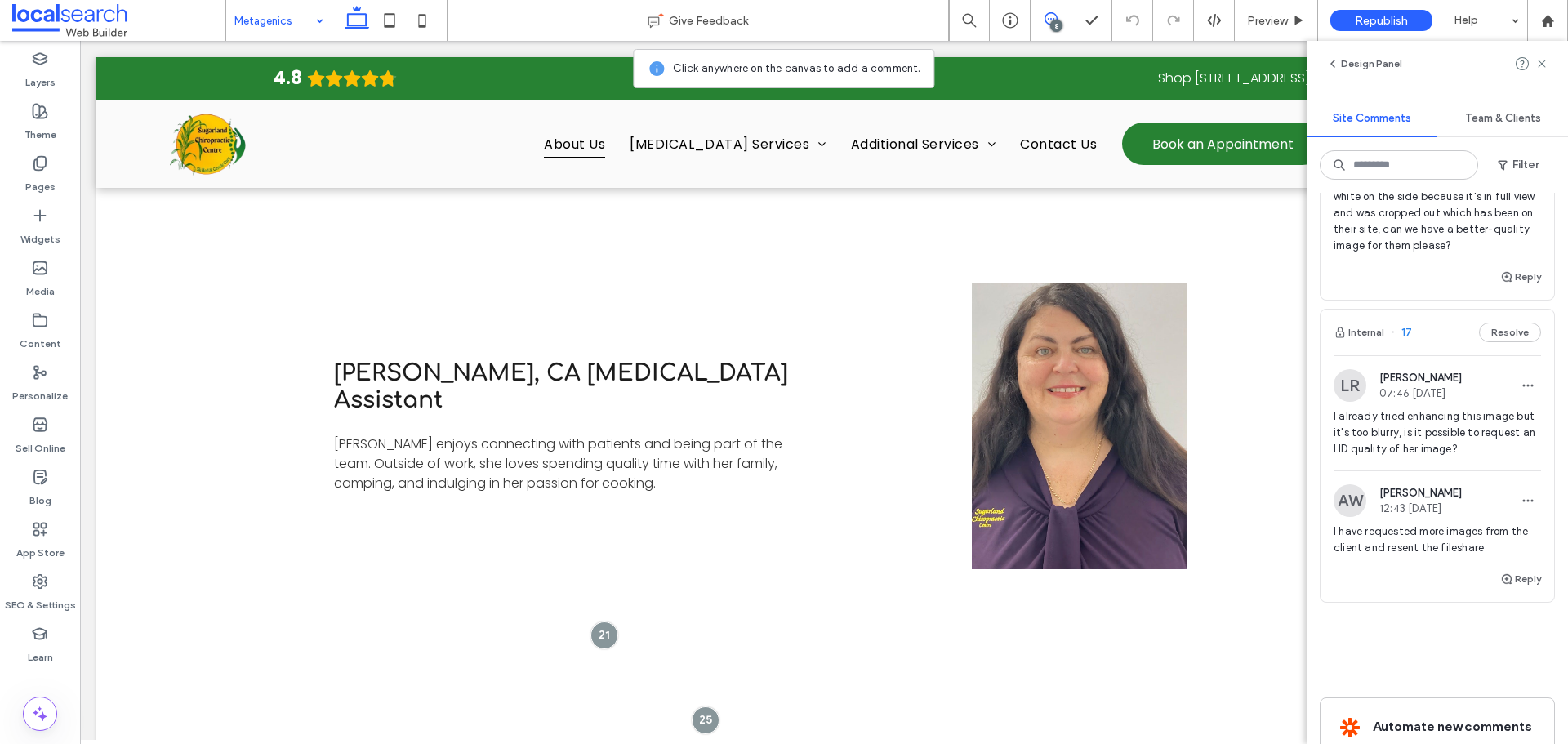
click at [1052, 25] on div "8" at bounding box center [1056, 25] width 12 height 12
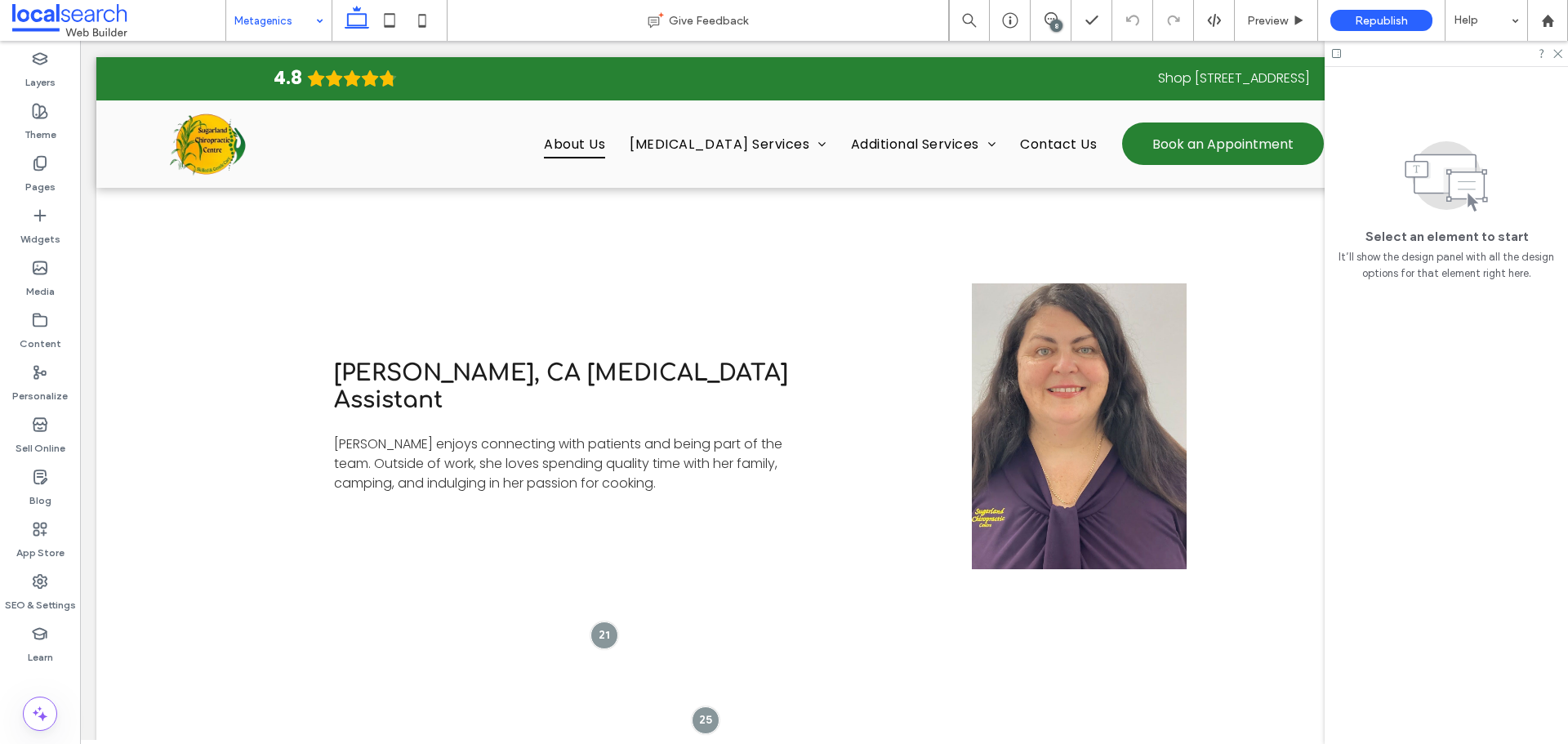
scroll to position [0, 0]
click at [1023, 19] on div at bounding box center [1009, 19] width 40 height 16
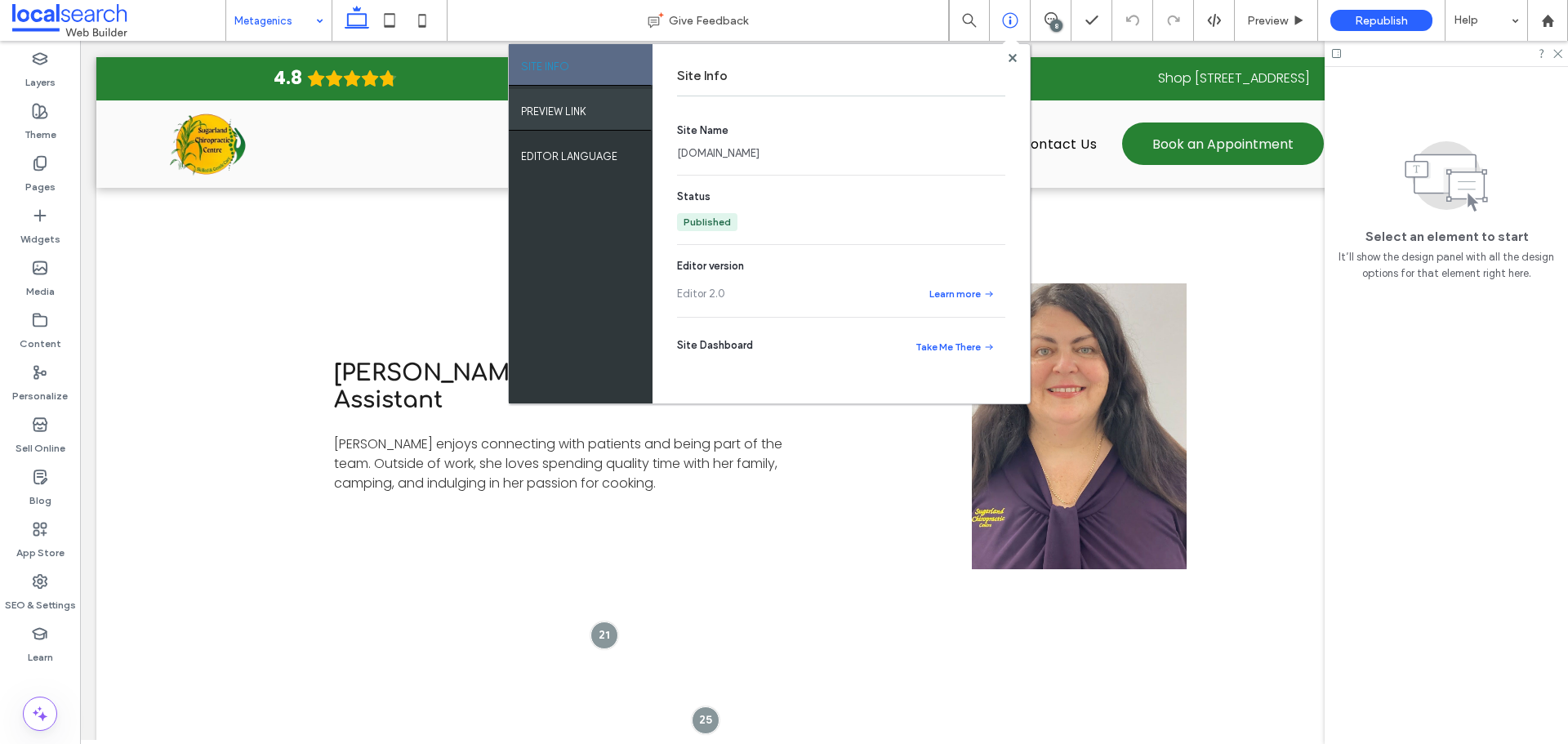
click at [637, 107] on div "PREVIEW LINK" at bounding box center [581, 109] width 144 height 41
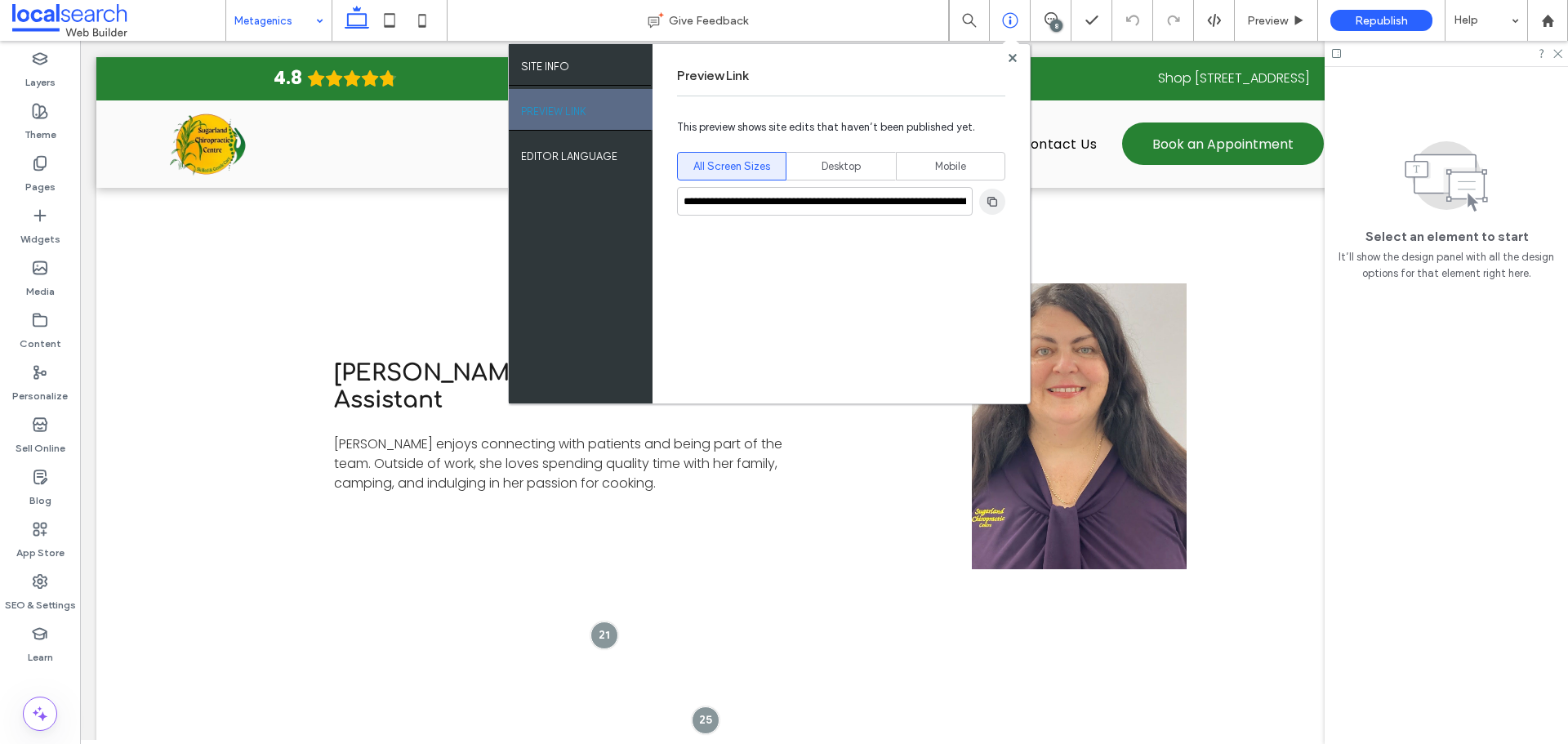
click at [986, 200] on icon "button" at bounding box center [992, 201] width 13 height 13
click at [1052, 21] on div "8" at bounding box center [1056, 25] width 12 height 12
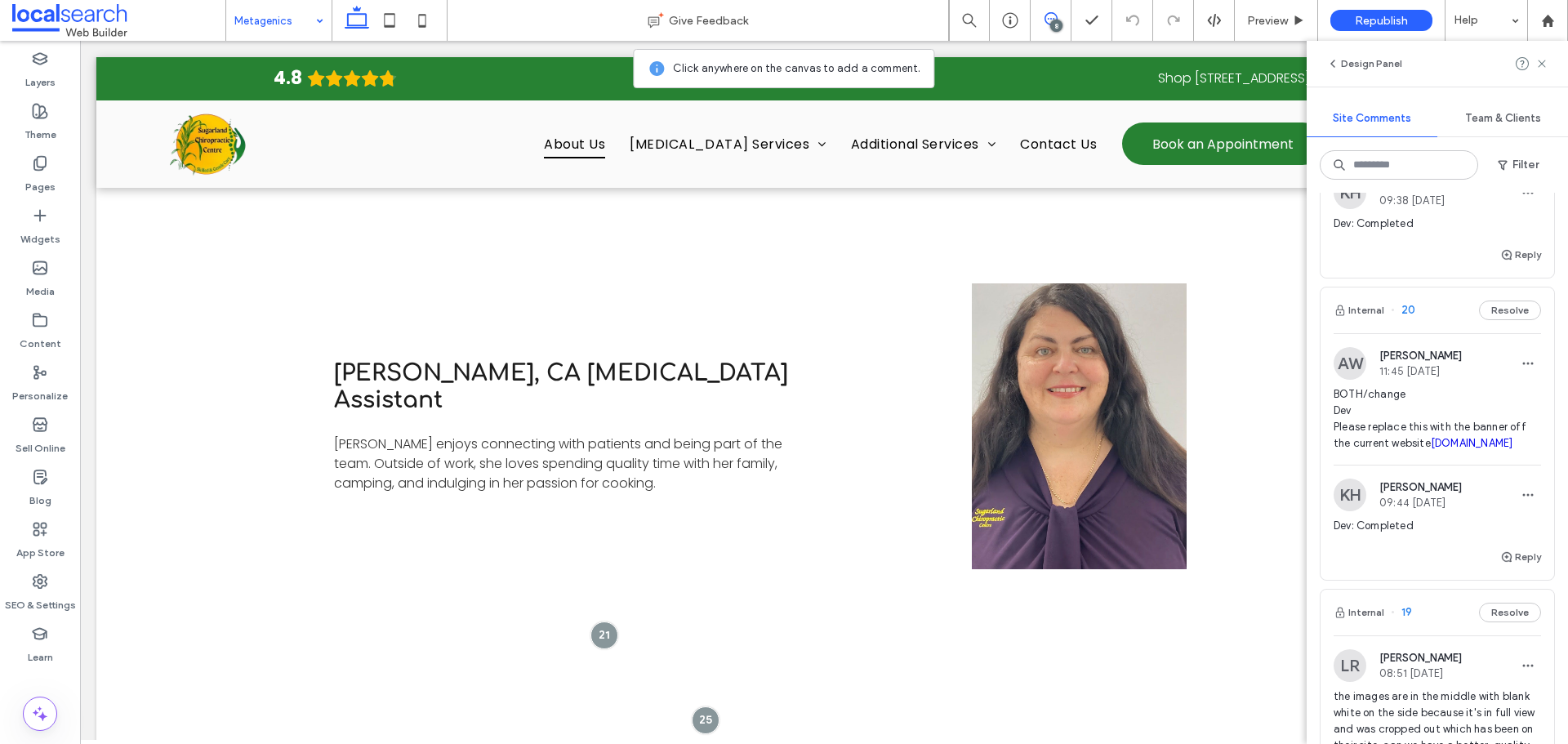
scroll to position [1470, 0]
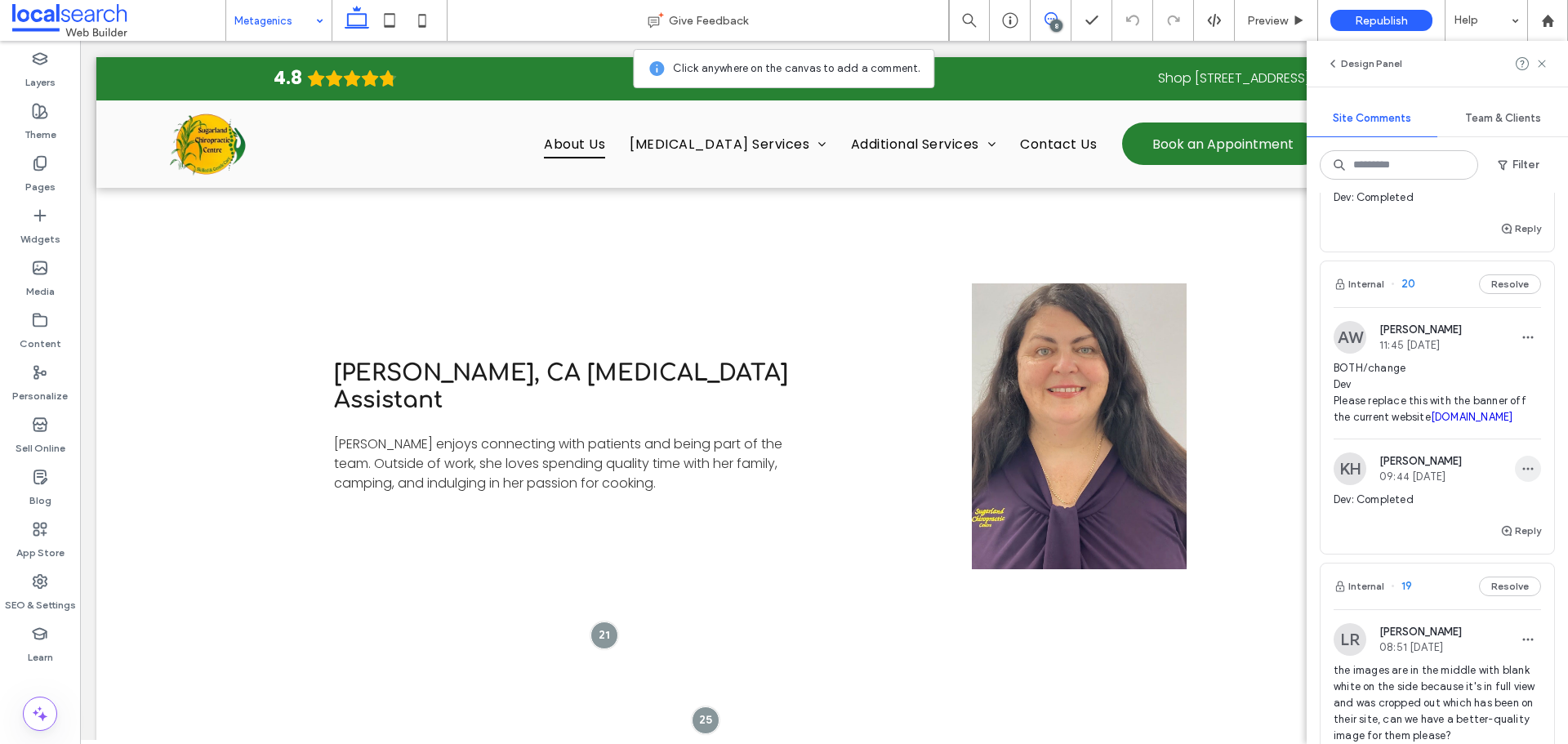
click at [1515, 482] on span "button" at bounding box center [1527, 468] width 26 height 26
click at [1442, 608] on div "Edit Delete" at bounding box center [1455, 641] width 147 height 77
click at [1437, 613] on div at bounding box center [784, 372] width 1568 height 744
click at [1522, 475] on icon "button" at bounding box center [1527, 468] width 13 height 13
click at [1454, 612] on div "Edit" at bounding box center [1455, 626] width 145 height 31
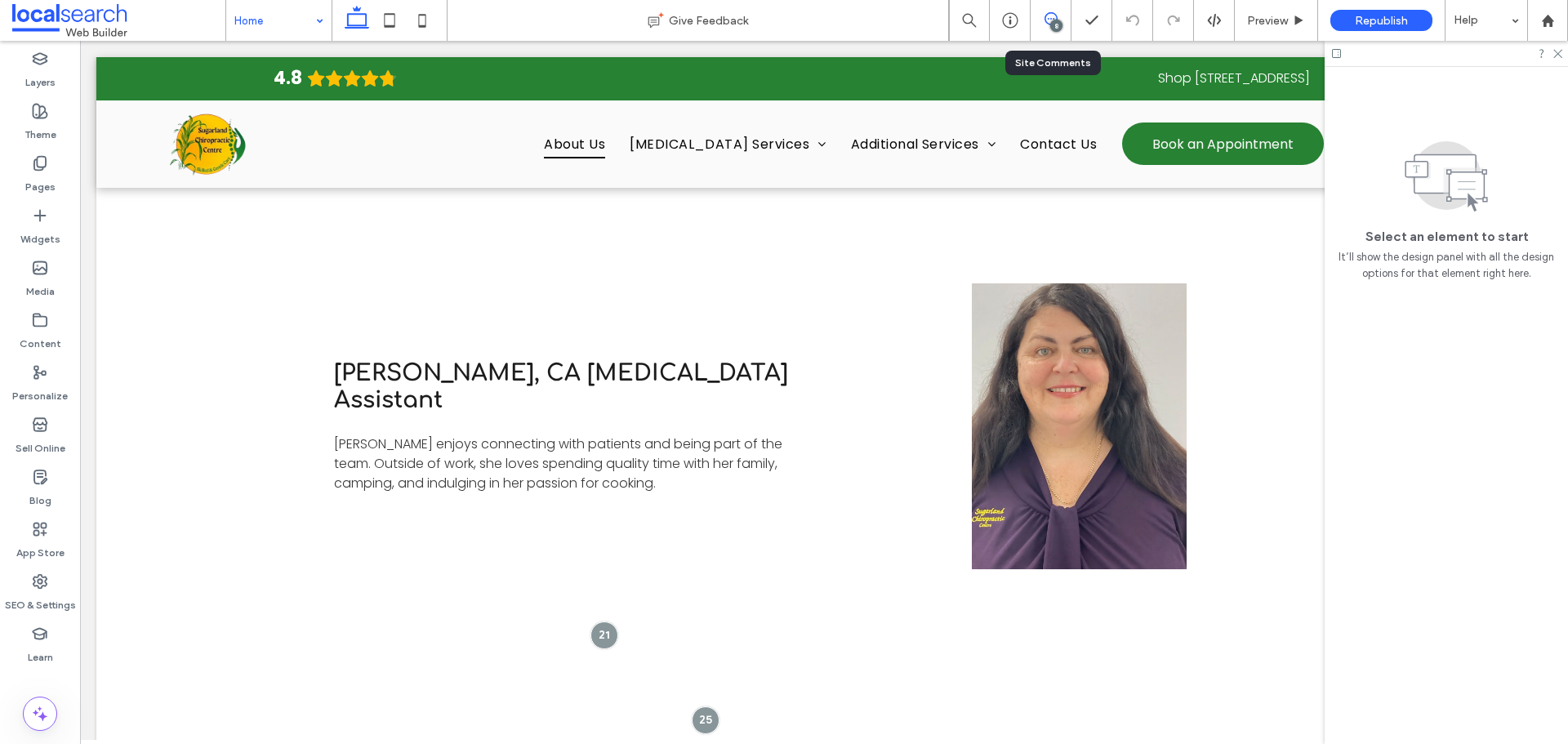
click at [1052, 13] on use at bounding box center [1050, 18] width 13 height 13
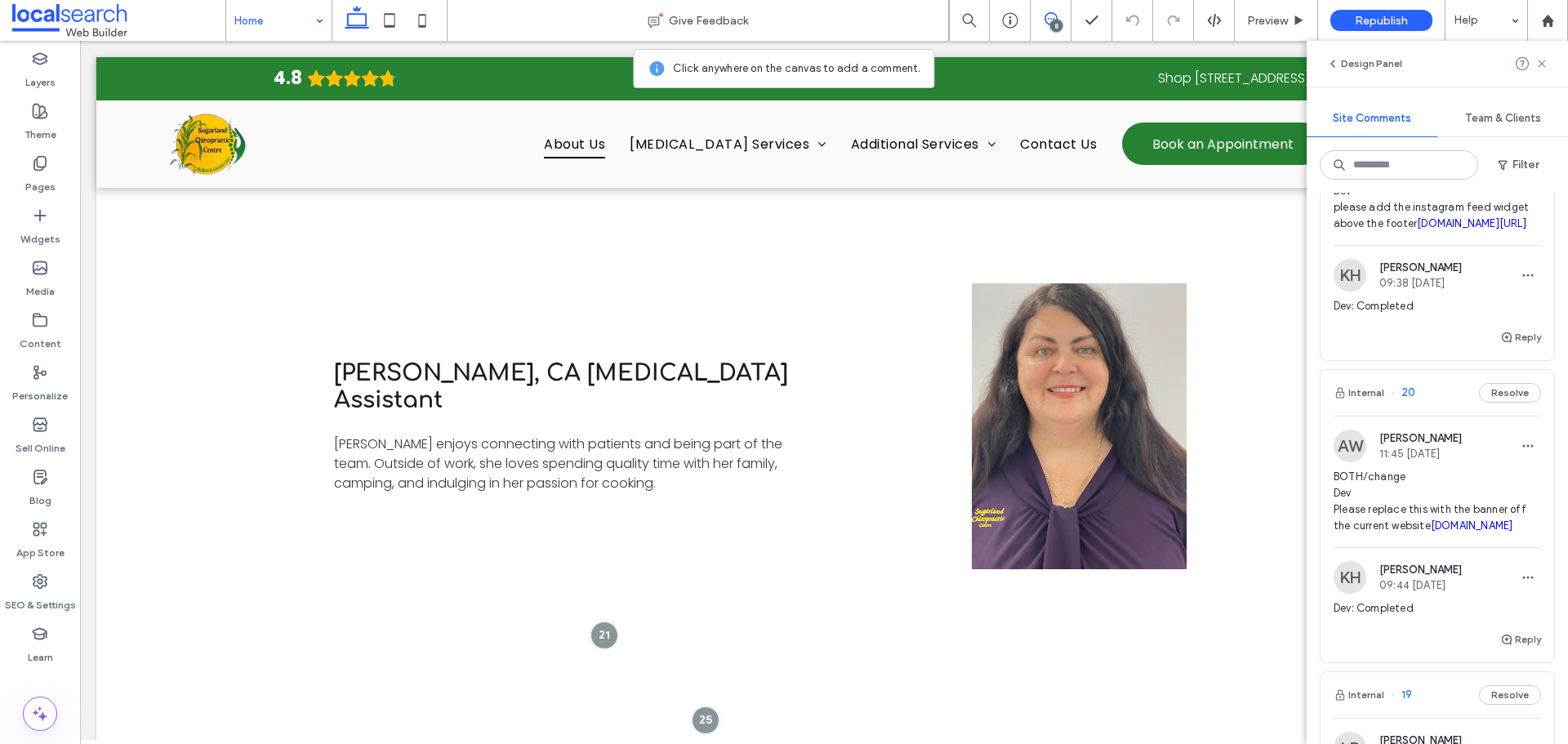
scroll to position [1578, 0]
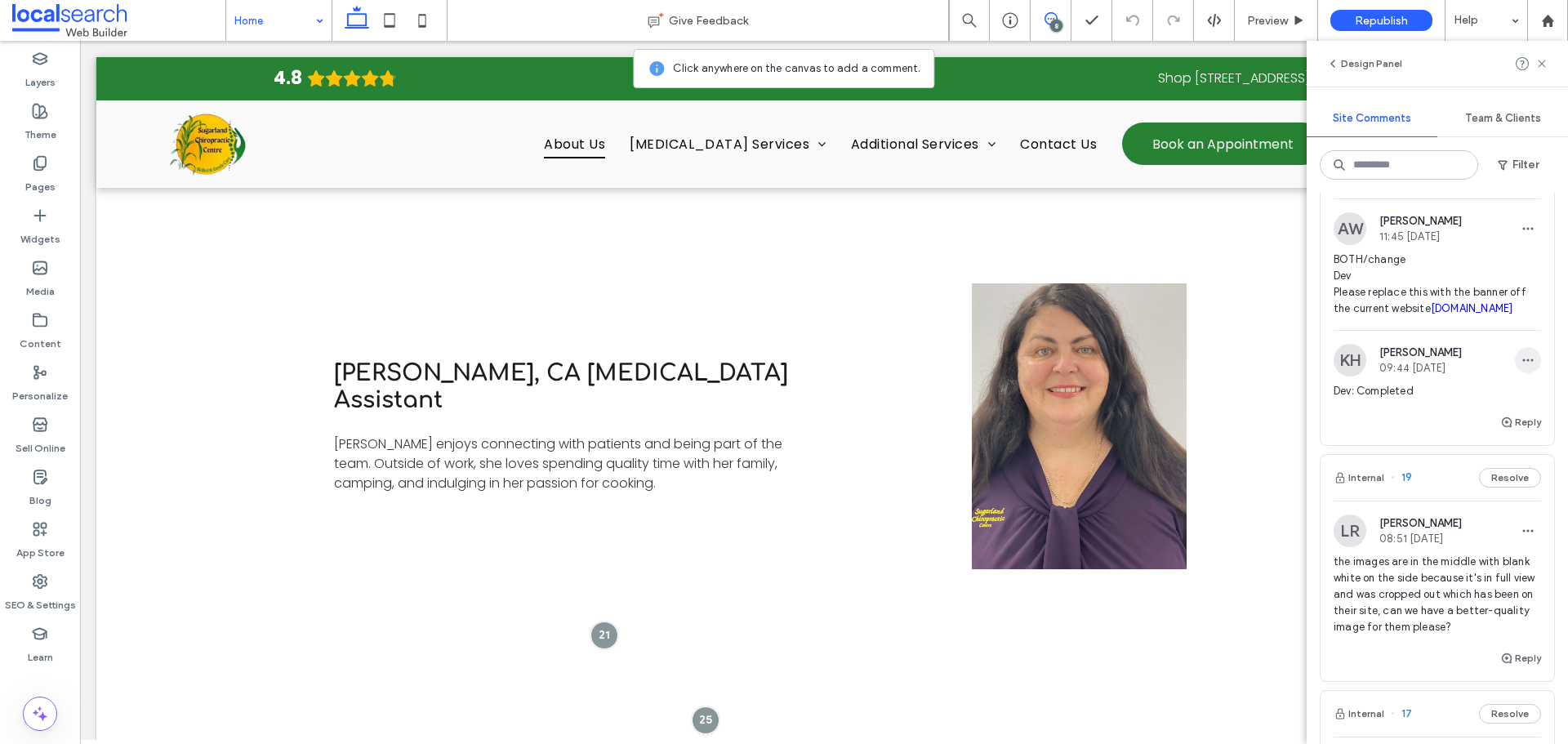
click at [1515, 373] on span "button" at bounding box center [1527, 360] width 26 height 26
click at [1446, 507] on div "Edit" at bounding box center [1455, 517] width 145 height 31
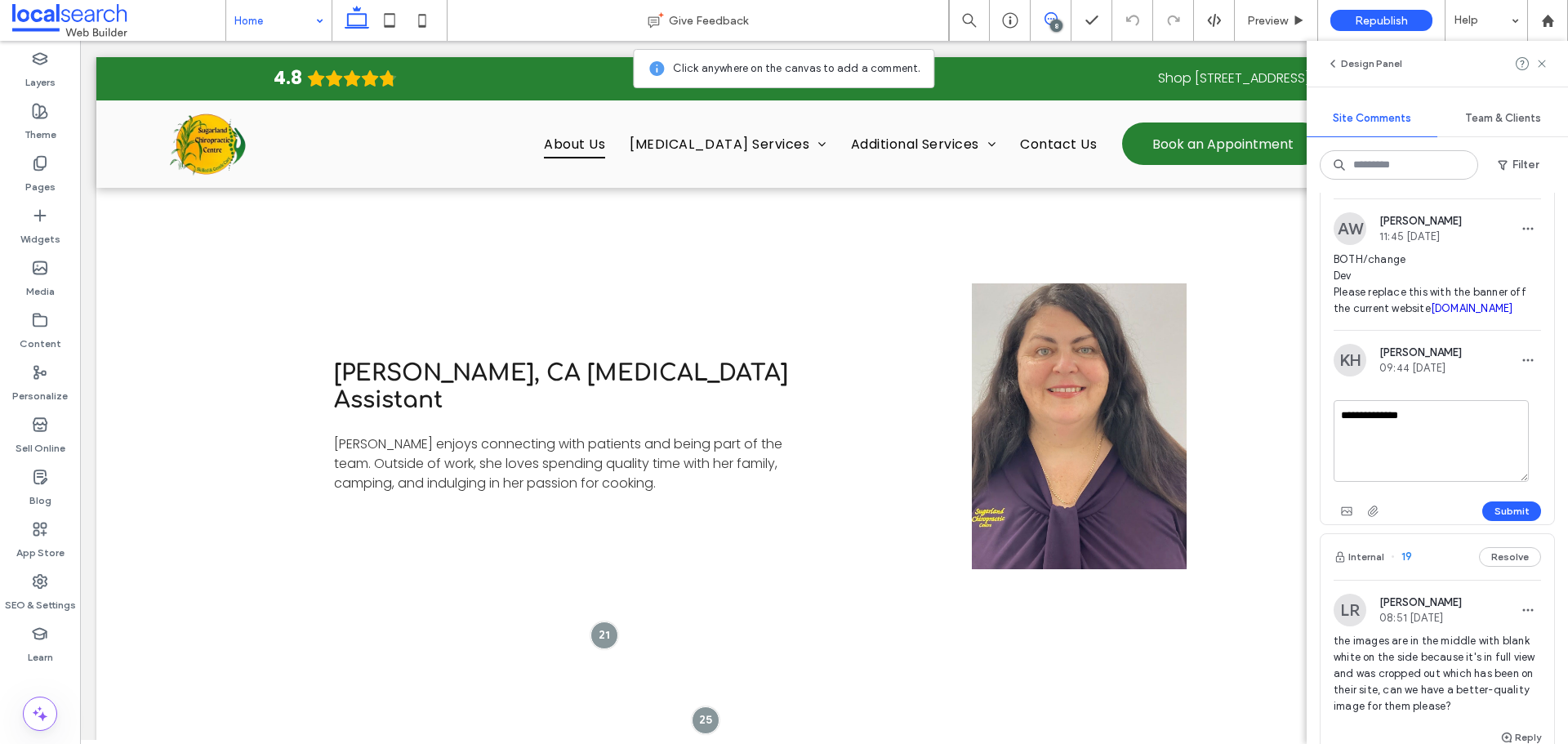
click at [1448, 482] on textarea "**********" at bounding box center [1430, 440] width 195 height 82
type textarea "**********"
click at [1513, 521] on button "Submit" at bounding box center [1511, 511] width 59 height 19
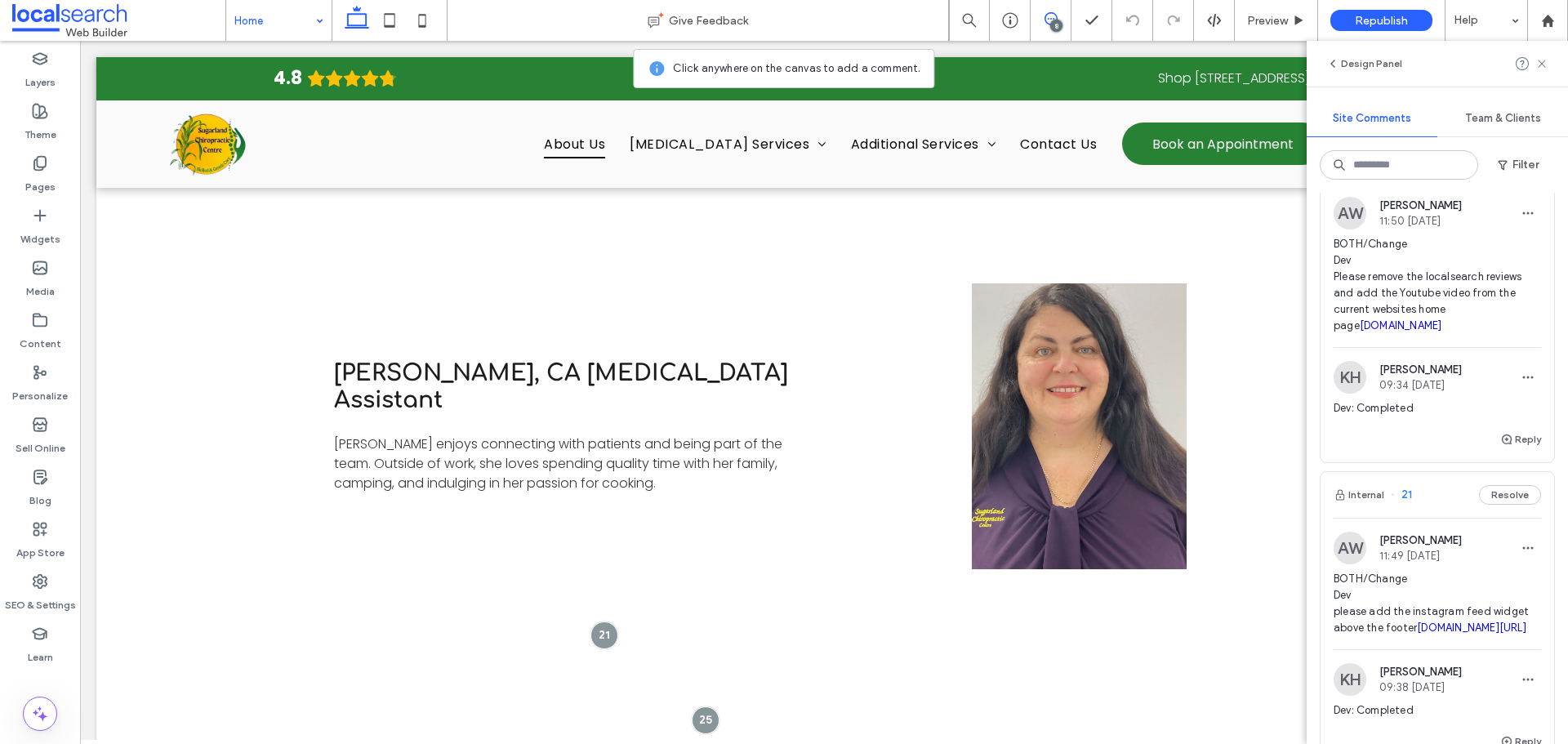
scroll to position [950, 0]
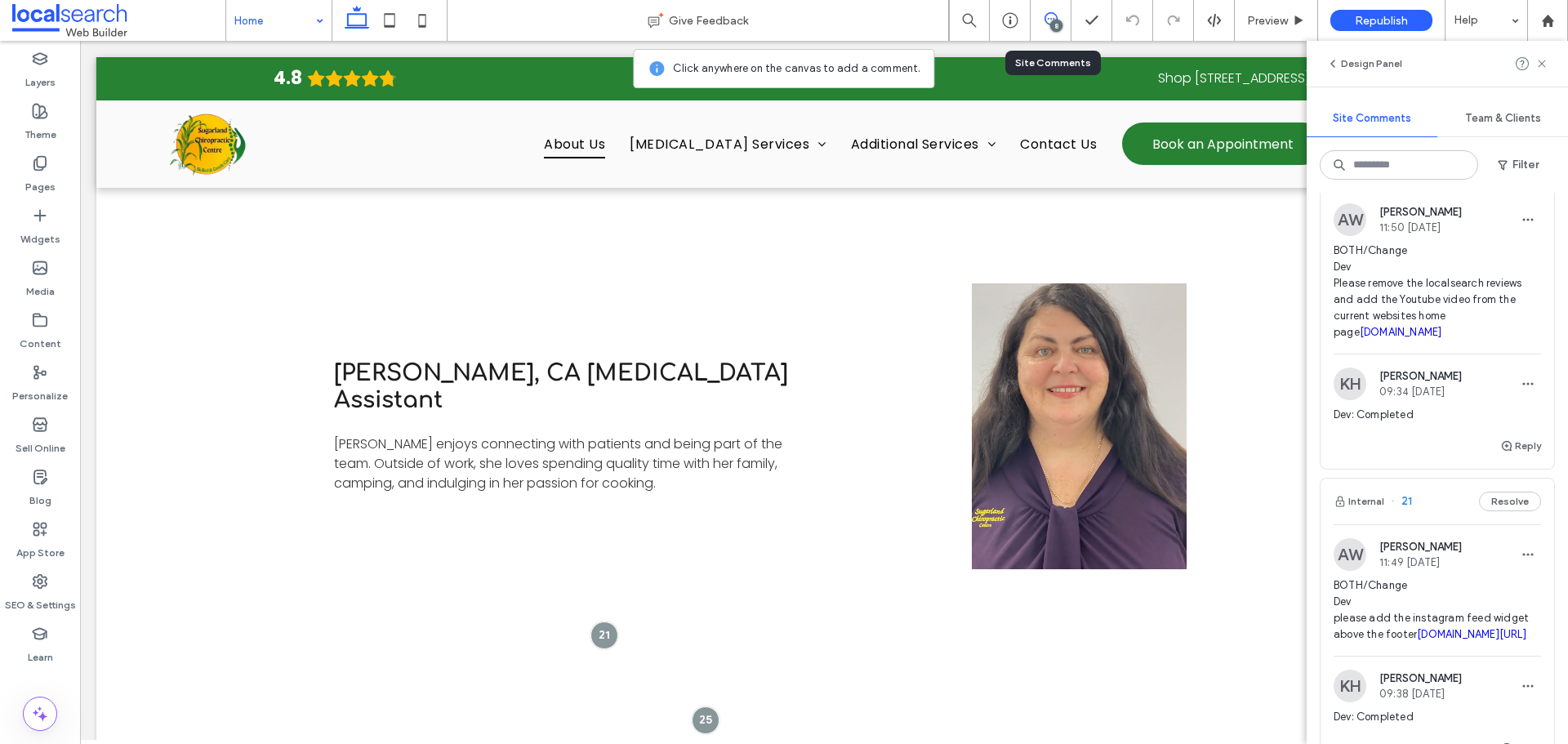
click at [1049, 12] on icon at bounding box center [1050, 18] width 13 height 13
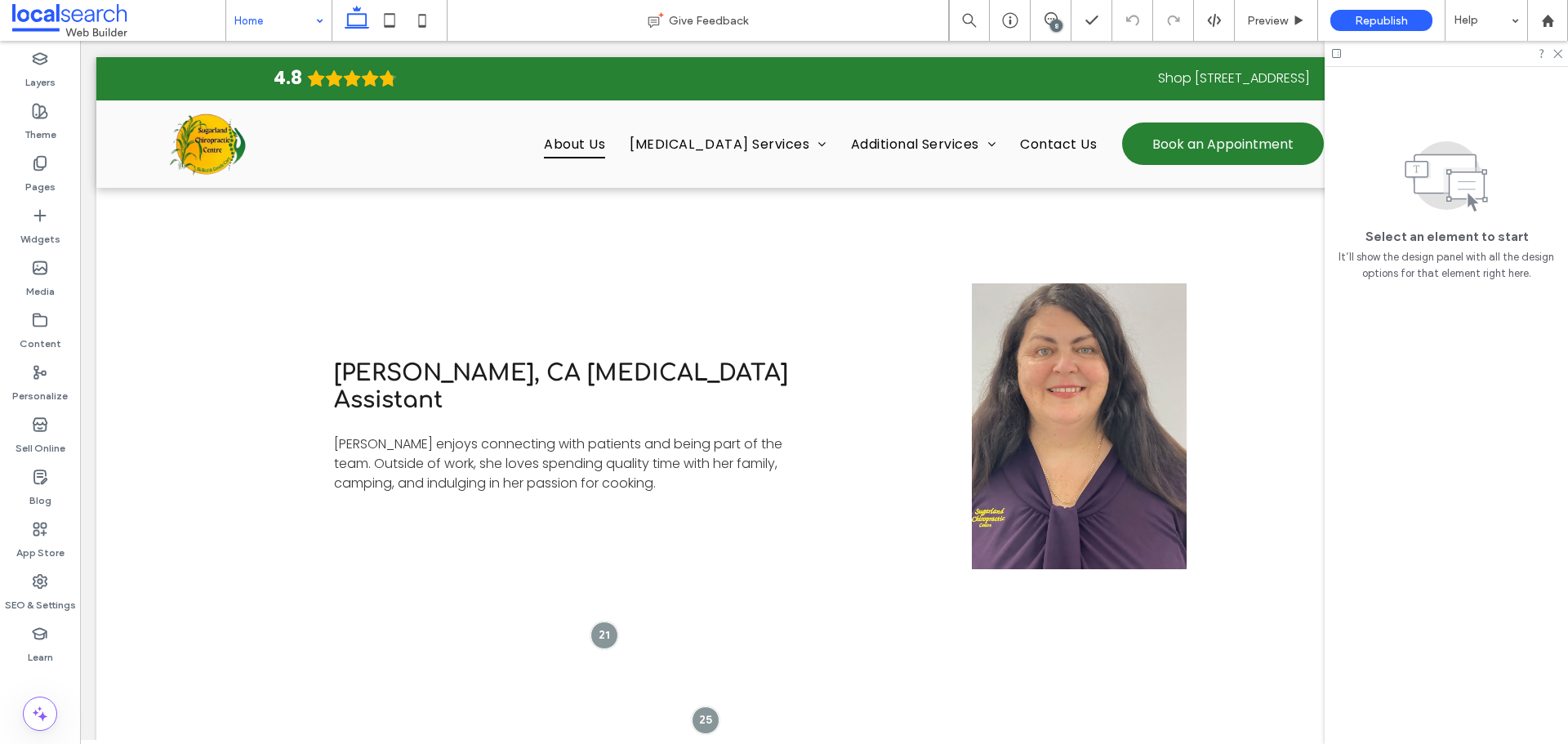
scroll to position [0, 0]
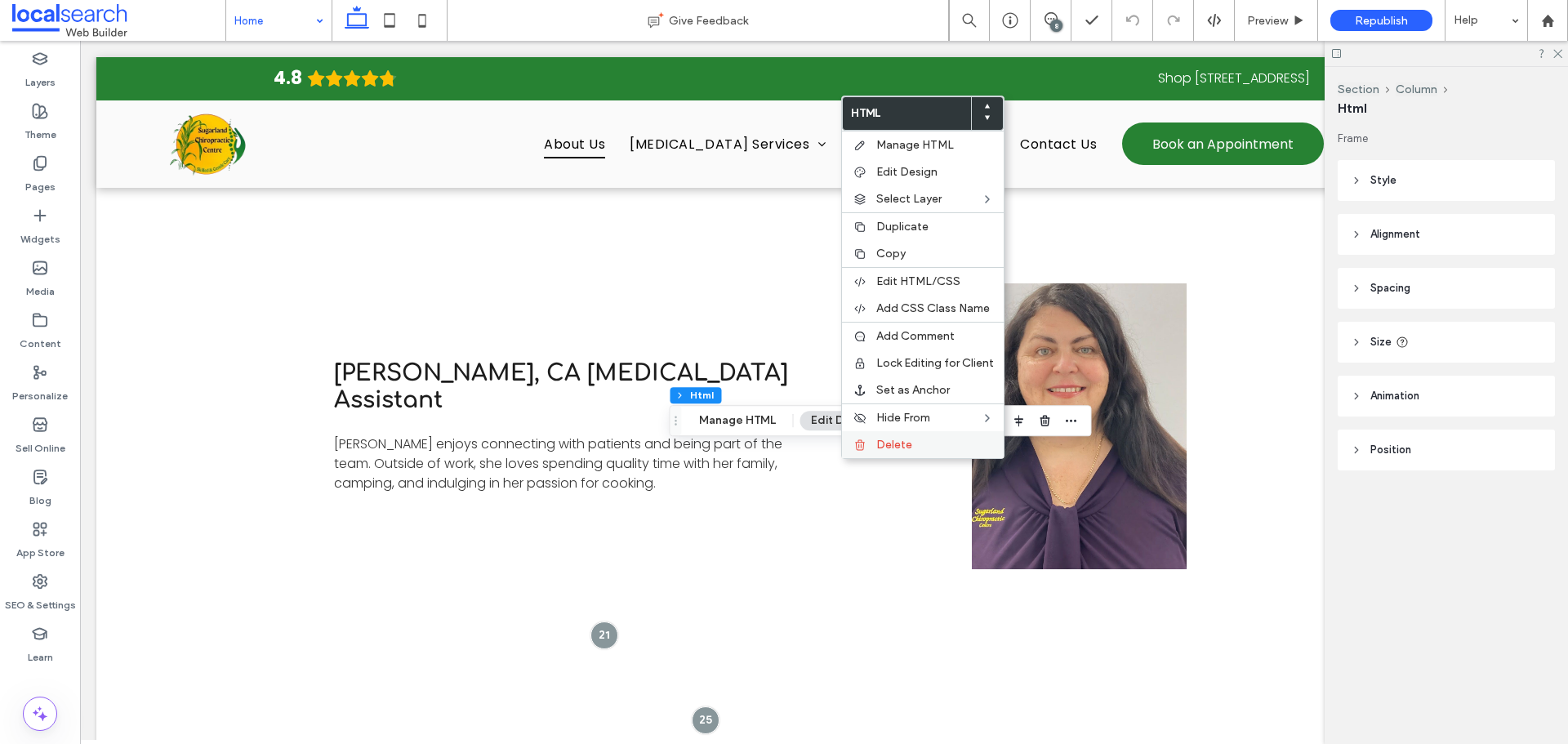
click at [885, 457] on div "Delete" at bounding box center [922, 445] width 161 height 27
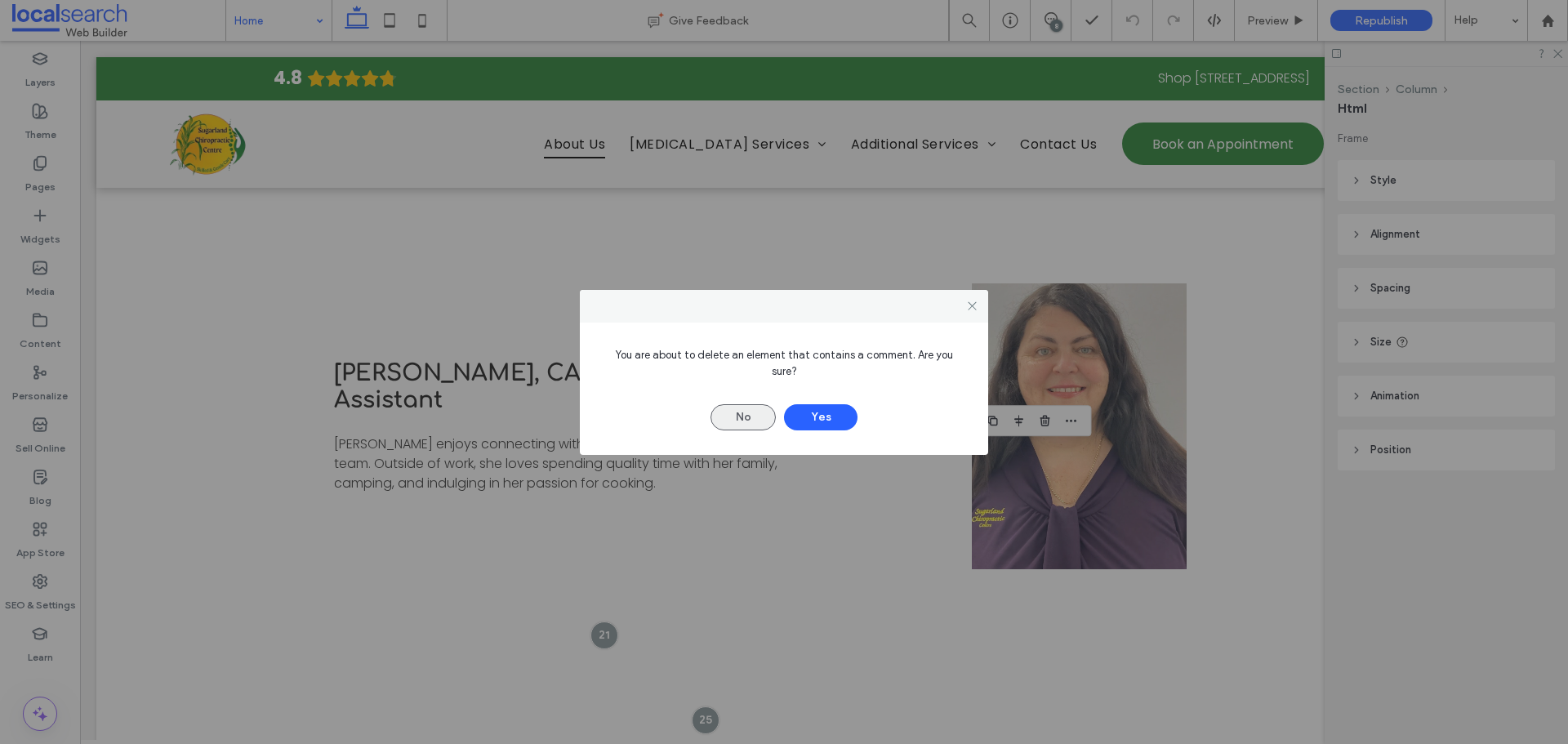
click at [762, 414] on button "No" at bounding box center [742, 417] width 65 height 26
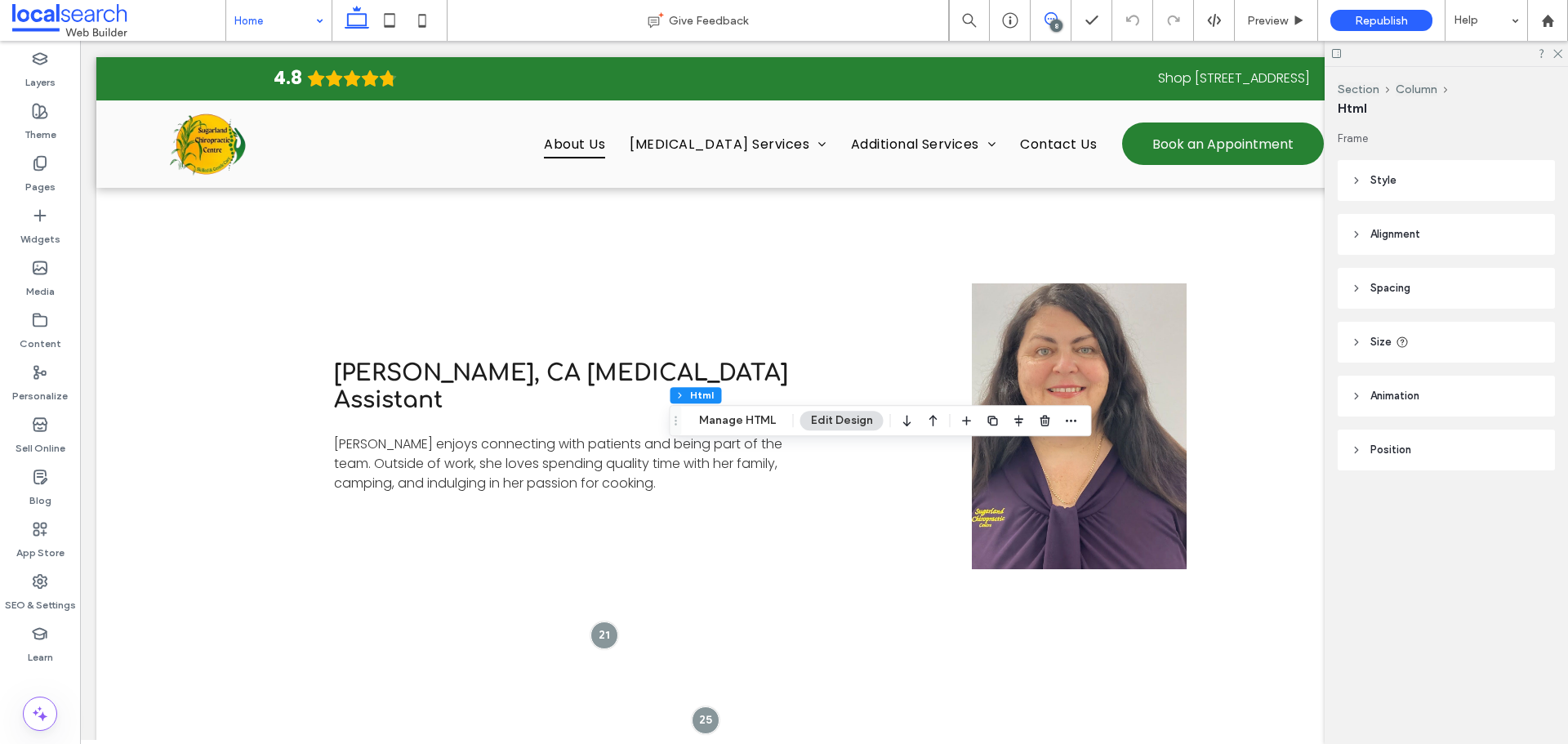
click at [1044, 23] on icon at bounding box center [1050, 18] width 13 height 13
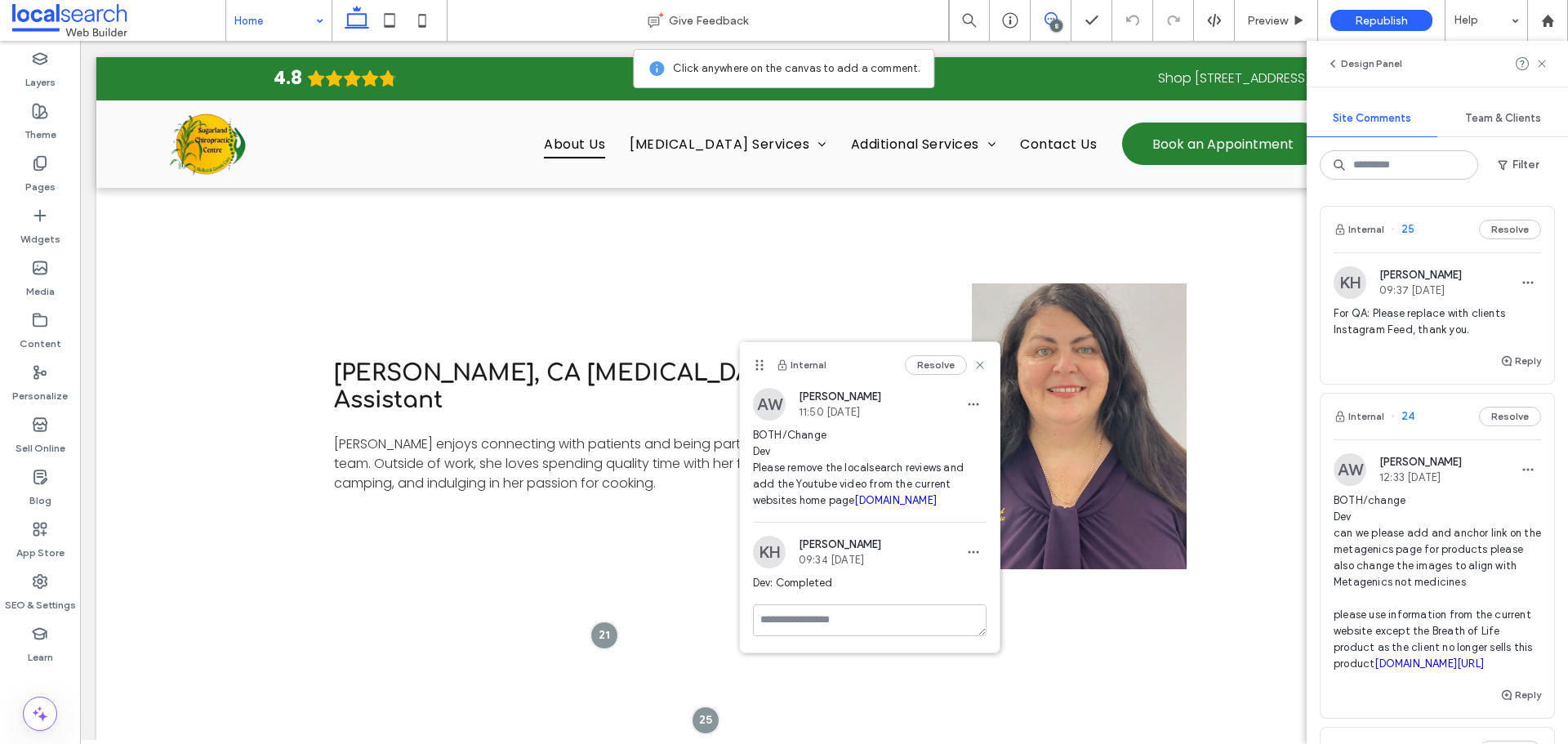
drag, startPoint x: 966, startPoint y: 501, endPoint x: 749, endPoint y: 441, distance: 225.1
click at [749, 441] on div "AW Asher Webber 11:50 Sep 12 2025 BOTH/Change Dev Please remove the localsearch…" at bounding box center [869, 455] width 260 height 134
copy span "BOTH/Change Dev Please remove the localsearch reviews and add the Youtube video…"
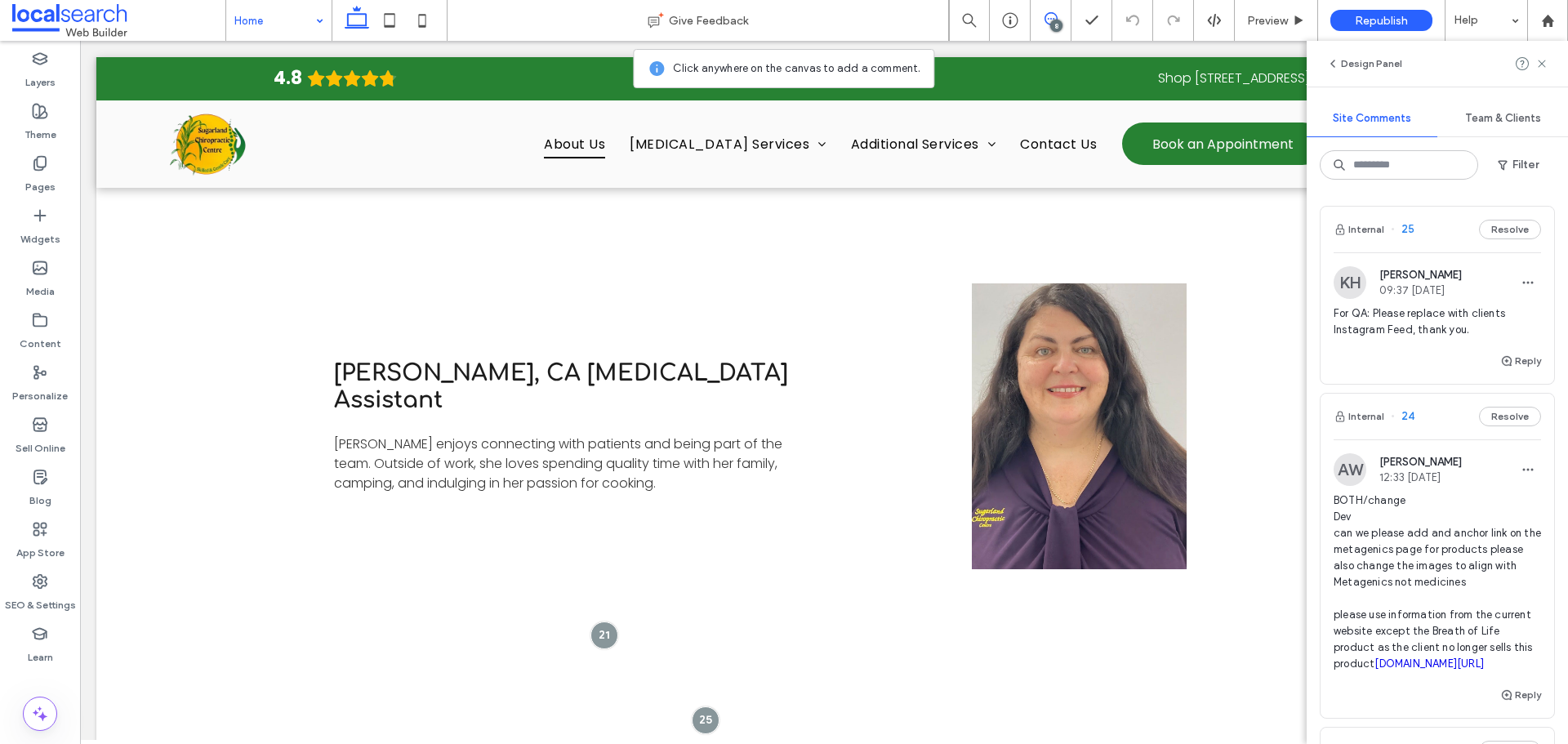
click at [1047, 18] on icon at bounding box center [1050, 18] width 13 height 13
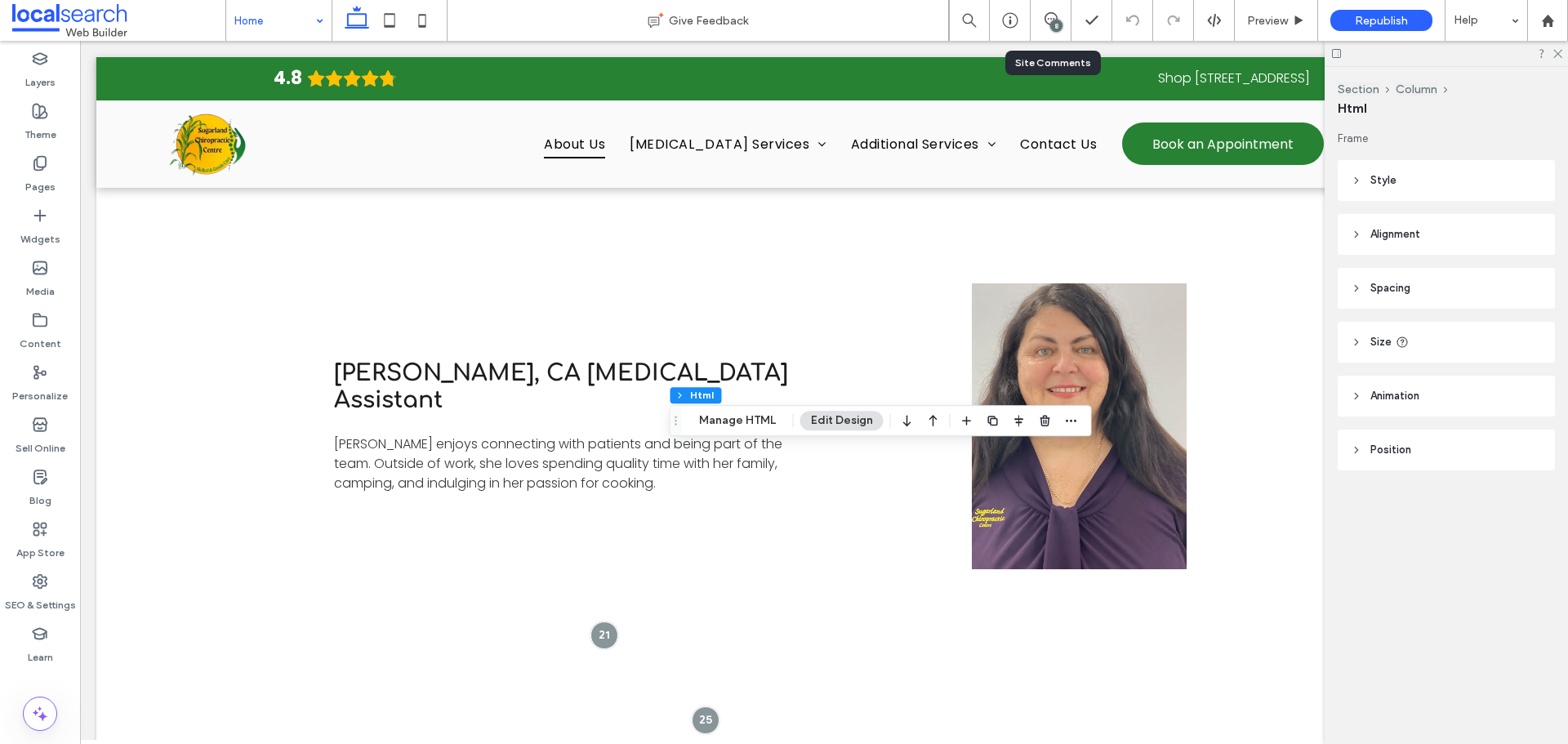
click at [1032, 424] on div at bounding box center [1019, 420] width 124 height 30
click at [1035, 422] on span "button" at bounding box center [1045, 420] width 19 height 19
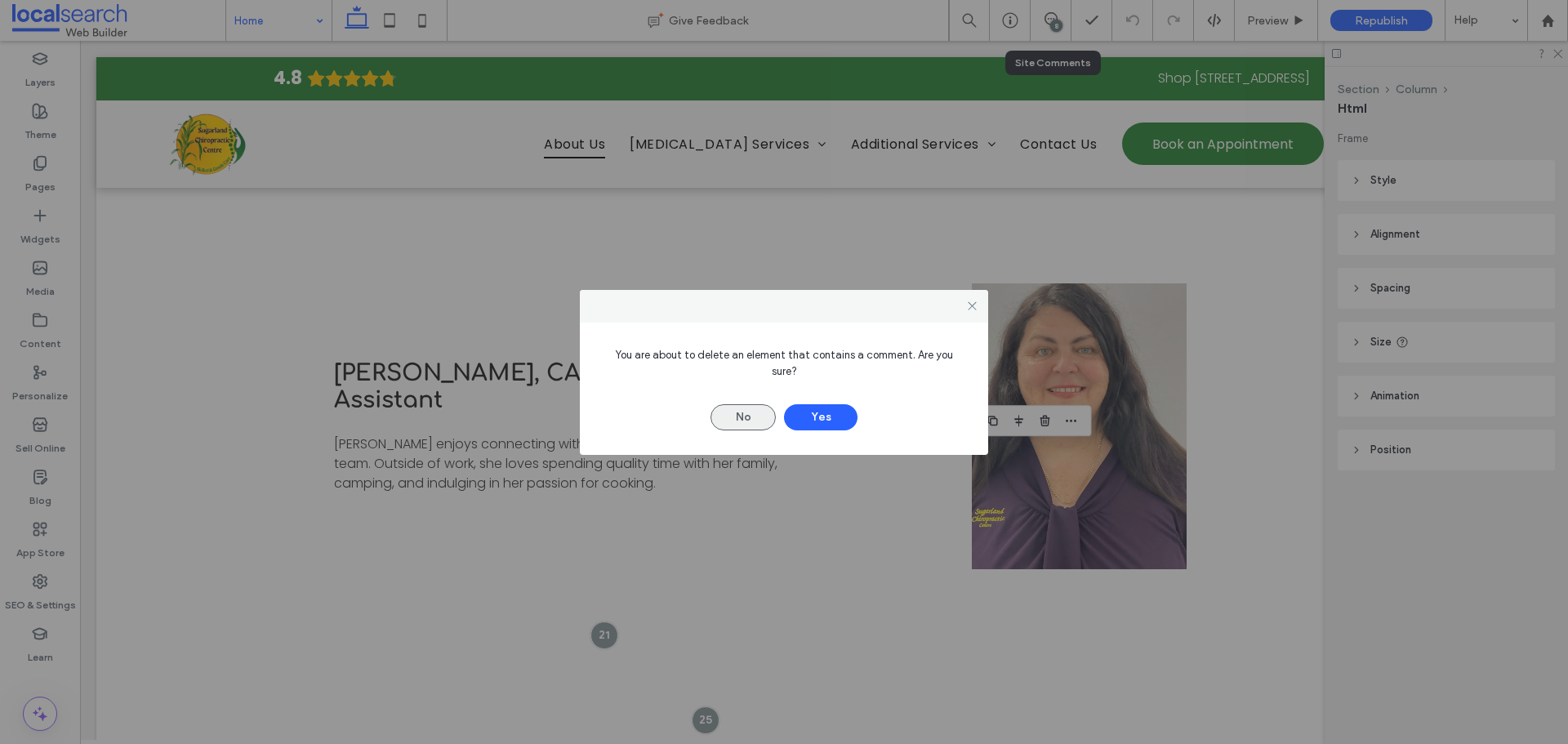
click at [757, 404] on button "No" at bounding box center [742, 417] width 65 height 26
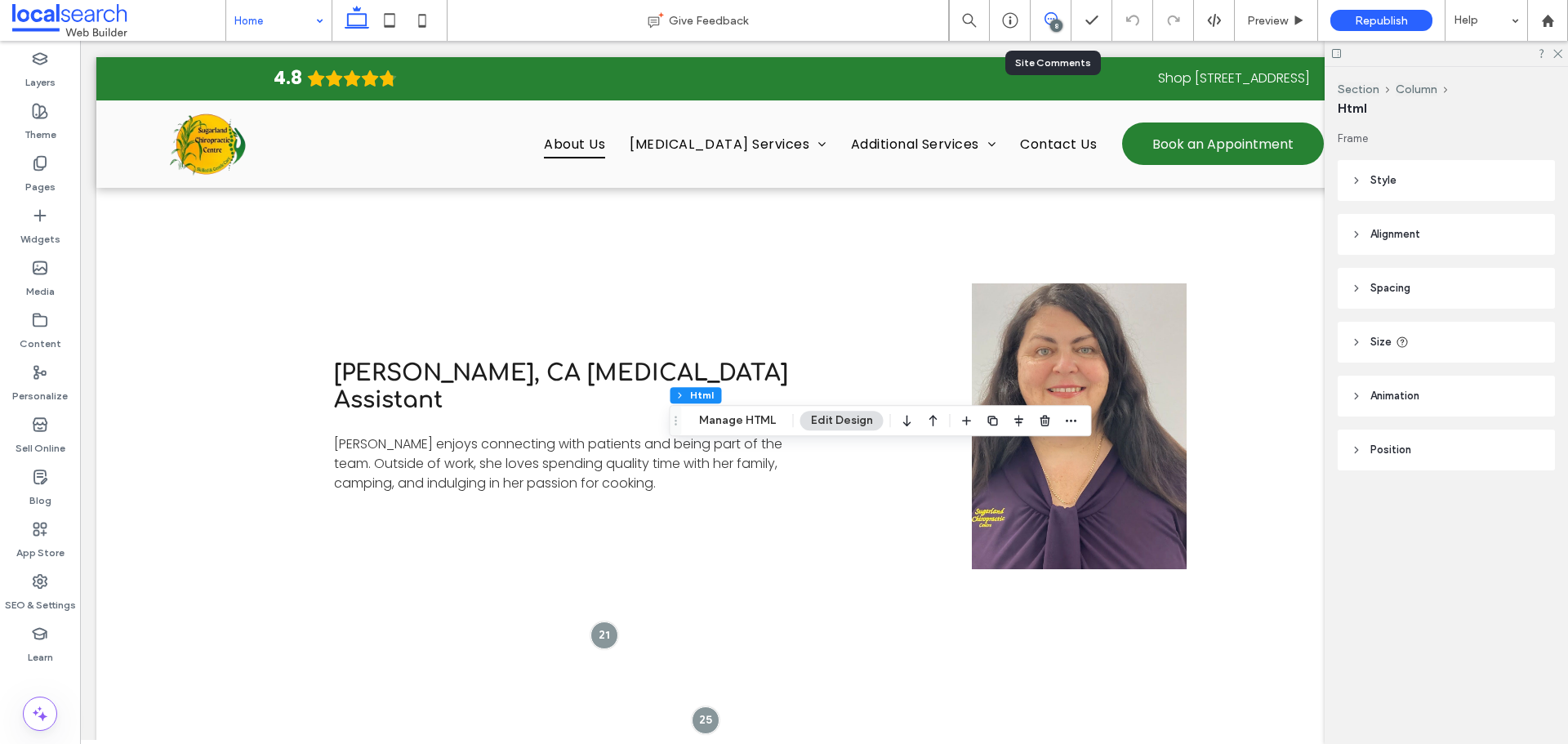
click at [1046, 21] on icon at bounding box center [1050, 18] width 13 height 13
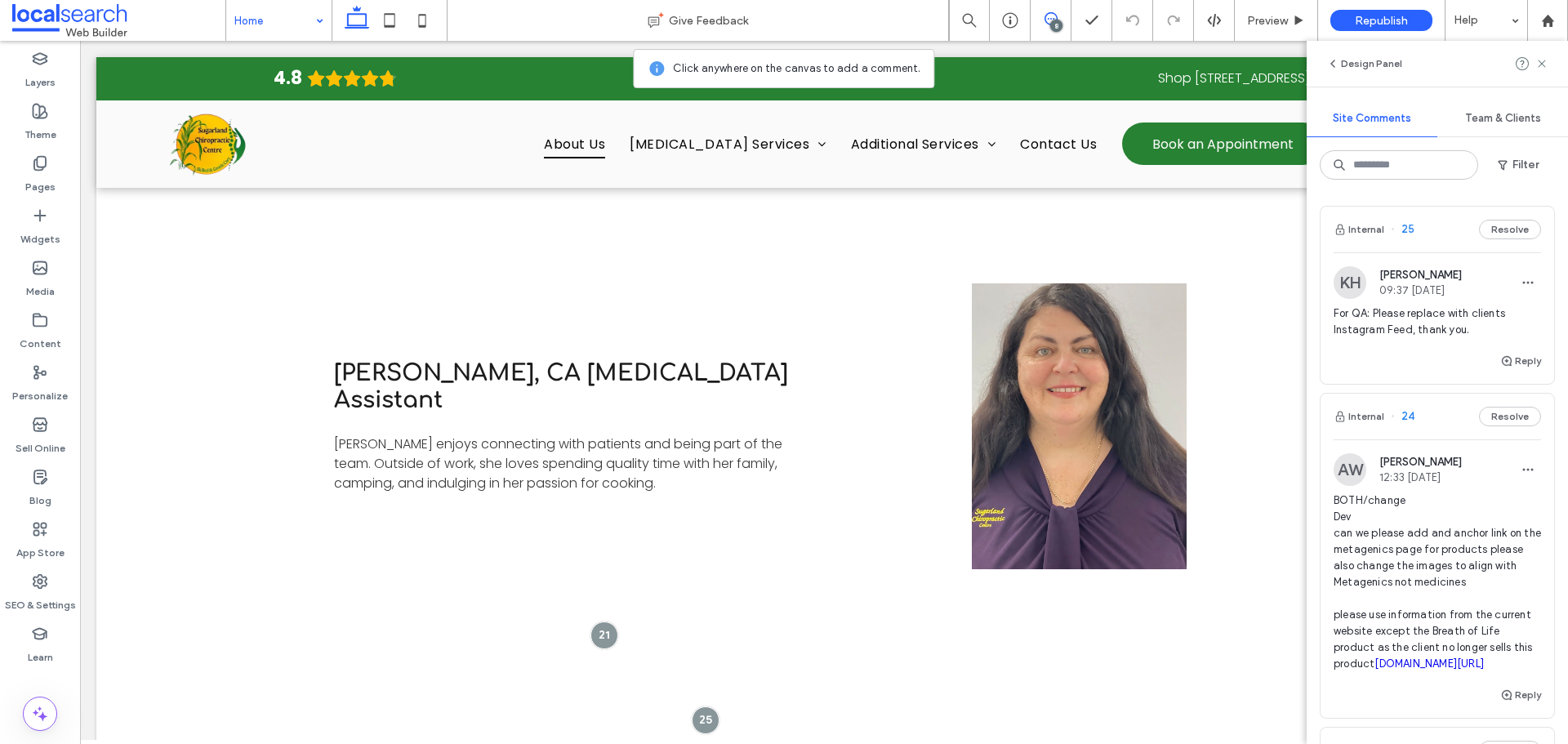
click at [1049, 13] on use at bounding box center [1050, 18] width 13 height 13
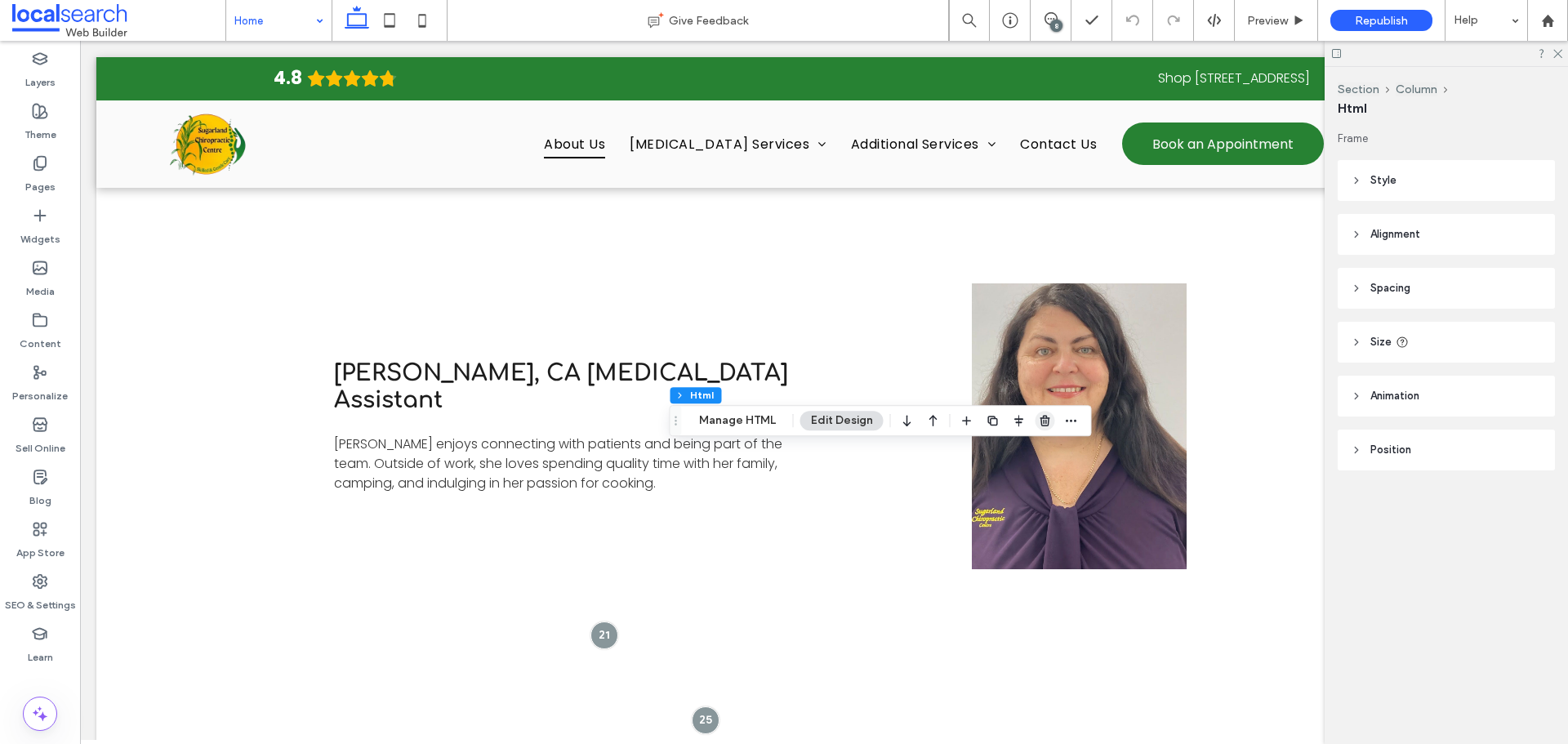
click at [1035, 423] on span "button" at bounding box center [1045, 420] width 19 height 19
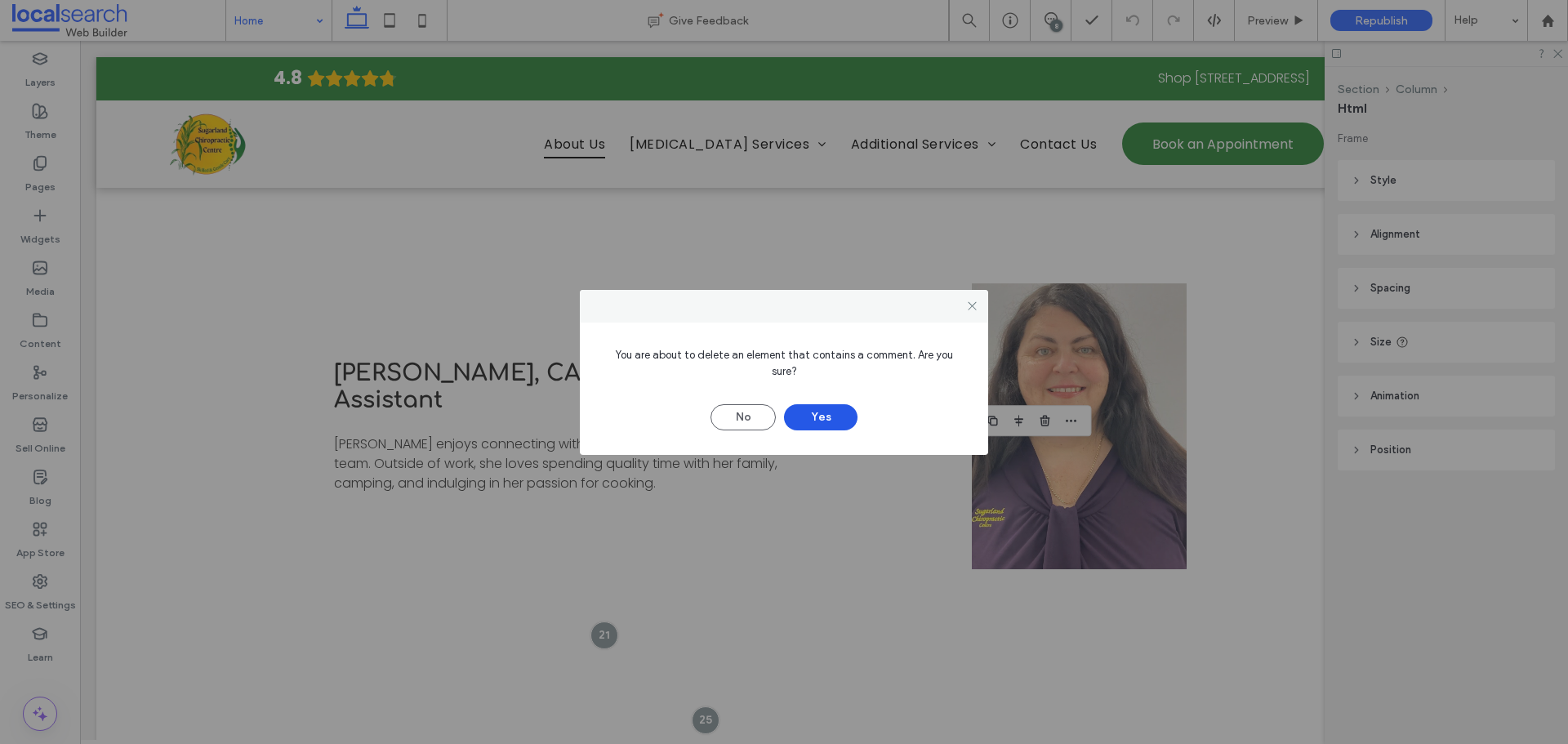
click at [841, 404] on button "Yes" at bounding box center [820, 417] width 74 height 26
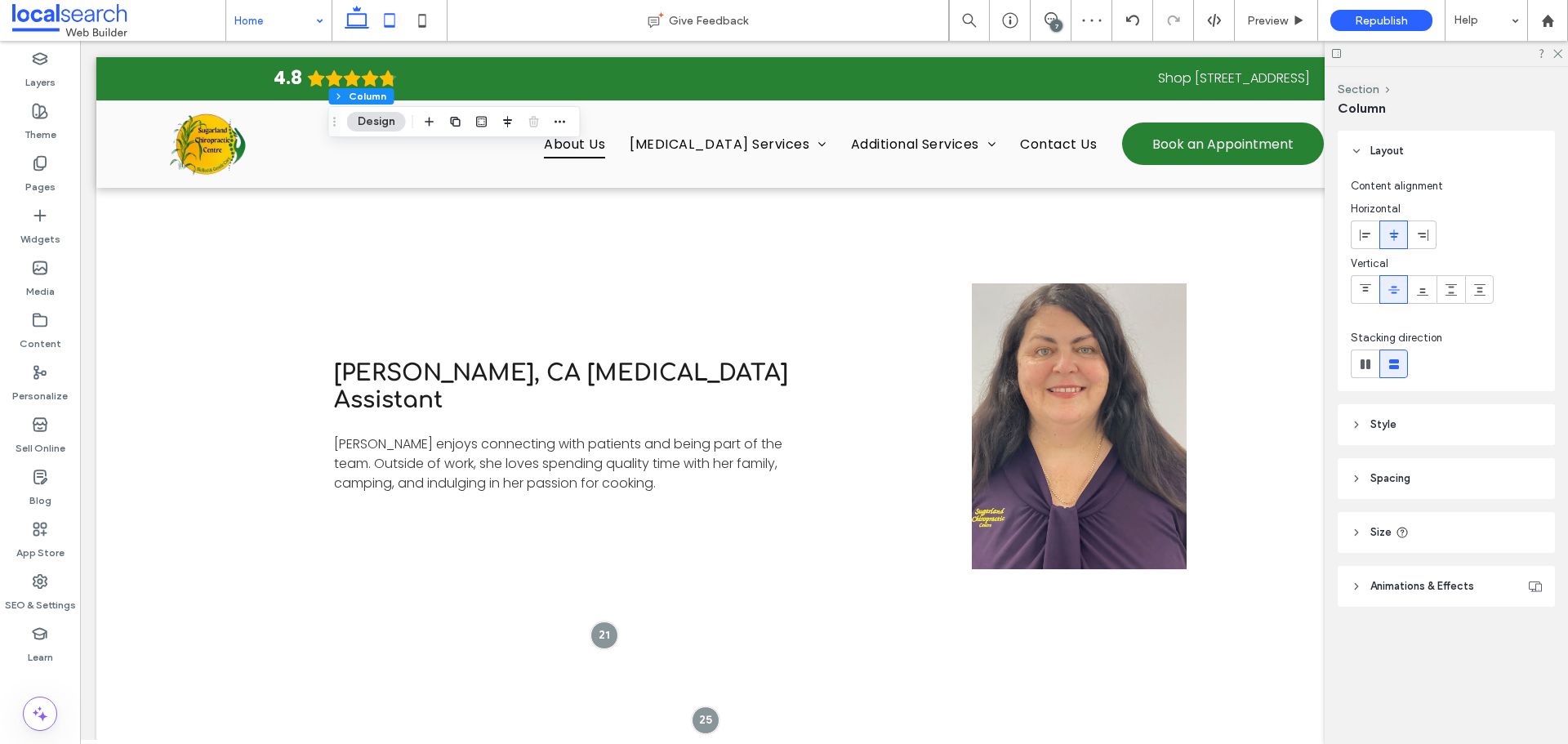
click at [380, 30] on icon at bounding box center [389, 20] width 33 height 33
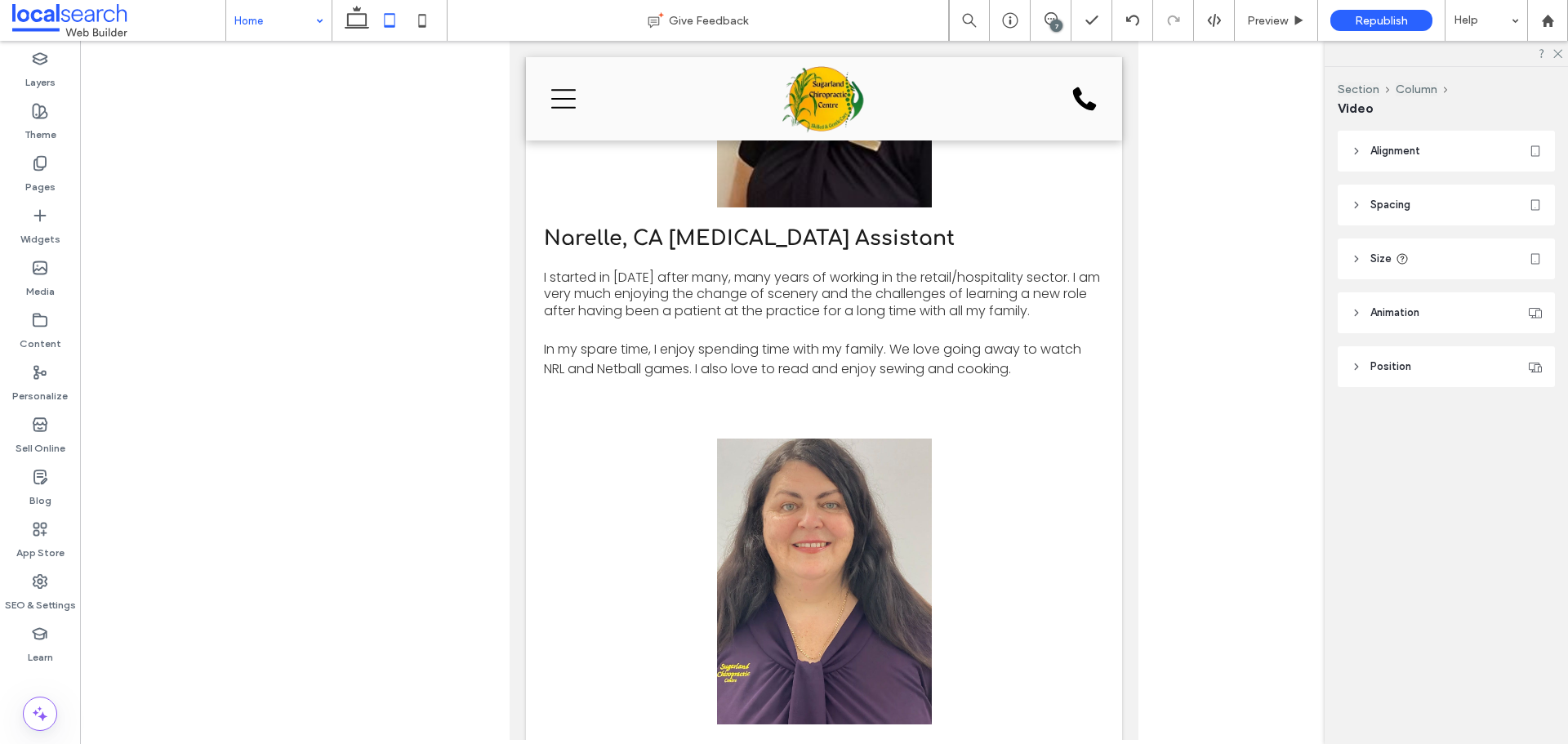
type input "***"
click at [418, 14] on icon at bounding box center [422, 20] width 33 height 33
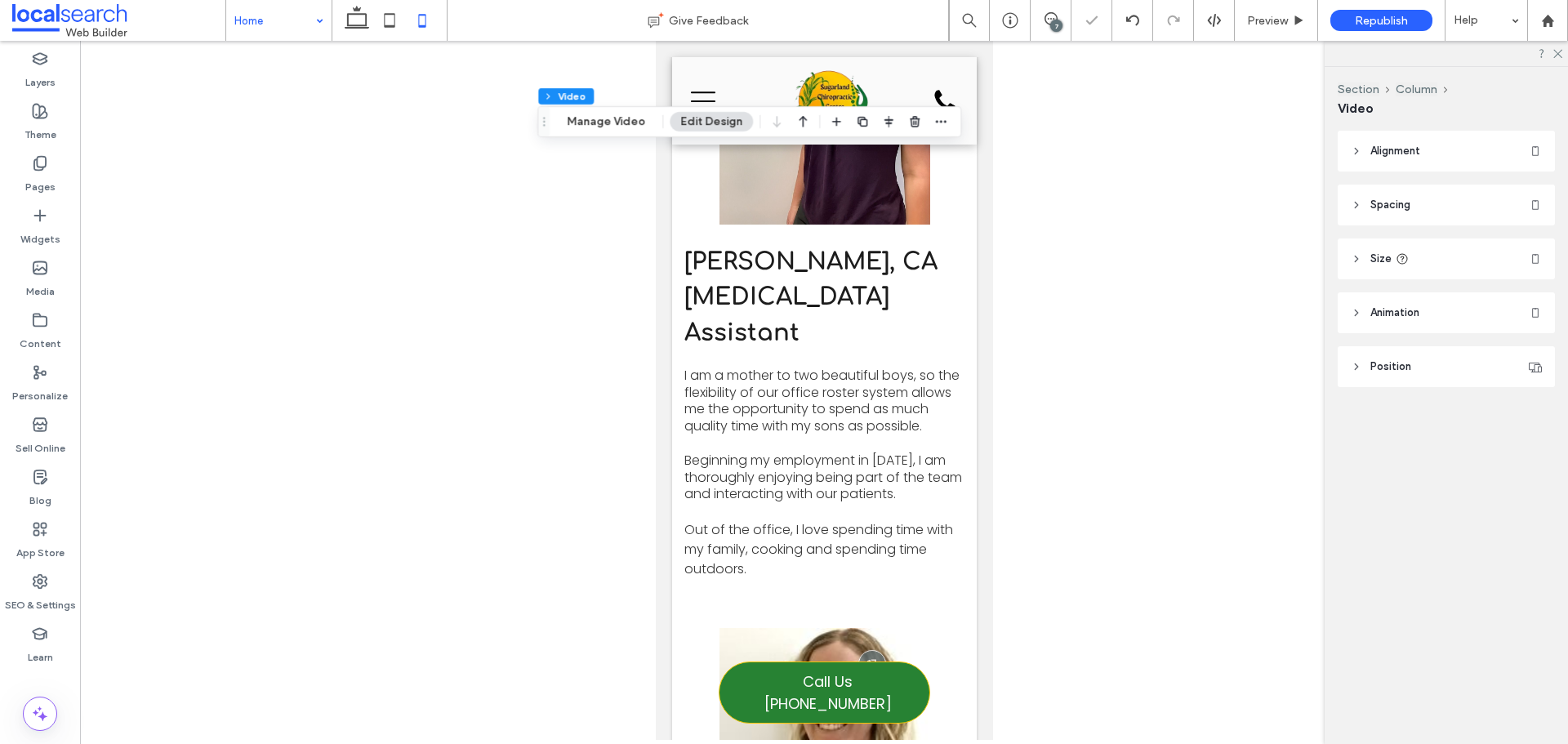
type input "***"
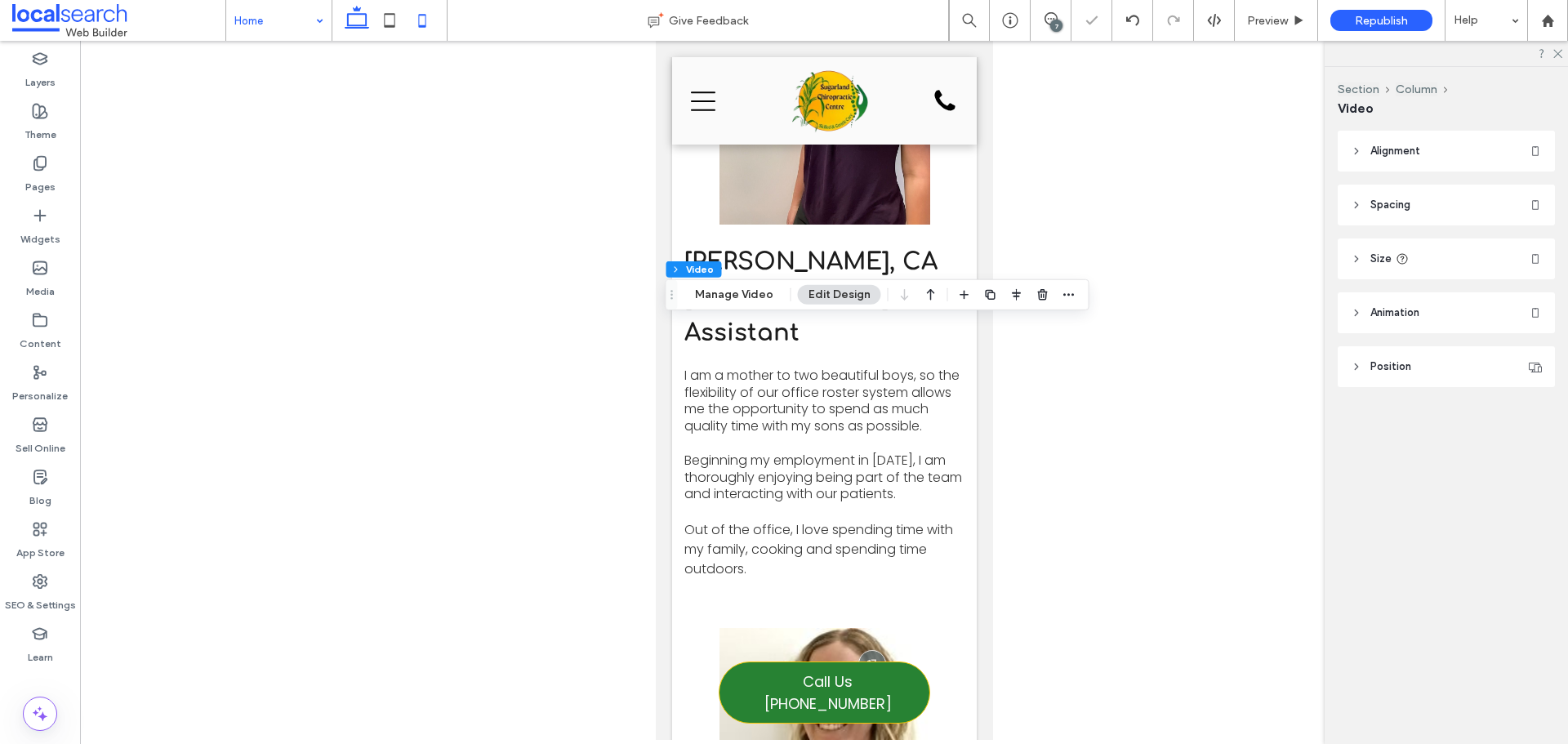
click at [358, 20] on icon at bounding box center [357, 20] width 33 height 33
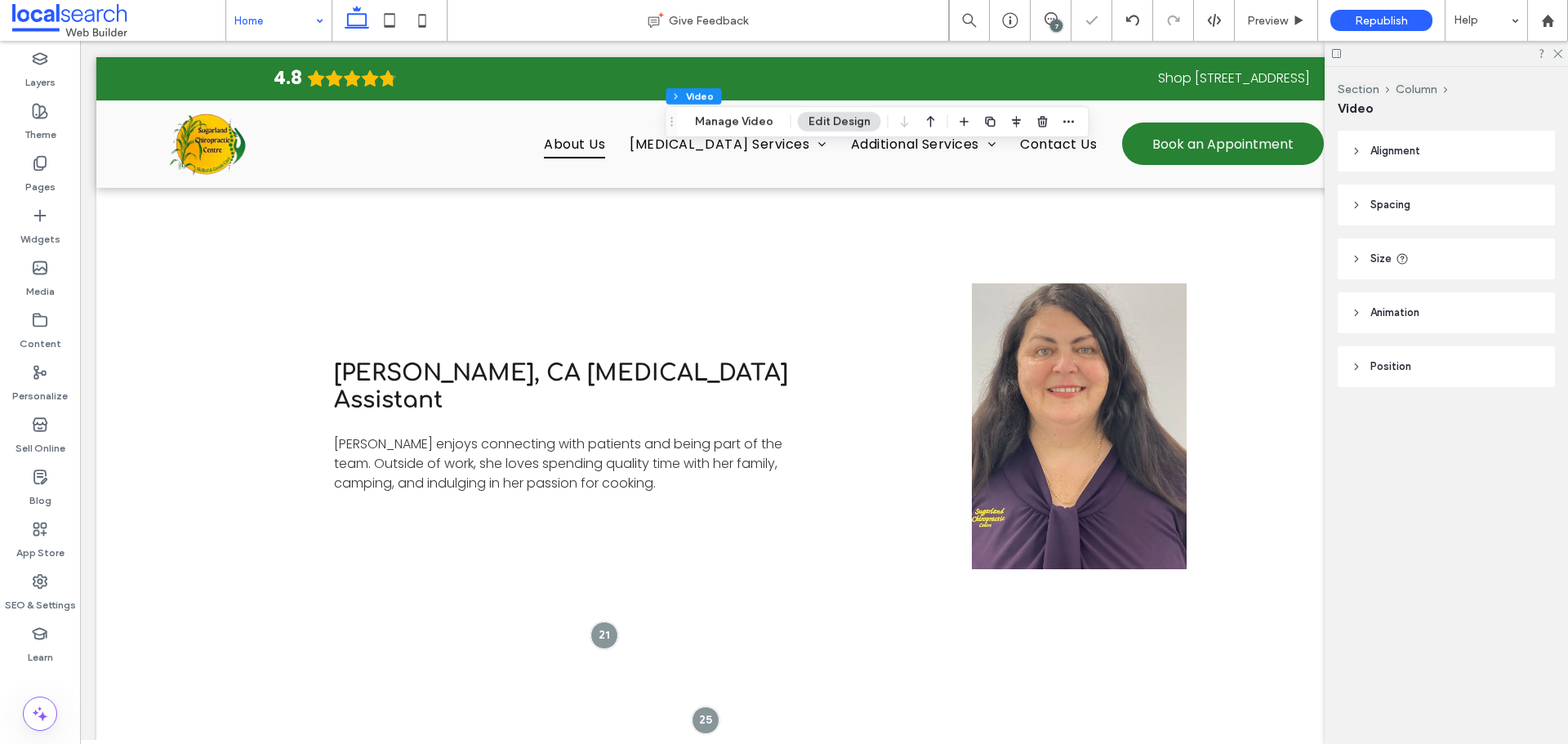
type input "***"
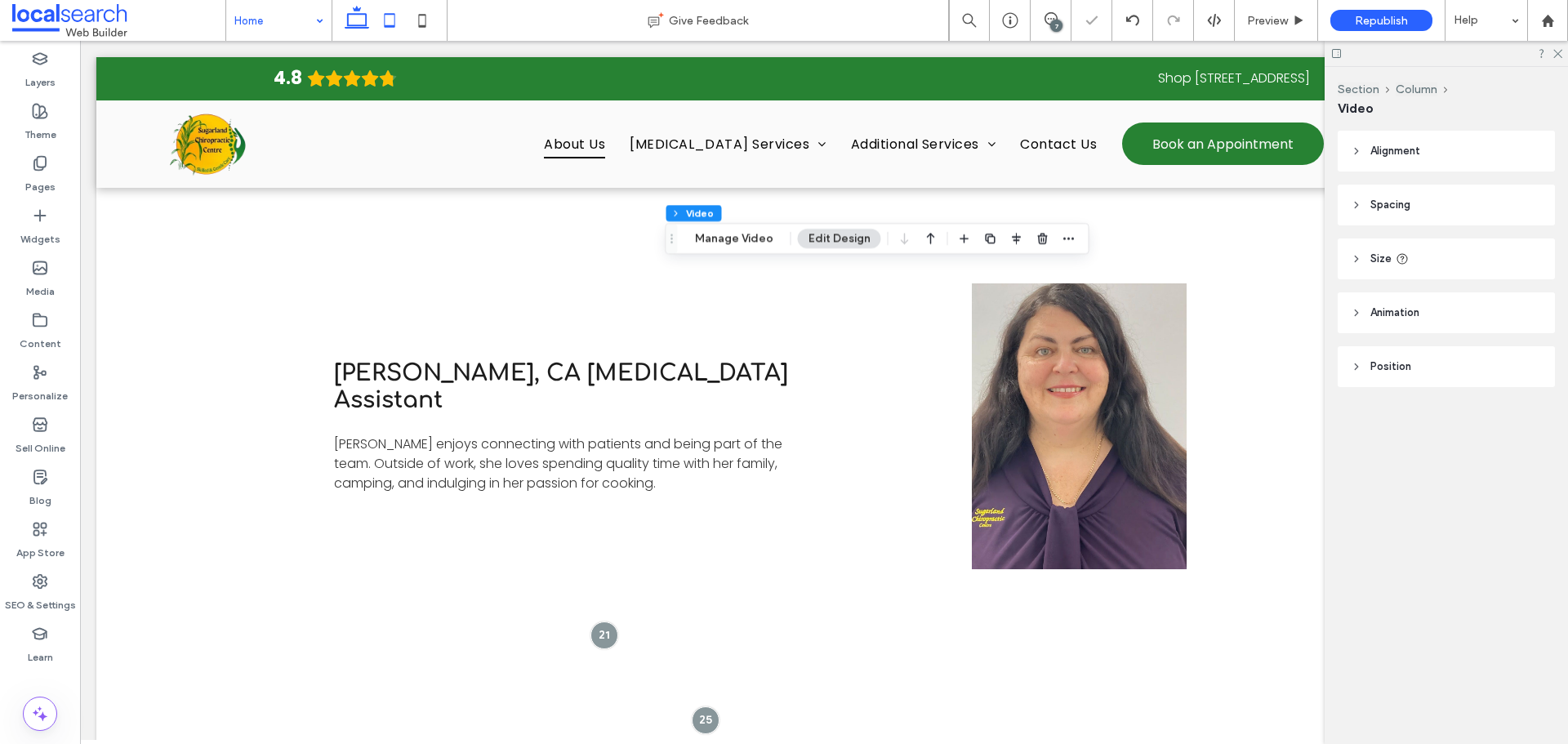
click at [389, 16] on icon at bounding box center [389, 20] width 33 height 33
type input "***"
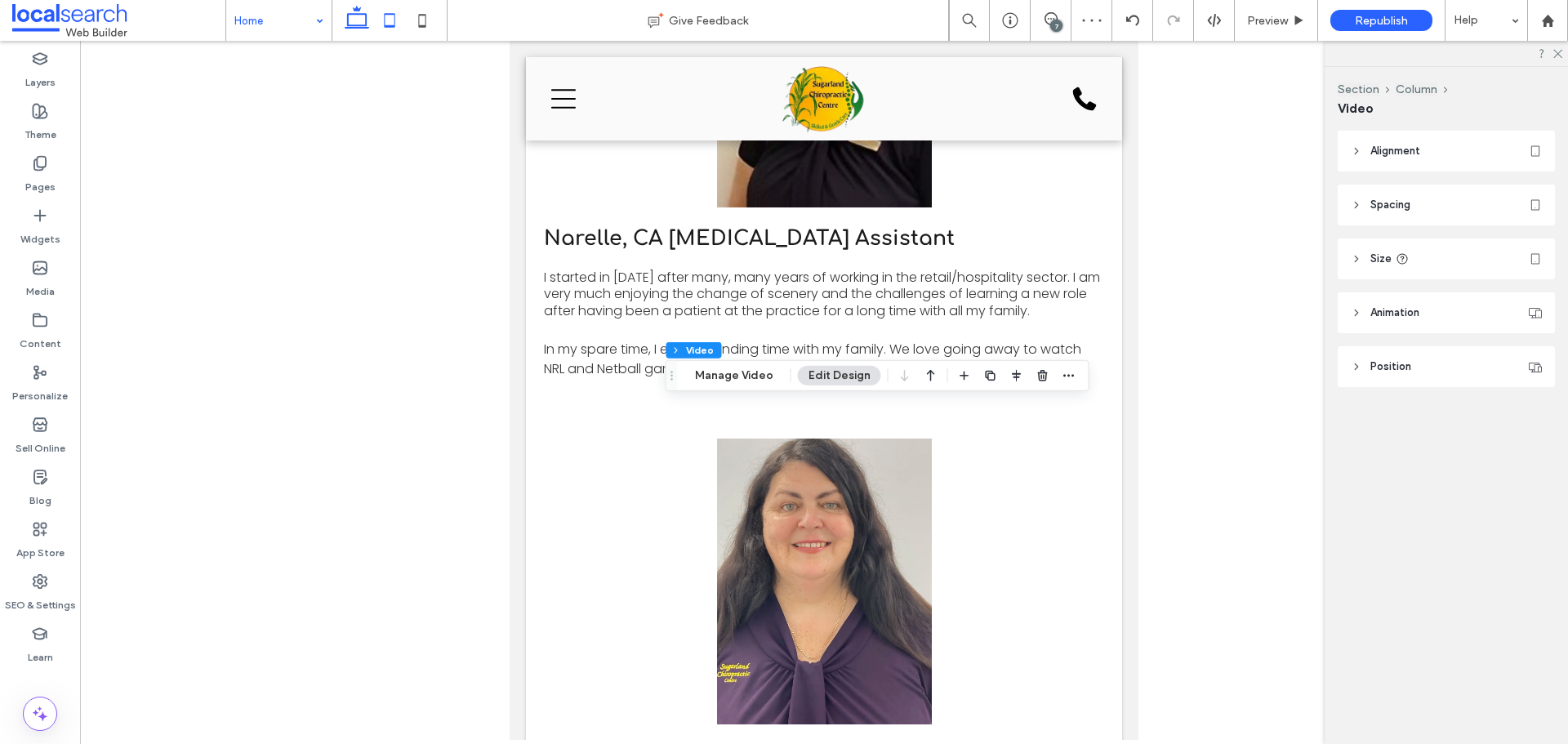
click at [363, 36] on icon at bounding box center [357, 20] width 33 height 33
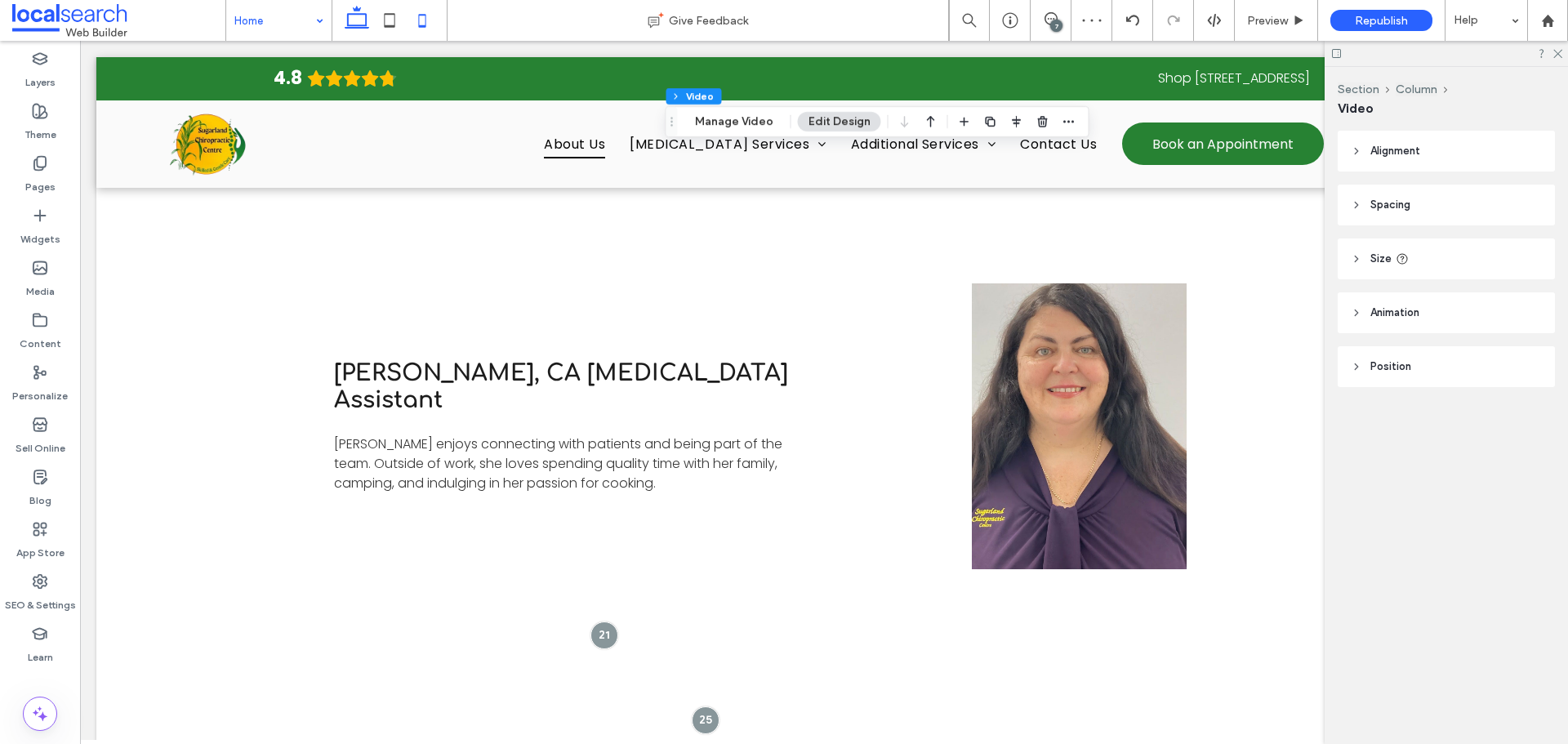
type input "***"
click at [426, 26] on use at bounding box center [423, 19] width 8 height 13
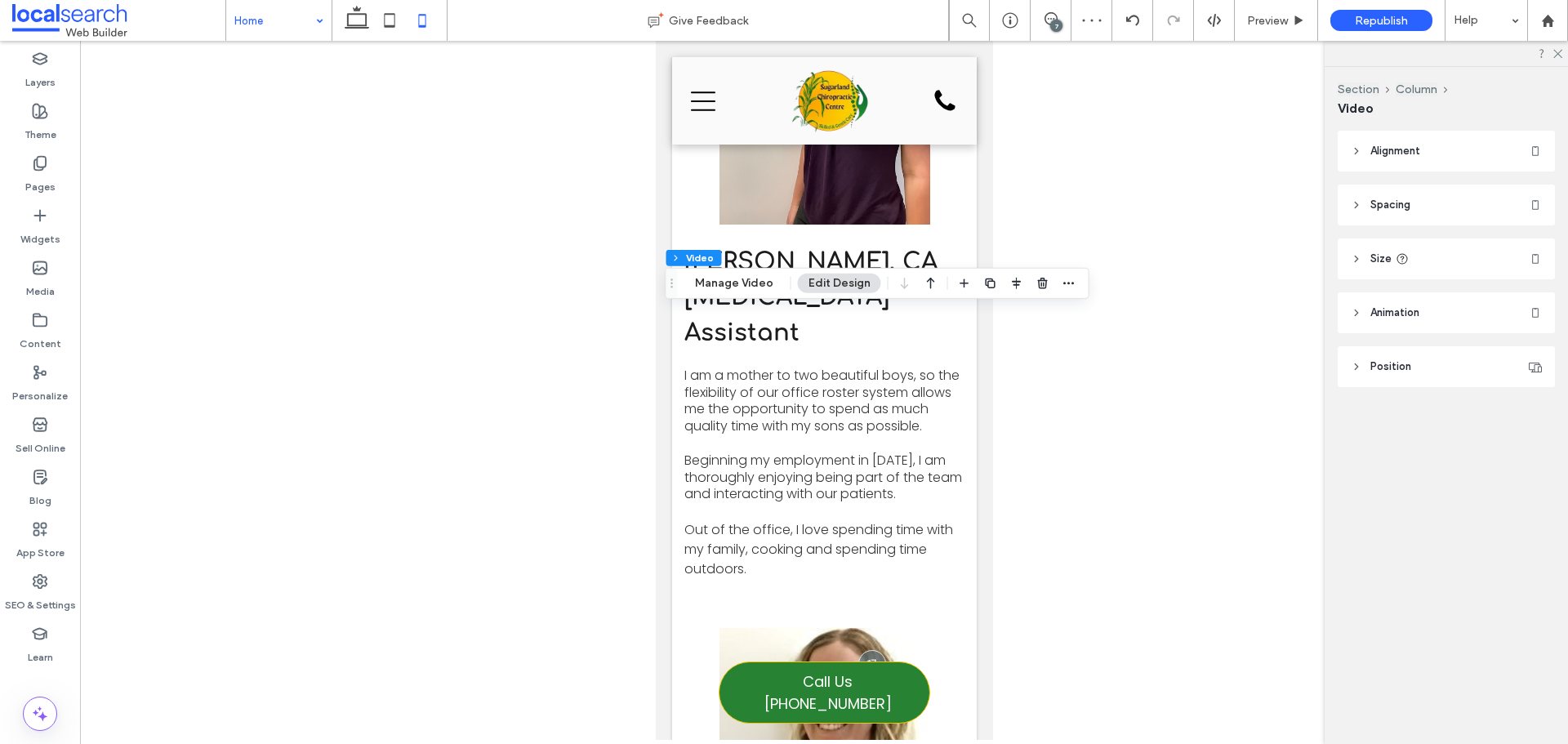
type input "***"
click at [367, 36] on icon at bounding box center [357, 20] width 33 height 33
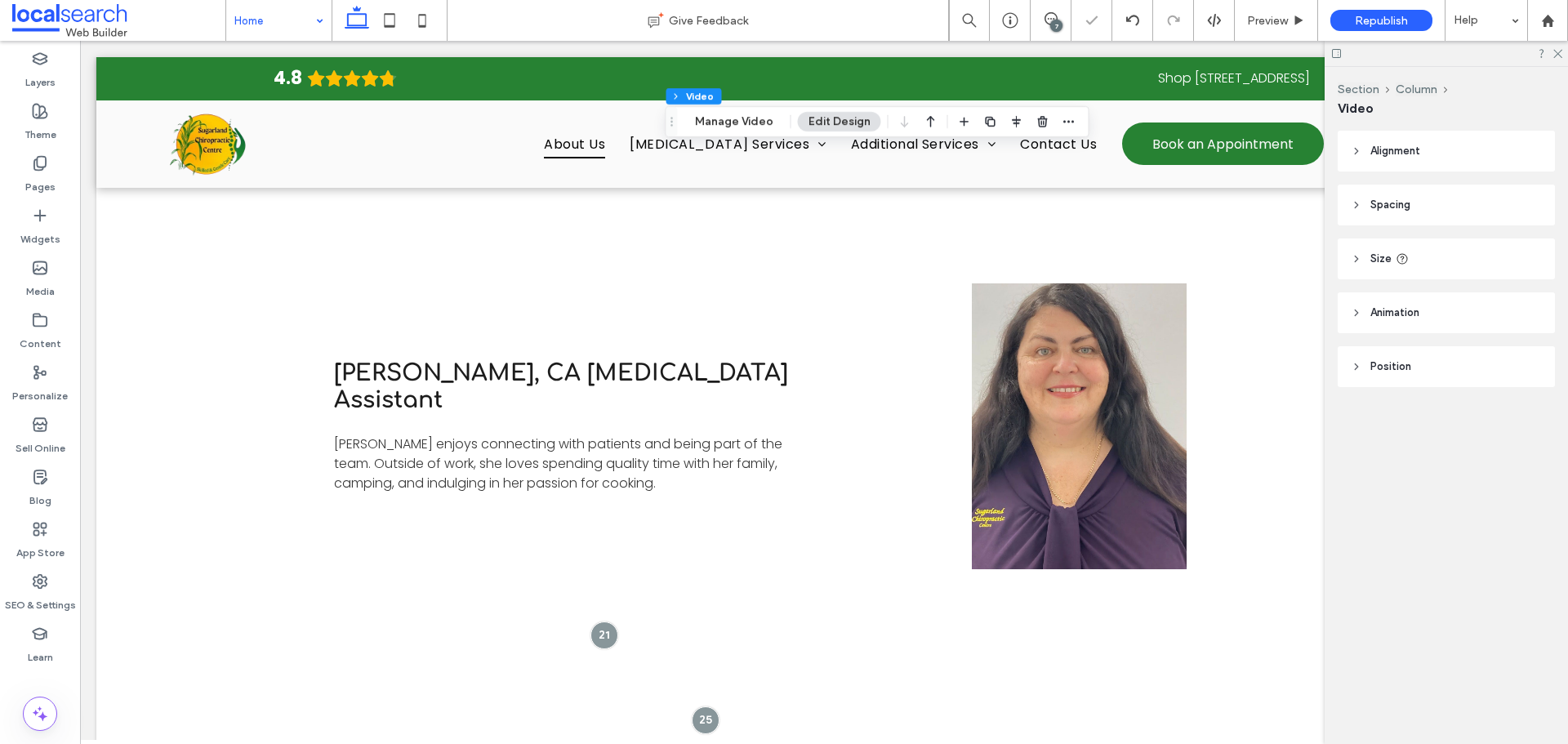
type input "***"
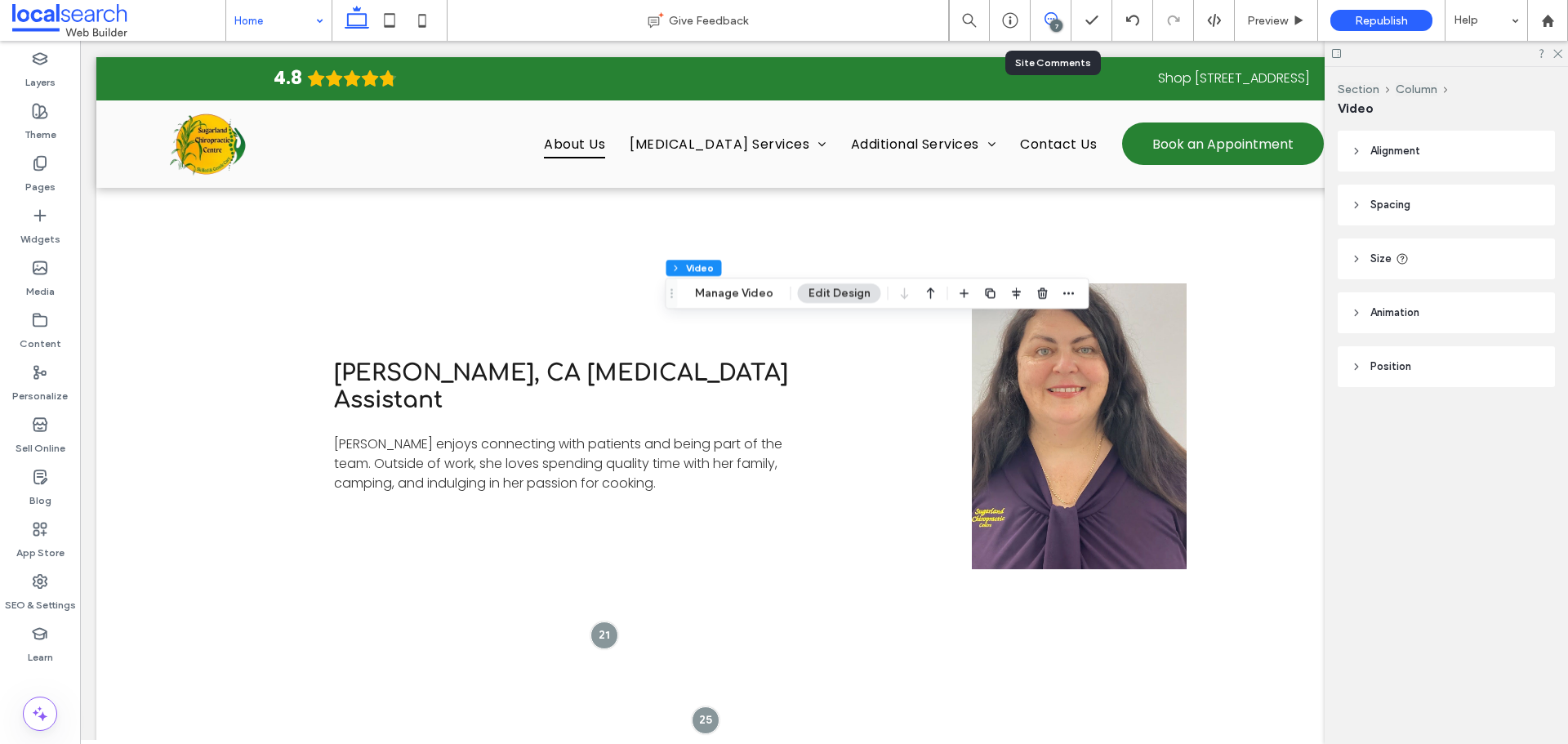
click at [1037, 23] on span at bounding box center [1050, 18] width 40 height 13
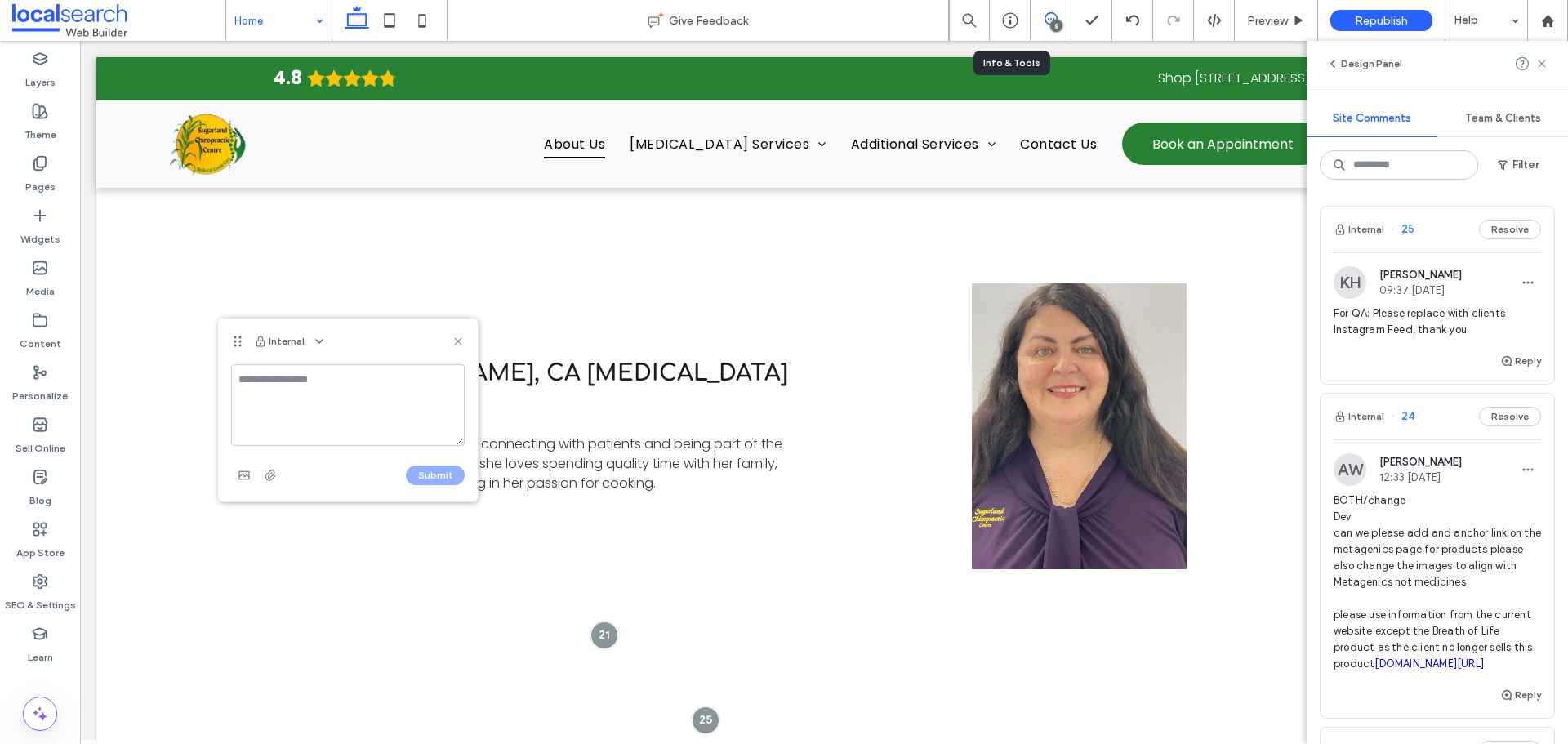
click at [349, 395] on textarea at bounding box center [347, 405] width 233 height 82
click at [430, 422] on textarea at bounding box center [347, 405] width 233 height 82
click at [426, 402] on textarea at bounding box center [347, 405] width 233 height 82
paste textarea "**********"
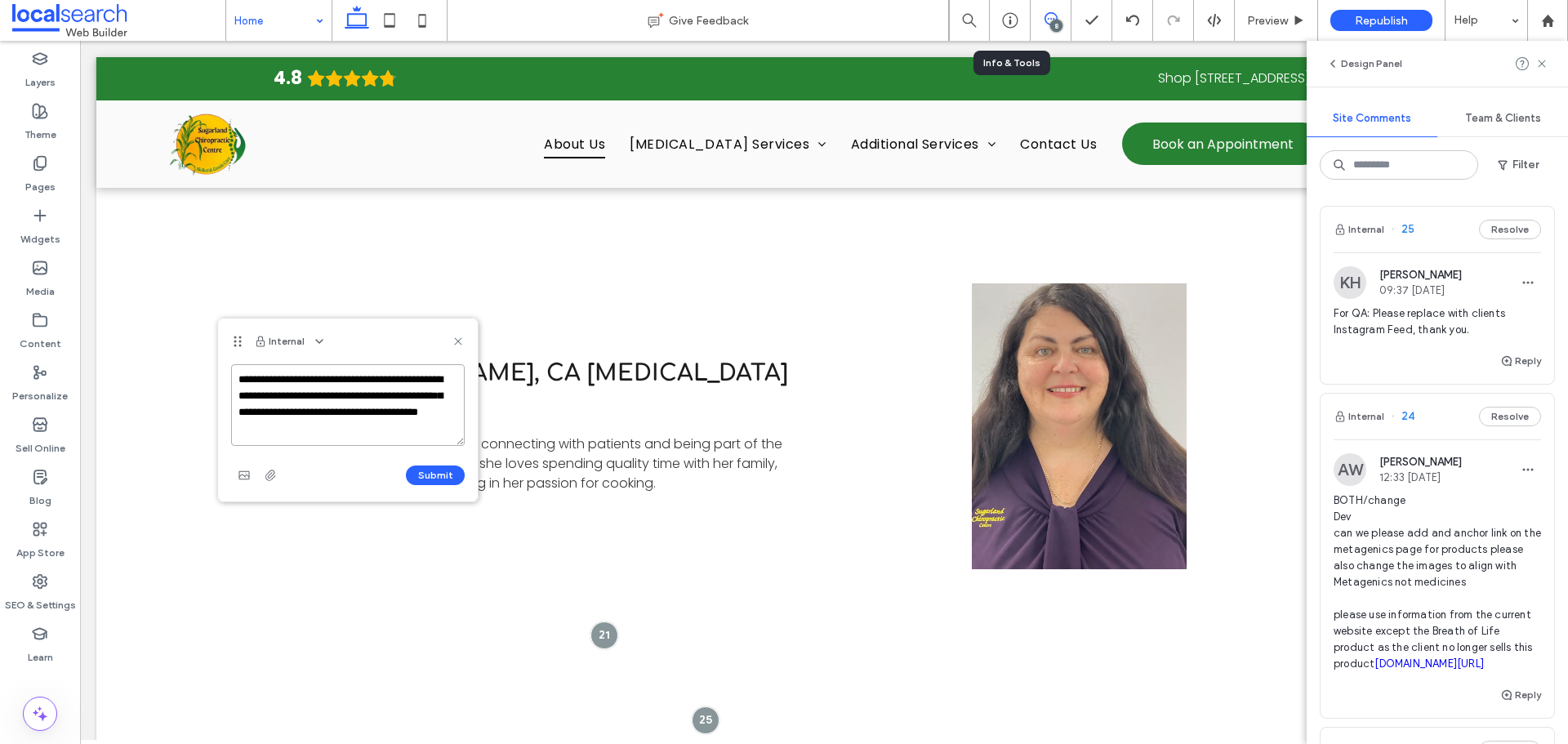
click at [234, 384] on textarea "**********" at bounding box center [347, 405] width 233 height 82
type textarea "**********"
click at [243, 484] on span "button" at bounding box center [243, 475] width 26 height 26
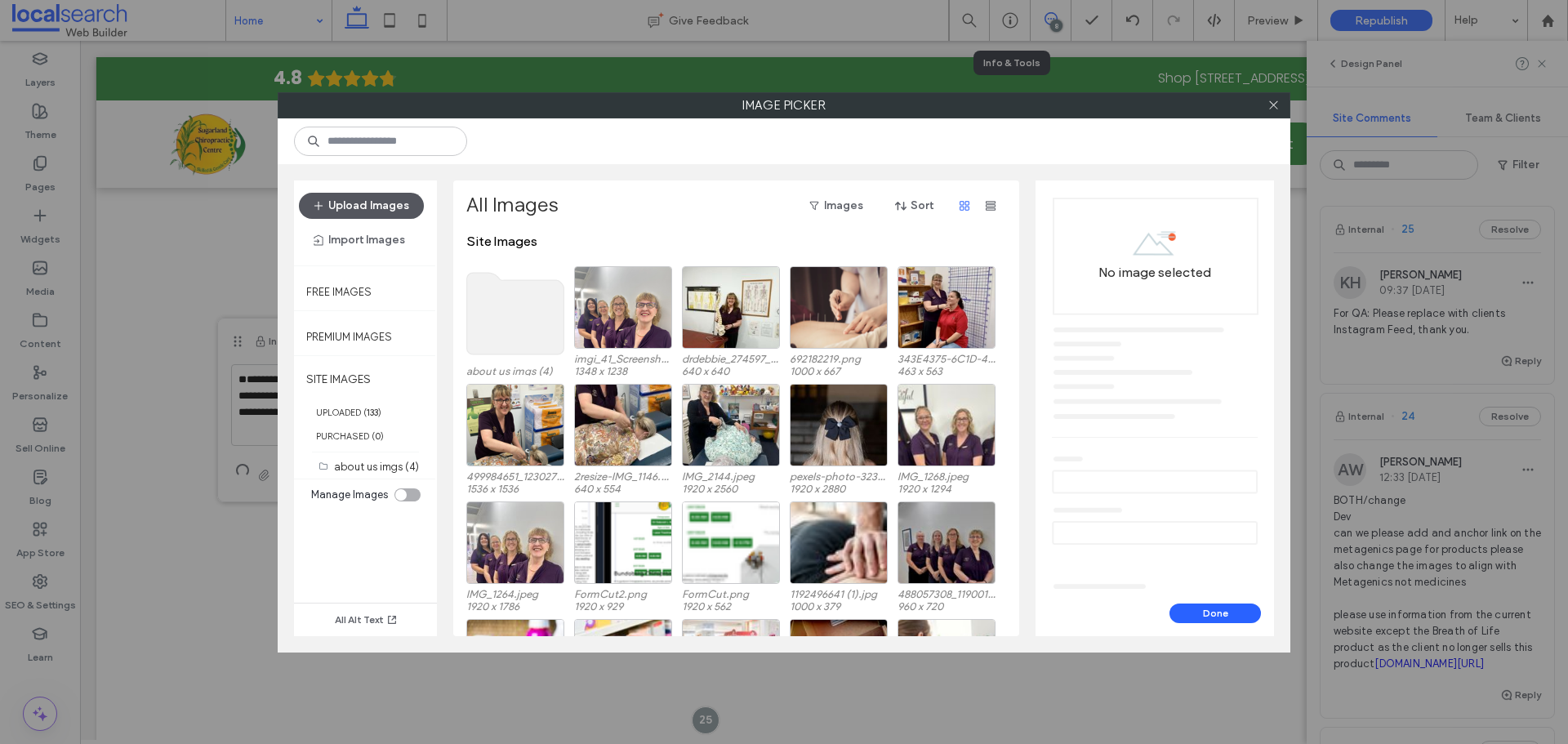
click at [379, 213] on button "Upload Images" at bounding box center [362, 205] width 125 height 26
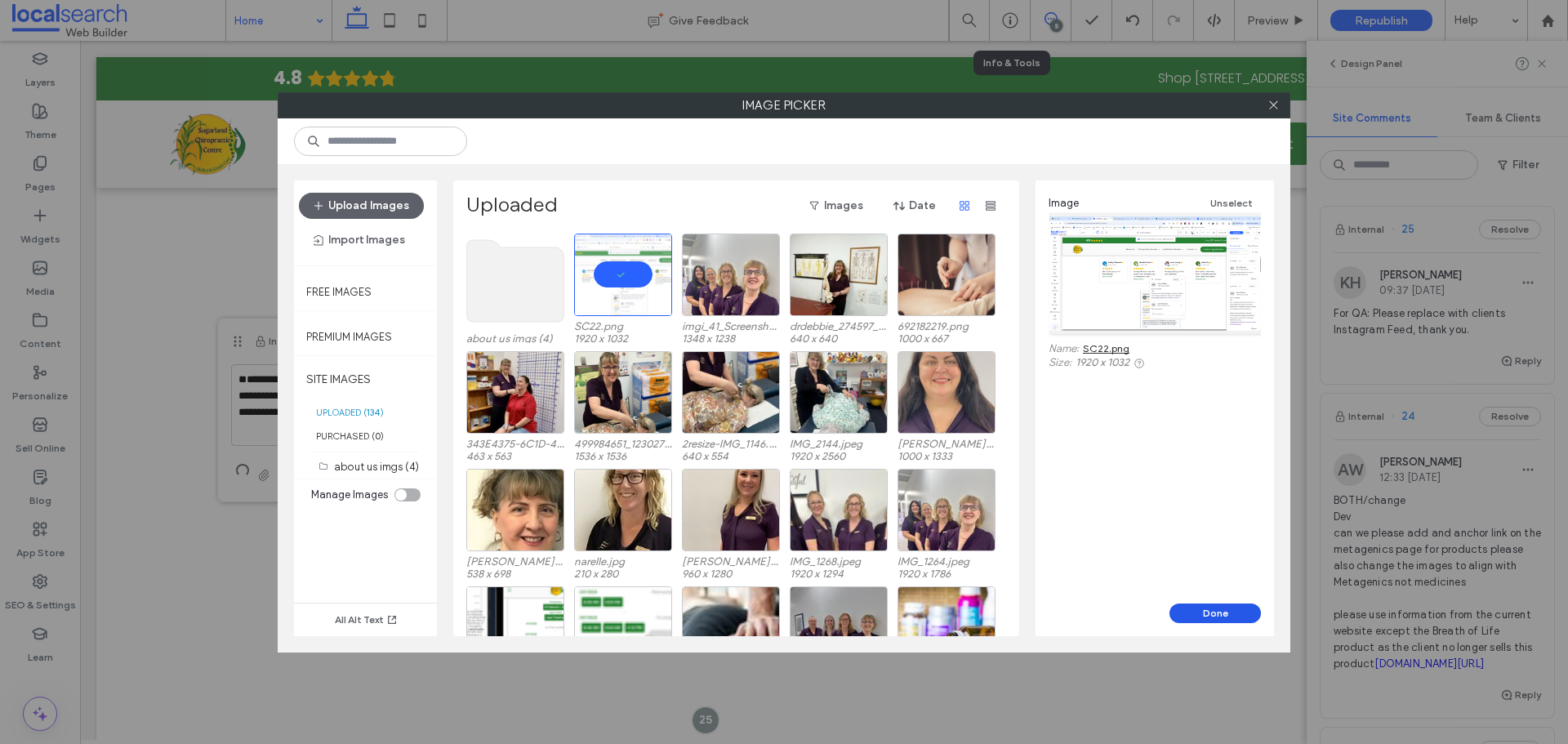
click at [1210, 610] on button "Done" at bounding box center [1215, 613] width 91 height 19
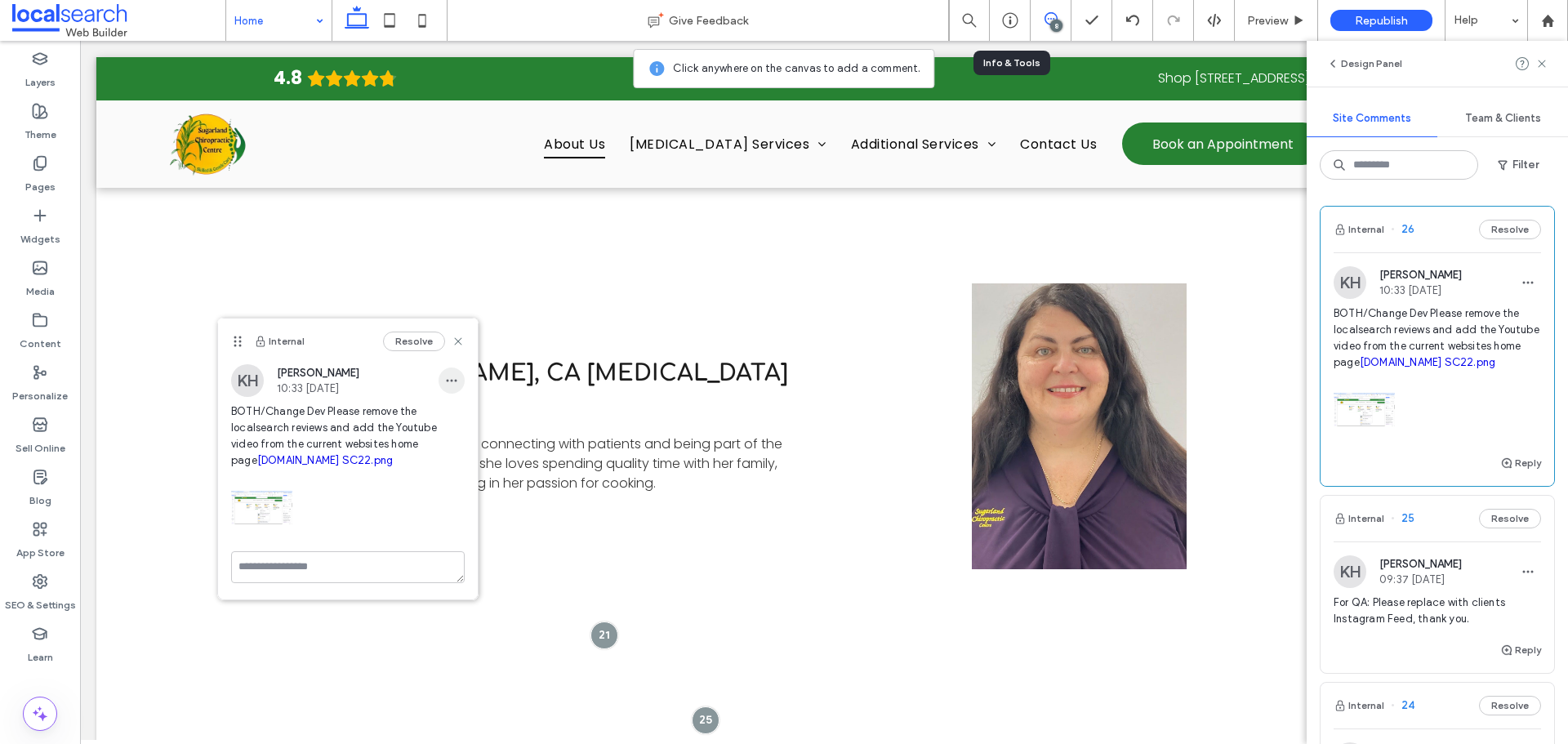
click at [451, 380] on use "button" at bounding box center [451, 380] width 11 height 3
click at [456, 413] on div "Edit" at bounding box center [512, 423] width 145 height 31
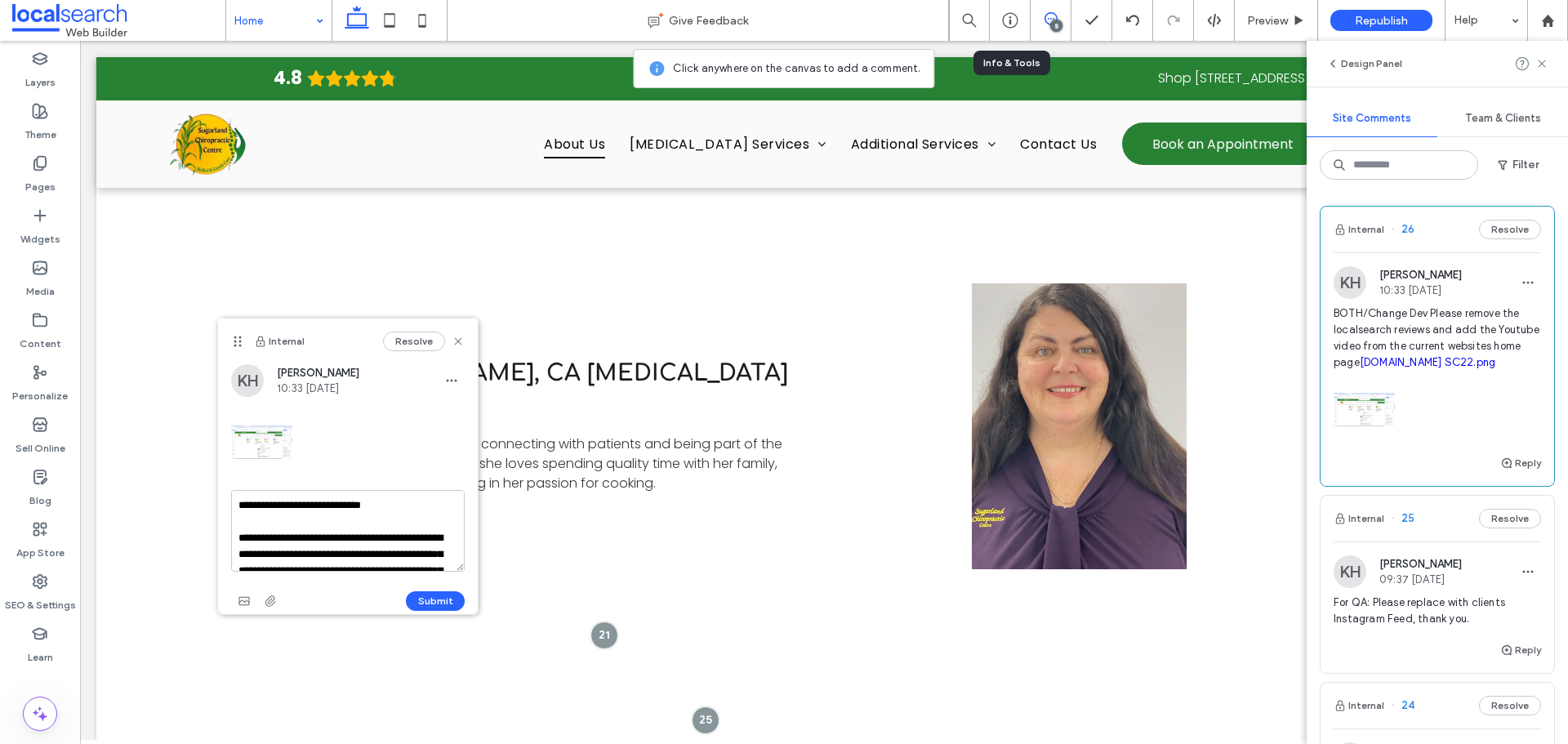
click at [382, 508] on textarea "**********" at bounding box center [347, 531] width 233 height 82
type textarea "**********"
click at [429, 591] on button "Submit" at bounding box center [435, 600] width 59 height 19
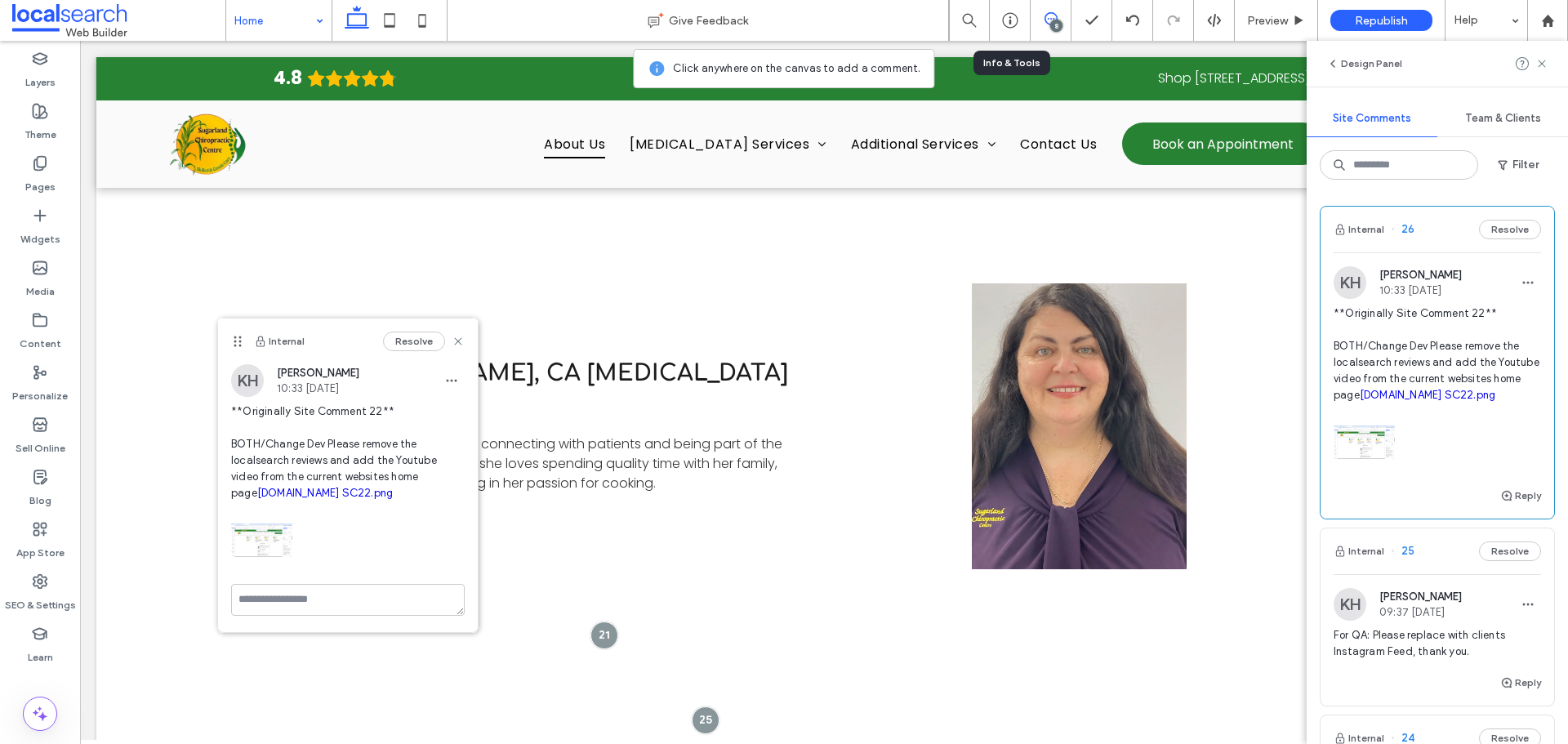
click at [270, 538] on img at bounding box center [261, 540] width 61 height 61
click at [243, 558] on img at bounding box center [261, 540] width 61 height 61
click at [394, 492] on link "SC22.png" at bounding box center [368, 493] width 52 height 12
click at [1053, 20] on div "8" at bounding box center [1056, 25] width 12 height 12
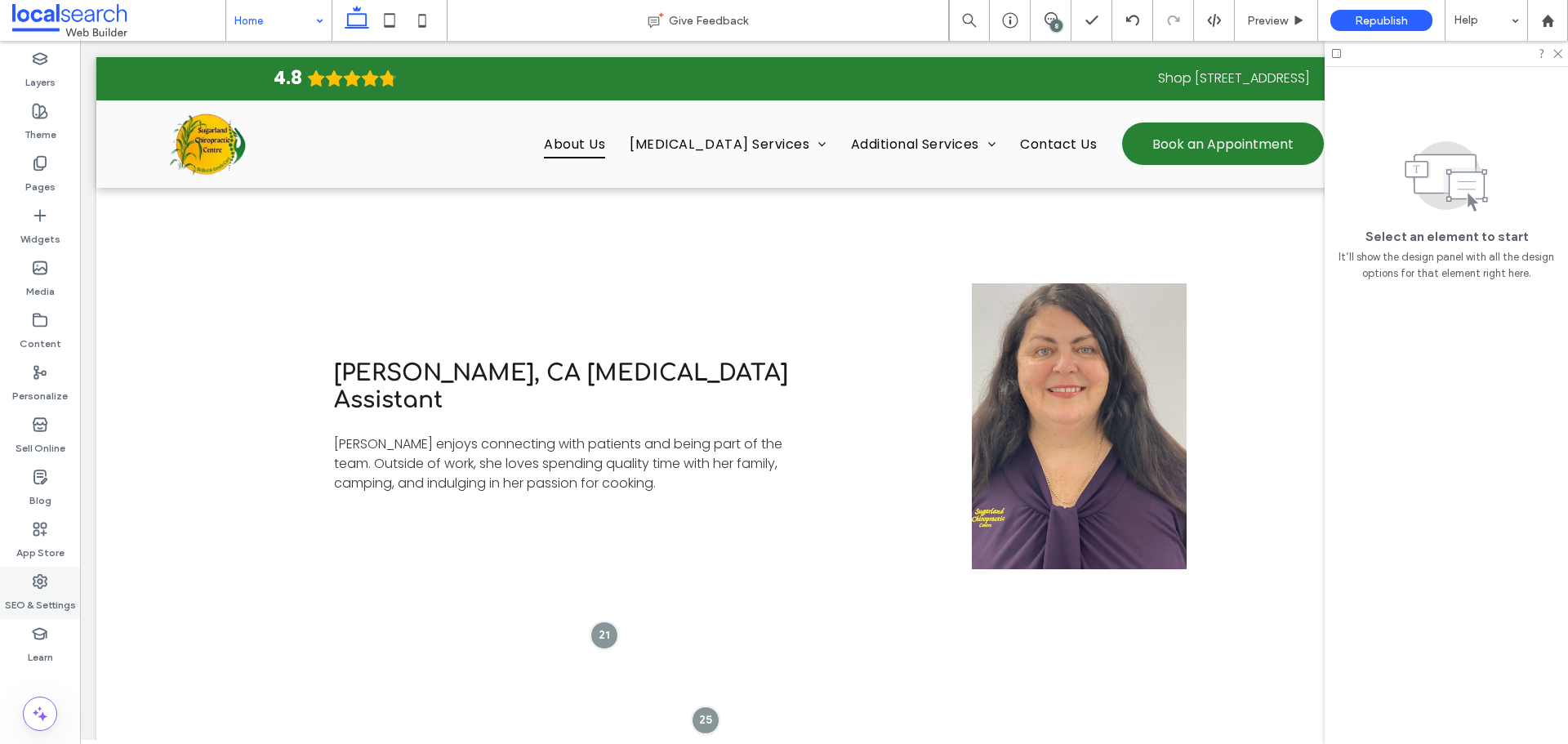
click at [31, 603] on label "SEO & Settings" at bounding box center [41, 600] width 71 height 23
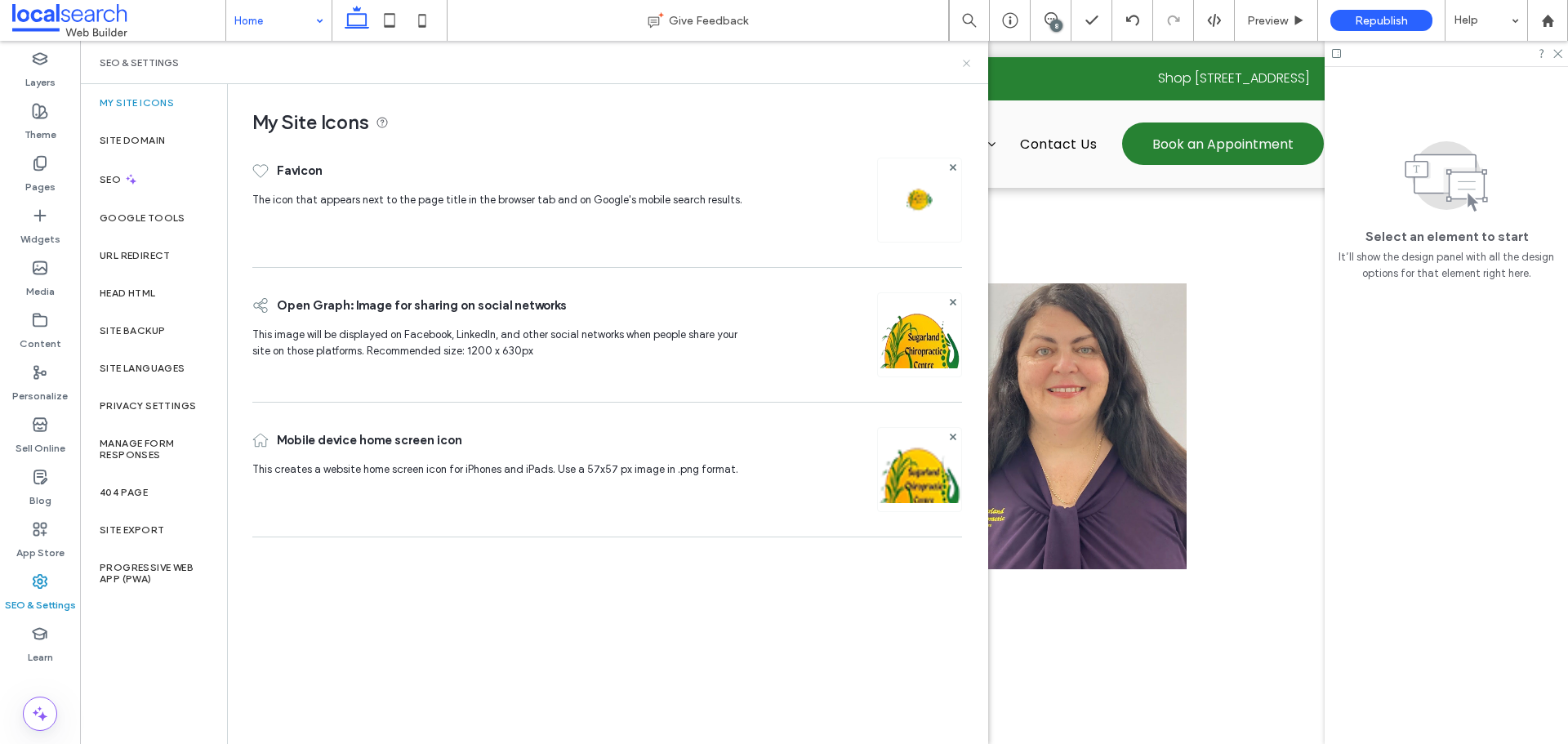
click at [972, 57] on icon at bounding box center [966, 63] width 12 height 12
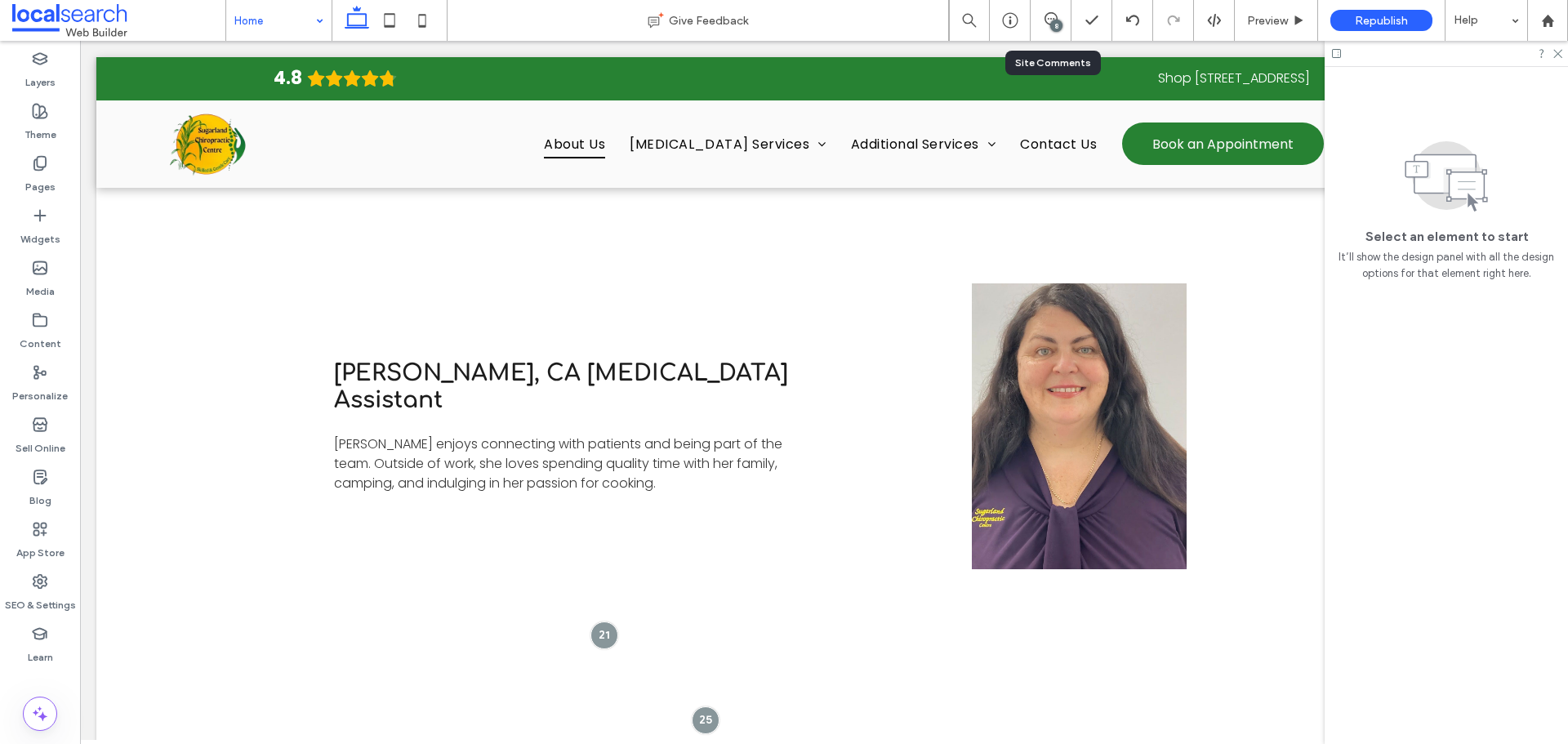
click at [1043, 30] on div "8" at bounding box center [1051, 20] width 41 height 41
click at [1055, 20] on div "8" at bounding box center [1056, 25] width 12 height 12
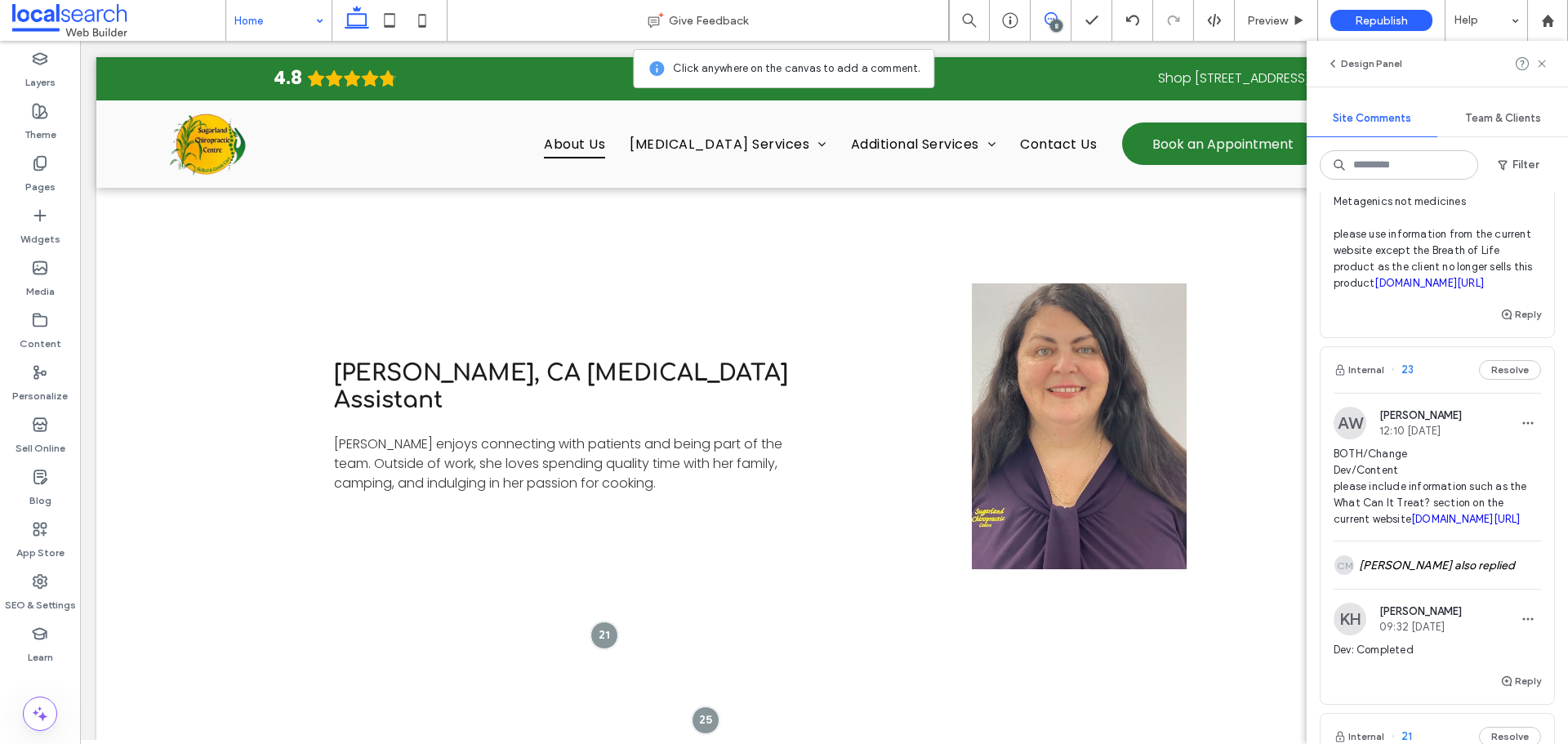
scroll to position [708, 0]
